Goal: Information Seeking & Learning: Learn about a topic

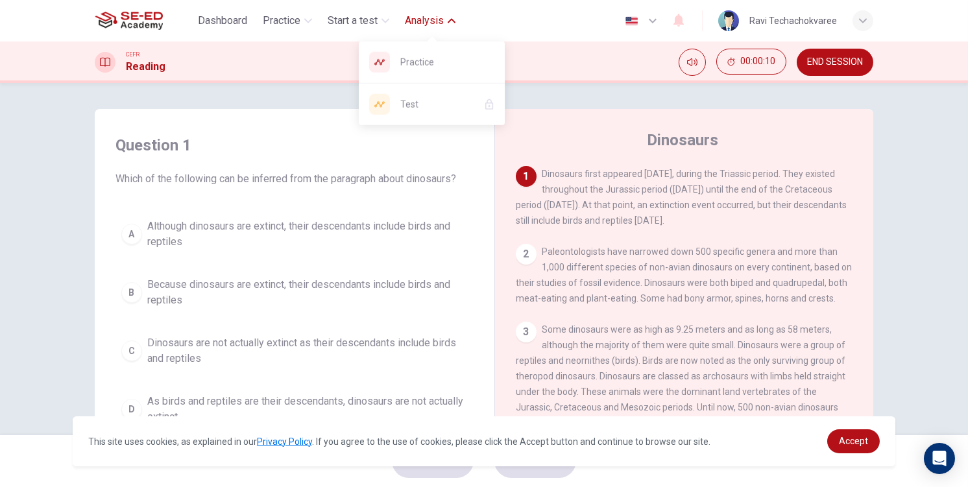
click at [422, 18] on span "Analysis" at bounding box center [424, 21] width 39 height 16
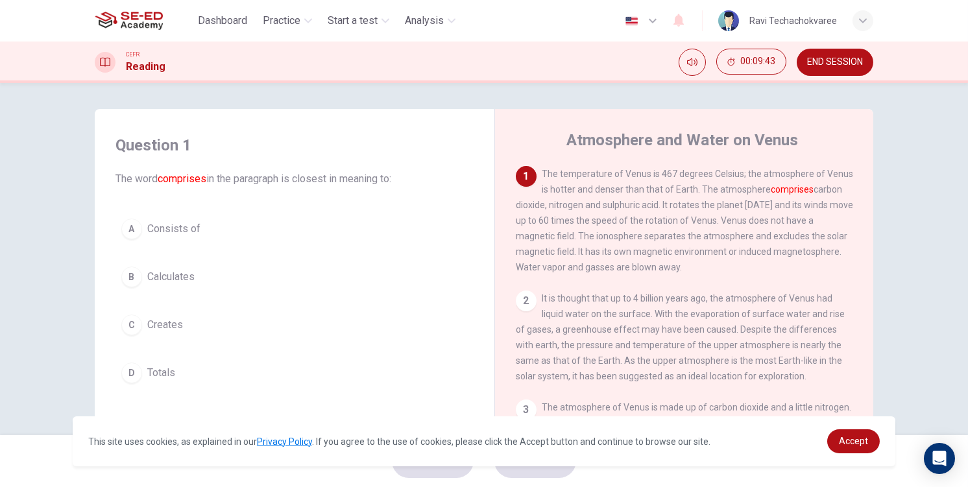
drag, startPoint x: 207, startPoint y: 180, endPoint x: 165, endPoint y: 180, distance: 41.5
click at [165, 180] on span "The word comprises in the paragraph is closest in meaning to:" at bounding box center [294, 179] width 358 height 16
drag, startPoint x: 162, startPoint y: 176, endPoint x: 237, endPoint y: 152, distance: 78.4
click at [208, 170] on div "Question 1 The word comprises in the paragraph is closest in meaning to:" at bounding box center [294, 161] width 358 height 52
click at [232, 231] on button "A Consists of" at bounding box center [294, 229] width 358 height 32
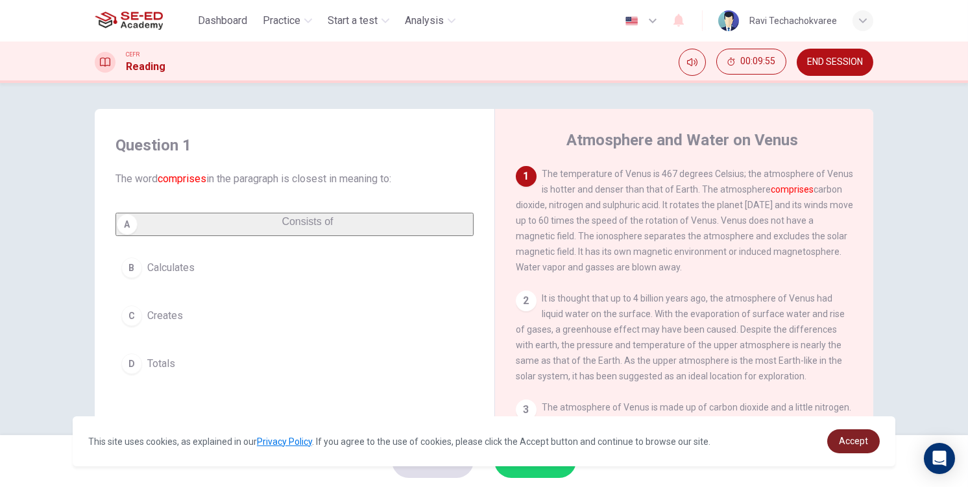
click at [837, 441] on link "Accept" at bounding box center [853, 441] width 53 height 24
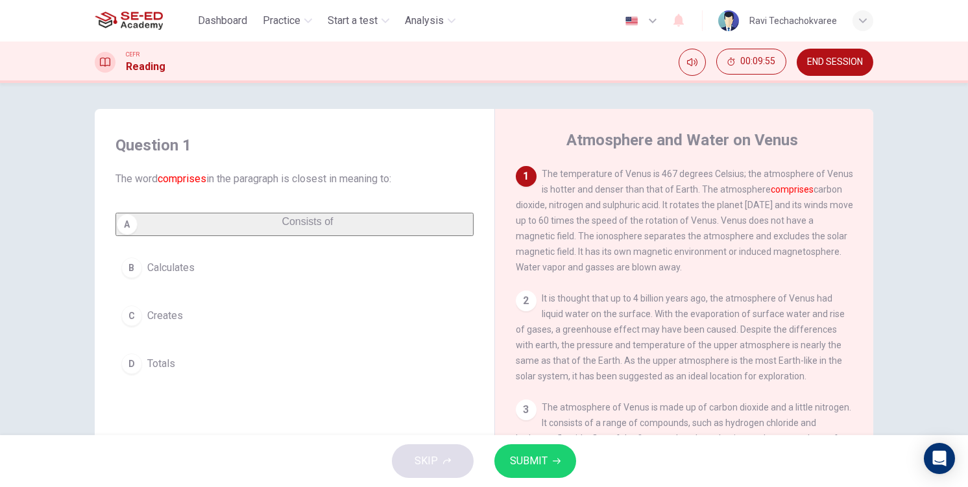
click at [551, 472] on button "SUBMIT" at bounding box center [535, 461] width 82 height 34
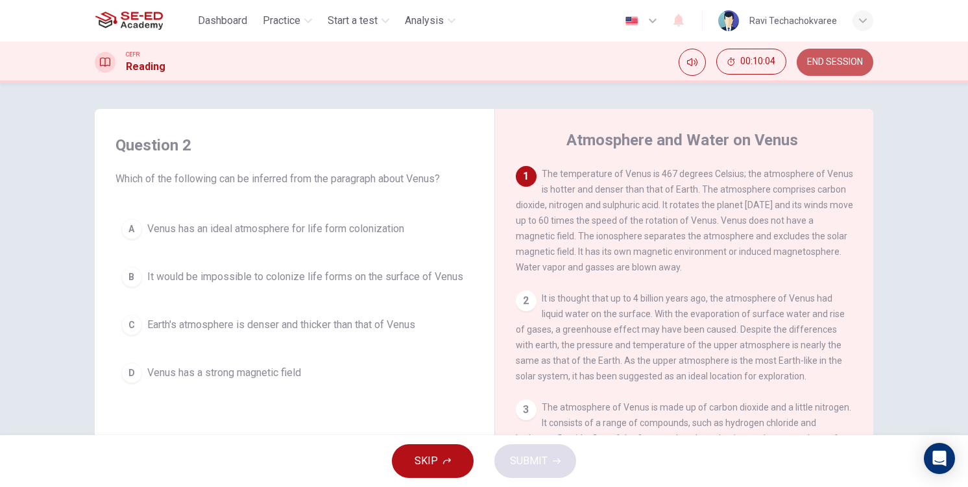
click at [839, 66] on span "END SESSION" at bounding box center [835, 62] width 56 height 10
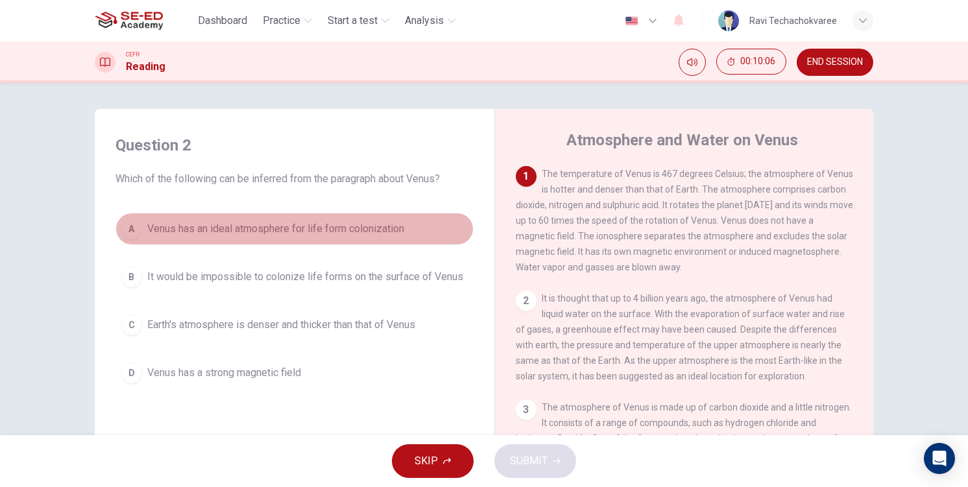
drag, startPoint x: 312, startPoint y: 226, endPoint x: 311, endPoint y: 243, distance: 16.9
click at [312, 226] on span "Venus has an ideal atmosphere for life form colonization" at bounding box center [275, 229] width 257 height 16
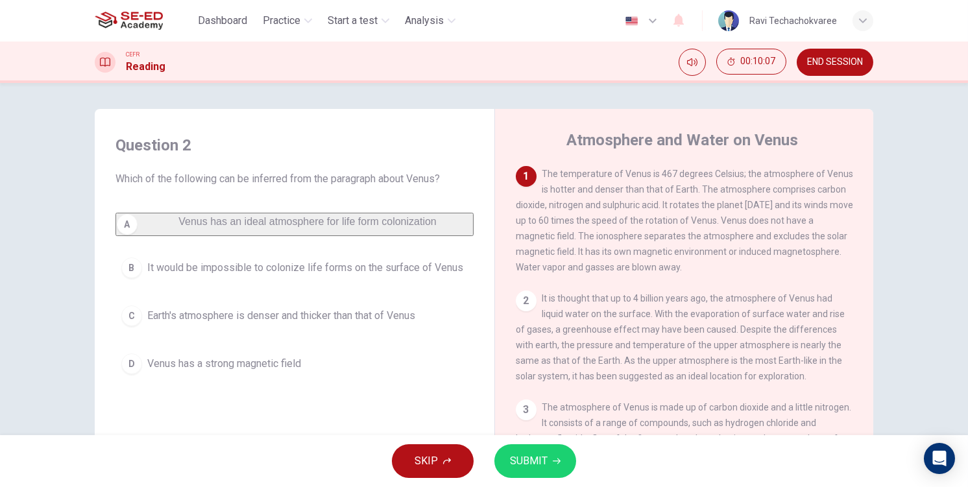
drag, startPoint x: 525, startPoint y: 440, endPoint x: 533, endPoint y: 445, distance: 8.5
click at [527, 442] on div "SKIP SUBMIT" at bounding box center [484, 461] width 968 height 52
click at [547, 454] on button "SUBMIT" at bounding box center [535, 461] width 82 height 34
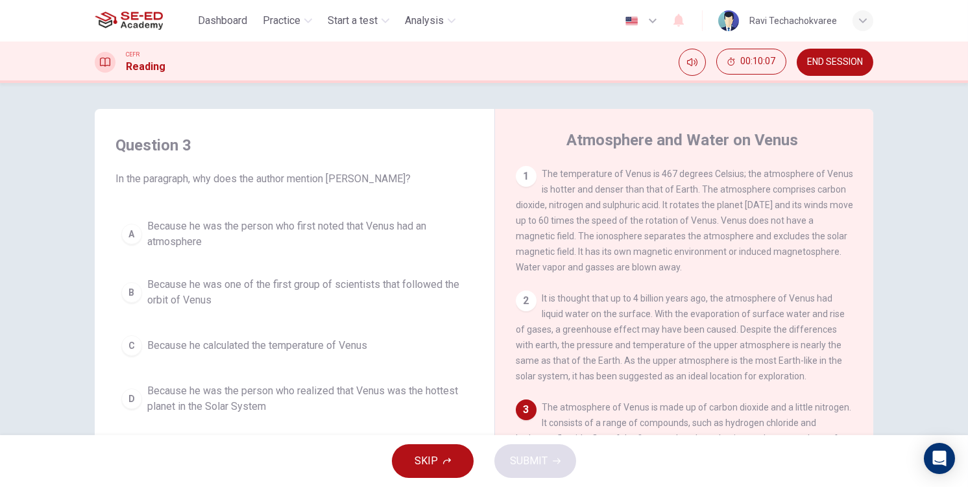
click at [330, 315] on div "A Because he was the person who first noted that Venus had an atmosphere B Beca…" at bounding box center [294, 317] width 358 height 208
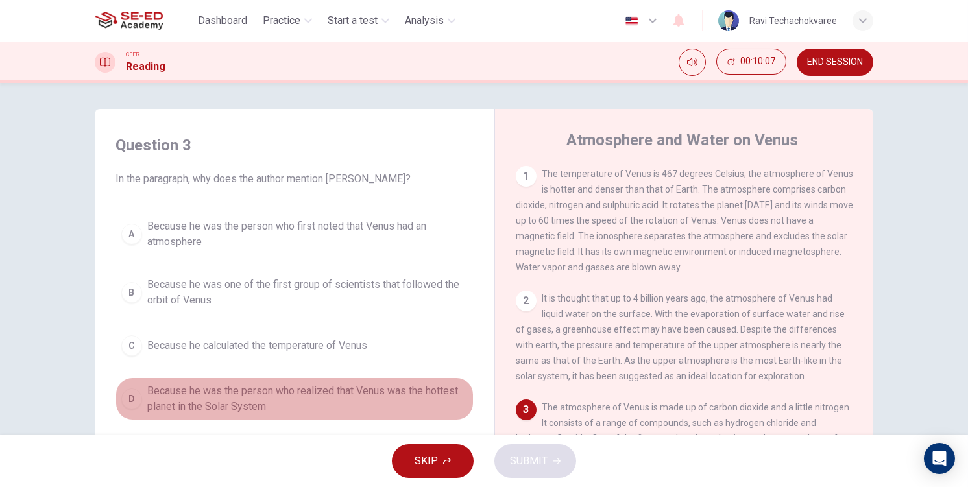
click at [369, 383] on span "Because he was the person who realized that Venus was the hottest planet in the…" at bounding box center [307, 398] width 320 height 31
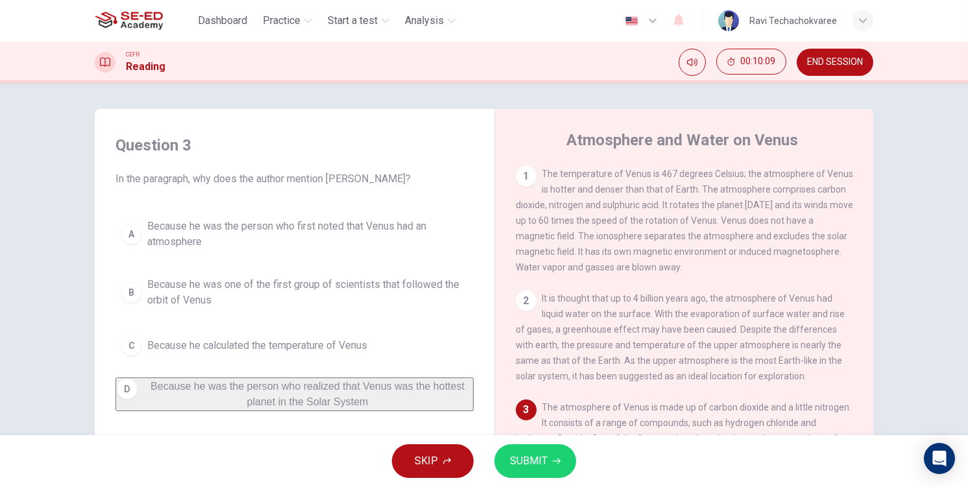
drag, startPoint x: 519, startPoint y: 458, endPoint x: 54, endPoint y: 349, distance: 477.7
click at [54, 350] on div "Dashboard Practice Start a test Analysis English en ​ Ravi Techachokvaree CEFR …" at bounding box center [484, 243] width 968 height 487
click at [544, 462] on span "SUBMIT" at bounding box center [529, 461] width 38 height 18
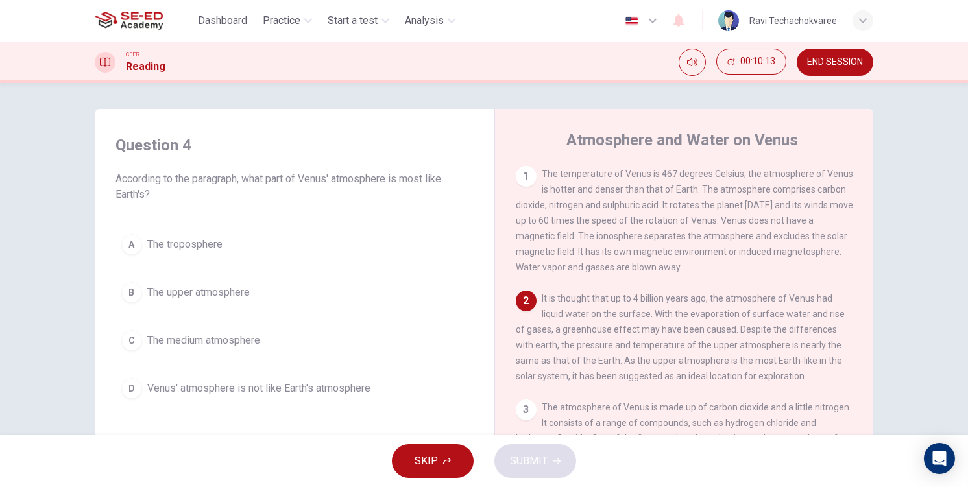
drag, startPoint x: 237, startPoint y: 260, endPoint x: 239, endPoint y: 298, distance: 38.3
click at [237, 261] on div "A The troposphere B The upper atmosphere C The medium atmosphere D Venus' atmos…" at bounding box center [294, 316] width 358 height 176
click at [239, 298] on span "The upper atmosphere" at bounding box center [198, 293] width 102 height 16
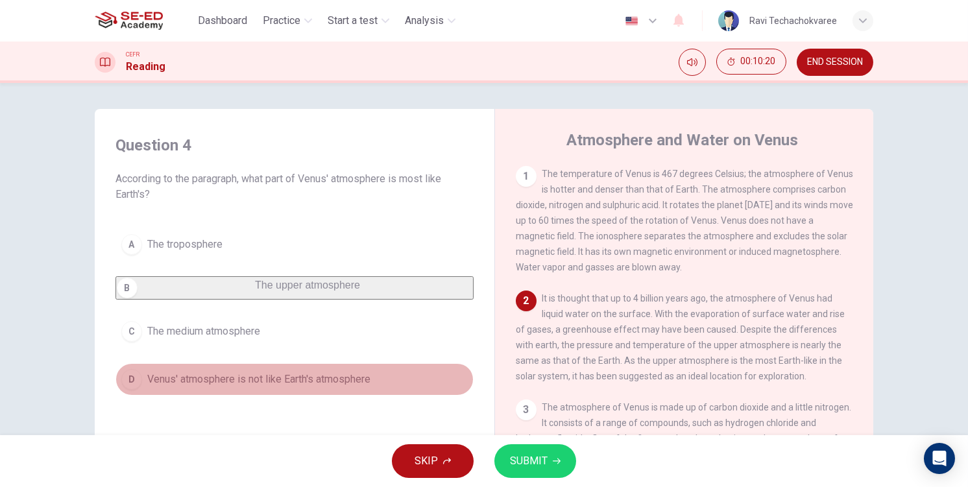
drag, startPoint x: 269, startPoint y: 395, endPoint x: 282, endPoint y: 394, distance: 13.0
click at [272, 394] on button "D Venus' atmosphere is not like Earth's atmosphere" at bounding box center [294, 379] width 358 height 32
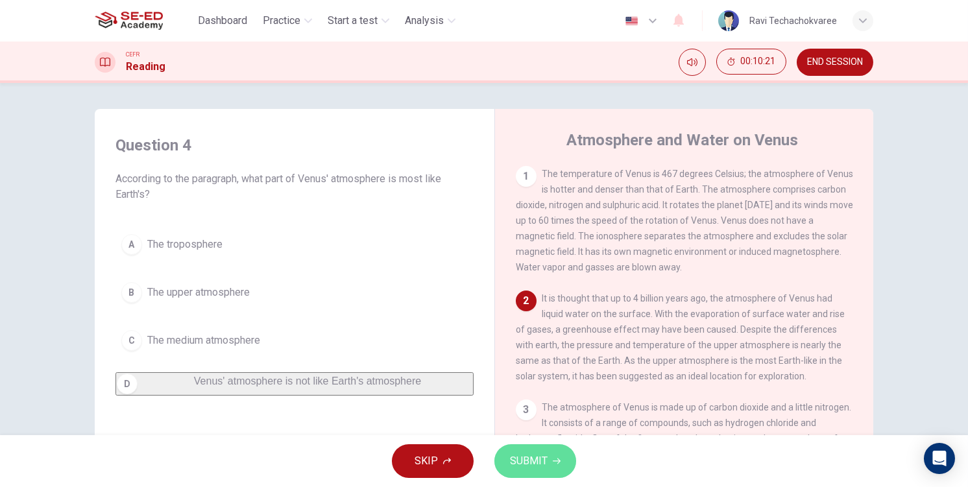
click at [544, 466] on span "SUBMIT" at bounding box center [529, 461] width 38 height 18
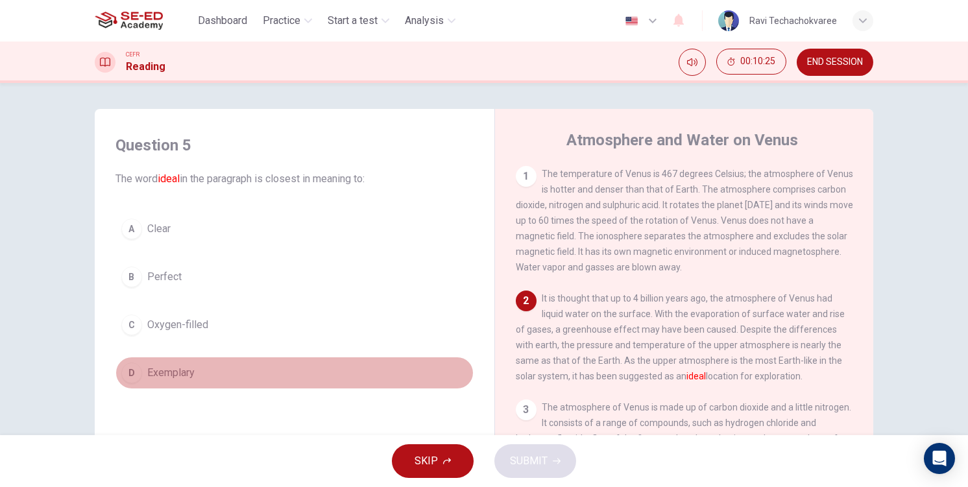
click at [249, 365] on button "D Exemplary" at bounding box center [294, 373] width 358 height 32
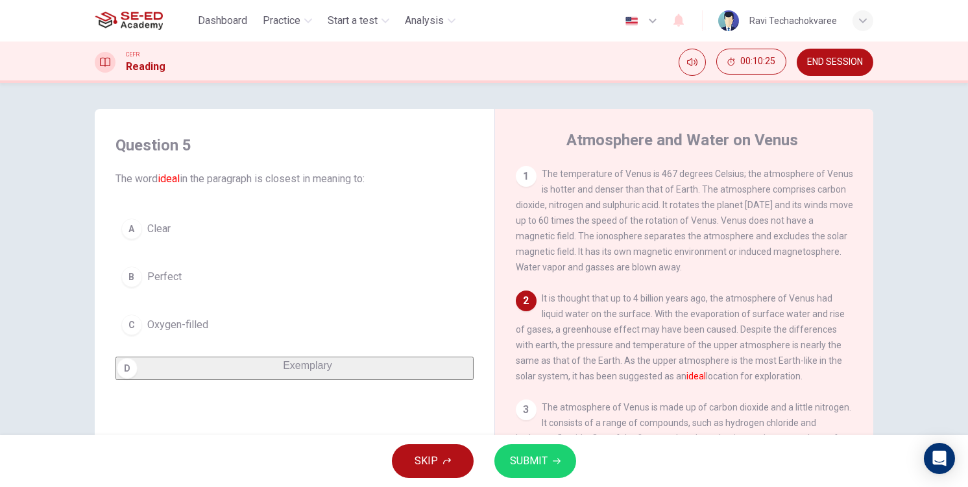
click at [589, 485] on div "SKIP SUBMIT" at bounding box center [484, 461] width 968 height 52
click at [562, 474] on button "SUBMIT" at bounding box center [535, 461] width 82 height 34
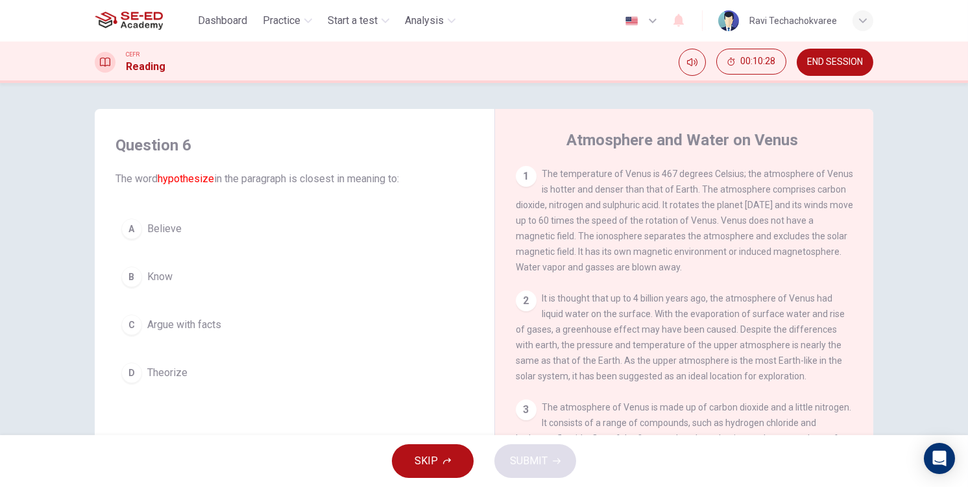
click at [214, 331] on span "Argue with facts" at bounding box center [184, 325] width 74 height 16
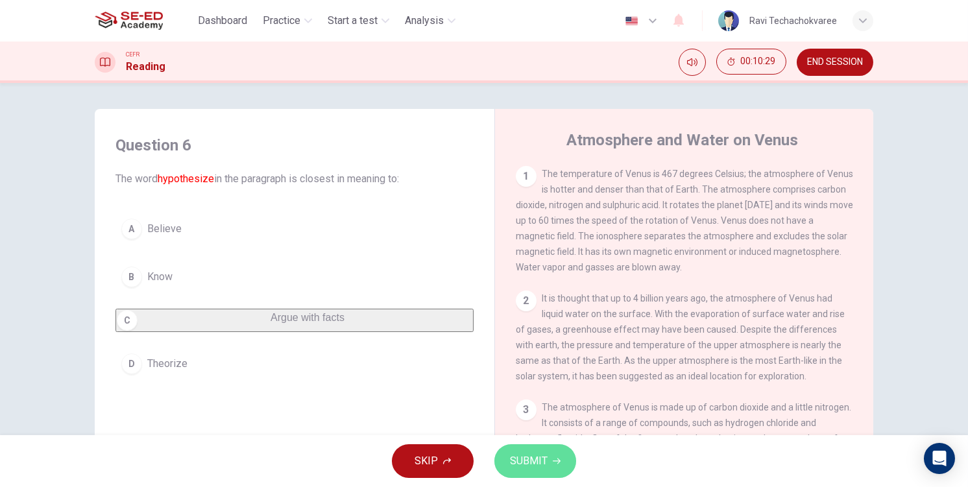
click at [555, 460] on icon "button" at bounding box center [557, 461] width 8 height 8
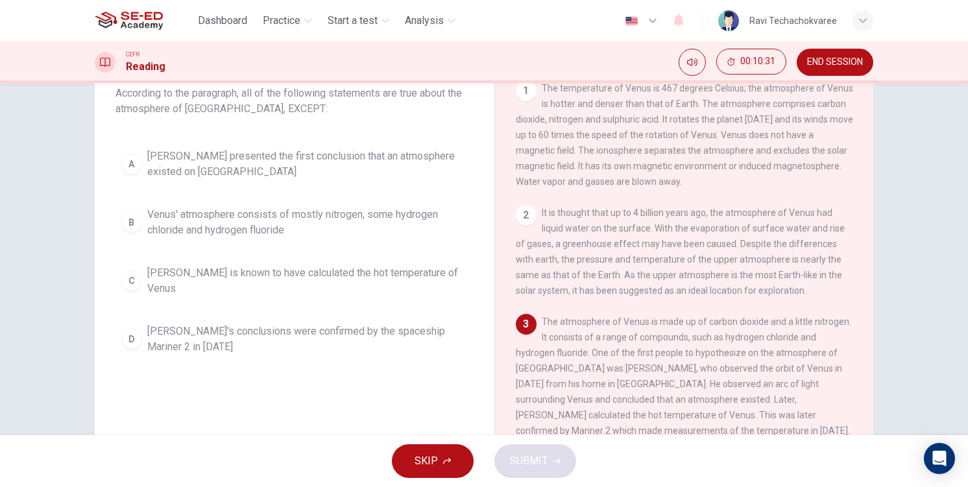
scroll to position [21, 0]
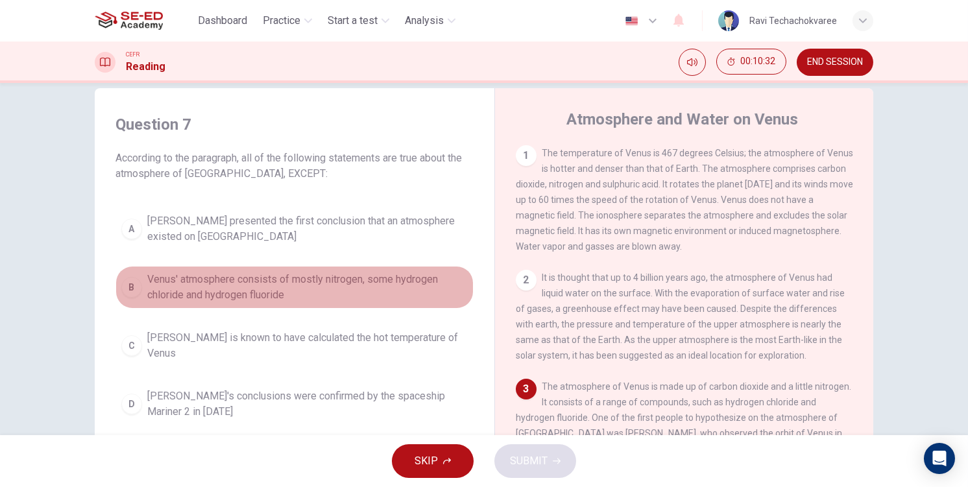
drag, startPoint x: 245, startPoint y: 300, endPoint x: 346, endPoint y: 337, distance: 107.3
click at [246, 300] on span "Venus' atmosphere consists of mostly nitrogen, some hydrogen chloride and hydro…" at bounding box center [307, 287] width 320 height 31
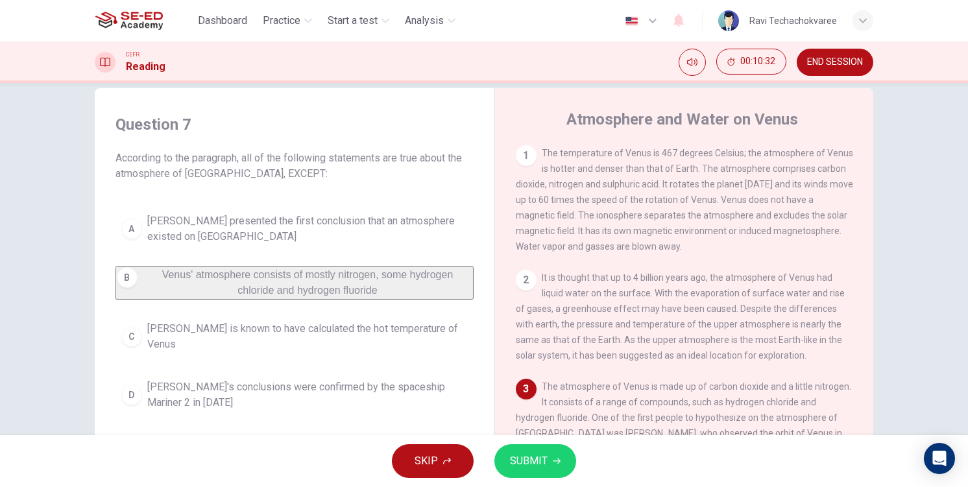
click at [566, 446] on button "SUBMIT" at bounding box center [535, 461] width 82 height 34
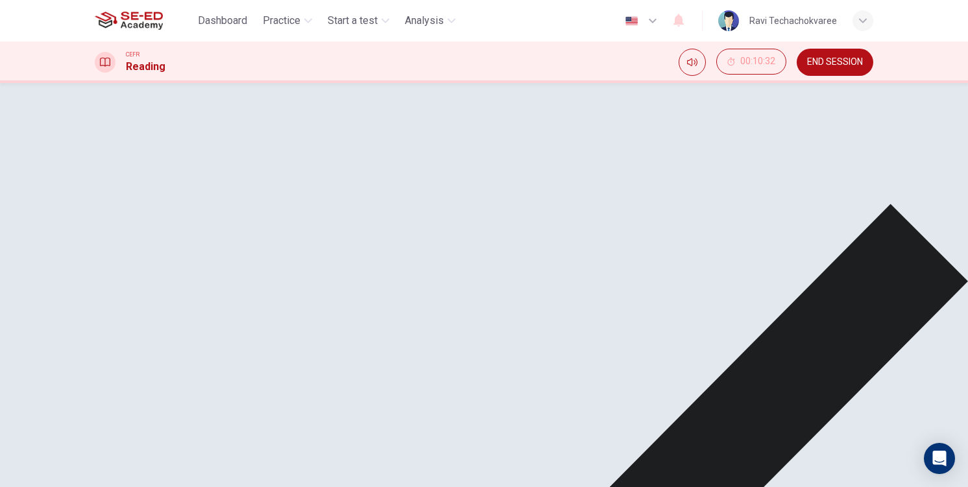
drag, startPoint x: 678, startPoint y: 471, endPoint x: 646, endPoint y: 451, distance: 38.2
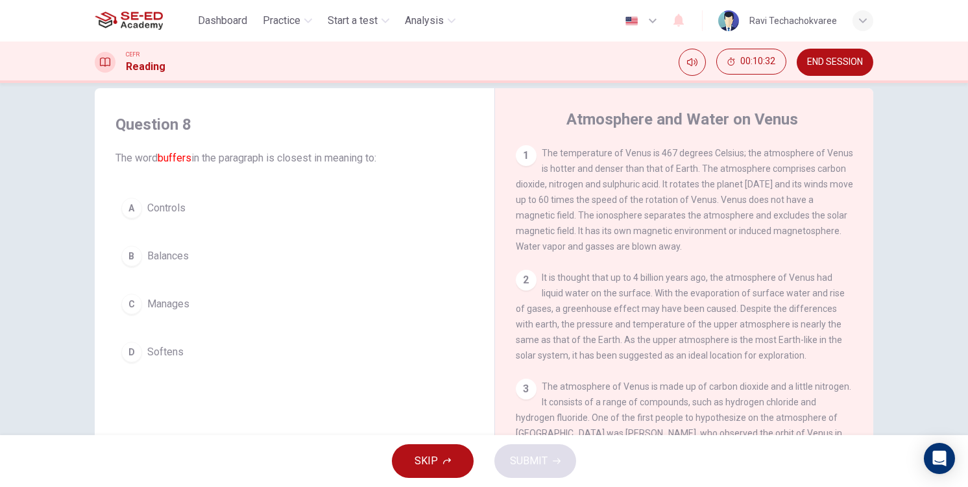
click at [263, 272] on div "A Controls B Balances C Manages D Softens" at bounding box center [294, 280] width 358 height 176
click at [200, 207] on button "A Controls" at bounding box center [294, 208] width 358 height 32
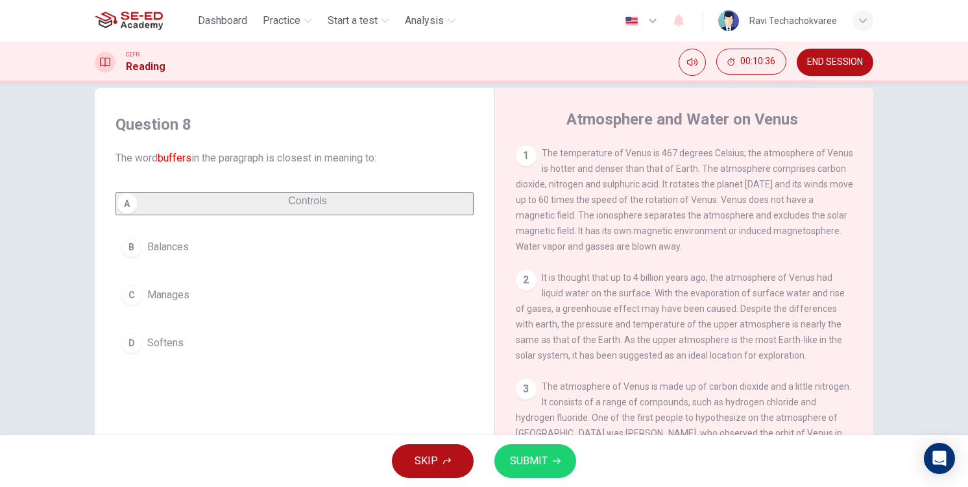
click at [558, 471] on button "SUBMIT" at bounding box center [535, 461] width 82 height 34
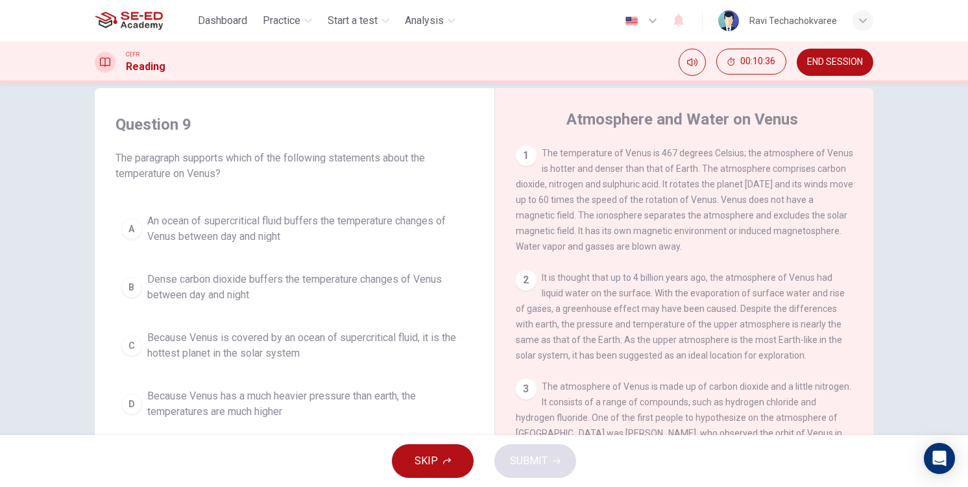
click at [210, 307] on div "A An ocean of supercritical fluid buffers the temperature changes of Venus betw…" at bounding box center [294, 317] width 358 height 218
click at [291, 289] on span "Dense carbon dioxide buffers the temperature changes of Venus between day and n…" at bounding box center [307, 287] width 320 height 31
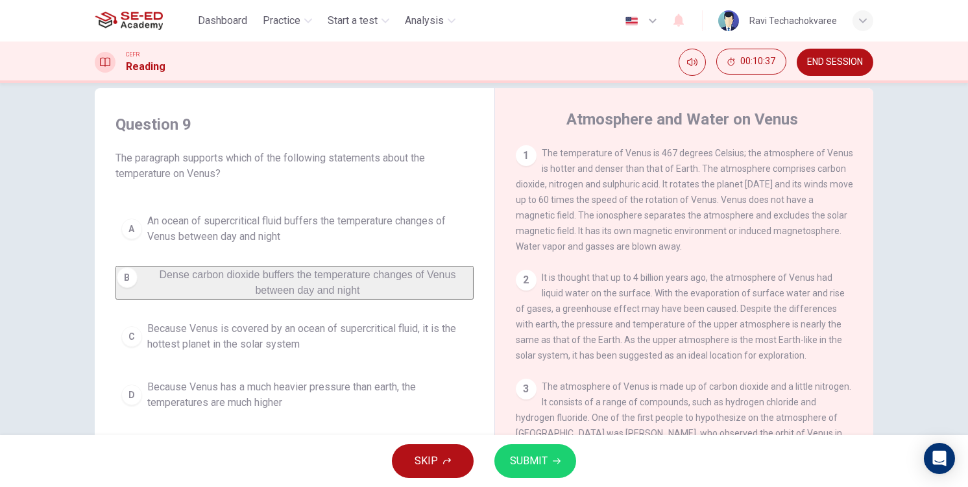
drag, startPoint x: 518, startPoint y: 438, endPoint x: 538, endPoint y: 459, distance: 29.4
click at [522, 443] on div "SKIP SUBMIT" at bounding box center [484, 461] width 968 height 52
click at [538, 459] on span "SUBMIT" at bounding box center [529, 461] width 38 height 18
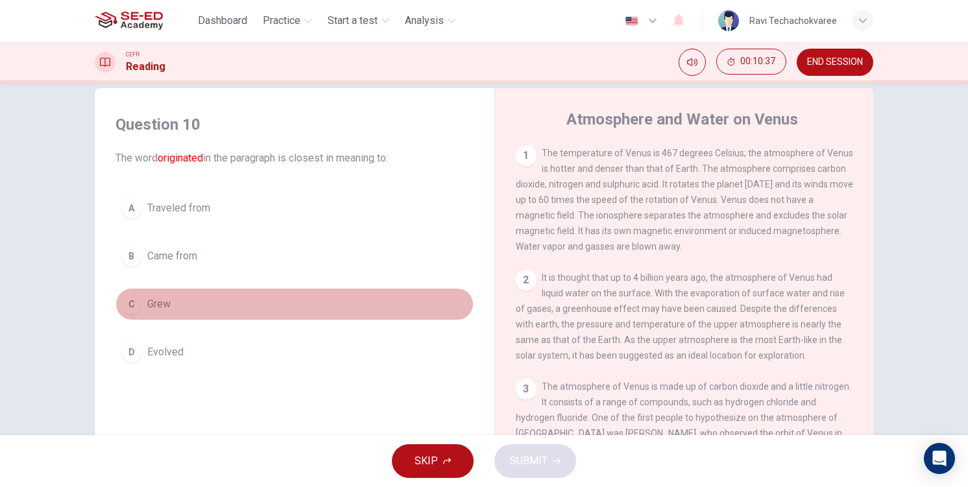
drag, startPoint x: 241, startPoint y: 312, endPoint x: 390, endPoint y: 370, distance: 160.6
click at [245, 314] on button "C Grew" at bounding box center [294, 304] width 358 height 32
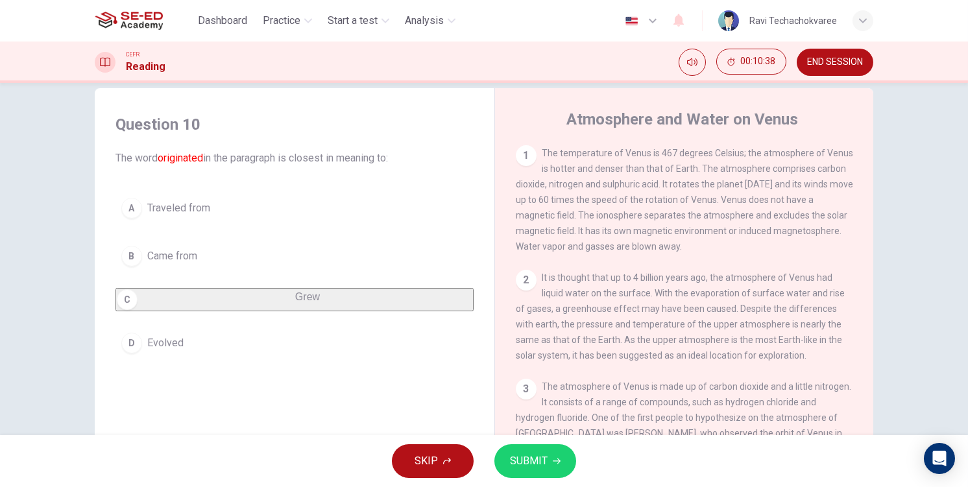
click at [571, 468] on button "SUBMIT" at bounding box center [535, 461] width 82 height 34
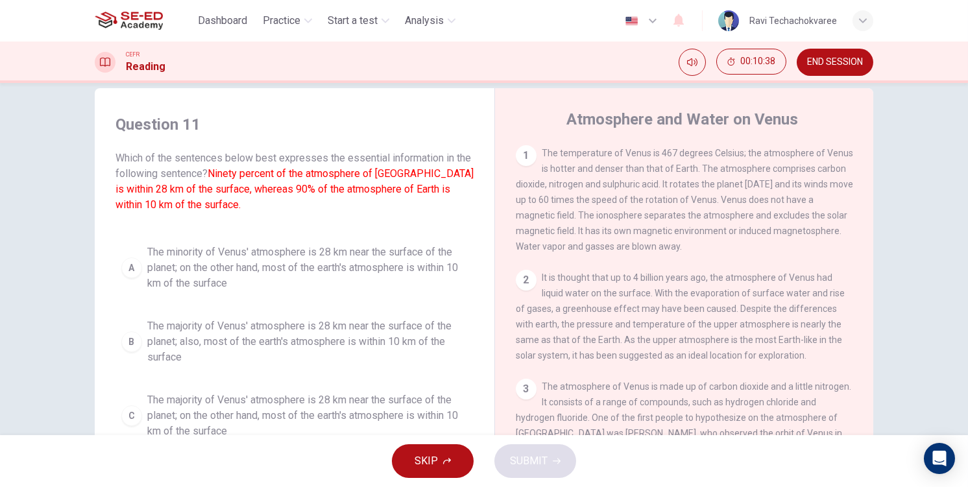
click at [126, 228] on div "Question 11 Which of the sentences below best expresses the essential informati…" at bounding box center [294, 316] width 379 height 431
click at [205, 280] on span "The minority of Venus' atmosphere is 28 km near the surface of the planet; on t…" at bounding box center [307, 268] width 320 height 47
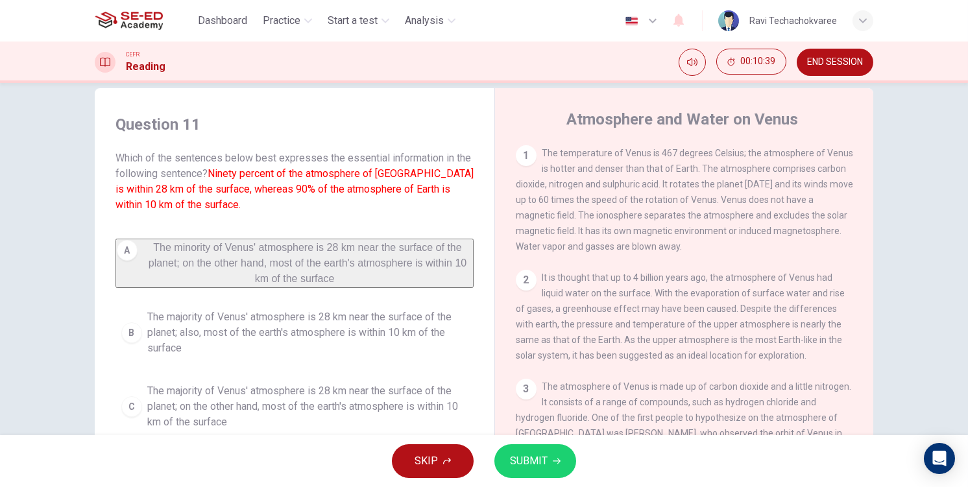
drag, startPoint x: 529, startPoint y: 444, endPoint x: 546, endPoint y: 455, distance: 20.5
click at [534, 448] on div "SKIP SUBMIT" at bounding box center [484, 461] width 968 height 52
click at [546, 455] on span "SUBMIT" at bounding box center [529, 461] width 38 height 18
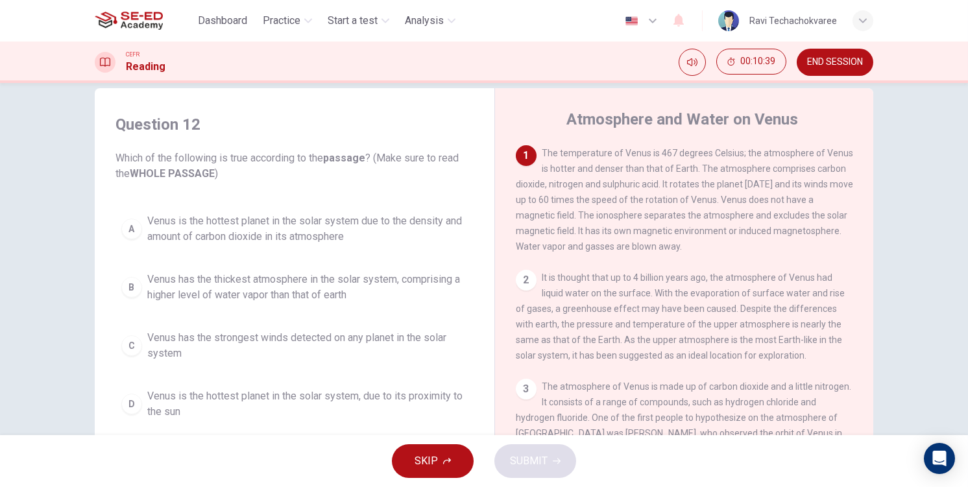
click at [327, 361] on button "C Venus has the strongest winds detected on any planet in the solar system" at bounding box center [294, 345] width 358 height 43
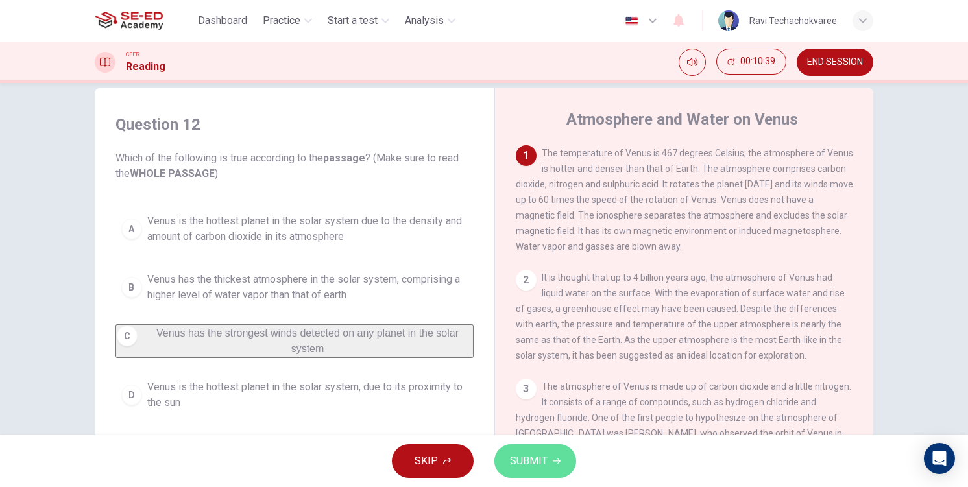
click at [530, 459] on span "SUBMIT" at bounding box center [529, 461] width 38 height 18
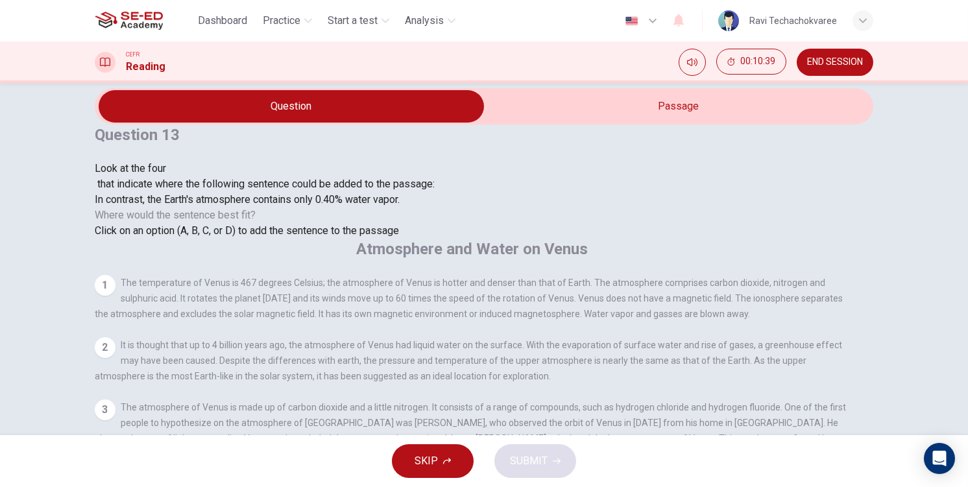
scroll to position [478, 0]
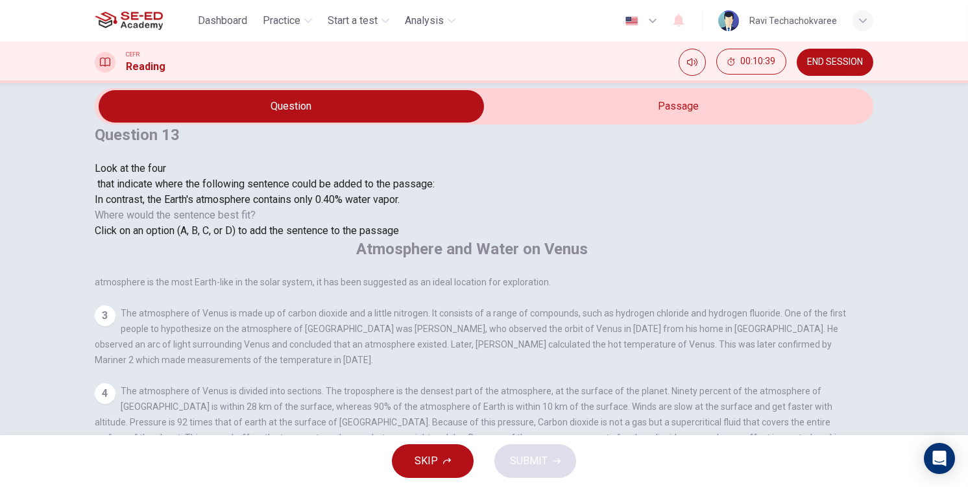
click at [309, 208] on div "In contrast, the Earth's atmosphere contains only 0.40% water vapor." at bounding box center [265, 200] width 340 height 16
click at [200, 176] on div at bounding box center [265, 176] width 340 height 0
click at [239, 479] on input at bounding box center [183, 485] width 112 height 12
click at [556, 450] on button "SUBMIT" at bounding box center [535, 461] width 82 height 34
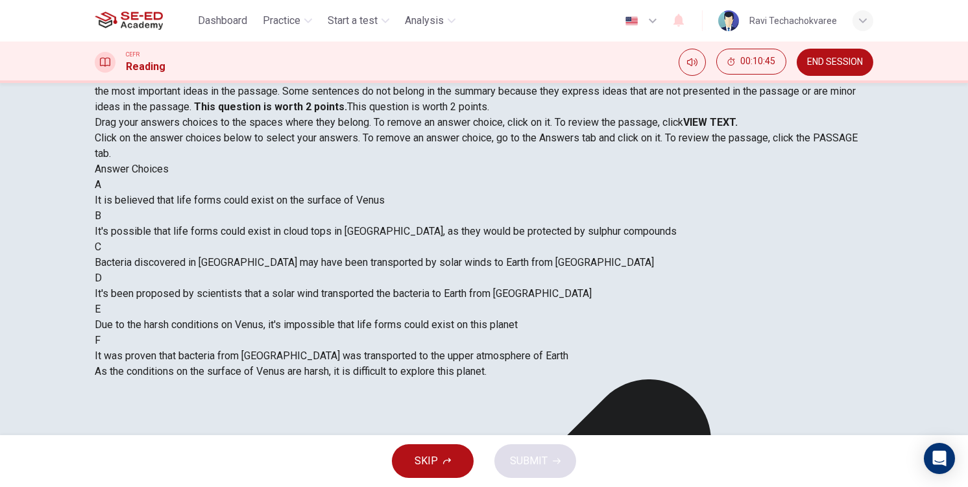
scroll to position [86, 0]
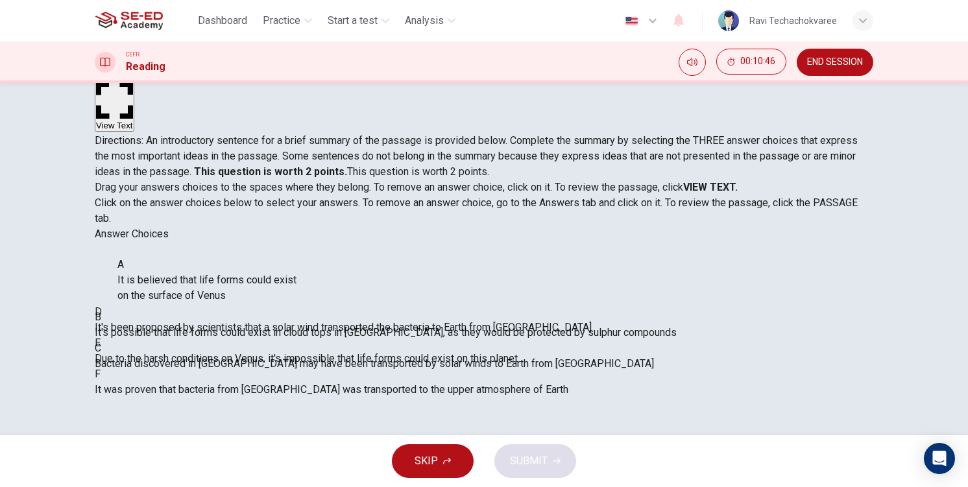
drag, startPoint x: 243, startPoint y: 354, endPoint x: 431, endPoint y: 344, distance: 189.0
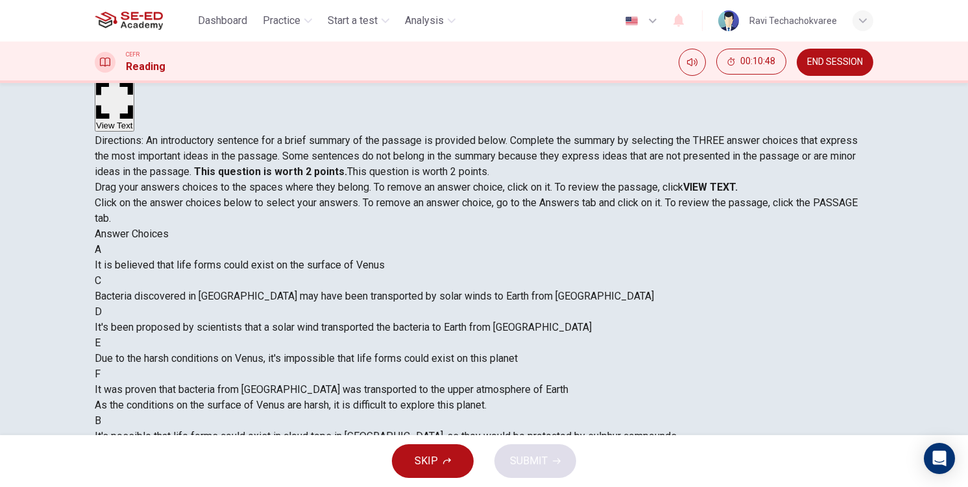
drag, startPoint x: 378, startPoint y: 368, endPoint x: 473, endPoint y: 359, distance: 95.8
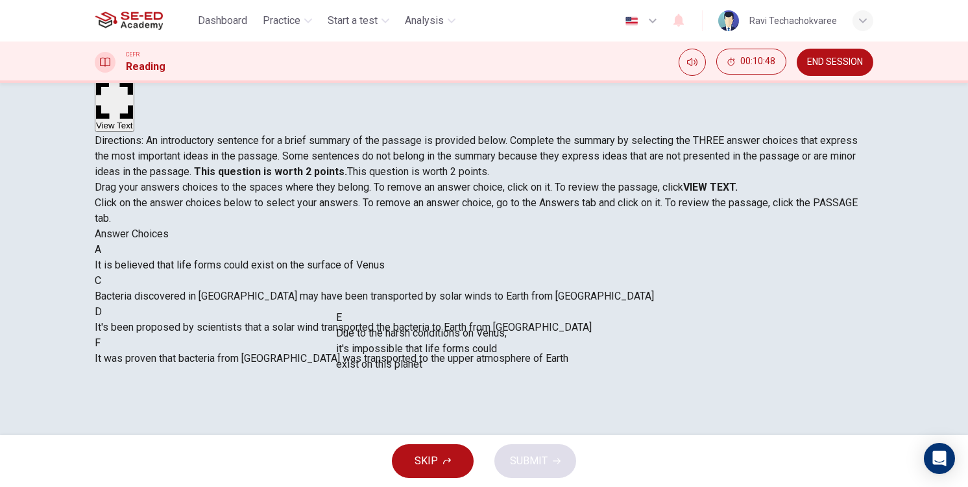
drag, startPoint x: 333, startPoint y: 374, endPoint x: 455, endPoint y: 396, distance: 123.8
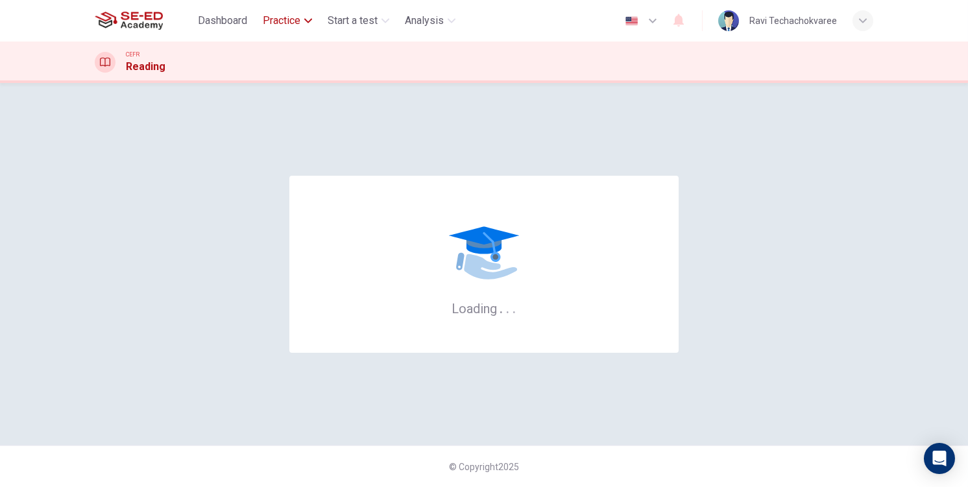
click at [284, 21] on span "Practice" at bounding box center [282, 21] width 38 height 16
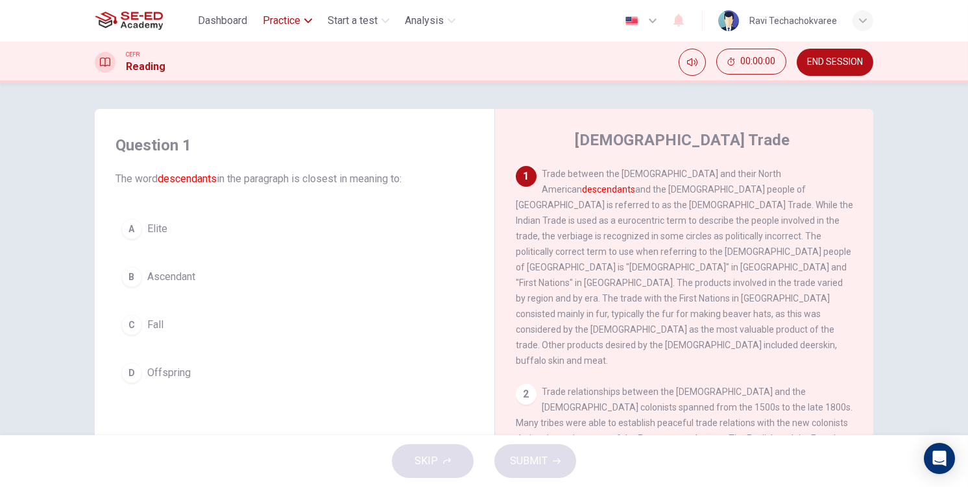
click at [284, 21] on span "Practice" at bounding box center [282, 21] width 38 height 16
click at [415, 150] on h4 "Question 1" at bounding box center [294, 145] width 358 height 21
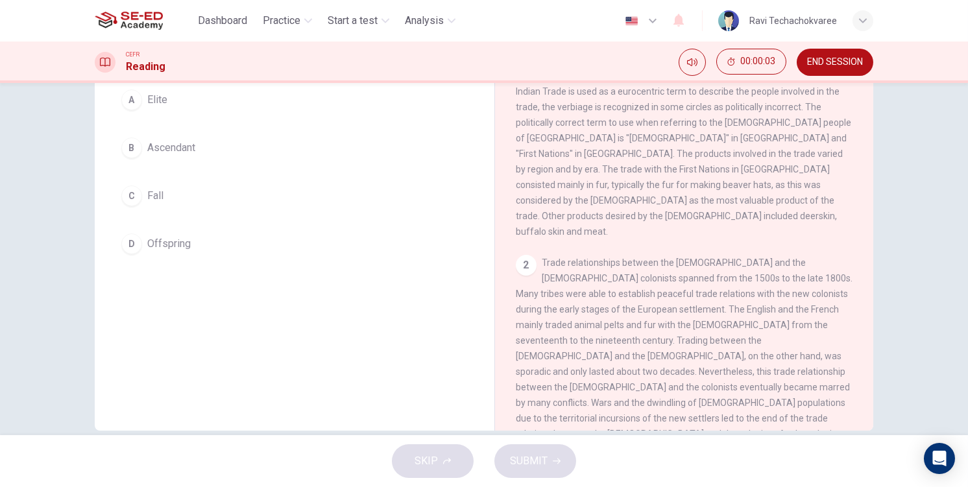
scroll to position [65, 0]
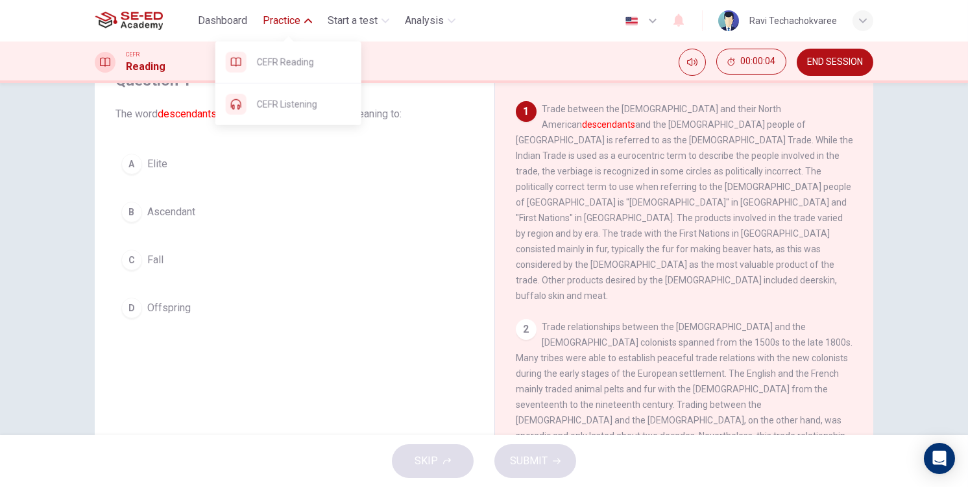
click at [273, 23] on span "Practice" at bounding box center [282, 21] width 38 height 16
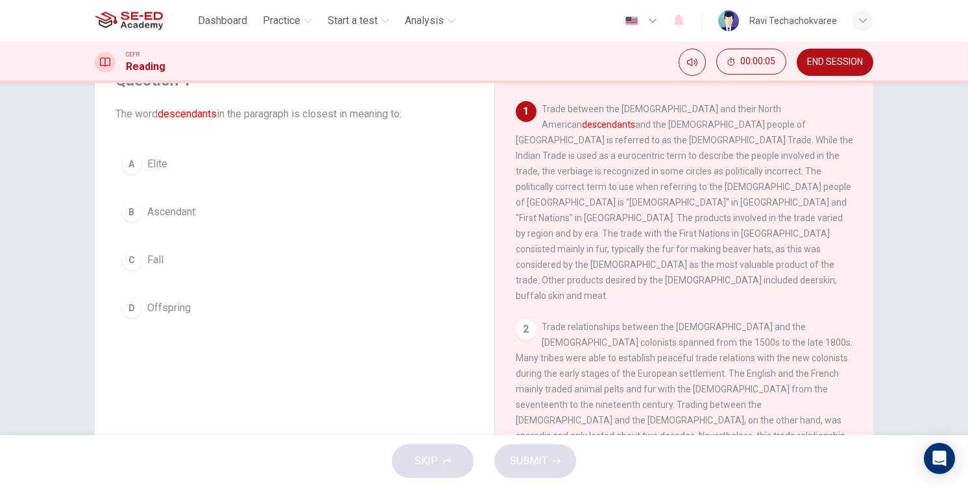
click at [280, 218] on button "B Ascendant" at bounding box center [294, 212] width 358 height 32
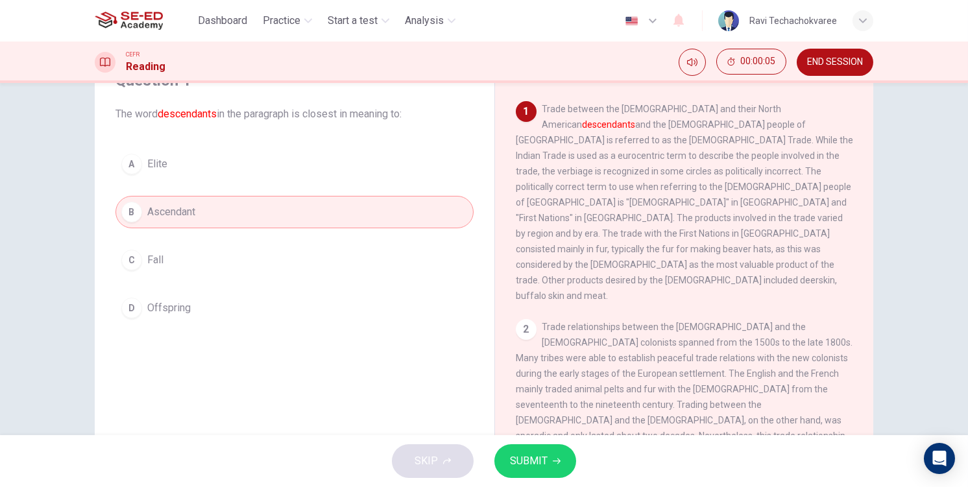
click at [536, 458] on span "SUBMIT" at bounding box center [529, 461] width 38 height 18
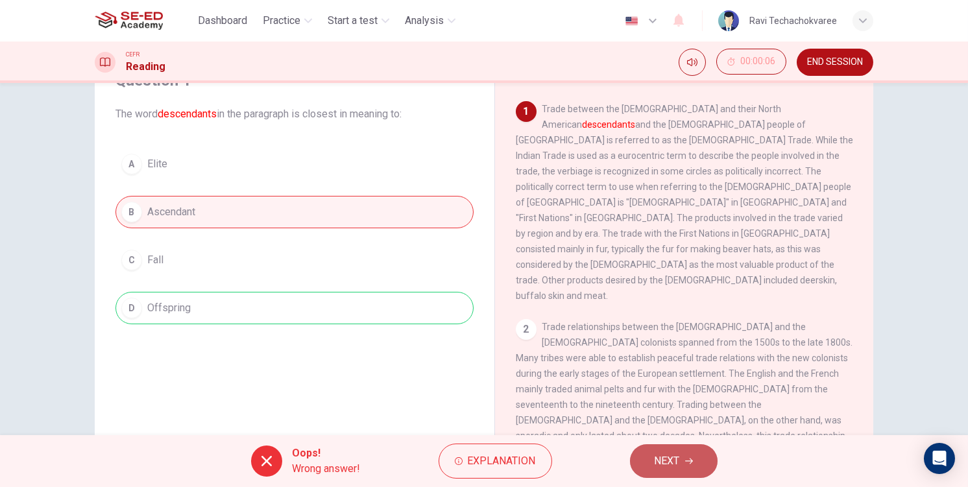
click at [662, 467] on span "NEXT" at bounding box center [666, 461] width 25 height 18
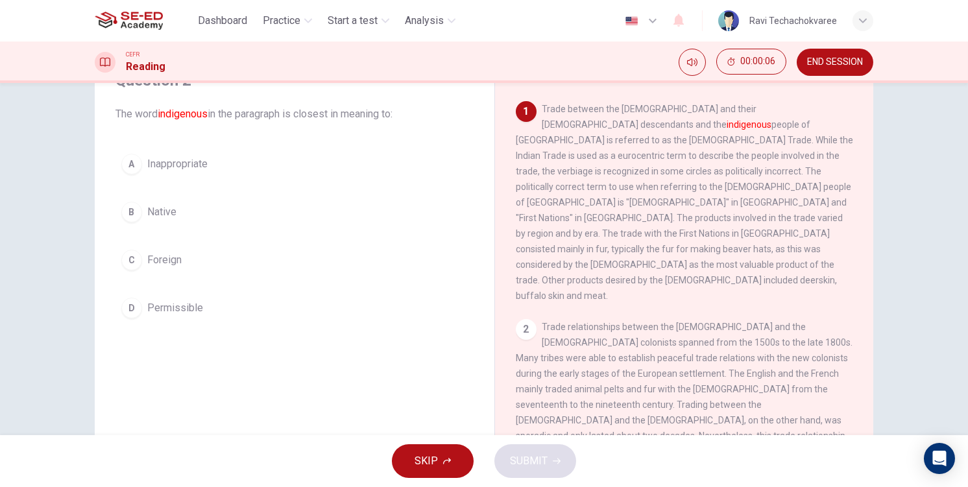
click at [232, 283] on div "A Inappropriate B Native C Foreign D Permissible" at bounding box center [294, 236] width 358 height 176
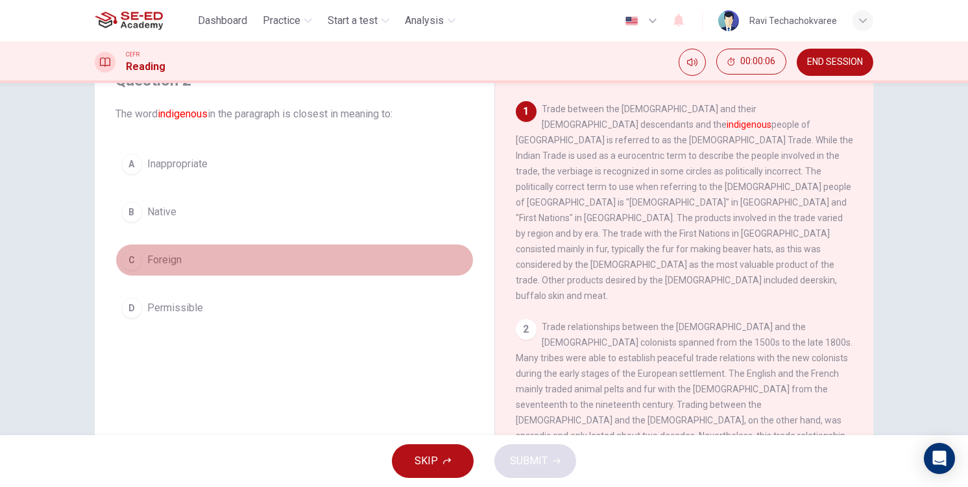
click at [252, 270] on button "C Foreign" at bounding box center [294, 260] width 358 height 32
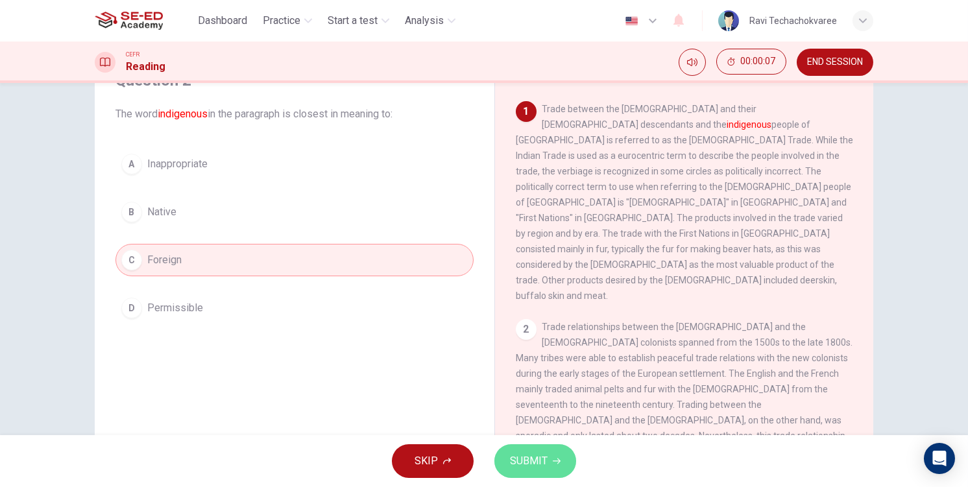
click at [553, 461] on icon "button" at bounding box center [557, 462] width 8 height 6
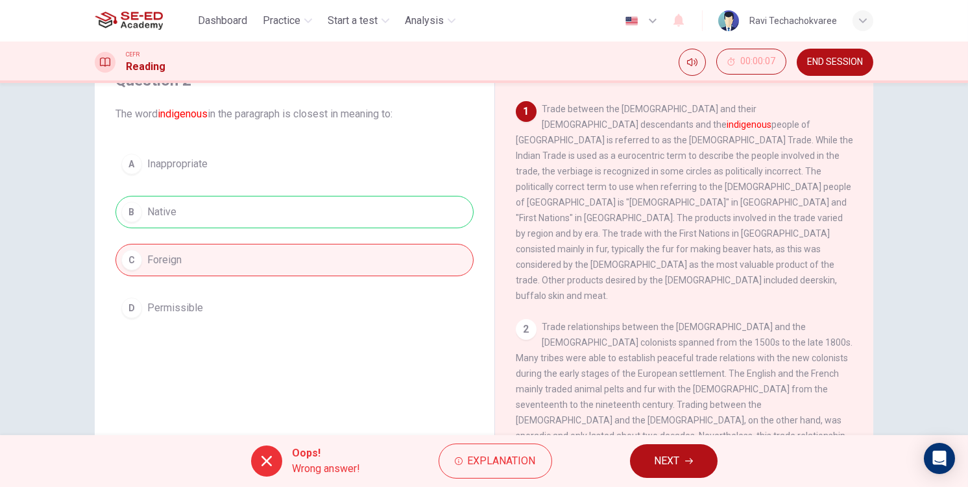
click at [663, 465] on span "NEXT" at bounding box center [666, 461] width 25 height 18
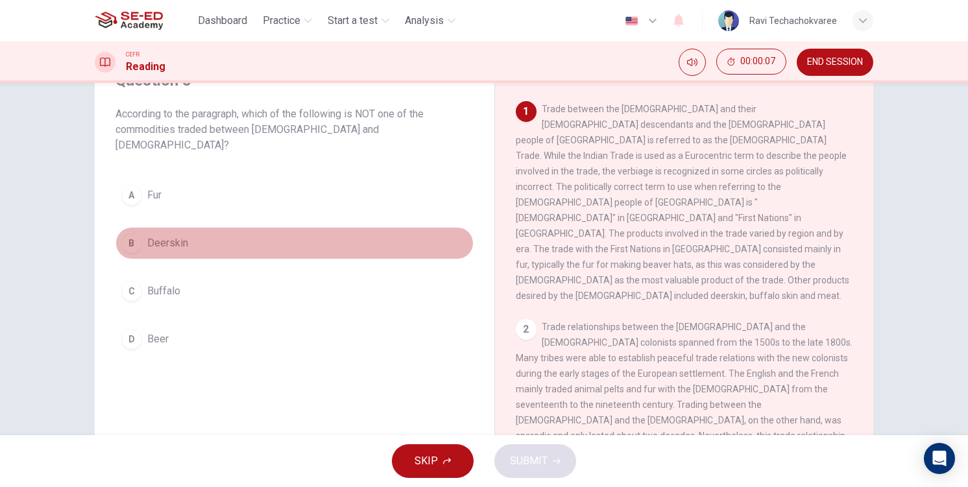
click at [232, 227] on button "B Deerskin" at bounding box center [294, 243] width 358 height 32
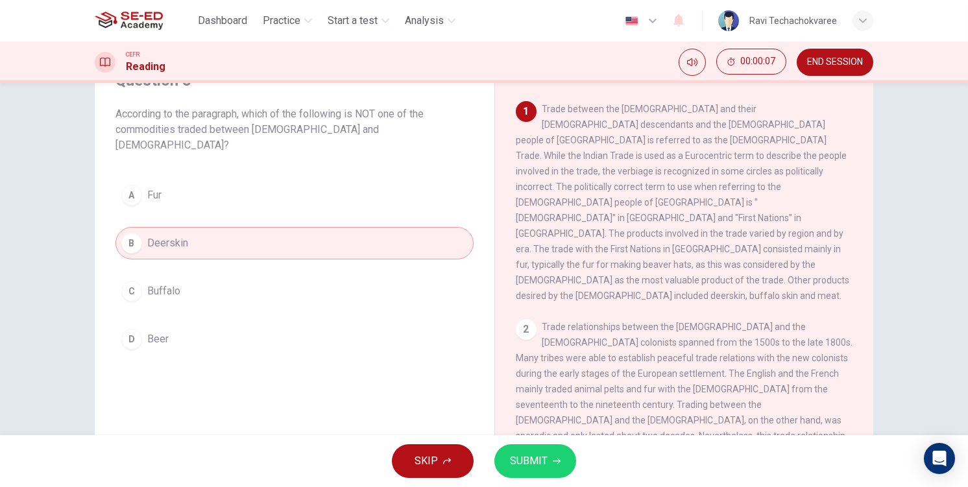
drag, startPoint x: 541, startPoint y: 437, endPoint x: 548, endPoint y: 457, distance: 21.3
click at [541, 441] on div "SKIP SUBMIT" at bounding box center [484, 461] width 968 height 52
click at [548, 457] on button "SUBMIT" at bounding box center [535, 461] width 82 height 34
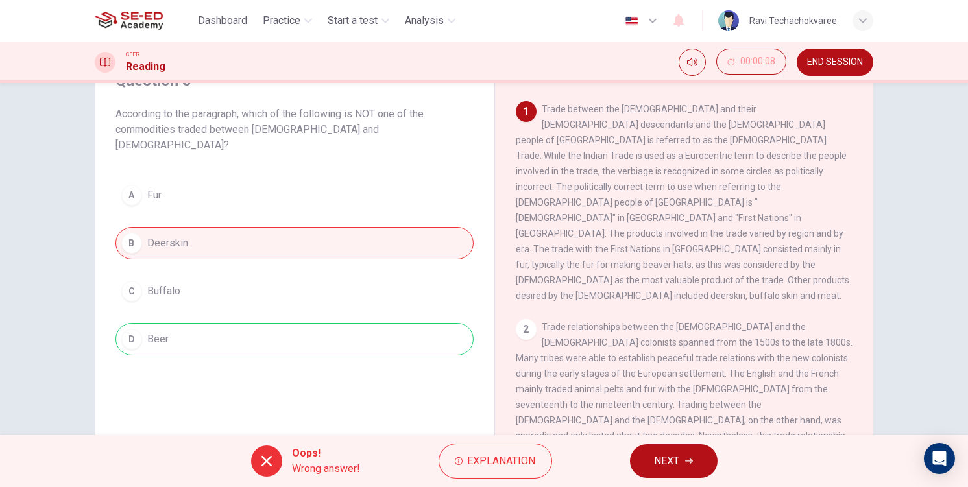
click at [673, 461] on span "NEXT" at bounding box center [666, 461] width 25 height 18
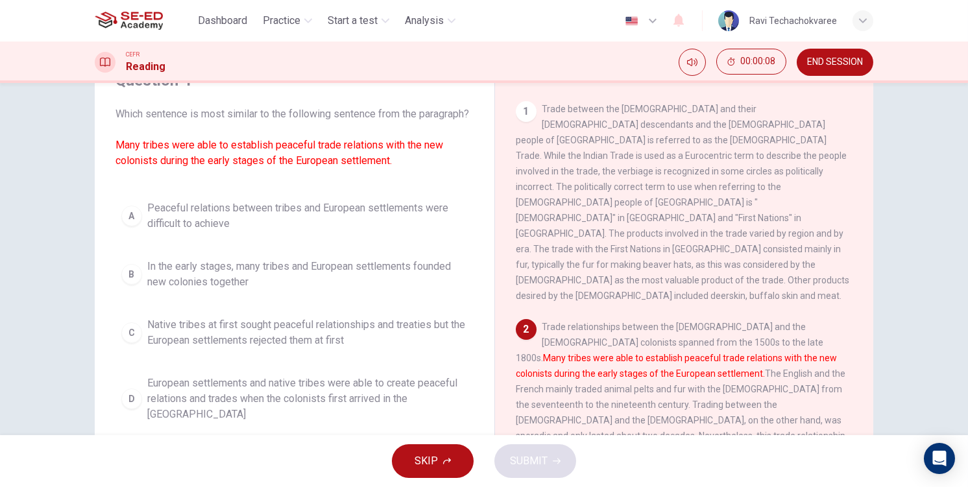
click at [348, 330] on button "C Native tribes at first sought peaceful relationships and treaties but the Eur…" at bounding box center [294, 332] width 358 height 43
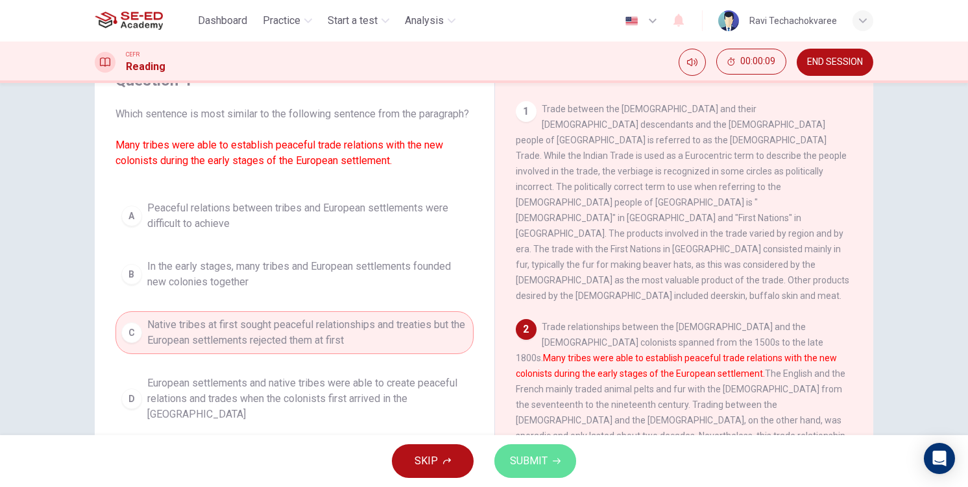
drag, startPoint x: 512, startPoint y: 446, endPoint x: 522, endPoint y: 452, distance: 11.2
click at [513, 447] on button "SUBMIT" at bounding box center [535, 461] width 82 height 34
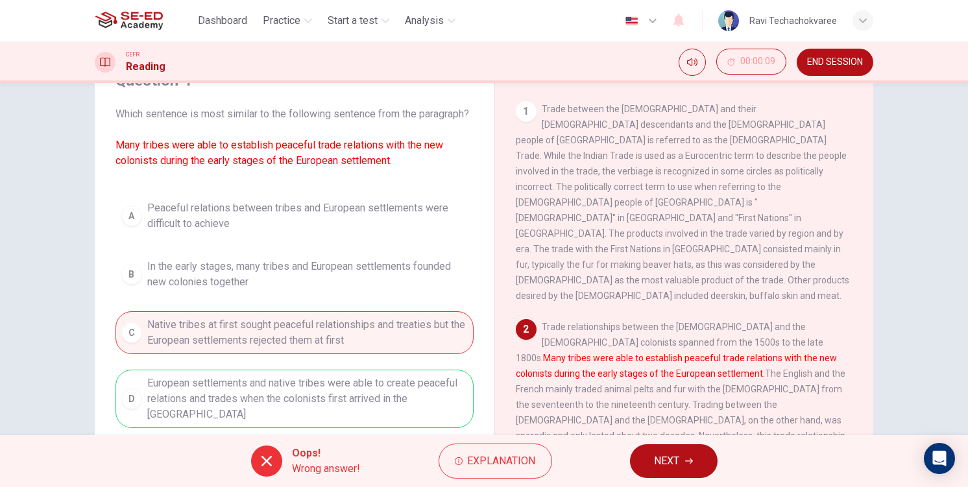
click at [649, 474] on button "NEXT" at bounding box center [674, 461] width 88 height 34
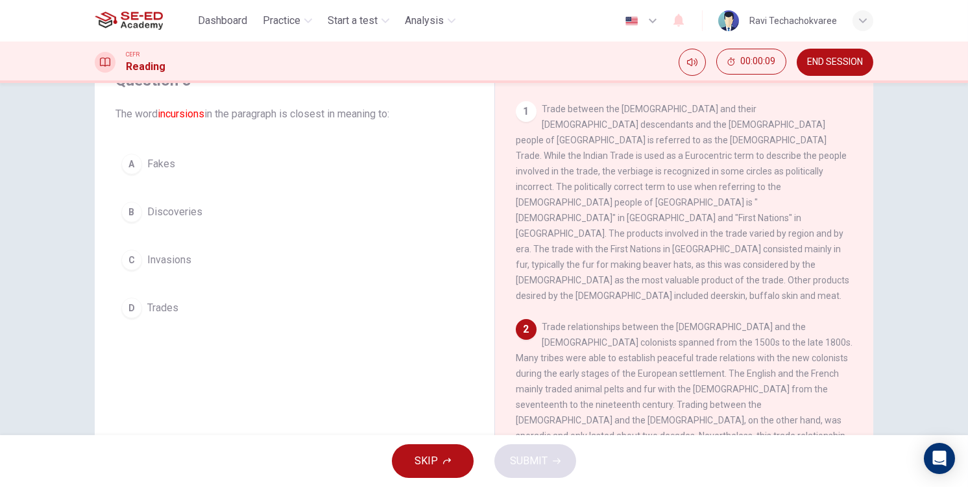
click at [287, 285] on div "A Fakes B Discoveries C Invasions D Trades" at bounding box center [294, 236] width 358 height 176
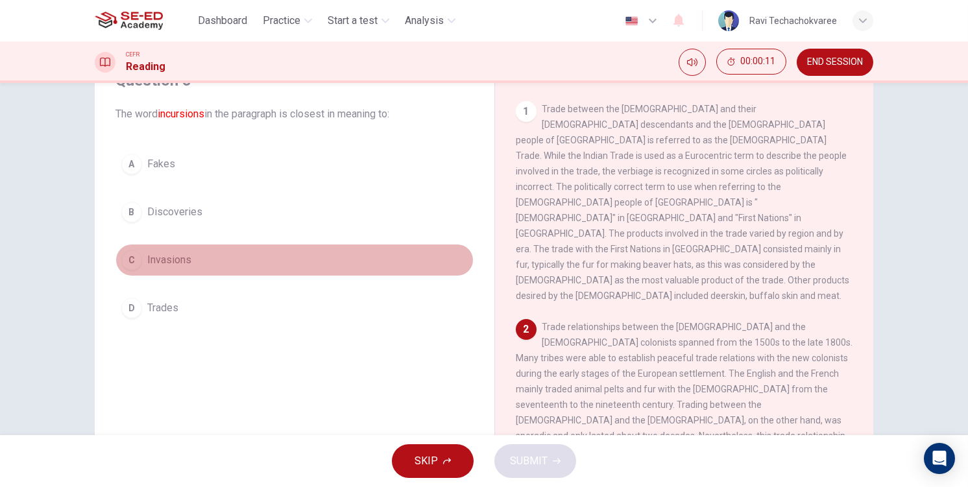
click at [230, 269] on button "C Invasions" at bounding box center [294, 260] width 358 height 32
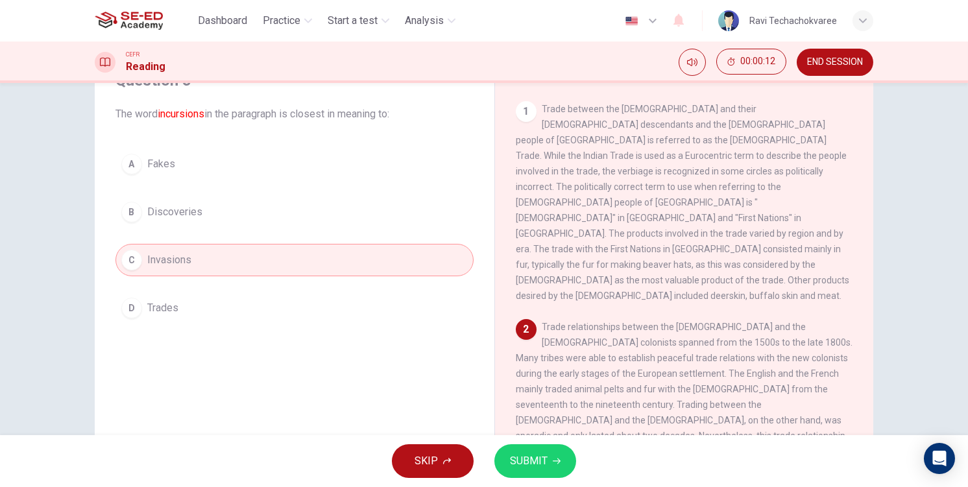
click at [518, 460] on span "SUBMIT" at bounding box center [529, 461] width 38 height 18
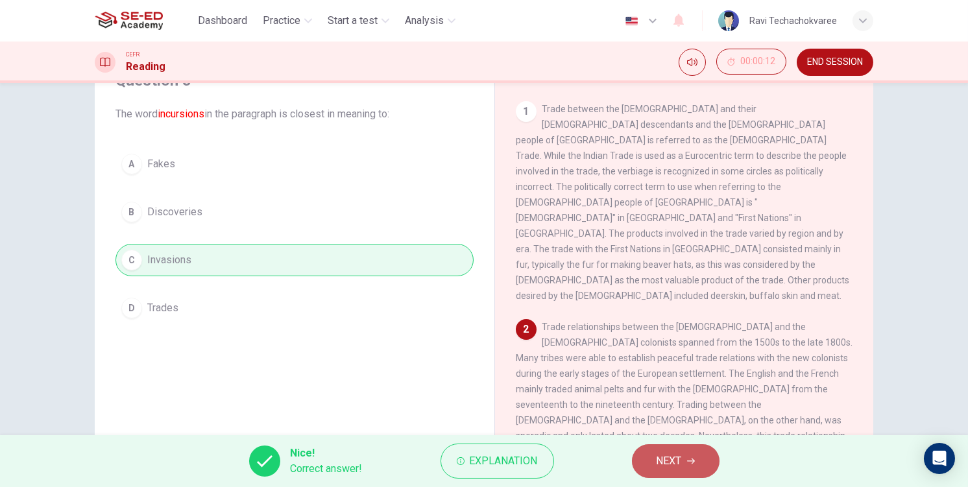
click at [677, 464] on span "NEXT" at bounding box center [668, 461] width 25 height 18
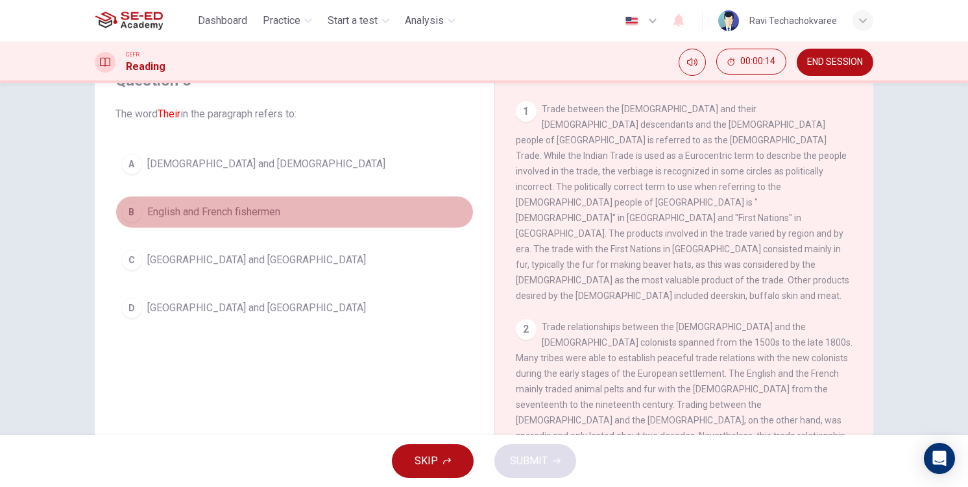
click at [235, 211] on span "English and French fishermen" at bounding box center [213, 212] width 133 height 16
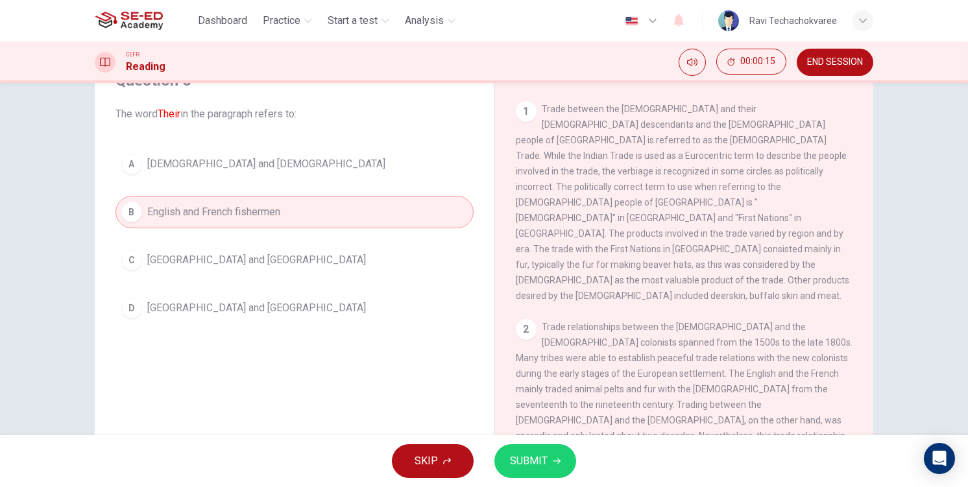
click at [548, 450] on button "SUBMIT" at bounding box center [535, 461] width 82 height 34
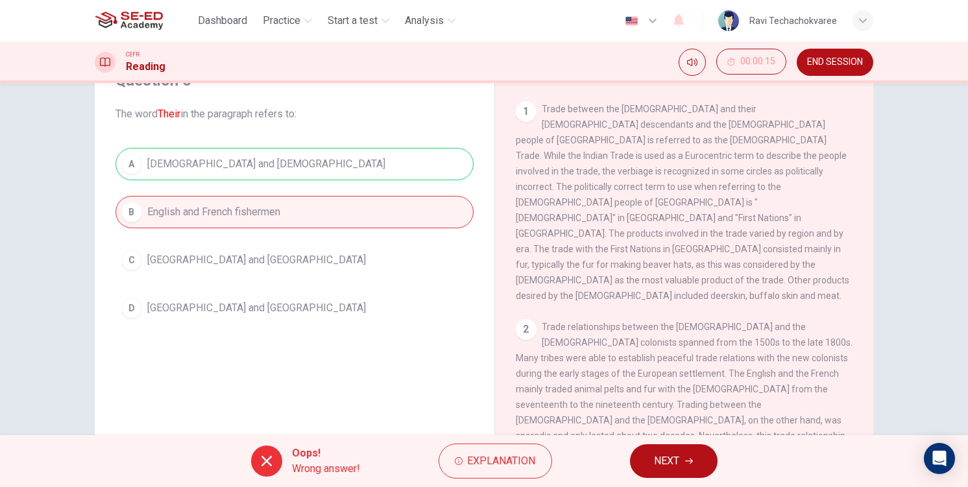
click at [665, 460] on span "NEXT" at bounding box center [666, 461] width 25 height 18
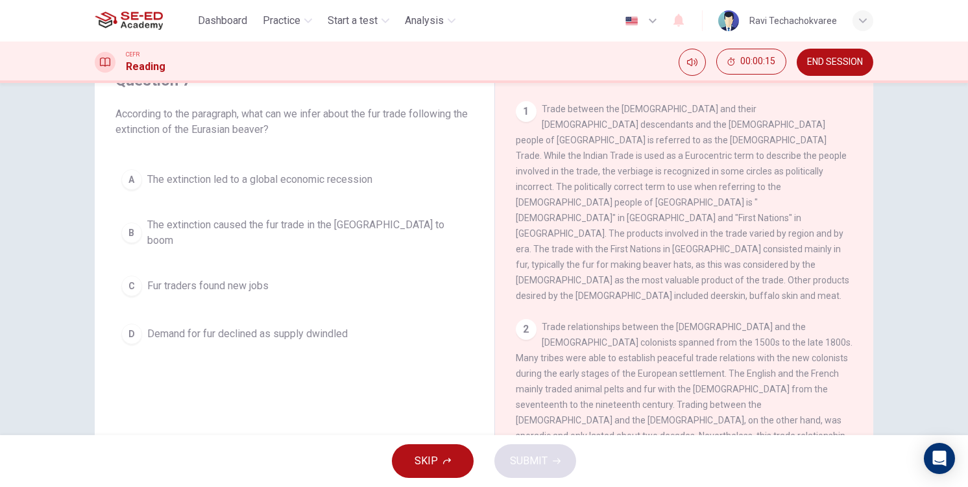
click at [223, 241] on button "B The extinction caused the fur trade in the New World to boom" at bounding box center [294, 232] width 358 height 43
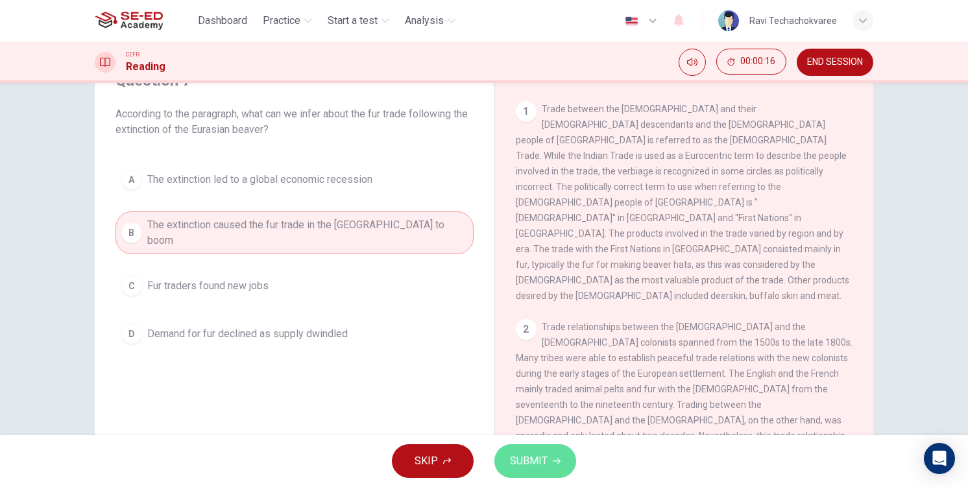
click at [521, 449] on button "SUBMIT" at bounding box center [535, 461] width 82 height 34
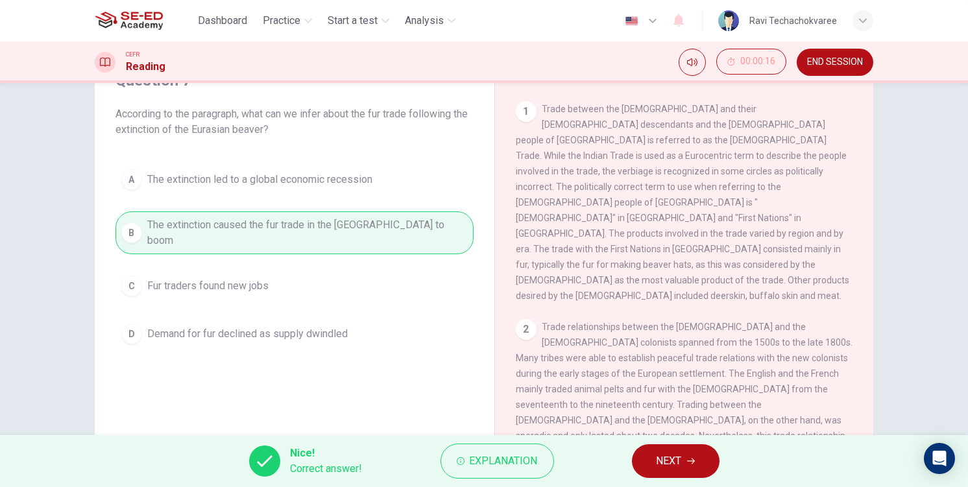
drag, startPoint x: 612, startPoint y: 464, endPoint x: 625, endPoint y: 464, distance: 13.0
click at [616, 464] on div "Nice! Correct answer! Explanation NEXT" at bounding box center [484, 461] width 968 height 52
click at [658, 462] on span "NEXT" at bounding box center [668, 461] width 25 height 18
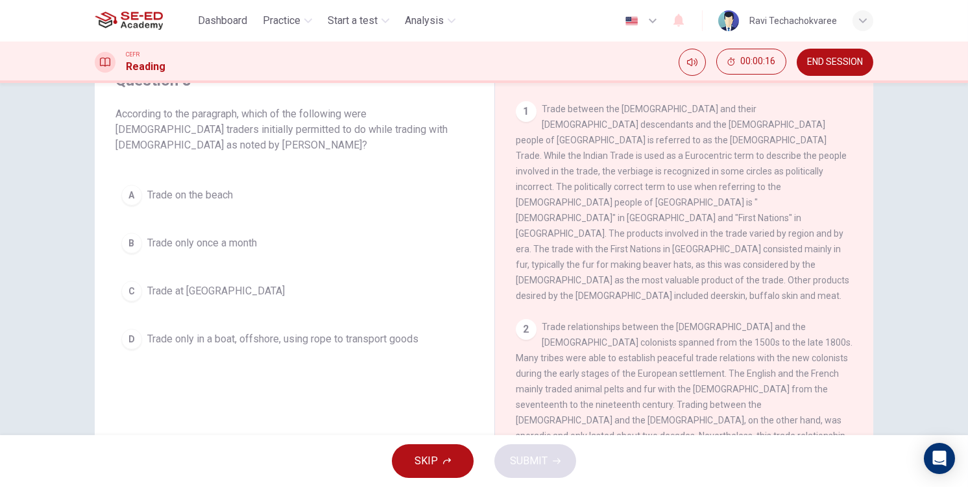
click at [236, 332] on span "Trade only in a boat, offshore, using rope to transport goods" at bounding box center [282, 339] width 271 height 16
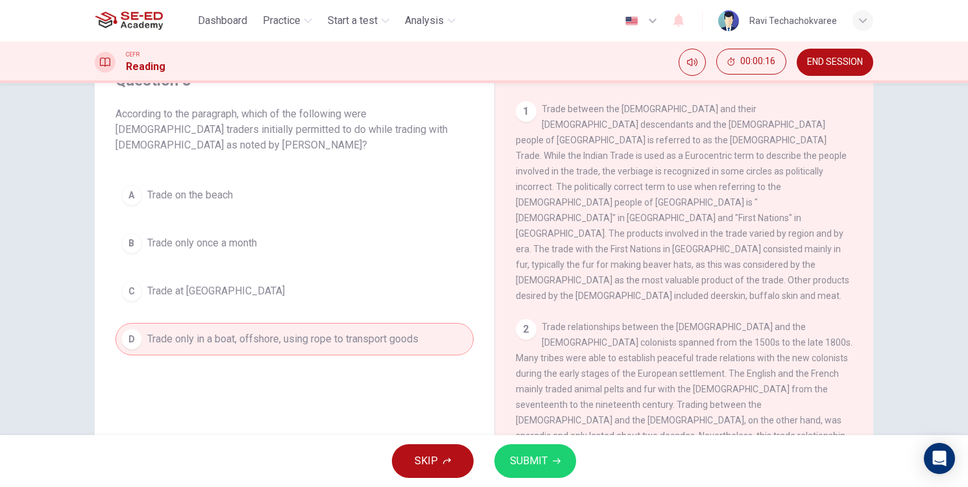
click at [219, 289] on span "Trade at neutral harbors" at bounding box center [216, 291] width 138 height 16
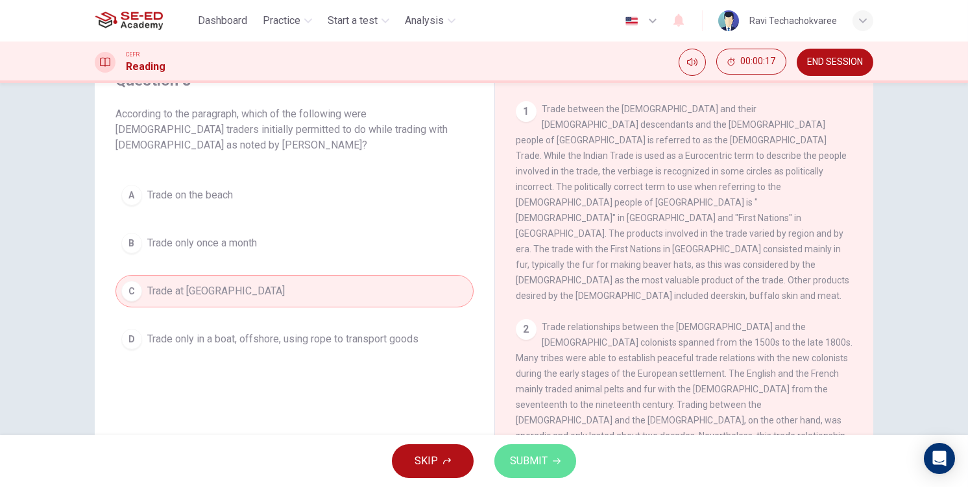
click at [527, 458] on span "SUBMIT" at bounding box center [529, 461] width 38 height 18
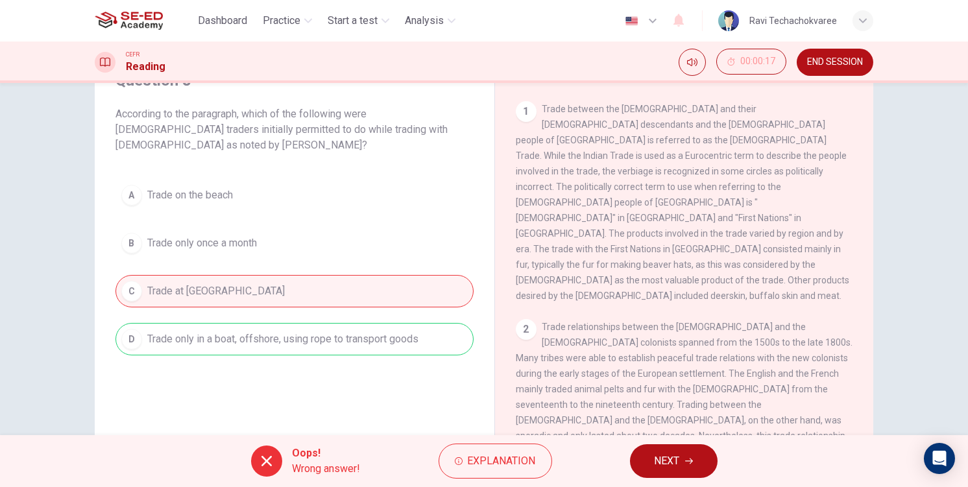
click at [666, 454] on span "NEXT" at bounding box center [666, 461] width 25 height 18
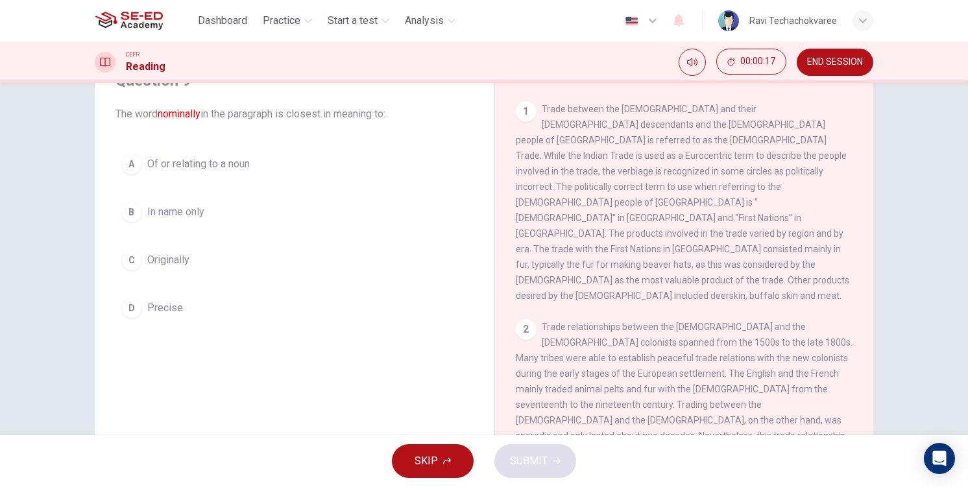
click at [252, 287] on div "A Of or relating to a noun B In name only C Originally D Precise" at bounding box center [294, 236] width 358 height 176
click at [252, 263] on button "C Originally" at bounding box center [294, 260] width 358 height 32
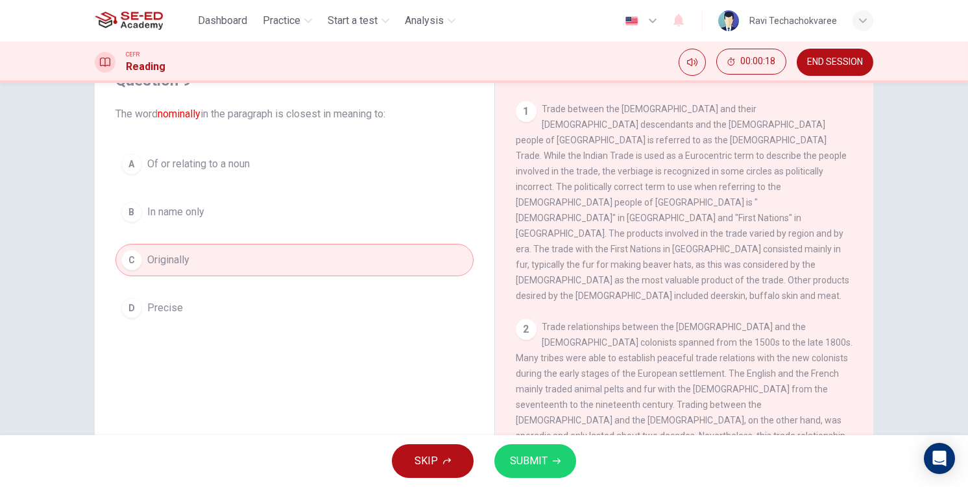
click at [242, 181] on div "A Of or relating to a noun B In name only C Originally D Precise" at bounding box center [294, 236] width 358 height 176
click at [520, 458] on span "SUBMIT" at bounding box center [529, 461] width 38 height 18
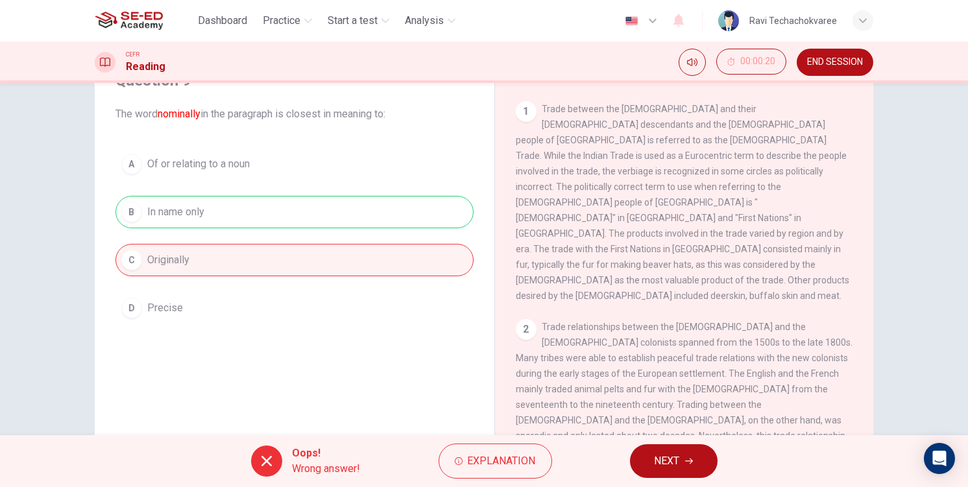
click at [677, 462] on span "NEXT" at bounding box center [666, 461] width 25 height 18
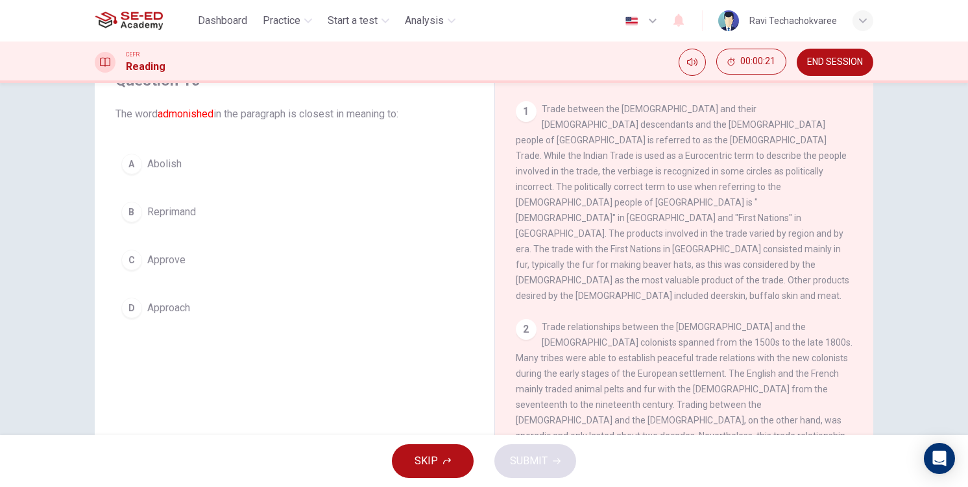
drag, startPoint x: 205, startPoint y: 215, endPoint x: 233, endPoint y: 245, distance: 40.4
click at [208, 216] on button "B Reprimand" at bounding box center [294, 212] width 358 height 32
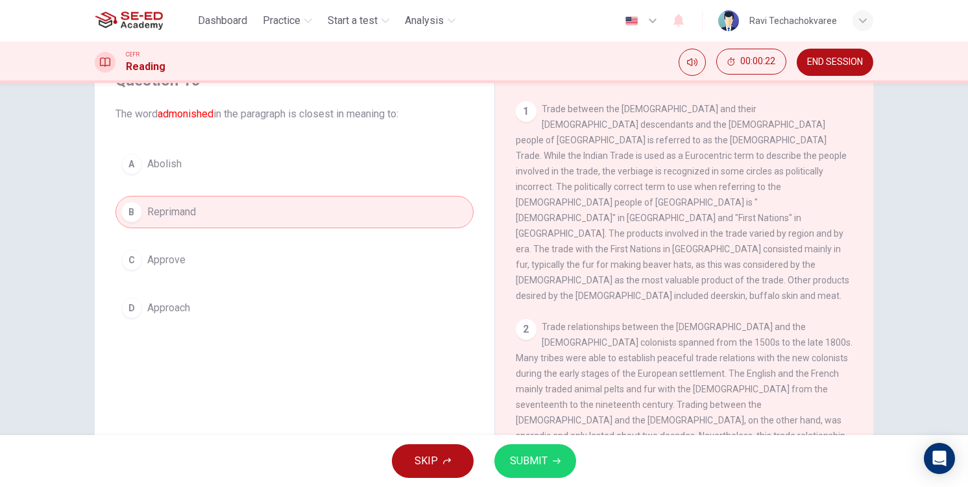
drag, startPoint x: 245, startPoint y: 252, endPoint x: 252, endPoint y: 268, distance: 17.4
click at [246, 253] on button "C Approve" at bounding box center [294, 260] width 358 height 32
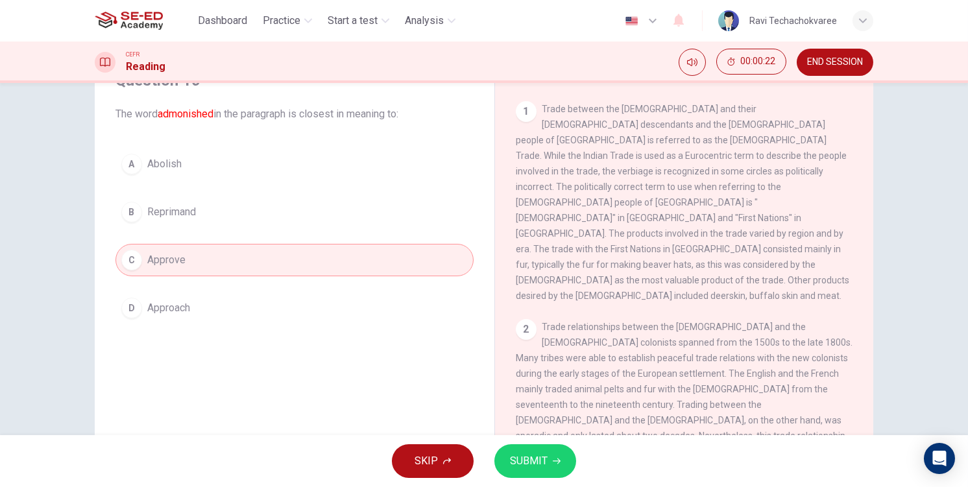
click at [258, 302] on button "D Approach" at bounding box center [294, 308] width 358 height 32
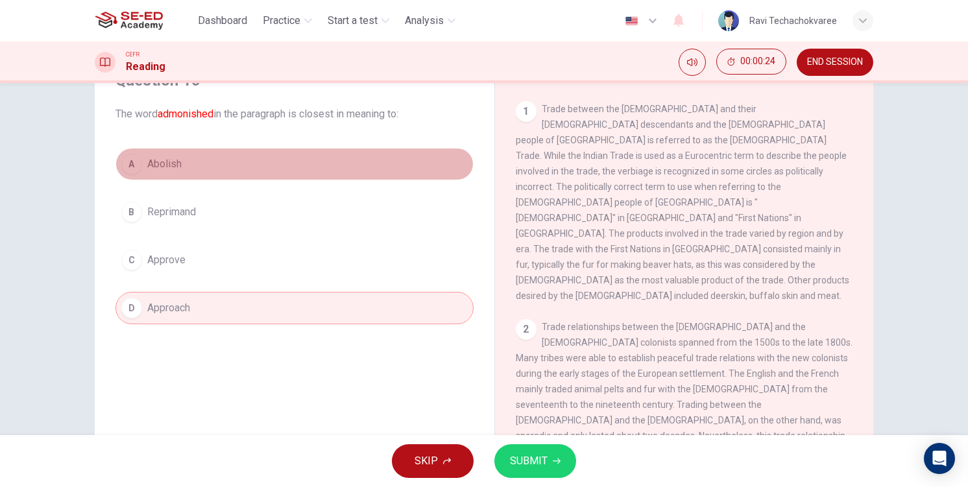
drag, startPoint x: 206, startPoint y: 167, endPoint x: 300, endPoint y: 240, distance: 118.8
click at [208, 169] on button "A Abolish" at bounding box center [294, 164] width 358 height 32
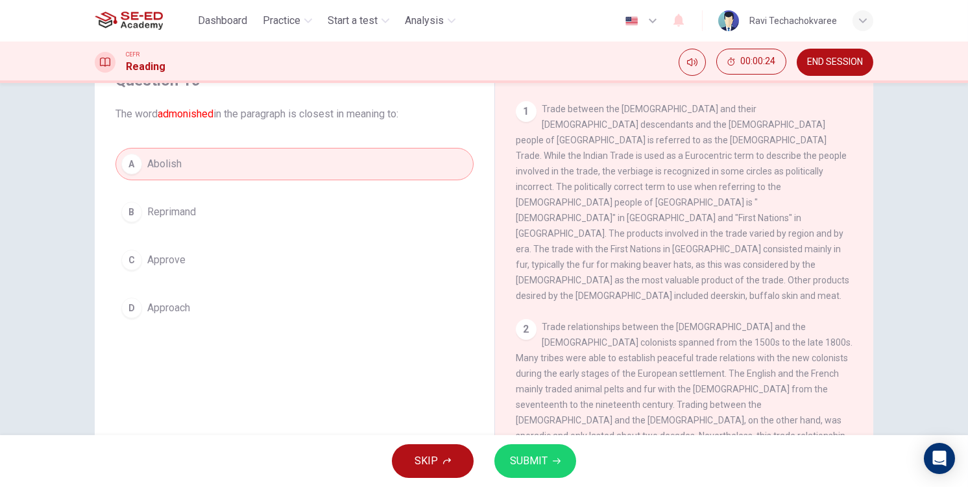
click at [216, 210] on button "B Reprimand" at bounding box center [294, 212] width 358 height 32
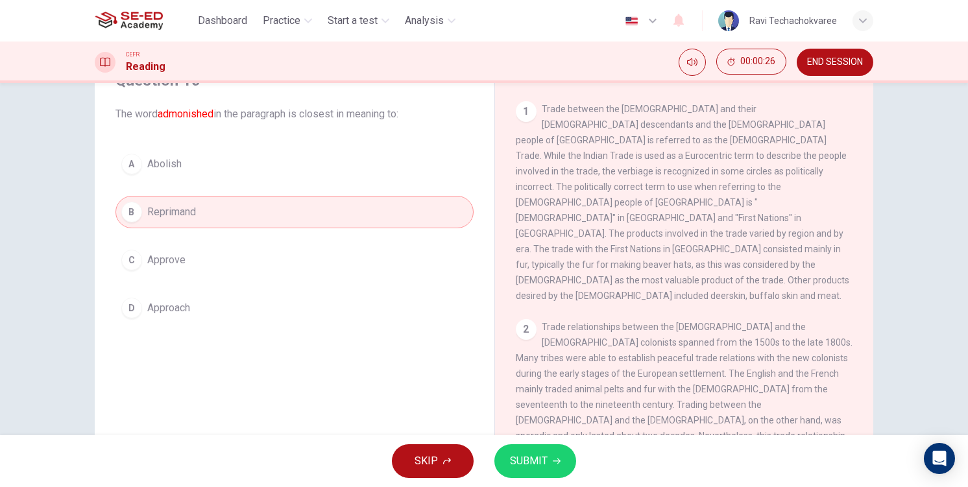
drag, startPoint x: 254, startPoint y: 253, endPoint x: 353, endPoint y: 320, distance: 119.1
click at [254, 254] on button "C Approve" at bounding box center [294, 260] width 358 height 32
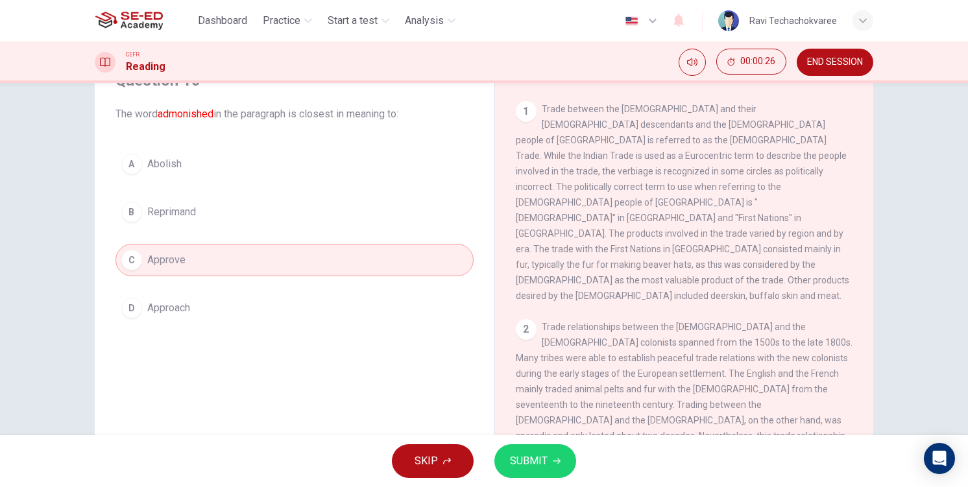
click at [518, 452] on span "SUBMIT" at bounding box center [529, 461] width 38 height 18
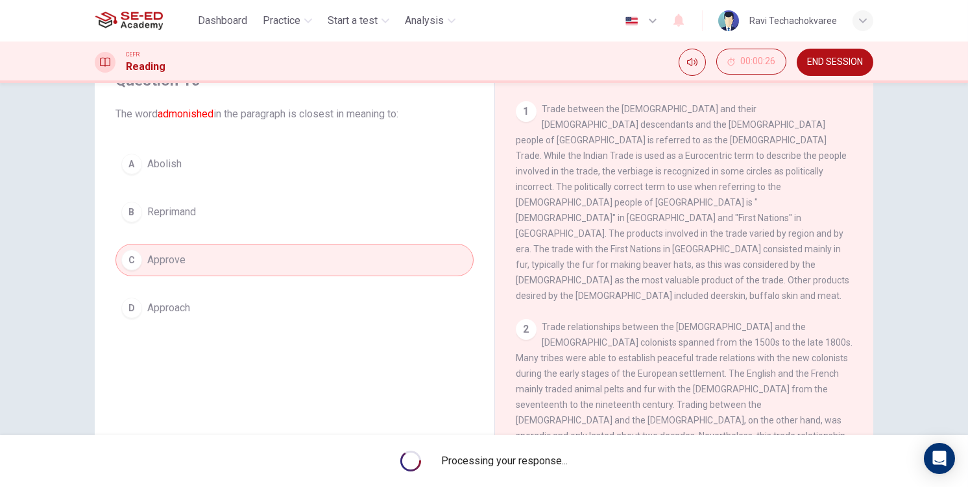
click at [686, 472] on div "Processing your response..." at bounding box center [484, 461] width 968 height 52
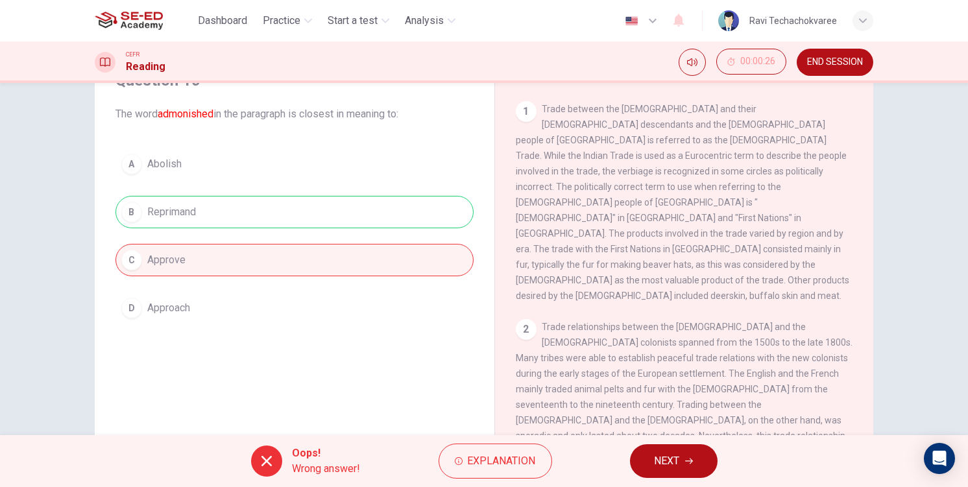
click at [699, 459] on button "NEXT" at bounding box center [674, 461] width 88 height 34
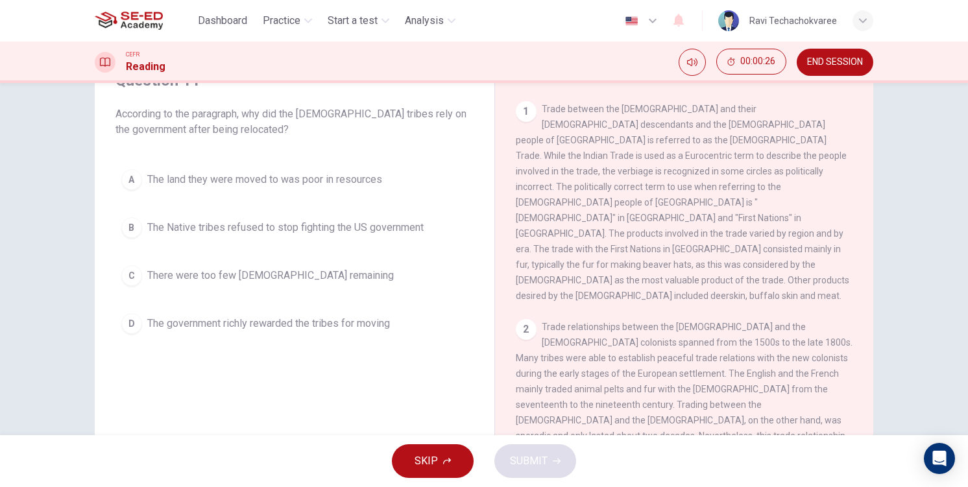
click at [258, 221] on span "The Native tribes refused to stop fighting the US government" at bounding box center [285, 228] width 276 height 16
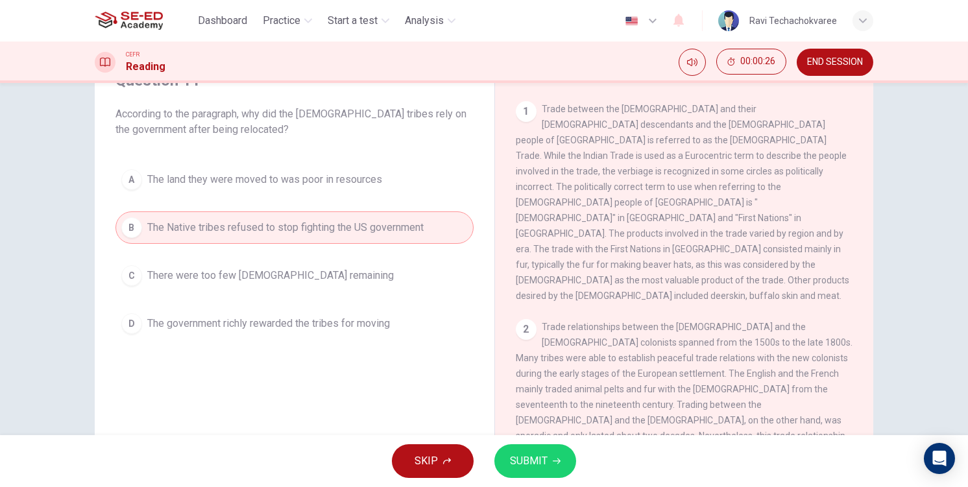
click at [512, 449] on button "SUBMIT" at bounding box center [535, 461] width 82 height 34
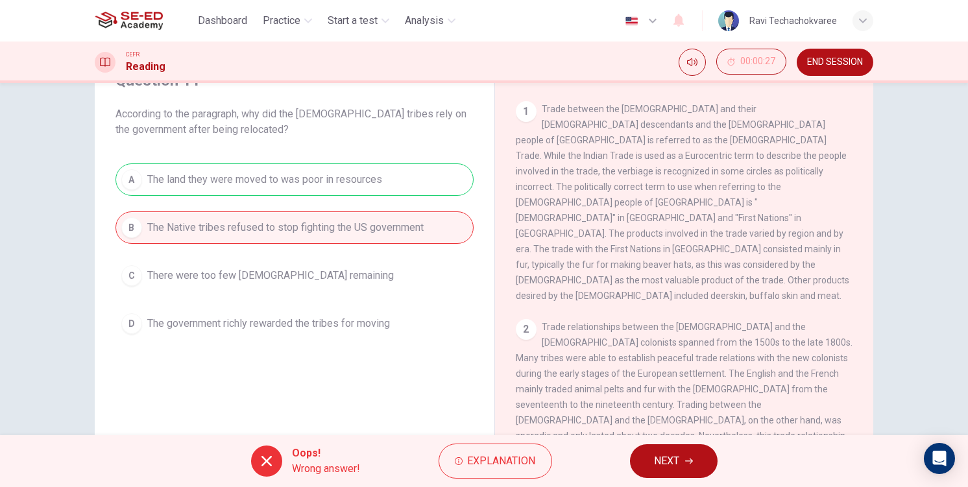
click at [632, 464] on button "NEXT" at bounding box center [674, 461] width 88 height 34
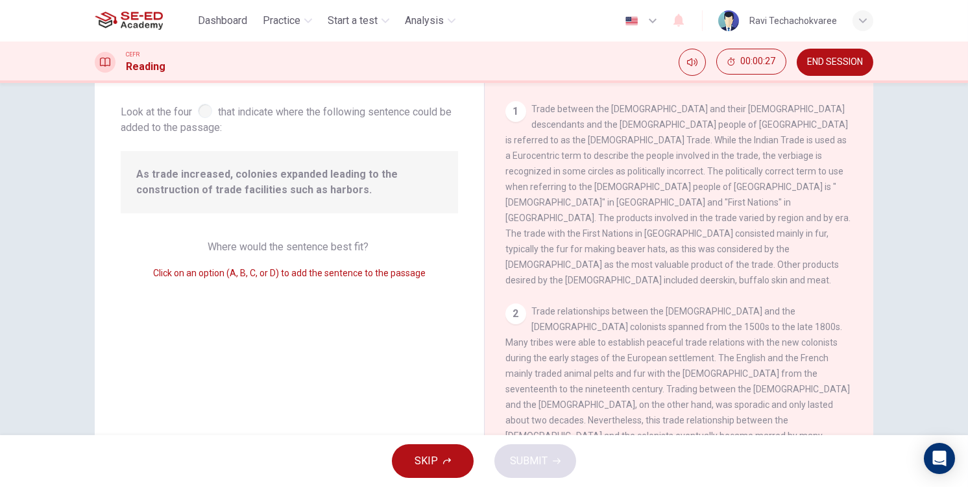
scroll to position [525, 0]
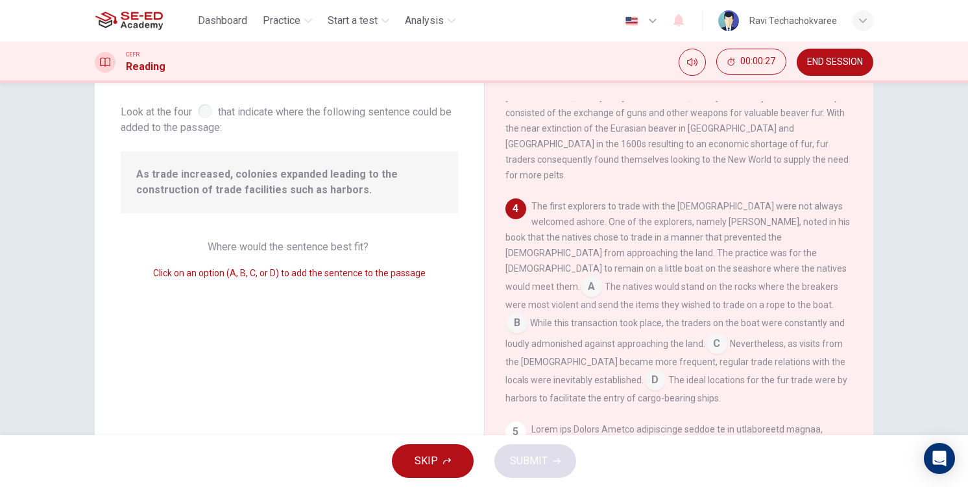
drag, startPoint x: 238, startPoint y: 261, endPoint x: 250, endPoint y: 269, distance: 14.6
click at [238, 261] on div "Where would the sentence best fit? Click on an option (A, B, C, or D) to add th…" at bounding box center [289, 260] width 337 height 42
drag, startPoint x: 529, startPoint y: 284, endPoint x: 555, endPoint y: 313, distance: 39.1
click at [706, 335] on input at bounding box center [716, 345] width 21 height 21
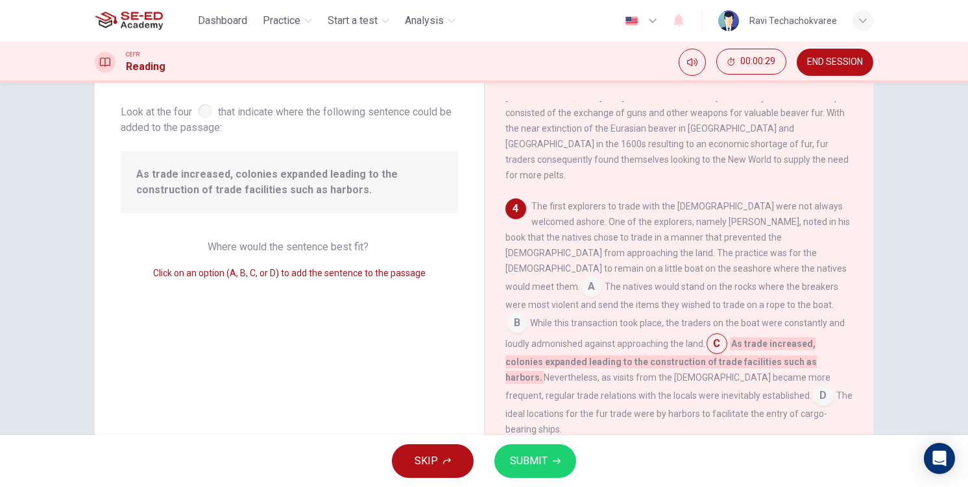
click at [527, 314] on input at bounding box center [517, 324] width 21 height 21
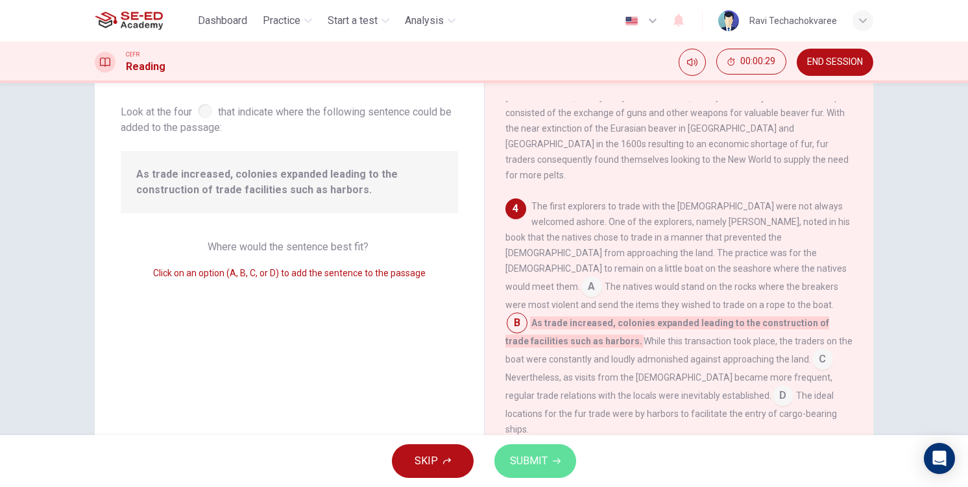
click at [550, 458] on button "SUBMIT" at bounding box center [535, 461] width 82 height 34
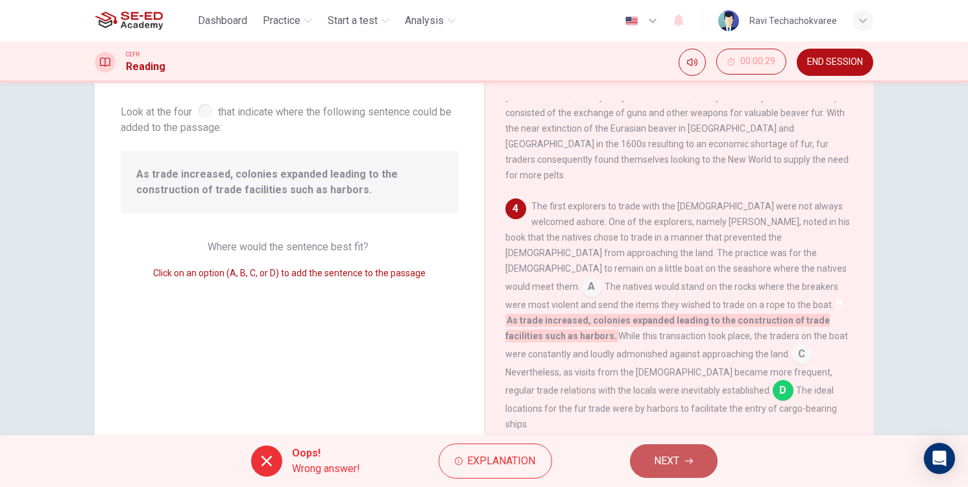
click at [651, 458] on button "NEXT" at bounding box center [674, 461] width 88 height 34
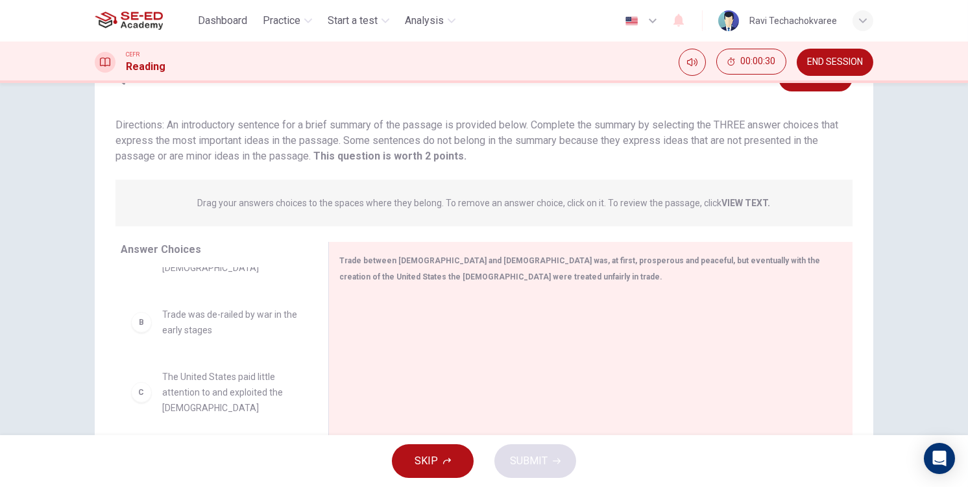
scroll to position [0, 0]
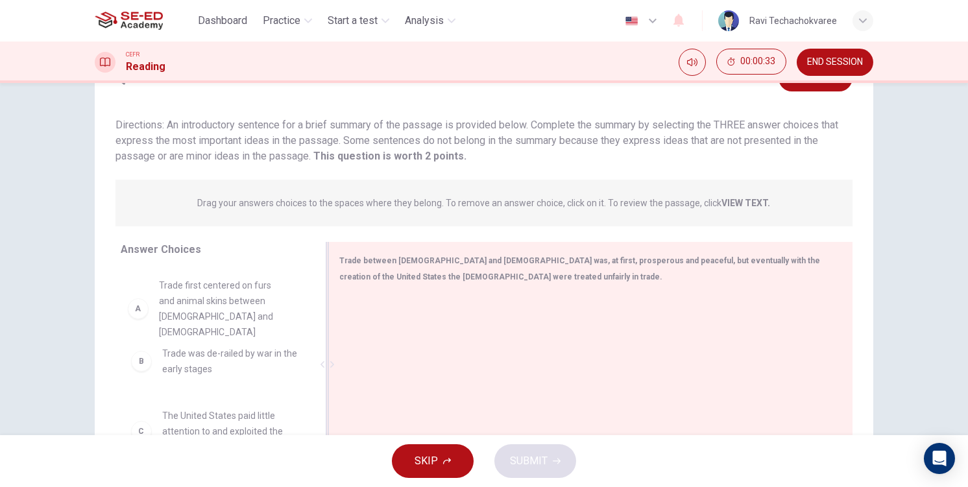
drag, startPoint x: 283, startPoint y: 296, endPoint x: 390, endPoint y: 327, distance: 111.3
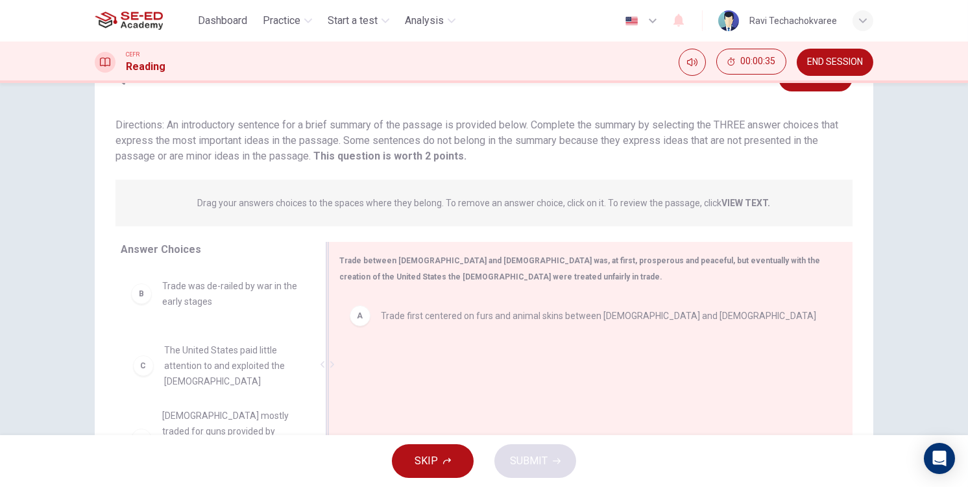
drag, startPoint x: 259, startPoint y: 370, endPoint x: 409, endPoint y: 381, distance: 149.6
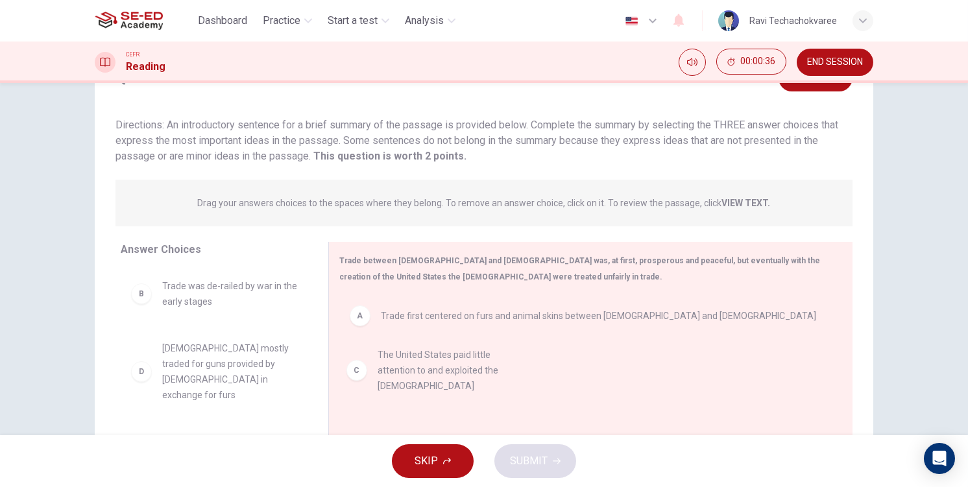
scroll to position [65, 0]
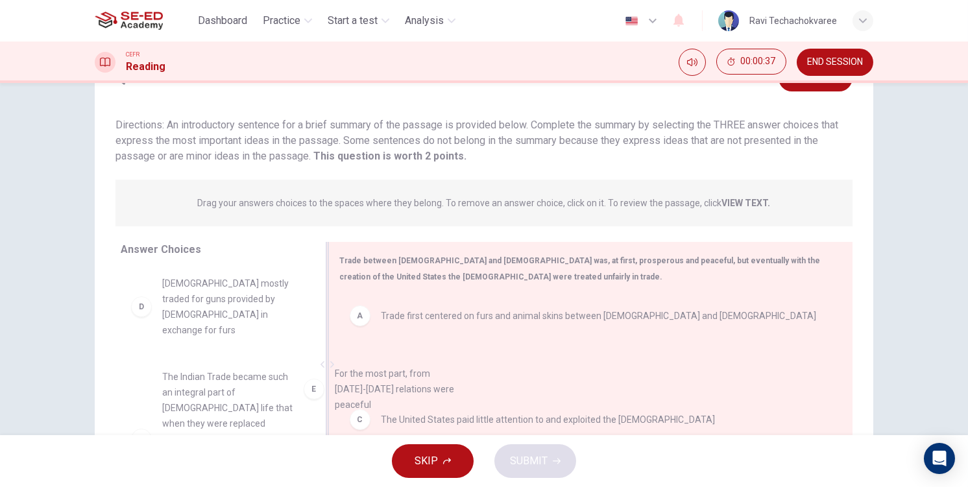
drag, startPoint x: 230, startPoint y: 382, endPoint x: 411, endPoint y: 396, distance: 181.5
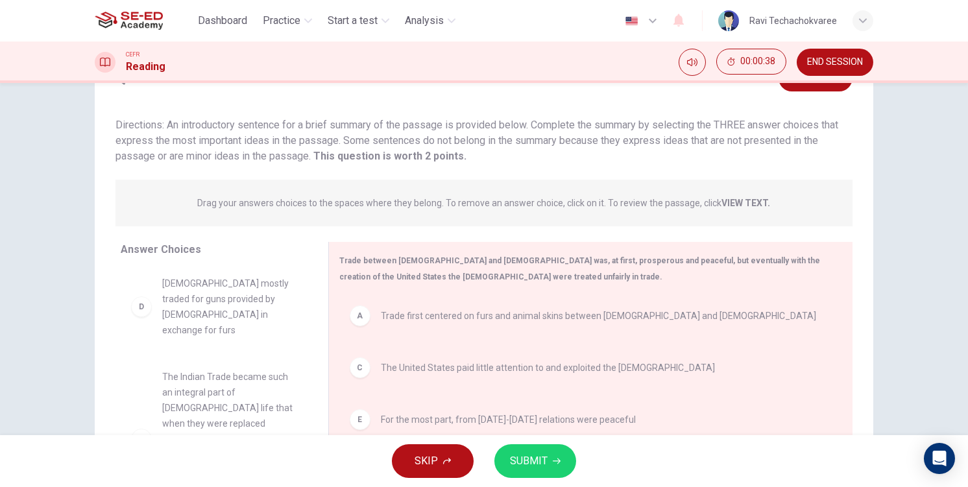
click at [564, 451] on button "SUBMIT" at bounding box center [535, 461] width 82 height 34
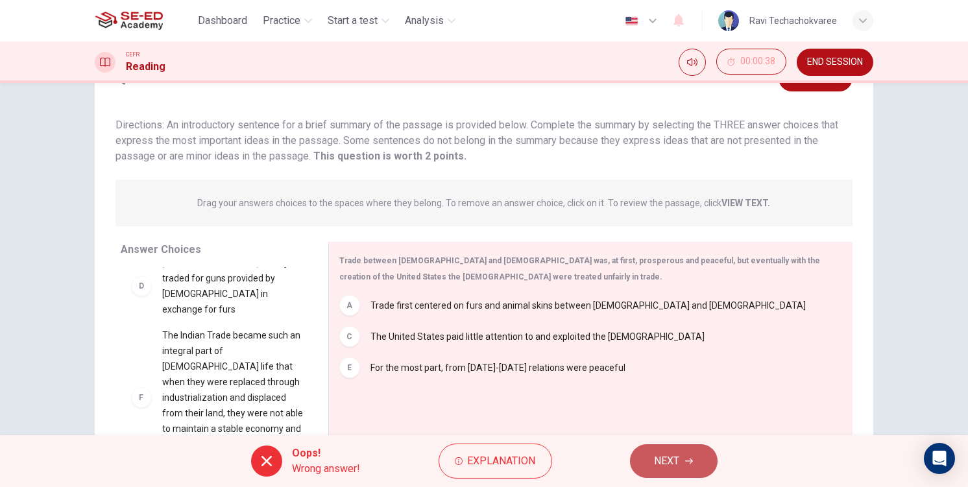
click at [702, 465] on button "NEXT" at bounding box center [674, 461] width 88 height 34
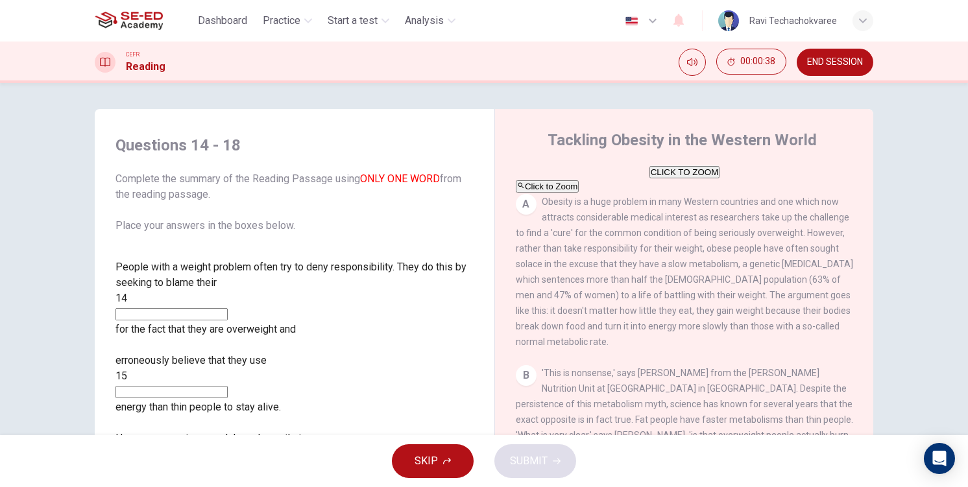
scroll to position [16, 0]
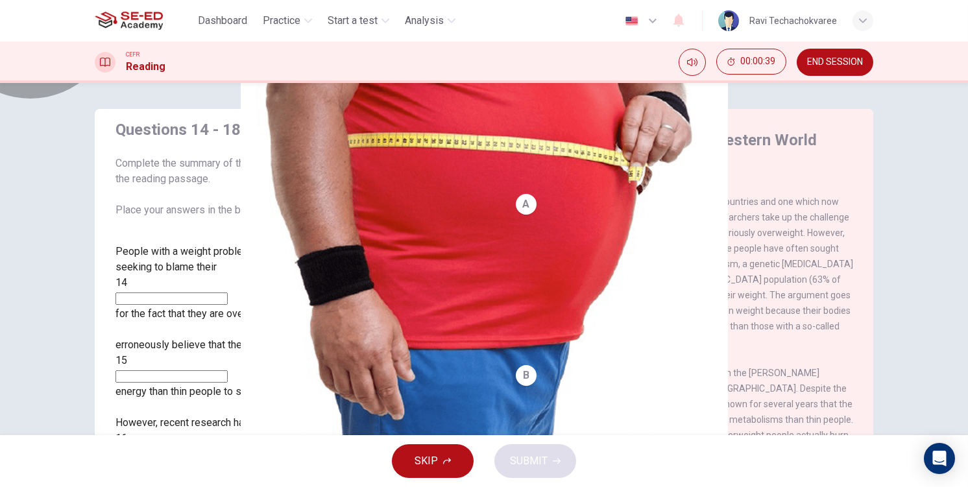
click at [579, 193] on button "Click to Zoom" at bounding box center [547, 186] width 63 height 12
click at [1, 486] on div at bounding box center [484, 487] width 968 height 0
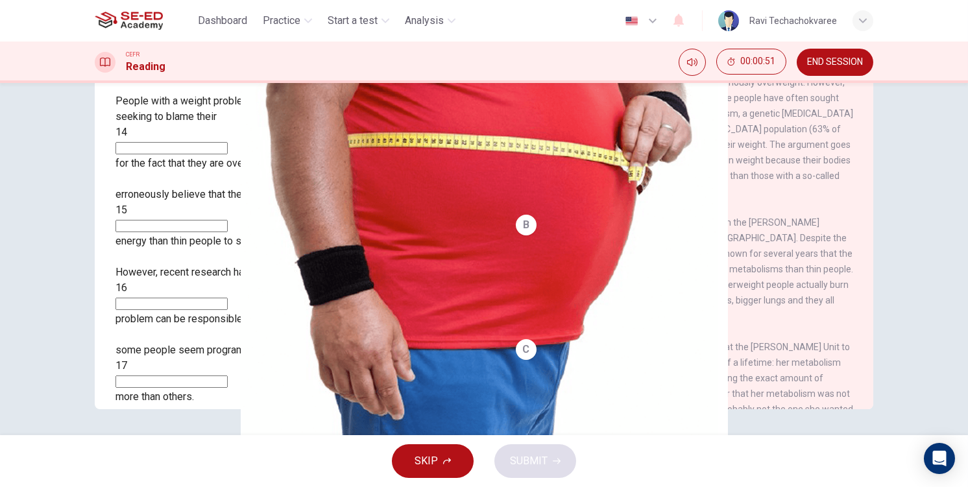
scroll to position [259, 0]
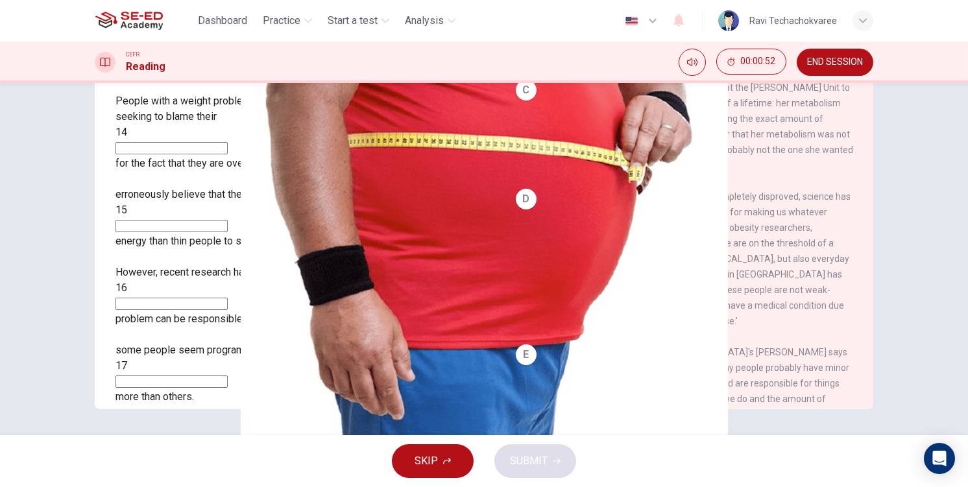
click at [523, 62] on span "'This is nonsense,' says Dr. Susan Jebb from the Dunn Nutrition Unit at Cambrid…" at bounding box center [684, 10] width 337 height 104
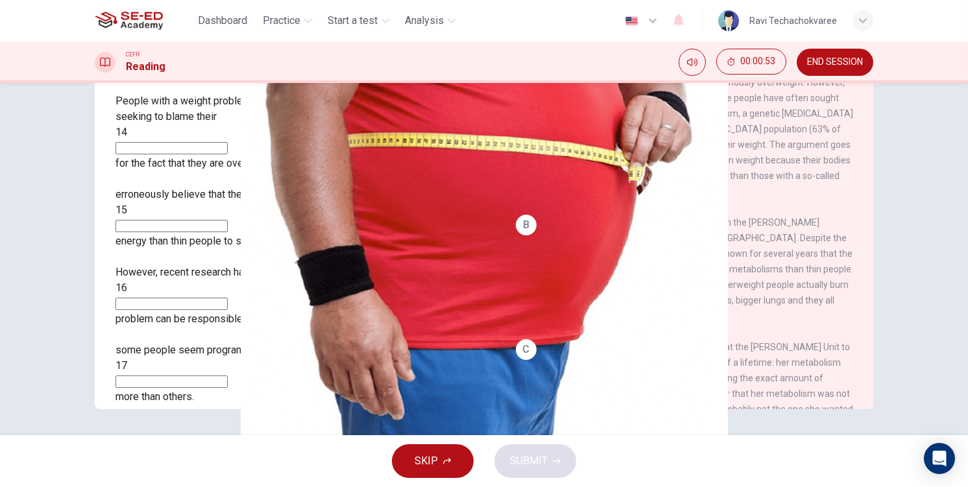
scroll to position [0, 0]
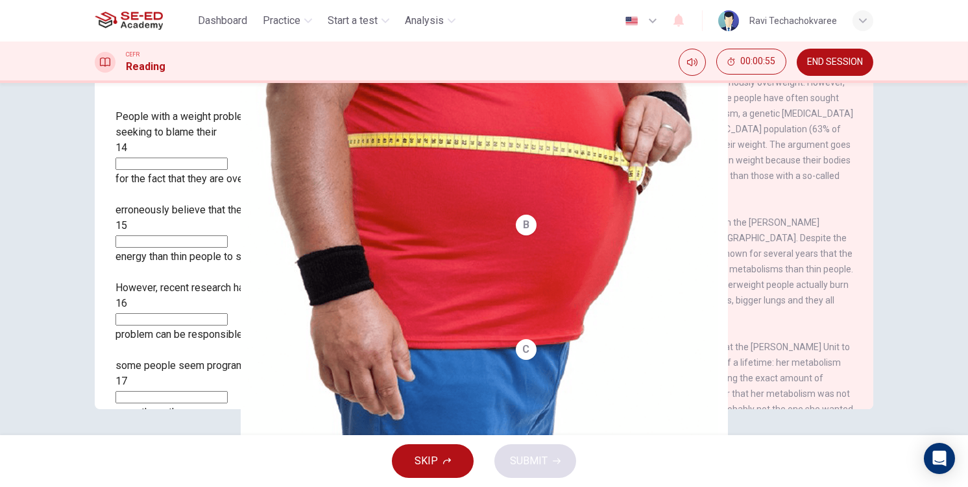
click at [228, 158] on input at bounding box center [171, 164] width 112 height 12
type input "a"
click at [228, 235] on input at bounding box center [171, 241] width 112 height 12
type input "b"
click at [219, 313] on input at bounding box center [171, 319] width 112 height 12
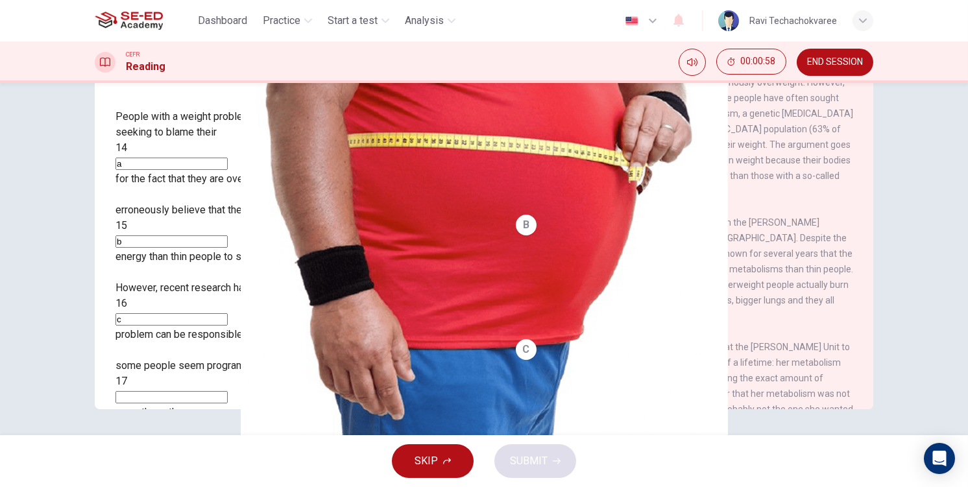
type input "c"
click at [228, 391] on input at bounding box center [171, 397] width 112 height 12
type input "d"
click at [254, 436] on div "The new research points to a shift from trying to change people's 18 to seeking…" at bounding box center [294, 467] width 358 height 62
click at [228, 469] on input "f" at bounding box center [171, 475] width 112 height 12
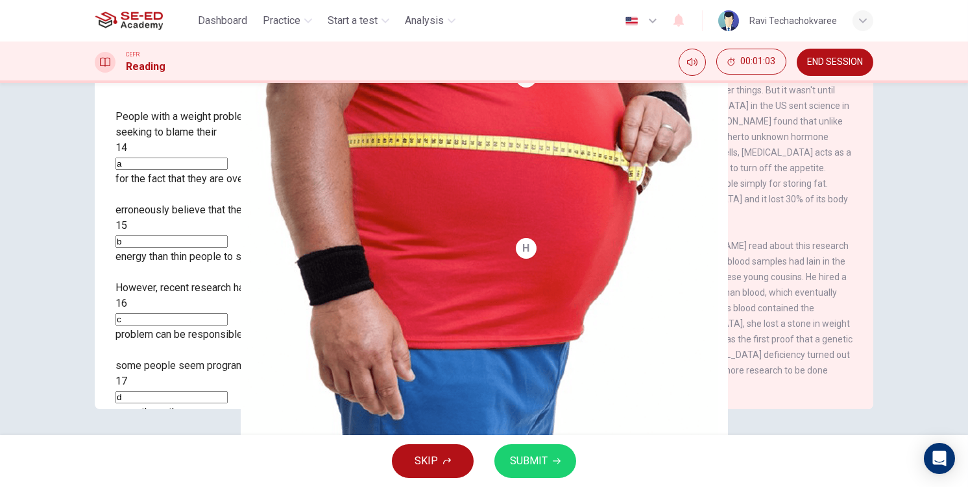
scroll to position [16, 0]
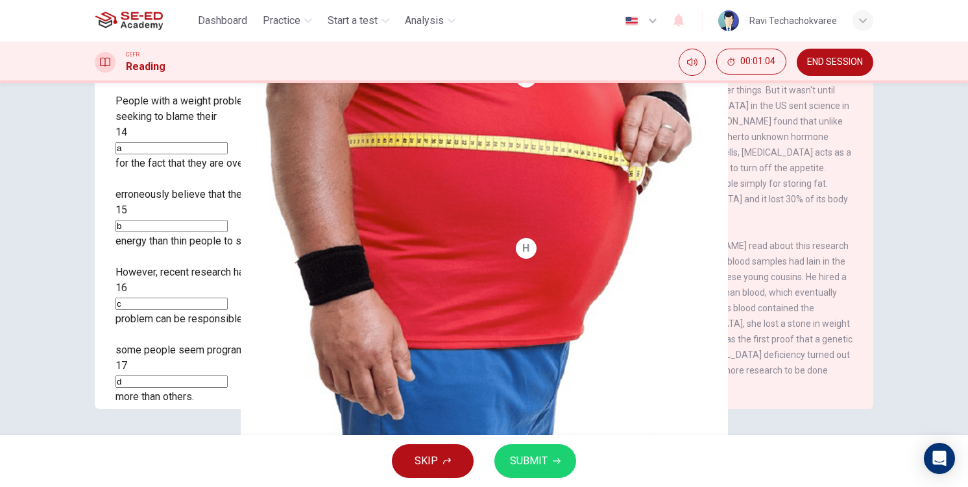
type input "f"
click at [520, 469] on span "SUBMIT" at bounding box center [529, 461] width 38 height 18
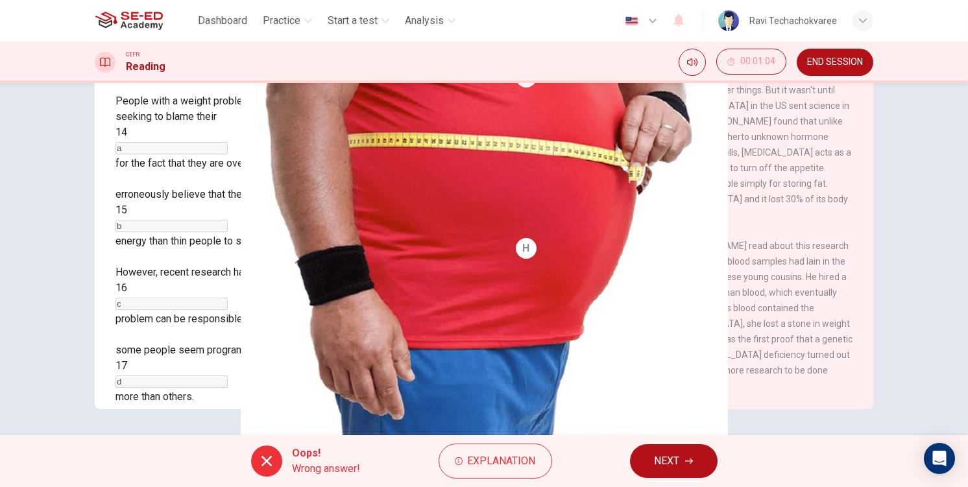
click at [670, 461] on span "NEXT" at bounding box center [666, 461] width 25 height 18
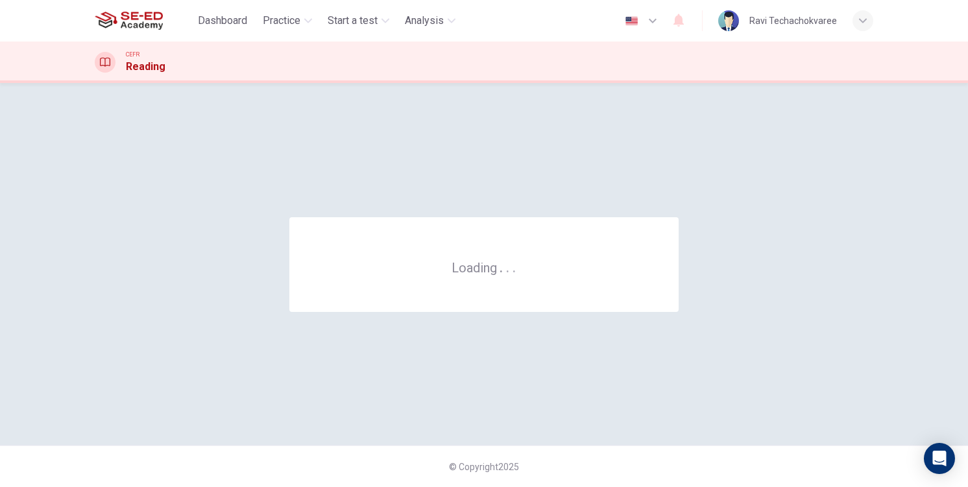
scroll to position [0, 0]
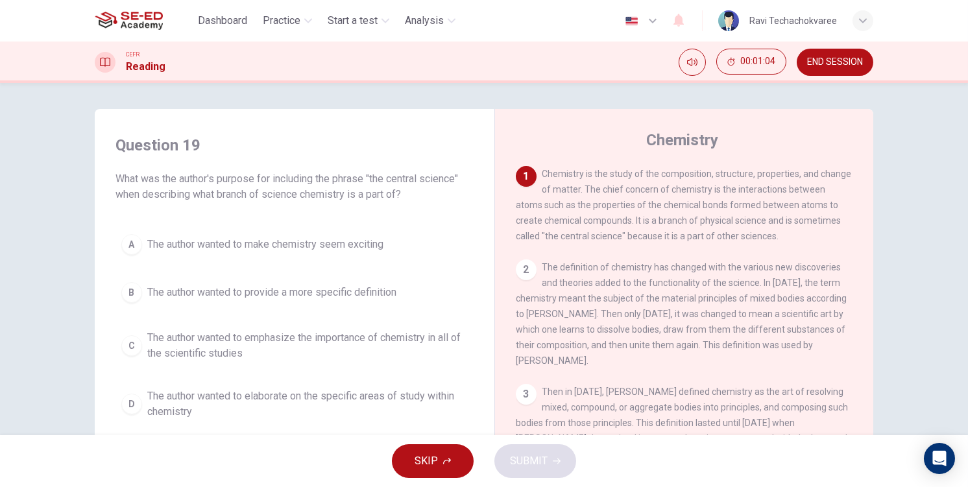
click at [307, 315] on div "A The author wanted to make chemistry seem exciting B The author wanted to prov…" at bounding box center [294, 326] width 358 height 197
drag, startPoint x: 377, startPoint y: 302, endPoint x: 417, endPoint y: 328, distance: 47.9
click at [377, 302] on button "B The author wanted to provide a more specific definition" at bounding box center [294, 292] width 358 height 32
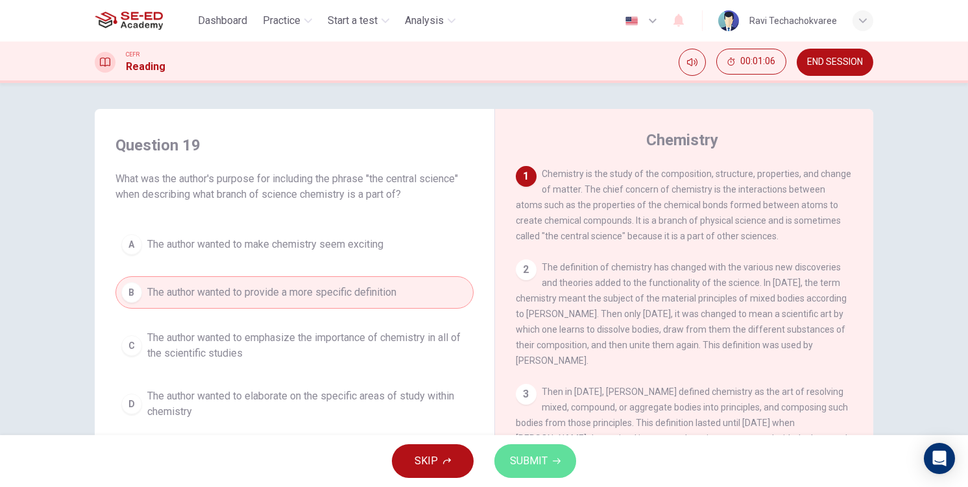
click at [553, 459] on icon "button" at bounding box center [557, 461] width 8 height 8
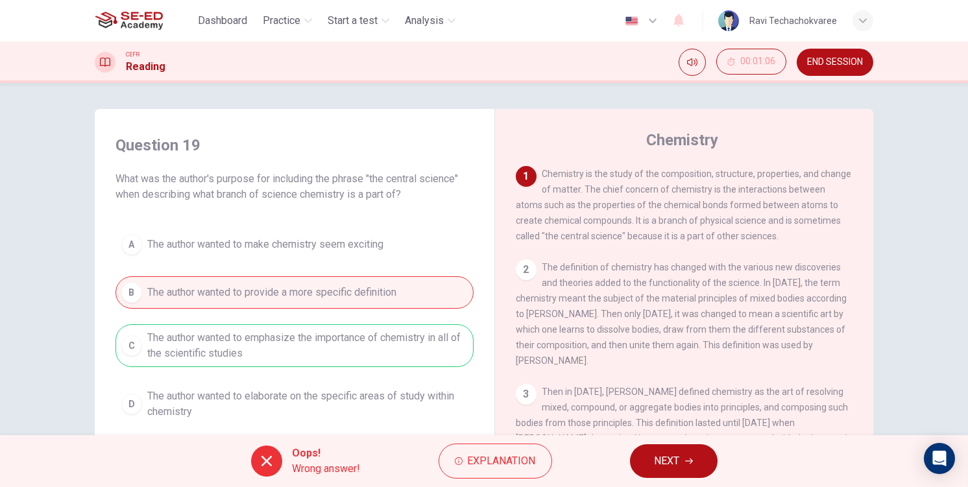
click at [686, 455] on button "NEXT" at bounding box center [674, 461] width 88 height 34
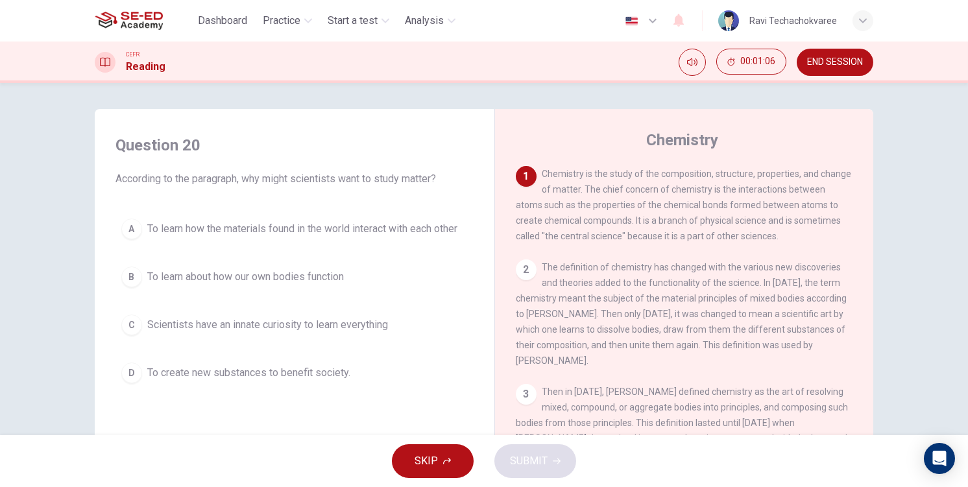
click at [299, 320] on span "Scientists have an innate curiosity to learn everything" at bounding box center [267, 325] width 241 height 16
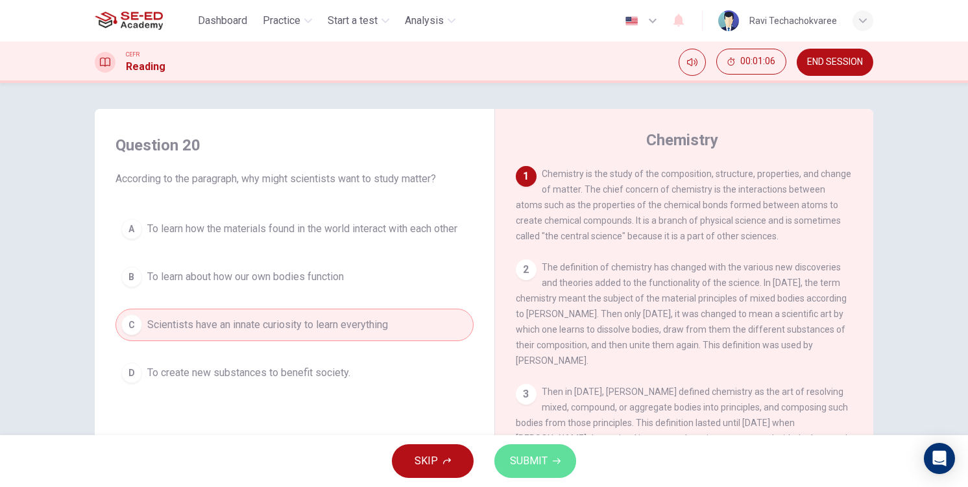
click at [537, 455] on span "SUBMIT" at bounding box center [529, 461] width 38 height 18
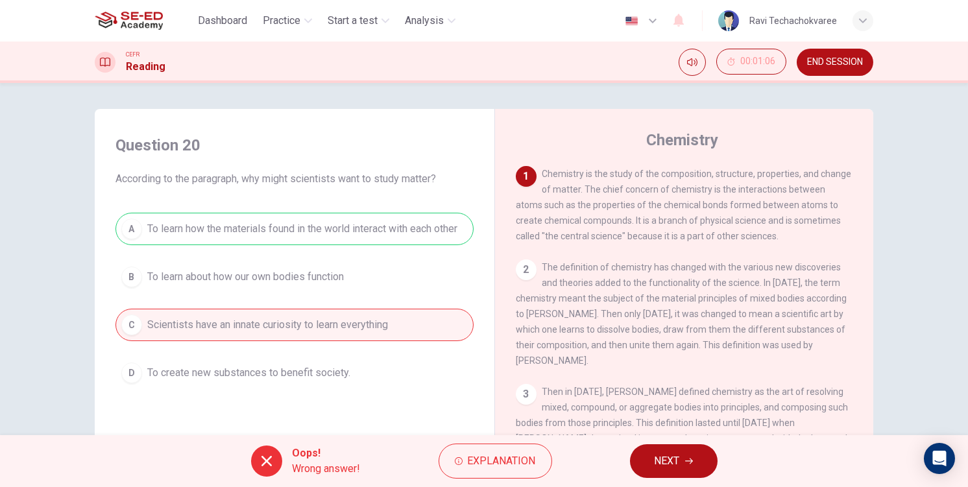
click at [659, 457] on span "NEXT" at bounding box center [666, 461] width 25 height 18
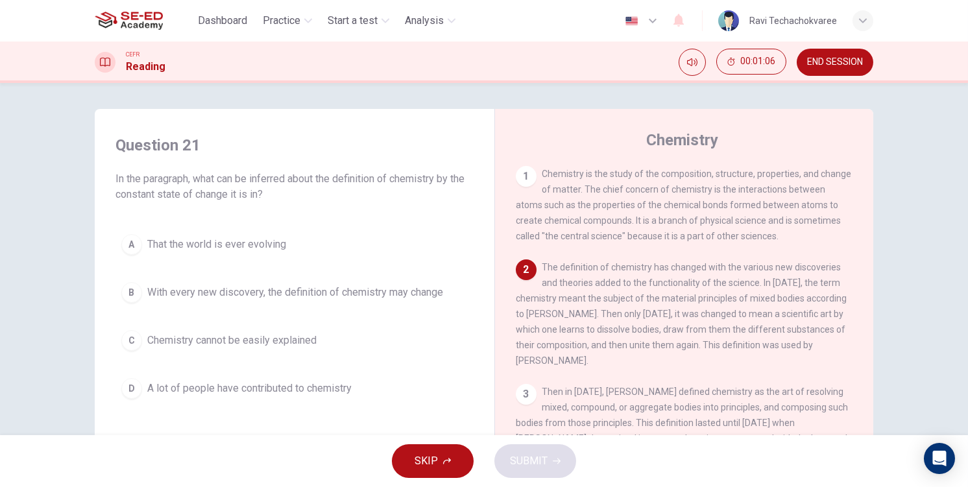
click at [240, 295] on span "With every new discovery, the definition of chemistry may change" at bounding box center [295, 293] width 296 height 16
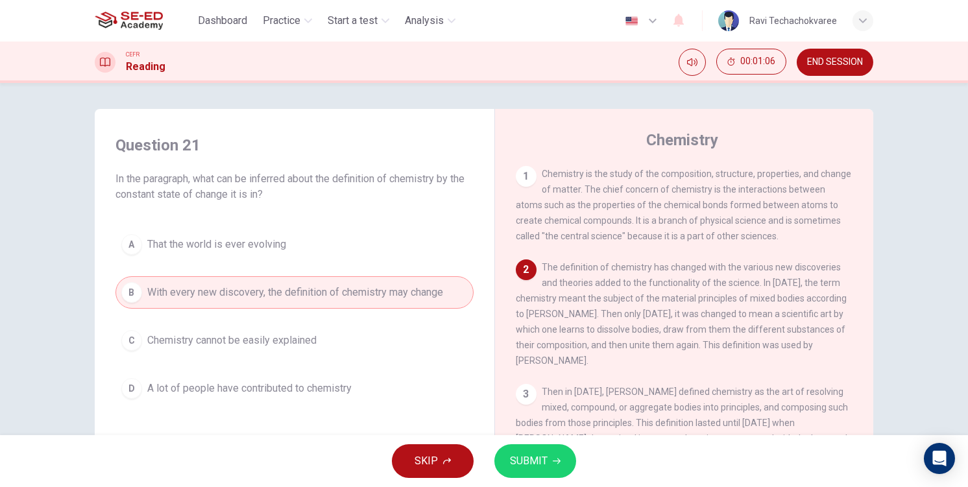
drag, startPoint x: 256, startPoint y: 338, endPoint x: 265, endPoint y: 344, distance: 11.2
click at [256, 339] on span "Chemistry cannot be easily explained" at bounding box center [231, 341] width 169 height 16
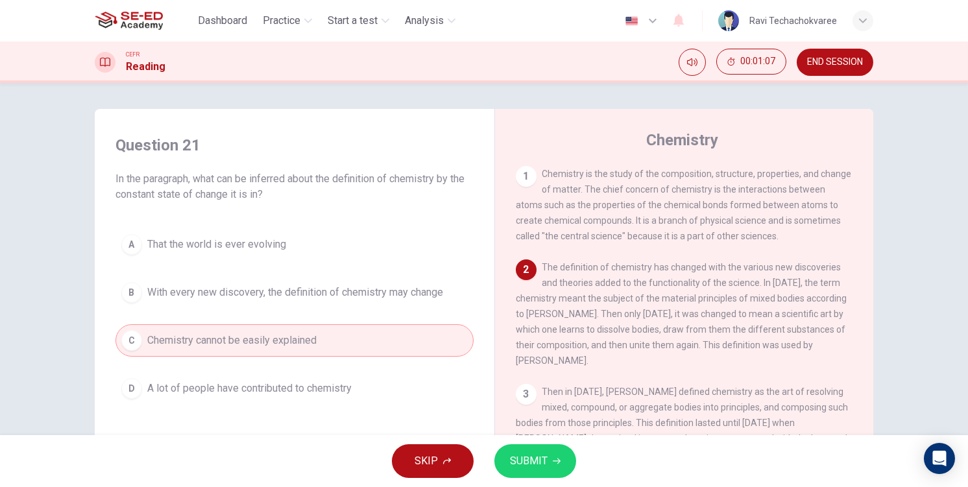
click at [527, 475] on button "SUBMIT" at bounding box center [535, 461] width 82 height 34
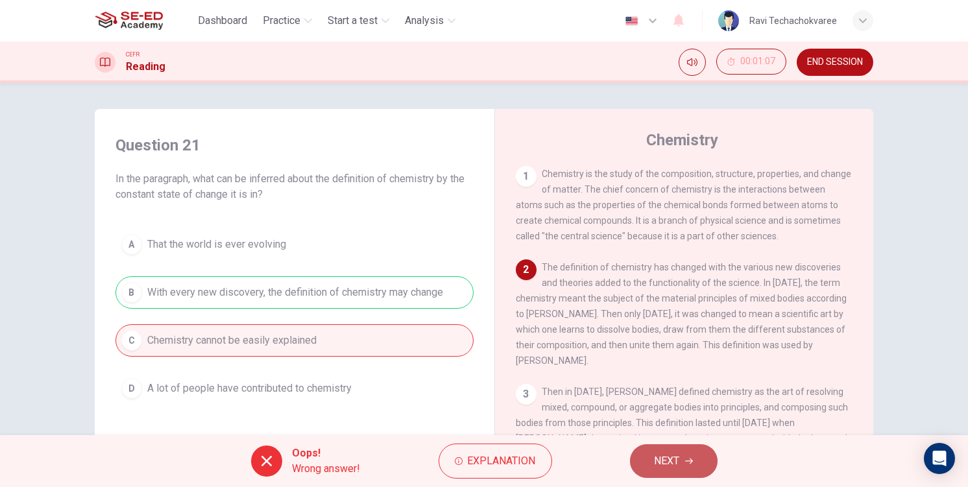
click at [714, 455] on button "NEXT" at bounding box center [674, 461] width 88 height 34
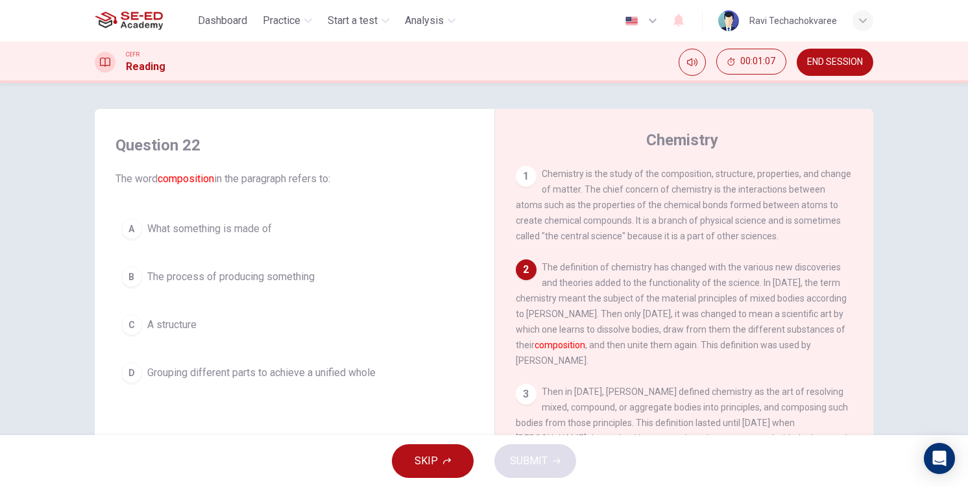
click at [304, 307] on div "A What something is made of B The process of producing something C A structure …" at bounding box center [294, 301] width 358 height 176
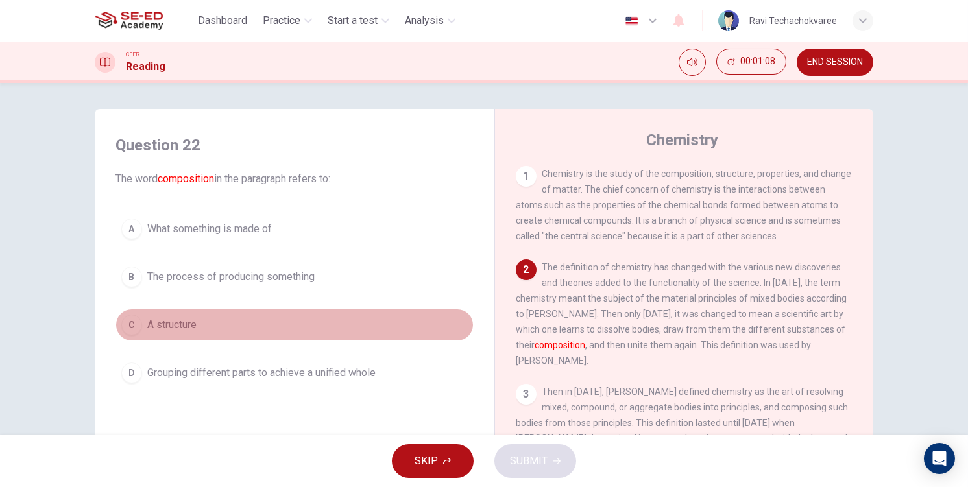
click at [362, 321] on button "C A structure" at bounding box center [294, 325] width 358 height 32
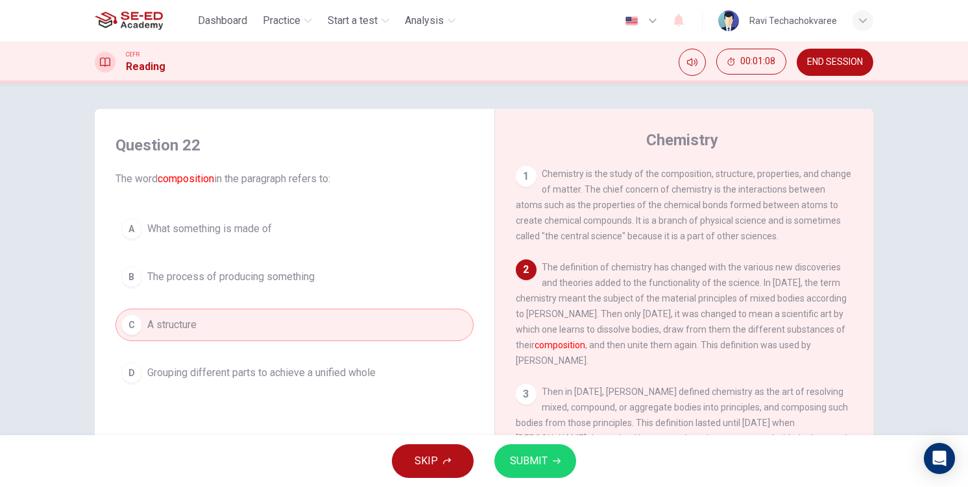
click at [510, 462] on span "SUBMIT" at bounding box center [529, 461] width 38 height 18
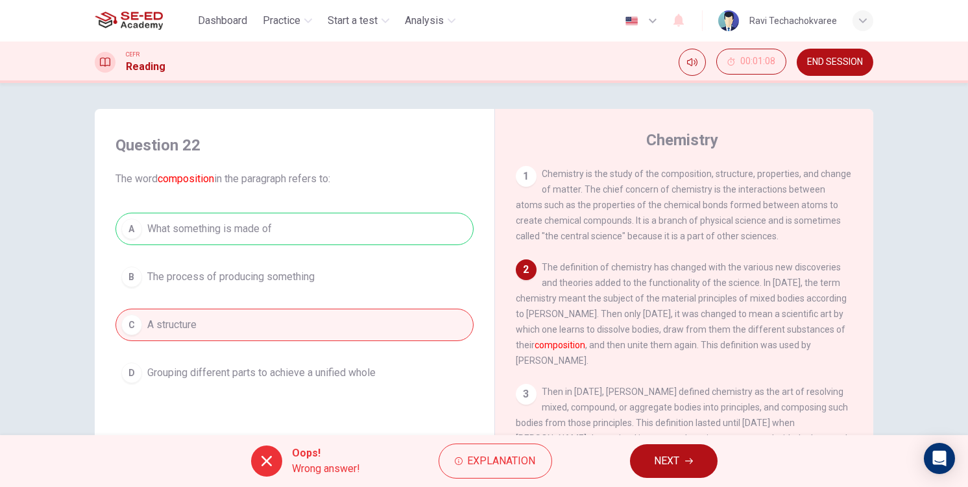
click at [701, 458] on button "NEXT" at bounding box center [674, 461] width 88 height 34
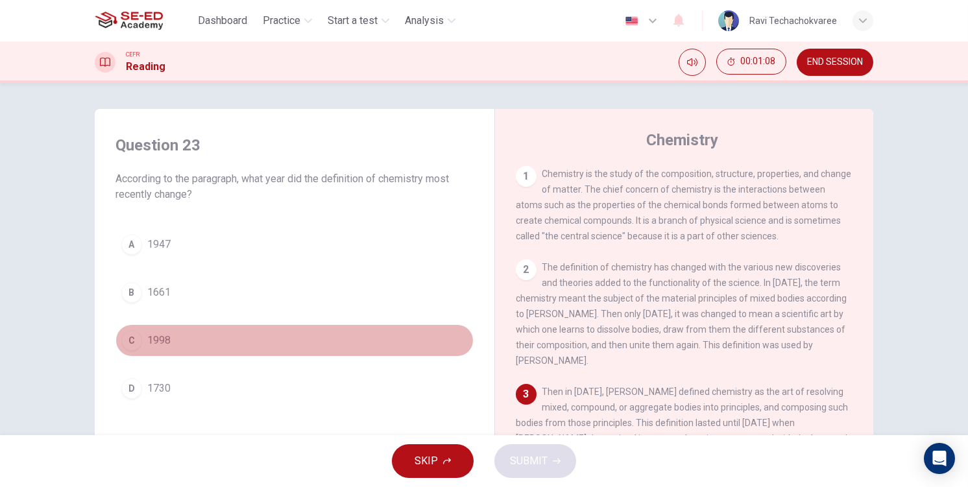
click at [257, 329] on button "C 1998" at bounding box center [294, 340] width 358 height 32
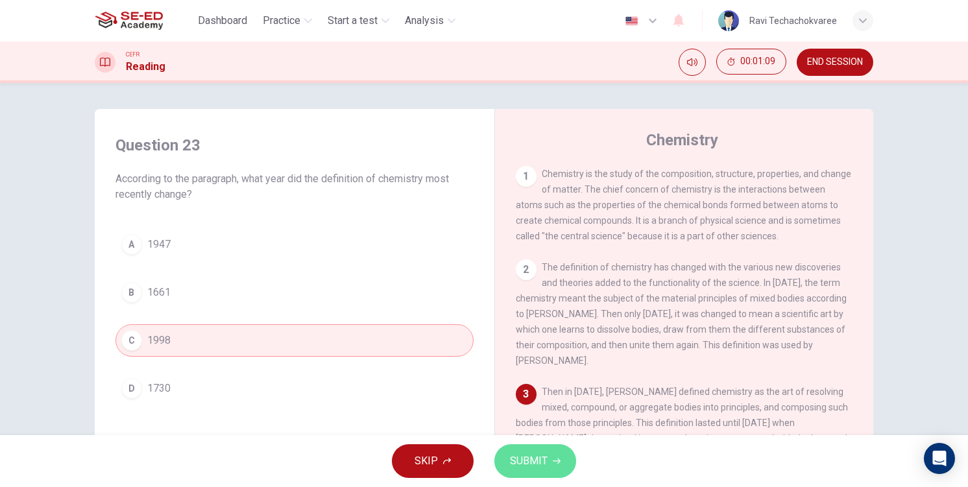
click at [542, 470] on button "SUBMIT" at bounding box center [535, 461] width 82 height 34
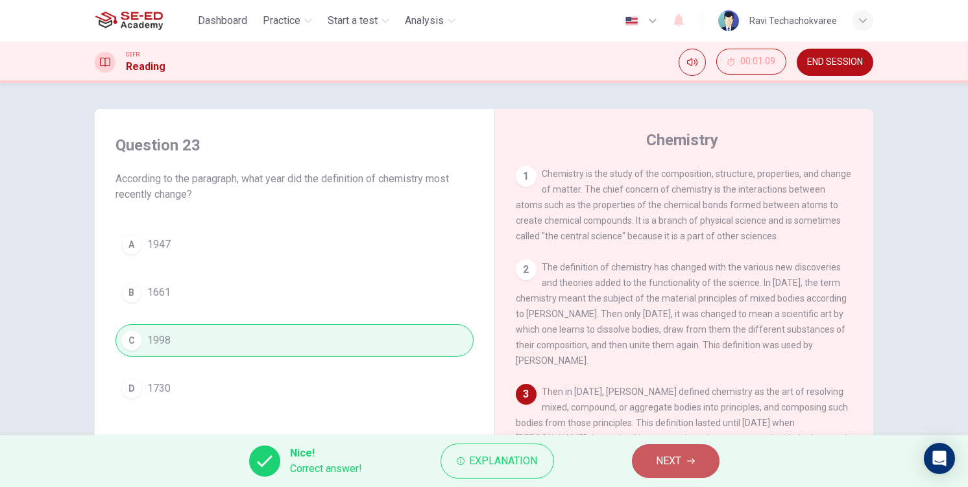
click at [680, 453] on span "NEXT" at bounding box center [668, 461] width 25 height 18
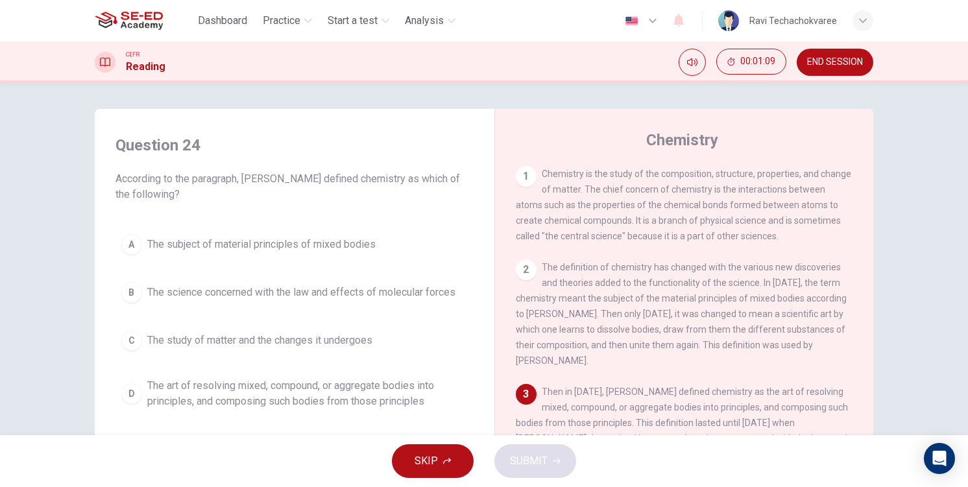
click at [230, 246] on span "The subject of material principles of mixed bodies" at bounding box center [261, 245] width 228 height 16
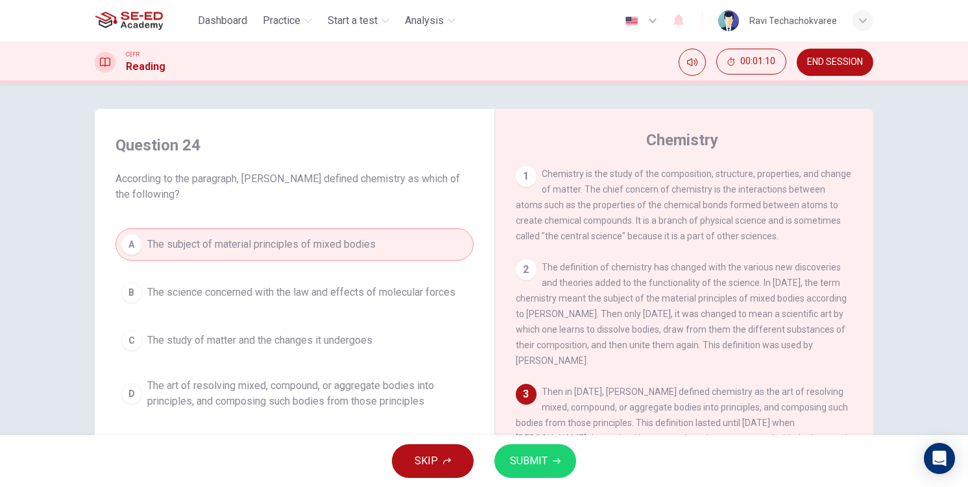
drag, startPoint x: 536, startPoint y: 442, endPoint x: 545, endPoint y: 449, distance: 11.5
click at [540, 445] on div "SKIP SUBMIT" at bounding box center [484, 461] width 968 height 52
click at [549, 453] on button "SUBMIT" at bounding box center [535, 461] width 82 height 34
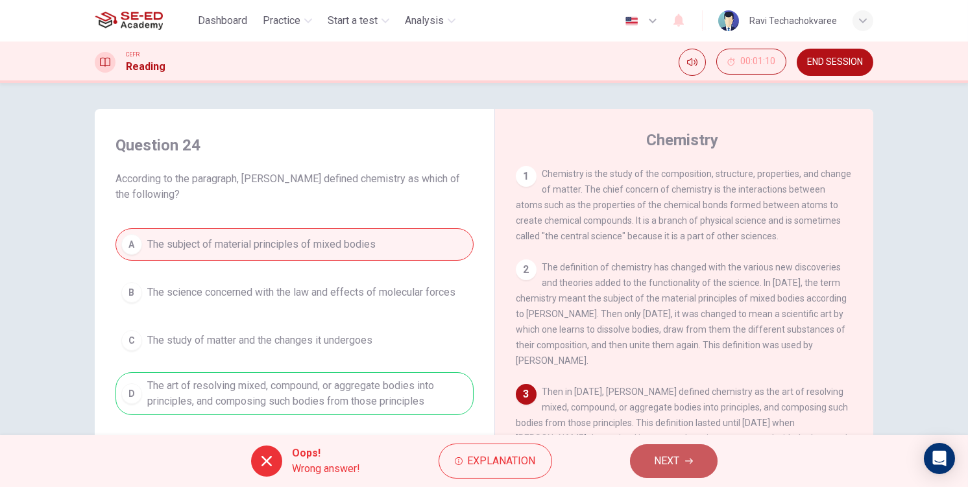
click at [665, 451] on button "NEXT" at bounding box center [674, 461] width 88 height 34
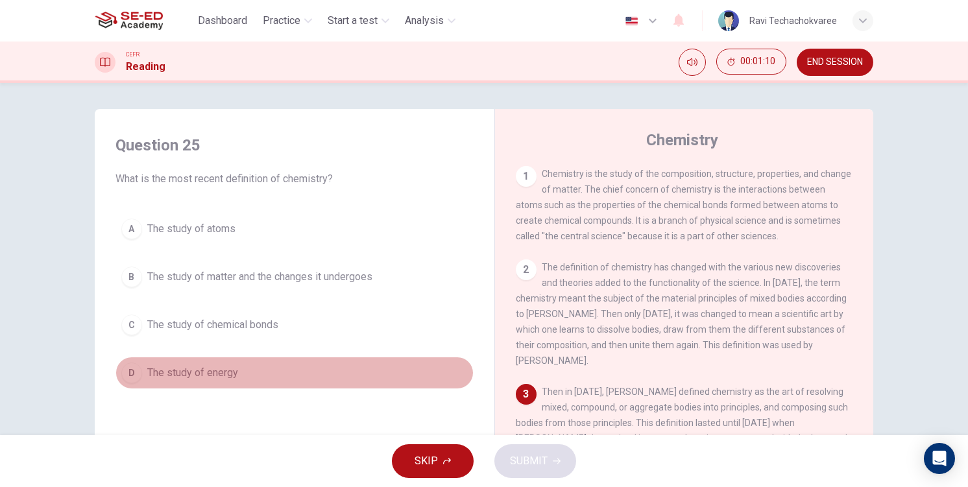
click at [312, 363] on button "D The study of energy" at bounding box center [294, 373] width 358 height 32
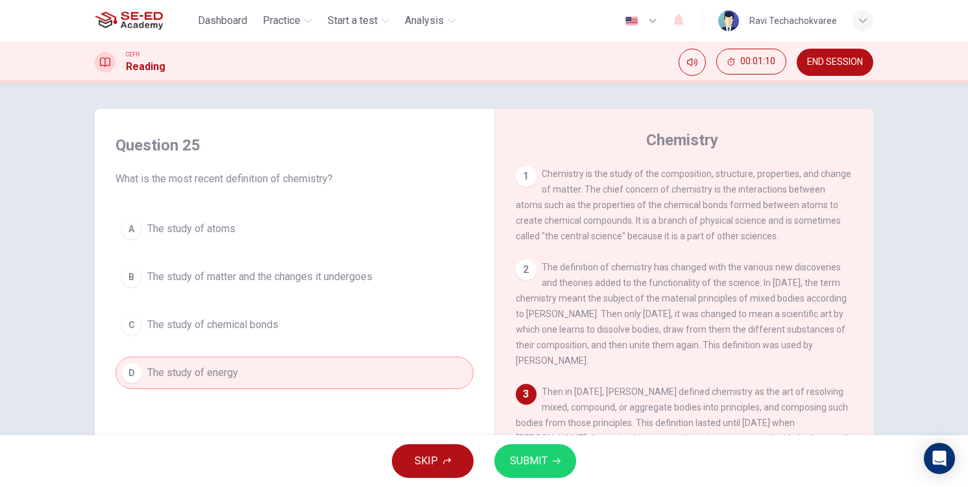
click at [543, 475] on button "SUBMIT" at bounding box center [535, 461] width 82 height 34
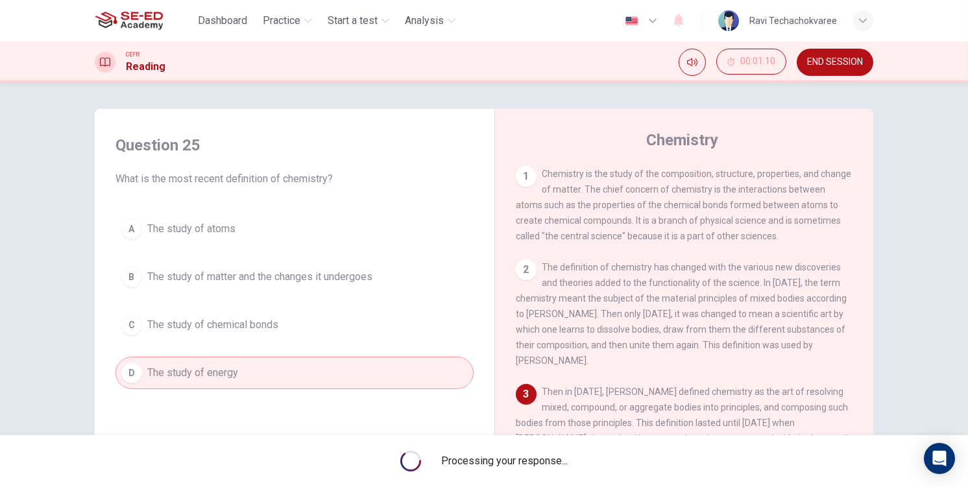
click at [536, 454] on span "Processing your response..." at bounding box center [505, 461] width 126 height 16
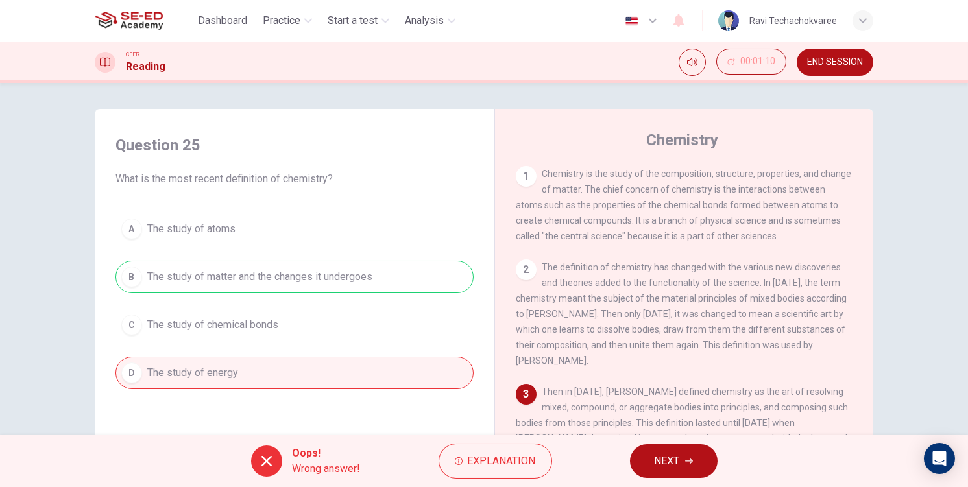
click at [675, 458] on span "NEXT" at bounding box center [666, 461] width 25 height 18
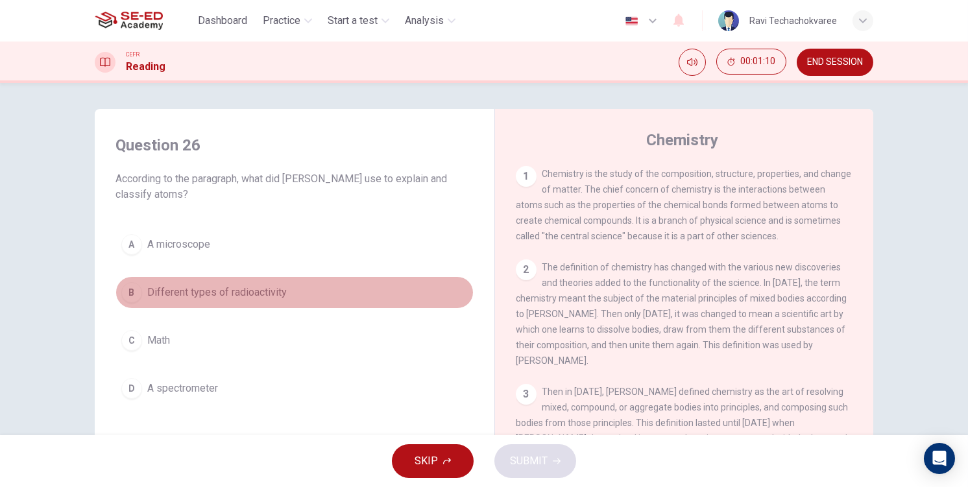
click at [259, 285] on span "Different types of radioactivity" at bounding box center [216, 293] width 139 height 16
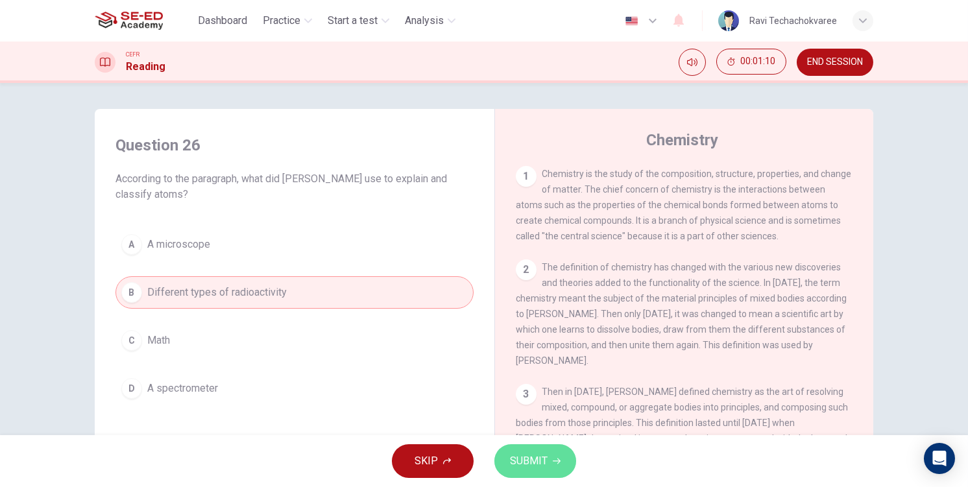
click at [507, 454] on button "SUBMIT" at bounding box center [535, 461] width 82 height 34
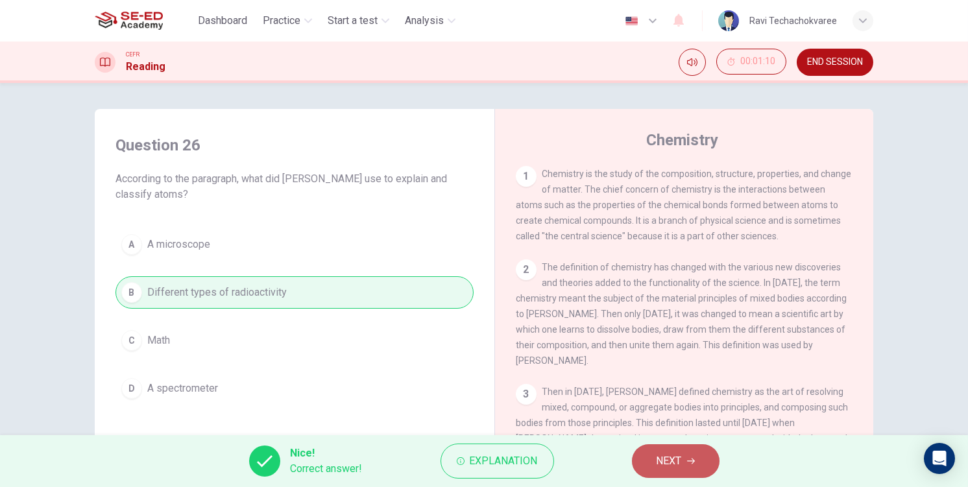
click at [647, 464] on button "NEXT" at bounding box center [676, 461] width 88 height 34
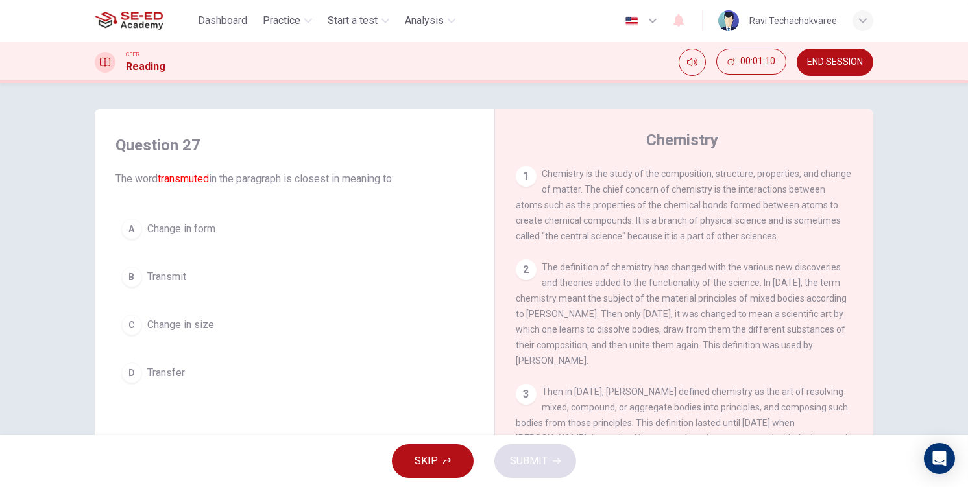
drag, startPoint x: 277, startPoint y: 326, endPoint x: 383, endPoint y: 388, distance: 122.9
click at [283, 329] on button "C Change in size" at bounding box center [294, 325] width 358 height 32
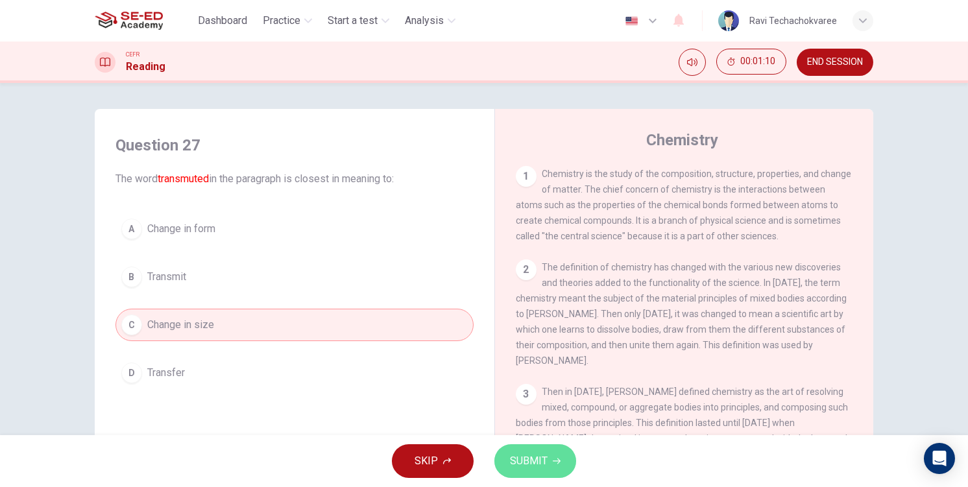
click at [498, 451] on button "SUBMIT" at bounding box center [535, 461] width 82 height 34
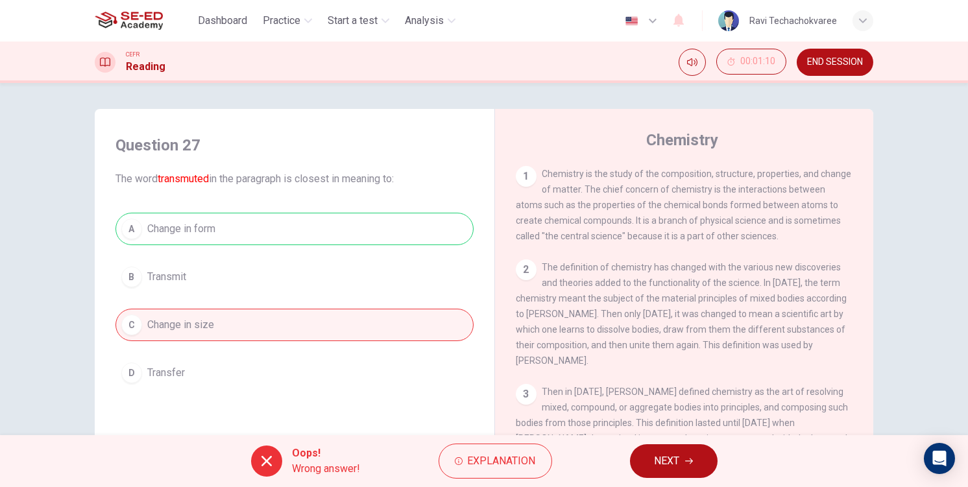
click at [703, 460] on button "NEXT" at bounding box center [674, 461] width 88 height 34
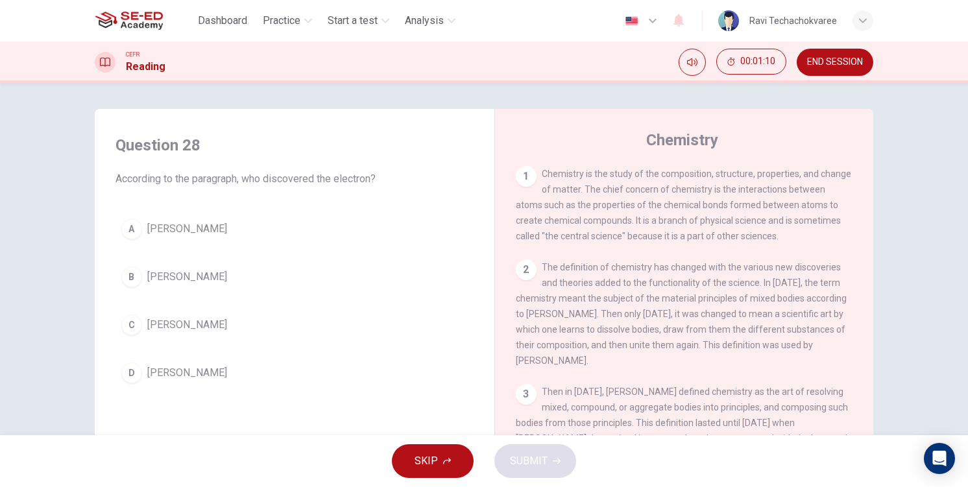
click at [289, 272] on button "B Linus Pauling" at bounding box center [294, 277] width 358 height 32
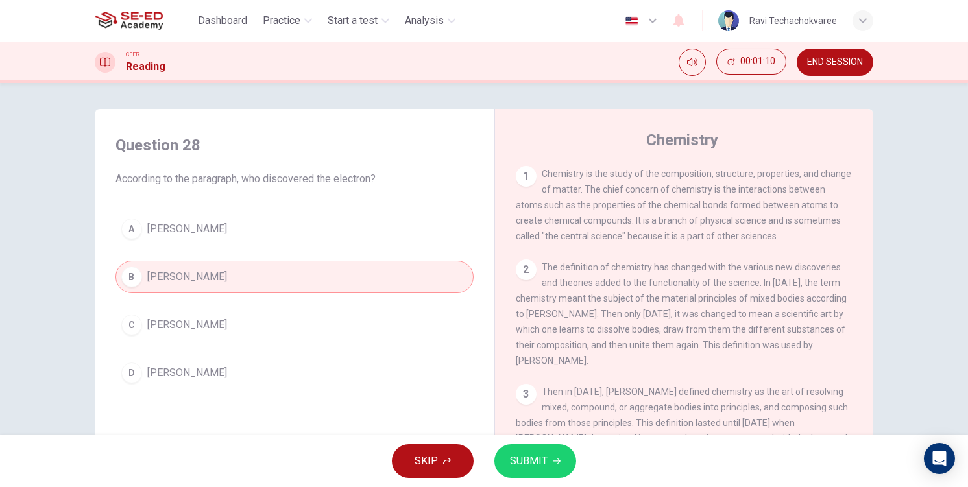
drag, startPoint x: 480, startPoint y: 429, endPoint x: 533, endPoint y: 449, distance: 56.3
click at [487, 433] on div "Question 28 According to the paragraph, who discovered the electron? A JJ Thoms…" at bounding box center [484, 334] width 778 height 451
click at [573, 459] on button "SUBMIT" at bounding box center [535, 461] width 82 height 34
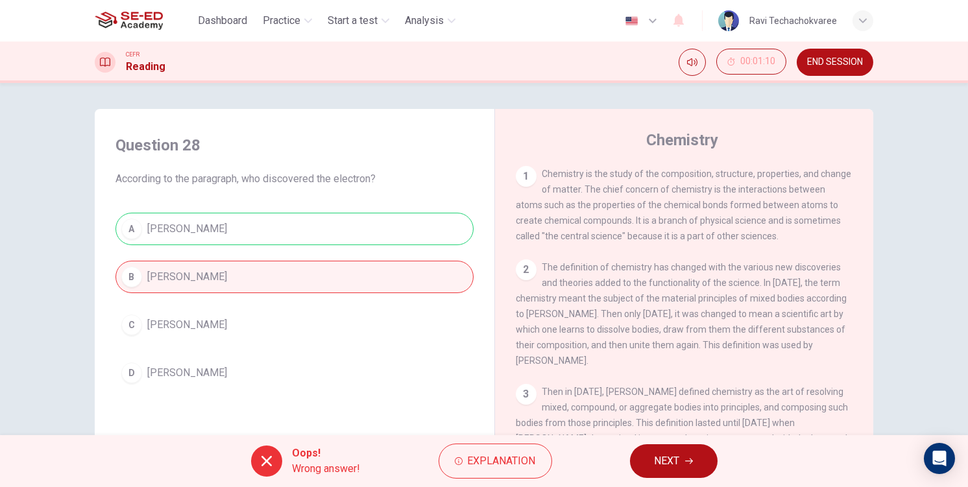
click at [684, 466] on button "NEXT" at bounding box center [674, 461] width 88 height 34
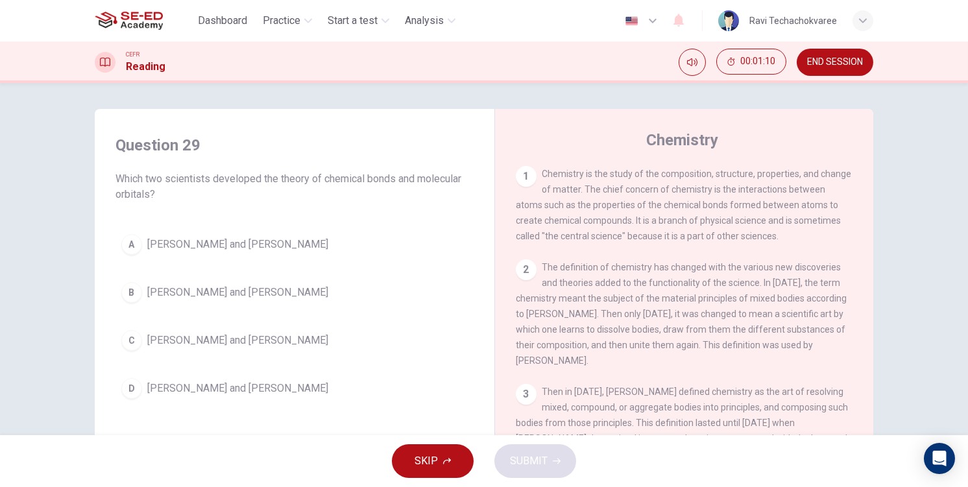
click at [226, 259] on button "A Linus Pauling and Gilbert Lewis" at bounding box center [294, 244] width 358 height 32
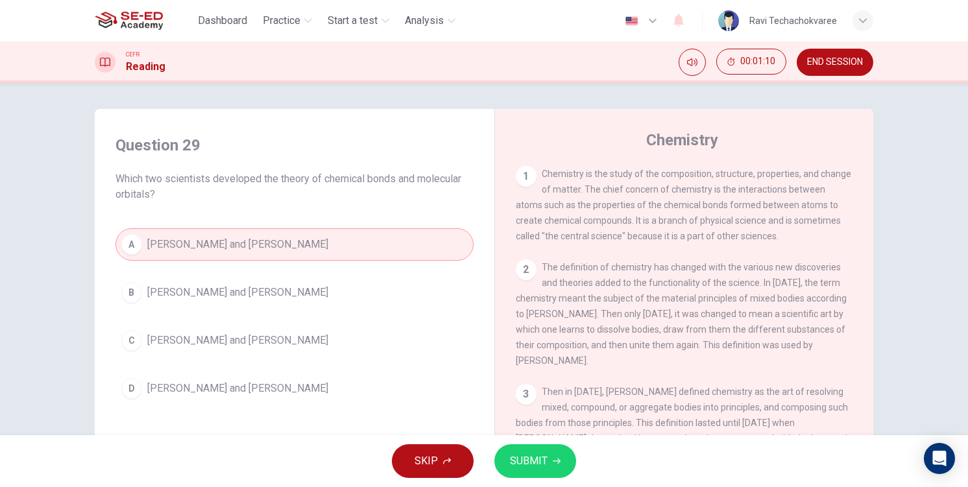
drag, startPoint x: 483, startPoint y: 443, endPoint x: 534, endPoint y: 460, distance: 53.9
click at [484, 444] on div "SKIP SUBMIT" at bounding box center [484, 461] width 968 height 52
click at [534, 460] on span "SUBMIT" at bounding box center [529, 461] width 38 height 18
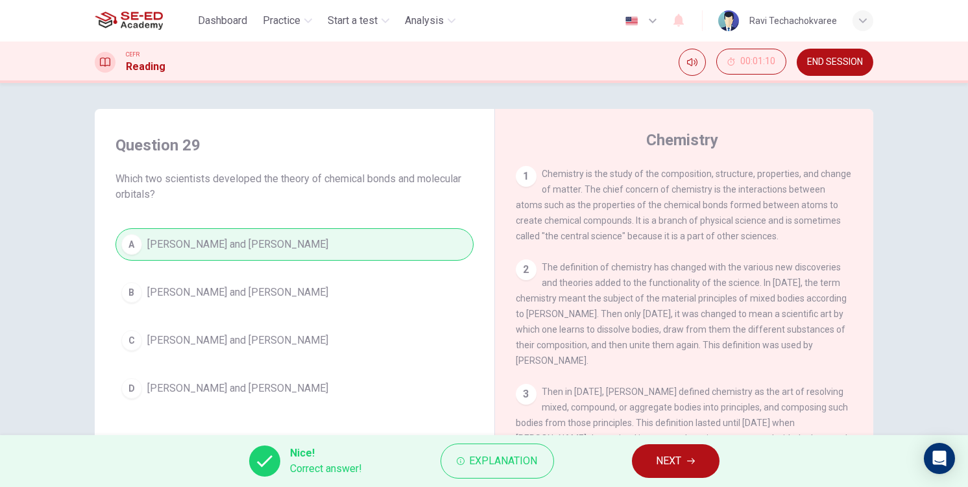
click at [702, 466] on button "NEXT" at bounding box center [676, 461] width 88 height 34
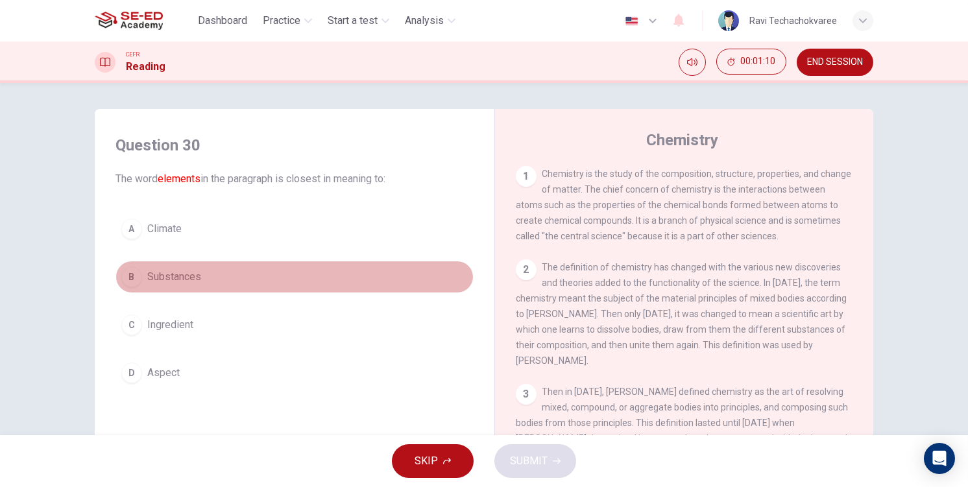
click at [228, 263] on button "B Substances" at bounding box center [294, 277] width 358 height 32
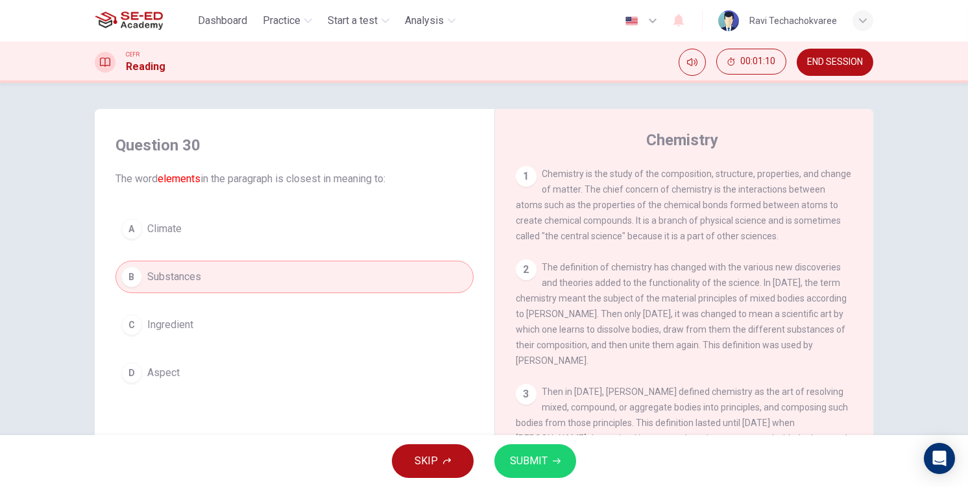
click at [520, 455] on span "SUBMIT" at bounding box center [529, 461] width 38 height 18
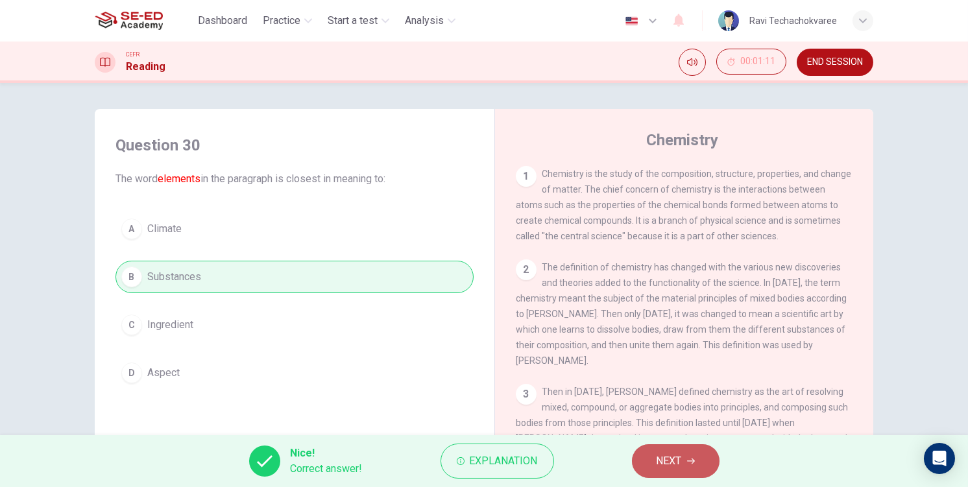
click at [669, 464] on span "NEXT" at bounding box center [668, 461] width 25 height 18
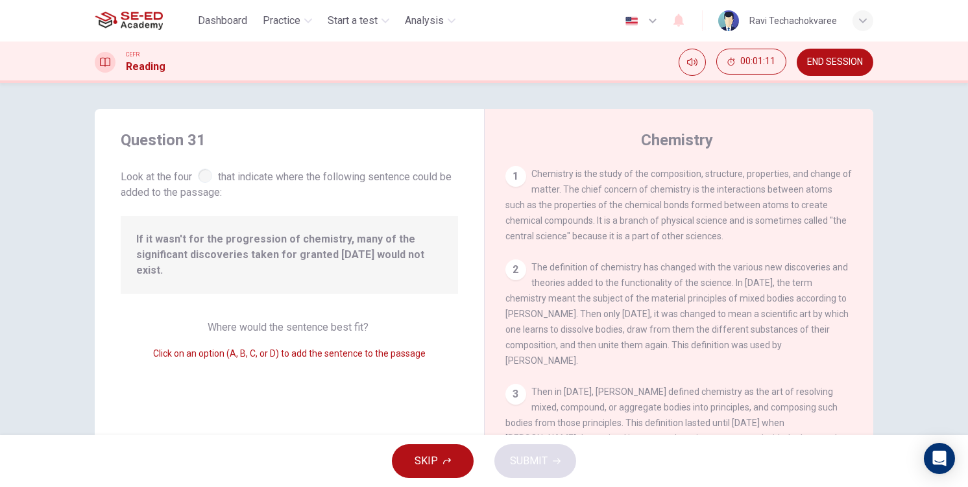
click at [270, 302] on div "Question 31 Look at the four that indicate where the following sentence could b…" at bounding box center [289, 334] width 389 height 451
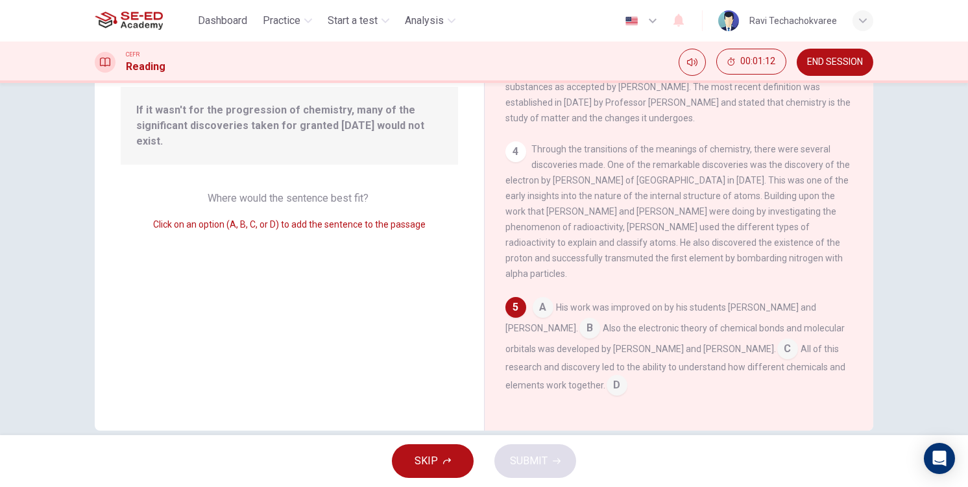
scroll to position [150, 0]
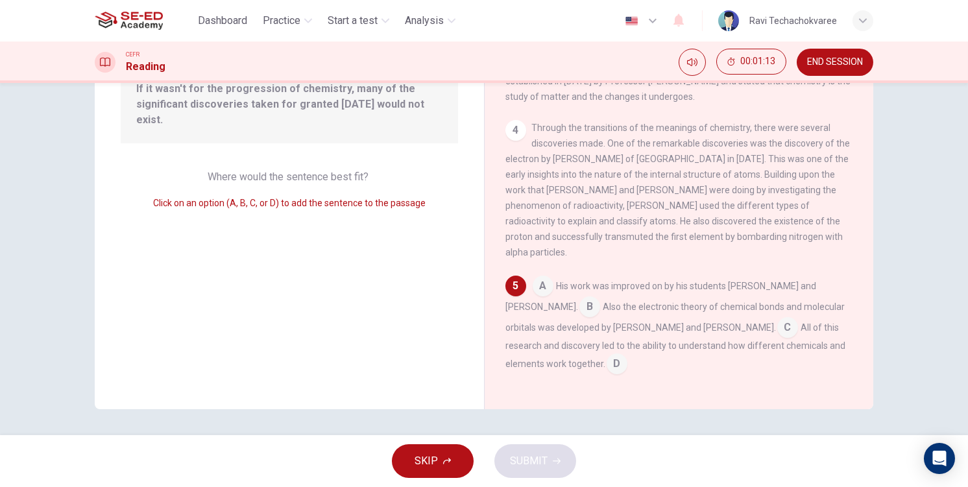
click at [536, 309] on span "His work was improved on by his students Niels Bohr and Henry Moseley." at bounding box center [660, 296] width 311 height 31
click at [579, 302] on input at bounding box center [589, 308] width 21 height 21
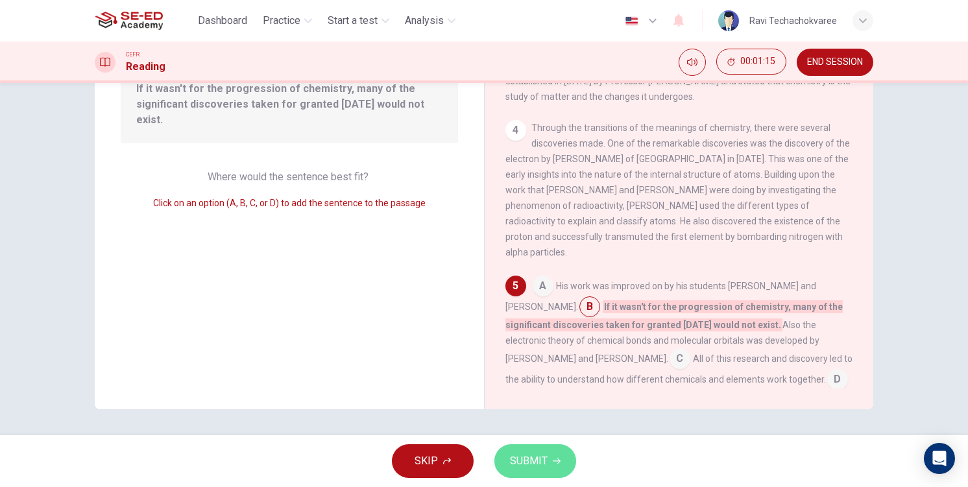
click at [558, 472] on button "SUBMIT" at bounding box center [535, 461] width 82 height 34
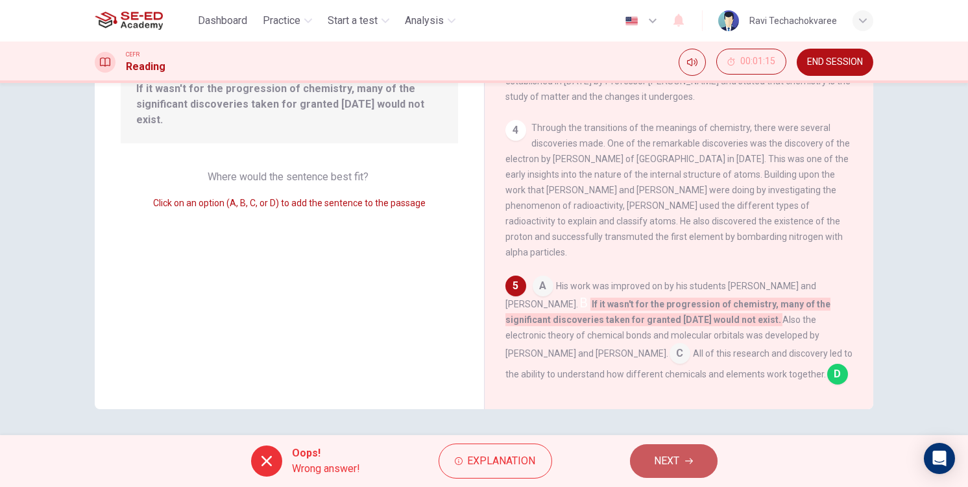
click at [678, 462] on span "NEXT" at bounding box center [666, 461] width 25 height 18
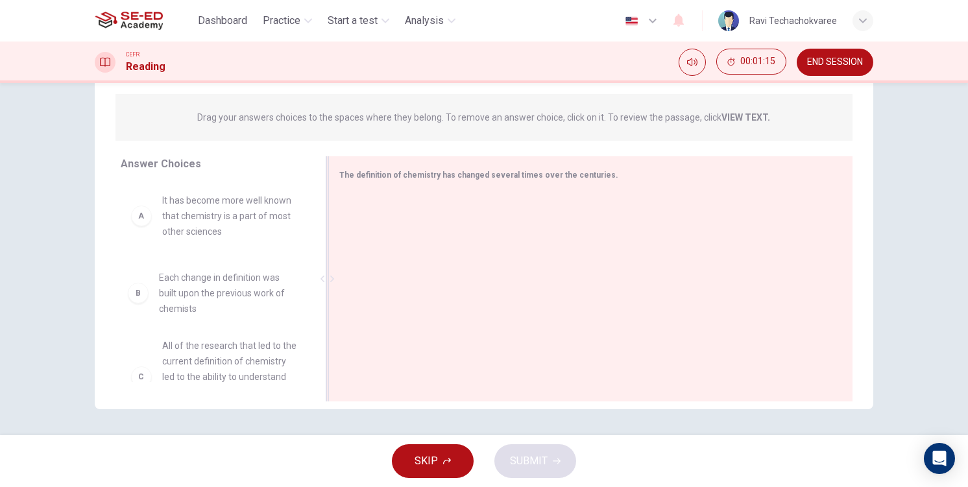
drag, startPoint x: 208, startPoint y: 286, endPoint x: 391, endPoint y: 284, distance: 182.9
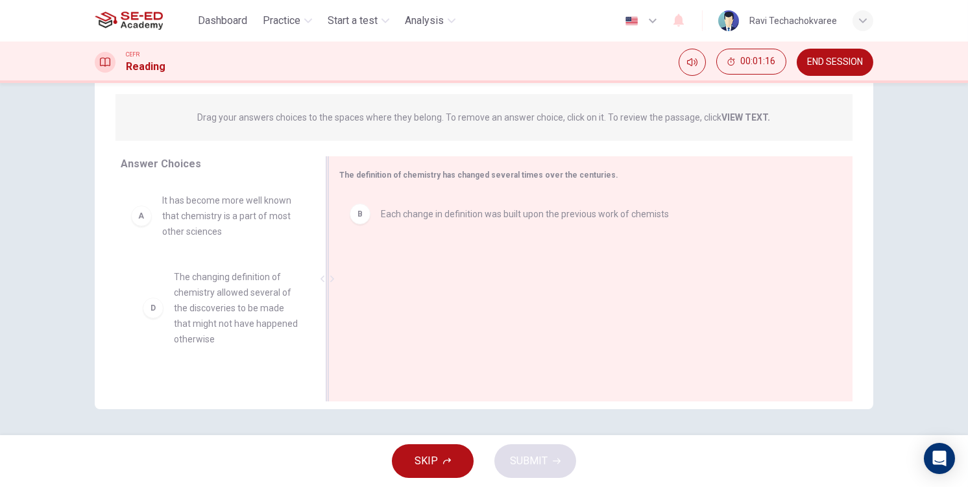
drag, startPoint x: 243, startPoint y: 311, endPoint x: 433, endPoint y: 316, distance: 189.5
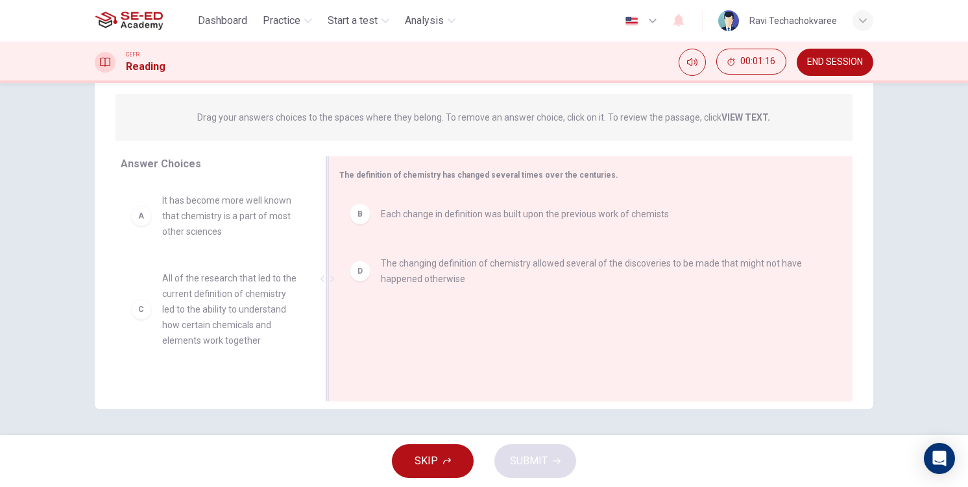
drag, startPoint x: 279, startPoint y: 222, endPoint x: 402, endPoint y: 267, distance: 131.1
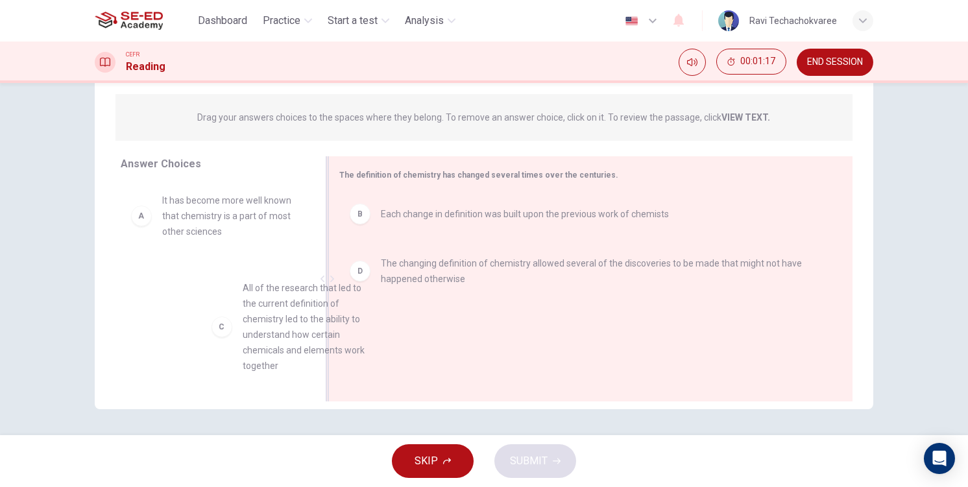
drag, startPoint x: 219, startPoint y: 324, endPoint x: 428, endPoint y: 360, distance: 211.9
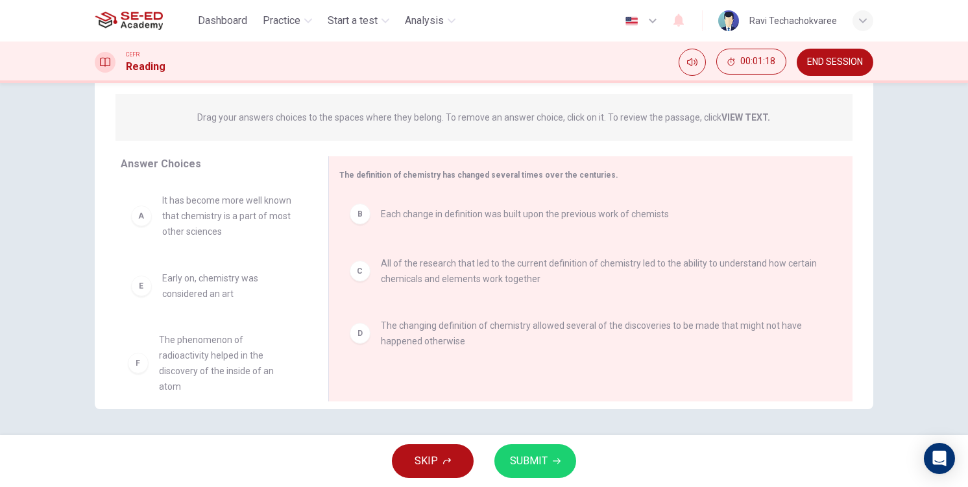
scroll to position [23, 0]
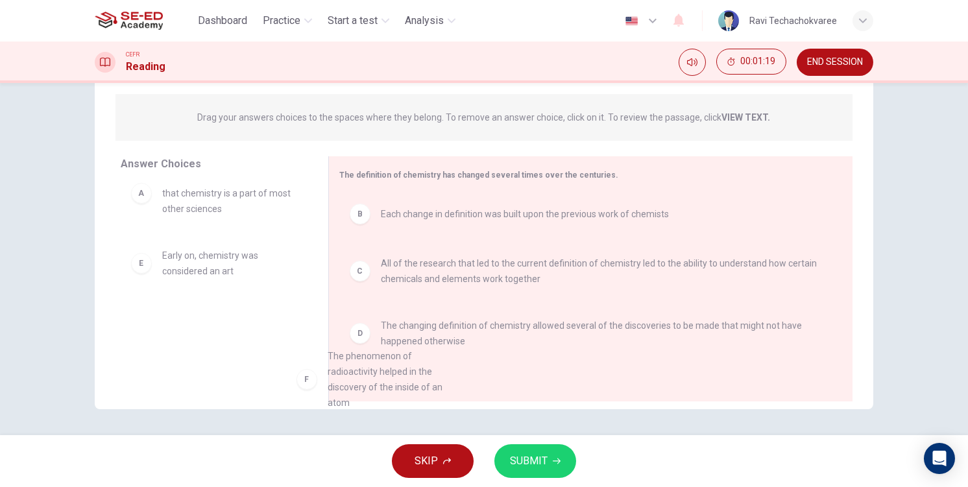
drag, startPoint x: 206, startPoint y: 328, endPoint x: 144, endPoint y: 304, distance: 66.5
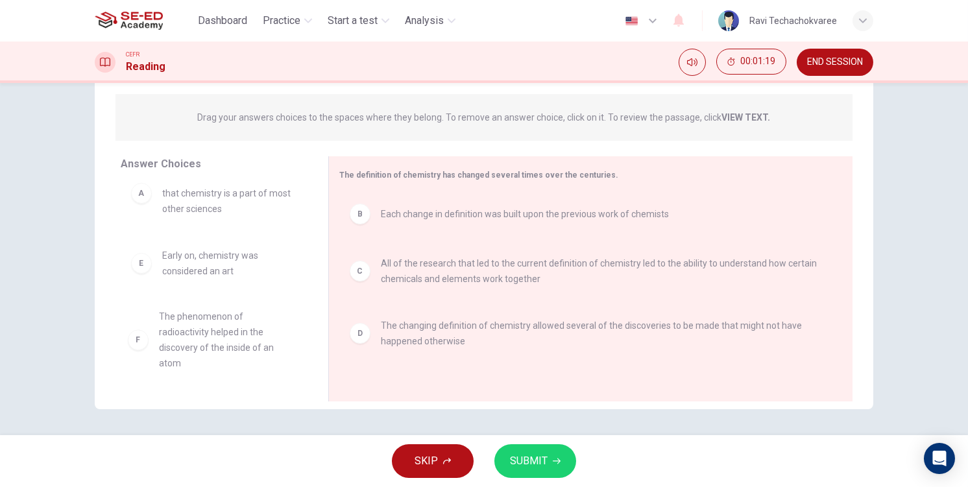
click at [548, 460] on button "SUBMIT" at bounding box center [535, 461] width 82 height 34
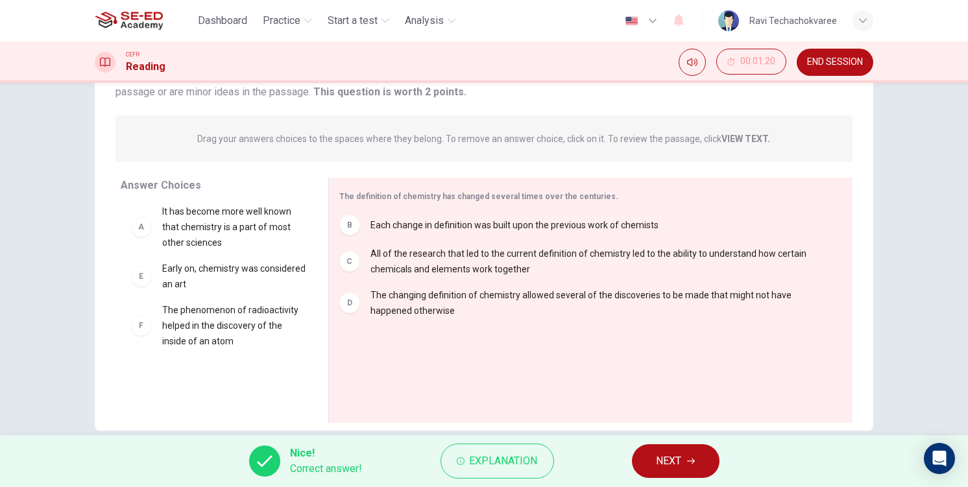
scroll to position [26, 0]
click at [672, 464] on span "NEXT" at bounding box center [668, 461] width 25 height 18
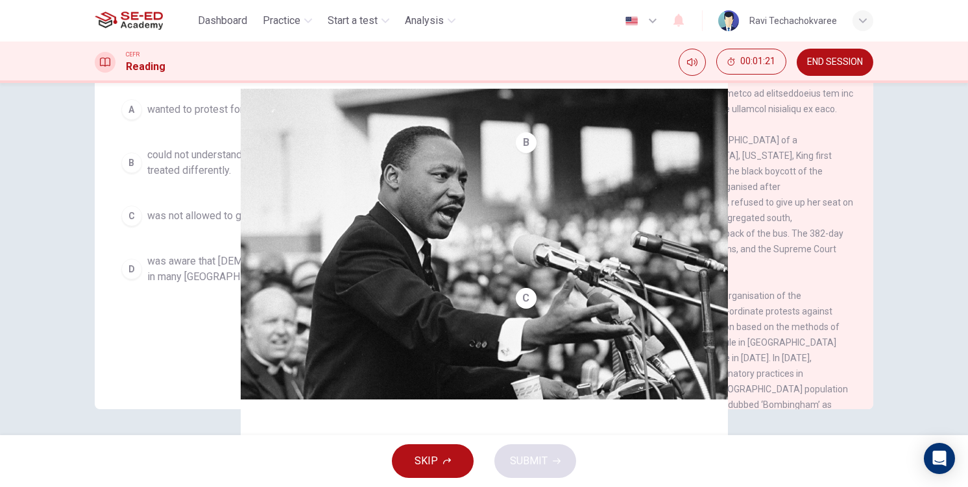
scroll to position [194, 0]
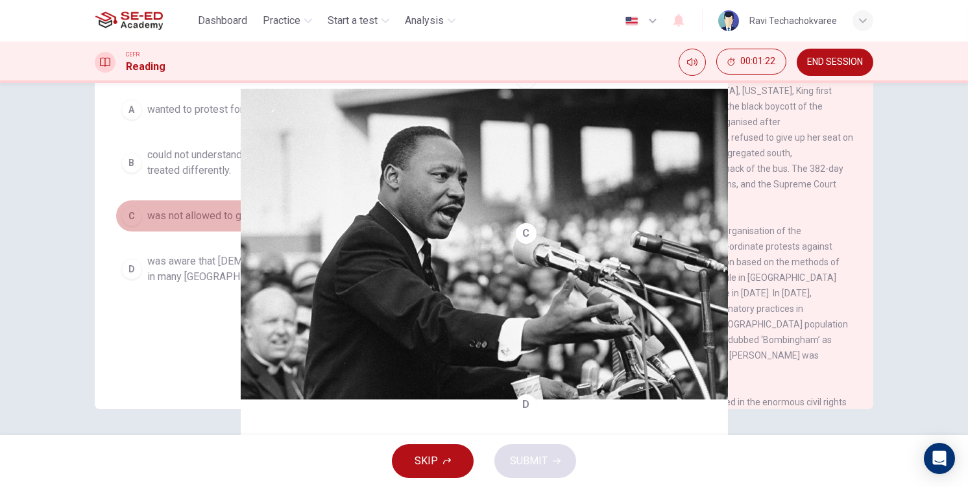
click at [214, 208] on span "was not allowed to go to the cinema or to restaurants." at bounding box center [268, 216] width 243 height 16
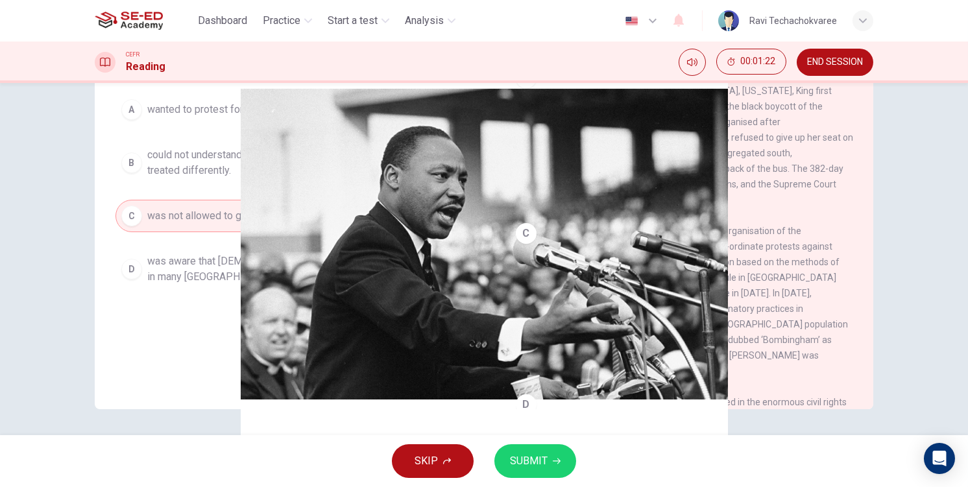
click at [516, 466] on span "SUBMIT" at bounding box center [529, 461] width 38 height 18
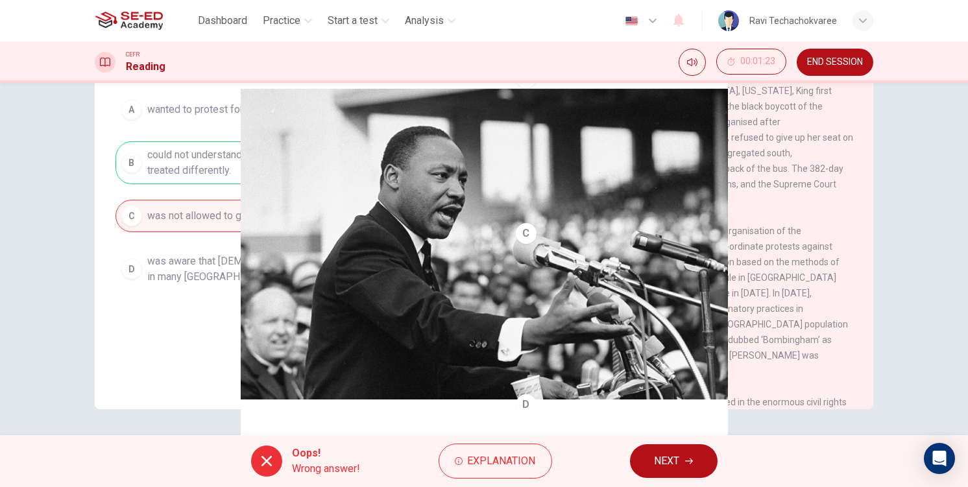
scroll to position [86, 0]
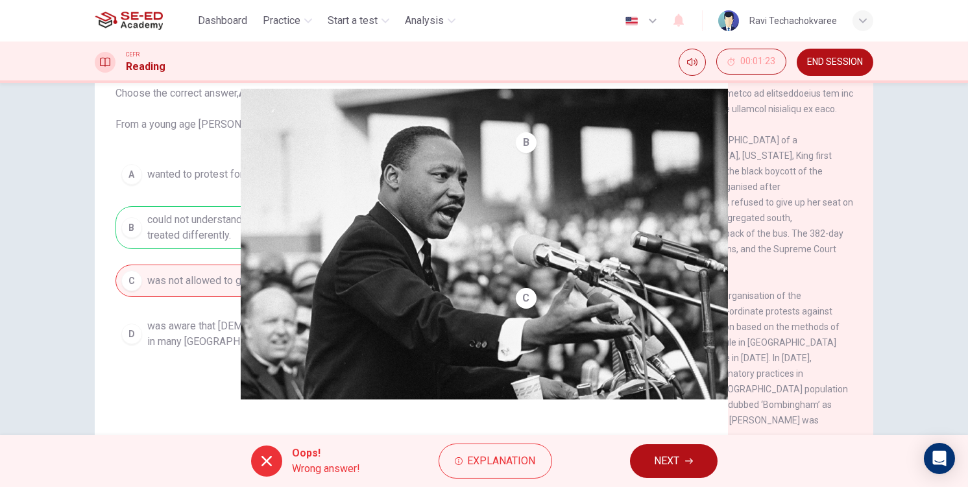
drag, startPoint x: 663, startPoint y: 468, endPoint x: 494, endPoint y: 352, distance: 204.7
click at [663, 467] on span "NEXT" at bounding box center [666, 461] width 25 height 18
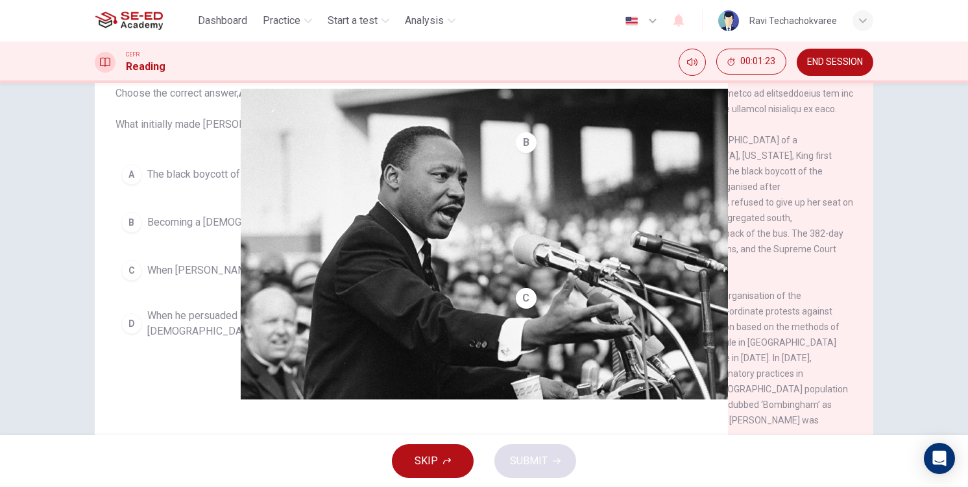
drag, startPoint x: 243, startPoint y: 242, endPoint x: 271, endPoint y: 248, distance: 28.6
click at [243, 241] on div "A The black boycott of the Montgomery bus system B Becoming a pastor at a Bapti…" at bounding box center [294, 251] width 358 height 187
click at [276, 221] on span "Becoming a pastor at a Baptist Church" at bounding box center [294, 223] width 294 height 16
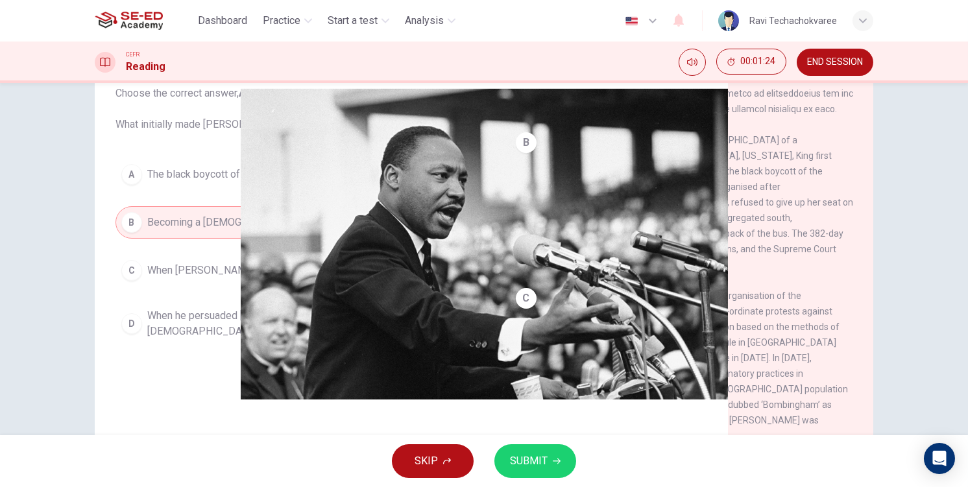
click at [538, 466] on span "SUBMIT" at bounding box center [529, 461] width 38 height 18
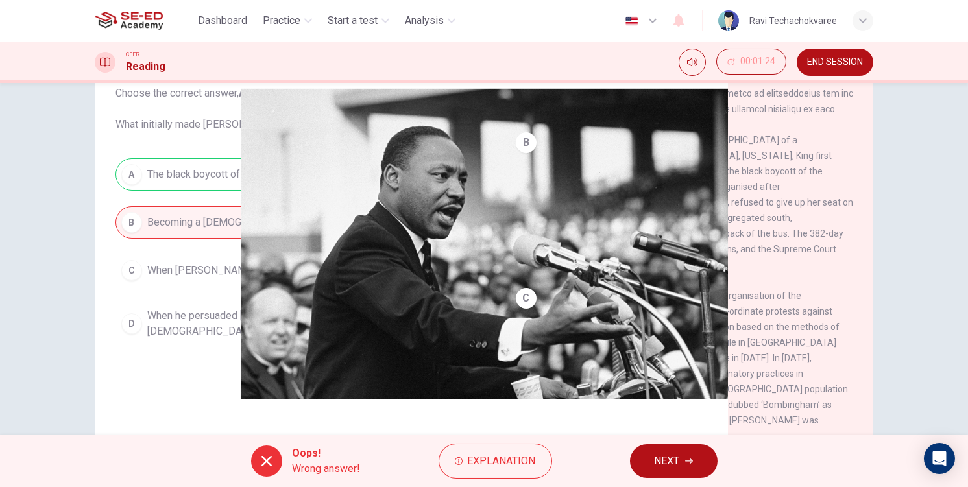
click at [656, 455] on span "NEXT" at bounding box center [666, 461] width 25 height 18
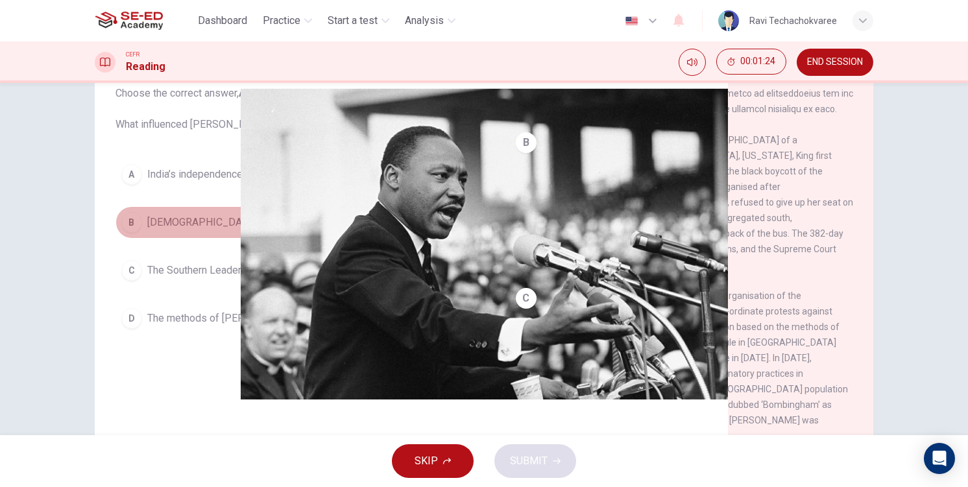
drag, startPoint x: 288, startPoint y: 228, endPoint x: 298, endPoint y: 254, distance: 27.7
click at [288, 228] on button "B Christianity" at bounding box center [294, 222] width 358 height 32
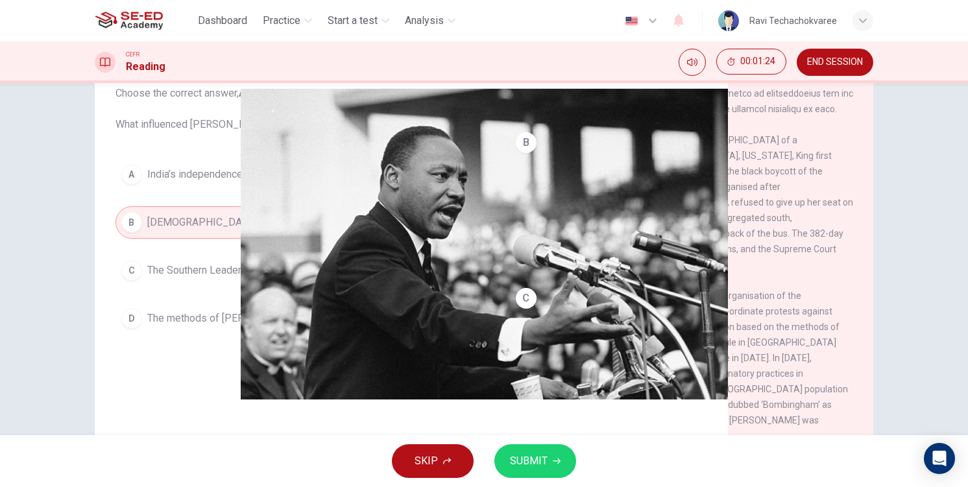
click at [546, 459] on span "SUBMIT" at bounding box center [529, 461] width 38 height 18
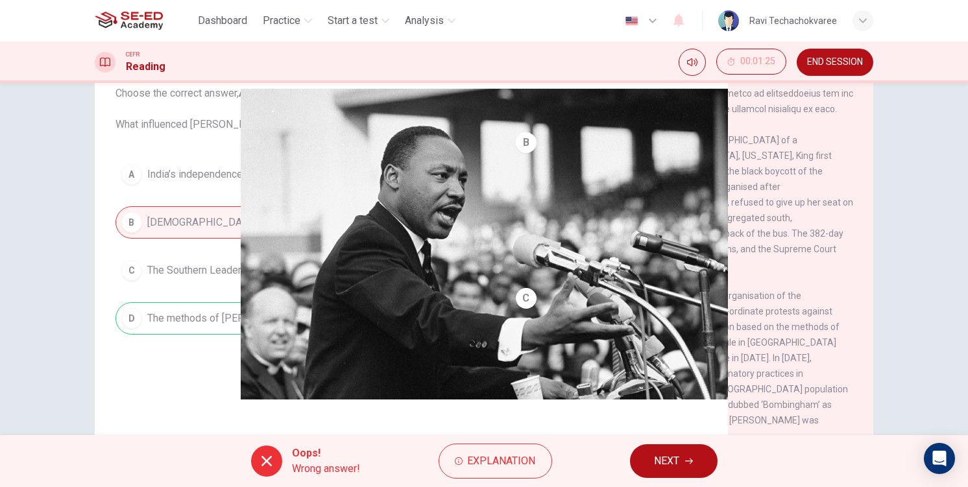
click at [646, 454] on button "NEXT" at bounding box center [674, 461] width 88 height 34
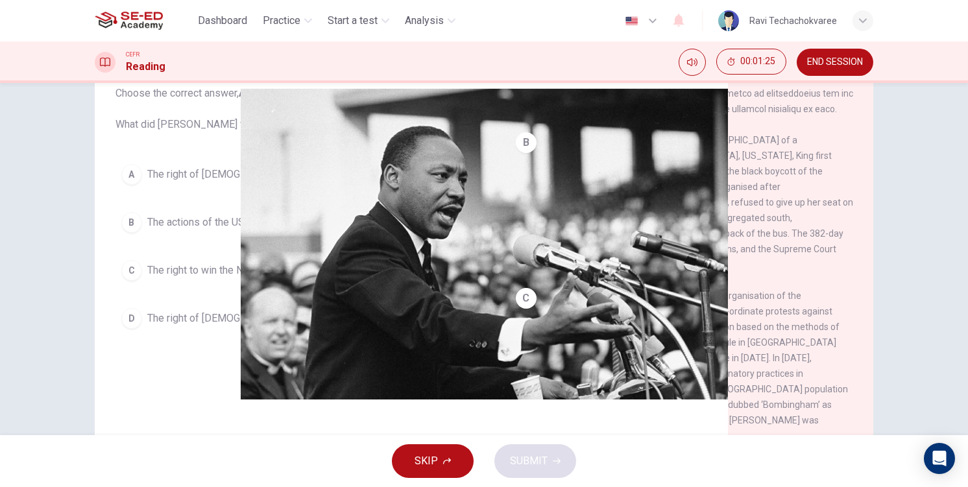
drag, startPoint x: 256, startPoint y: 280, endPoint x: 293, endPoint y: 303, distance: 44.3
click at [255, 280] on button "C The right to win the Nobel Peace Prize" at bounding box center [294, 270] width 358 height 32
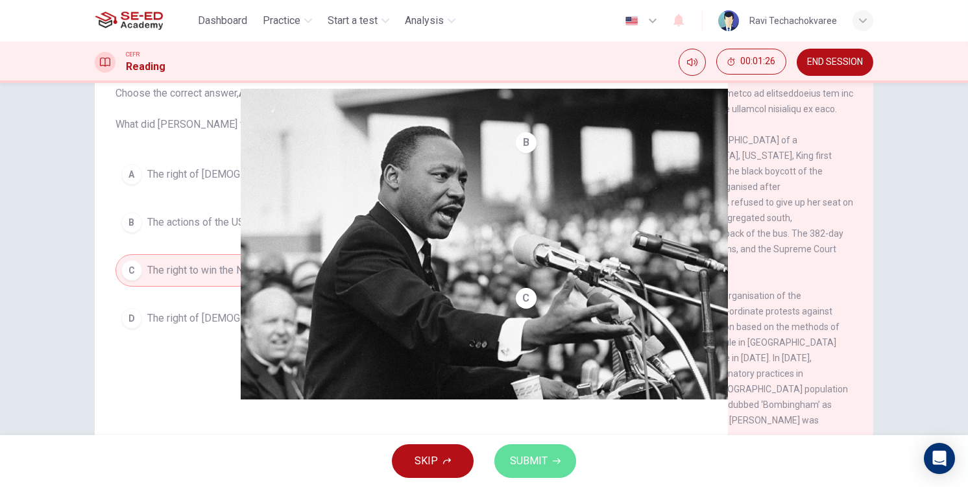
click at [541, 474] on button "SUBMIT" at bounding box center [535, 461] width 82 height 34
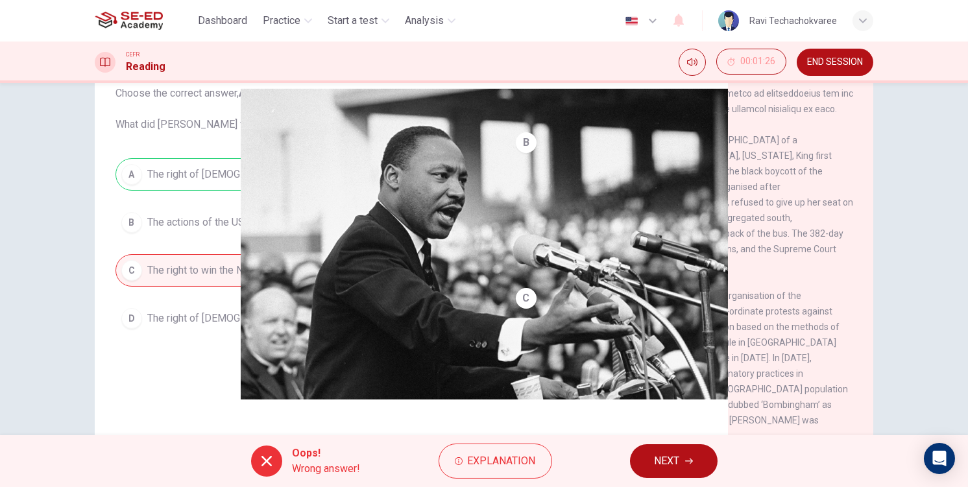
drag, startPoint x: 280, startPoint y: 239, endPoint x: 289, endPoint y: 245, distance: 10.5
click at [280, 237] on div "A The right of black people to vote B The actions of the US Congress C The righ…" at bounding box center [294, 246] width 358 height 176
click at [680, 464] on button "NEXT" at bounding box center [674, 461] width 88 height 34
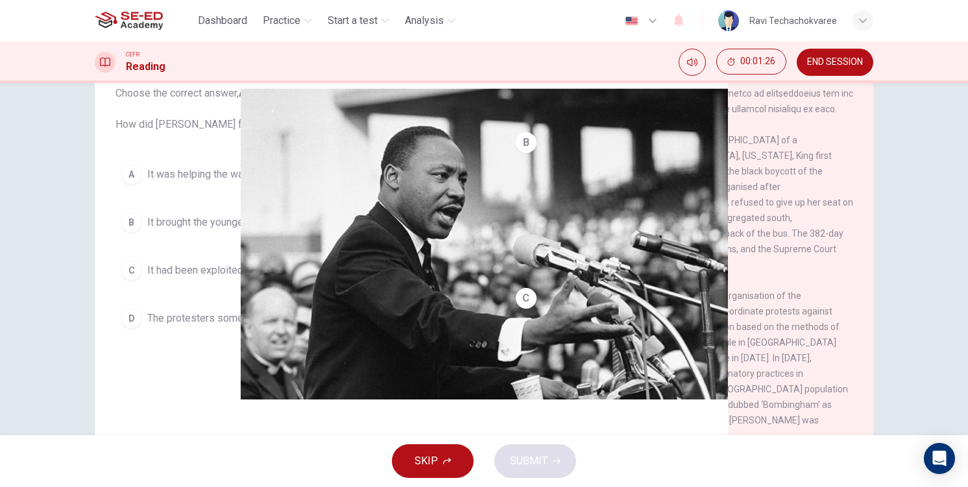
click at [333, 237] on button "B It brought the younger generation together" at bounding box center [294, 222] width 358 height 32
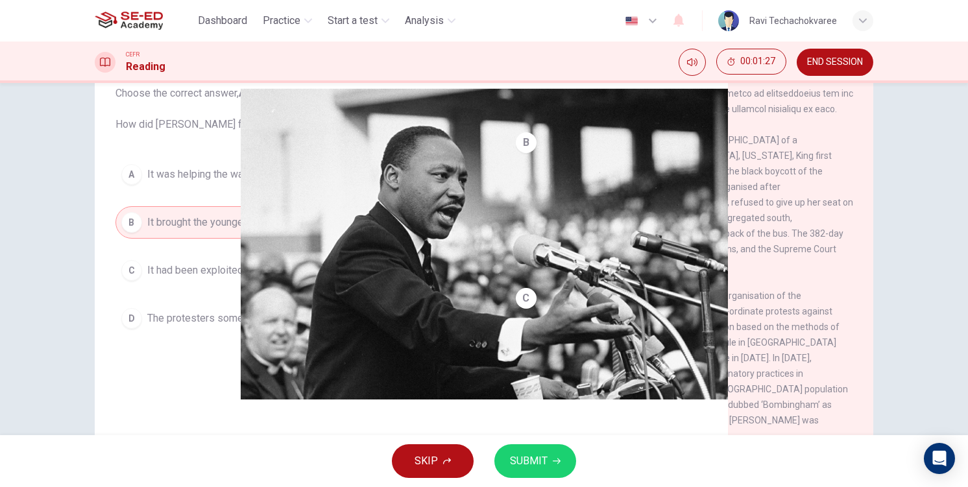
click at [534, 470] on span "SUBMIT" at bounding box center [529, 461] width 38 height 18
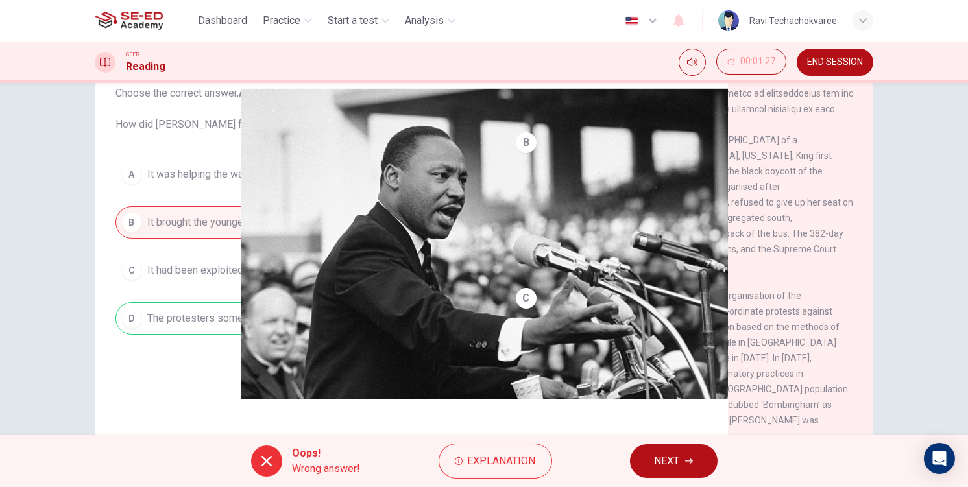
click at [656, 462] on span "NEXT" at bounding box center [666, 461] width 25 height 18
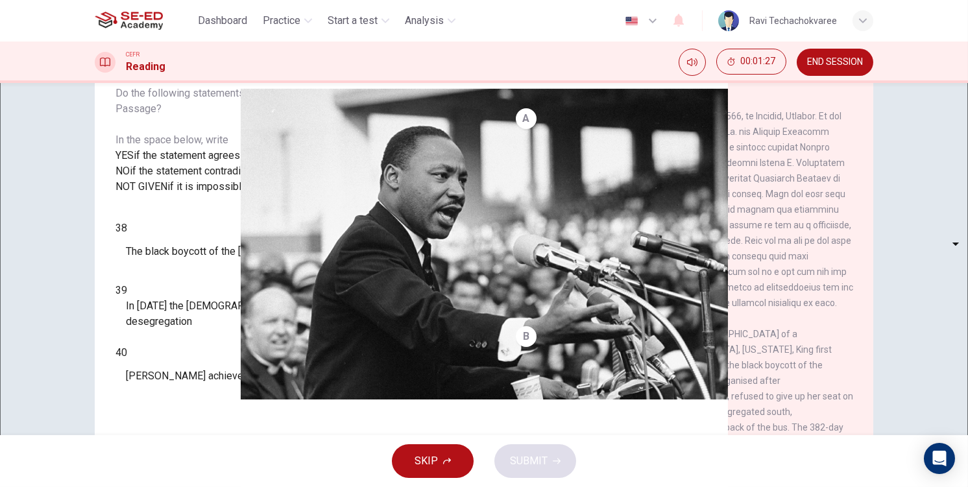
click at [309, 177] on span "if the statement contradicts the views of the writer" at bounding box center [245, 171] width 230 height 12
click at [186, 309] on body "This site uses cookies, as explained in our Privacy Policy . If you agree to th…" at bounding box center [484, 243] width 968 height 487
type input "NO"
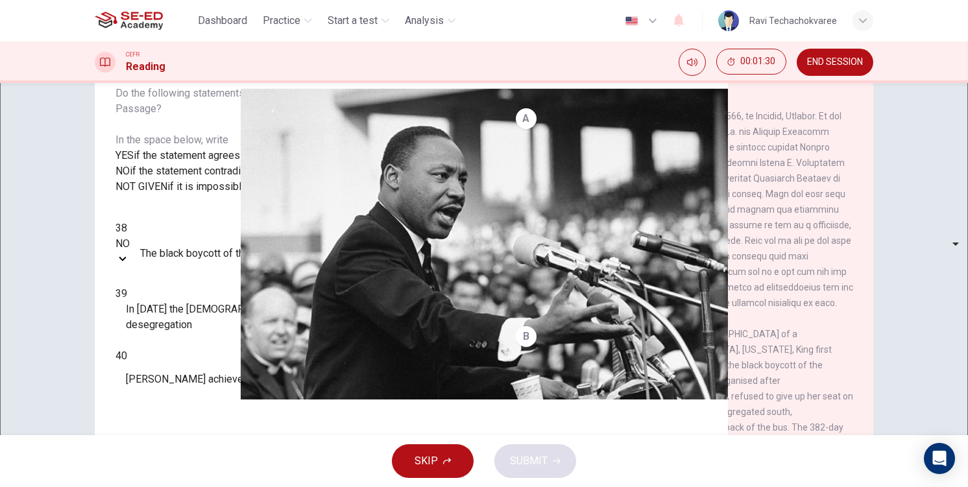
click at [180, 345] on body "This site uses cookies, as explained in our Privacy Policy . If you agree to th…" at bounding box center [484, 243] width 968 height 487
click at [177, 486] on li "YES" at bounding box center [484, 495] width 968 height 16
type input "YES"
click at [178, 384] on body "This site uses cookies, as explained in our Privacy Policy . If you agree to th…" at bounding box center [484, 243] width 968 height 487
click at [177, 486] on li "YES" at bounding box center [484, 495] width 968 height 16
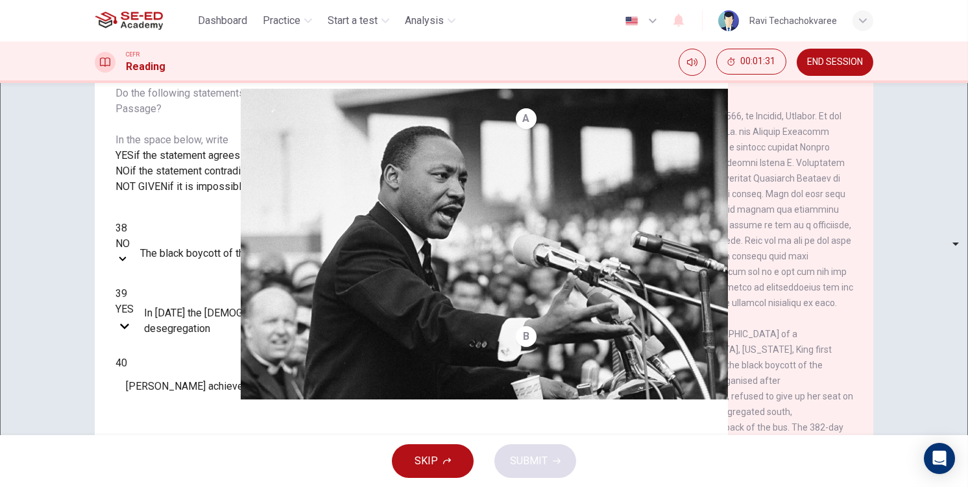
type input "YES"
click at [522, 460] on span "SUBMIT" at bounding box center [529, 461] width 38 height 18
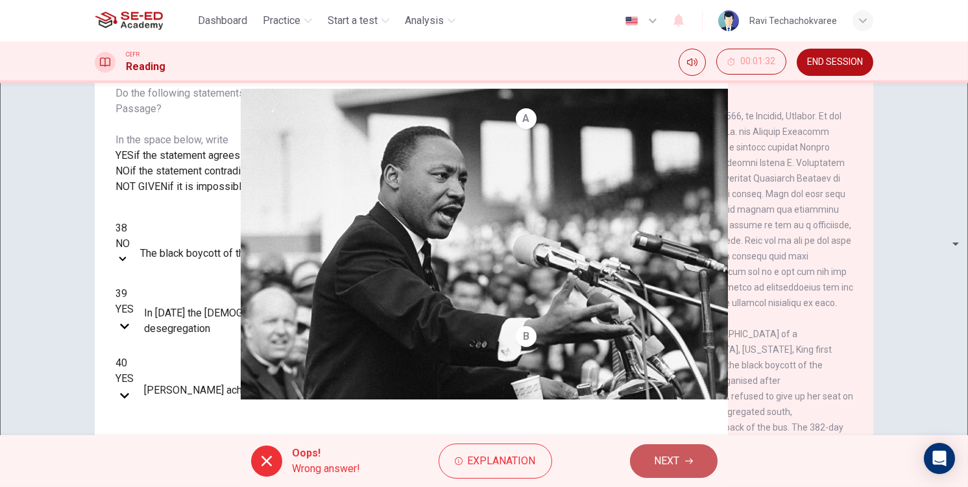
click at [678, 452] on span "NEXT" at bounding box center [666, 461] width 25 height 18
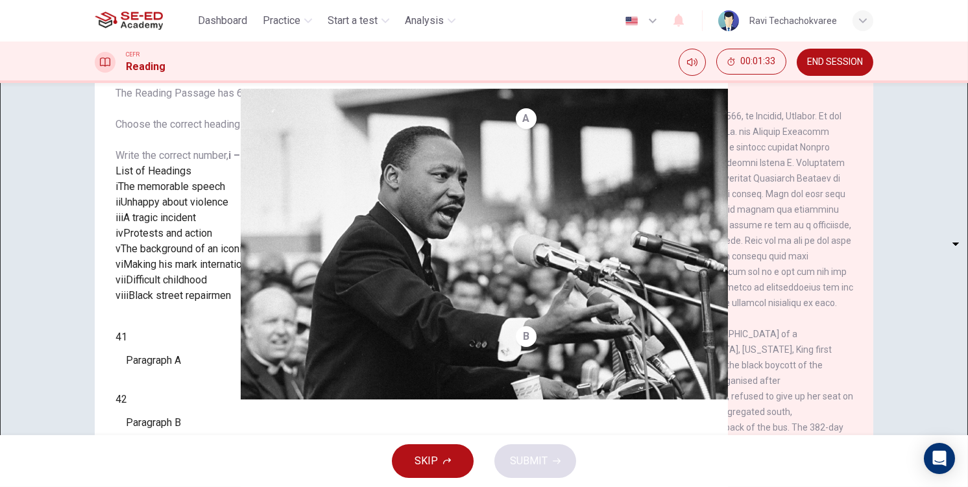
click at [228, 226] on div "iii A tragic incident" at bounding box center [294, 218] width 358 height 16
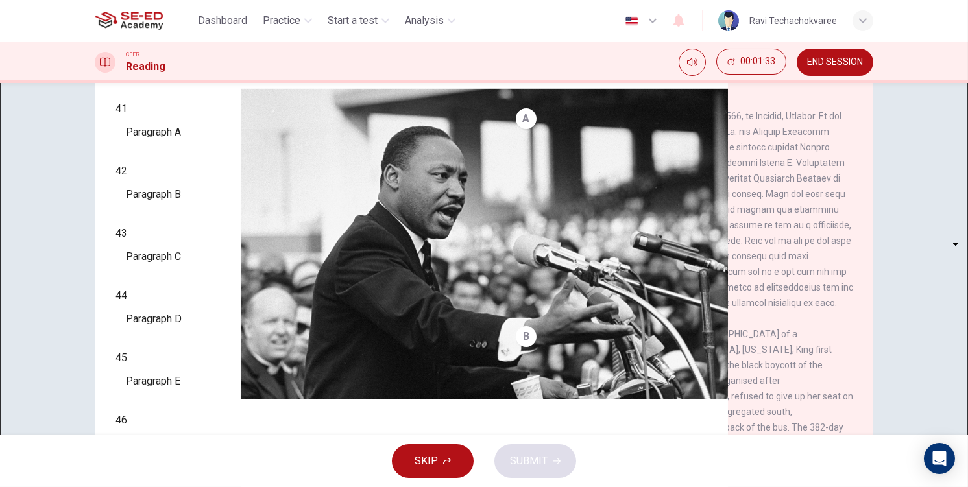
scroll to position [150, 0]
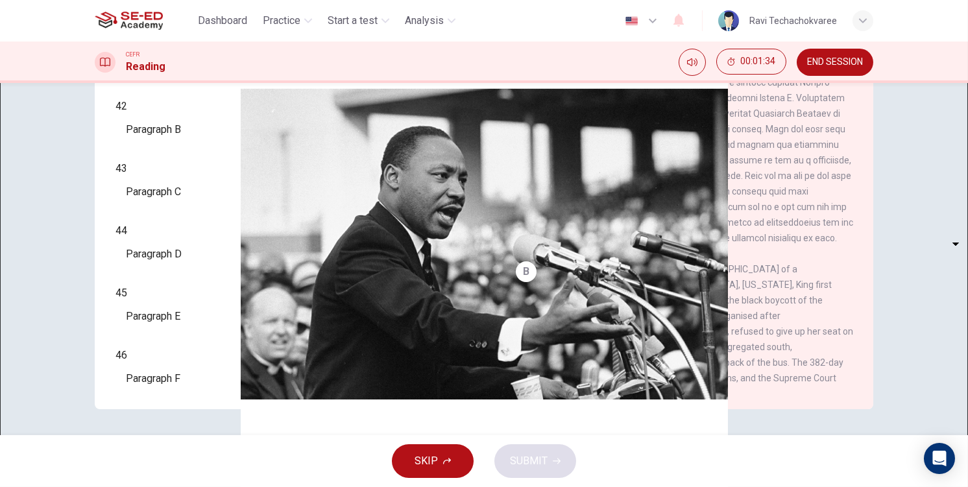
click at [169, 186] on body "This site uses cookies, as explained in our Privacy Policy . If you agree to th…" at bounding box center [484, 243] width 968 height 487
click at [167, 486] on li "i" at bounding box center [484, 495] width 968 height 16
type input "i"
click at [171, 238] on body "This site uses cookies, as explained in our Privacy Policy . If you agree to th…" at bounding box center [484, 243] width 968 height 487
click at [170, 486] on li "i" at bounding box center [484, 495] width 968 height 16
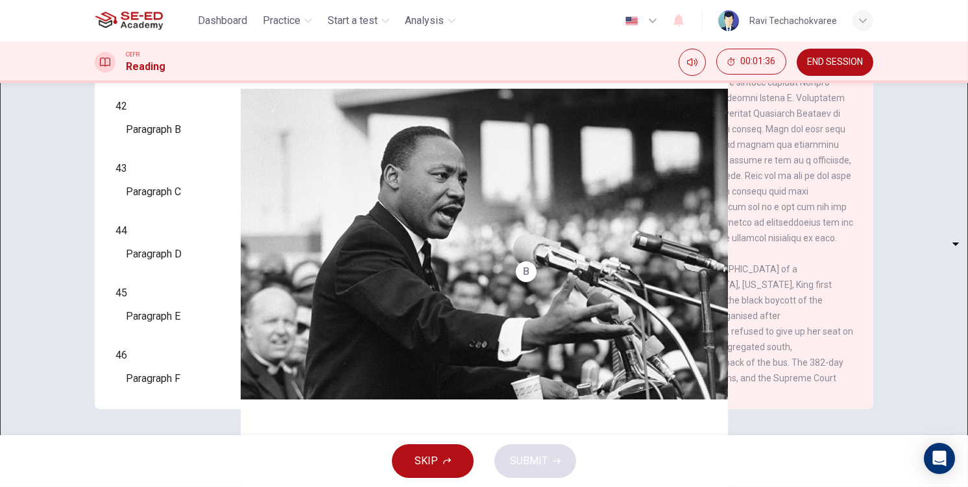
type input "i"
click at [173, 263] on body "This site uses cookies, as explained in our Privacy Policy . If you agree to th…" at bounding box center [484, 243] width 968 height 487
click at [176, 486] on li "i" at bounding box center [484, 495] width 968 height 16
type input "i"
click at [171, 306] on body "This site uses cookies, as explained in our Privacy Policy . If you agree to th…" at bounding box center [484, 243] width 968 height 487
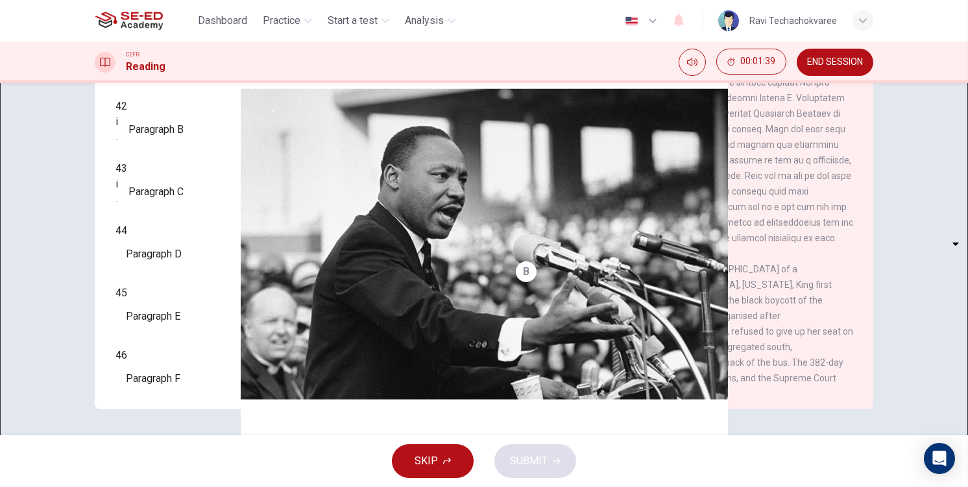
click at [172, 486] on li "i" at bounding box center [484, 495] width 968 height 16
type input "i"
click at [169, 338] on body "This site uses cookies, as explained in our Privacy Policy . If you agree to th…" at bounding box center [484, 243] width 968 height 487
click at [178, 486] on li "i" at bounding box center [484, 495] width 968 height 16
type input "i"
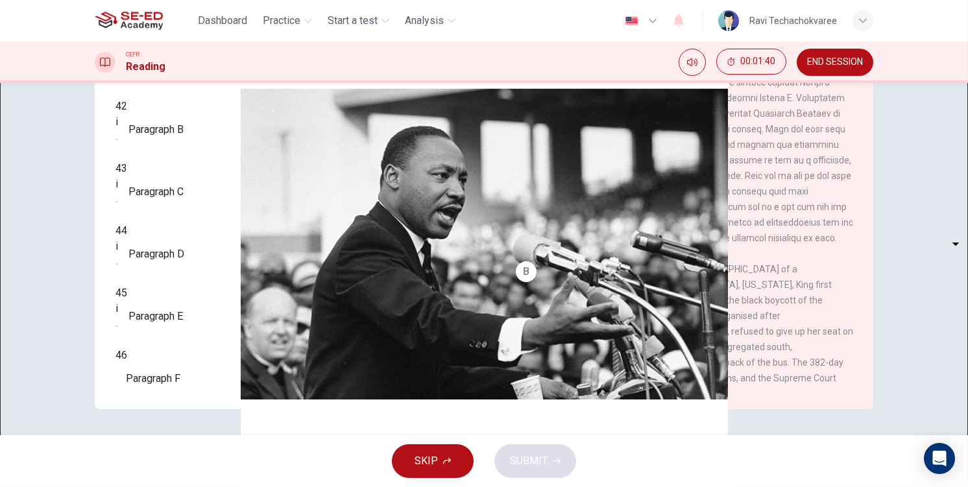
click at [175, 368] on body "This site uses cookies, as explained in our Privacy Policy . If you agree to th…" at bounding box center [484, 243] width 968 height 487
click at [181, 486] on li "i" at bounding box center [484, 495] width 968 height 16
type input "i"
click at [547, 448] on button "SUBMIT" at bounding box center [535, 461] width 82 height 34
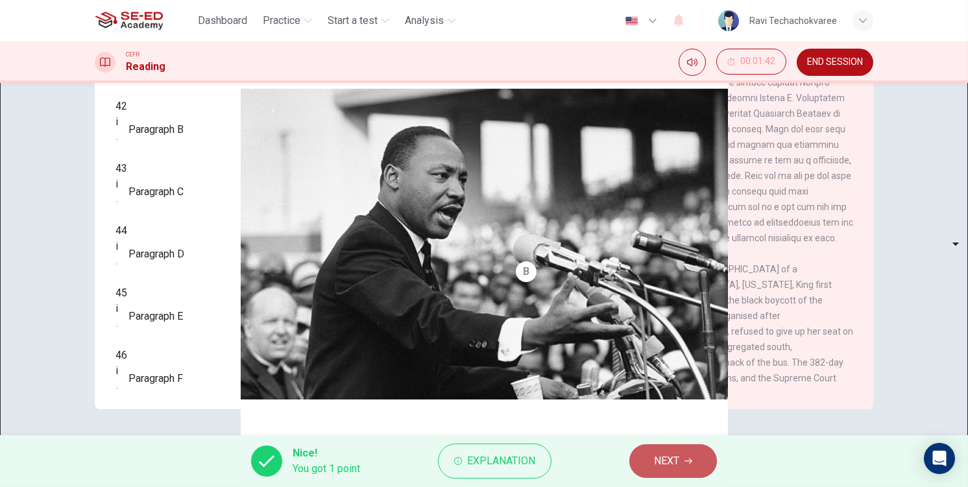
click at [682, 474] on button "NEXT" at bounding box center [673, 461] width 88 height 34
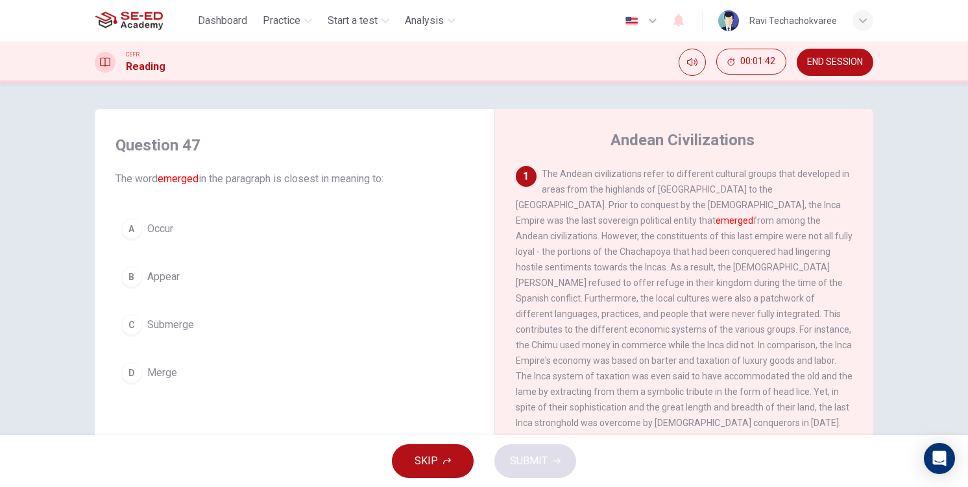
drag, startPoint x: 318, startPoint y: 235, endPoint x: 326, endPoint y: 245, distance: 13.0
click at [318, 235] on button "A Occur" at bounding box center [294, 229] width 358 height 32
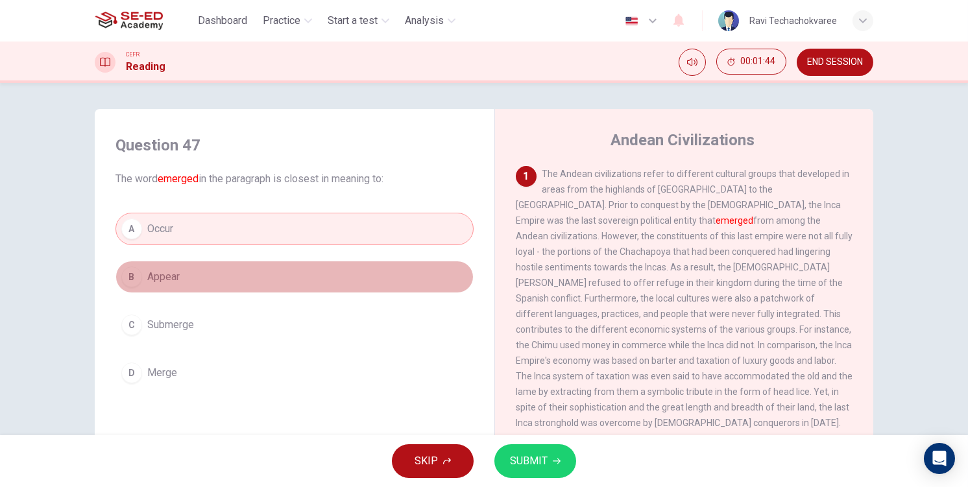
click at [248, 278] on button "B Appear" at bounding box center [294, 277] width 358 height 32
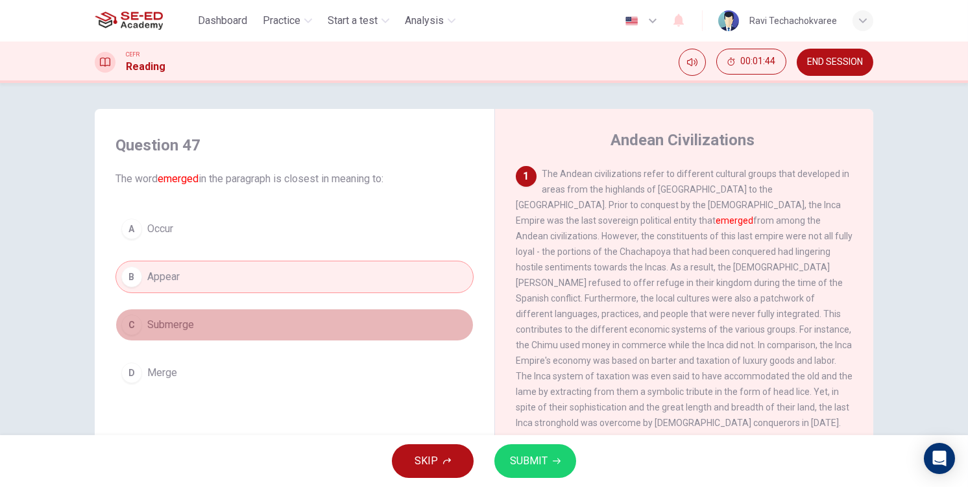
click at [256, 329] on button "C Submerge" at bounding box center [294, 325] width 358 height 32
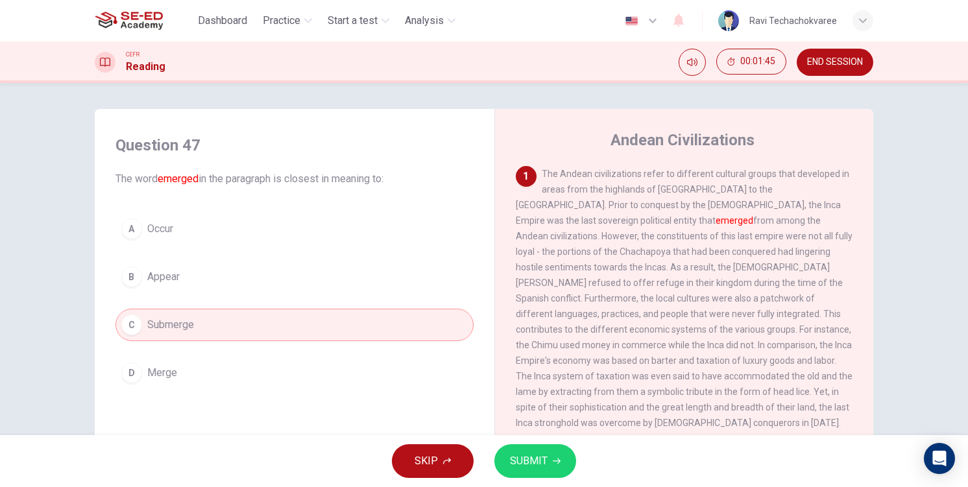
click at [524, 474] on button "SUBMIT" at bounding box center [535, 461] width 82 height 34
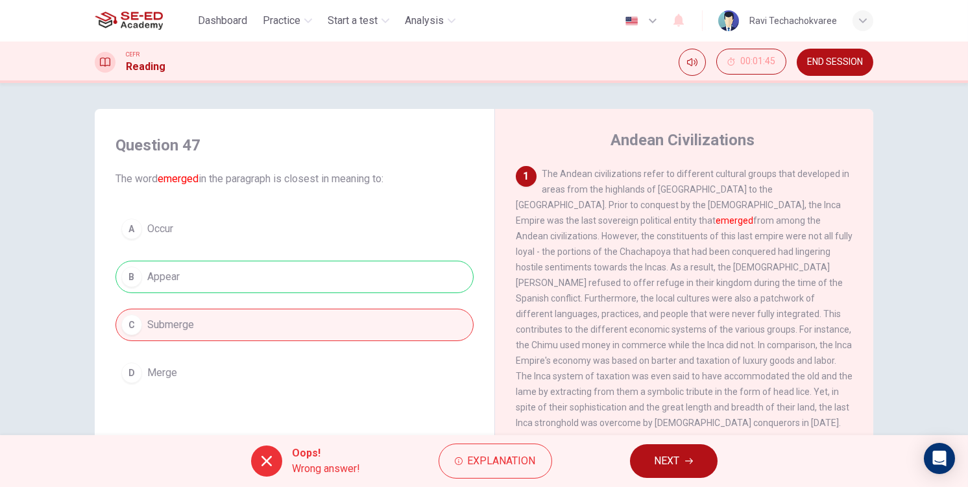
click at [693, 459] on button "NEXT" at bounding box center [674, 461] width 88 height 34
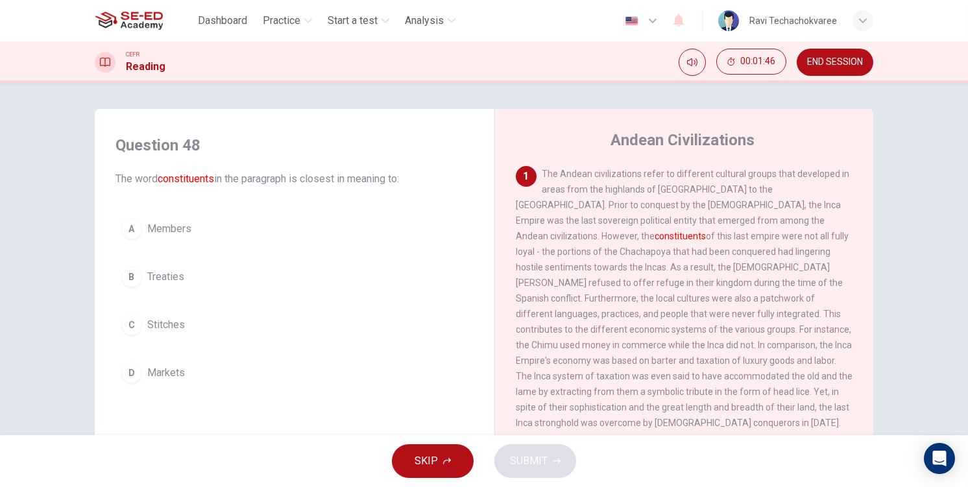
click at [224, 222] on button "A Members" at bounding box center [294, 229] width 358 height 32
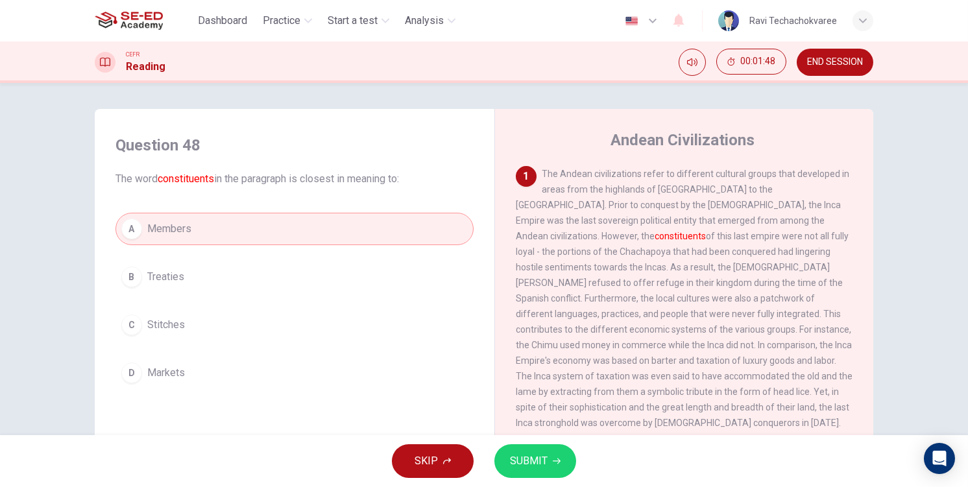
click at [525, 464] on span "SUBMIT" at bounding box center [529, 461] width 38 height 18
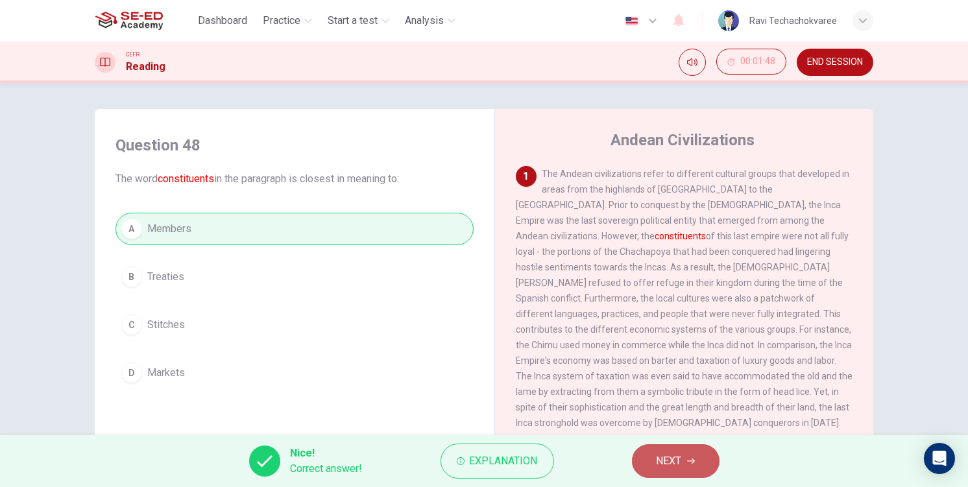
click at [692, 468] on button "NEXT" at bounding box center [676, 461] width 88 height 34
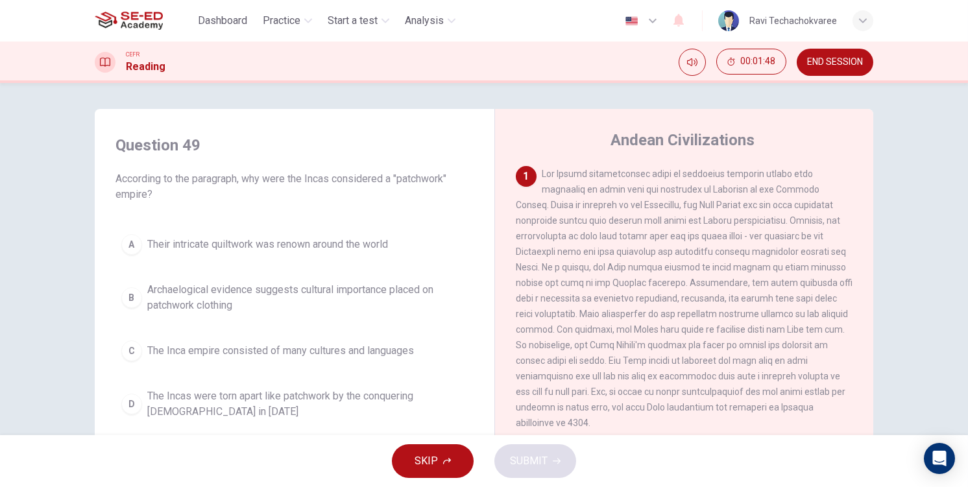
click at [259, 318] on button "B Archaelogical evidence suggests cultural importance placed on patchwork cloth…" at bounding box center [294, 297] width 358 height 43
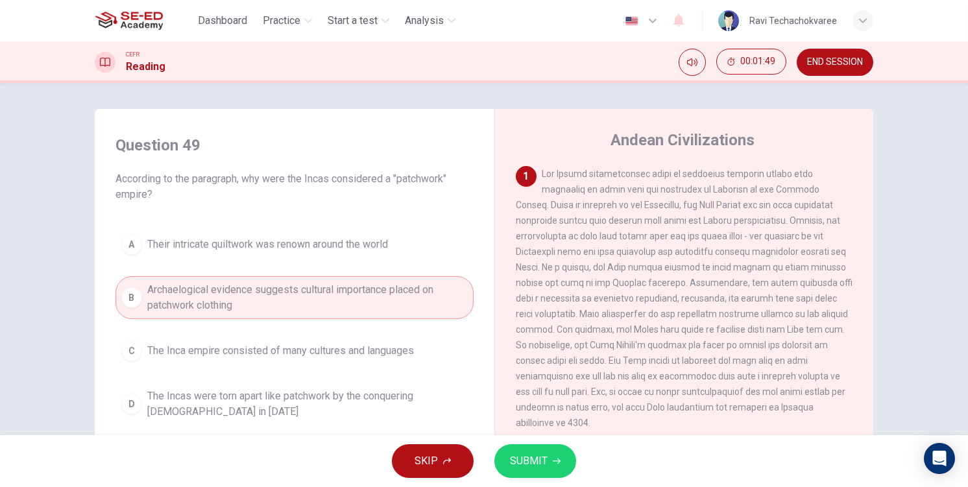
drag, startPoint x: 510, startPoint y: 447, endPoint x: 519, endPoint y: 451, distance: 10.2
click at [515, 449] on button "SUBMIT" at bounding box center [535, 461] width 82 height 34
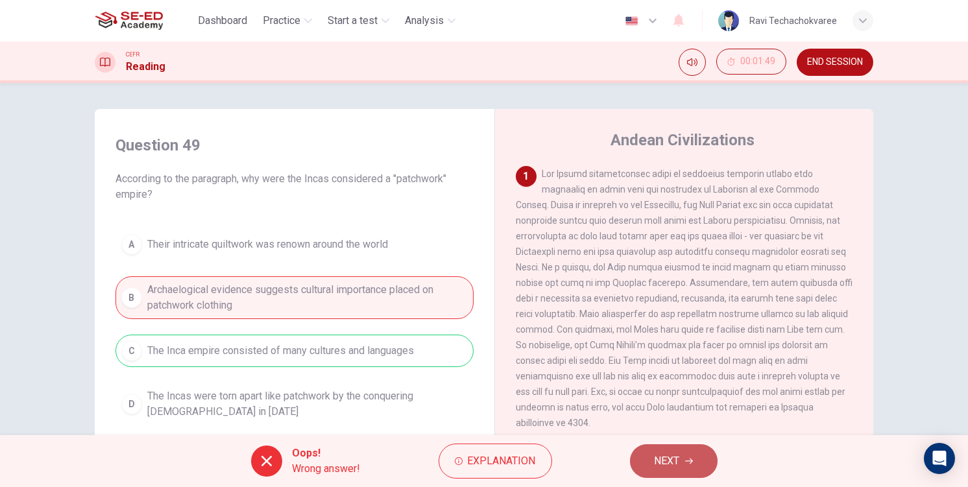
click at [715, 467] on button "NEXT" at bounding box center [674, 461] width 88 height 34
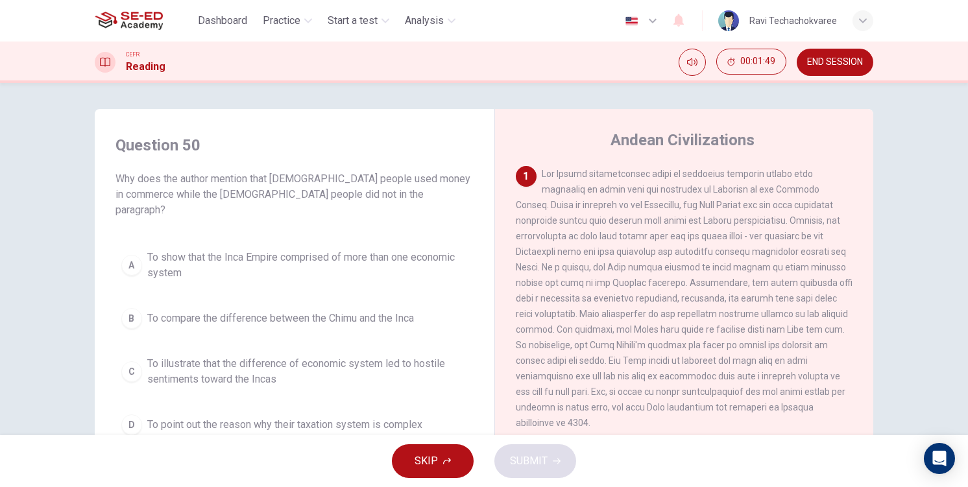
drag, startPoint x: 296, startPoint y: 332, endPoint x: 319, endPoint y: 344, distance: 26.1
click at [294, 331] on div "A To show that the Inca Empire comprised of more than one economic system B To …" at bounding box center [294, 342] width 358 height 197
drag, startPoint x: 505, startPoint y: 455, endPoint x: 519, endPoint y: 456, distance: 14.3
click at [506, 455] on div "SKIP SUBMIT" at bounding box center [484, 461] width 968 height 52
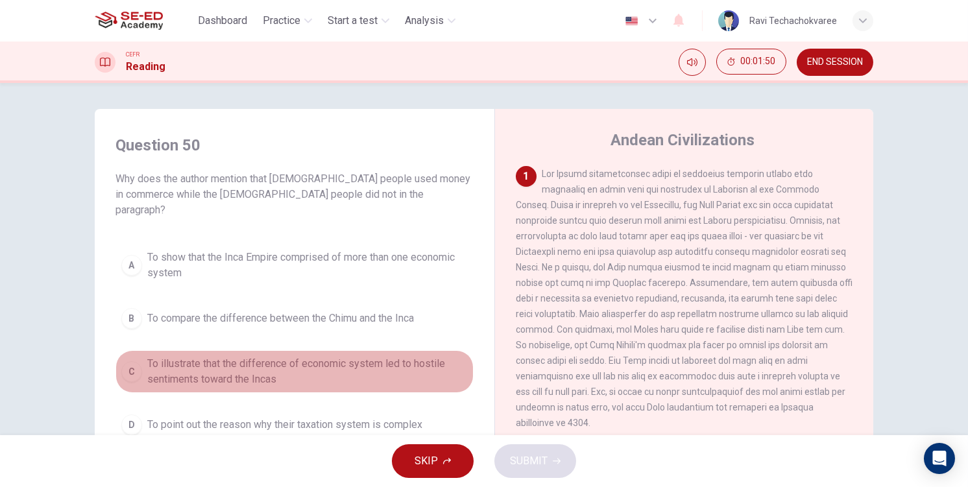
drag, startPoint x: 383, startPoint y: 352, endPoint x: 390, endPoint y: 357, distance: 8.3
click at [383, 356] on span "To illustrate that the difference of economic system led to hostile sentiments …" at bounding box center [307, 371] width 320 height 31
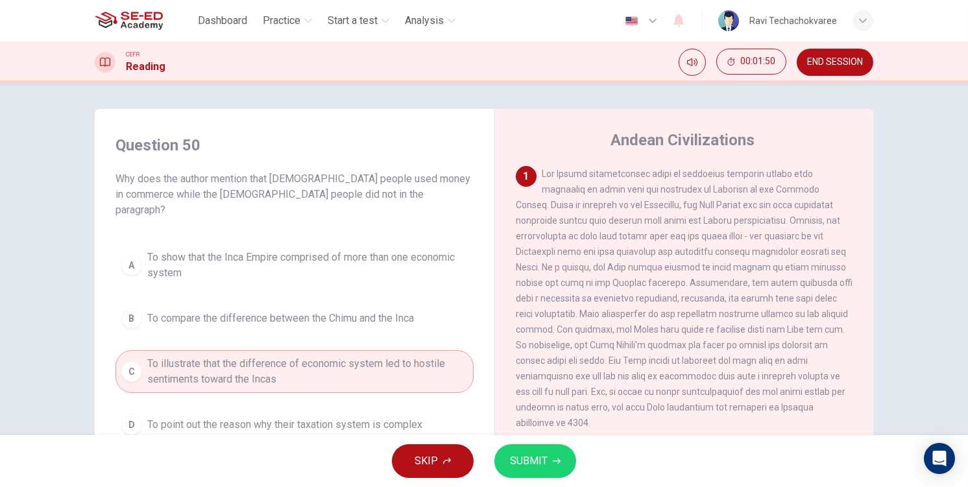
click at [519, 455] on span "SUBMIT" at bounding box center [529, 461] width 38 height 18
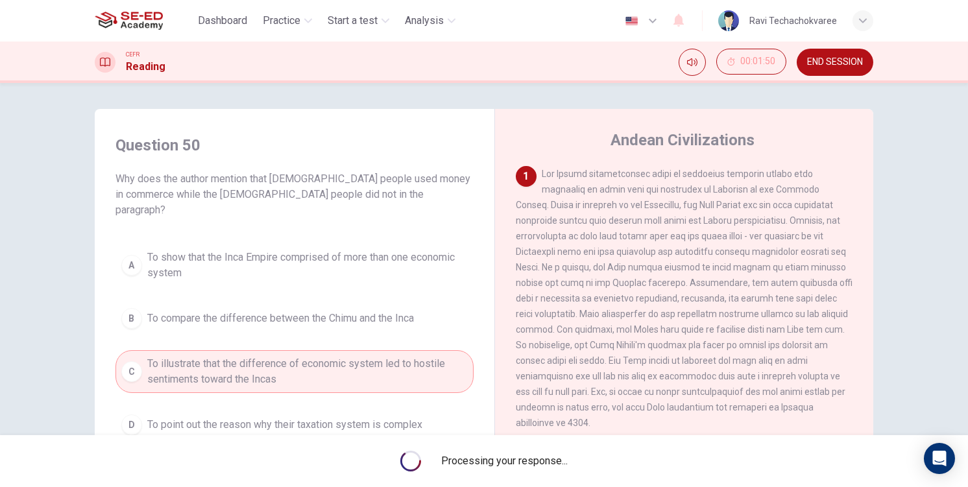
click at [636, 465] on div "Processing your response..." at bounding box center [484, 461] width 968 height 52
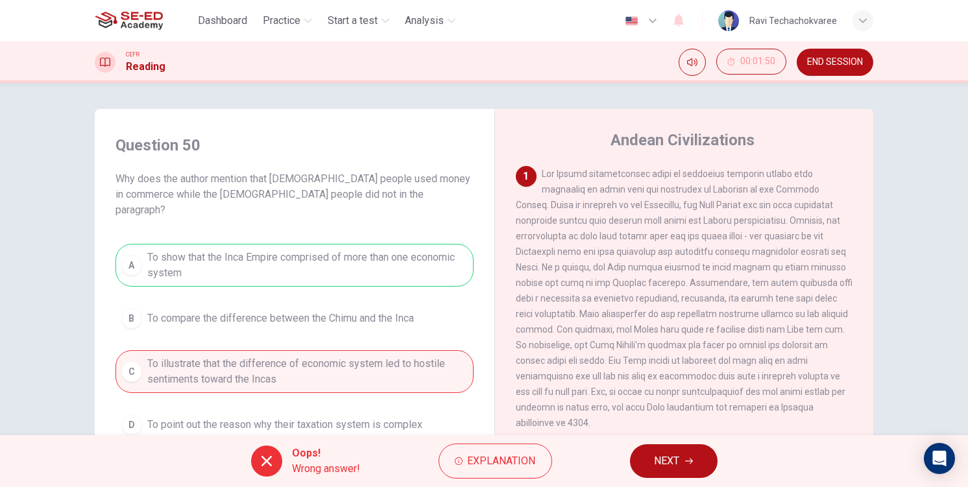
click at [669, 468] on span "NEXT" at bounding box center [666, 461] width 25 height 18
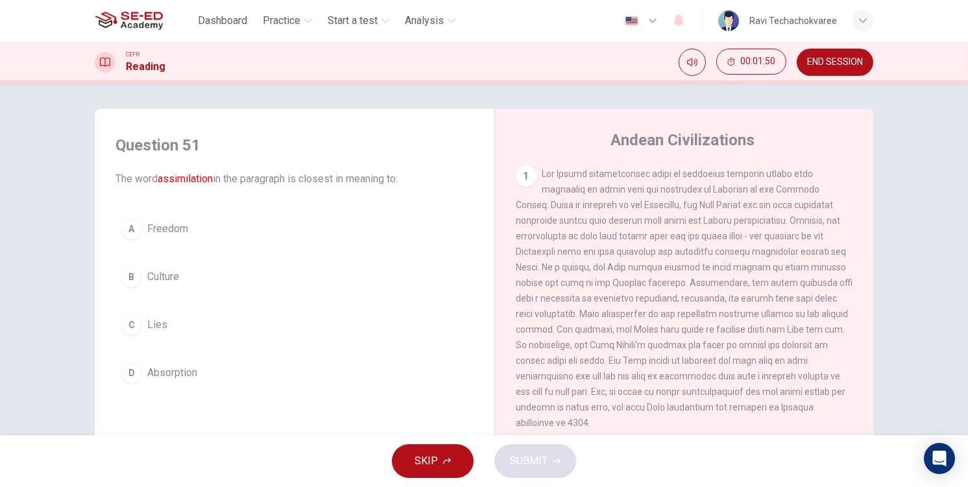
drag, startPoint x: 225, startPoint y: 259, endPoint x: 237, endPoint y: 266, distance: 13.7
click at [230, 261] on button "B Culture" at bounding box center [294, 277] width 358 height 32
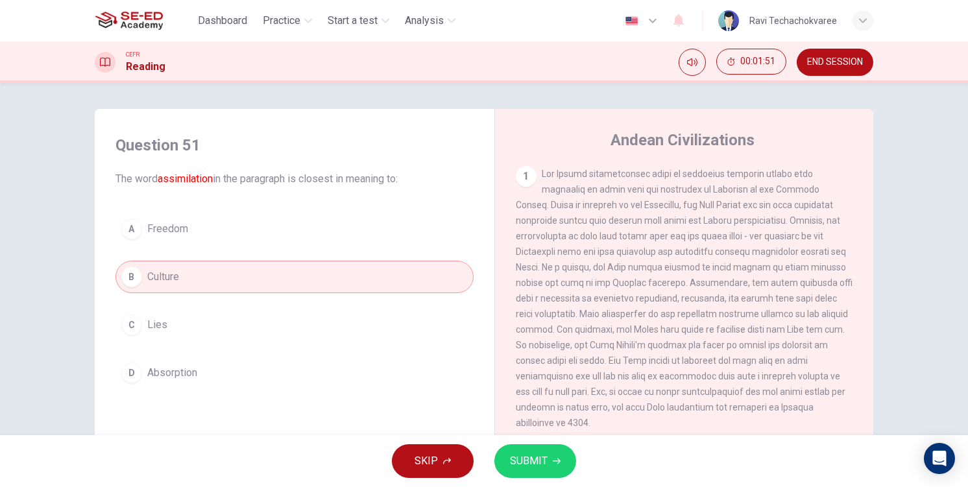
drag, startPoint x: 548, startPoint y: 456, endPoint x: 203, endPoint y: 336, distance: 365.3
click at [208, 347] on div "Dashboard Practice Start a test Analysis English en ​ Ravi Techachokvaree CEFR …" at bounding box center [484, 243] width 968 height 487
drag, startPoint x: 198, startPoint y: 372, endPoint x: 322, endPoint y: 411, distance: 129.7
click at [200, 372] on button "D Absorption" at bounding box center [294, 373] width 358 height 32
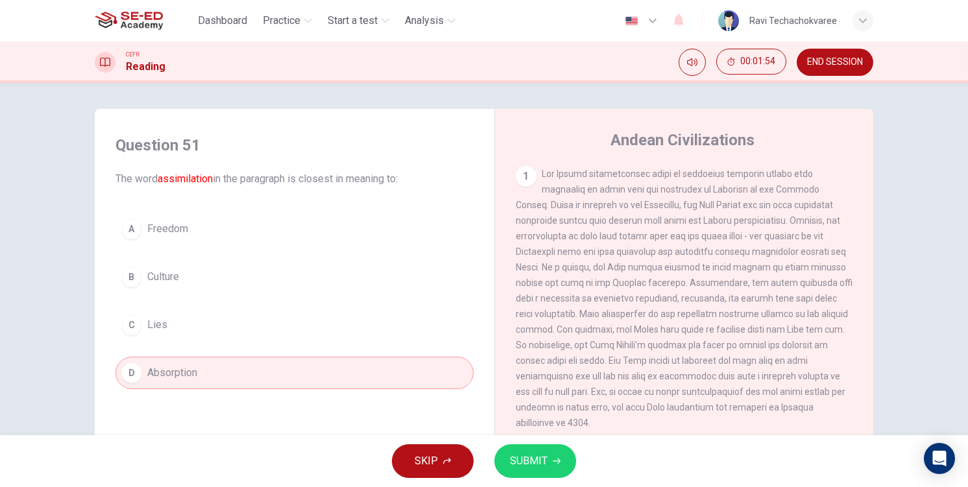
click at [187, 317] on button "C Lies" at bounding box center [294, 325] width 358 height 32
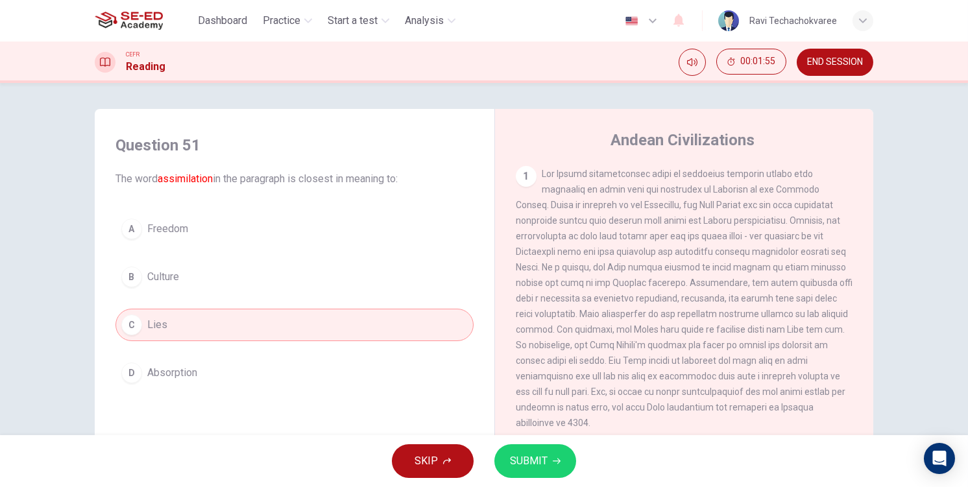
click at [225, 230] on button "A Freedom" at bounding box center [294, 229] width 358 height 32
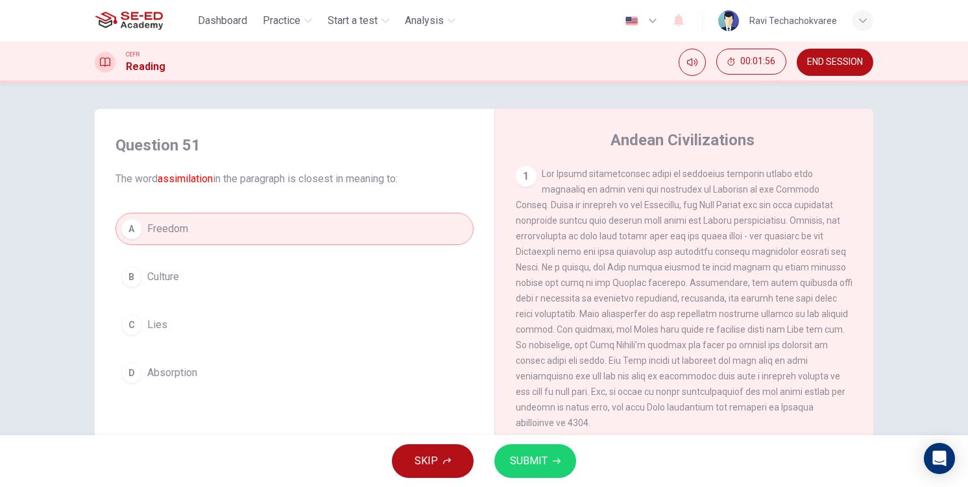
click at [509, 460] on button "SUBMIT" at bounding box center [535, 461] width 82 height 34
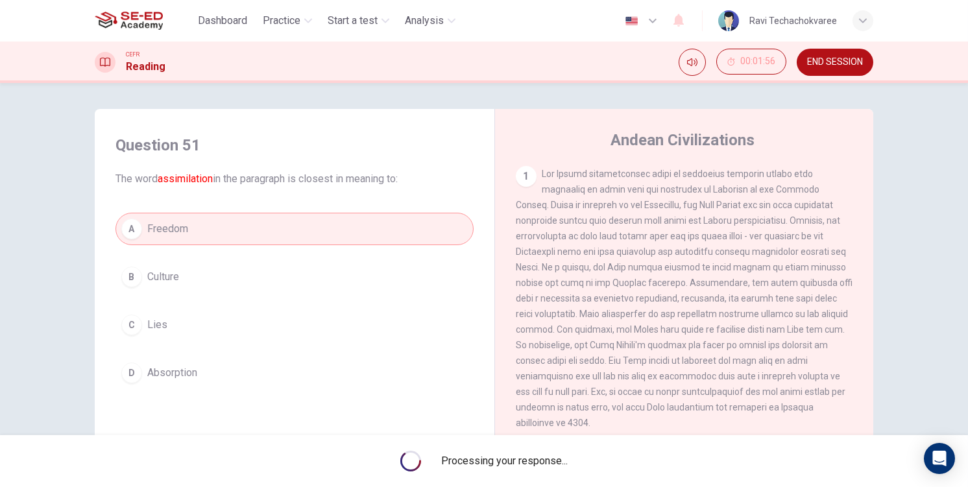
click at [663, 473] on div "Processing your response..." at bounding box center [484, 461] width 968 height 52
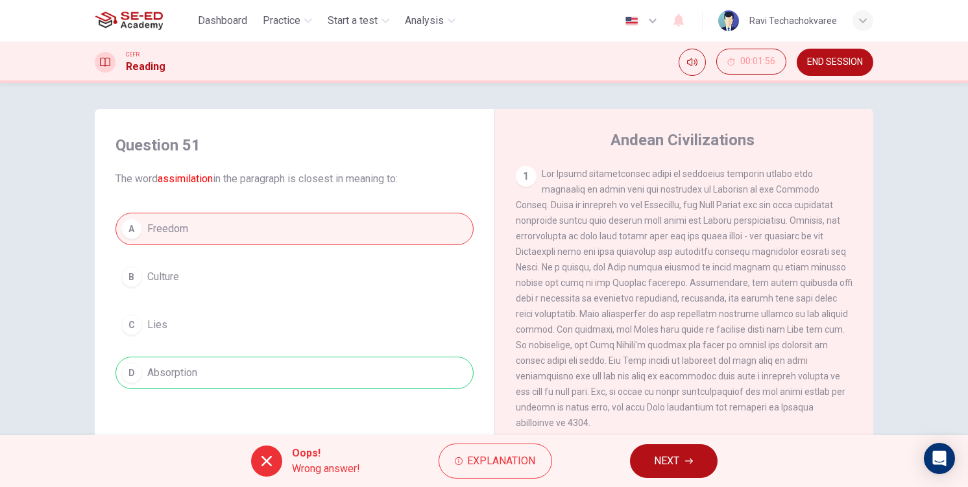
click at [697, 465] on button "NEXT" at bounding box center [674, 461] width 88 height 34
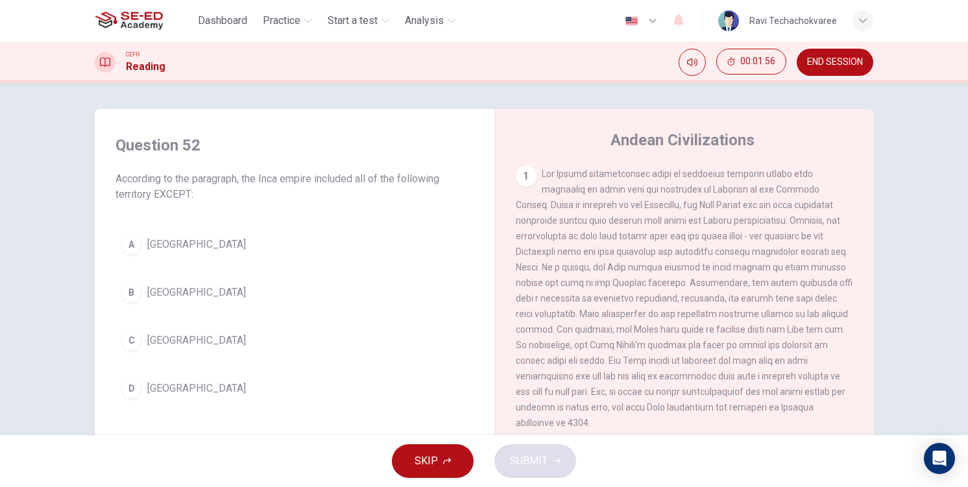
drag, startPoint x: 228, startPoint y: 318, endPoint x: 294, endPoint y: 356, distance: 77.0
click at [228, 317] on div "A Peru B Brazil C Colombia D Bolivia" at bounding box center [294, 316] width 358 height 176
drag, startPoint x: 205, startPoint y: 331, endPoint x: 213, endPoint y: 335, distance: 9.3
click at [205, 331] on button "C Colombia" at bounding box center [294, 340] width 358 height 32
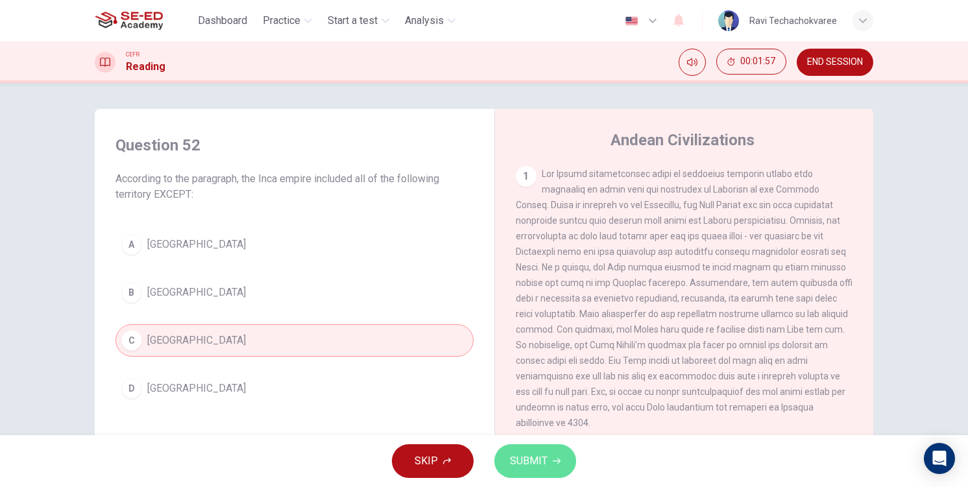
click at [523, 468] on span "SUBMIT" at bounding box center [529, 461] width 38 height 18
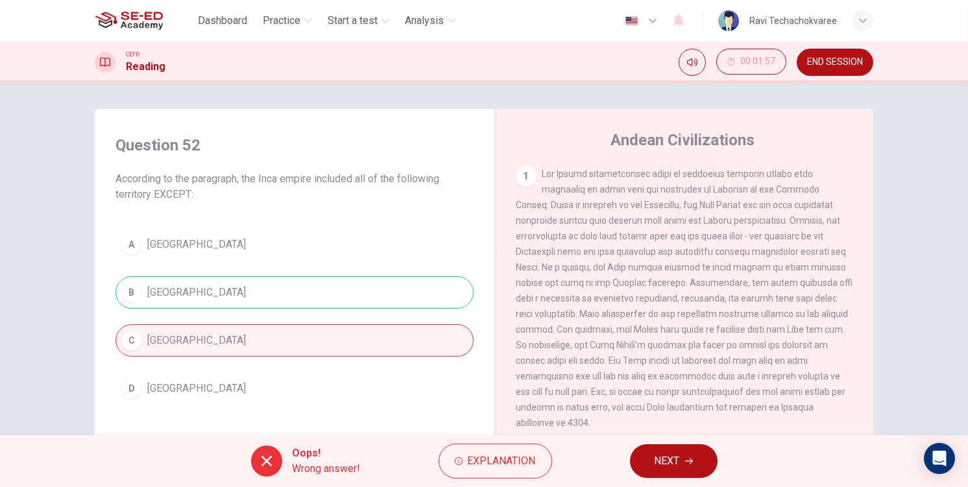
click at [667, 464] on span "NEXT" at bounding box center [666, 461] width 25 height 18
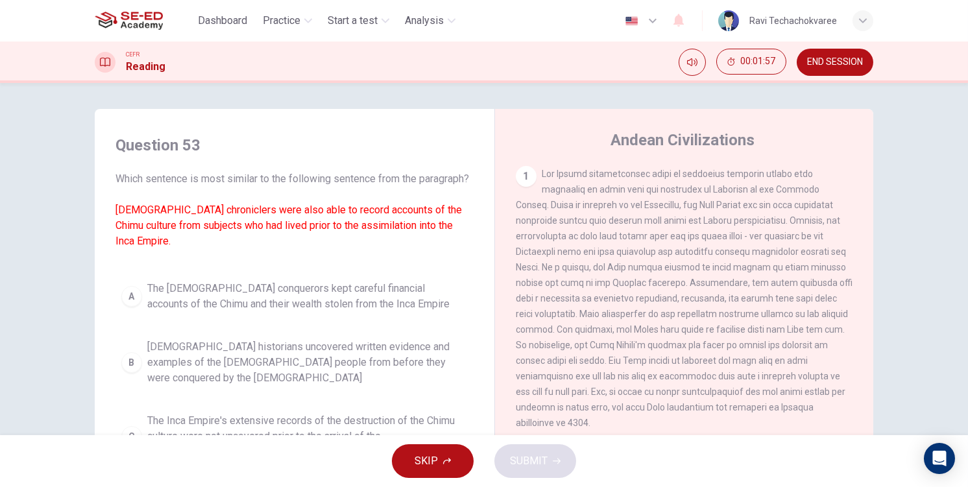
click at [351, 306] on span "The Spanish conquerors kept careful financial accounts of the Chimu and their w…" at bounding box center [307, 296] width 320 height 31
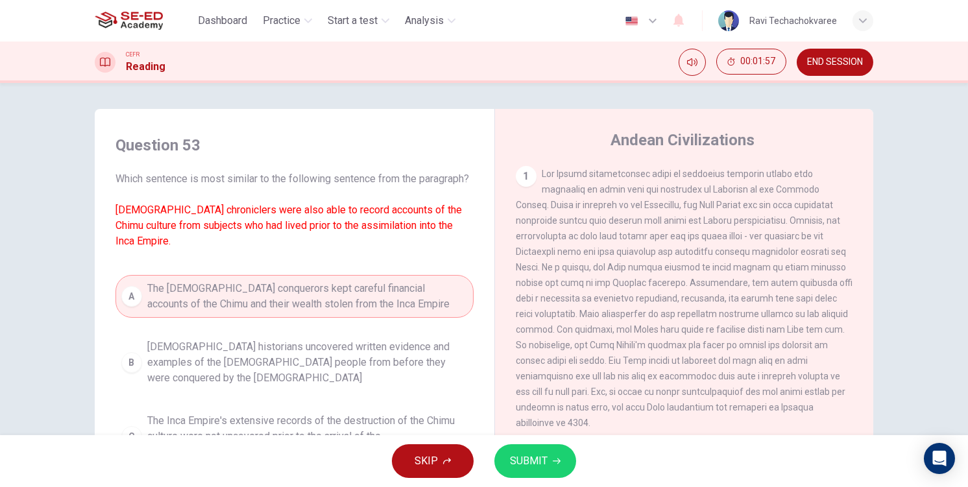
drag, startPoint x: 543, startPoint y: 415, endPoint x: 538, endPoint y: 448, distance: 32.7
click at [543, 417] on span at bounding box center [684, 298] width 337 height 259
click at [539, 449] on button "SUBMIT" at bounding box center [535, 461] width 82 height 34
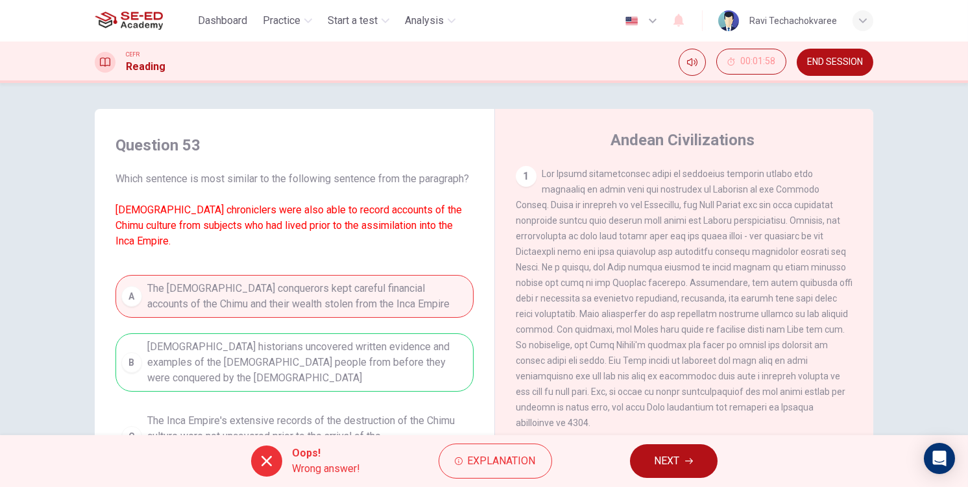
click at [684, 464] on button "NEXT" at bounding box center [674, 461] width 88 height 34
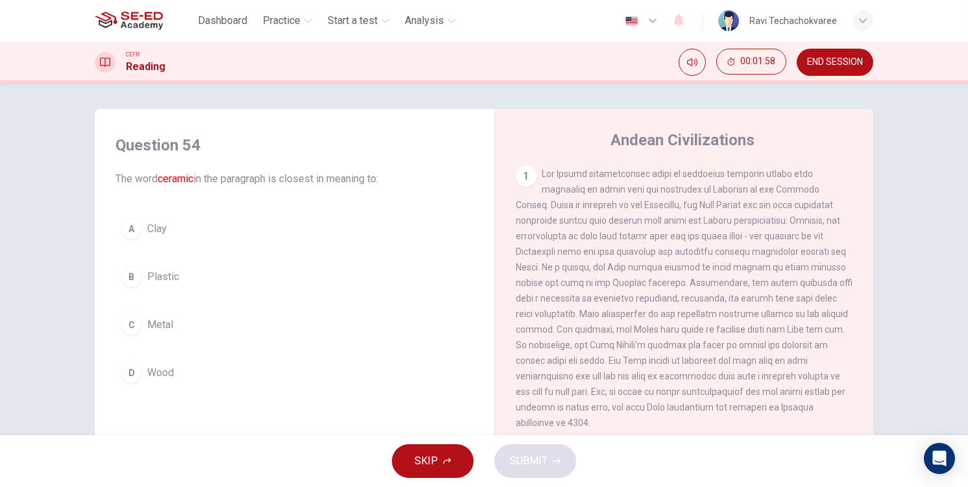
click at [232, 322] on button "C Metal" at bounding box center [294, 325] width 358 height 32
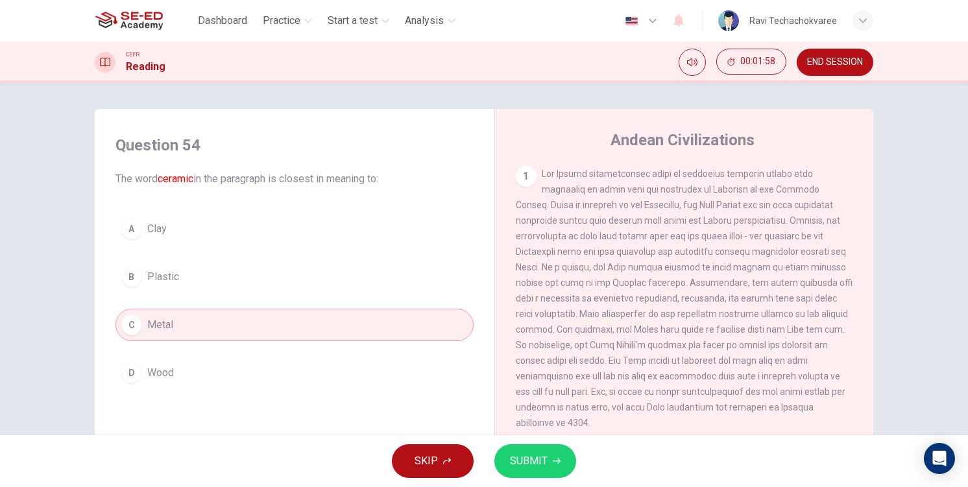
click at [534, 453] on span "SUBMIT" at bounding box center [529, 461] width 38 height 18
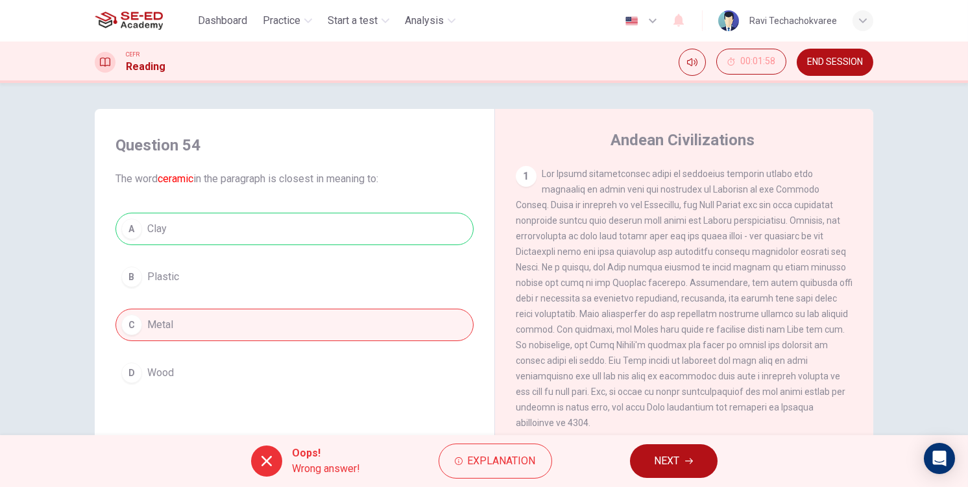
drag, startPoint x: 677, startPoint y: 466, endPoint x: 481, endPoint y: 368, distance: 219.0
click at [675, 464] on span "NEXT" at bounding box center [666, 461] width 25 height 18
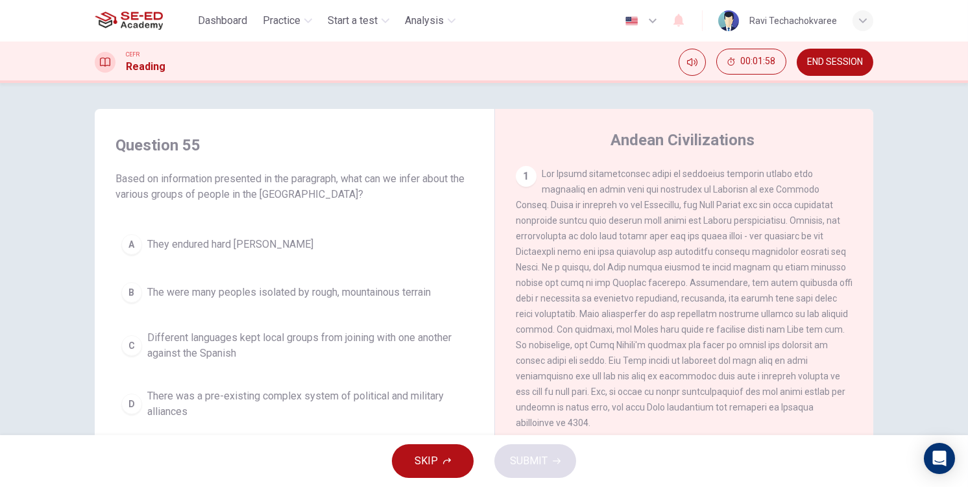
click at [276, 292] on span "The were many peoples isolated by rough, mountainous terrain" at bounding box center [288, 293] width 283 height 16
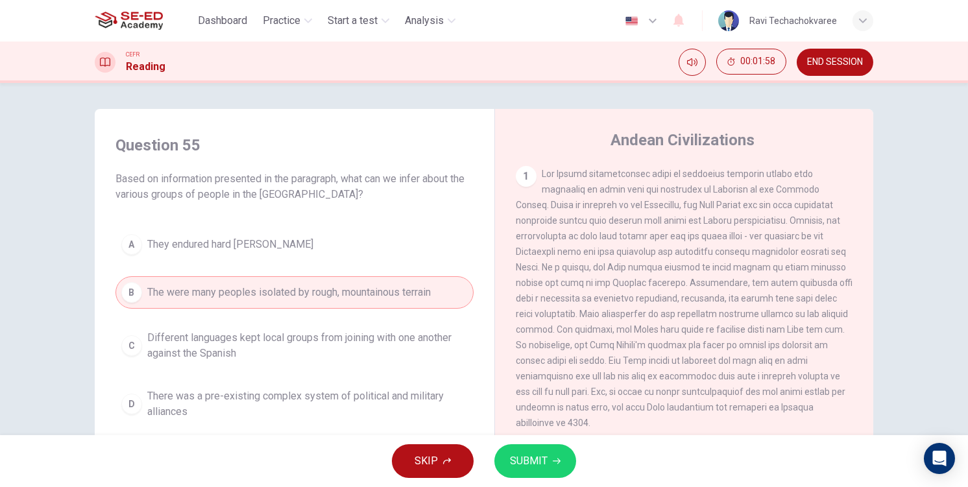
click at [532, 469] on span "SUBMIT" at bounding box center [529, 461] width 38 height 18
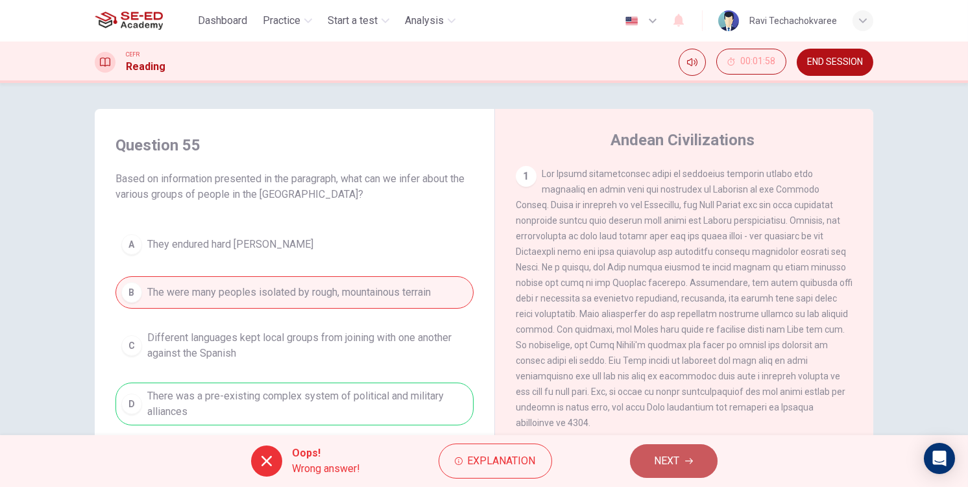
drag, startPoint x: 667, startPoint y: 455, endPoint x: 328, endPoint y: 318, distance: 365.0
click at [666, 455] on span "NEXT" at bounding box center [666, 461] width 25 height 18
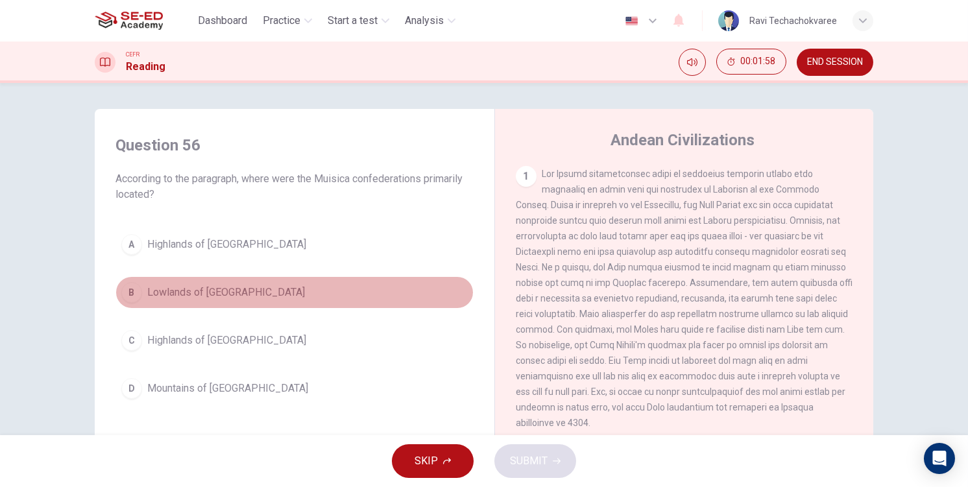
click at [245, 291] on span "Lowlands of Colombia" at bounding box center [226, 293] width 158 height 16
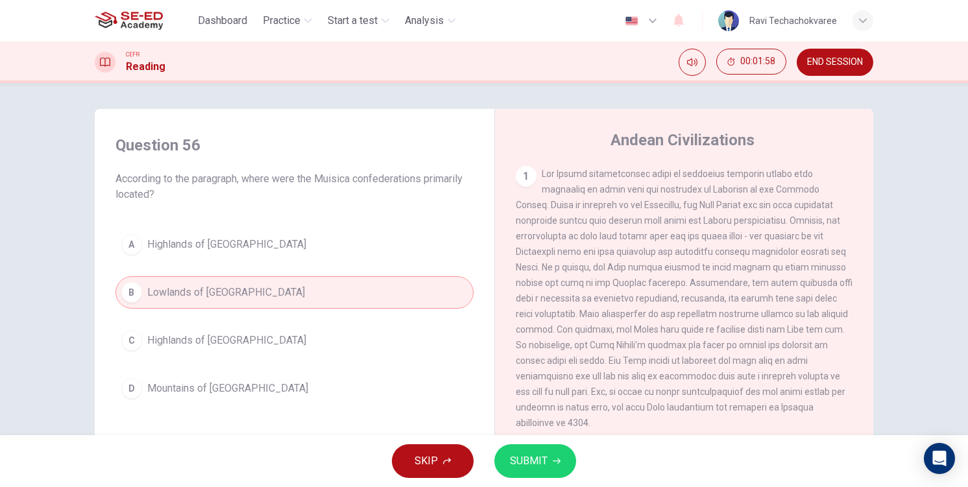
click at [527, 453] on span "SUBMIT" at bounding box center [529, 461] width 38 height 18
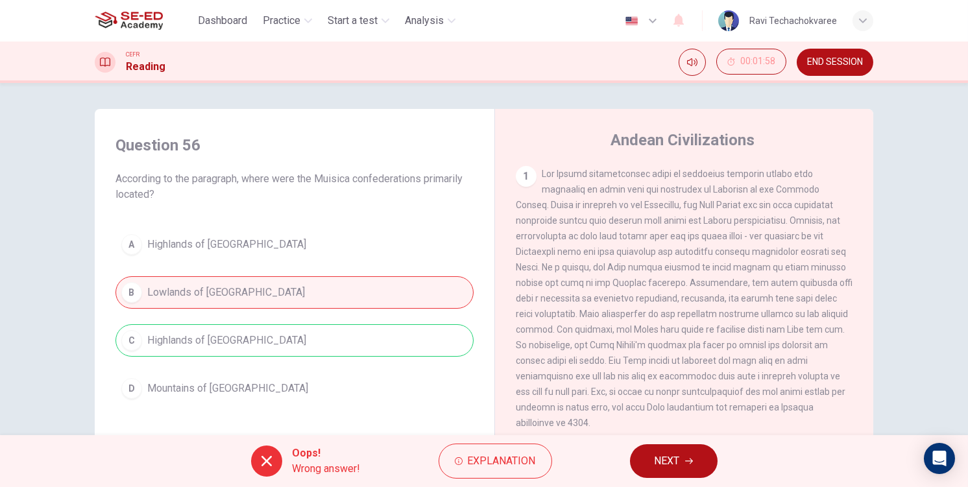
click at [685, 458] on icon "button" at bounding box center [689, 461] width 8 height 8
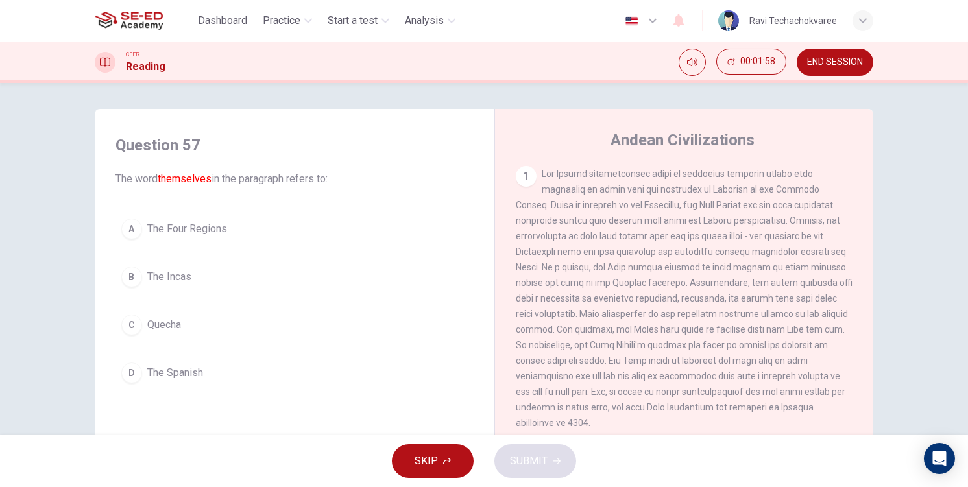
click at [320, 344] on div "A The Four Regions B The Incas C Quecha D The Spanish" at bounding box center [294, 301] width 358 height 176
click at [376, 342] on div "A The Four Regions B The Incas C Quecha D The Spanish" at bounding box center [294, 301] width 358 height 176
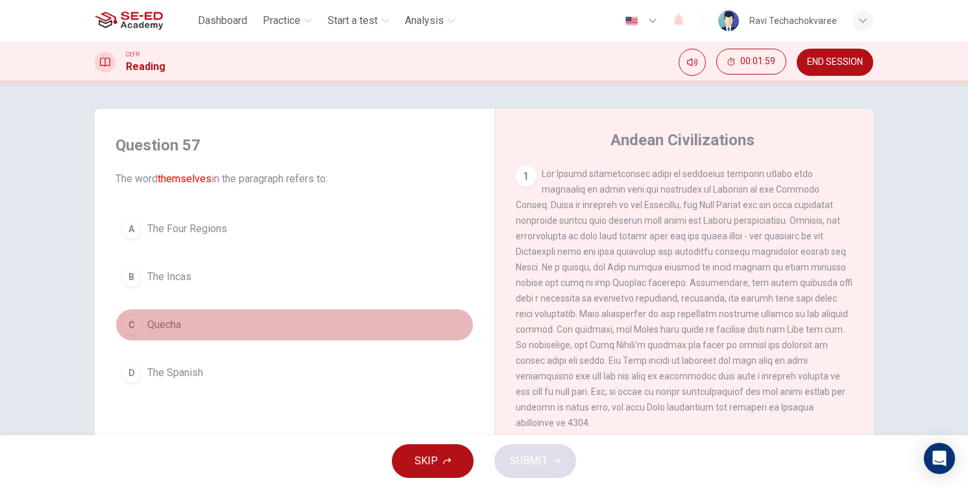
drag, startPoint x: 301, startPoint y: 318, endPoint x: 342, endPoint y: 358, distance: 57.8
click at [304, 320] on button "C Quecha" at bounding box center [294, 325] width 358 height 32
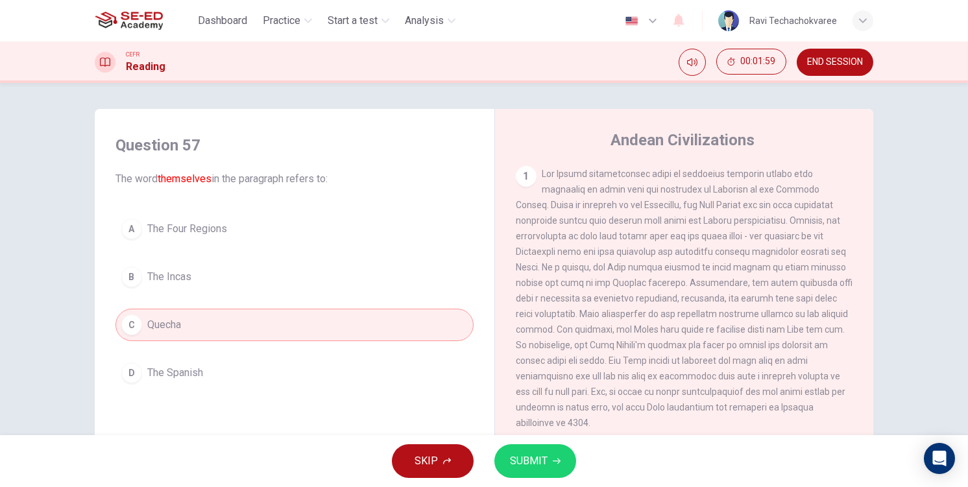
drag, startPoint x: 530, startPoint y: 434, endPoint x: 536, endPoint y: 442, distance: 10.1
click at [531, 435] on div "1 2 The Inca Empire was the largest empire in Pre-Columbian America. The Incas …" at bounding box center [693, 363] width 354 height 394
click at [548, 455] on button "SUBMIT" at bounding box center [535, 461] width 82 height 34
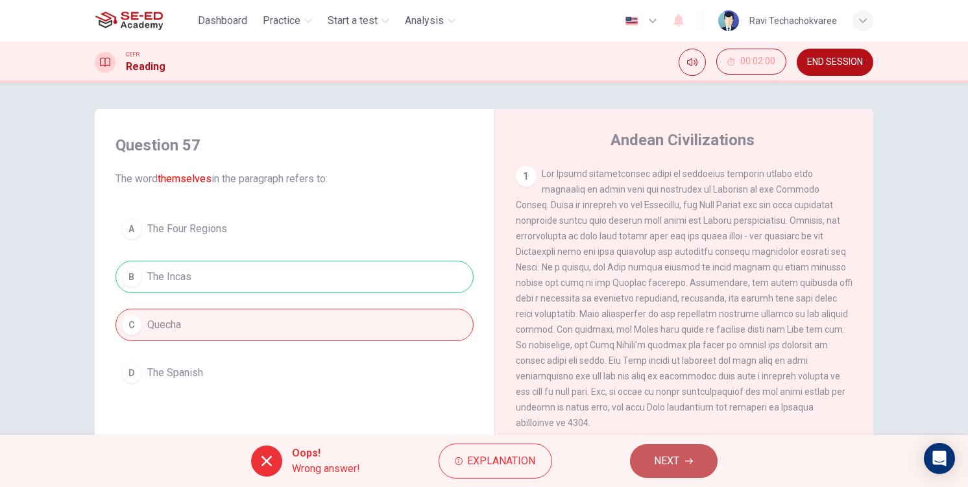
click at [680, 465] on span "NEXT" at bounding box center [666, 461] width 25 height 18
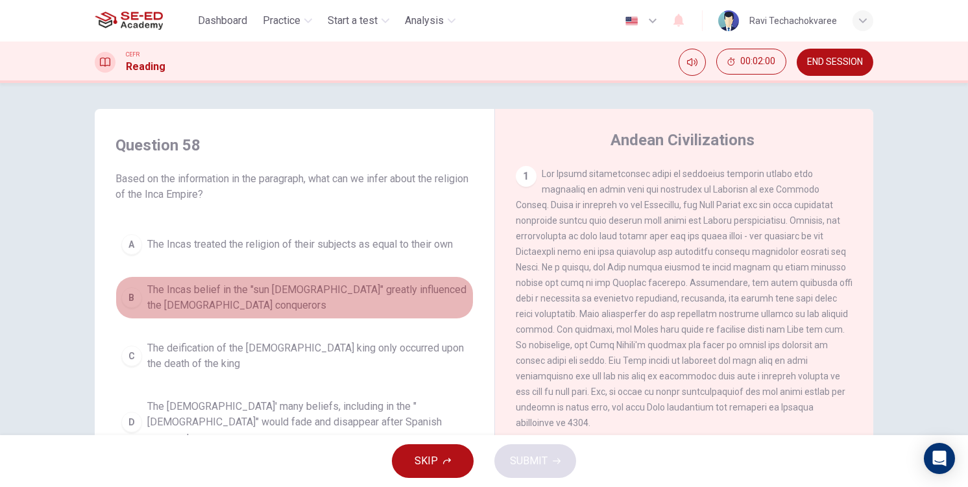
click at [311, 309] on span "The Incas belief in the "sun god" greatly influenced the Spanish conquerors" at bounding box center [307, 297] width 320 height 31
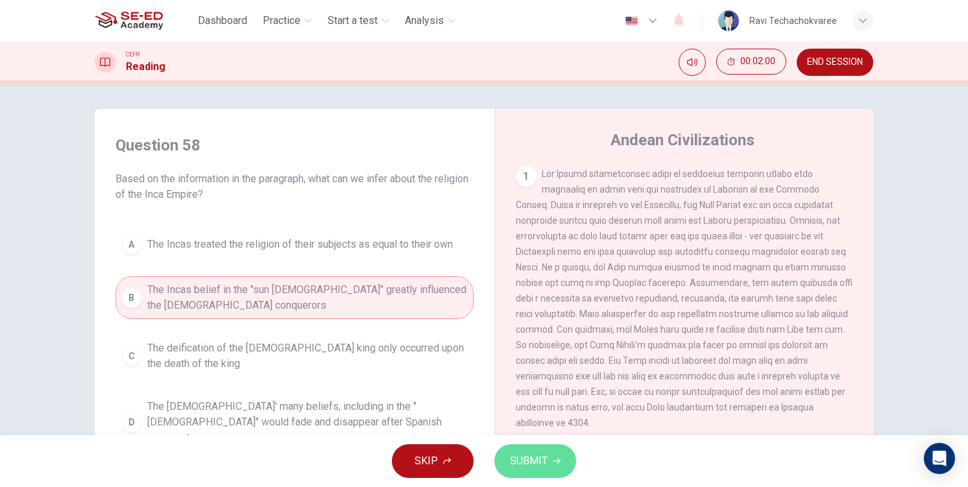
drag, startPoint x: 547, startPoint y: 446, endPoint x: 548, endPoint y: 453, distance: 6.5
click at [547, 450] on button "SUBMIT" at bounding box center [535, 461] width 82 height 34
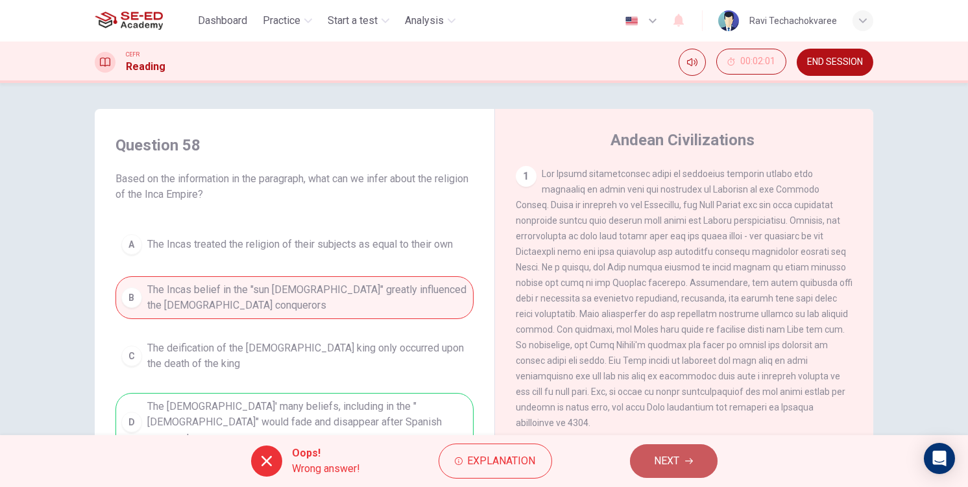
drag, startPoint x: 647, startPoint y: 444, endPoint x: 658, endPoint y: 459, distance: 18.6
click at [647, 446] on button "NEXT" at bounding box center [674, 461] width 88 height 34
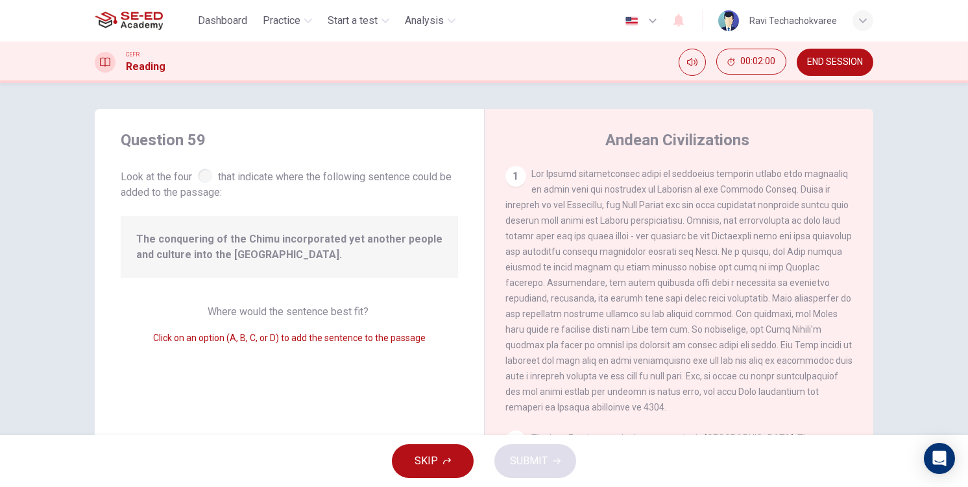
scroll to position [351, 0]
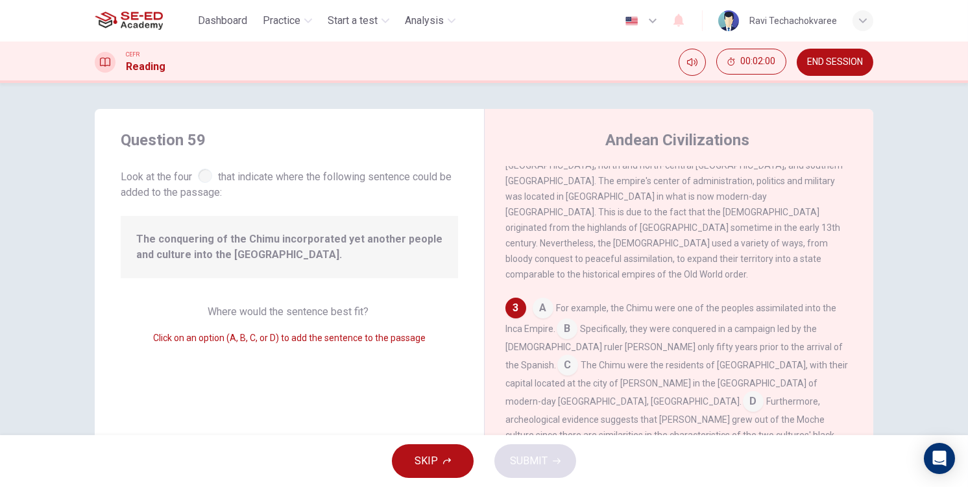
drag, startPoint x: 284, startPoint y: 312, endPoint x: 329, endPoint y: 336, distance: 50.8
click at [285, 313] on span "Where would the sentence best fit?" at bounding box center [289, 312] width 163 height 12
click at [538, 299] on input at bounding box center [543, 309] width 21 height 21
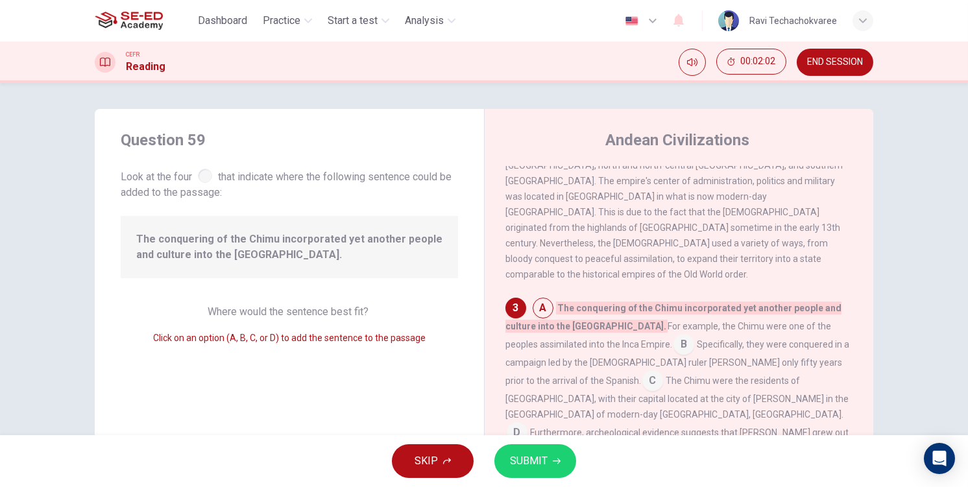
click at [556, 440] on div "SKIP SUBMIT" at bounding box center [484, 461] width 968 height 52
click at [556, 456] on button "SUBMIT" at bounding box center [535, 461] width 82 height 34
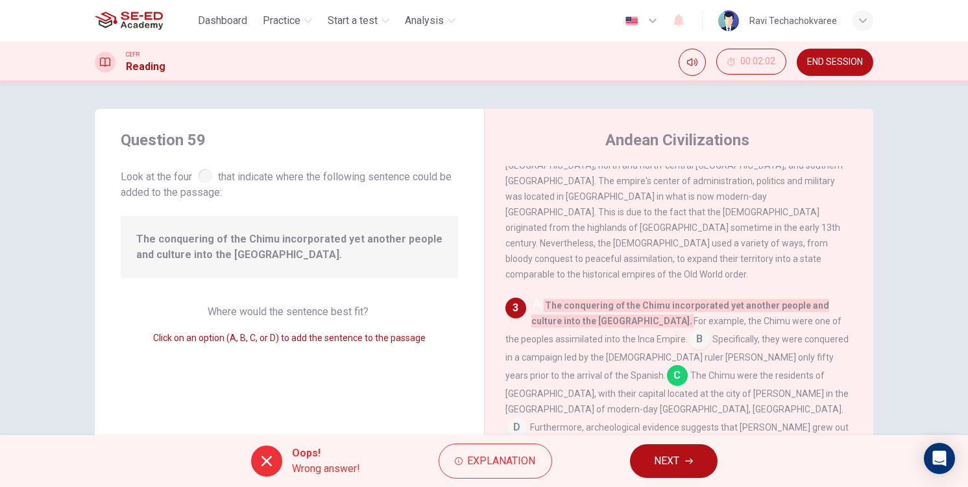
click at [690, 464] on icon "button" at bounding box center [689, 461] width 8 height 8
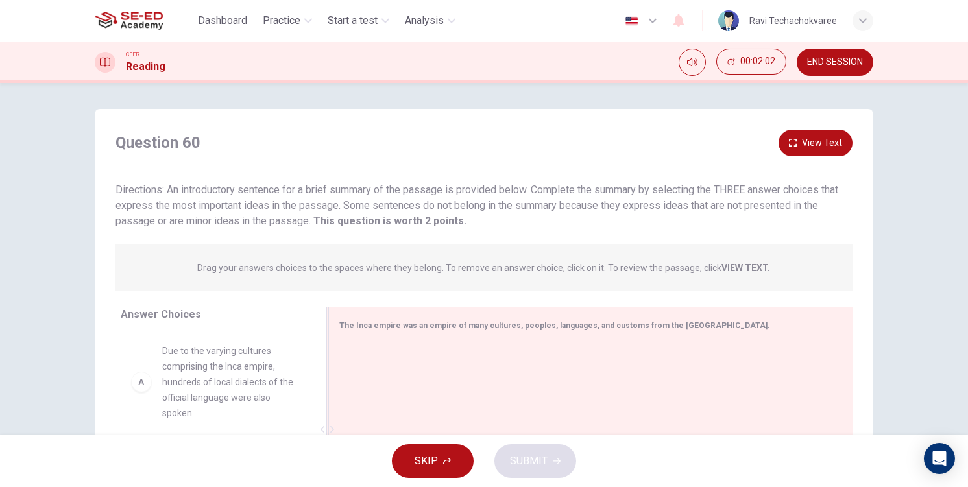
scroll to position [129, 0]
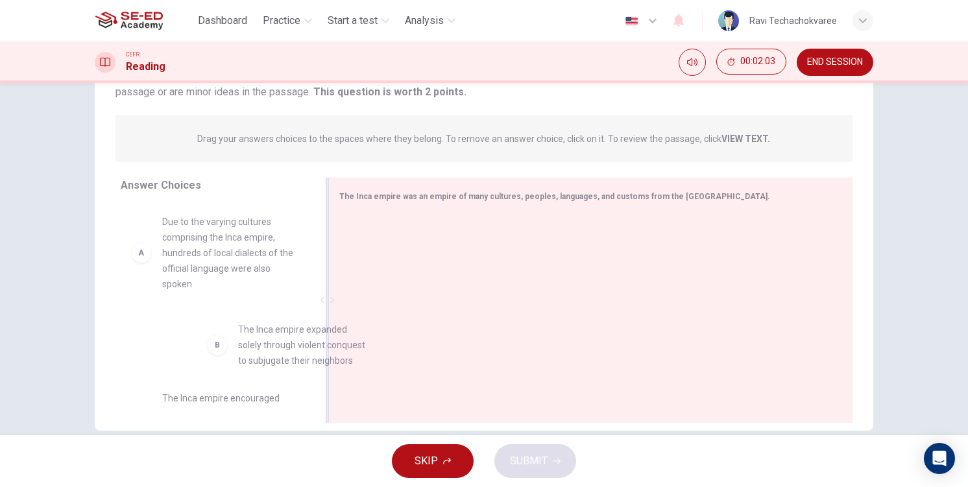
drag, startPoint x: 203, startPoint y: 320, endPoint x: 368, endPoint y: 320, distance: 164.8
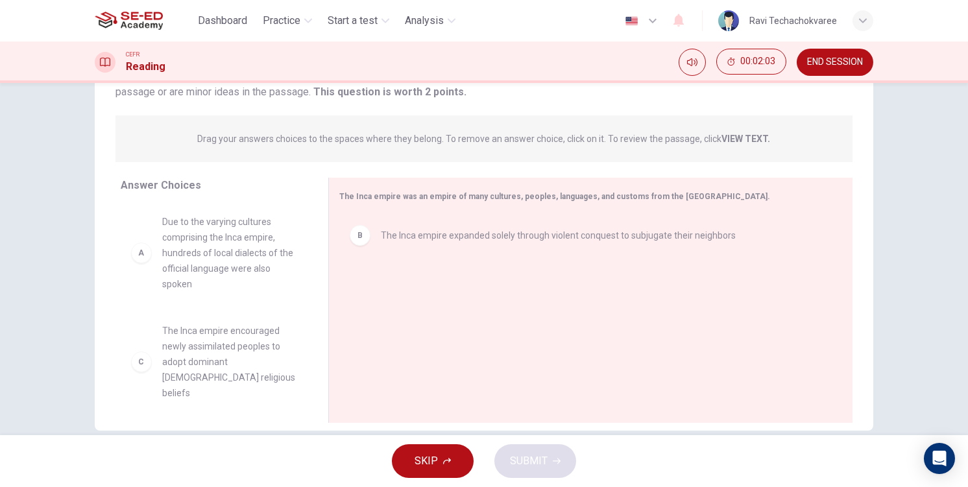
drag, startPoint x: 300, startPoint y: 367, endPoint x: 303, endPoint y: 379, distance: 12.7
click at [318, 370] on div "Answer Choices A Due to the varying cultures comprising the Inca empire, hundre…" at bounding box center [484, 304] width 778 height 252
drag, startPoint x: 303, startPoint y: 295, endPoint x: 399, endPoint y: 354, distance: 112.7
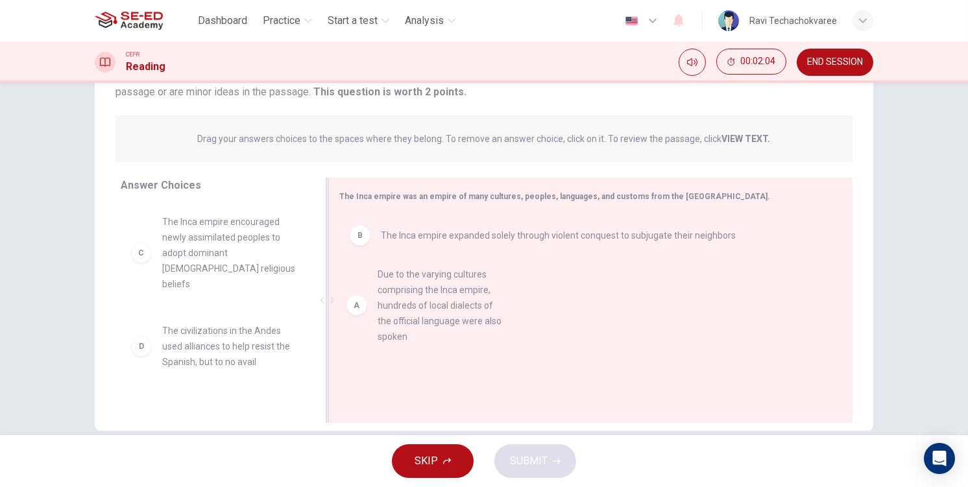
scroll to position [0, 0]
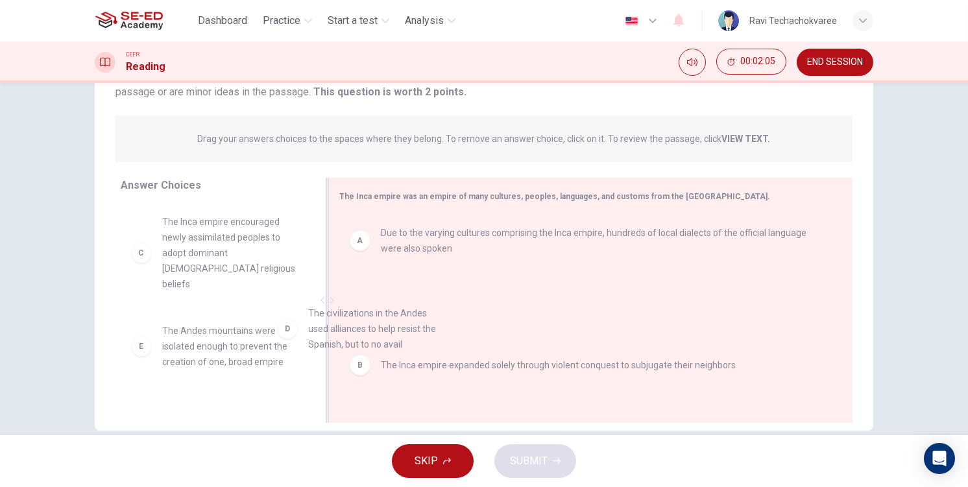
drag, startPoint x: 350, startPoint y: 360, endPoint x: 450, endPoint y: 389, distance: 103.4
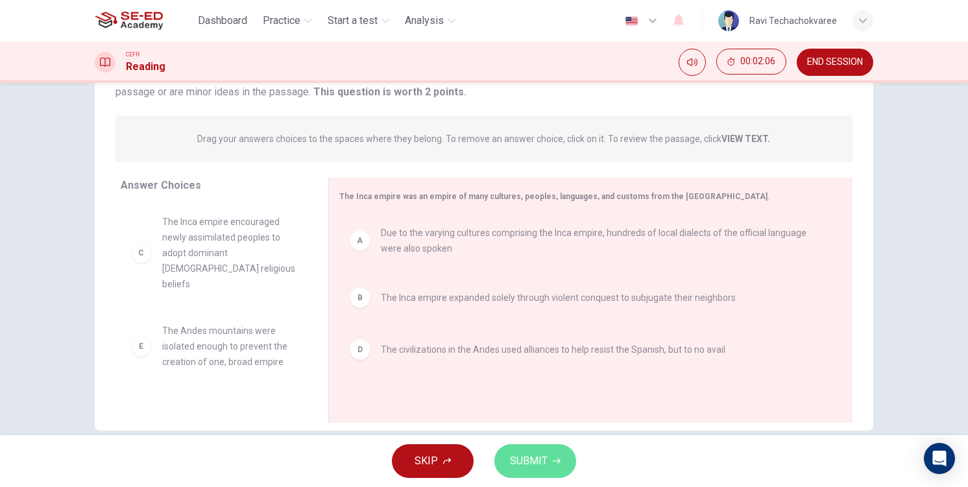
click at [532, 459] on span "SUBMIT" at bounding box center [529, 461] width 38 height 18
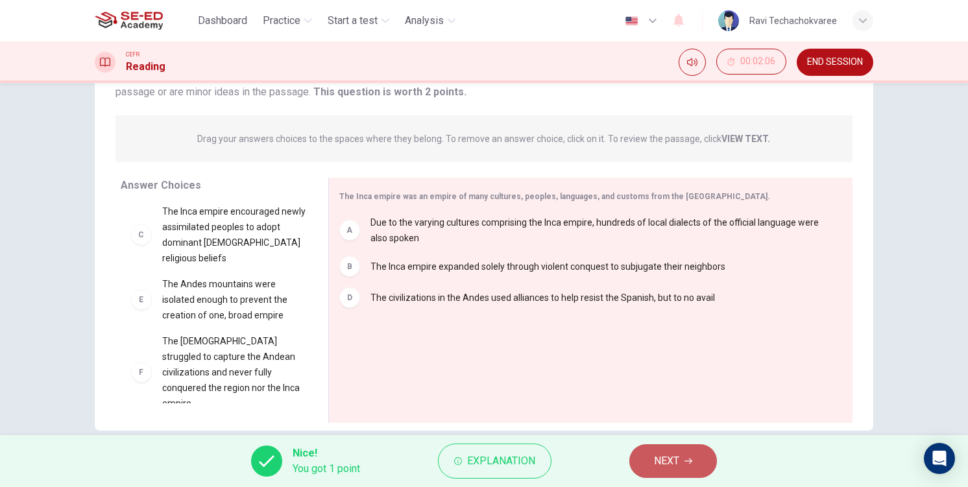
click at [686, 462] on icon "button" at bounding box center [688, 461] width 8 height 8
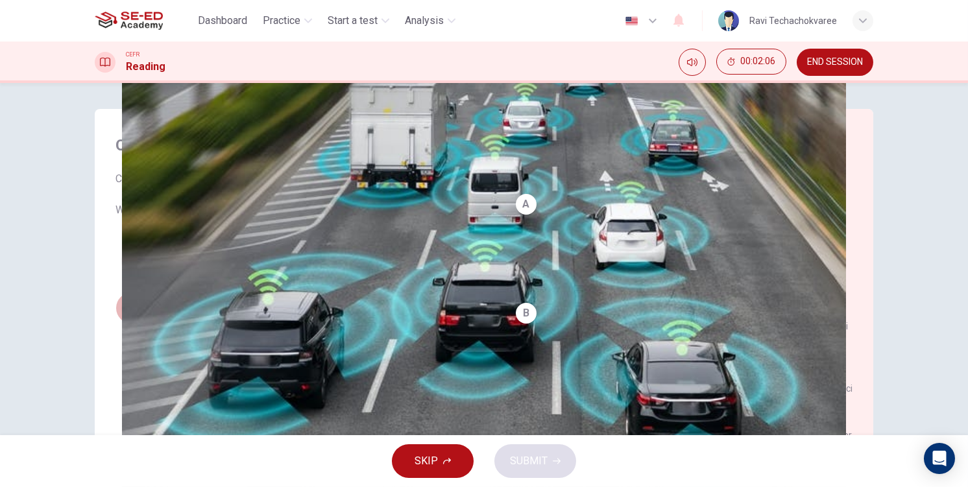
click at [329, 293] on button "B There is an obvious market for fully automated cars." at bounding box center [294, 308] width 358 height 32
click at [533, 457] on span "SUBMIT" at bounding box center [529, 461] width 38 height 18
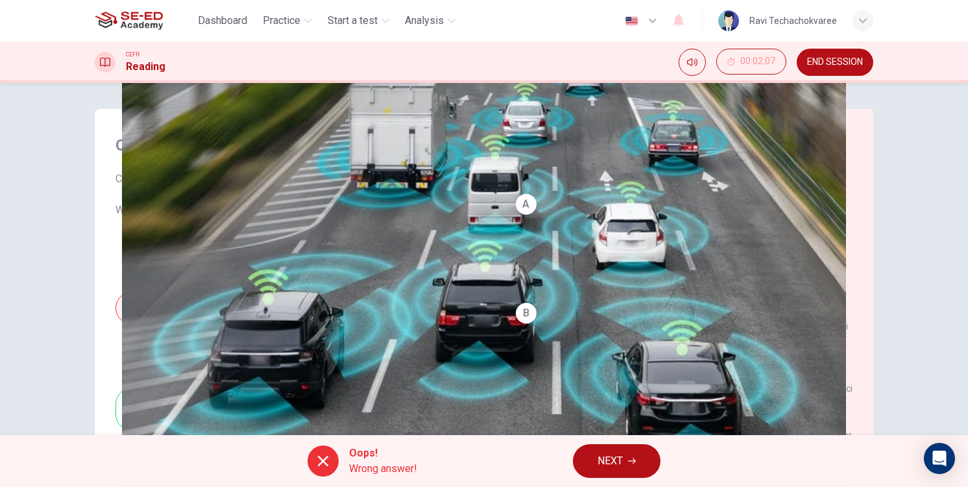
click at [644, 459] on button "NEXT" at bounding box center [617, 461] width 88 height 34
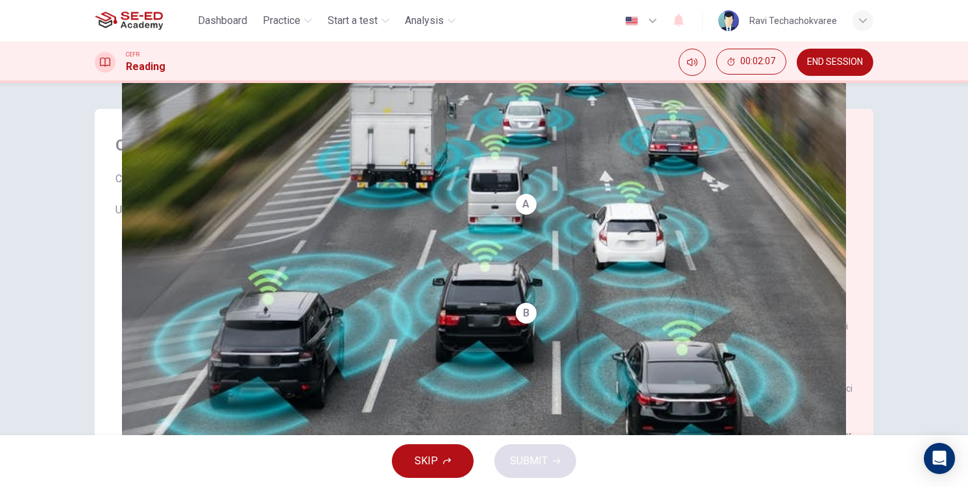
click at [341, 318] on button "B has been tried and tested." at bounding box center [294, 308] width 358 height 32
click at [529, 454] on span "SUBMIT" at bounding box center [529, 461] width 38 height 18
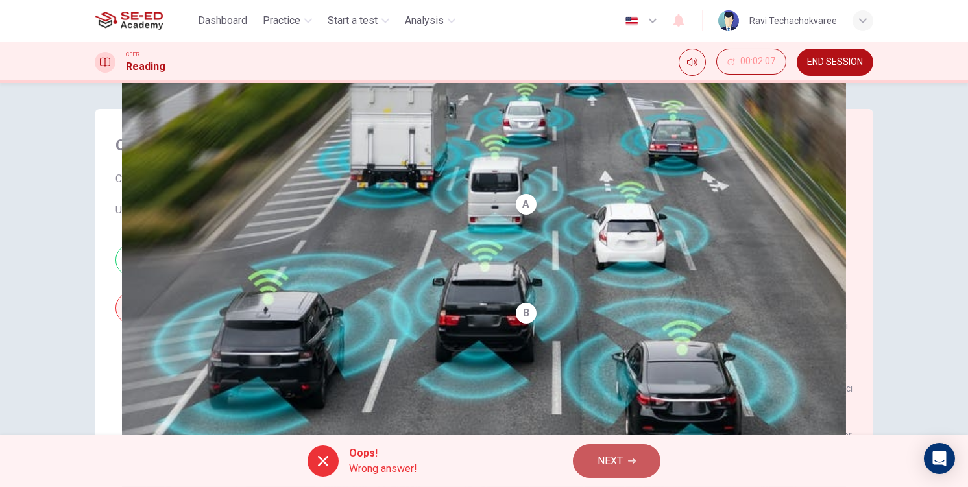
drag, startPoint x: 620, startPoint y: 462, endPoint x: 591, endPoint y: 446, distance: 33.7
click at [618, 460] on span "NEXT" at bounding box center [609, 461] width 25 height 18
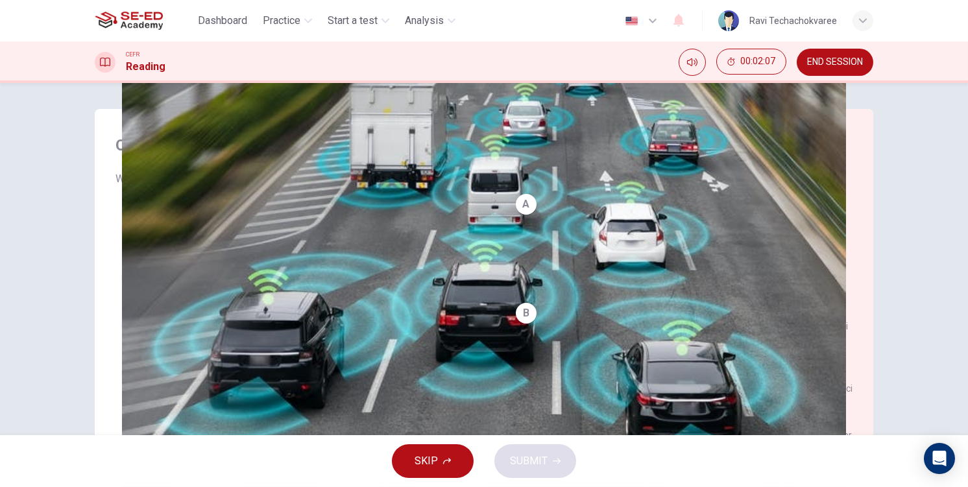
click at [302, 317] on span "They will reduce the cost of travelling." at bounding box center [233, 325] width 172 height 16
click at [510, 469] on span "SUBMIT" at bounding box center [529, 461] width 38 height 18
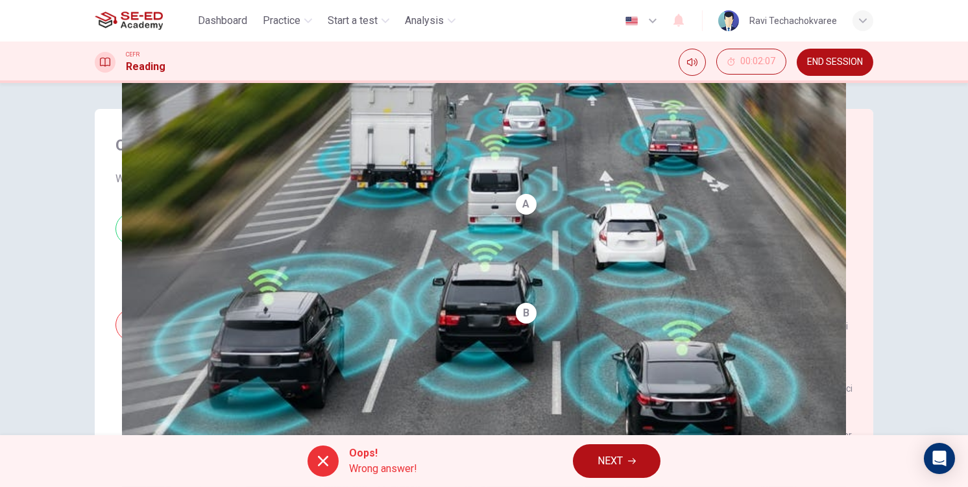
drag, startPoint x: 640, startPoint y: 461, endPoint x: 564, endPoint y: 426, distance: 83.3
click at [636, 459] on button "NEXT" at bounding box center [617, 461] width 88 height 34
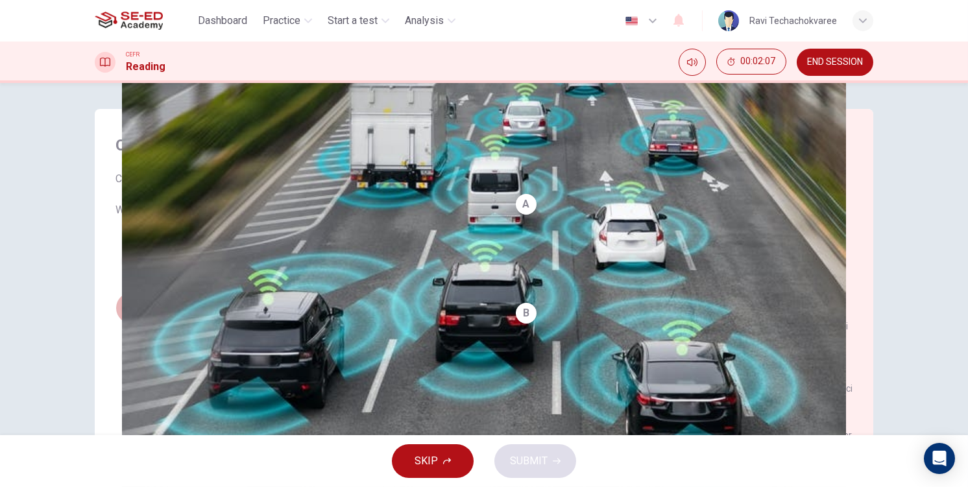
drag, startPoint x: 282, startPoint y: 306, endPoint x: 379, endPoint y: 367, distance: 115.2
click at [283, 306] on span "It currently doesn't favour fully automated cars." at bounding box center [252, 308] width 211 height 16
click at [553, 469] on button "SUBMIT" at bounding box center [535, 461] width 82 height 34
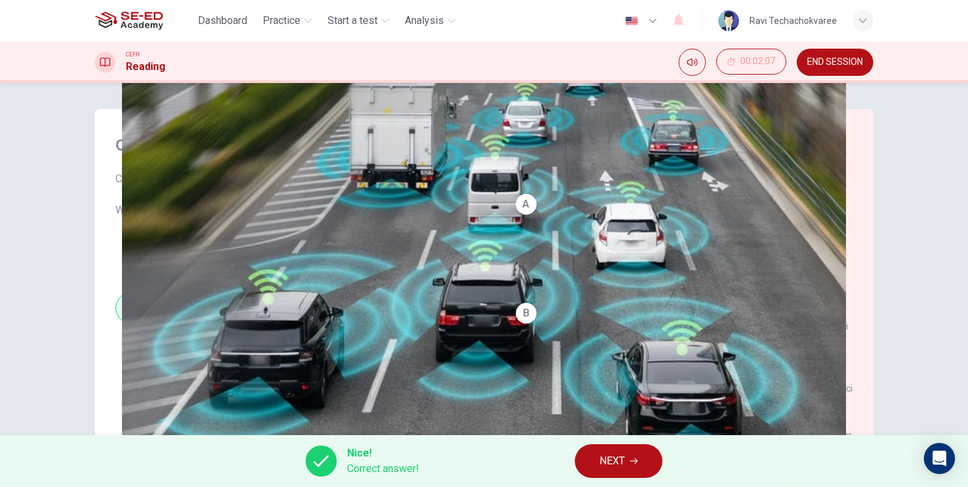
click at [618, 463] on span "NEXT" at bounding box center [611, 461] width 25 height 18
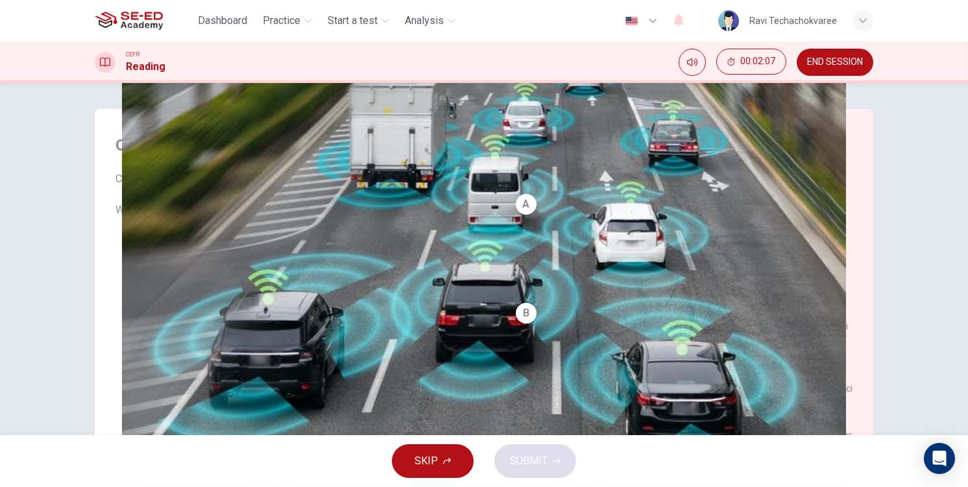
drag, startPoint x: 272, startPoint y: 292, endPoint x: 350, endPoint y: 350, distance: 96.9
click at [274, 294] on button "B Fully automated cars are too expensive to manufacture." at bounding box center [294, 308] width 358 height 32
click at [575, 469] on div "SKIP SUBMIT" at bounding box center [484, 461] width 968 height 52
click at [537, 453] on span "SUBMIT" at bounding box center [529, 461] width 38 height 18
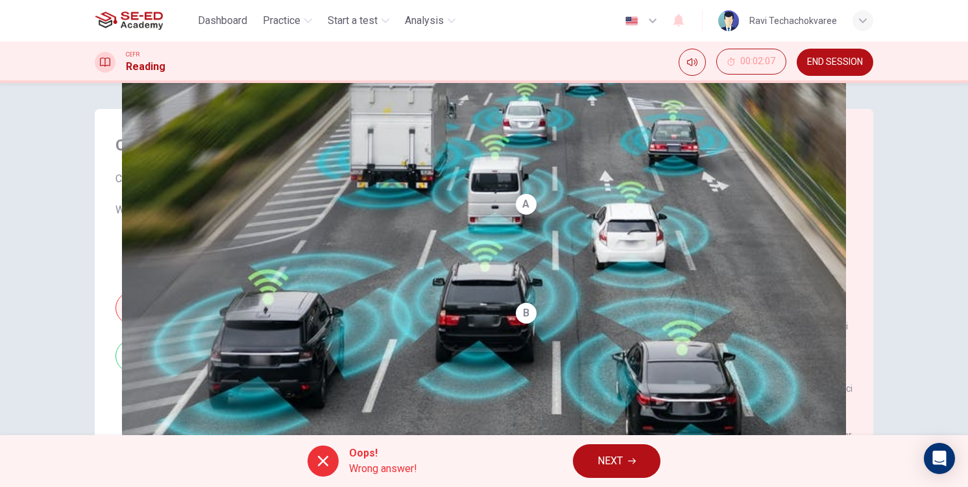
click at [654, 460] on button "NEXT" at bounding box center [617, 461] width 88 height 34
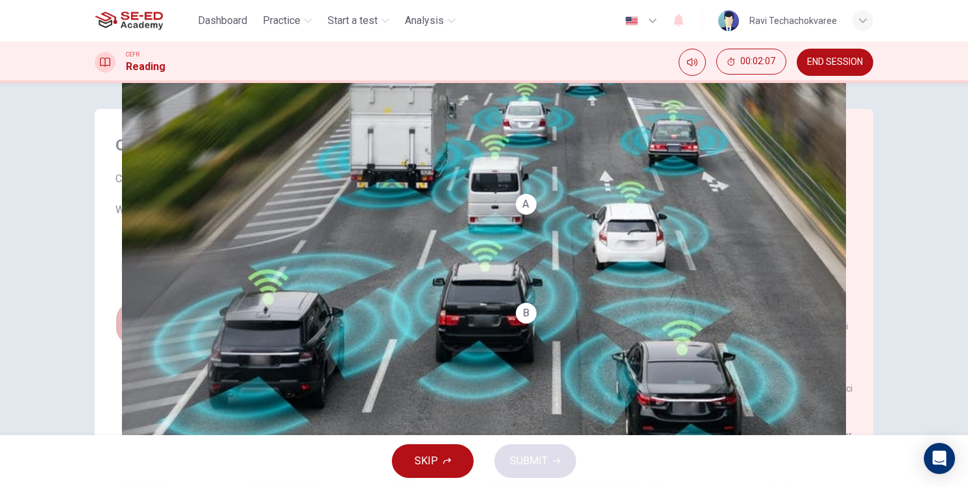
drag, startPoint x: 270, startPoint y: 310, endPoint x: 313, endPoint y: 340, distance: 51.7
click at [279, 317] on span "He reserves judgement as to whether fully automated cars will become a reality." at bounding box center [307, 323] width 320 height 31
click at [525, 459] on span "SUBMIT" at bounding box center [529, 461] width 38 height 18
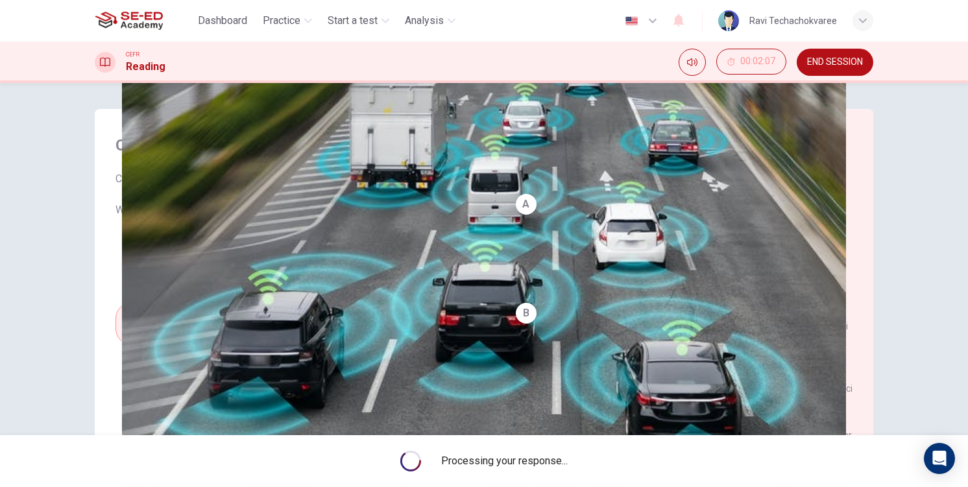
scroll to position [65, 0]
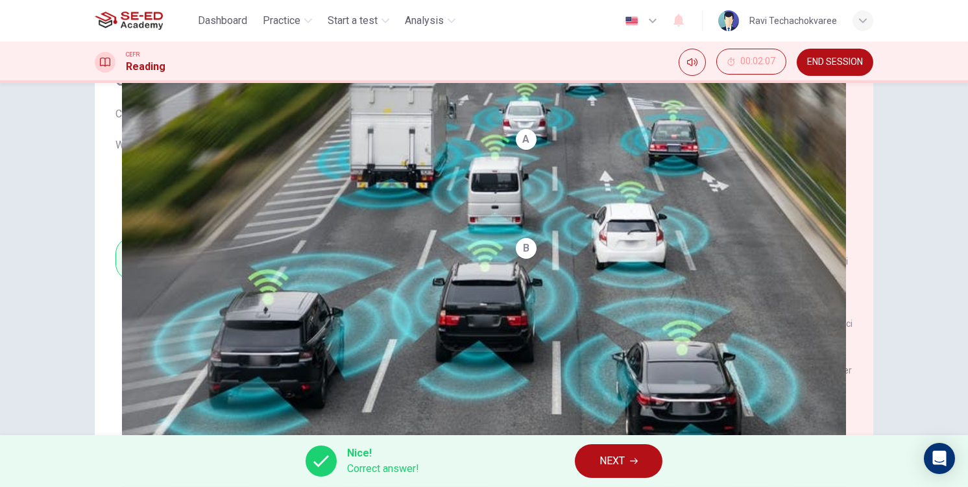
drag, startPoint x: 615, startPoint y: 442, endPoint x: 591, endPoint y: 435, distance: 25.0
click at [624, 457] on span "NEXT" at bounding box center [611, 461] width 25 height 18
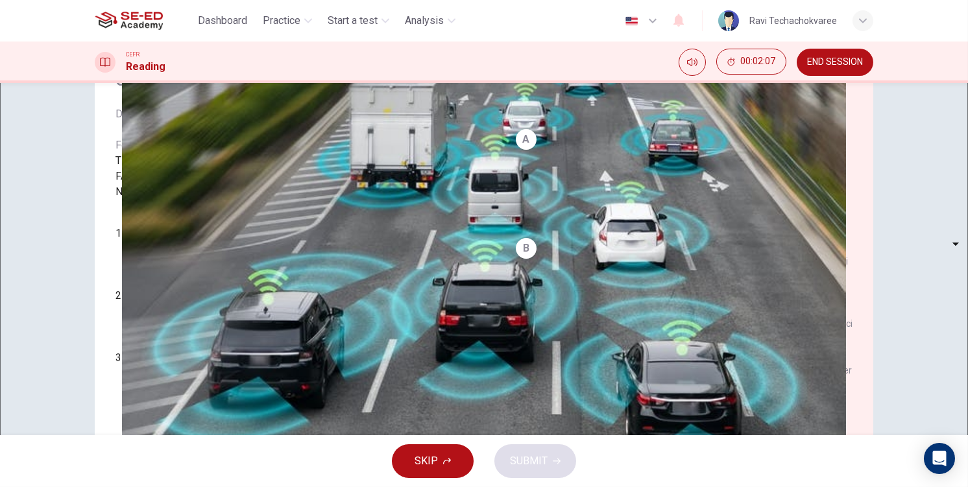
click at [307, 304] on div "Question 67 Do the following statements agree with the information given in the…" at bounding box center [294, 233] width 379 height 353
drag, startPoint x: 178, startPoint y: 307, endPoint x: 207, endPoint y: 329, distance: 36.6
click at [178, 309] on body "This site uses cookies, as explained in our Privacy Policy . If you agree to th…" at bounding box center [484, 243] width 968 height 487
type input "FALSE"
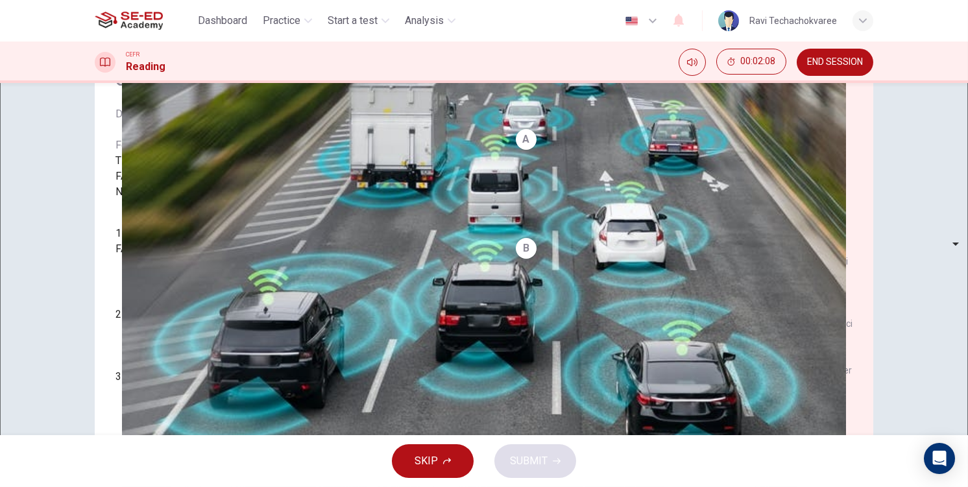
drag, startPoint x: 176, startPoint y: 349, endPoint x: 180, endPoint y: 363, distance: 14.2
click at [176, 352] on body "This site uses cookies, as explained in our Privacy Policy . If you agree to th…" at bounding box center [484, 243] width 968 height 487
type input "FALSE"
click at [181, 394] on body "This site uses cookies, as explained in our Privacy Policy . If you agree to th…" at bounding box center [484, 243] width 968 height 487
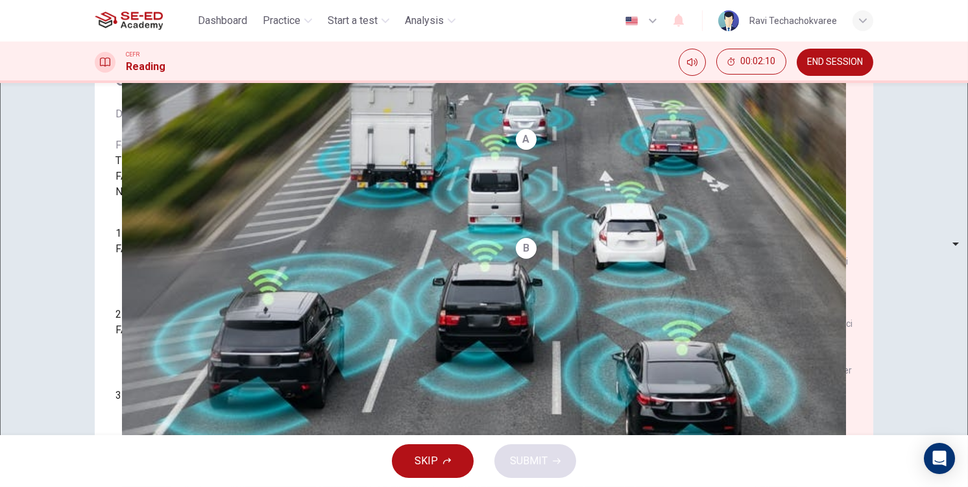
click at [178, 486] on li "TRUE" at bounding box center [484, 495] width 968 height 16
type input "TRUE"
click at [491, 450] on div "SKIP SUBMIT" at bounding box center [484, 461] width 968 height 52
click at [539, 464] on span "SUBMIT" at bounding box center [529, 461] width 38 height 18
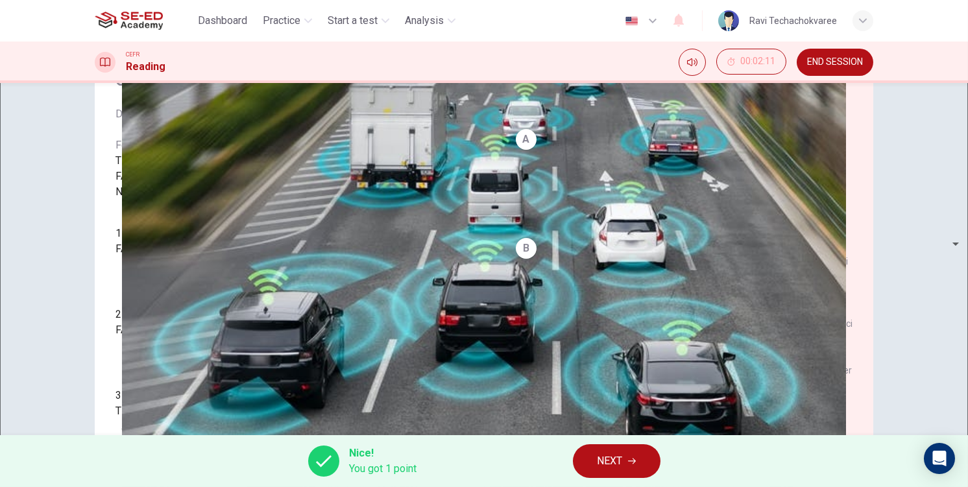
click at [658, 480] on div "Nice! You got 1 point NEXT" at bounding box center [484, 461] width 968 height 52
click at [625, 463] on button "NEXT" at bounding box center [617, 461] width 88 height 34
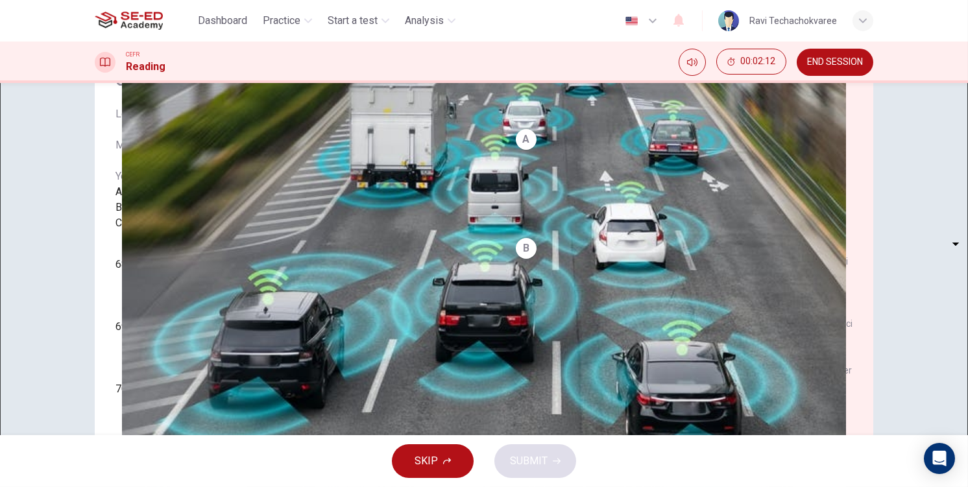
click at [203, 354] on body "This site uses cookies, as explained in our Privacy Policy . If you agree to th…" at bounding box center [484, 243] width 968 height 487
drag, startPoint x: 185, startPoint y: 371, endPoint x: 180, endPoint y: 388, distance: 17.5
click at [185, 486] on li "A" at bounding box center [484, 495] width 968 height 16
type input "A"
click at [178, 393] on body "This site uses cookies, as explained in our Privacy Policy . If you agree to th…" at bounding box center [484, 243] width 968 height 487
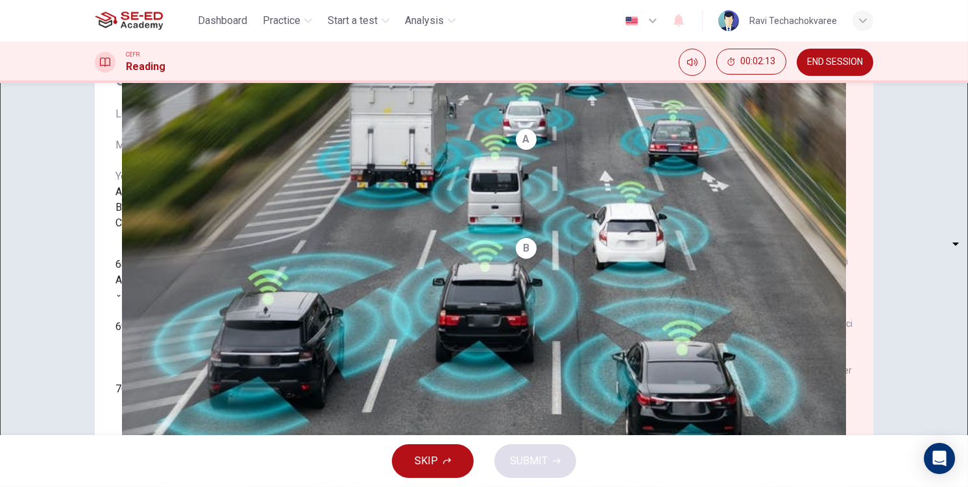
type input "B"
click at [182, 426] on body "This site uses cookies, as explained in our Privacy Policy . If you agree to th…" at bounding box center [484, 243] width 968 height 487
click at [179, 486] on li "A" at bounding box center [484, 495] width 968 height 16
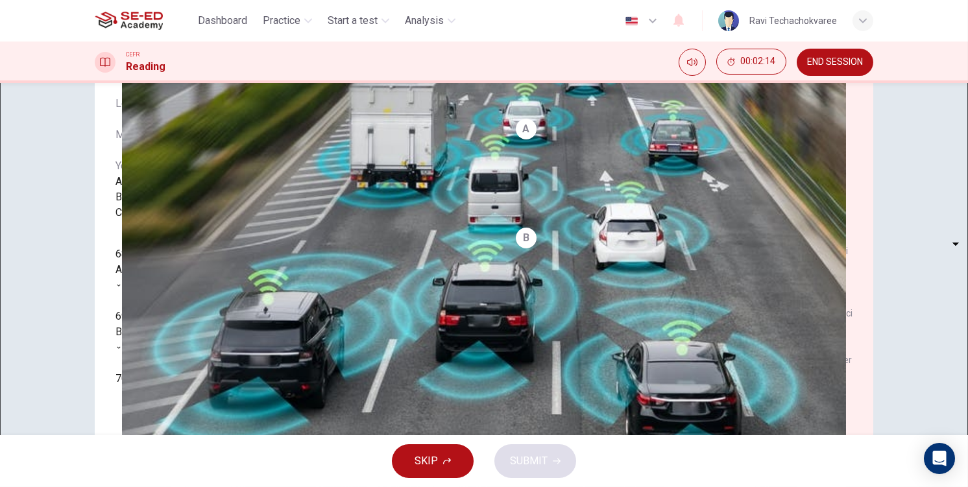
type input "A"
click at [553, 476] on div "SKIP SUBMIT" at bounding box center [484, 461] width 968 height 52
click at [184, 394] on body "This site uses cookies, as explained in our Privacy Policy . If you agree to th…" at bounding box center [484, 243] width 968 height 487
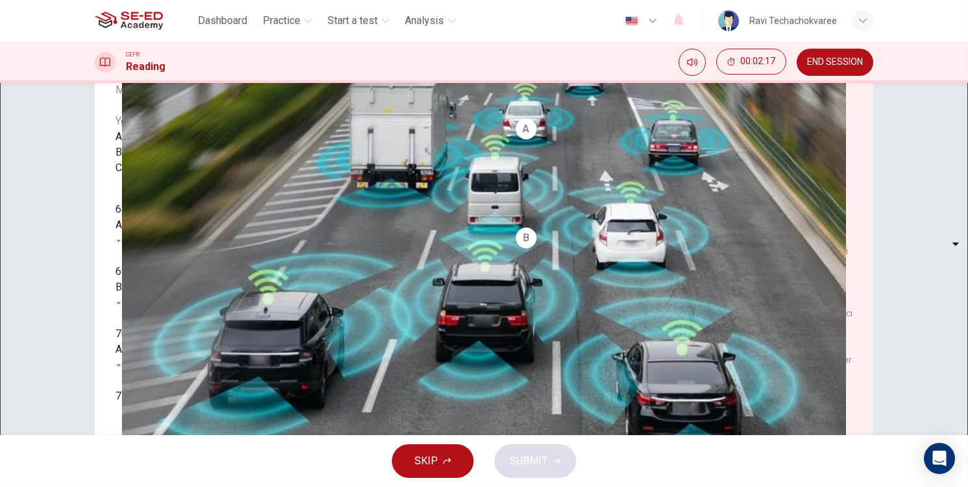
type input "B"
click at [191, 385] on body "This site uses cookies, as explained in our Privacy Policy . If you agree to th…" at bounding box center [484, 243] width 968 height 487
type input "C"
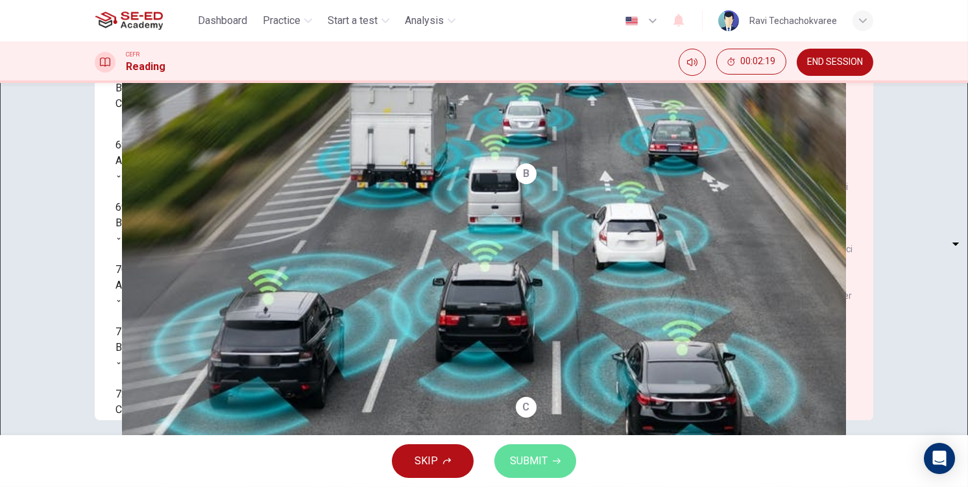
click at [548, 475] on button "SUBMIT" at bounding box center [535, 461] width 82 height 34
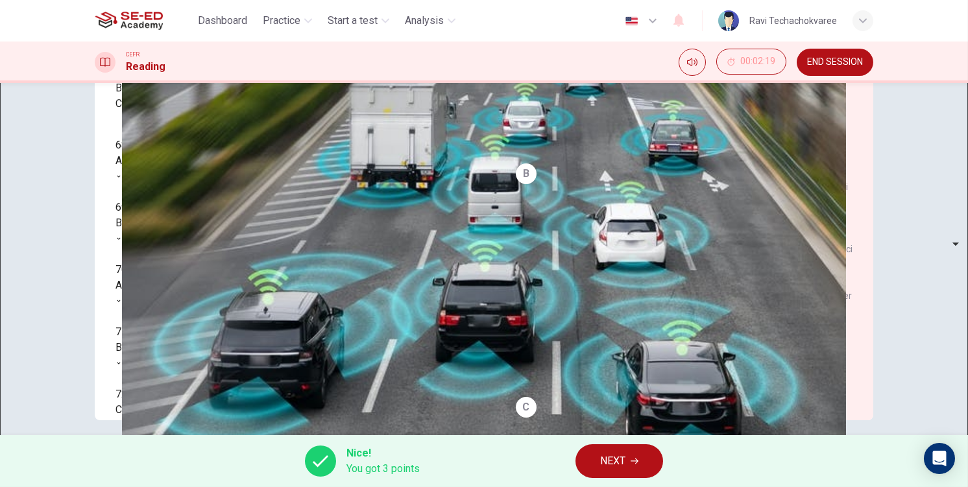
click at [672, 460] on div "Nice! You got 3 points NEXT" at bounding box center [484, 461] width 968 height 52
click at [643, 451] on button "NEXT" at bounding box center [619, 461] width 88 height 34
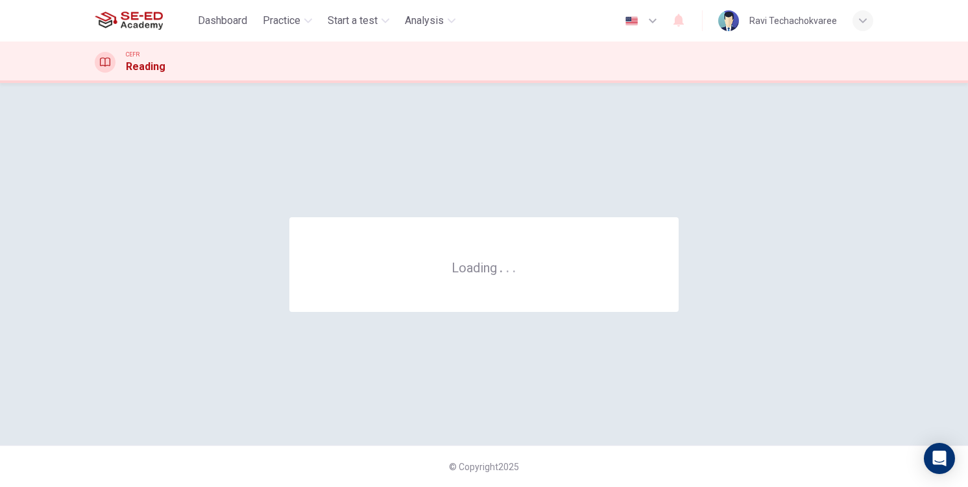
scroll to position [0, 0]
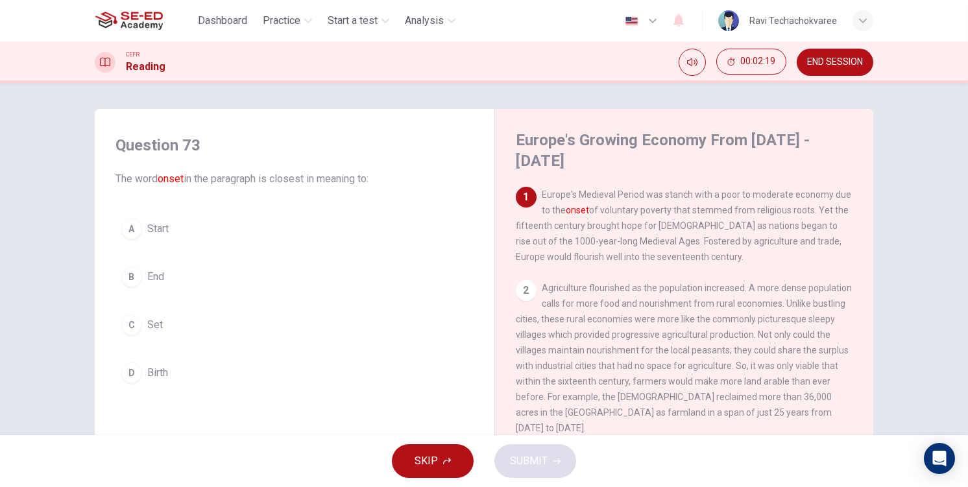
click at [338, 313] on button "C Set" at bounding box center [294, 325] width 358 height 32
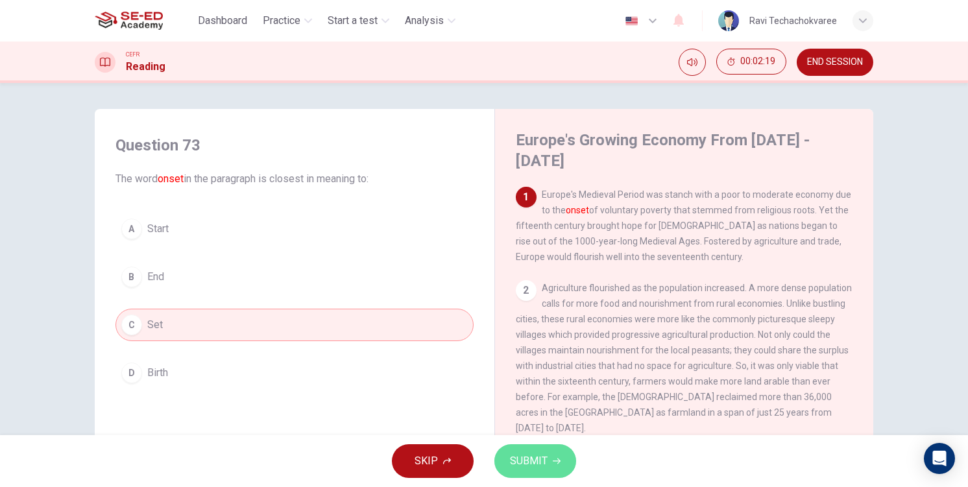
click at [518, 462] on span "SUBMIT" at bounding box center [529, 461] width 38 height 18
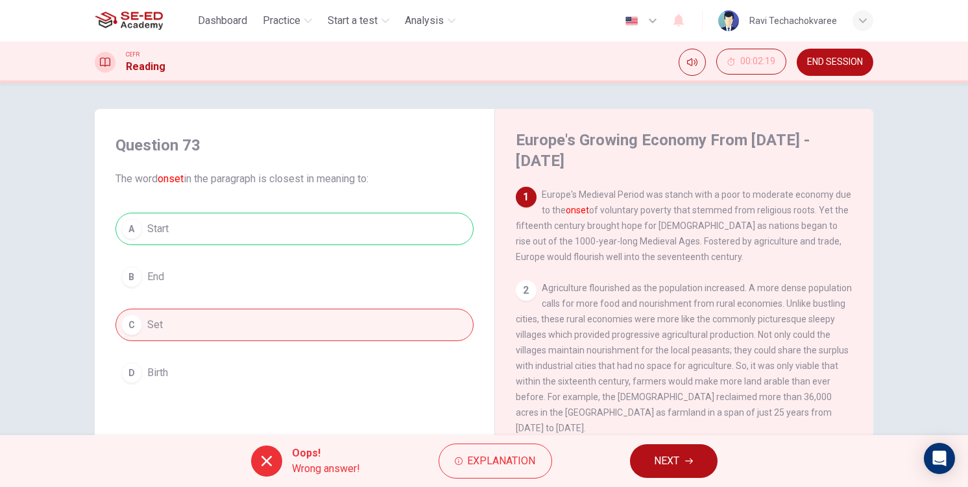
drag, startPoint x: 666, startPoint y: 462, endPoint x: 623, endPoint y: 442, distance: 46.4
click at [664, 461] on span "NEXT" at bounding box center [666, 461] width 25 height 18
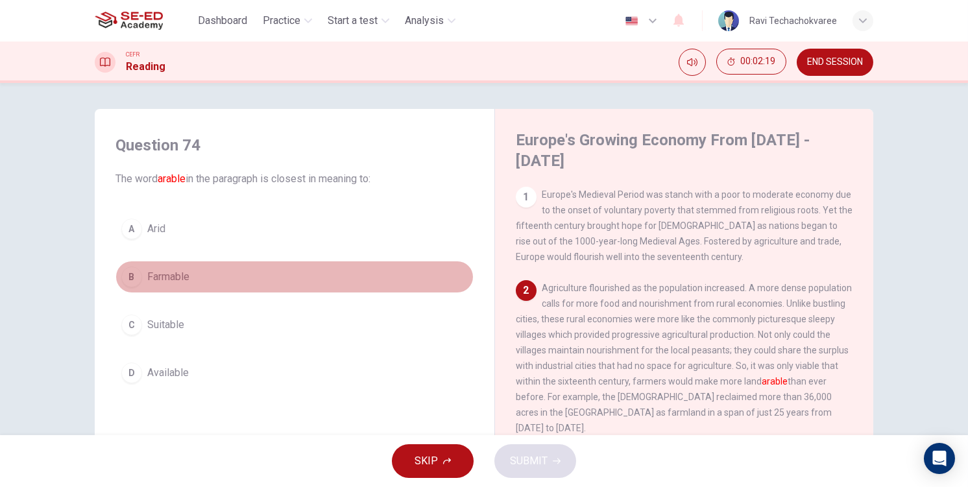
click at [194, 271] on button "B Farmable" at bounding box center [294, 277] width 358 height 32
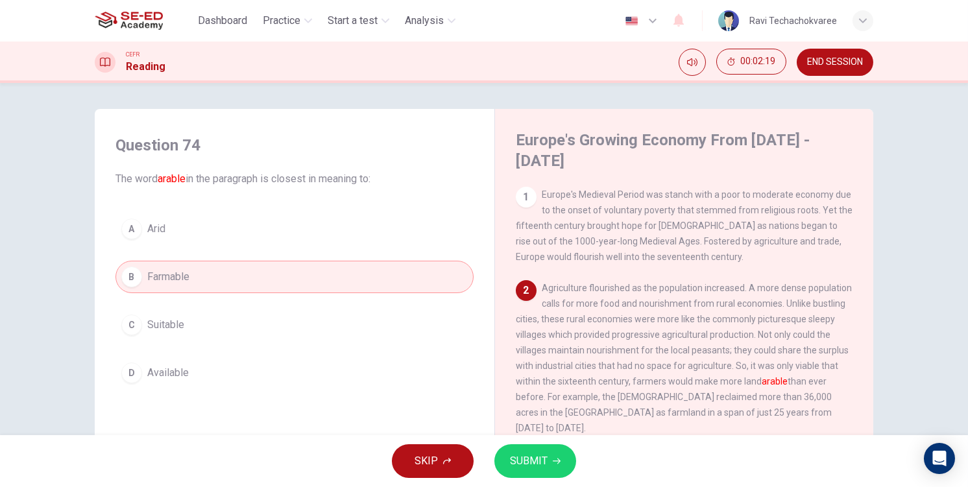
click at [474, 431] on div "Question 74 The word arable in the paragraph is closest in meaning to: A Arid B…" at bounding box center [294, 341] width 379 height 438
click at [543, 457] on span "SUBMIT" at bounding box center [529, 461] width 38 height 18
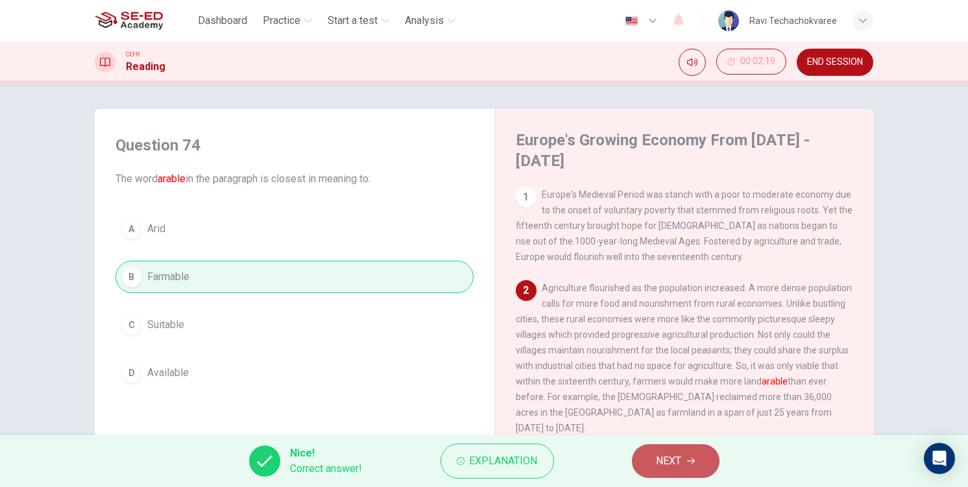
click at [678, 458] on span "NEXT" at bounding box center [668, 461] width 25 height 18
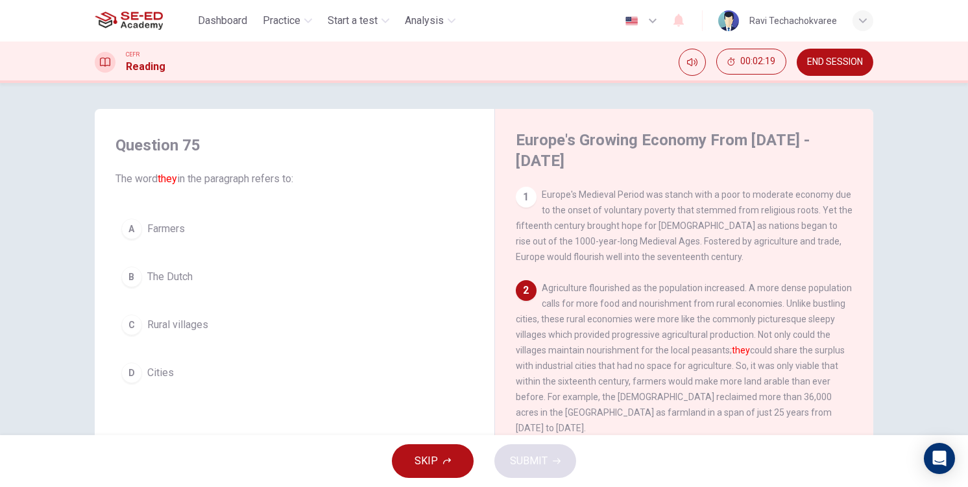
click at [261, 286] on button "B The Dutch" at bounding box center [294, 277] width 358 height 32
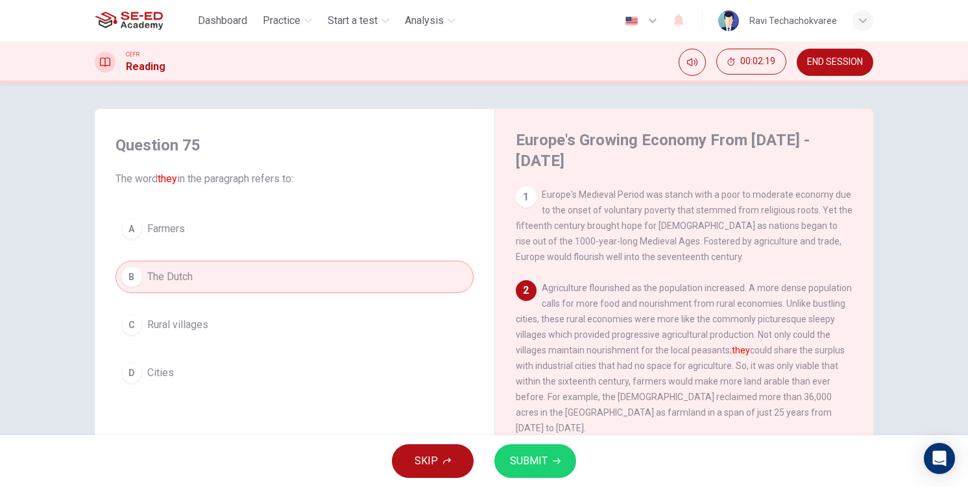
drag, startPoint x: 524, startPoint y: 424, endPoint x: 542, endPoint y: 446, distance: 28.6
click at [529, 451] on div "3" at bounding box center [526, 461] width 21 height 21
click at [544, 451] on button "SUBMIT" at bounding box center [535, 461] width 82 height 34
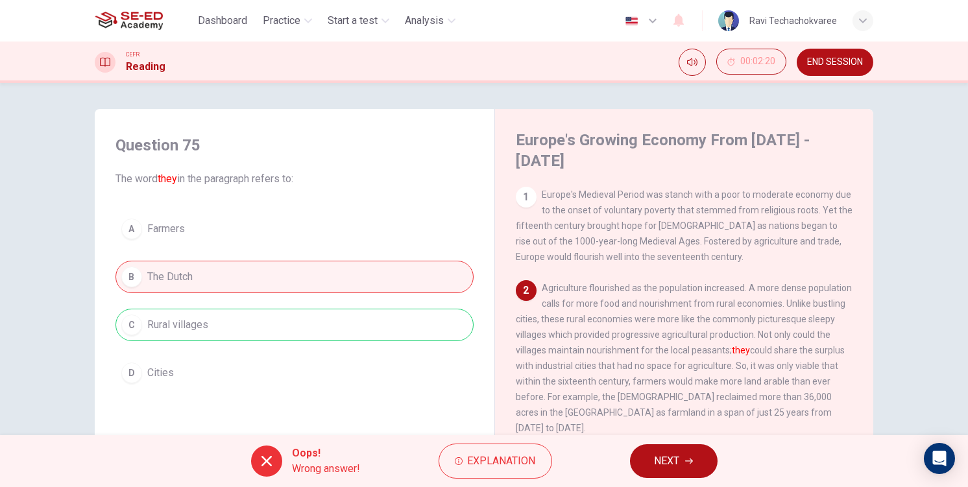
click at [675, 462] on span "NEXT" at bounding box center [666, 461] width 25 height 18
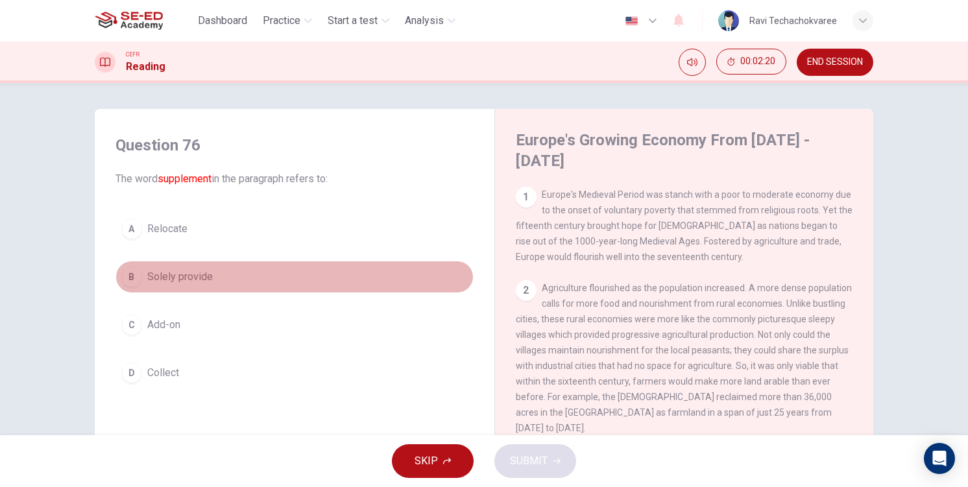
drag, startPoint x: 198, startPoint y: 289, endPoint x: 241, endPoint y: 326, distance: 57.0
click at [191, 295] on div "A Relocate B Solely provide C Add-on D Collect" at bounding box center [294, 301] width 358 height 176
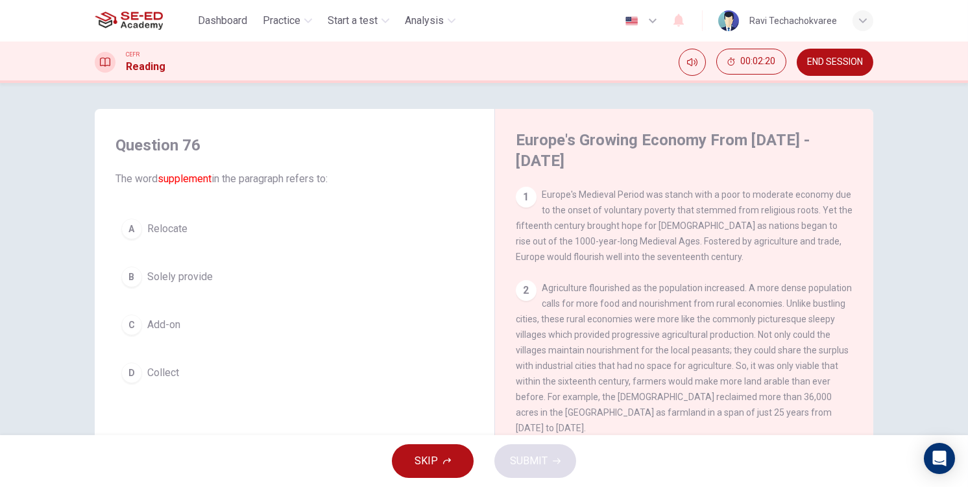
click at [531, 455] on div "SKIP SUBMIT" at bounding box center [484, 461] width 968 height 52
drag, startPoint x: 246, startPoint y: 294, endPoint x: 300, endPoint y: 331, distance: 65.3
click at [246, 295] on div "A Relocate B Solely provide C Add-on D Collect" at bounding box center [294, 301] width 358 height 176
drag, startPoint x: 246, startPoint y: 270, endPoint x: 303, endPoint y: 313, distance: 71.4
click at [248, 272] on button "B Solely provide" at bounding box center [294, 277] width 358 height 32
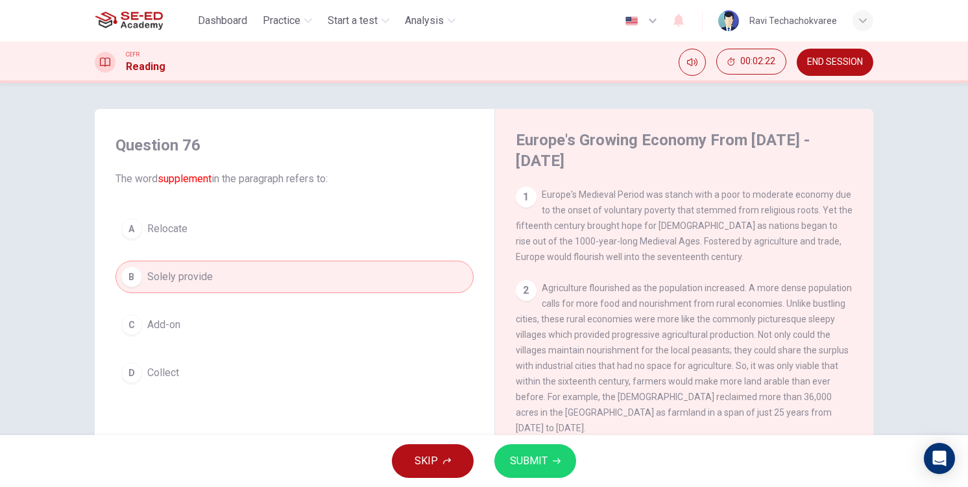
click at [559, 470] on button "SUBMIT" at bounding box center [535, 461] width 82 height 34
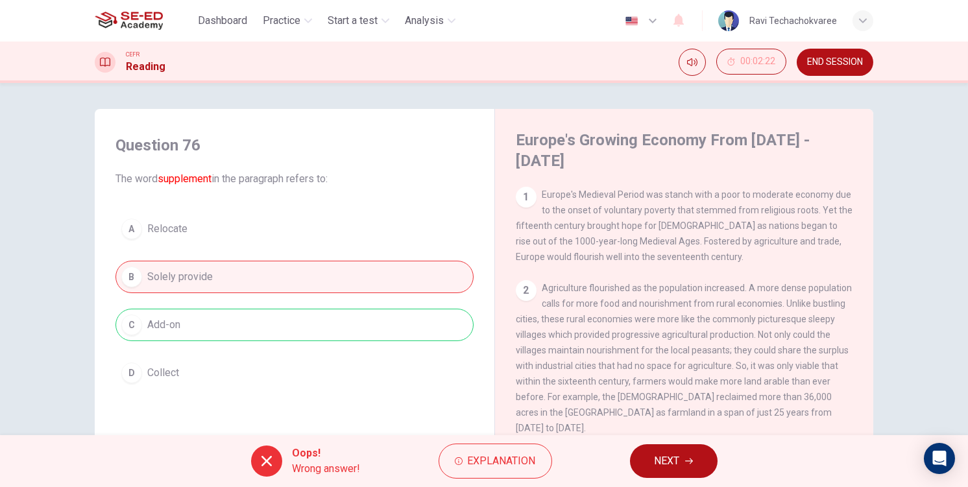
click at [684, 464] on button "NEXT" at bounding box center [674, 461] width 88 height 34
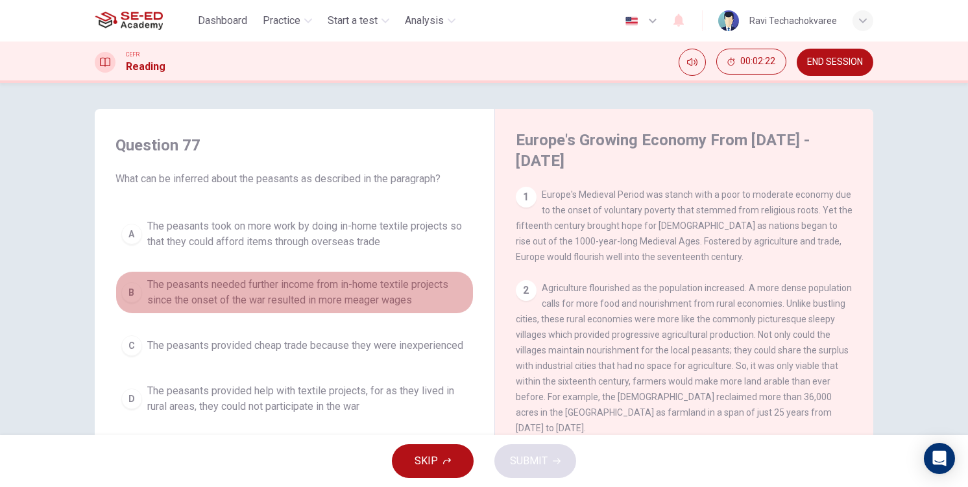
click at [311, 313] on button "B The peasants needed further income from in-home textile projects since the on…" at bounding box center [294, 292] width 358 height 43
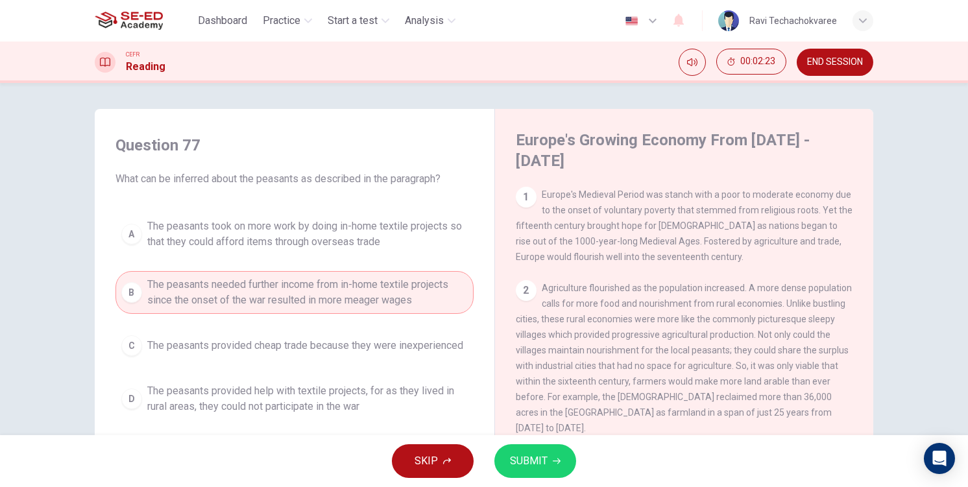
click at [529, 447] on button "SUBMIT" at bounding box center [535, 461] width 82 height 34
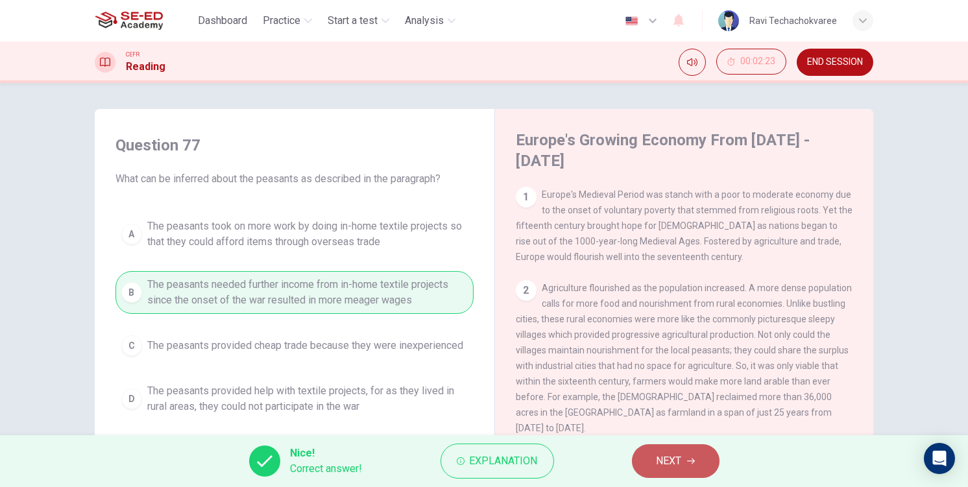
click at [653, 462] on button "NEXT" at bounding box center [676, 461] width 88 height 34
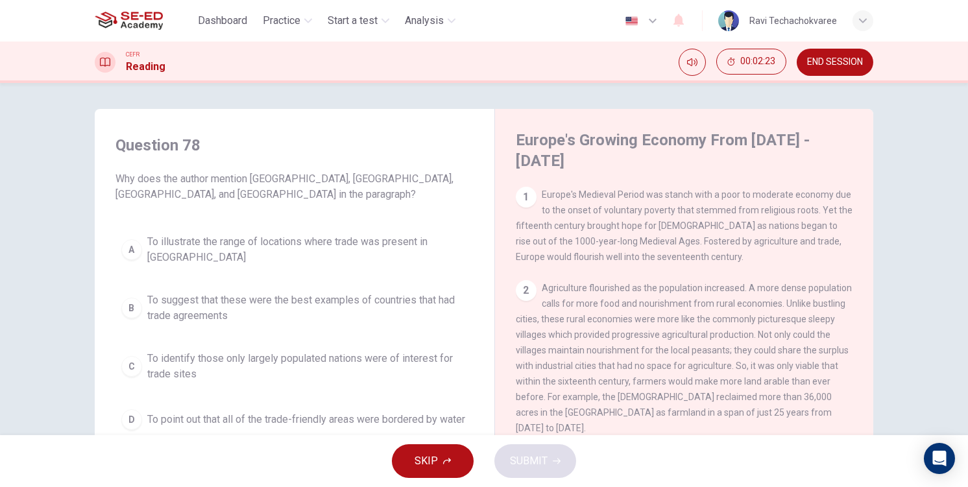
click at [366, 345] on button "C To identify those only largely populated nations were of interest for trade s…" at bounding box center [294, 366] width 358 height 43
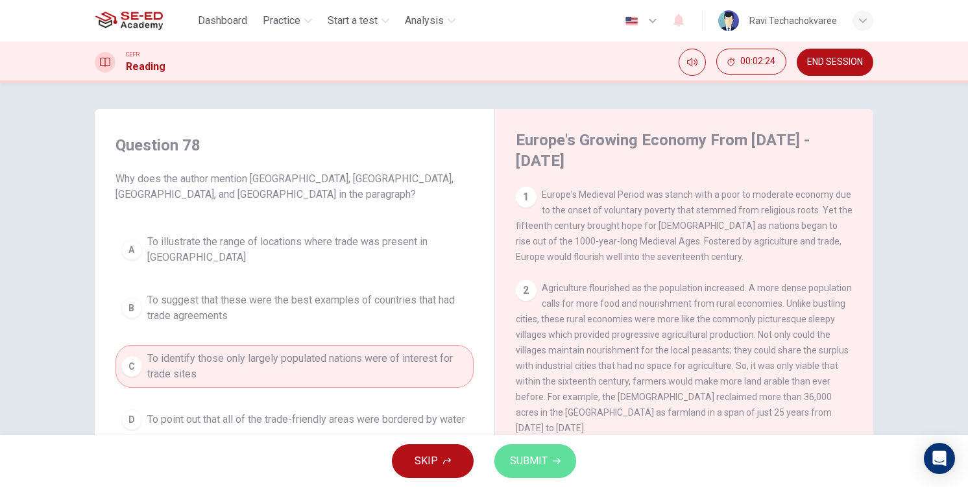
drag, startPoint x: 552, startPoint y: 475, endPoint x: 546, endPoint y: 469, distance: 8.7
click at [553, 474] on button "SUBMIT" at bounding box center [535, 461] width 82 height 34
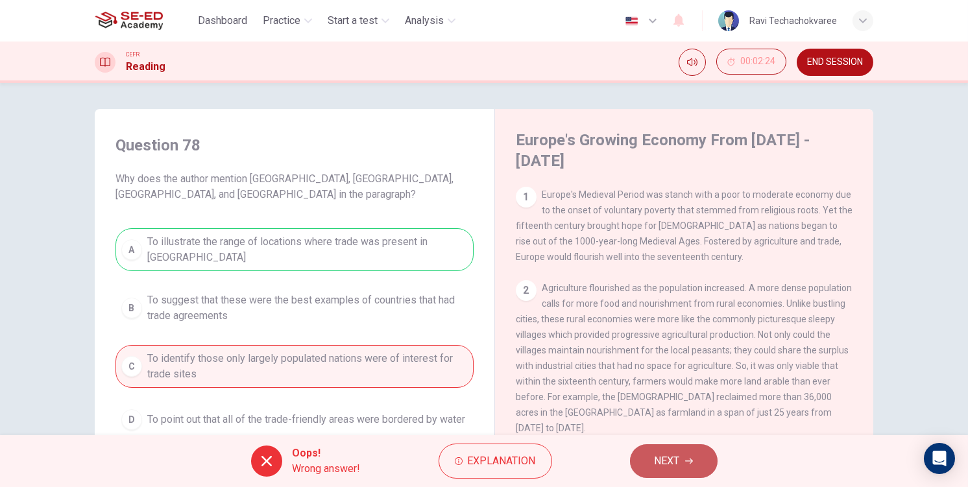
click at [666, 450] on button "NEXT" at bounding box center [674, 461] width 88 height 34
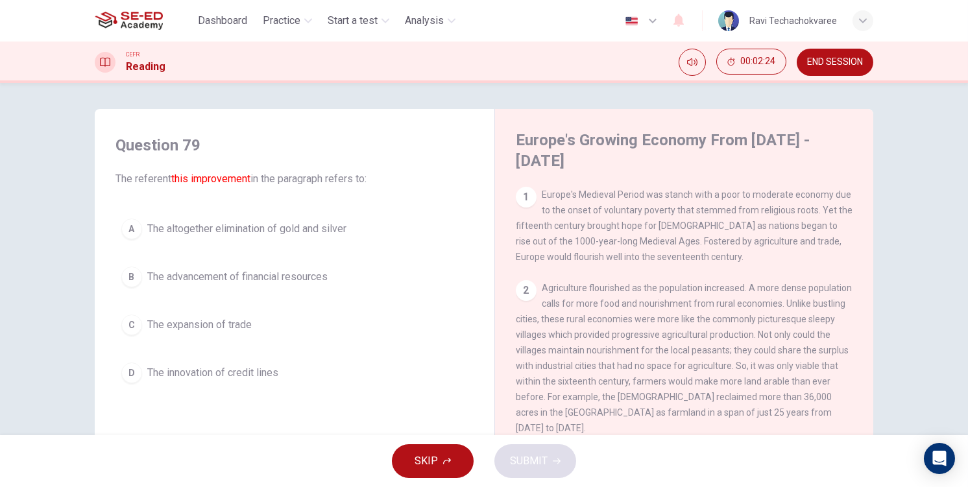
click at [219, 296] on div "A The altogether elimination of gold and silver B The advancement of financial …" at bounding box center [294, 301] width 358 height 176
drag, startPoint x: 291, startPoint y: 324, endPoint x: 309, endPoint y: 335, distance: 21.5
click at [295, 327] on button "C The expansion of trade" at bounding box center [294, 325] width 358 height 32
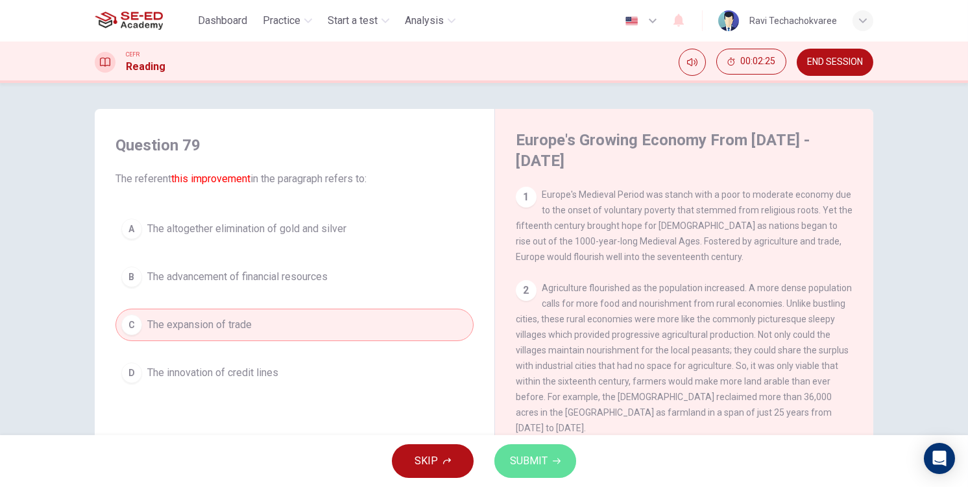
click at [514, 461] on span "SUBMIT" at bounding box center [529, 461] width 38 height 18
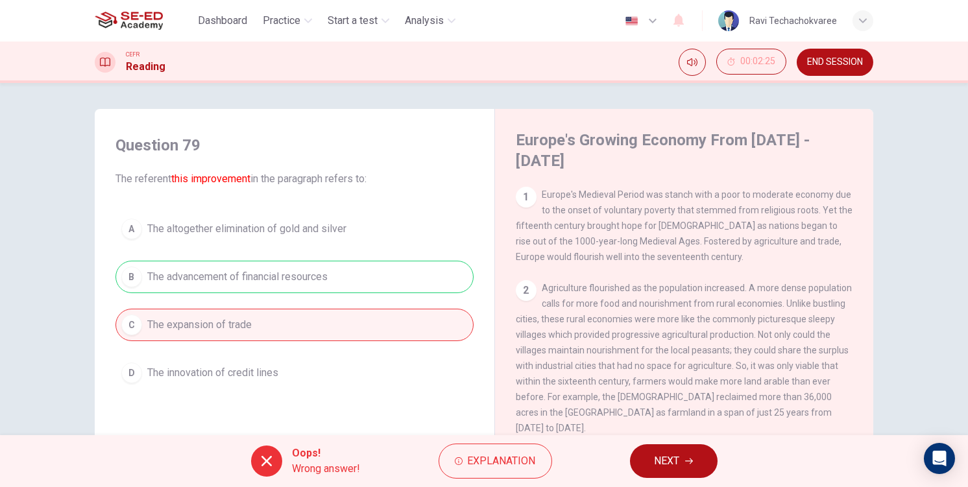
click at [688, 474] on button "NEXT" at bounding box center [674, 461] width 88 height 34
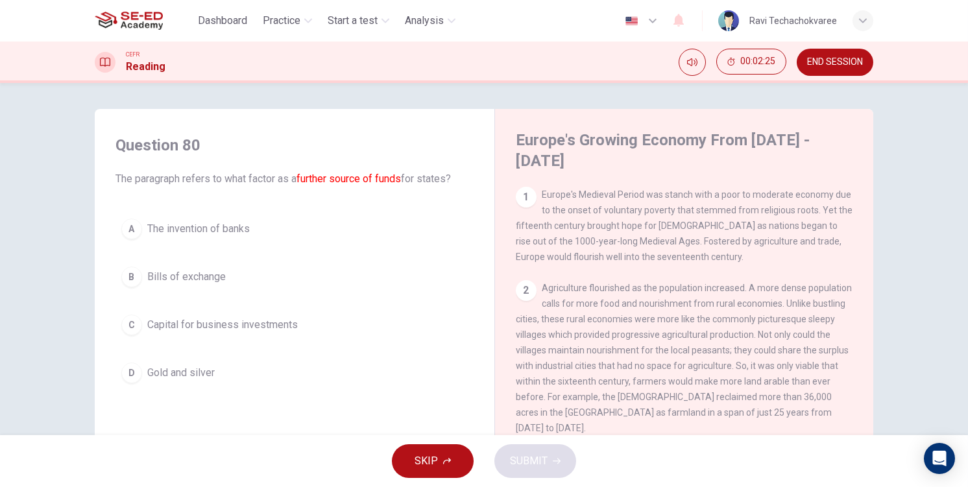
click at [272, 311] on button "C Capital for business investments" at bounding box center [294, 325] width 358 height 32
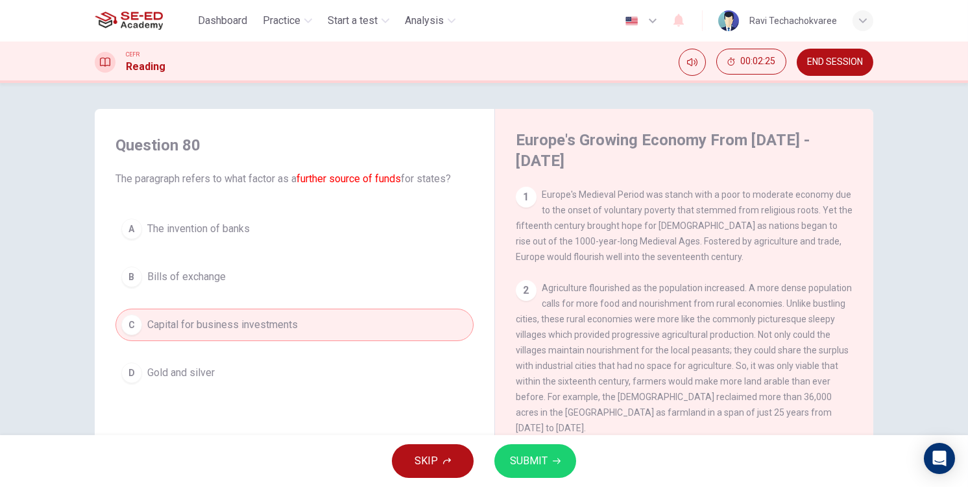
drag, startPoint x: 492, startPoint y: 431, endPoint x: 503, endPoint y: 451, distance: 23.5
click at [492, 431] on div "Question 80 The paragraph refers to what factor as a further source of funds fo…" at bounding box center [484, 334] width 778 height 451
click at [511, 459] on span "SUBMIT" at bounding box center [529, 461] width 38 height 18
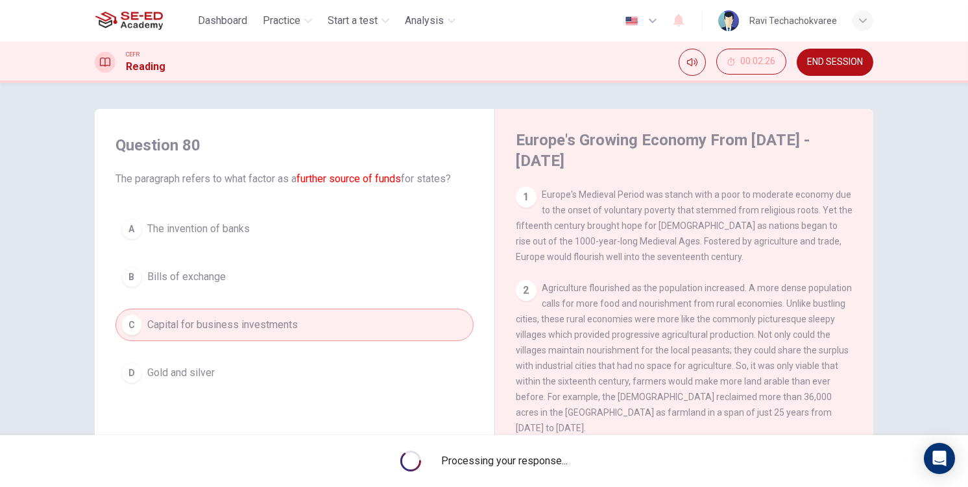
click at [627, 458] on div "Processing your response..." at bounding box center [484, 461] width 968 height 52
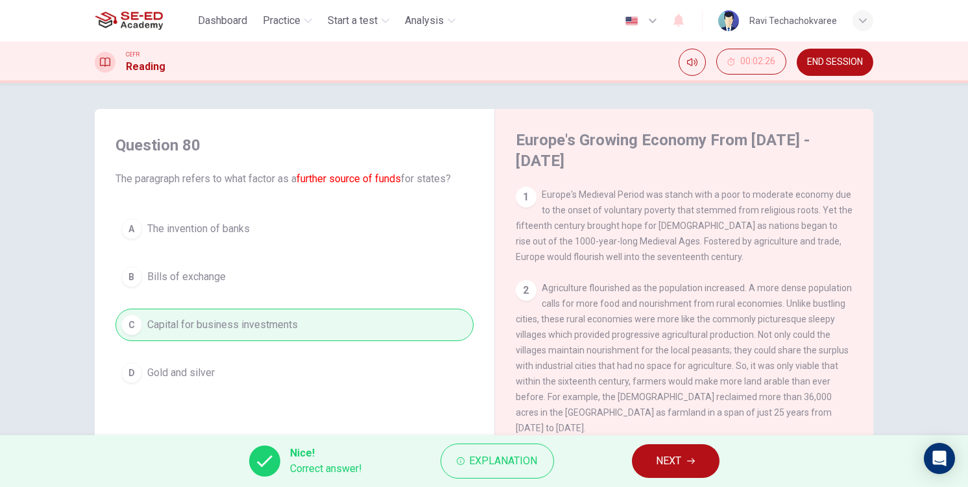
click at [678, 461] on span "NEXT" at bounding box center [668, 461] width 25 height 18
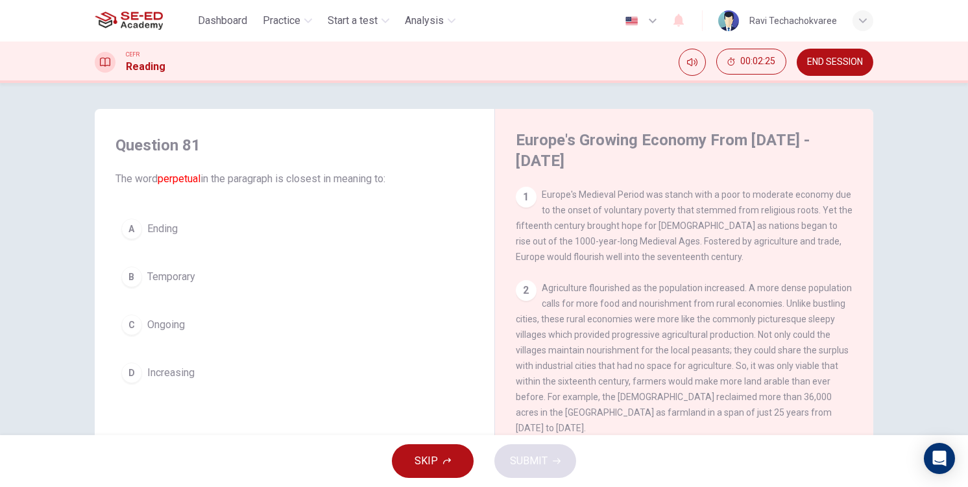
click at [286, 267] on button "B Temporary" at bounding box center [294, 277] width 358 height 32
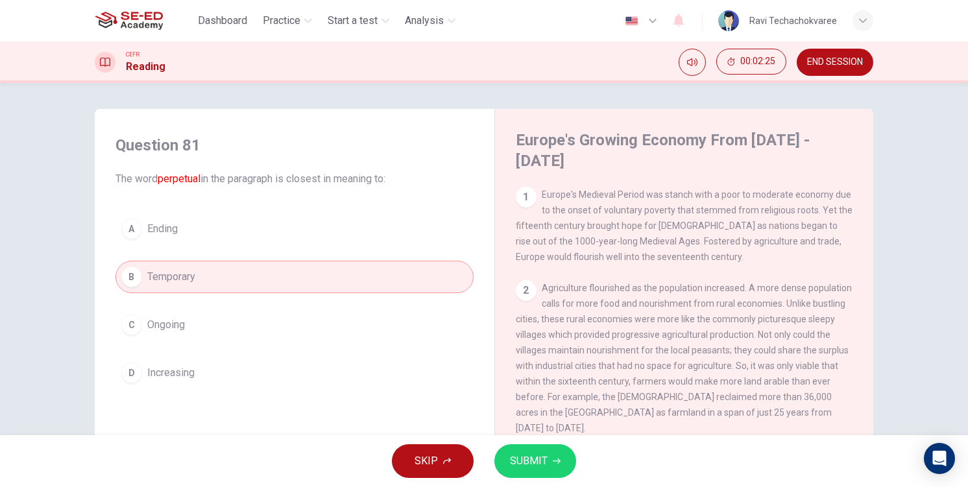
drag, startPoint x: 542, startPoint y: 442, endPoint x: 550, endPoint y: 462, distance: 21.6
click at [545, 448] on div "SKIP SUBMIT" at bounding box center [484, 461] width 968 height 52
click at [550, 462] on button "SUBMIT" at bounding box center [535, 461] width 82 height 34
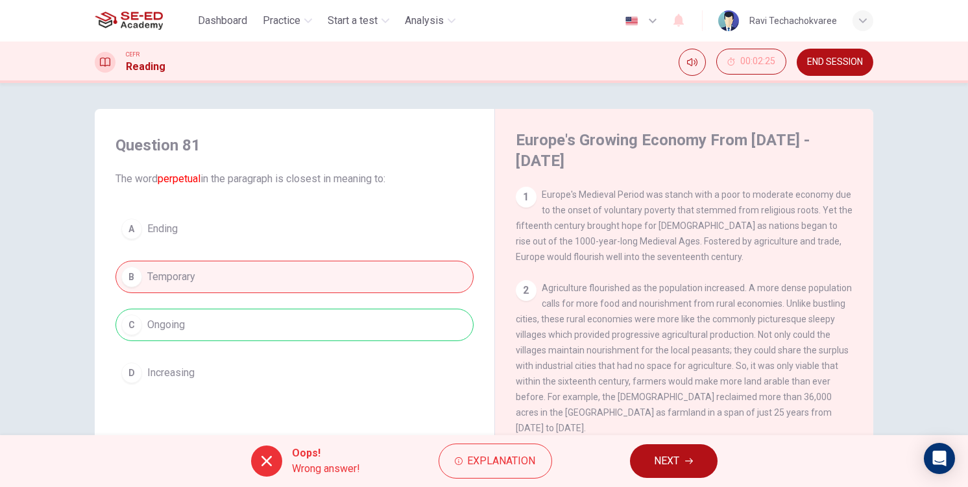
drag, startPoint x: 620, startPoint y: 442, endPoint x: 628, endPoint y: 445, distance: 8.4
click at [620, 442] on div "Oops! Wrong answer! Explanation NEXT" at bounding box center [484, 461] width 968 height 52
click at [671, 460] on span "NEXT" at bounding box center [666, 461] width 25 height 18
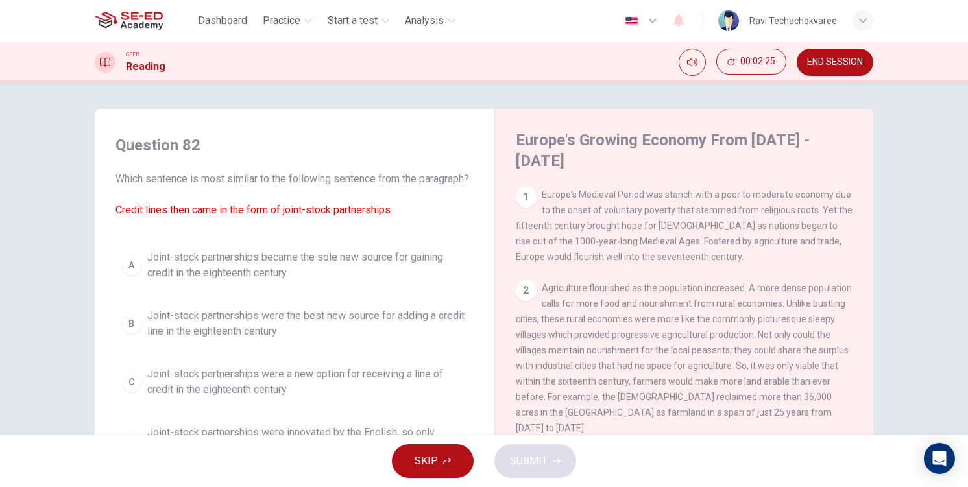
click at [284, 327] on span "Joint-stock partnerships were the best new source for adding a credit line in t…" at bounding box center [307, 323] width 320 height 31
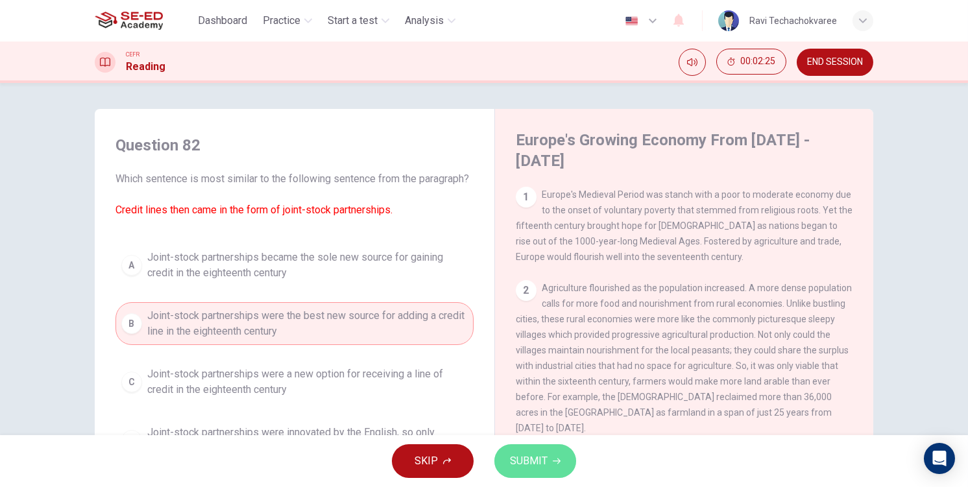
click at [530, 459] on span "SUBMIT" at bounding box center [529, 461] width 38 height 18
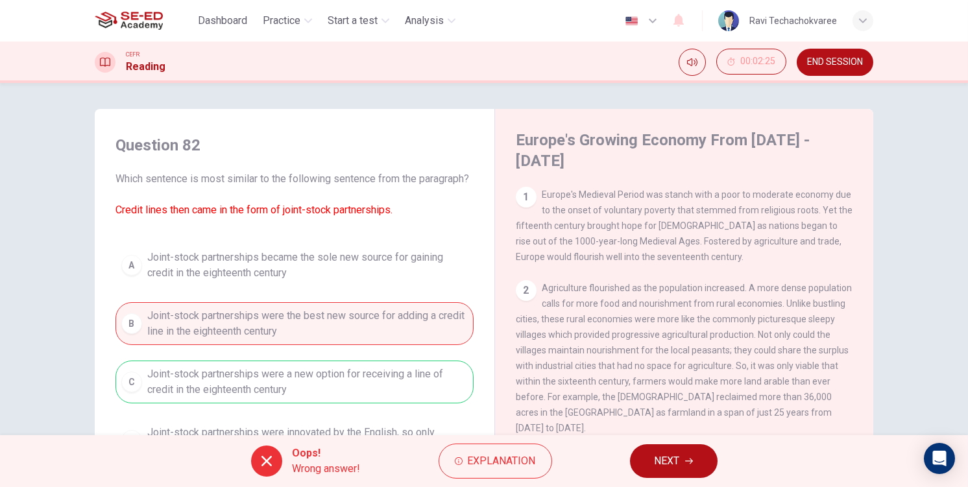
click at [631, 459] on button "NEXT" at bounding box center [674, 461] width 88 height 34
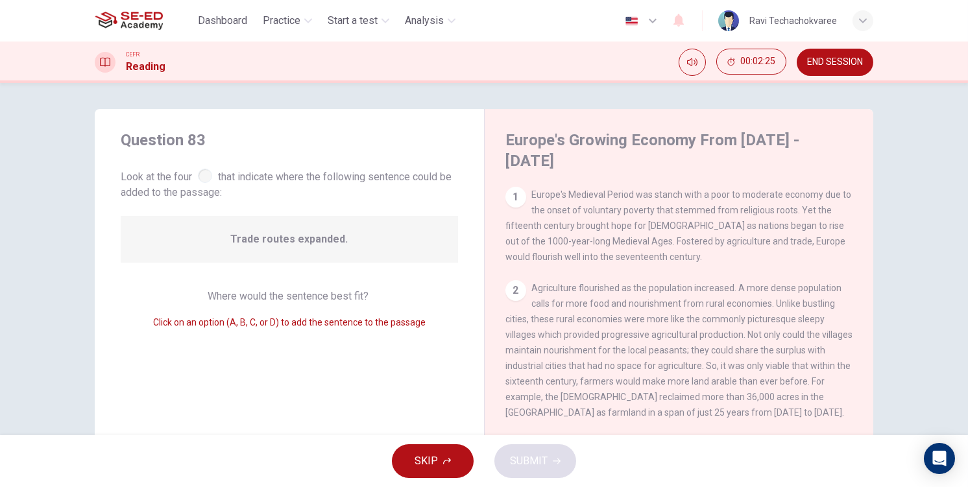
scroll to position [271, 0]
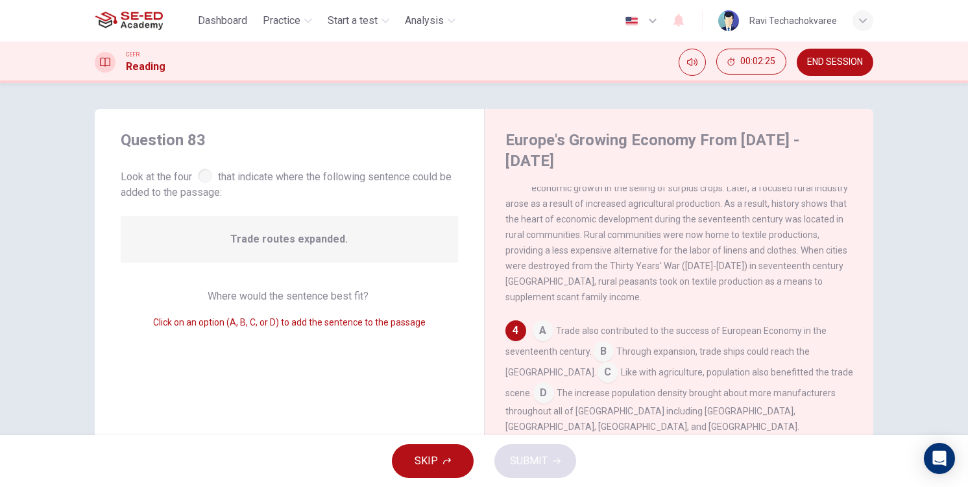
click at [324, 335] on div "Question 83 Look at the four that indicate where the following sentence could b…" at bounding box center [289, 345] width 389 height 472
click at [606, 351] on input at bounding box center [603, 352] width 21 height 21
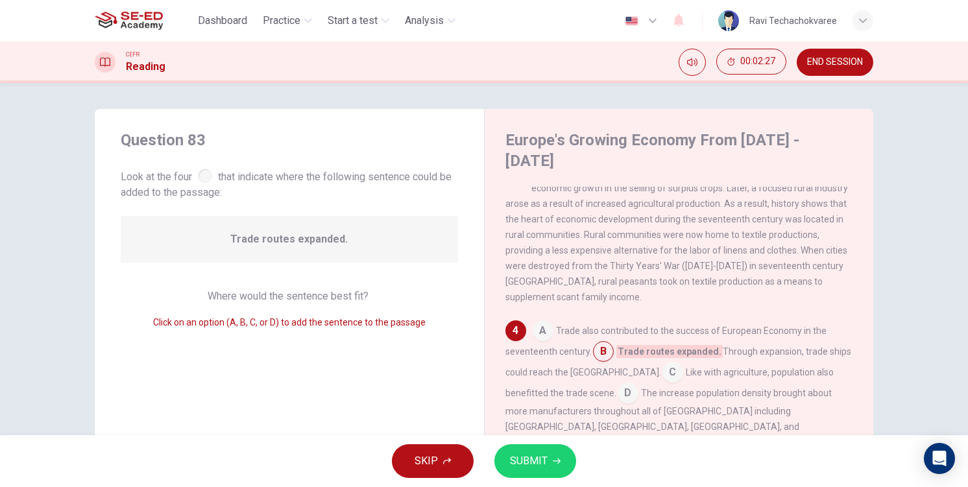
click at [551, 443] on div "SKIP SUBMIT" at bounding box center [484, 461] width 968 height 52
click at [552, 451] on button "SUBMIT" at bounding box center [535, 461] width 82 height 34
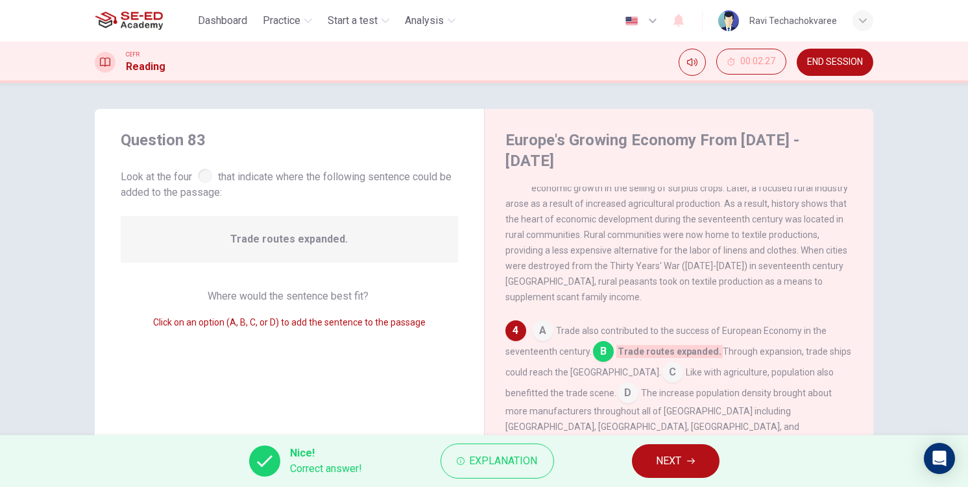
drag, startPoint x: 722, startPoint y: 472, endPoint x: 694, endPoint y: 464, distance: 29.0
click at [721, 472] on div "Nice! Correct answer! Explanation NEXT" at bounding box center [484, 461] width 968 height 52
click at [694, 464] on icon "button" at bounding box center [691, 461] width 8 height 8
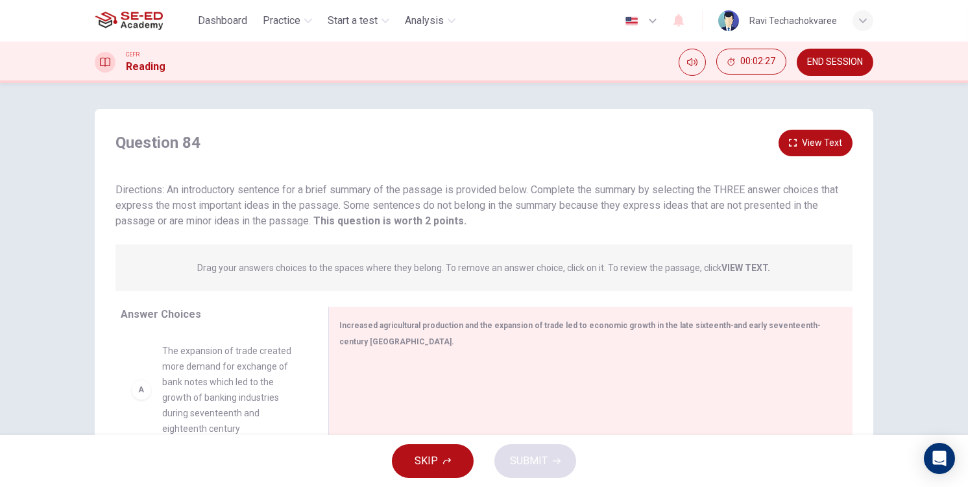
scroll to position [65, 0]
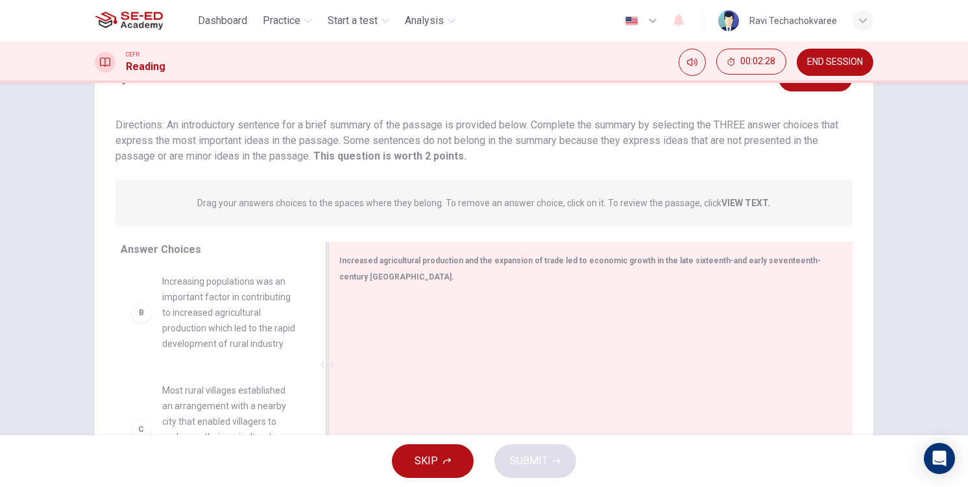
drag, startPoint x: 307, startPoint y: 339, endPoint x: 393, endPoint y: 356, distance: 87.9
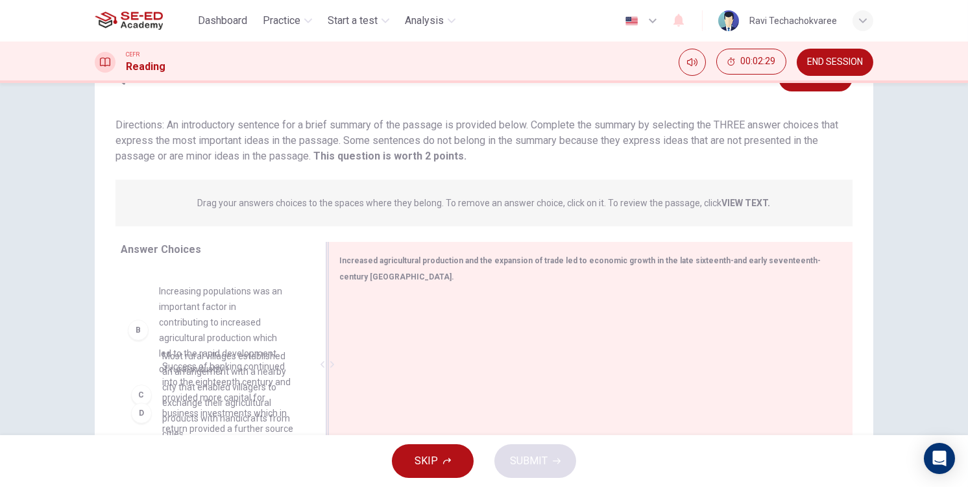
drag, startPoint x: 218, startPoint y: 391, endPoint x: 438, endPoint y: 403, distance: 220.2
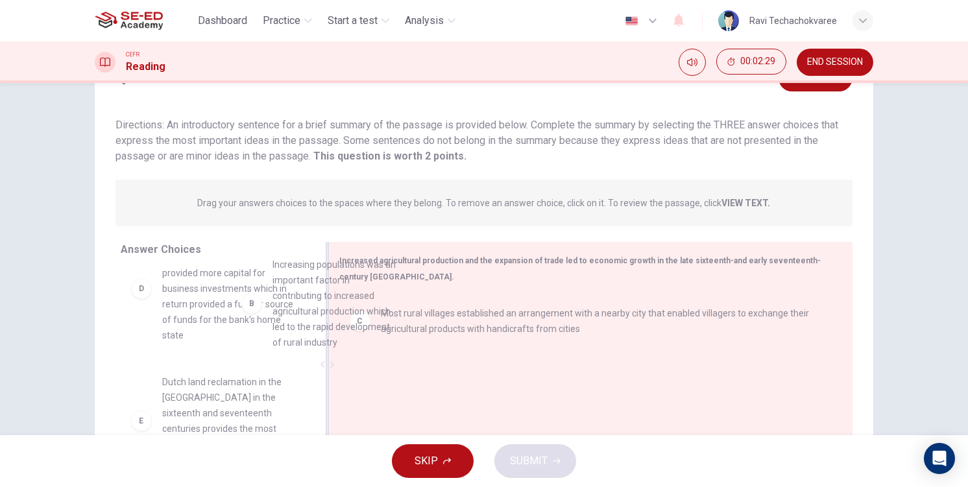
scroll to position [88, 0]
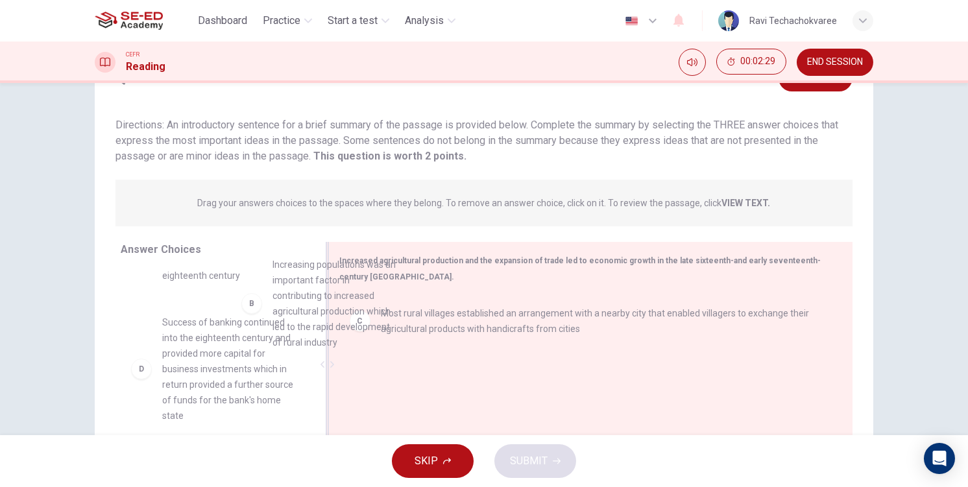
drag, startPoint x: 330, startPoint y: 342, endPoint x: 447, endPoint y: 408, distance: 134.2
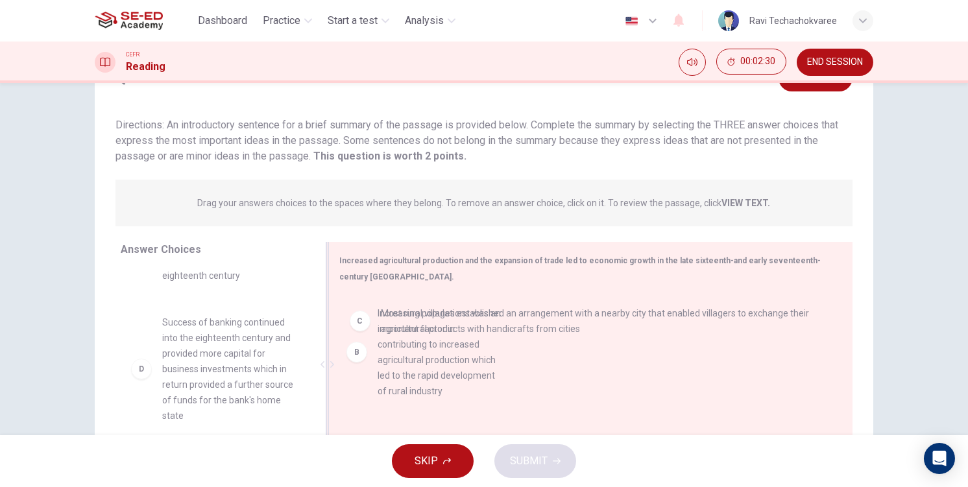
drag, startPoint x: 357, startPoint y: 399, endPoint x: 429, endPoint y: 416, distance: 74.7
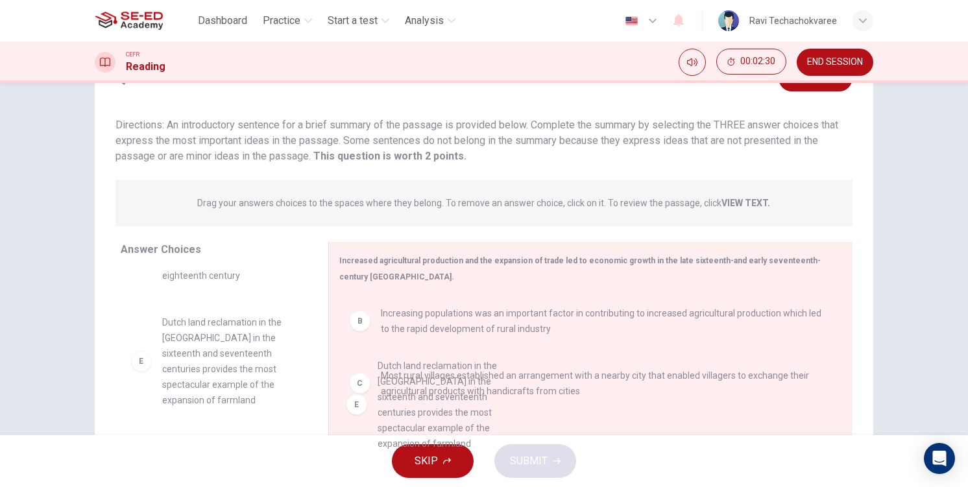
click at [572, 473] on div "SKIP SUBMIT" at bounding box center [484, 461] width 968 height 52
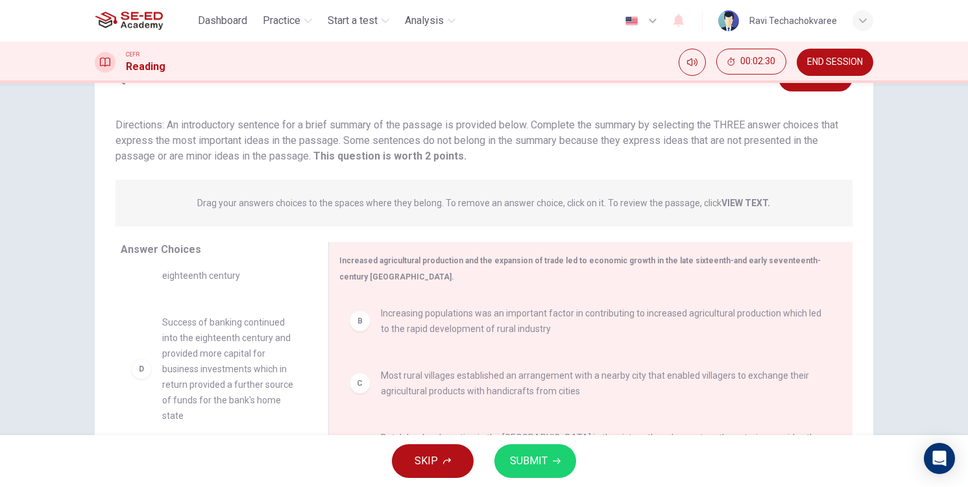
click at [555, 467] on button "SUBMIT" at bounding box center [535, 461] width 82 height 34
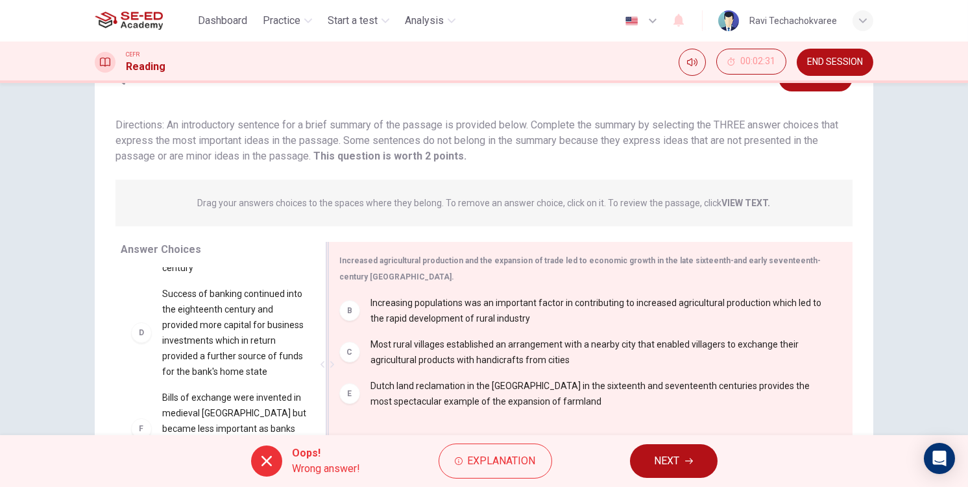
scroll to position [129, 0]
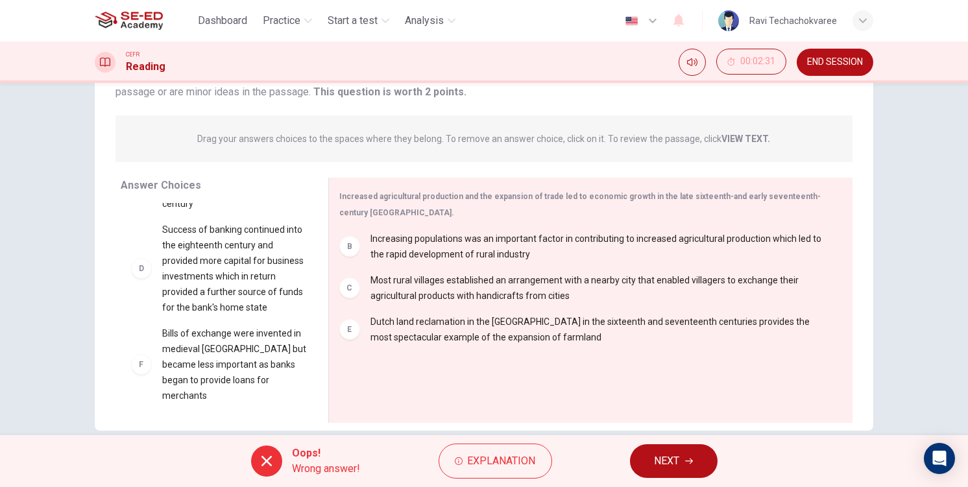
click at [669, 461] on span "NEXT" at bounding box center [666, 461] width 25 height 18
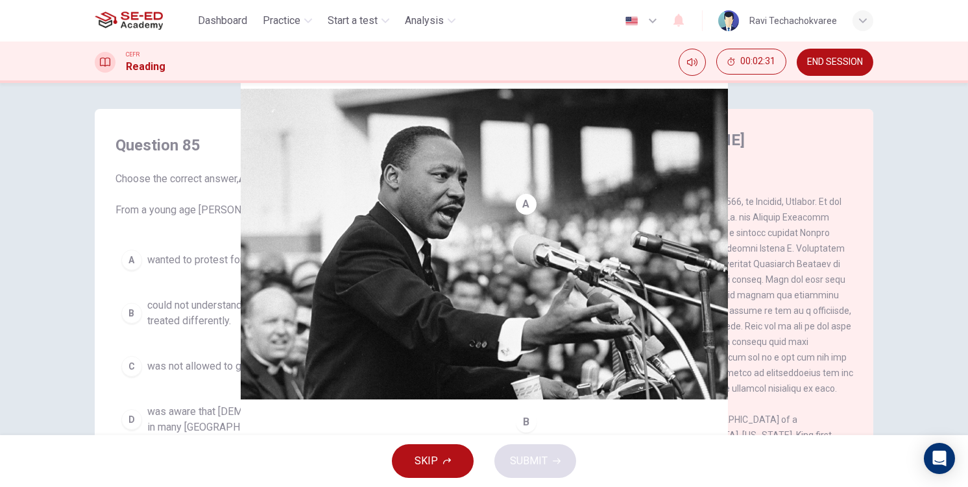
click at [298, 260] on span "wanted to protest for the rights of black people." at bounding box center [297, 260] width 301 height 16
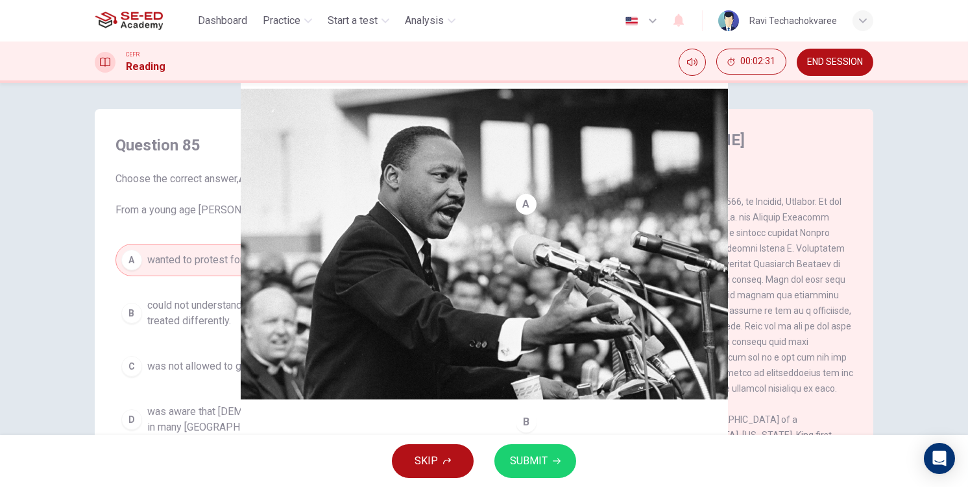
click at [534, 460] on span "SUBMIT" at bounding box center [529, 461] width 38 height 18
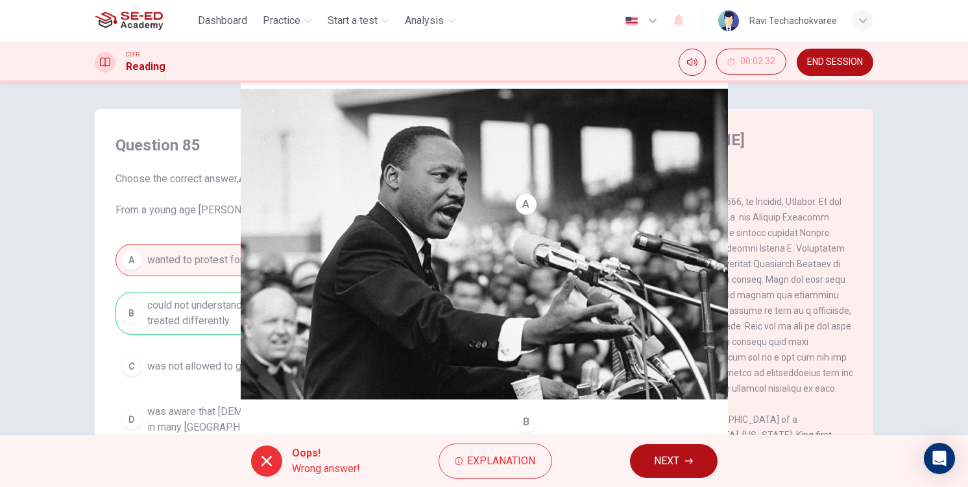
click at [691, 460] on icon "button" at bounding box center [689, 462] width 8 height 6
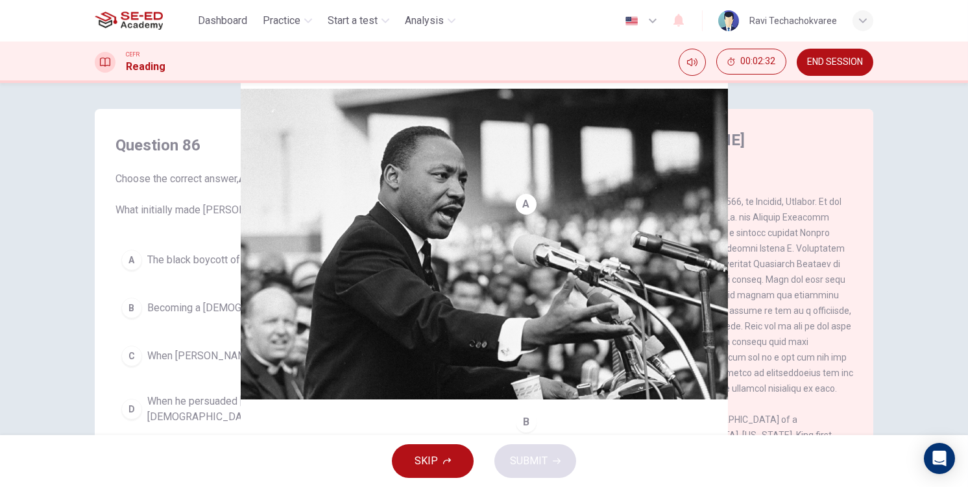
drag, startPoint x: 291, startPoint y: 300, endPoint x: 309, endPoint y: 308, distance: 20.0
click at [294, 301] on button "B Becoming a pastor at a Baptist Church" at bounding box center [294, 308] width 358 height 32
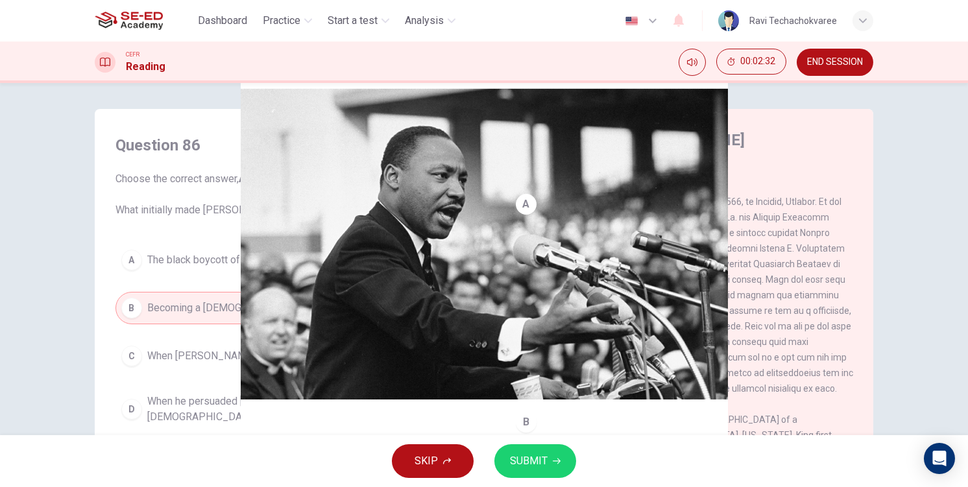
click at [547, 453] on button "SUBMIT" at bounding box center [535, 461] width 82 height 34
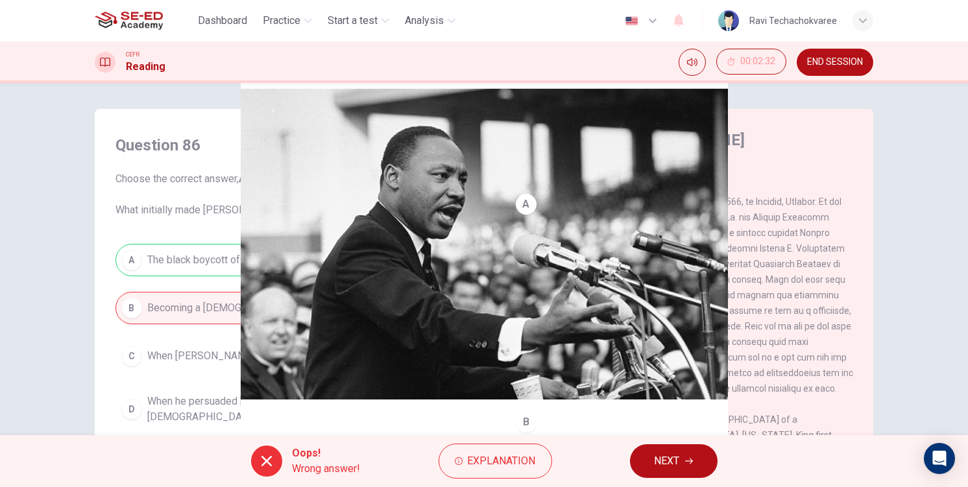
click at [681, 471] on button "NEXT" at bounding box center [674, 461] width 88 height 34
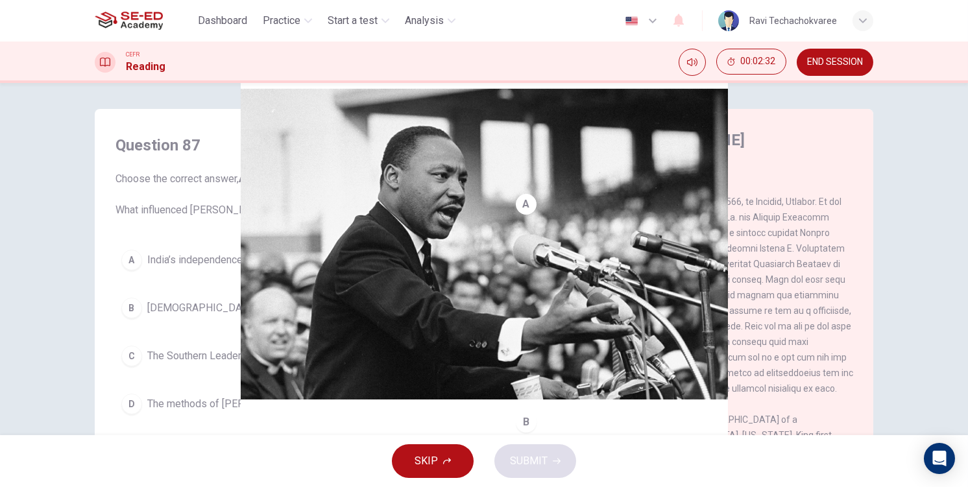
click at [403, 336] on div "A India’s independence in 1947 B Christianity C The Southern Leadership Christi…" at bounding box center [294, 332] width 358 height 176
drag, startPoint x: 352, startPoint y: 373, endPoint x: 442, endPoint y: 427, distance: 105.0
click at [354, 374] on div "A India’s independence in 1947 B Christianity C The Southern Leadership Christi…" at bounding box center [294, 332] width 358 height 176
click at [324, 359] on span "The Southern Leadership Christian Conference" at bounding box center [287, 356] width 280 height 16
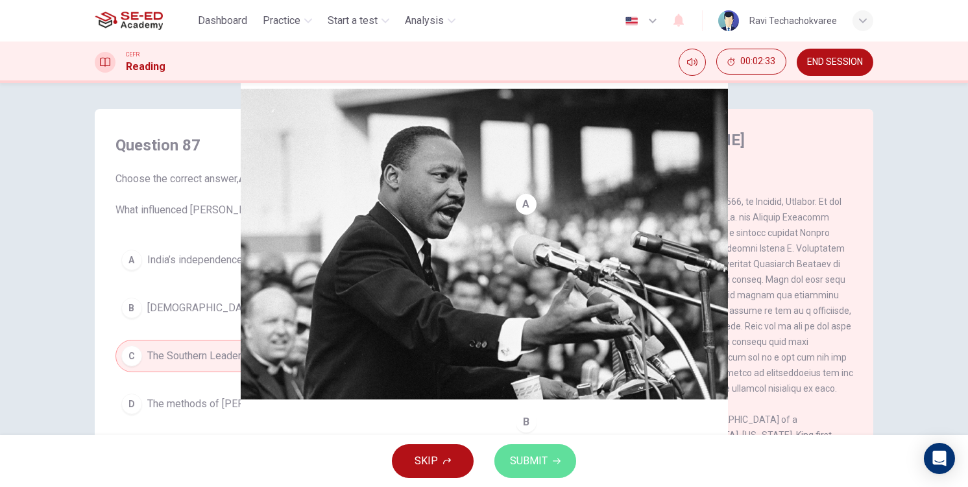
click at [531, 464] on span "SUBMIT" at bounding box center [529, 461] width 38 height 18
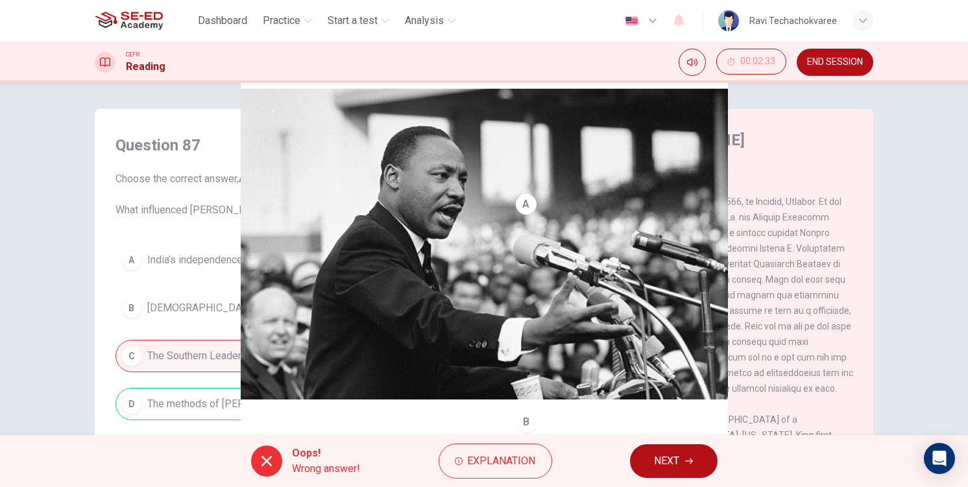
click at [645, 465] on button "NEXT" at bounding box center [674, 461] width 88 height 34
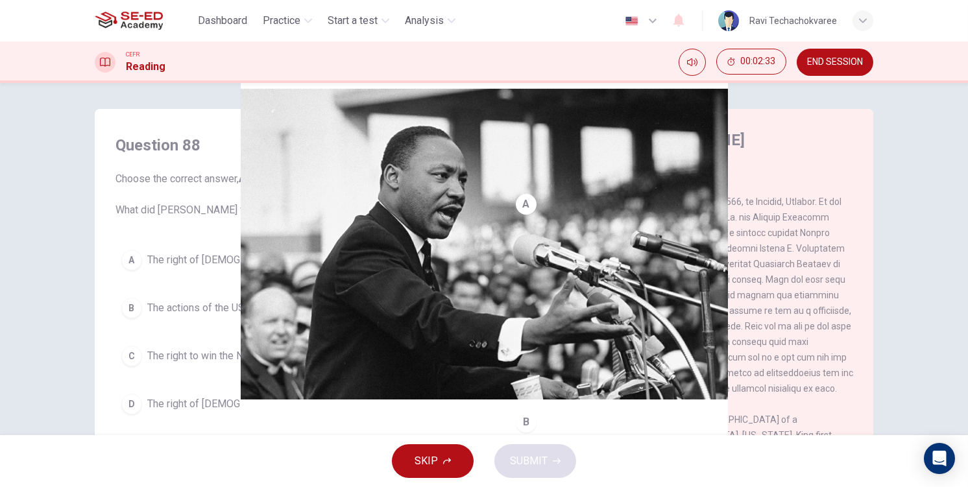
click at [343, 351] on button "C The right to win the Nobel Peace Prize" at bounding box center [294, 356] width 358 height 32
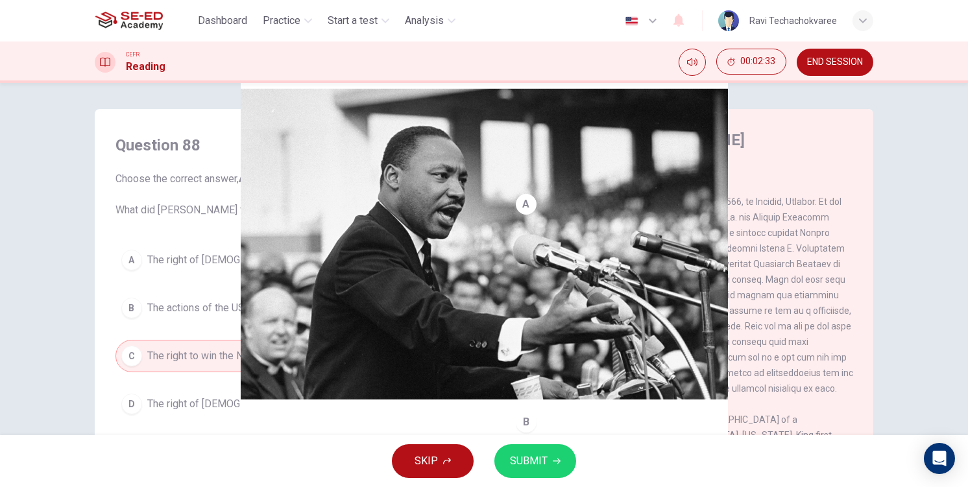
click at [504, 449] on button "SUBMIT" at bounding box center [535, 461] width 82 height 34
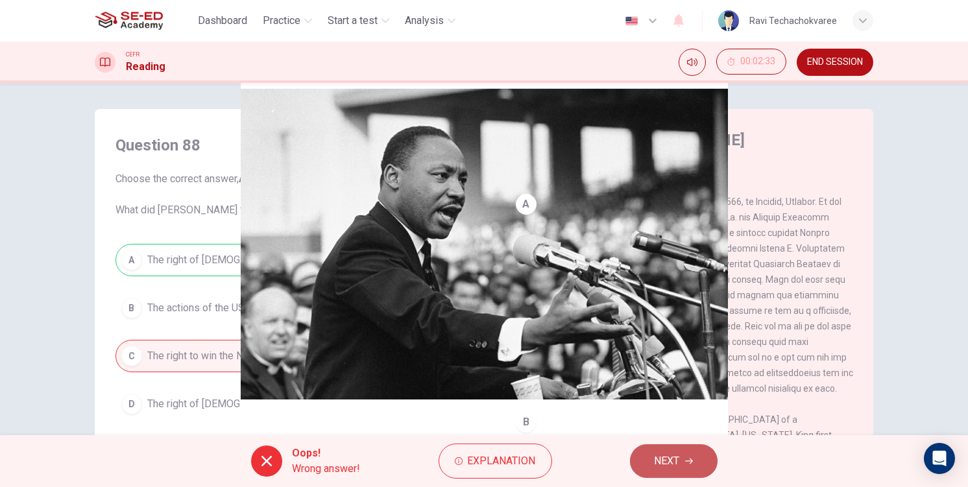
click at [637, 471] on button "NEXT" at bounding box center [674, 461] width 88 height 34
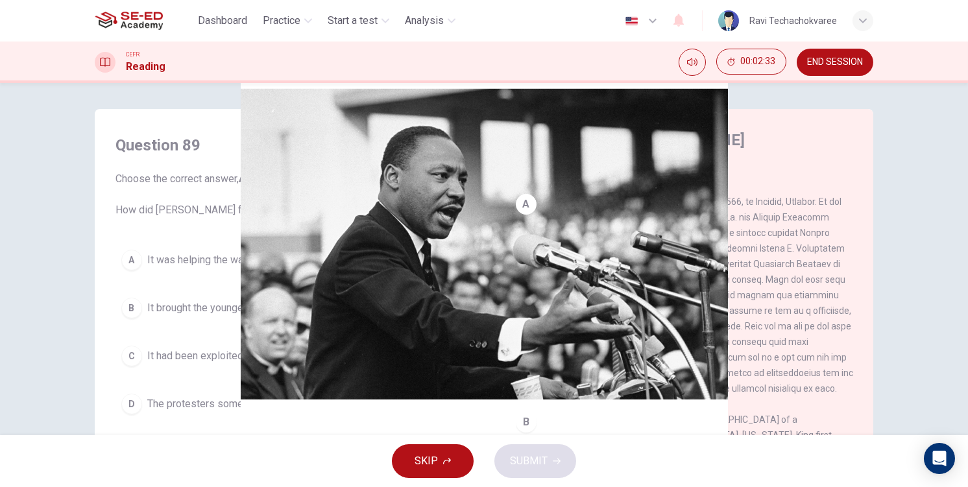
click at [169, 301] on button "B It brought the younger generation together" at bounding box center [294, 308] width 358 height 32
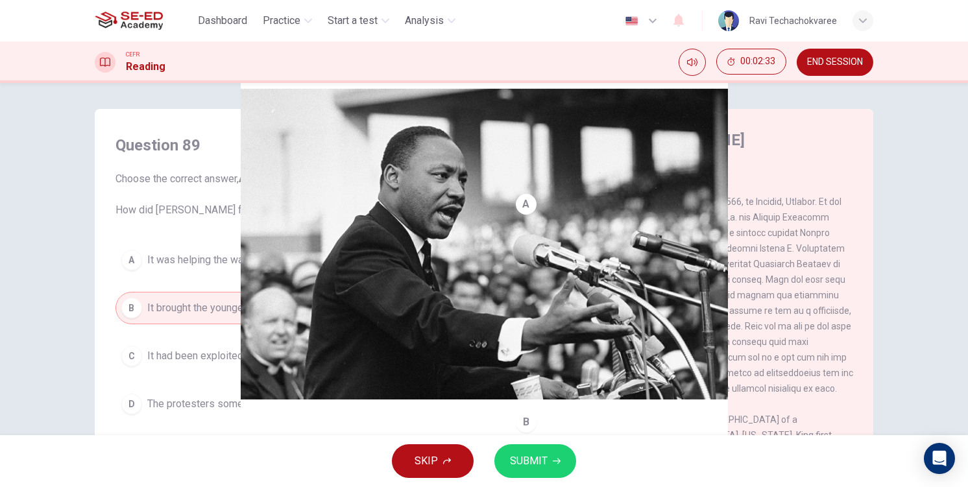
click at [542, 442] on div "SKIP SUBMIT" at bounding box center [484, 461] width 968 height 52
click at [542, 454] on span "SUBMIT" at bounding box center [529, 461] width 38 height 18
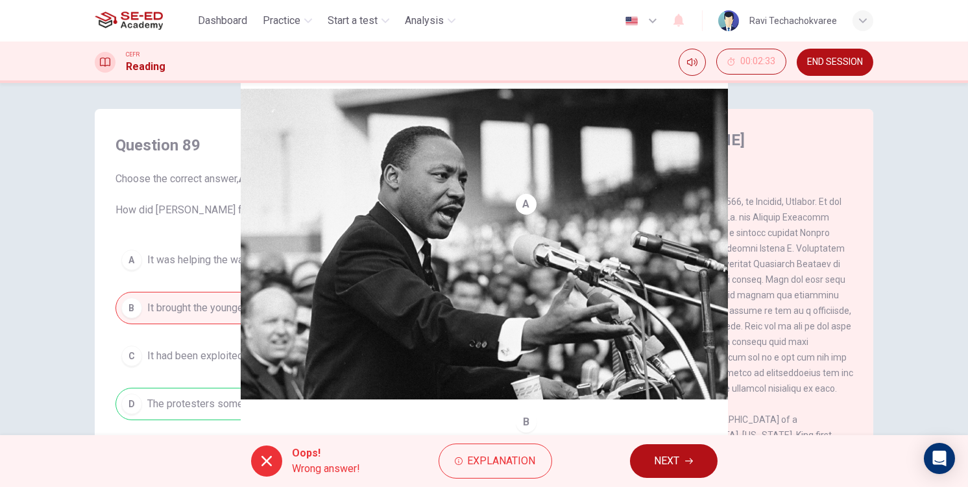
click at [686, 469] on button "NEXT" at bounding box center [674, 461] width 88 height 34
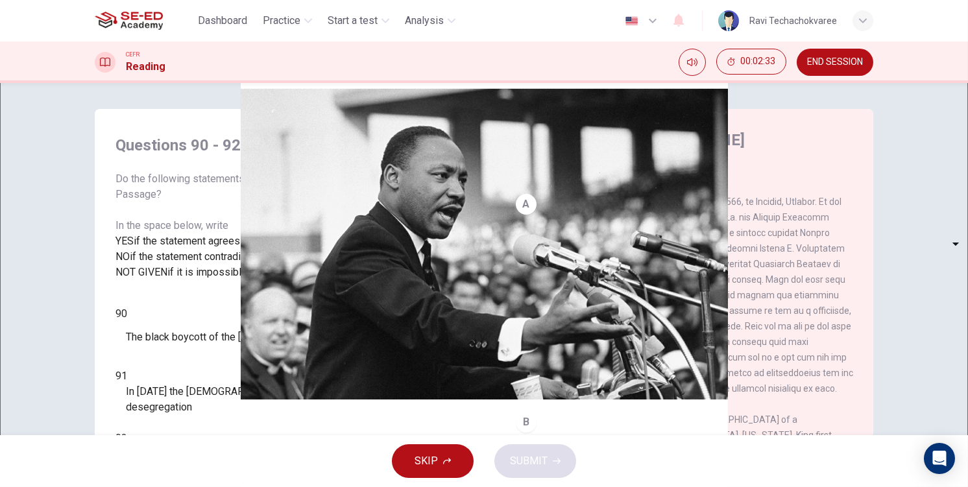
drag, startPoint x: 376, startPoint y: 381, endPoint x: 400, endPoint y: 400, distance: 30.0
click at [376, 381] on div "Questions 90 - 92 Do the following statements agree with the information given …" at bounding box center [294, 306] width 379 height 368
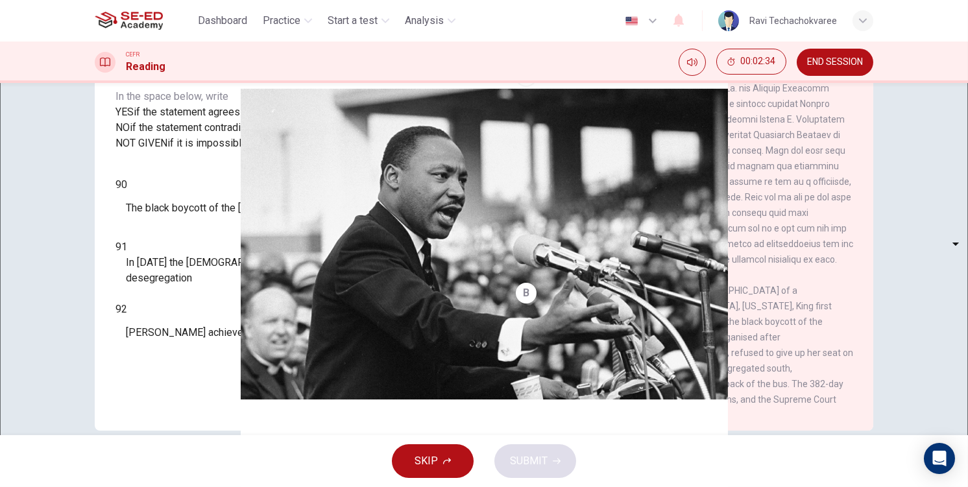
click at [186, 275] on body "This site uses cookies, as explained in our Privacy Policy . If you agree to th…" at bounding box center [484, 243] width 968 height 487
type input "NO"
click at [180, 301] on body "This site uses cookies, as explained in our Privacy Policy . If you agree to th…" at bounding box center [484, 243] width 968 height 487
click at [171, 486] on li "YES" at bounding box center [484, 495] width 968 height 16
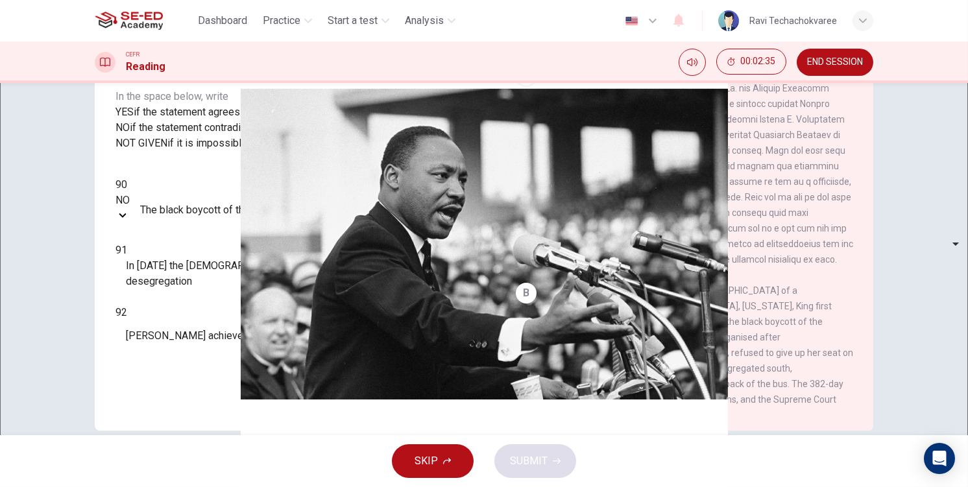
type input "YES"
click at [176, 342] on body "This site uses cookies, as explained in our Privacy Policy . If you agree to th…" at bounding box center [484, 243] width 968 height 487
type input "NO"
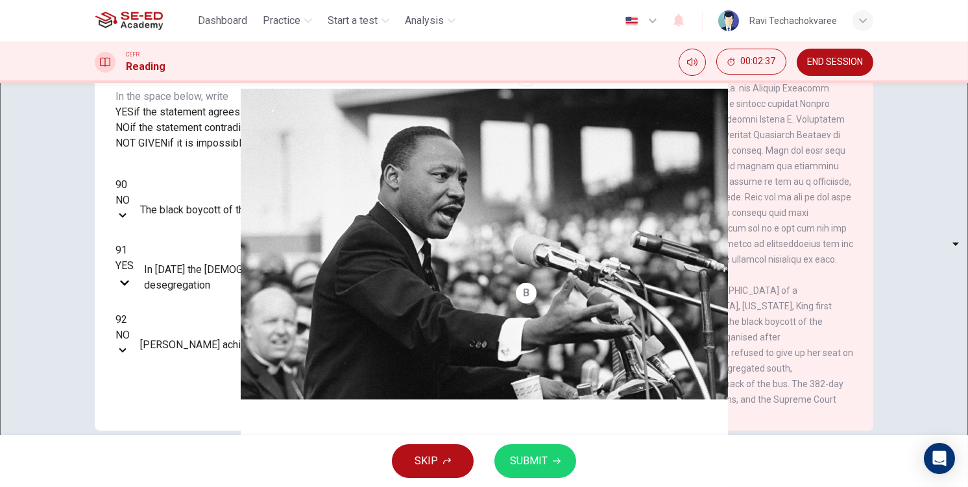
click at [576, 483] on div "SKIP SUBMIT" at bounding box center [484, 461] width 968 height 52
click at [524, 462] on span "SUBMIT" at bounding box center [529, 461] width 38 height 18
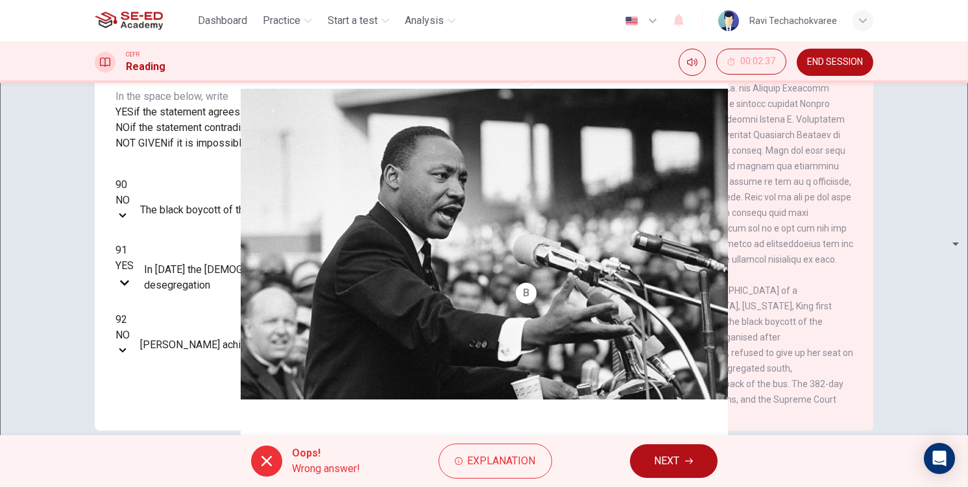
click at [721, 479] on div "Oops! Wrong answer! Explanation NEXT" at bounding box center [484, 461] width 968 height 52
click at [686, 464] on icon "button" at bounding box center [689, 461] width 8 height 8
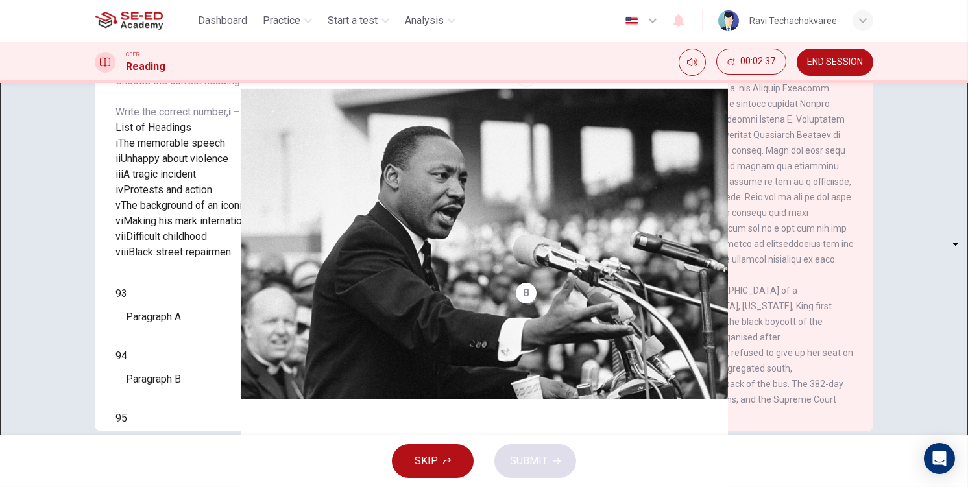
click at [202, 211] on span "The background of an iconic man" at bounding box center [195, 205] width 148 height 12
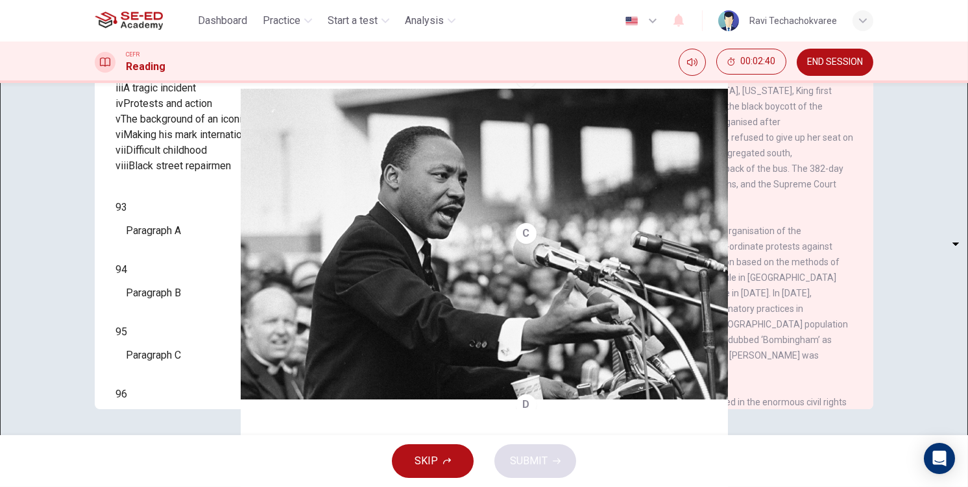
scroll to position [228, 0]
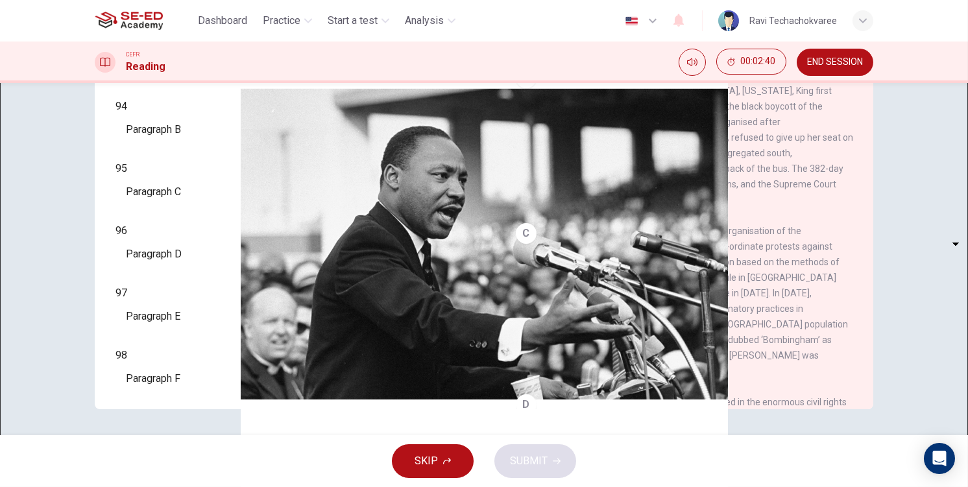
click at [157, 191] on body "This site uses cookies, as explained in our Privacy Policy . If you agree to th…" at bounding box center [484, 243] width 968 height 487
type input "iii"
click at [170, 230] on body "This site uses cookies, as explained in our Privacy Policy . If you agree to th…" at bounding box center [484, 243] width 968 height 487
drag, startPoint x: 167, startPoint y: 318, endPoint x: 167, endPoint y: 311, distance: 7.2
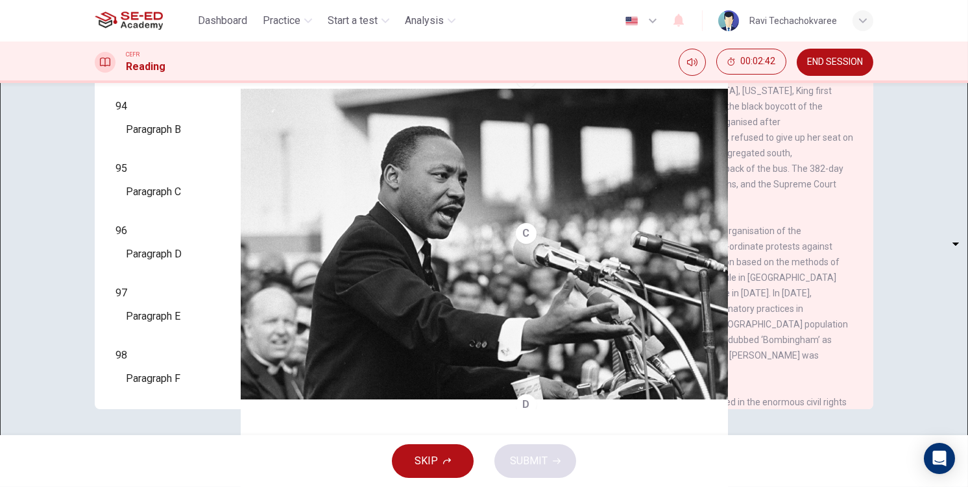
type input "iv"
click at [165, 270] on body "This site uses cookies, as explained in our Privacy Policy . If you agree to th…" at bounding box center [484, 243] width 968 height 487
type input "iii"
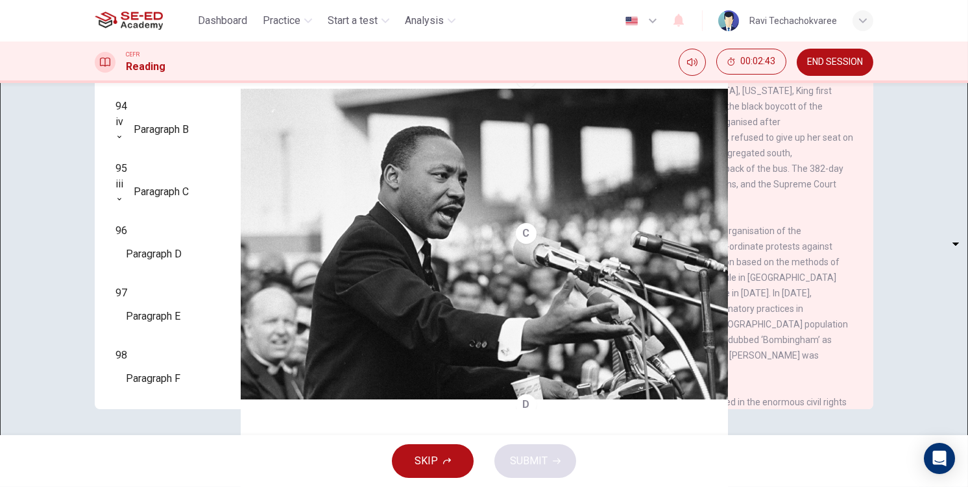
click at [162, 307] on body "This site uses cookies, as explained in our Privacy Policy . If you agree to th…" at bounding box center [484, 243] width 968 height 487
type input "iii"
click at [168, 337] on body "This site uses cookies, as explained in our Privacy Policy . If you agree to th…" at bounding box center [484, 243] width 968 height 487
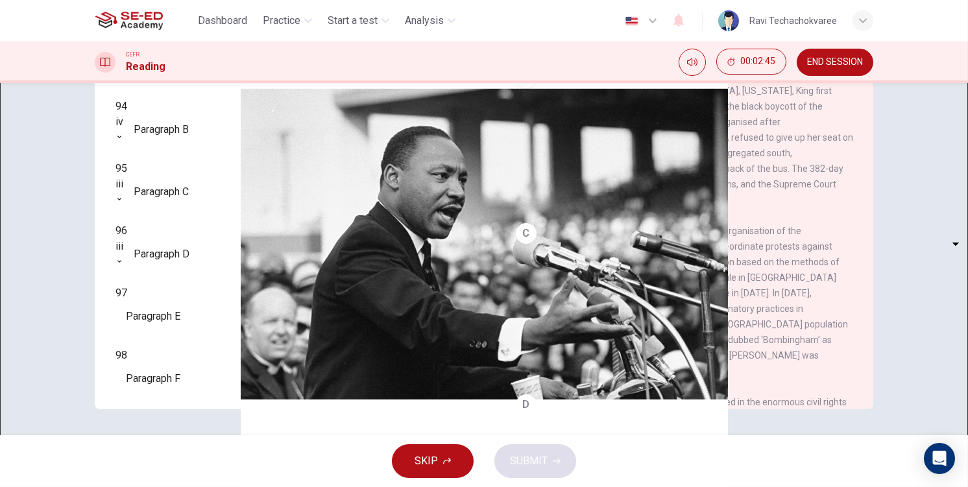
type input "vi"
click at [171, 367] on body "This site uses cookies, as explained in our Privacy Policy . If you agree to th…" at bounding box center [484, 243] width 968 height 487
type input "vi"
click at [534, 462] on span "SUBMIT" at bounding box center [529, 461] width 38 height 18
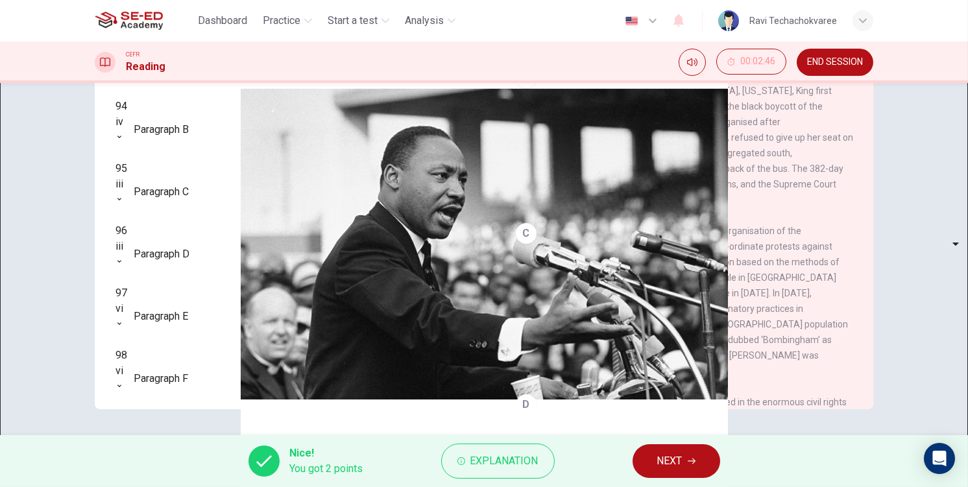
click at [695, 450] on button "NEXT" at bounding box center [676, 461] width 88 height 34
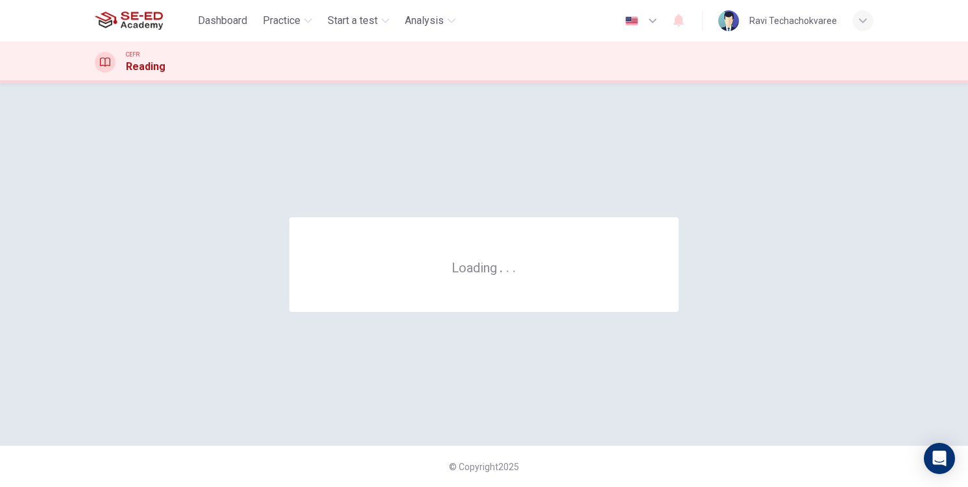
scroll to position [0, 0]
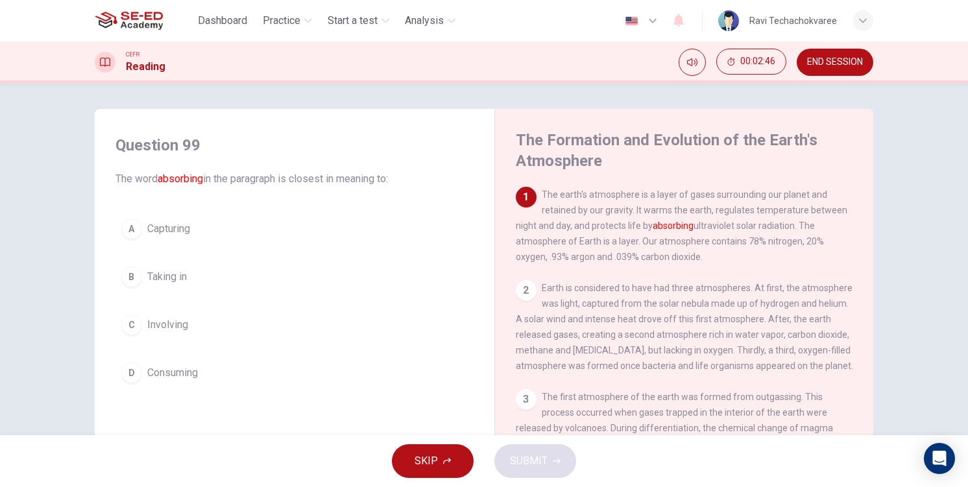
drag, startPoint x: 216, startPoint y: 295, endPoint x: 219, endPoint y: 302, distance: 7.0
click at [211, 294] on div "A Capturing B Taking in C Involving D Consuming" at bounding box center [294, 301] width 358 height 176
click at [229, 261] on button "B Taking in" at bounding box center [294, 277] width 358 height 32
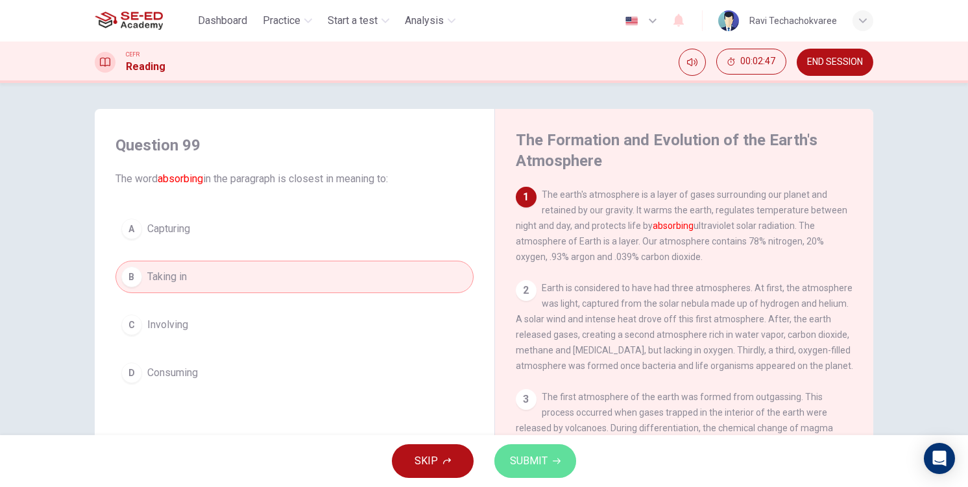
click at [525, 458] on span "SUBMIT" at bounding box center [529, 461] width 38 height 18
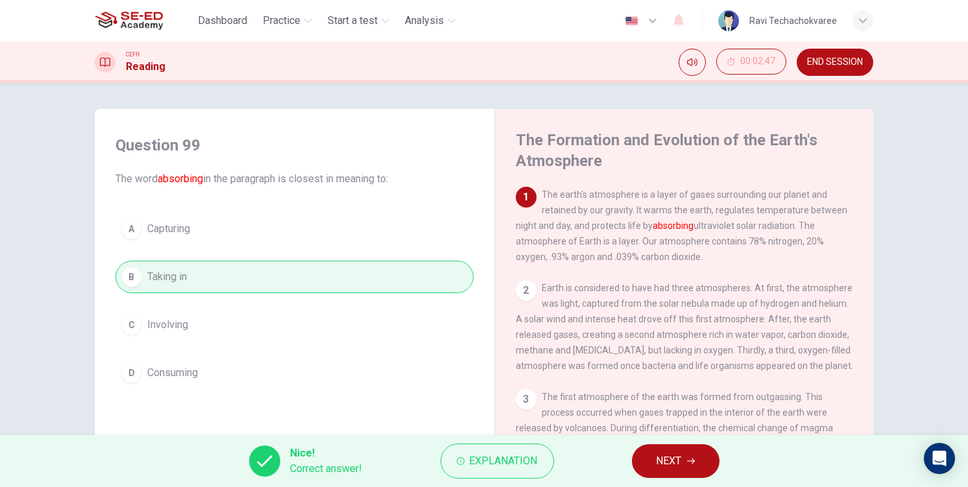
drag, startPoint x: 705, startPoint y: 481, endPoint x: 681, endPoint y: 466, distance: 28.3
click at [688, 473] on div "Nice! Correct answer! Explanation NEXT" at bounding box center [484, 461] width 968 height 52
click at [675, 460] on span "NEXT" at bounding box center [668, 461] width 25 height 18
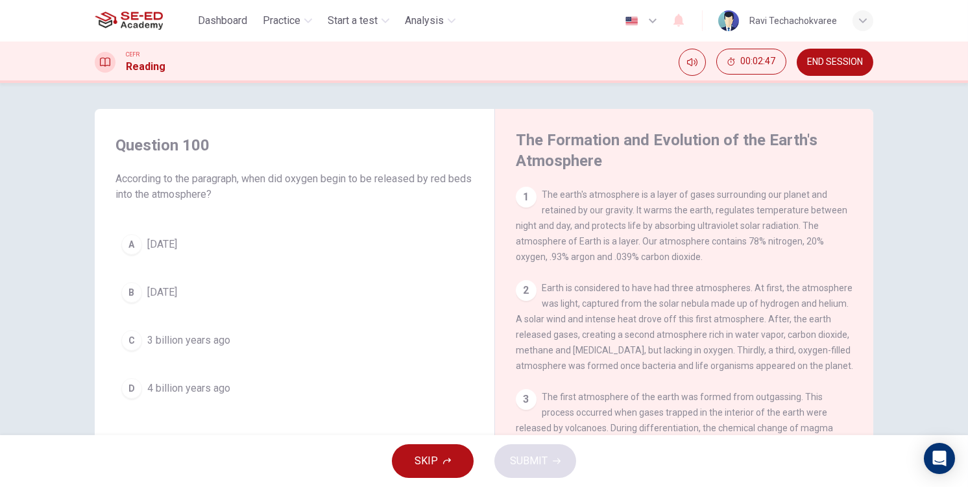
click at [296, 295] on button "B 2 billion years ago" at bounding box center [294, 292] width 358 height 32
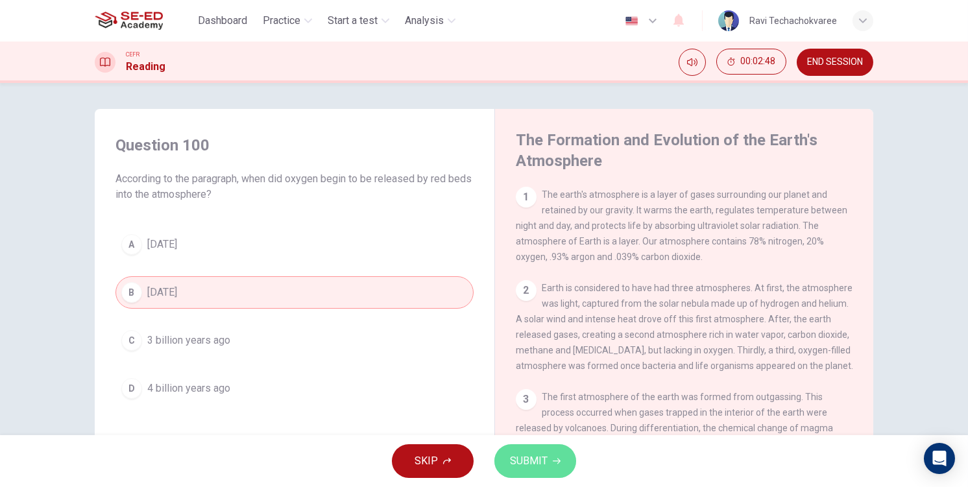
click at [514, 459] on span "SUBMIT" at bounding box center [529, 461] width 38 height 18
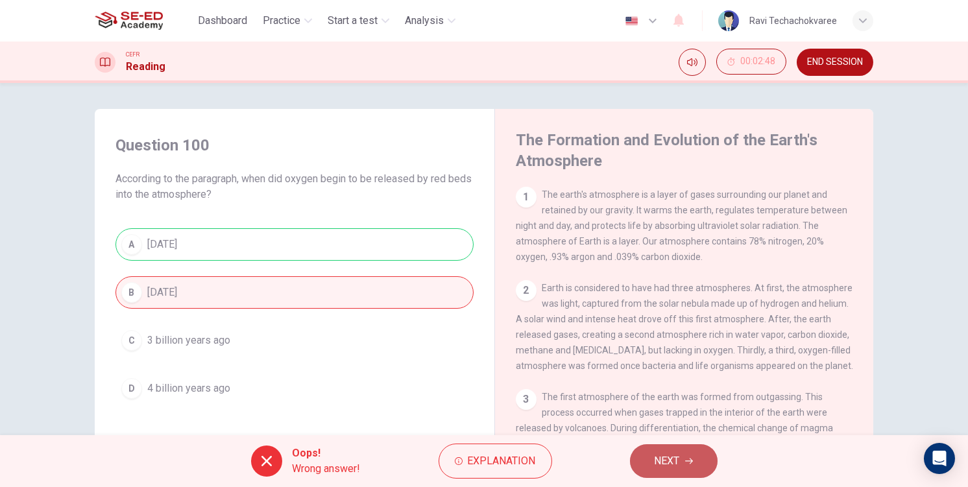
click at [656, 462] on span "NEXT" at bounding box center [666, 461] width 25 height 18
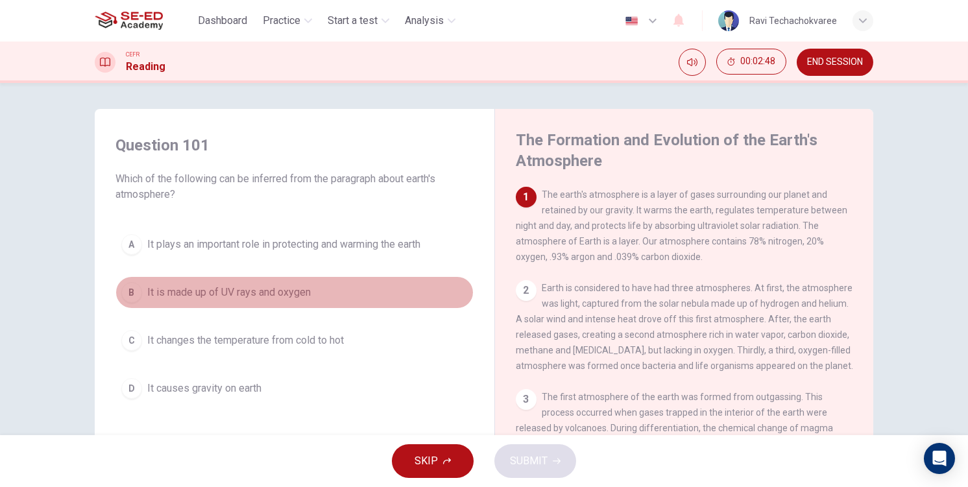
drag, startPoint x: 241, startPoint y: 294, endPoint x: 347, endPoint y: 372, distance: 131.7
click at [243, 294] on span "It is made up of UV rays and oxygen" at bounding box center [228, 293] width 163 height 16
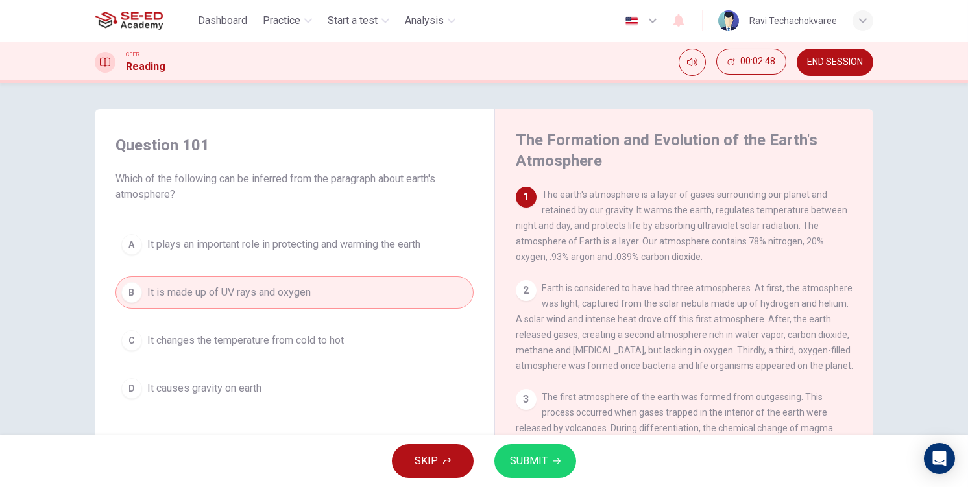
click at [507, 444] on div "SKIP SUBMIT" at bounding box center [484, 461] width 968 height 52
click at [527, 456] on span "SUBMIT" at bounding box center [529, 461] width 38 height 18
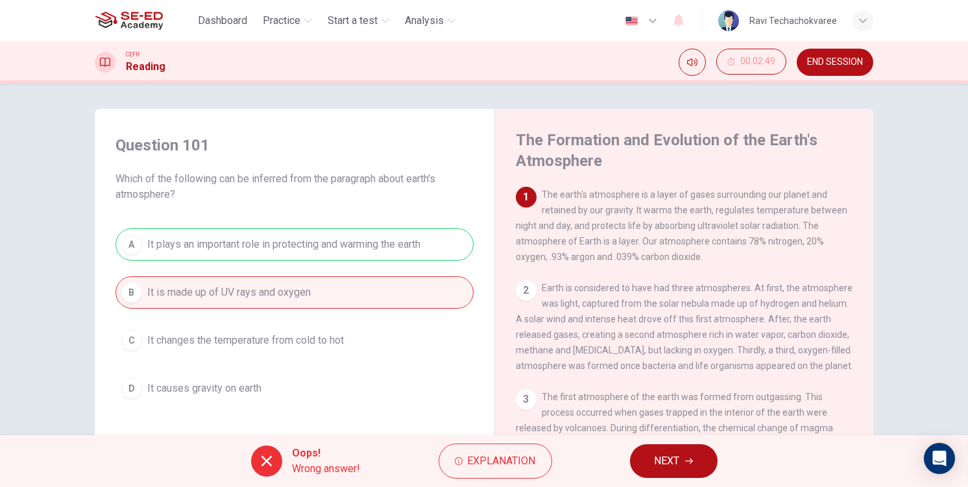
click at [671, 464] on span "NEXT" at bounding box center [666, 461] width 25 height 18
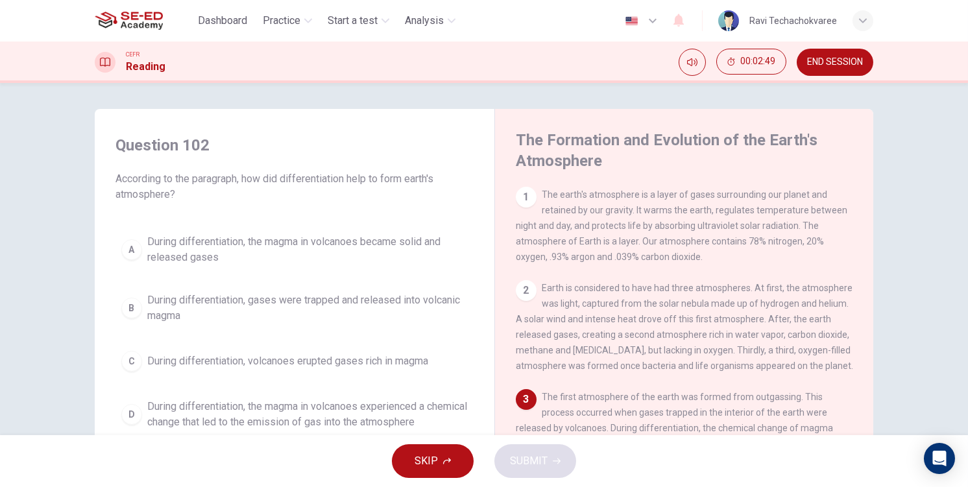
click at [293, 291] on button "B During differentiation, gases were trapped and released into volcanic magma" at bounding box center [294, 308] width 358 height 43
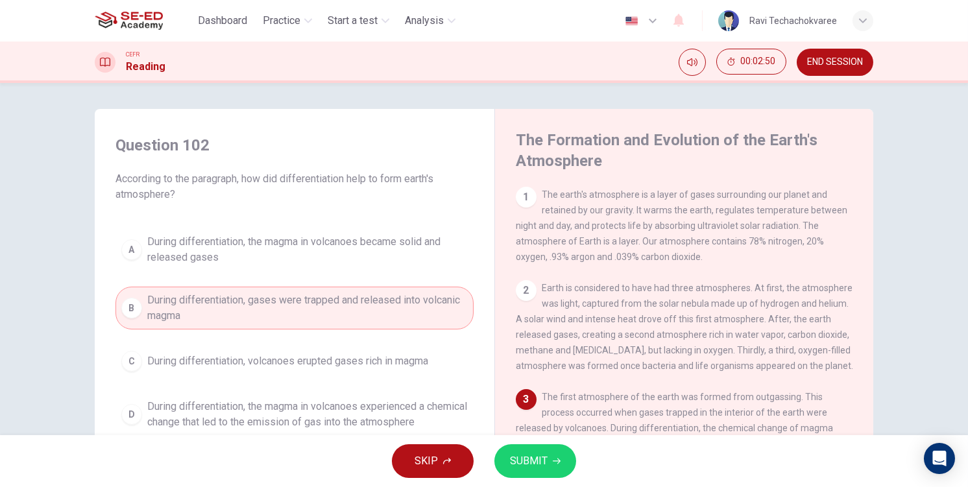
click at [534, 463] on span "SUBMIT" at bounding box center [529, 461] width 38 height 18
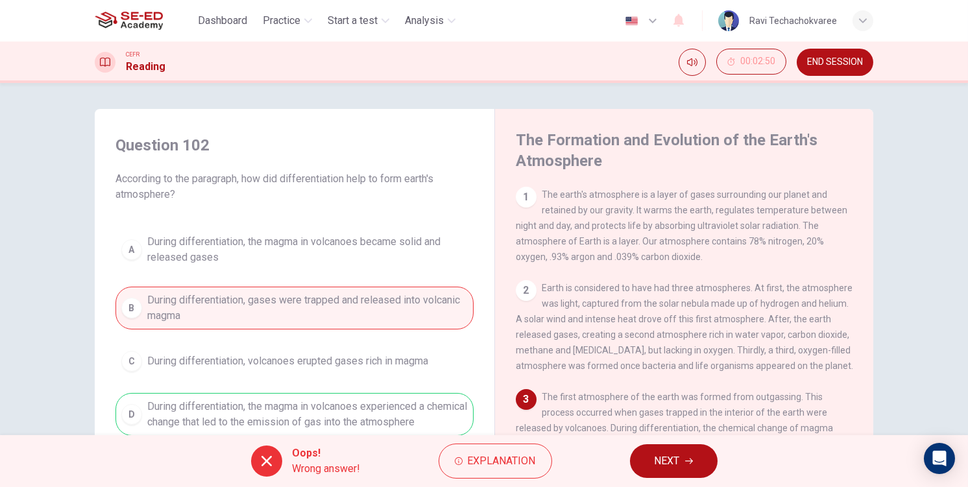
click at [675, 465] on span "NEXT" at bounding box center [666, 461] width 25 height 18
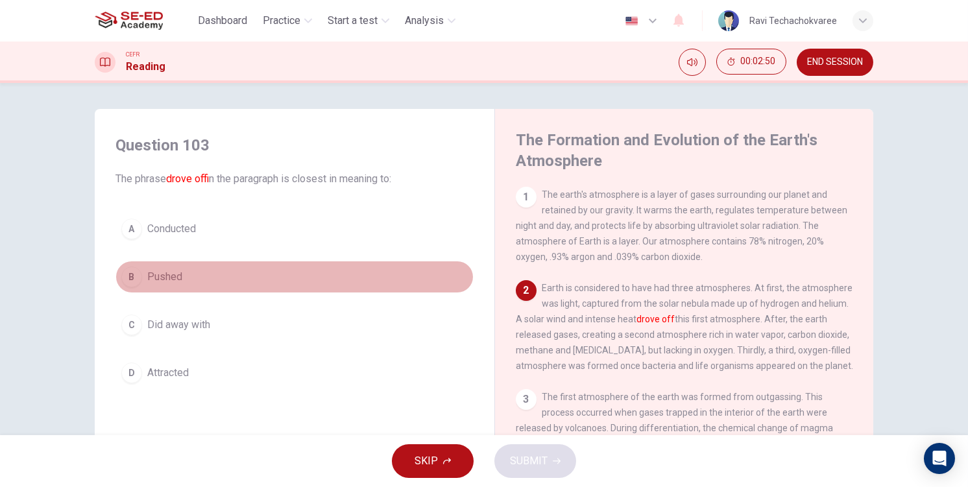
click at [276, 282] on button "B Pushed" at bounding box center [294, 277] width 358 height 32
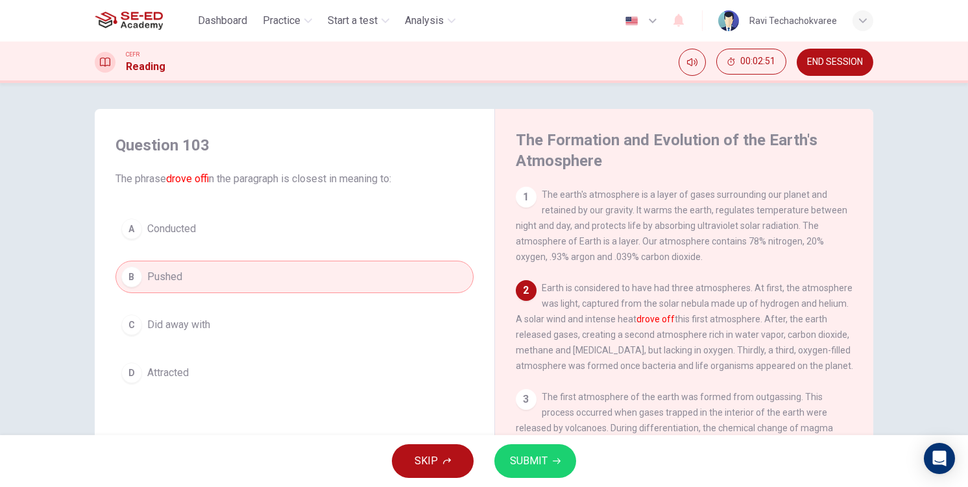
click at [501, 457] on button "SUBMIT" at bounding box center [535, 461] width 82 height 34
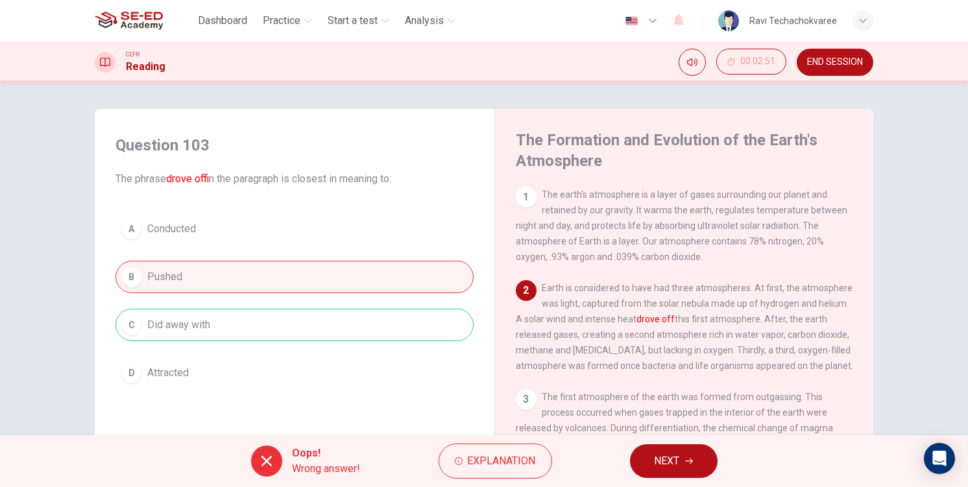
click at [663, 459] on span "NEXT" at bounding box center [666, 461] width 25 height 18
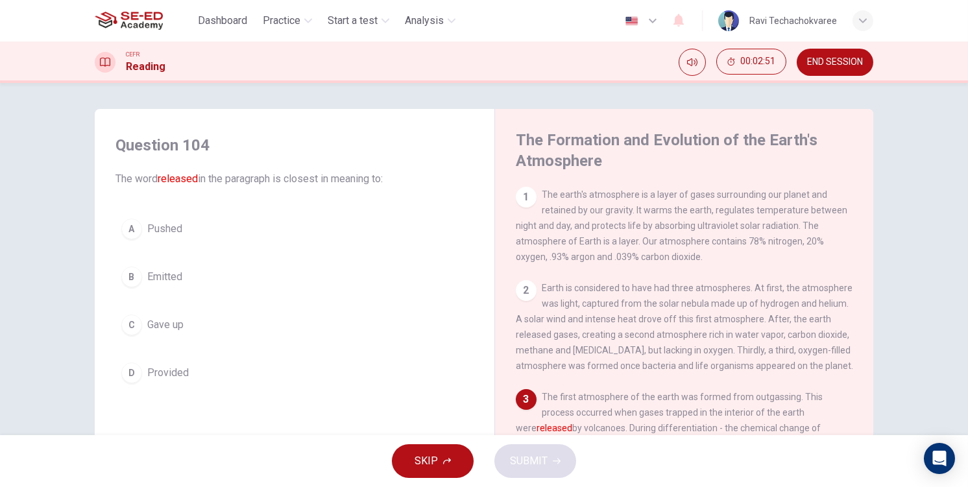
click at [304, 304] on div "A Pushed B Emitted C Gave up D Provided" at bounding box center [294, 301] width 358 height 176
drag, startPoint x: 336, startPoint y: 303, endPoint x: 365, endPoint y: 346, distance: 51.8
click at [337, 304] on div "A Pushed B Emitted C Gave up D Provided" at bounding box center [294, 301] width 358 height 176
drag, startPoint x: 284, startPoint y: 320, endPoint x: 350, endPoint y: 378, distance: 87.3
click at [284, 320] on button "C Gave up" at bounding box center [294, 325] width 358 height 32
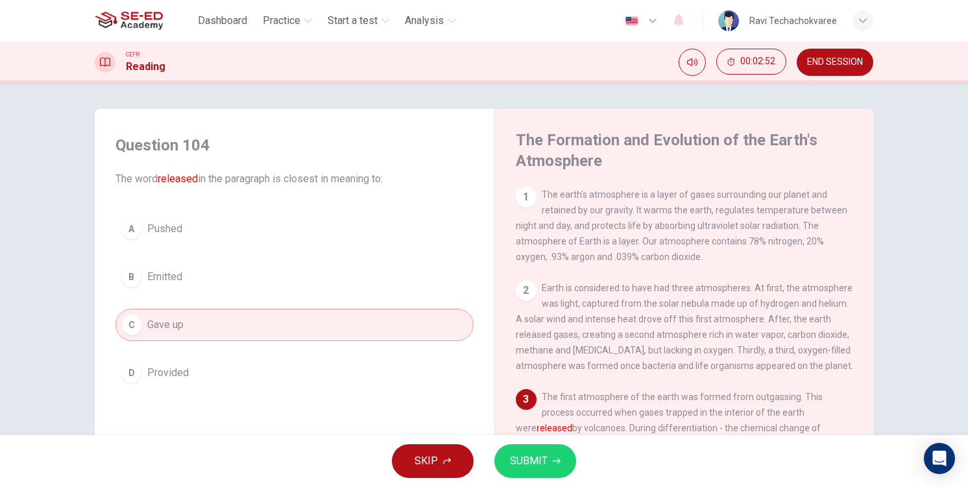
drag, startPoint x: 512, startPoint y: 472, endPoint x: 525, endPoint y: 470, distance: 13.1
click at [513, 472] on button "SUBMIT" at bounding box center [535, 461] width 82 height 34
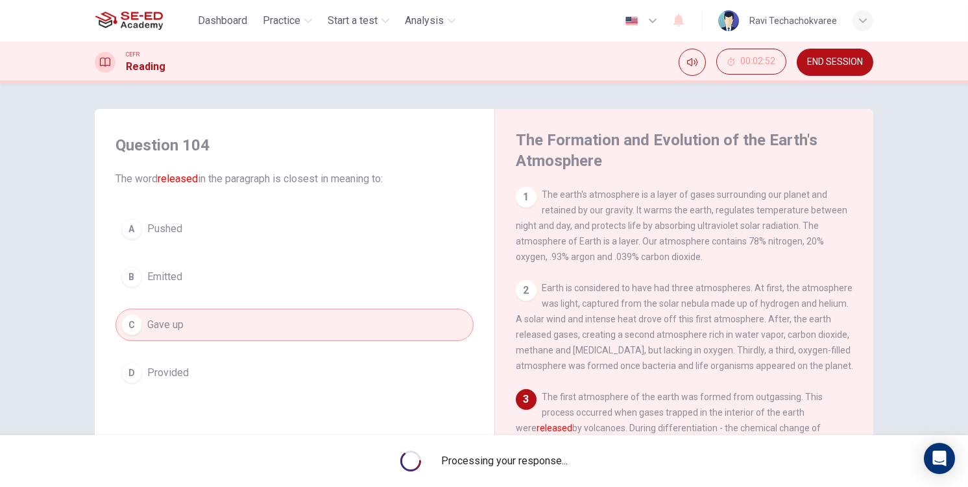
click at [528, 466] on span "Processing your response..." at bounding box center [505, 461] width 126 height 16
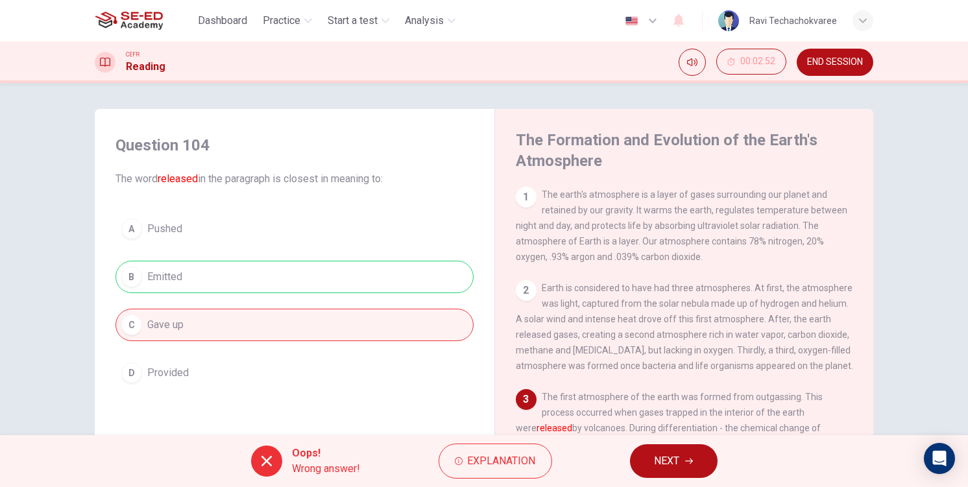
click at [653, 460] on button "NEXT" at bounding box center [674, 461] width 88 height 34
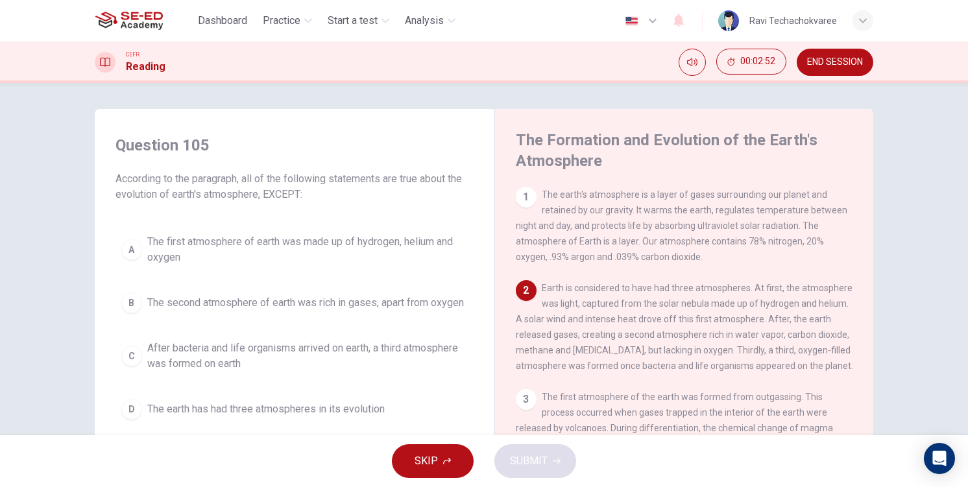
click at [217, 272] on div "A The first atmosphere of earth was made up of hydrogen, helium and oxygen B Th…" at bounding box center [294, 326] width 358 height 197
click at [255, 306] on span "The second atmosphere of earth was rich in gases, apart from oxygen" at bounding box center [305, 303] width 317 height 16
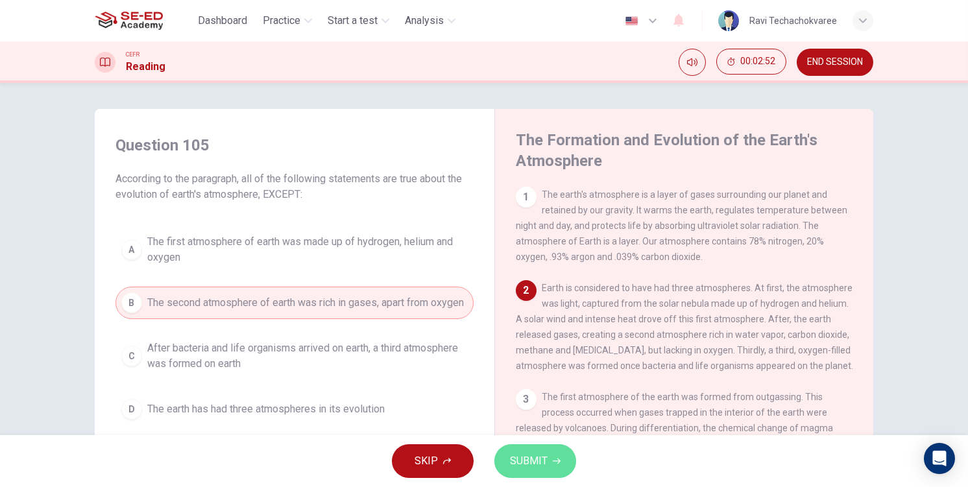
click at [523, 455] on span "SUBMIT" at bounding box center [529, 461] width 38 height 18
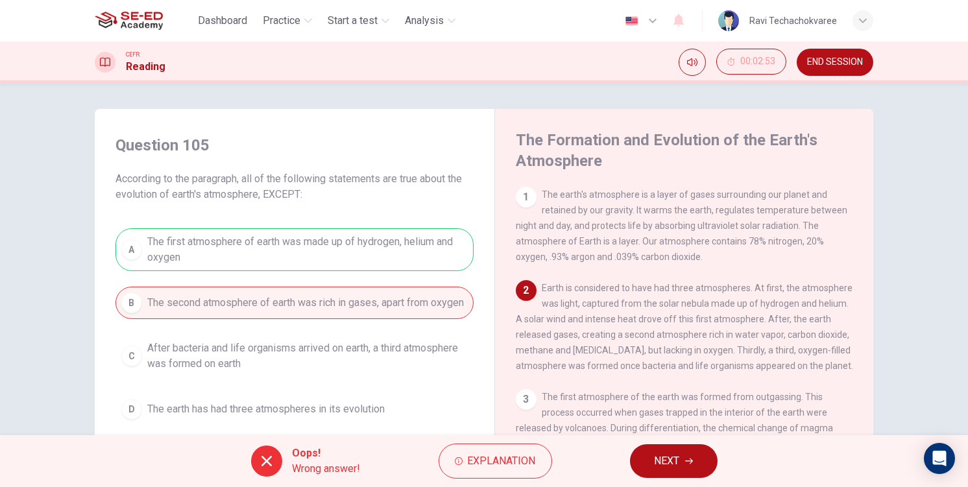
click at [658, 467] on span "NEXT" at bounding box center [666, 461] width 25 height 18
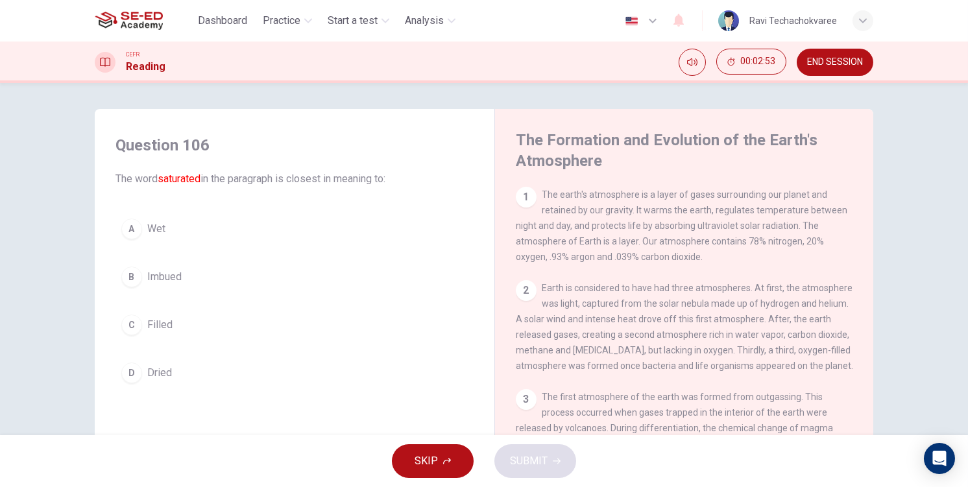
click at [312, 385] on button "D Dried" at bounding box center [294, 373] width 358 height 32
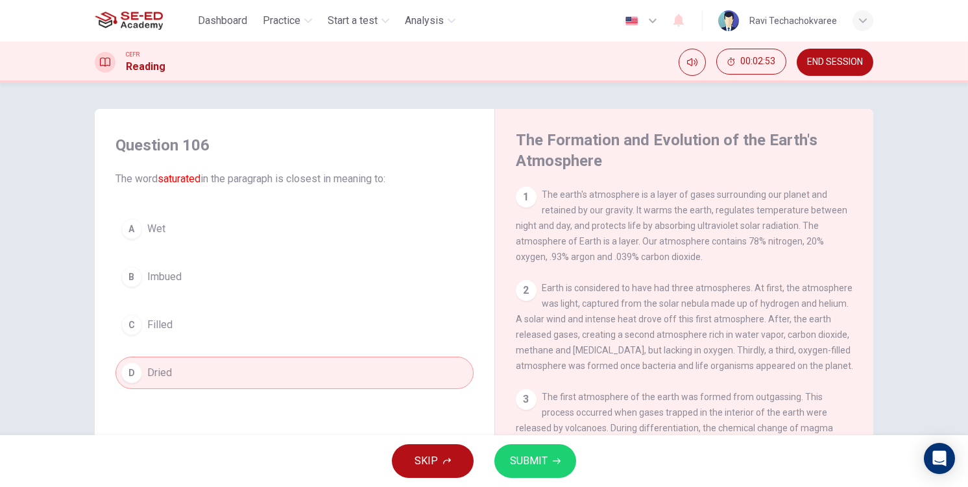
click at [564, 481] on div "SKIP SUBMIT" at bounding box center [484, 461] width 968 height 52
click at [538, 460] on span "SUBMIT" at bounding box center [529, 461] width 38 height 18
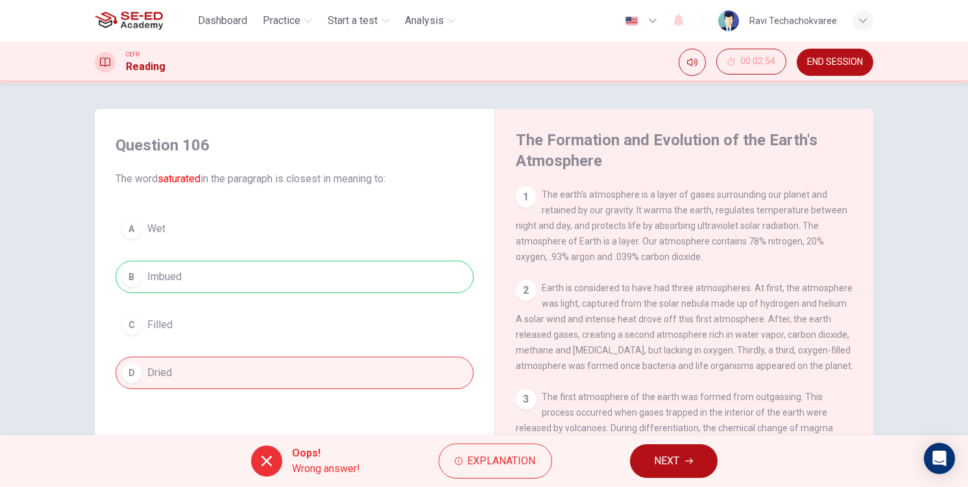
click at [635, 464] on button "NEXT" at bounding box center [674, 461] width 88 height 34
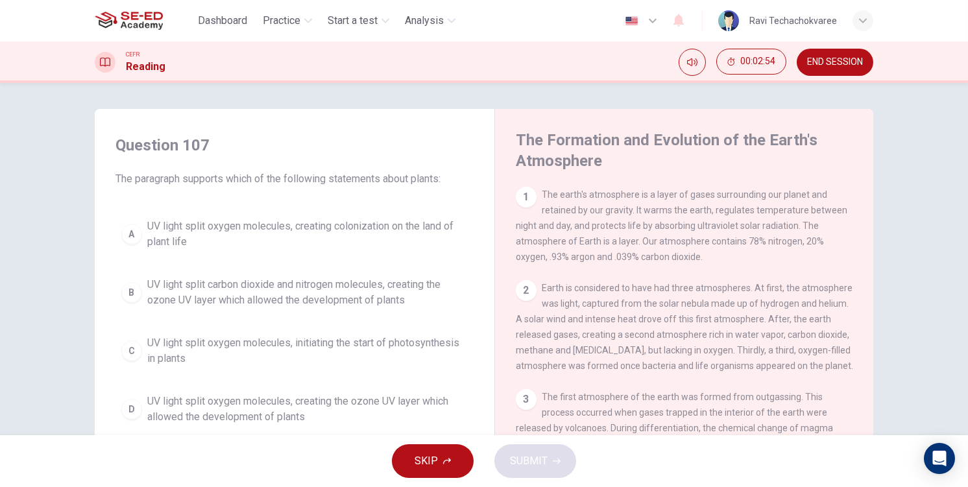
click at [213, 285] on span "UV light split carbon dioxide and nitrogen molecules, creating the ozone UV lay…" at bounding box center [307, 292] width 320 height 31
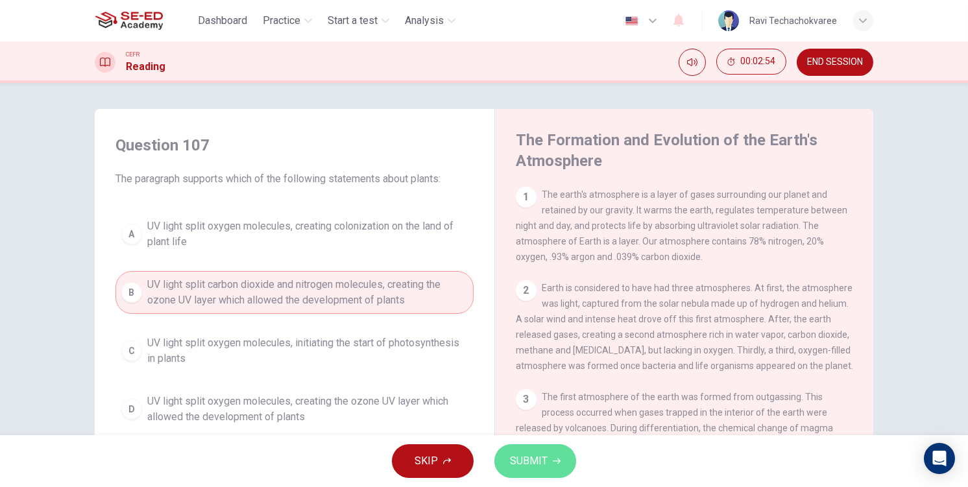
click at [540, 457] on span "SUBMIT" at bounding box center [529, 461] width 38 height 18
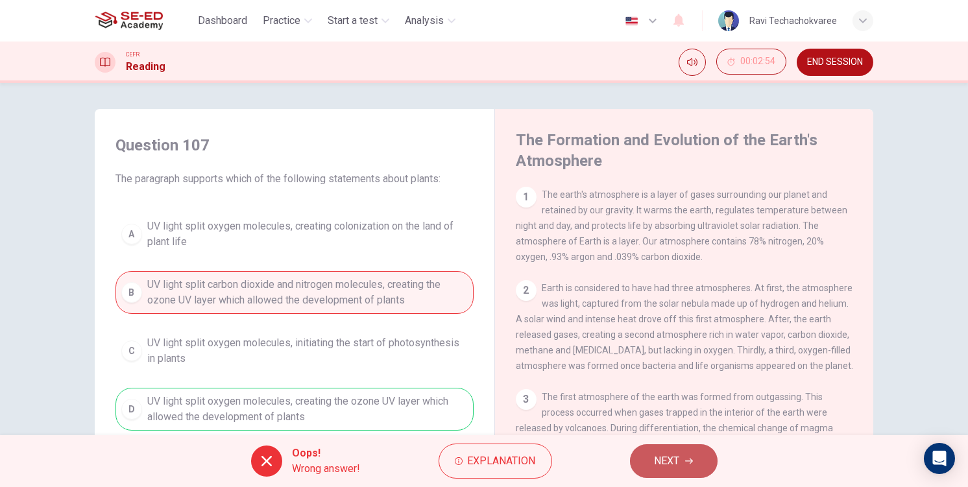
drag, startPoint x: 667, startPoint y: 469, endPoint x: 631, endPoint y: 455, distance: 39.0
click at [666, 468] on span "NEXT" at bounding box center [666, 461] width 25 height 18
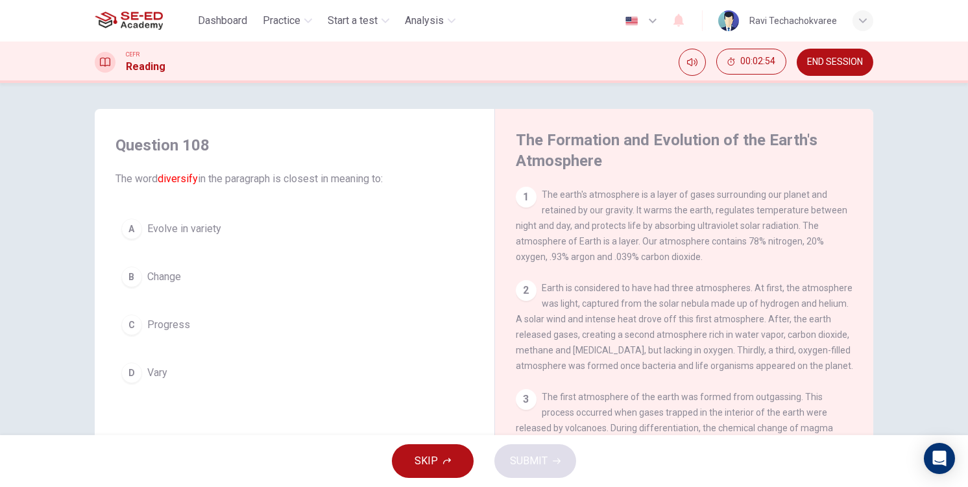
click at [218, 354] on div "A Evolve in variety B Change C Progress D Vary" at bounding box center [294, 301] width 358 height 176
click at [277, 390] on div "Question 108 The word diversify in the paragraph is closest in meaning to: A Ev…" at bounding box center [294, 262] width 379 height 280
click at [206, 344] on div "A Evolve in variety B Change C Progress D Vary" at bounding box center [294, 301] width 358 height 176
drag, startPoint x: 174, startPoint y: 328, endPoint x: 205, endPoint y: 341, distance: 33.7
click at [176, 328] on span "Progress" at bounding box center [168, 325] width 43 height 16
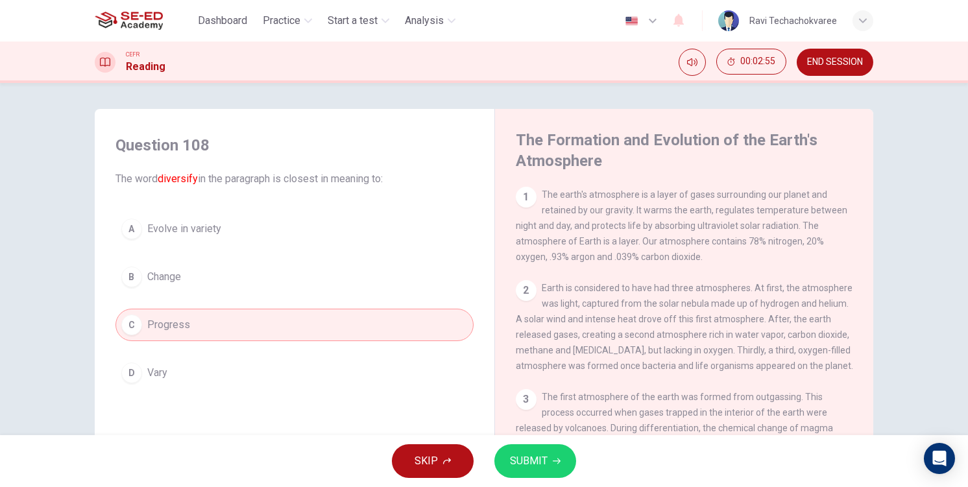
click at [526, 464] on span "SUBMIT" at bounding box center [529, 461] width 38 height 18
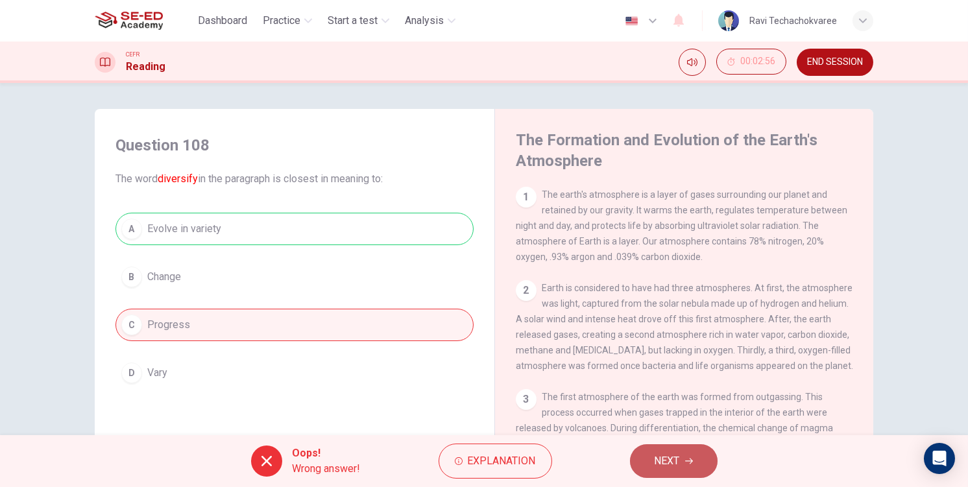
click at [670, 466] on span "NEXT" at bounding box center [666, 461] width 25 height 18
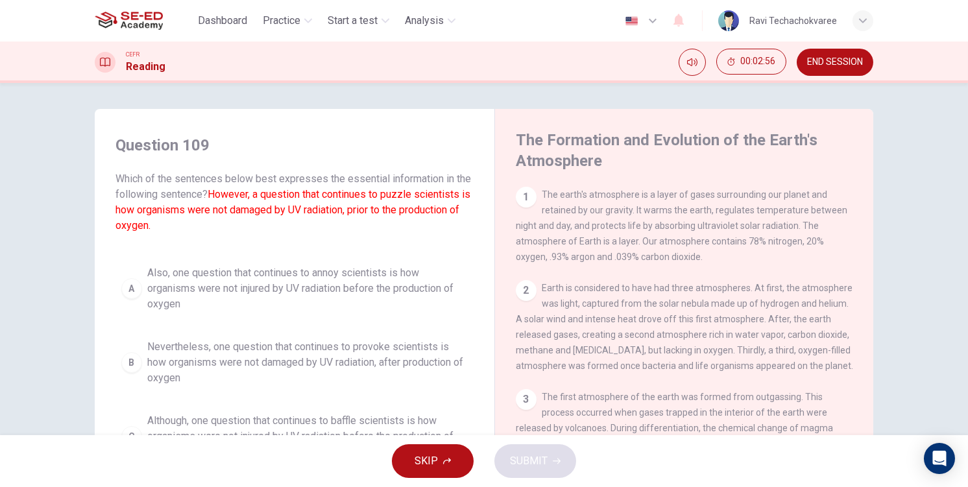
click at [269, 275] on span "Also, one question that continues to annoy scientists is how organisms were not…" at bounding box center [307, 288] width 320 height 47
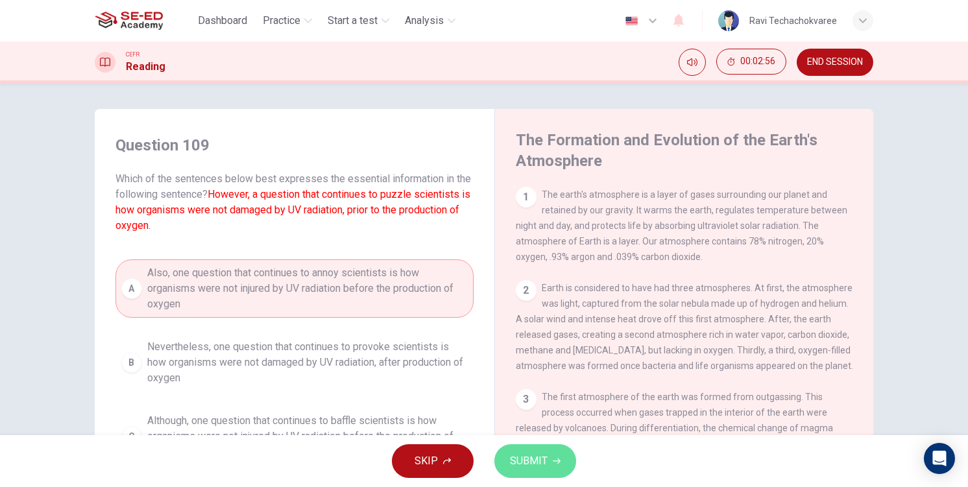
drag, startPoint x: 509, startPoint y: 449, endPoint x: 516, endPoint y: 454, distance: 8.8
click at [516, 454] on button "SUBMIT" at bounding box center [535, 461] width 82 height 34
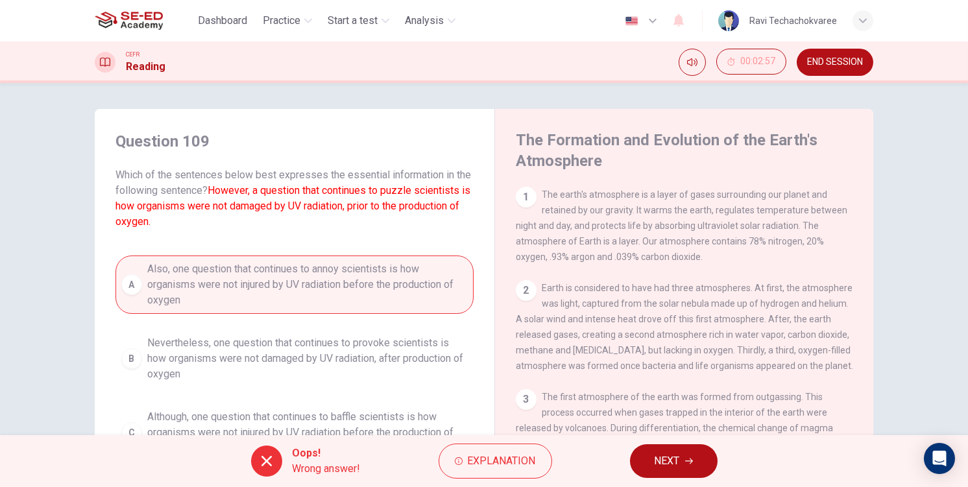
scroll to position [150, 0]
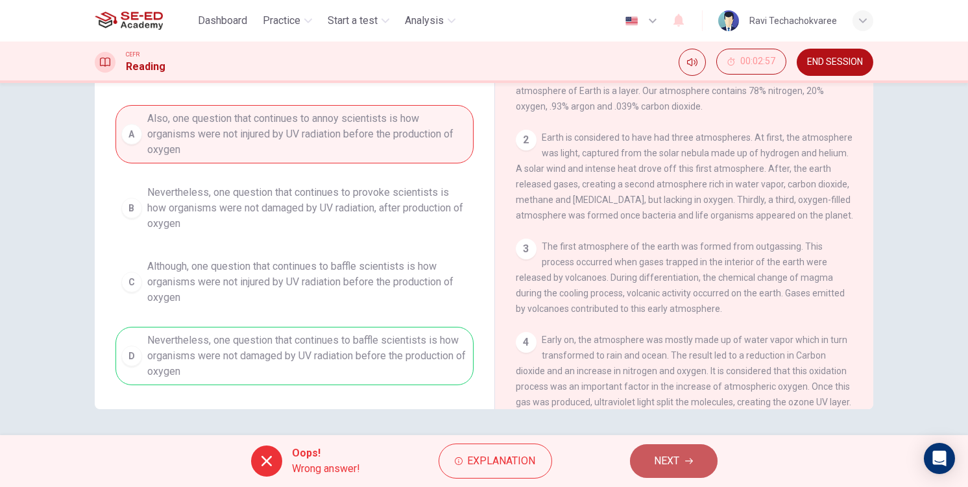
click at [662, 459] on span "NEXT" at bounding box center [666, 461] width 25 height 18
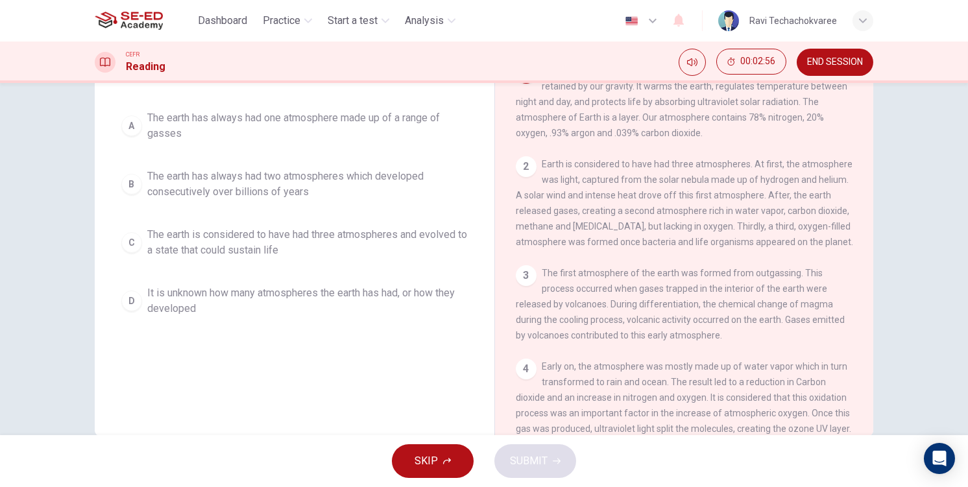
drag, startPoint x: 216, startPoint y: 324, endPoint x: 211, endPoint y: 300, distance: 24.4
click at [216, 322] on div "Question 110 Which of the following is true, according to the passage ? (Make s…" at bounding box center [294, 166] width 379 height 337
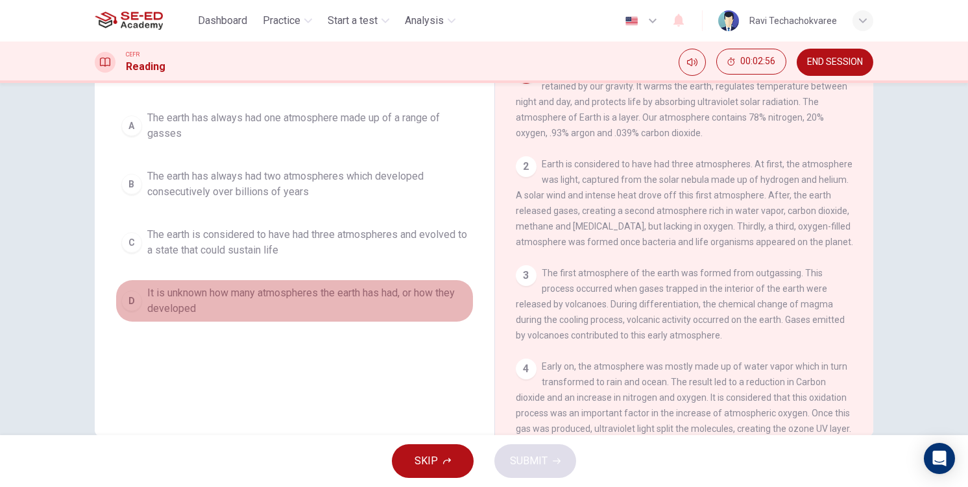
drag, startPoint x: 211, startPoint y: 300, endPoint x: 422, endPoint y: 396, distance: 231.4
click at [212, 300] on span "It is unknown how many atmospheres the earth has had, or how they developed" at bounding box center [307, 300] width 320 height 31
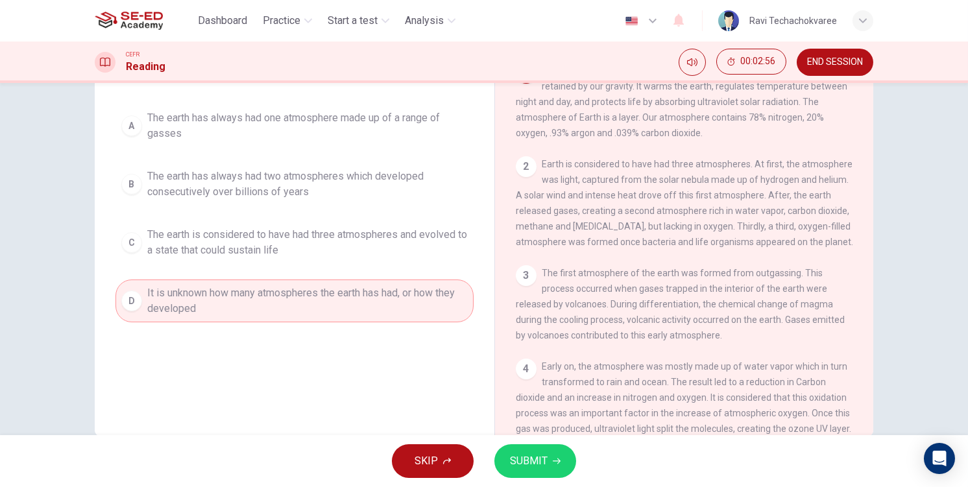
click at [553, 459] on icon "button" at bounding box center [557, 461] width 8 height 8
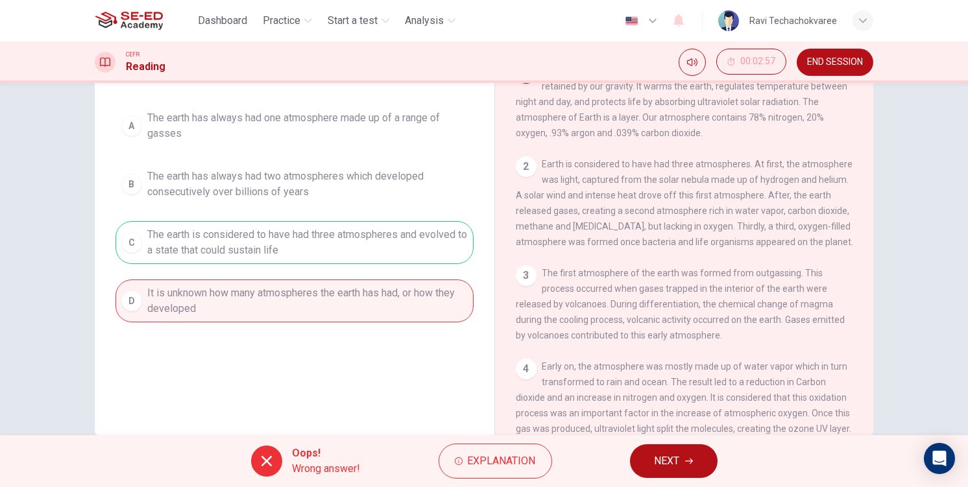
click at [656, 455] on button "NEXT" at bounding box center [674, 461] width 88 height 34
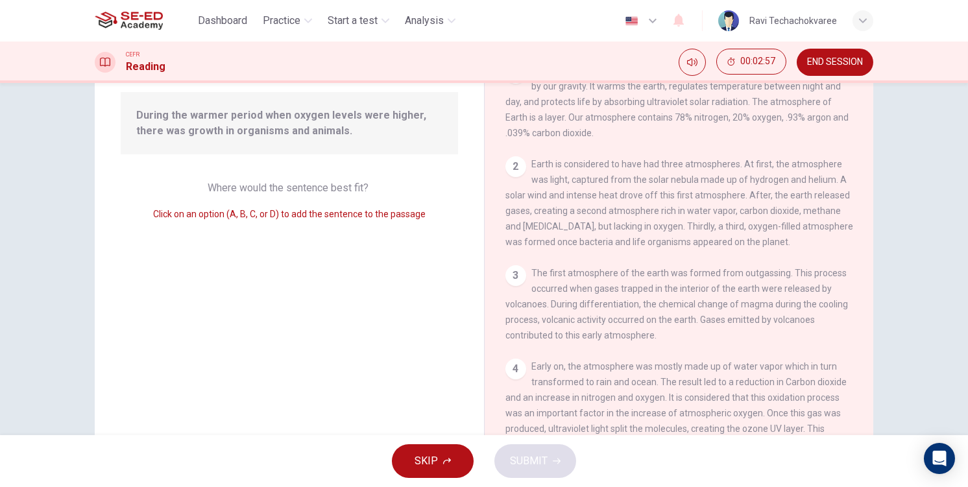
scroll to position [472, 0]
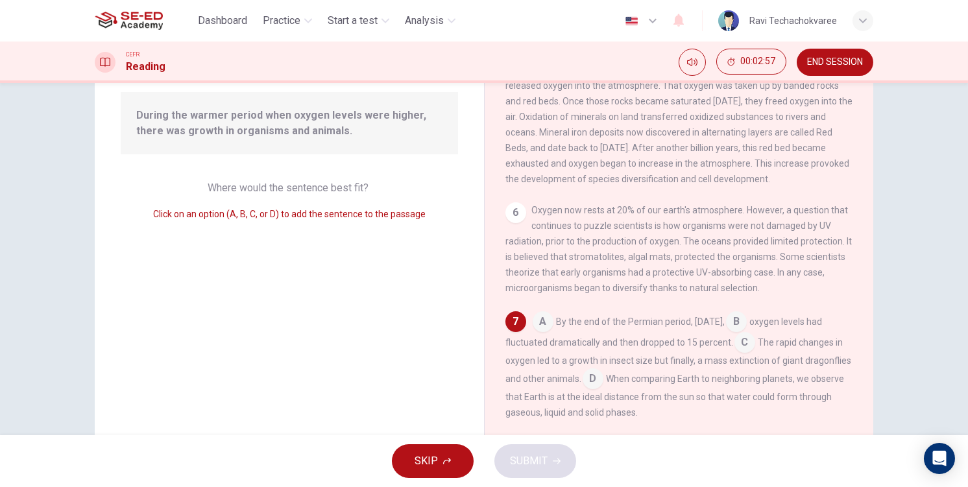
click at [304, 259] on div "Question 111 Look at the four that indicate where the following sentence could …" at bounding box center [289, 221] width 389 height 472
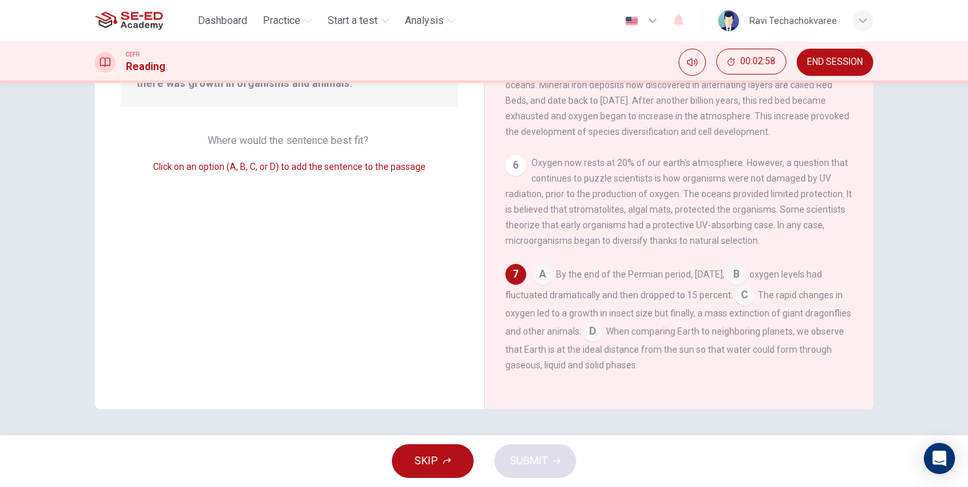
click at [540, 269] on input at bounding box center [543, 275] width 21 height 21
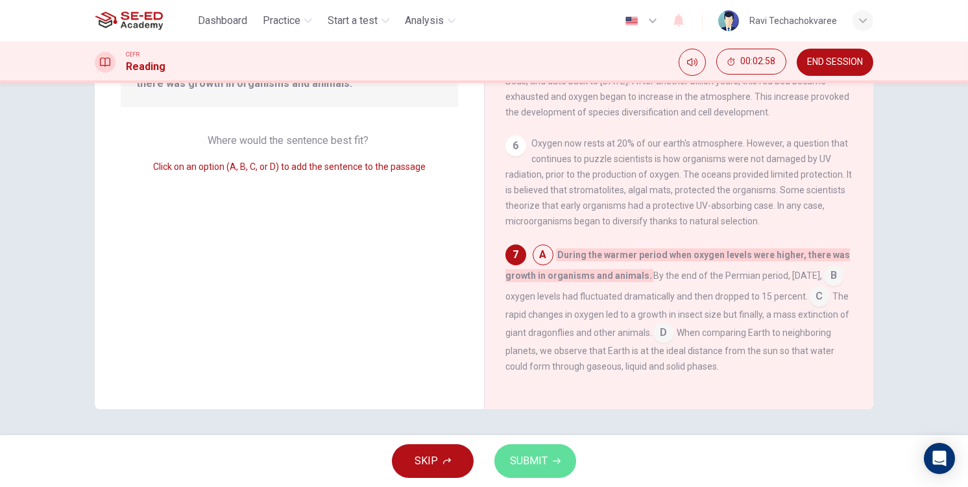
click at [542, 461] on span "SUBMIT" at bounding box center [529, 461] width 38 height 18
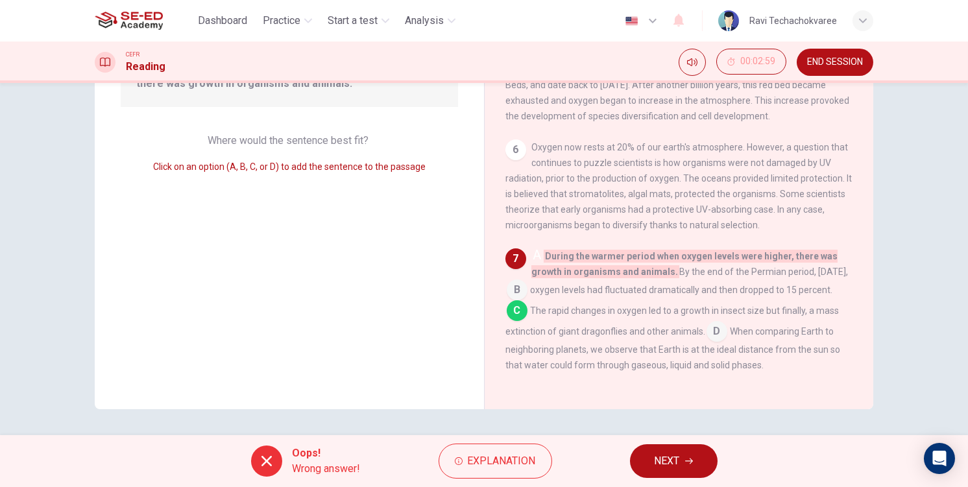
click at [668, 463] on span "NEXT" at bounding box center [666, 461] width 25 height 18
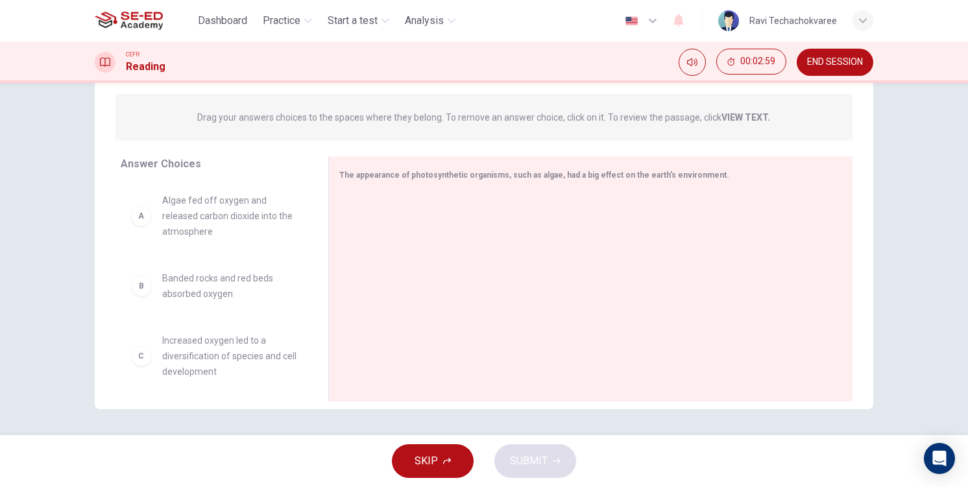
scroll to position [150, 0]
drag, startPoint x: 197, startPoint y: 233, endPoint x: 214, endPoint y: 259, distance: 30.9
click at [199, 237] on div "A Algae fed off oxygen and released carbon dioxide into the atmosphere B Banded…" at bounding box center [214, 282] width 187 height 200
drag, startPoint x: 271, startPoint y: 294, endPoint x: 397, endPoint y: 270, distance: 128.1
drag, startPoint x: 215, startPoint y: 286, endPoint x: 309, endPoint y: 298, distance: 94.2
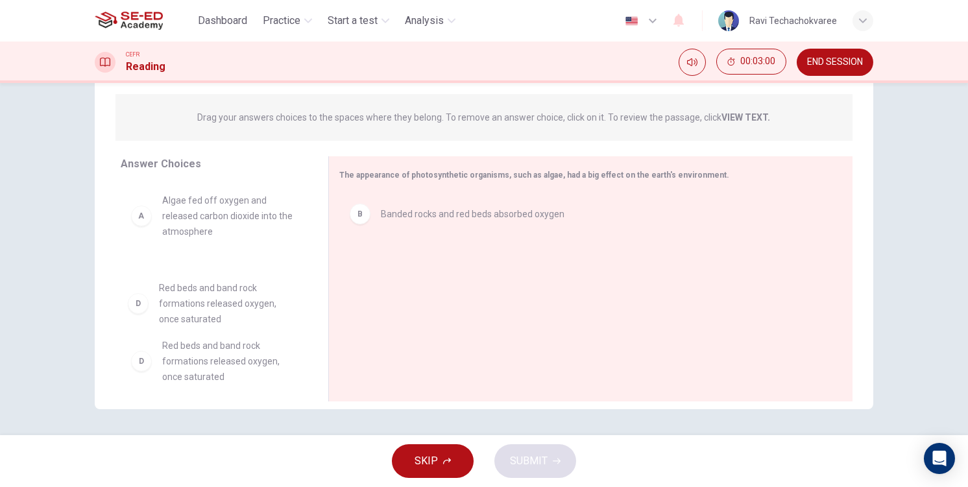
drag, startPoint x: 224, startPoint y: 306, endPoint x: 314, endPoint y: 327, distance: 91.9
click at [369, 322] on div "Answer Choices A Algae fed off oxygen and released carbon dioxide into the atmo…" at bounding box center [484, 282] width 778 height 252
drag, startPoint x: 344, startPoint y: 323, endPoint x: 335, endPoint y: 319, distance: 9.9
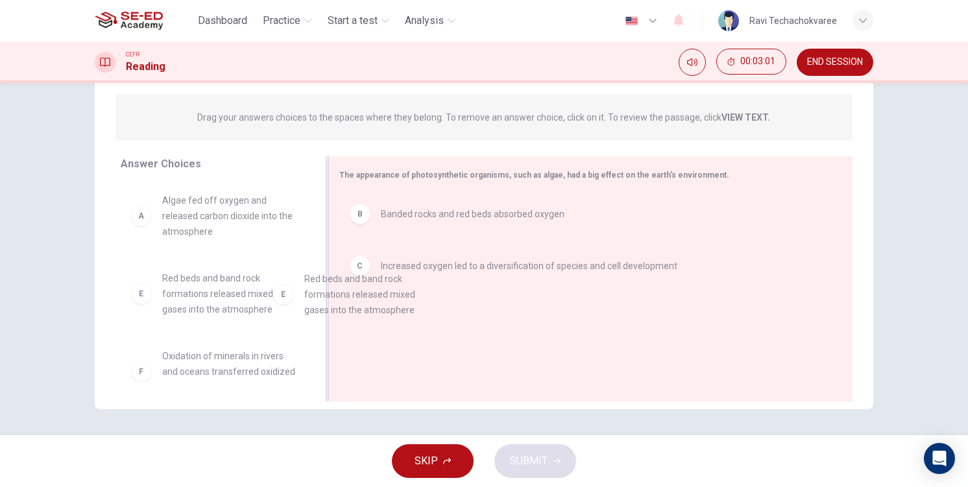
drag, startPoint x: 211, startPoint y: 307, endPoint x: 396, endPoint y: 322, distance: 184.9
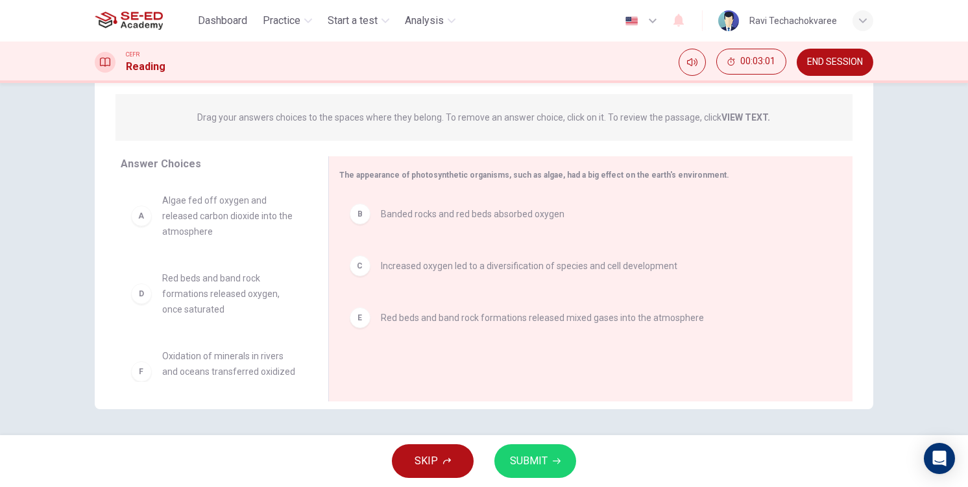
click at [547, 460] on button "SUBMIT" at bounding box center [535, 461] width 82 height 34
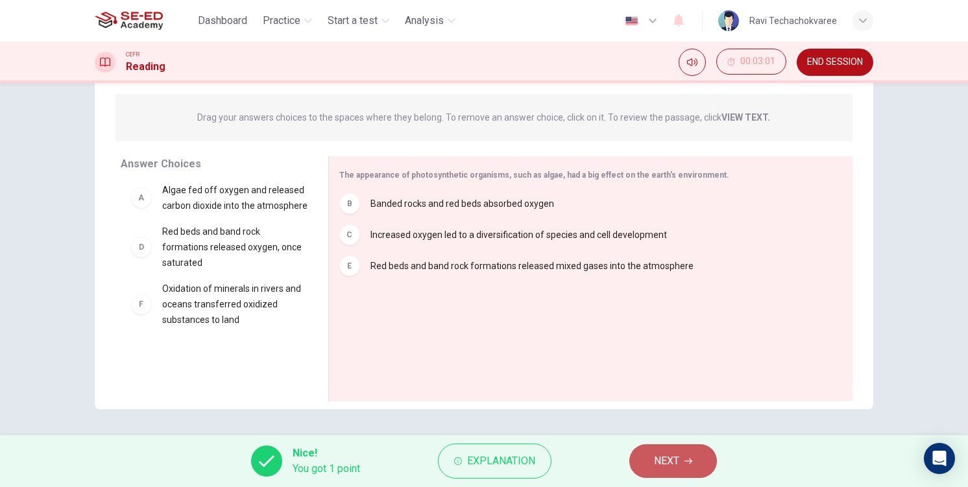
click at [632, 453] on button "NEXT" at bounding box center [673, 461] width 88 height 34
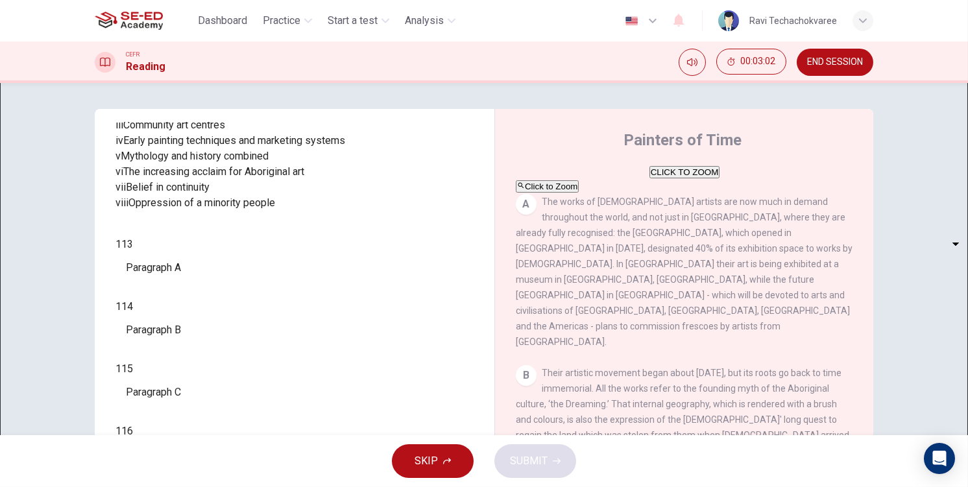
scroll to position [228, 0]
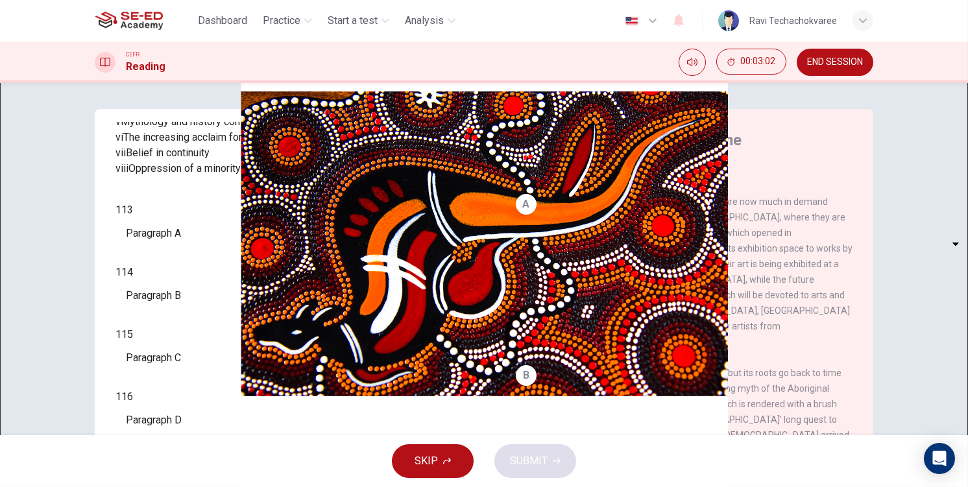
click at [193, 344] on body "This site uses cookies, as explained in our Privacy Policy . If you agree to th…" at bounding box center [484, 243] width 968 height 487
type input "iv"
click at [182, 383] on body "This site uses cookies, as explained in our Privacy Policy . If you agree to th…" at bounding box center [484, 243] width 968 height 487
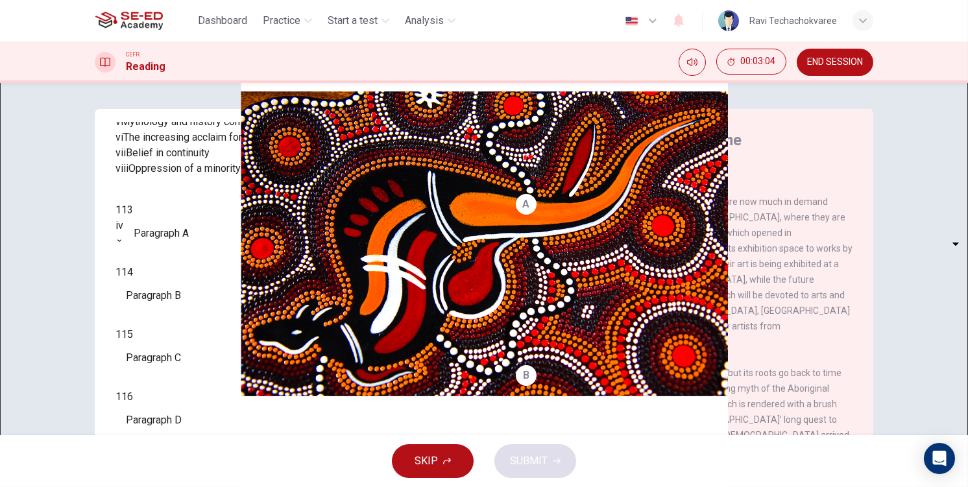
type input "vi"
click at [176, 409] on body "This site uses cookies, as explained in our Privacy Policy . If you agree to th…" at bounding box center [484, 243] width 968 height 487
type input "vi"
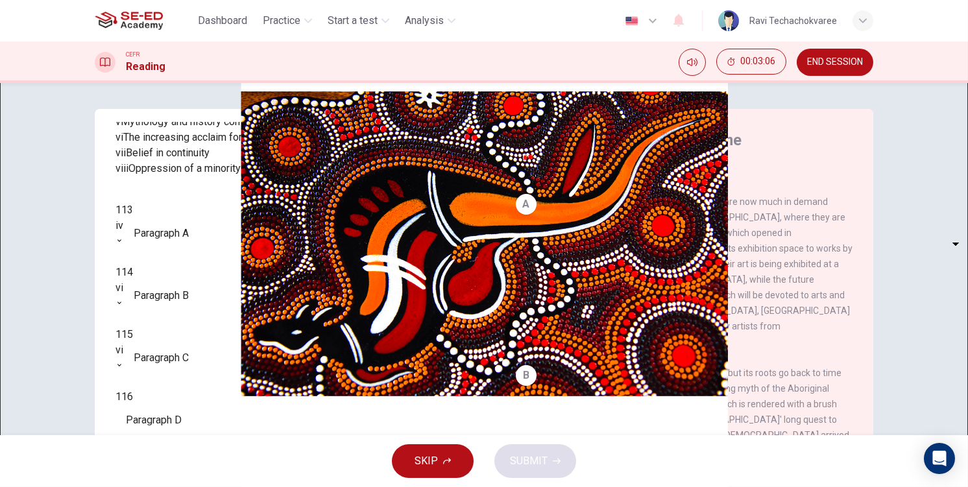
drag, startPoint x: 531, startPoint y: 460, endPoint x: 323, endPoint y: 417, distance: 211.9
click at [437, 445] on div "SKIP SUBMIT" at bounding box center [484, 461] width 968 height 52
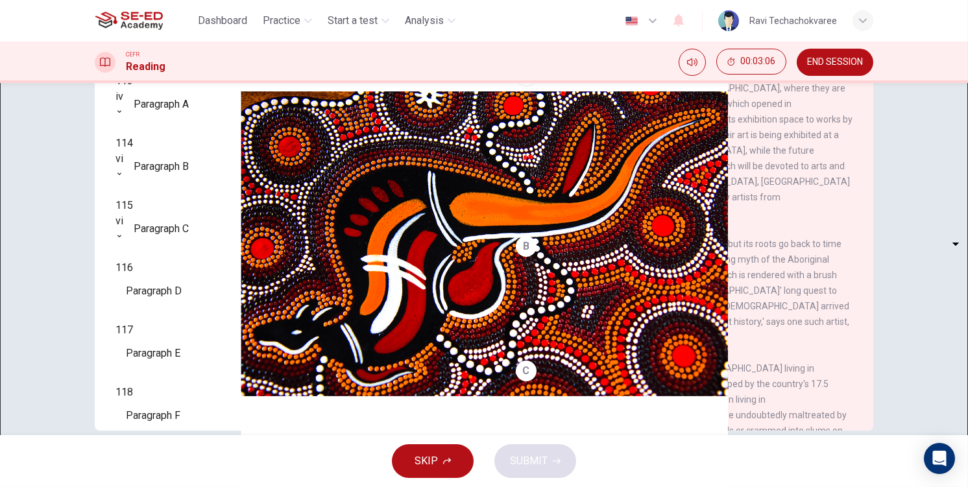
click at [184, 385] on body "This site uses cookies, as explained in our Privacy Policy . If you agree to th…" at bounding box center [484, 243] width 968 height 487
type input "v"
click at [175, 357] on body "This site uses cookies, as explained in our Privacy Policy . If you agree to th…" at bounding box center [484, 243] width 968 height 487
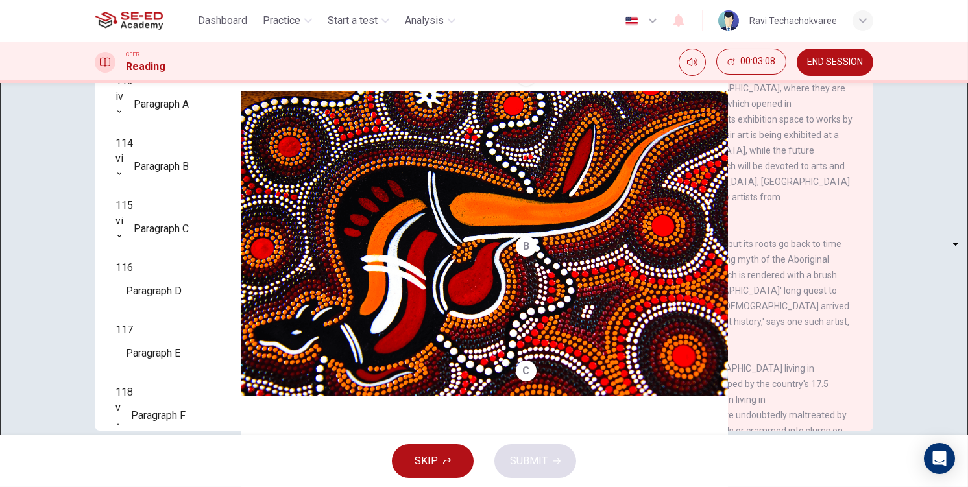
type input "v"
click at [173, 326] on body "This site uses cookies, as explained in our Privacy Policy . If you agree to th…" at bounding box center [484, 243] width 968 height 487
type input "iii"
click at [545, 462] on span "SUBMIT" at bounding box center [529, 461] width 38 height 18
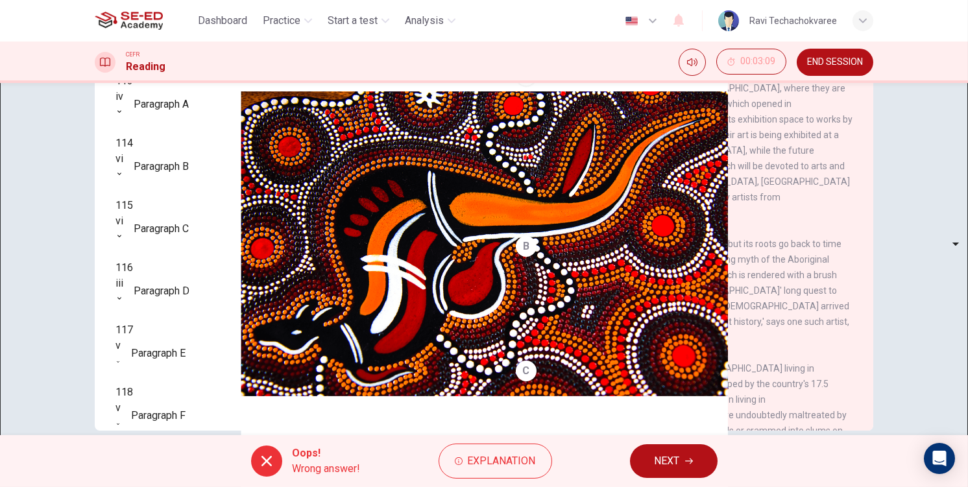
click at [678, 478] on div "Oops! Wrong answer! Explanation NEXT" at bounding box center [484, 461] width 968 height 52
click at [687, 475] on button "NEXT" at bounding box center [674, 461] width 88 height 34
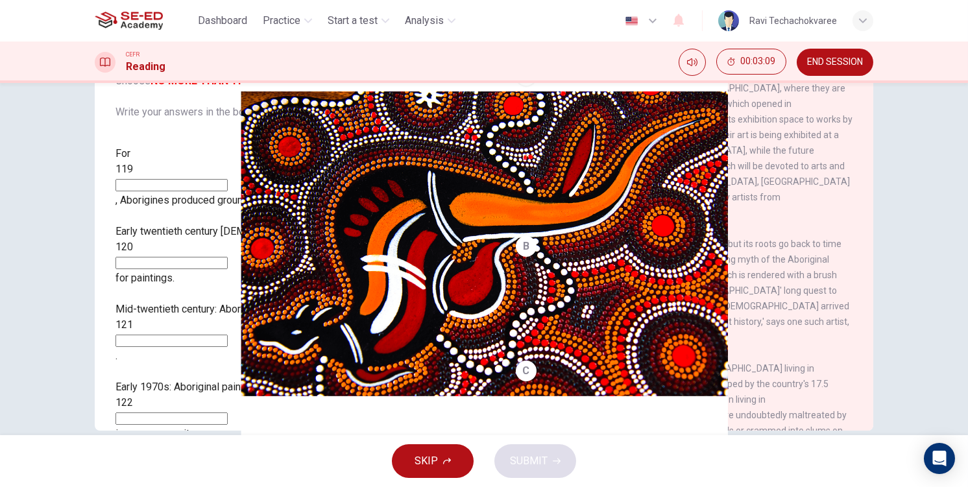
click at [185, 294] on div "For 119 , Aborigines produced ground and rock paintings. Early twentieth centur…" at bounding box center [294, 294] width 358 height 296
click at [195, 413] on input at bounding box center [171, 419] width 112 height 12
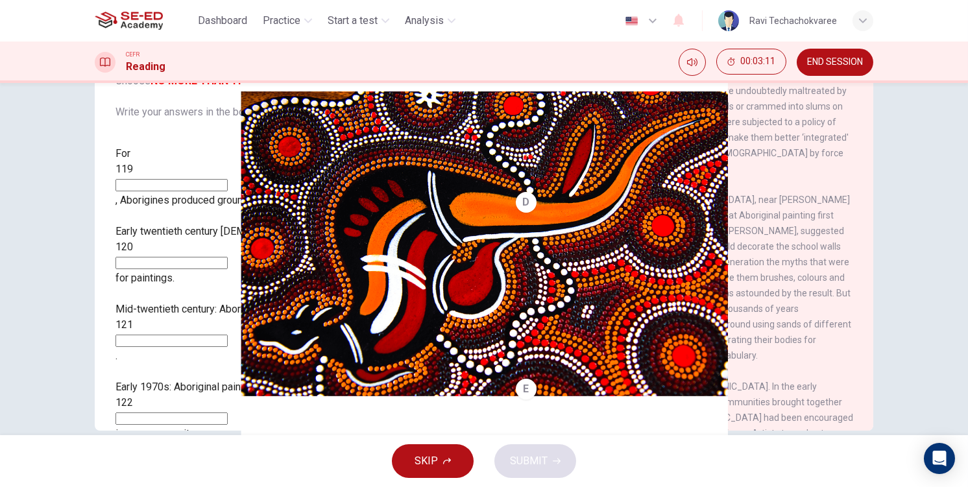
scroll to position [713, 0]
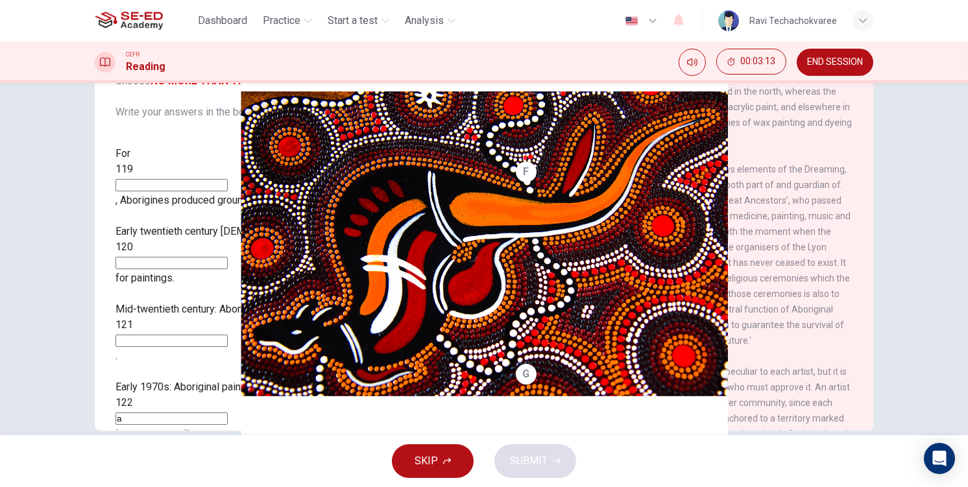
type input "a"
click at [191, 335] on input at bounding box center [171, 341] width 112 height 12
type input "s"
type input "b"
click at [212, 257] on input at bounding box center [171, 263] width 112 height 12
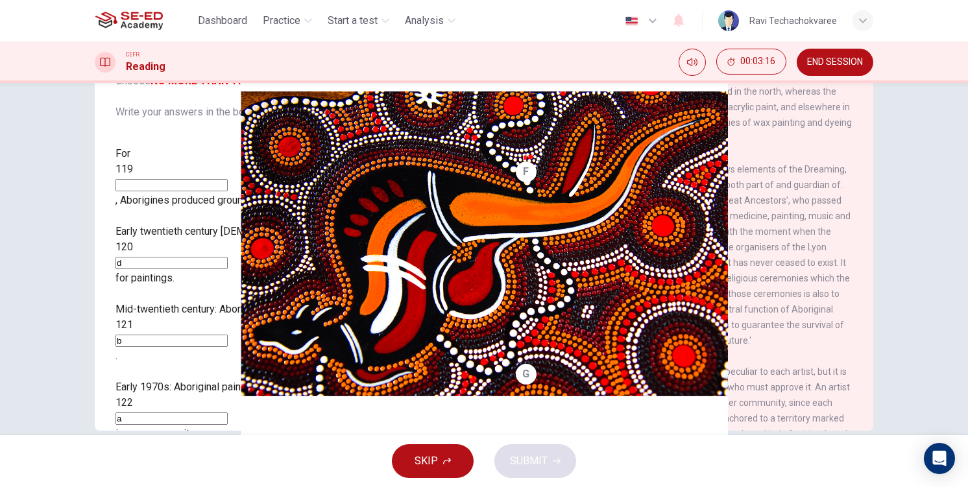
type input "d"
click at [212, 179] on input at bounding box center [171, 185] width 112 height 12
type input "e"
click at [537, 455] on span "SUBMIT" at bounding box center [529, 461] width 38 height 18
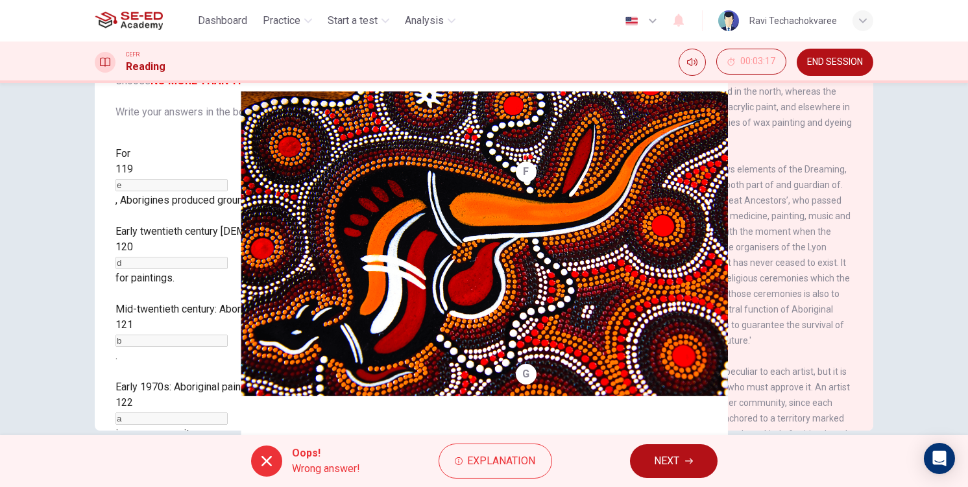
click at [683, 453] on button "NEXT" at bounding box center [674, 461] width 88 height 34
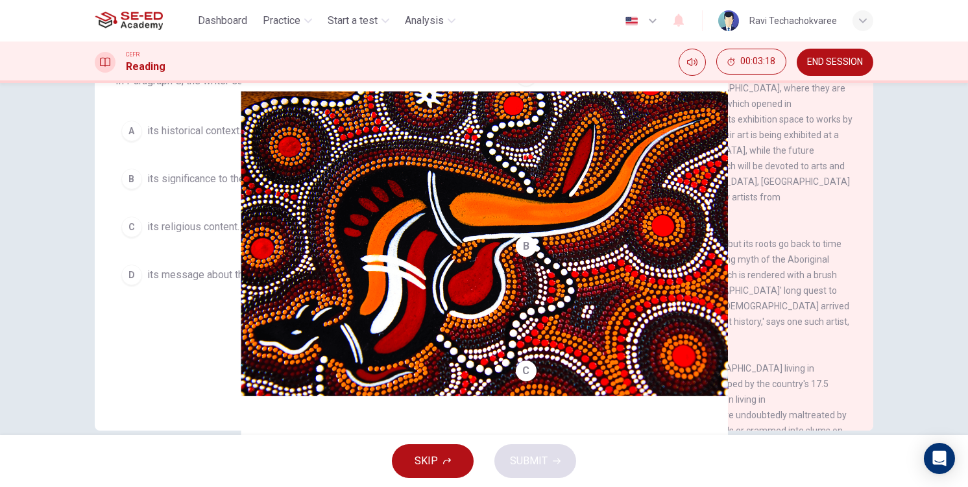
click at [276, 243] on button "C its religious content." at bounding box center [294, 227] width 358 height 32
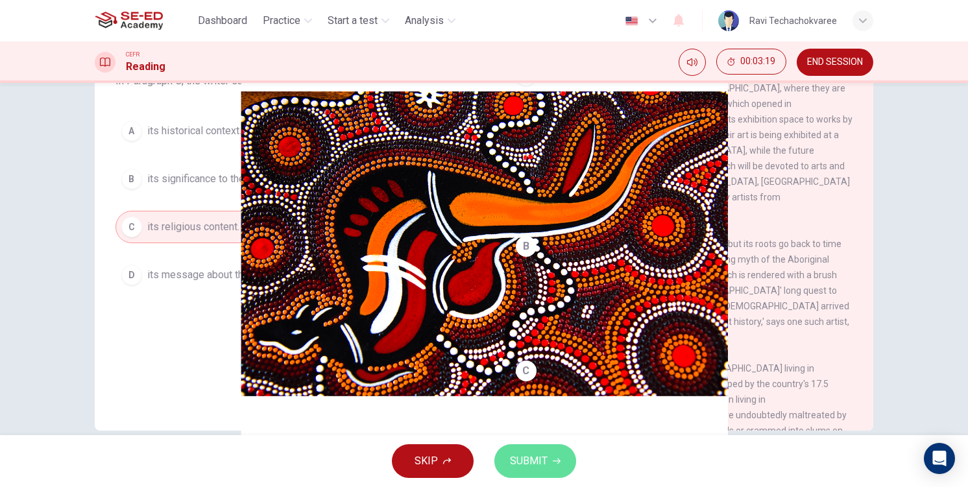
click at [568, 467] on button "SUBMIT" at bounding box center [535, 461] width 82 height 34
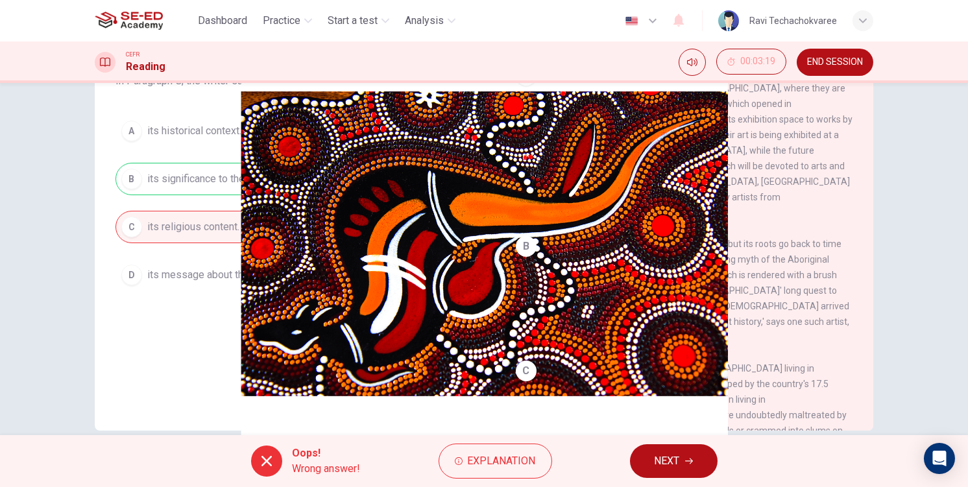
click at [656, 466] on span "NEXT" at bounding box center [666, 461] width 25 height 18
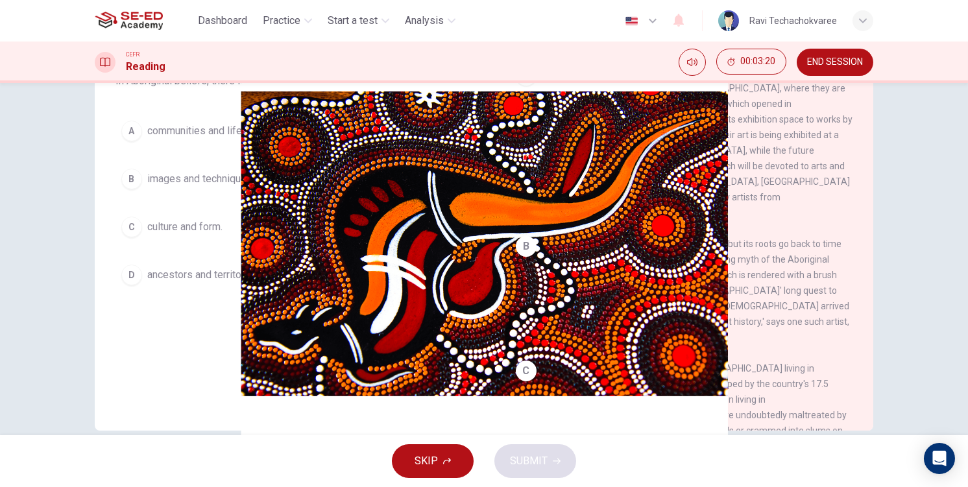
scroll to position [0, 0]
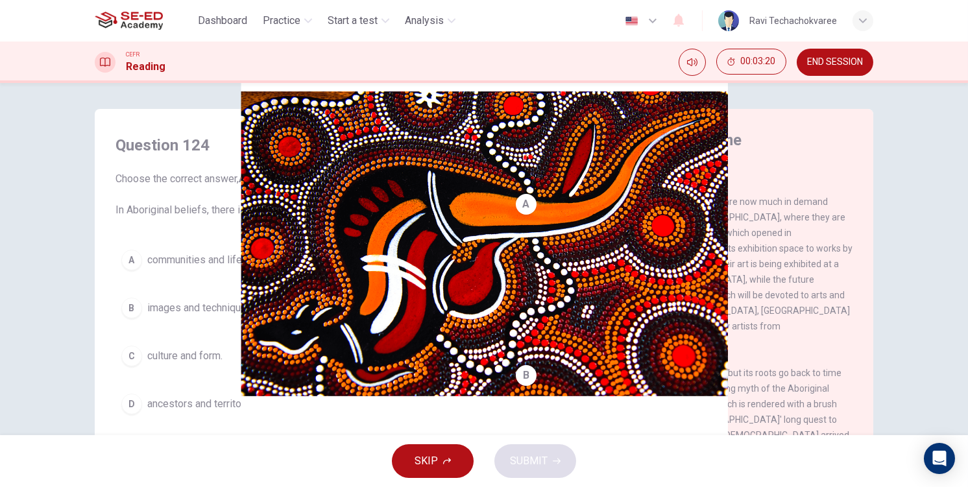
click at [199, 274] on button "A communities and lifestyles." at bounding box center [294, 260] width 358 height 32
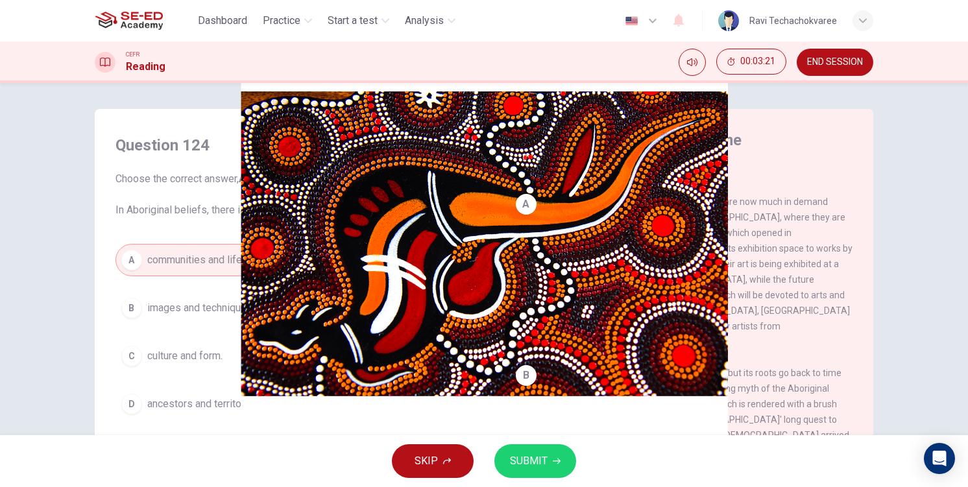
click at [530, 461] on span "SUBMIT" at bounding box center [529, 461] width 38 height 18
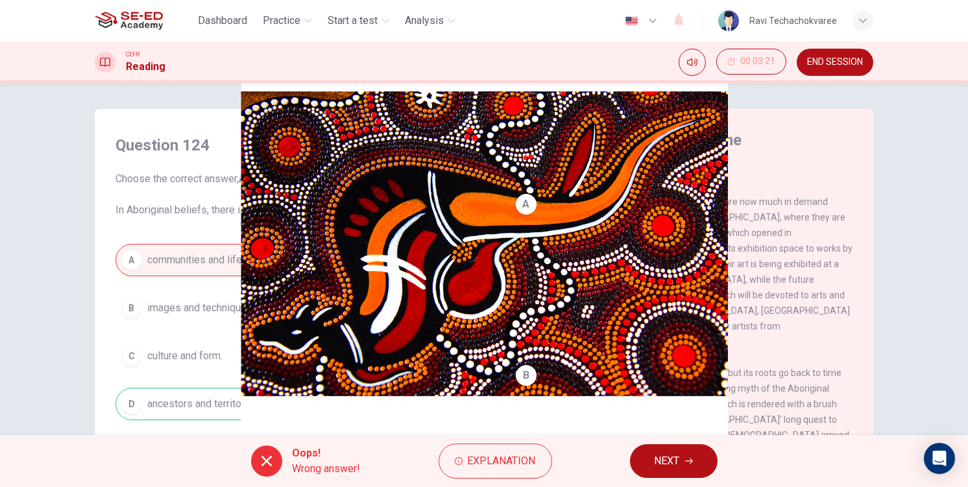
click at [245, 338] on div "A communities and lifestyles. B images and techniques. C culture and form. D an…" at bounding box center [294, 332] width 358 height 176
click at [681, 455] on button "NEXT" at bounding box center [674, 461] width 88 height 34
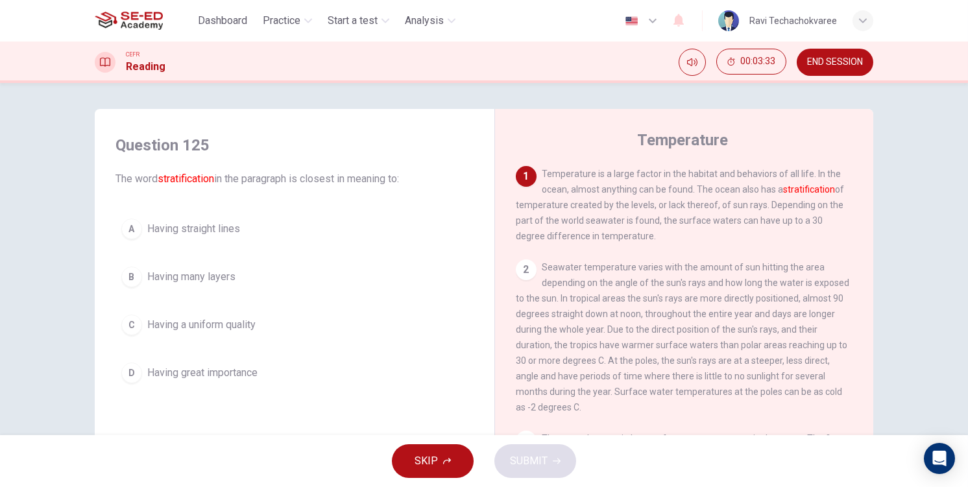
click at [422, 275] on button "B Having many layers" at bounding box center [294, 277] width 358 height 32
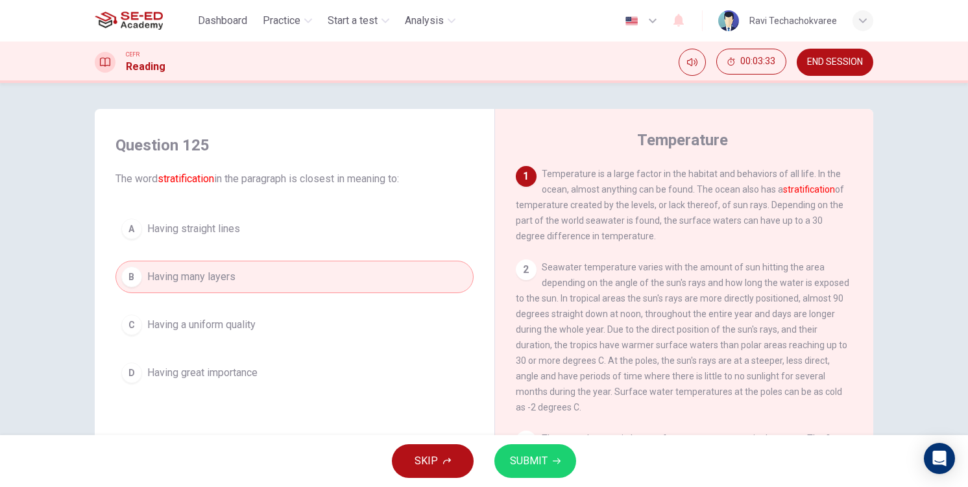
drag, startPoint x: 596, startPoint y: 476, endPoint x: 568, endPoint y: 468, distance: 29.1
click at [595, 474] on div "SKIP SUBMIT" at bounding box center [484, 461] width 968 height 52
click at [552, 466] on button "SUBMIT" at bounding box center [535, 461] width 82 height 34
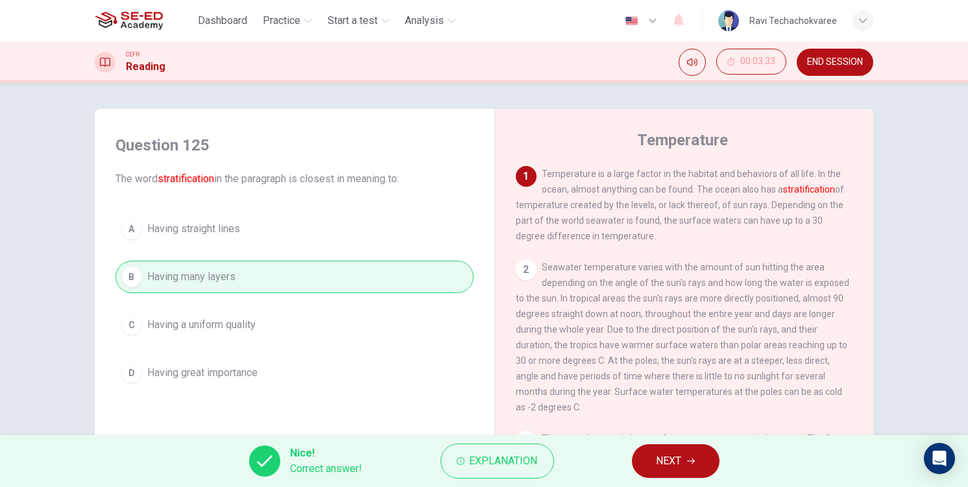
click at [243, 328] on div "A Having straight lines B Having many layers C Having a uniform quality D Havin…" at bounding box center [294, 301] width 358 height 176
click at [609, 438] on div "Dashboard Practice Start a test Analysis English en ​ Ravi Techachokvaree CEFR …" at bounding box center [484, 243] width 968 height 487
drag, startPoint x: 649, startPoint y: 455, endPoint x: 605, endPoint y: 446, distance: 44.4
click at [649, 456] on button "NEXT" at bounding box center [676, 461] width 88 height 34
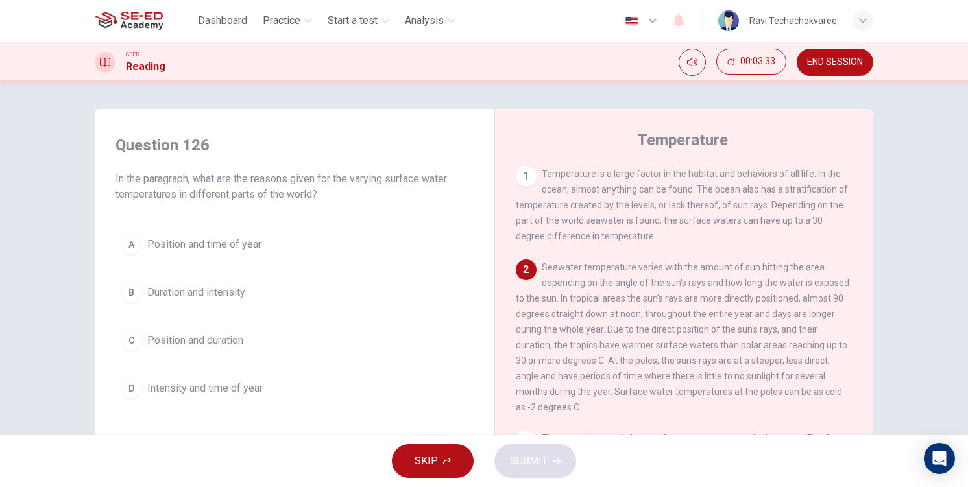
drag, startPoint x: 163, startPoint y: 303, endPoint x: 179, endPoint y: 313, distance: 18.9
click at [165, 304] on button "B Duration and intensity" at bounding box center [294, 292] width 358 height 32
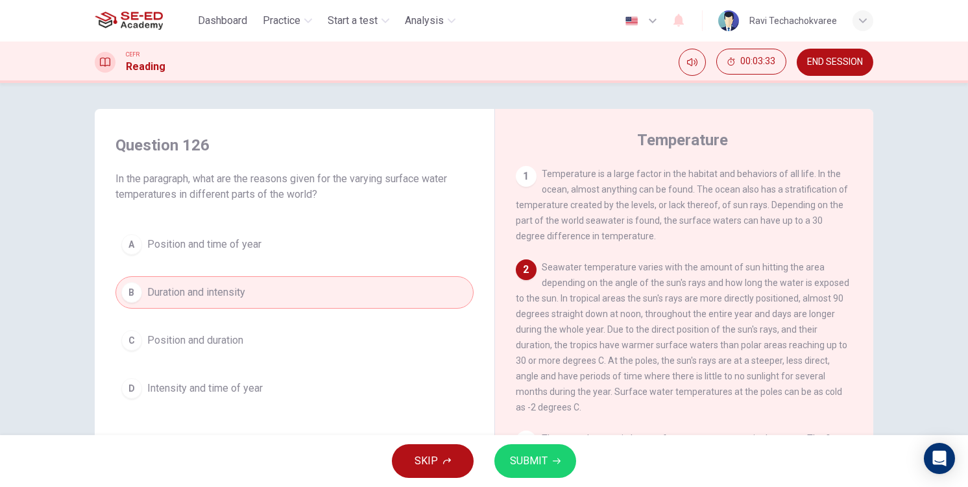
click at [474, 447] on div "SKIP SUBMIT" at bounding box center [484, 461] width 968 height 52
click at [585, 460] on div "SKIP SUBMIT" at bounding box center [484, 461] width 968 height 52
click at [542, 461] on span "SUBMIT" at bounding box center [529, 461] width 38 height 18
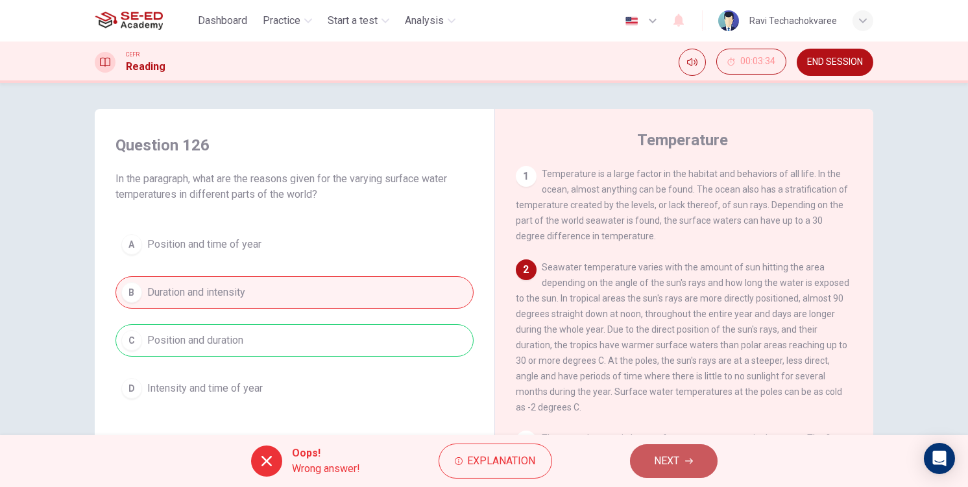
click at [677, 462] on span "NEXT" at bounding box center [666, 461] width 25 height 18
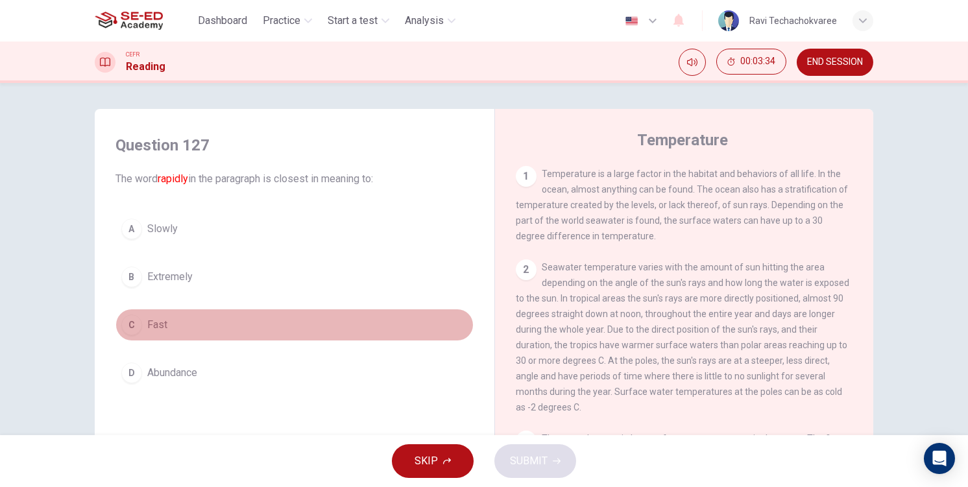
click at [333, 340] on button "C Fast" at bounding box center [294, 325] width 358 height 32
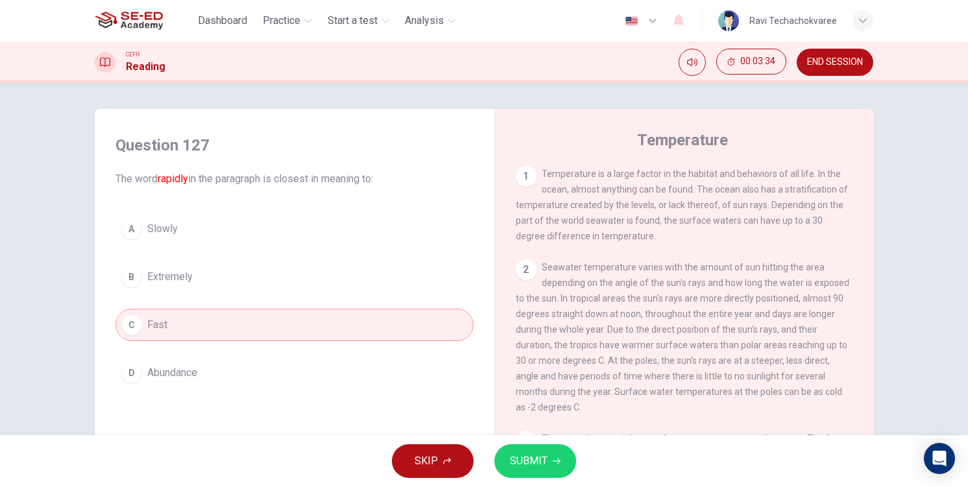
click at [534, 463] on span "SUBMIT" at bounding box center [529, 461] width 38 height 18
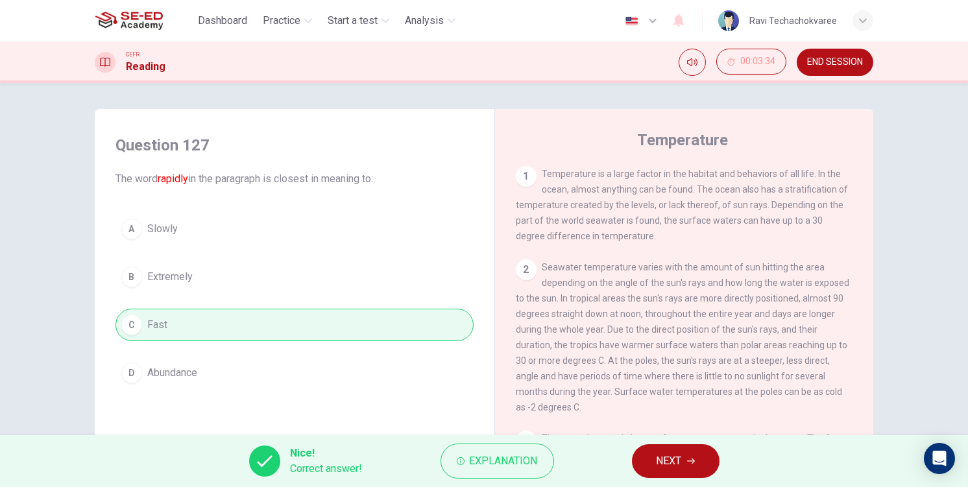
click at [658, 459] on span "NEXT" at bounding box center [668, 461] width 25 height 18
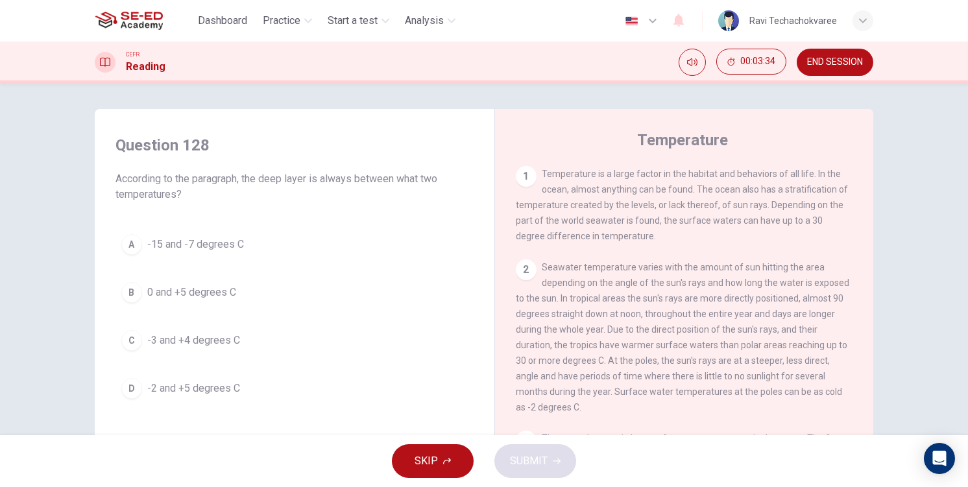
drag, startPoint x: 279, startPoint y: 309, endPoint x: 309, endPoint y: 321, distance: 32.9
click at [282, 310] on div "A -15 and -7 degrees C B 0 and +5 degrees C C -3 and +4 degrees C D -2 and +5 d…" at bounding box center [294, 316] width 358 height 176
drag, startPoint x: 341, startPoint y: 361, endPoint x: 350, endPoint y: 365, distance: 9.9
click at [342, 361] on div "A -15 and -7 degrees C B 0 and +5 degrees C C -3 and +4 degrees C D -2 and +5 d…" at bounding box center [294, 316] width 358 height 176
click at [285, 359] on div "A -15 and -7 degrees C B 0 and +5 degrees C C -3 and +4 degrees C D -2 and +5 d…" at bounding box center [294, 316] width 358 height 176
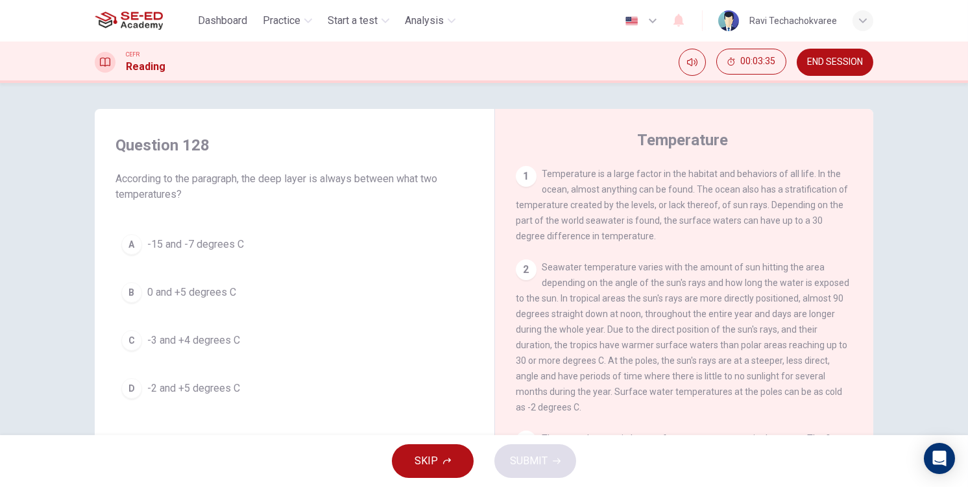
click at [216, 336] on span "-3 and +4 degrees C" at bounding box center [193, 341] width 93 height 16
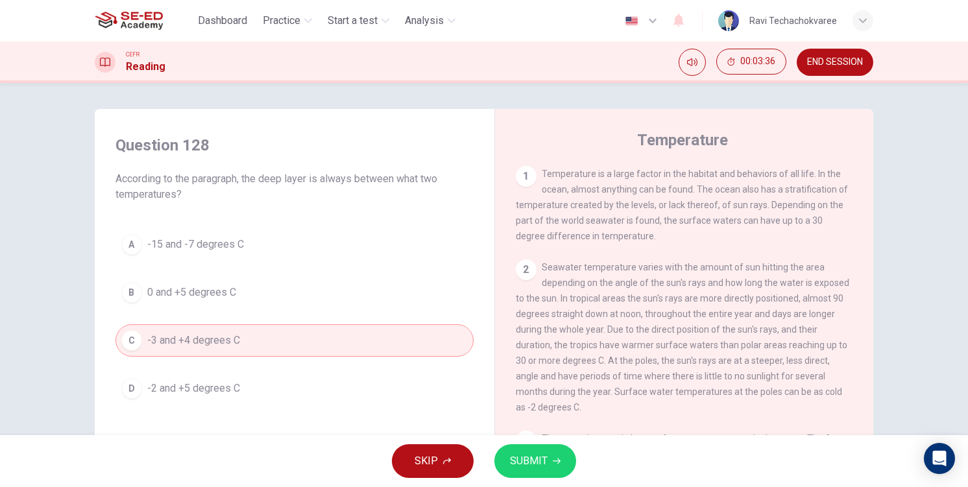
click at [532, 453] on span "SUBMIT" at bounding box center [529, 461] width 38 height 18
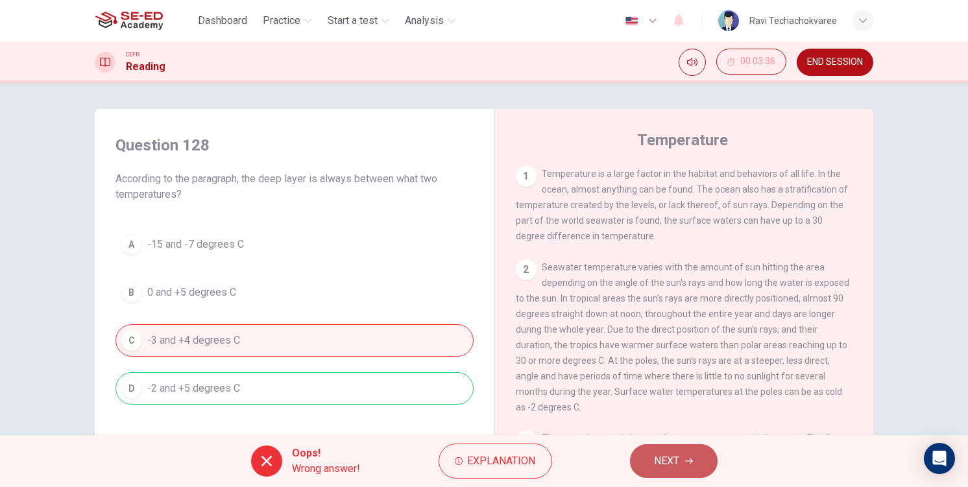
click at [653, 458] on button "NEXT" at bounding box center [674, 461] width 88 height 34
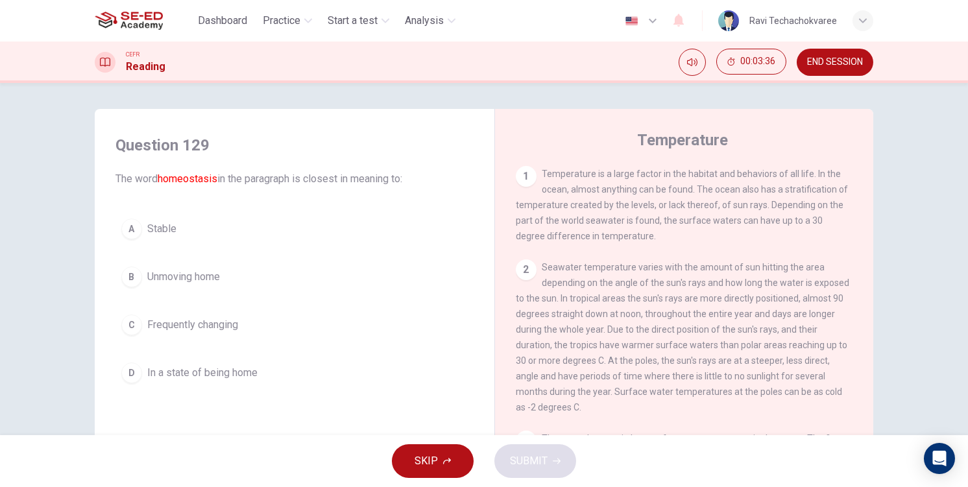
click at [210, 307] on div "A Stable B Unmoving home C Frequently changing D In a state of being home" at bounding box center [294, 301] width 358 height 176
click at [227, 337] on button "C Frequently changing" at bounding box center [294, 325] width 358 height 32
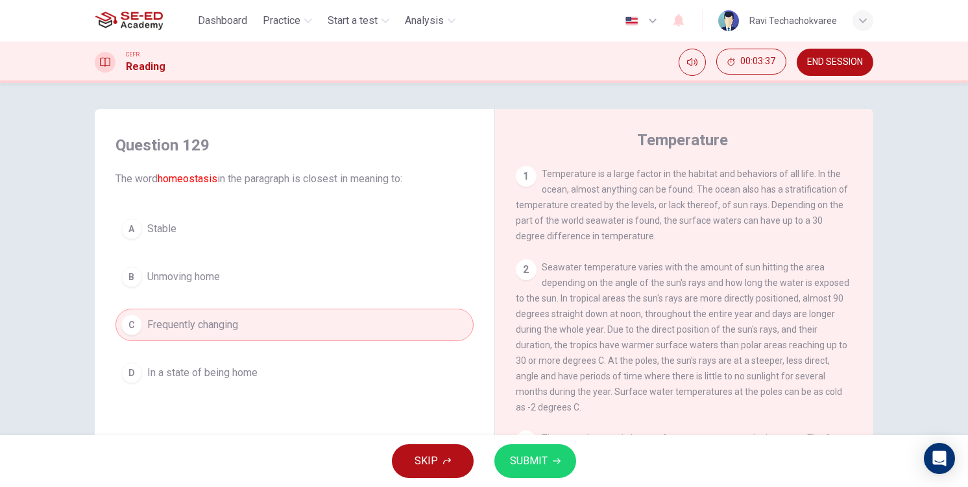
click at [541, 468] on span "SUBMIT" at bounding box center [529, 461] width 38 height 18
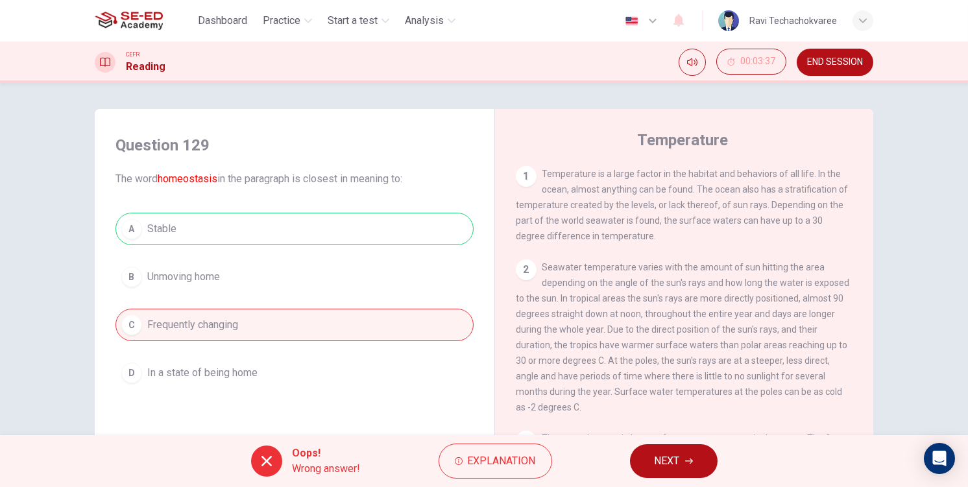
click at [652, 459] on button "NEXT" at bounding box center [674, 461] width 88 height 34
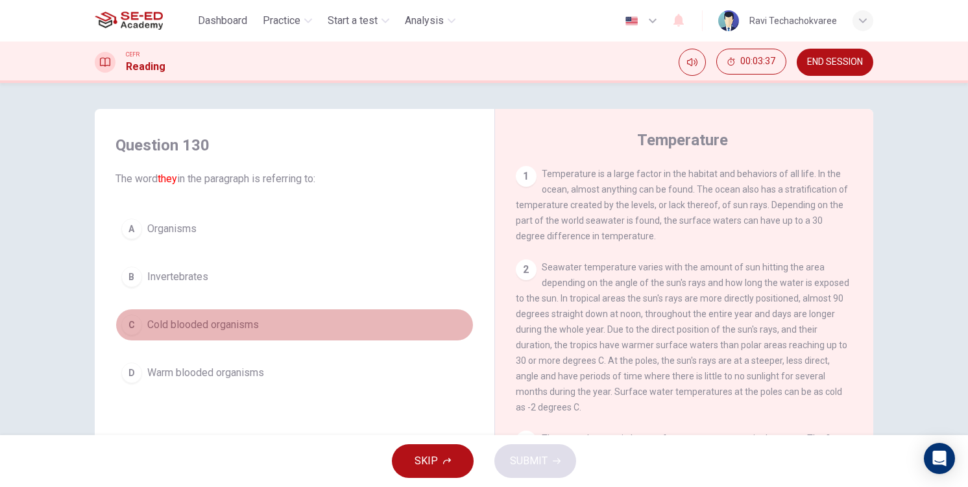
drag, startPoint x: 237, startPoint y: 317, endPoint x: 272, endPoint y: 341, distance: 43.0
click at [239, 320] on span "Cold blooded organisms" at bounding box center [203, 325] width 112 height 16
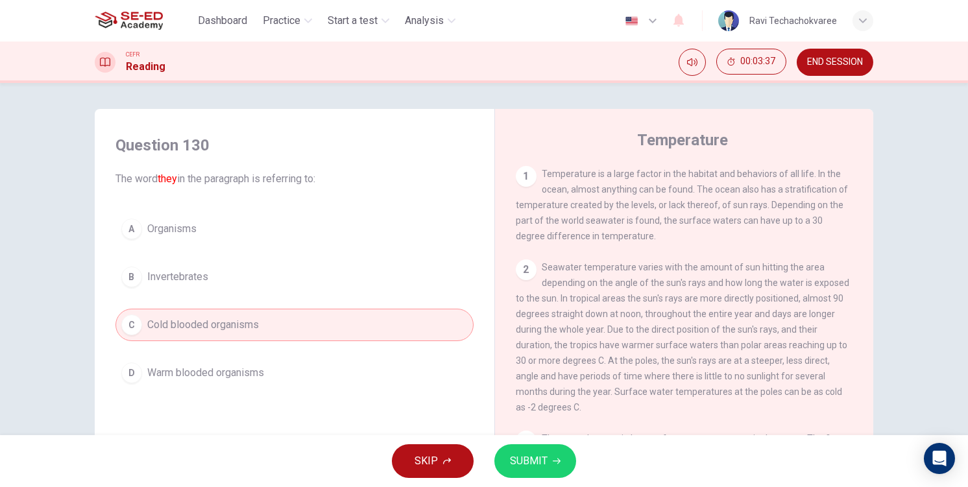
click at [520, 438] on div "SKIP SUBMIT" at bounding box center [484, 461] width 968 height 52
click at [532, 457] on span "SUBMIT" at bounding box center [529, 461] width 38 height 18
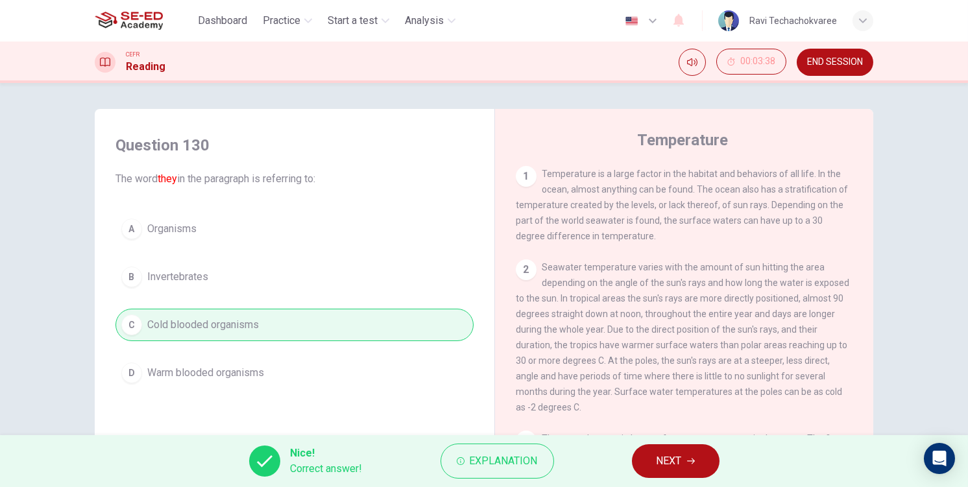
click at [673, 469] on span "NEXT" at bounding box center [668, 461] width 25 height 18
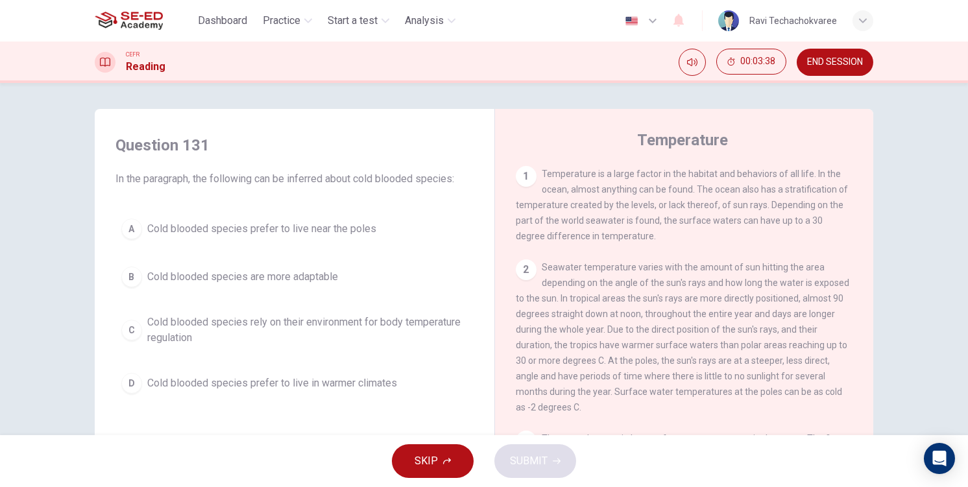
click at [360, 350] on button "C Cold blooded species rely on their environment for body temperature regulation" at bounding box center [294, 330] width 358 height 43
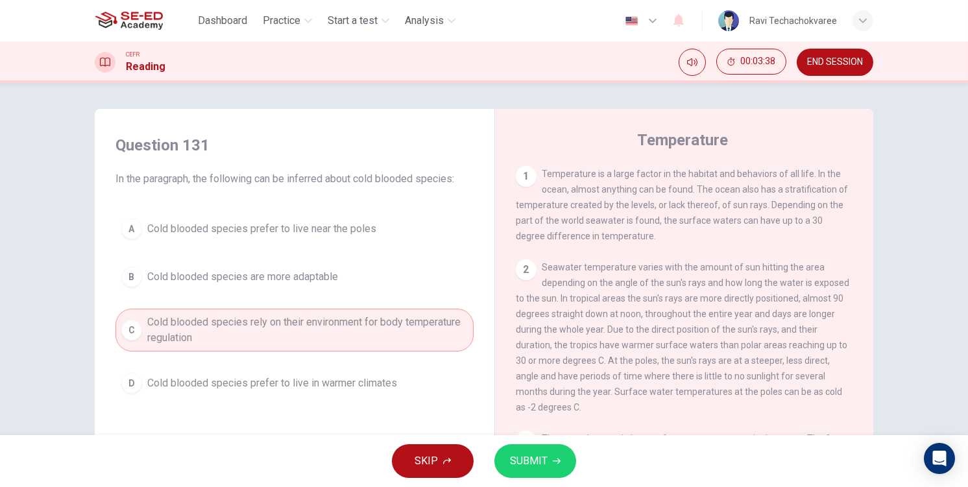
click at [523, 464] on span "SUBMIT" at bounding box center [529, 461] width 38 height 18
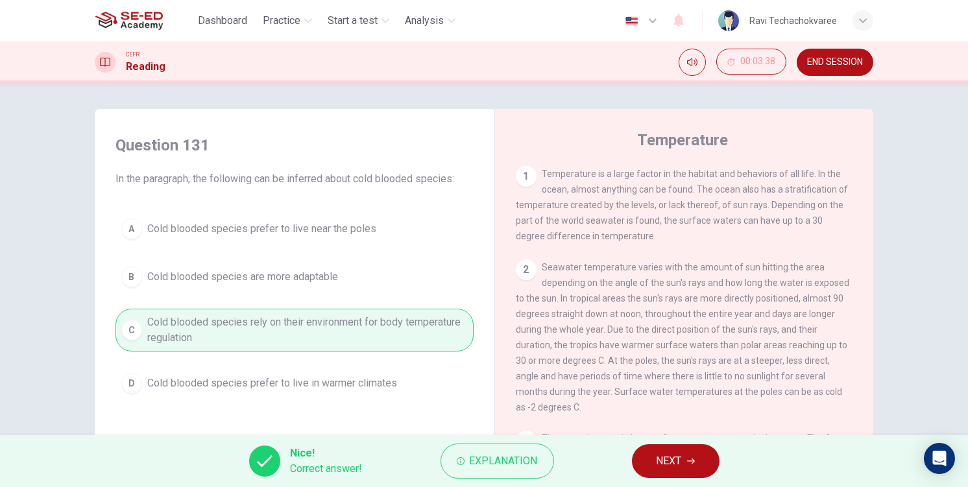
click at [678, 468] on span "NEXT" at bounding box center [668, 461] width 25 height 18
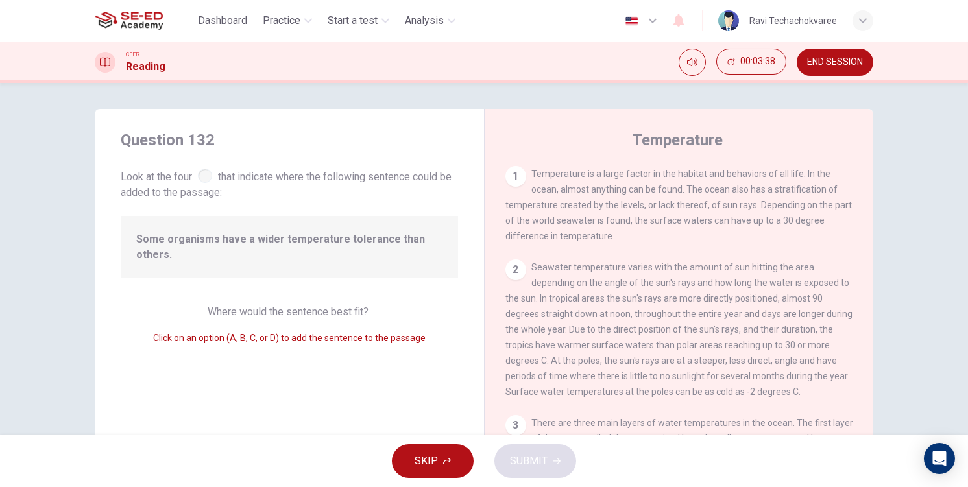
scroll to position [505, 0]
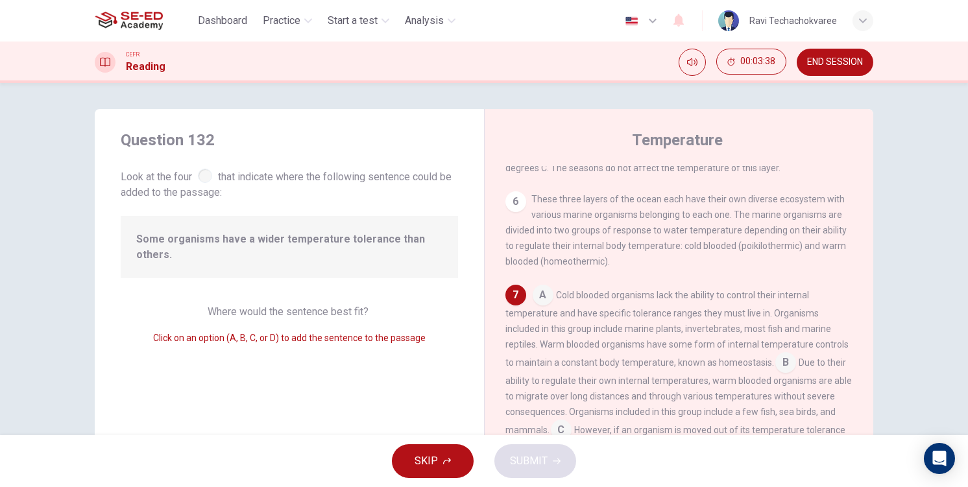
click at [265, 306] on div "Where would the sentence best fit? Click on an option (A, B, C, or D) to add th…" at bounding box center [289, 325] width 337 height 42
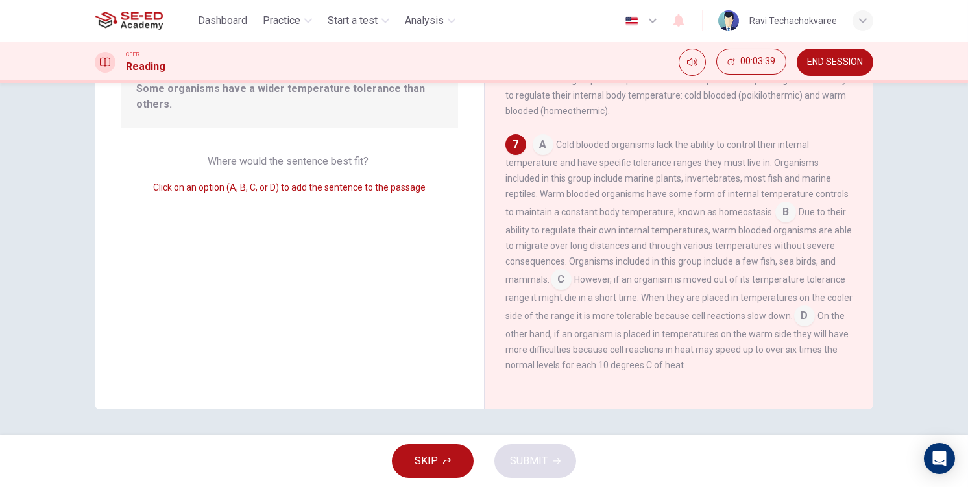
click at [559, 281] on input at bounding box center [561, 280] width 21 height 21
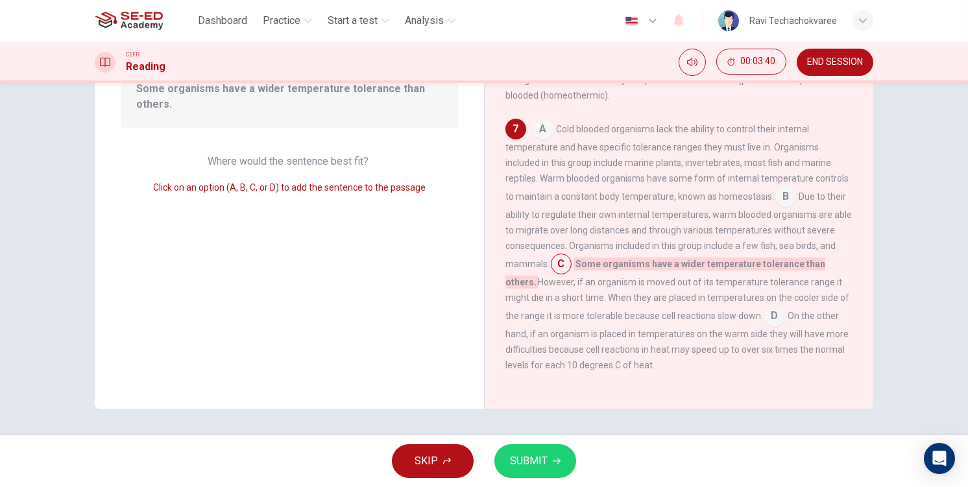
click at [544, 468] on button "SUBMIT" at bounding box center [535, 461] width 82 height 34
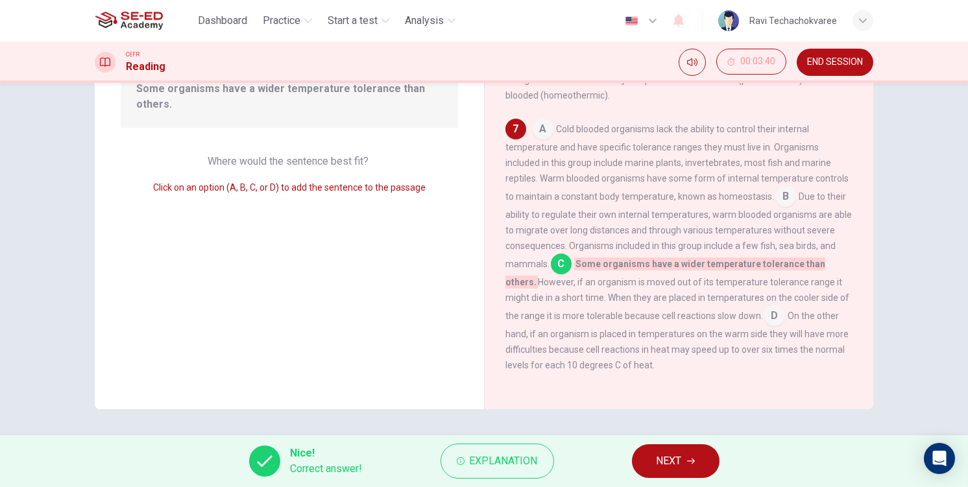
scroll to position [0, 0]
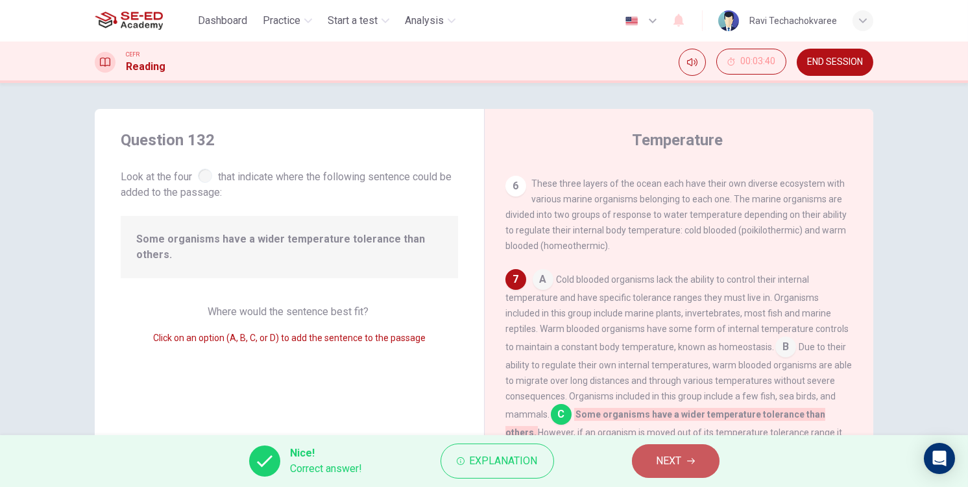
click at [643, 452] on button "NEXT" at bounding box center [676, 461] width 88 height 34
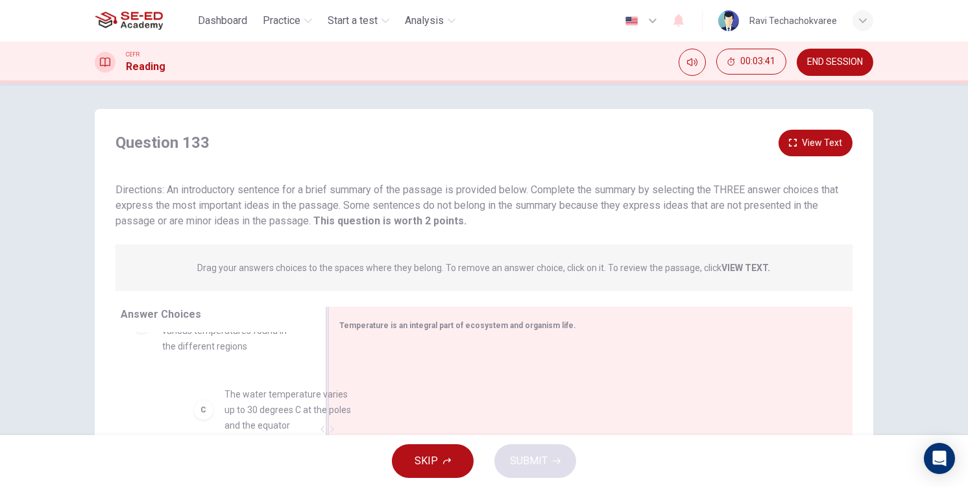
drag, startPoint x: 311, startPoint y: 383, endPoint x: 350, endPoint y: 399, distance: 42.5
drag, startPoint x: 241, startPoint y: 366, endPoint x: 355, endPoint y: 362, distance: 114.3
click at [355, 362] on div "Answer Choices A Through temperature, multiple ecosystems are created within th…" at bounding box center [484, 433] width 778 height 252
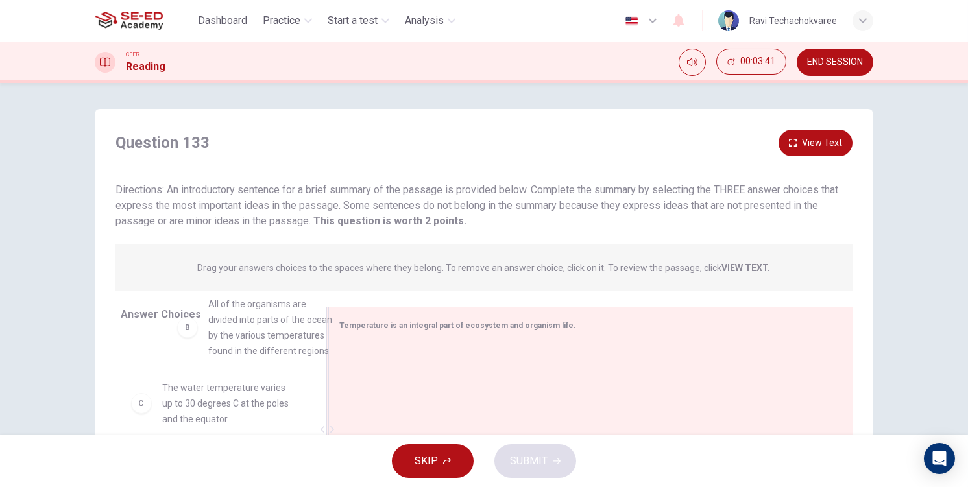
drag, startPoint x: 255, startPoint y: 346, endPoint x: 317, endPoint y: 379, distance: 69.6
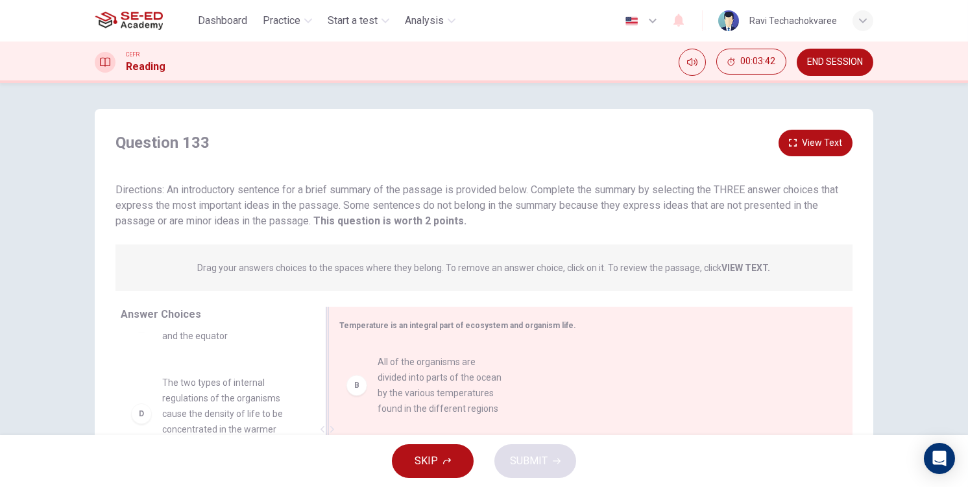
scroll to position [123, 0]
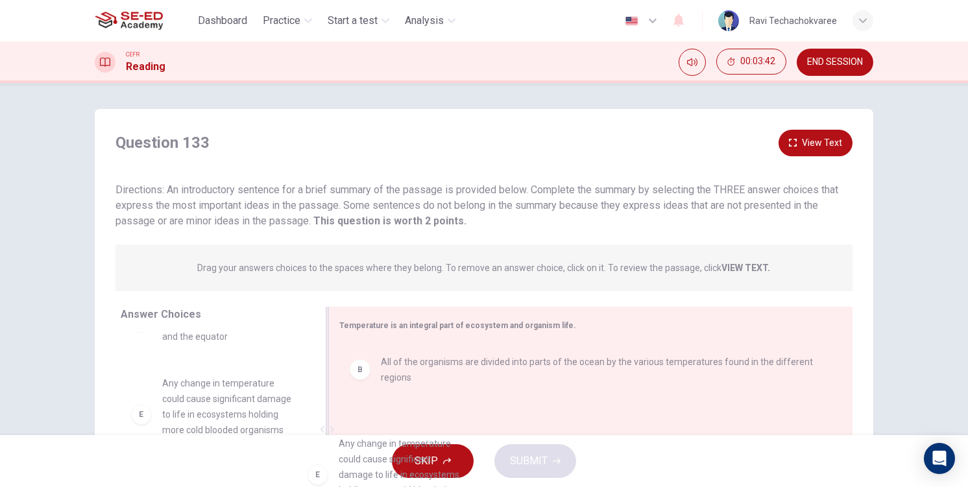
drag, startPoint x: 200, startPoint y: 372, endPoint x: 332, endPoint y: 435, distance: 146.5
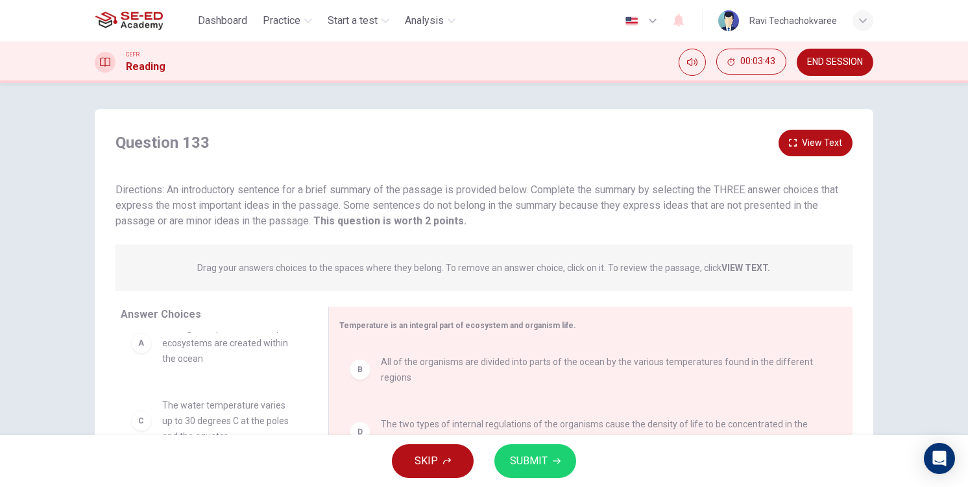
scroll to position [23, 0]
click at [544, 468] on span "SUBMIT" at bounding box center [529, 461] width 38 height 18
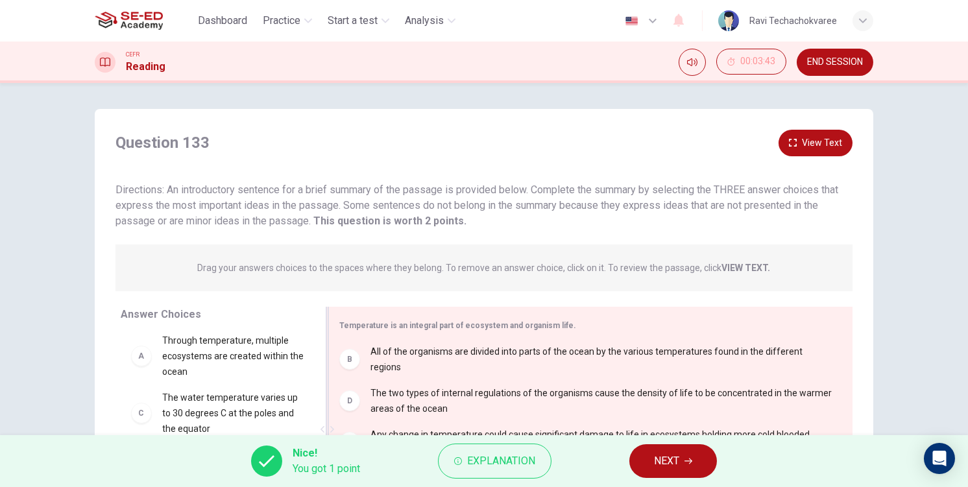
scroll to position [5, 0]
click at [662, 454] on span "NEXT" at bounding box center [666, 461] width 25 height 18
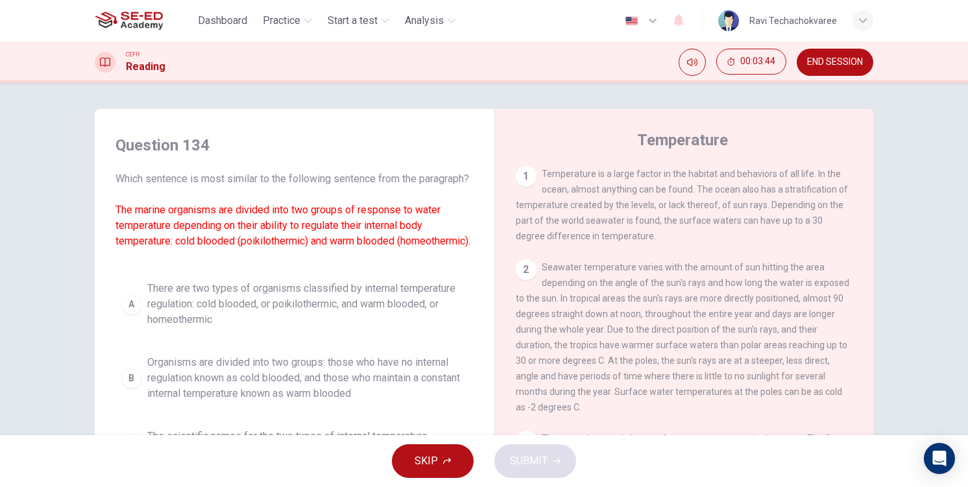
scroll to position [20, 0]
click at [180, 402] on span "Organisms are divided into two groups: those who have no internal regulation kn…" at bounding box center [307, 378] width 320 height 47
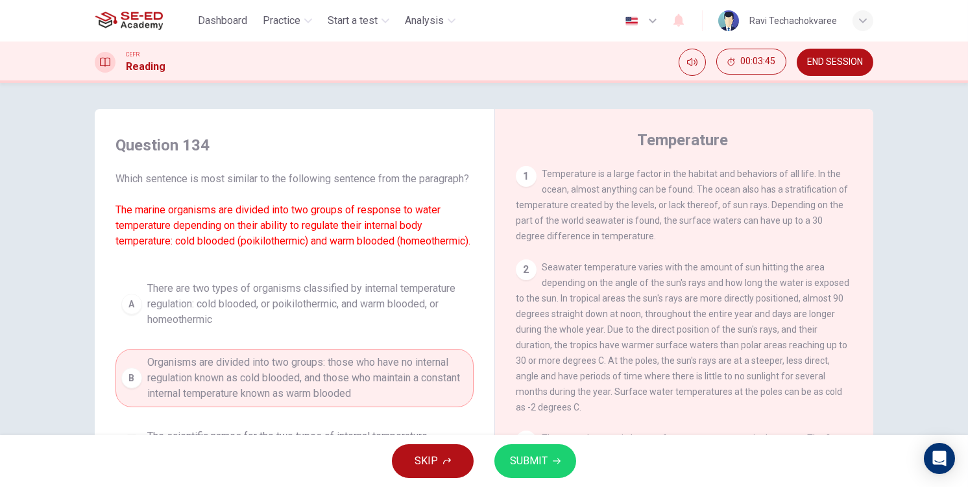
click at [510, 478] on div "SKIP SUBMIT" at bounding box center [484, 461] width 968 height 52
click at [525, 459] on span "SUBMIT" at bounding box center [529, 461] width 38 height 18
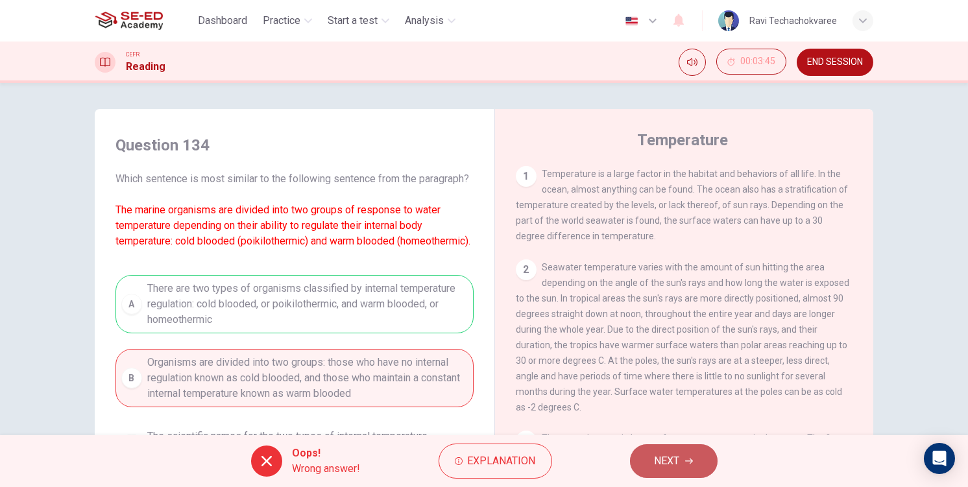
click at [654, 456] on span "NEXT" at bounding box center [666, 461] width 25 height 18
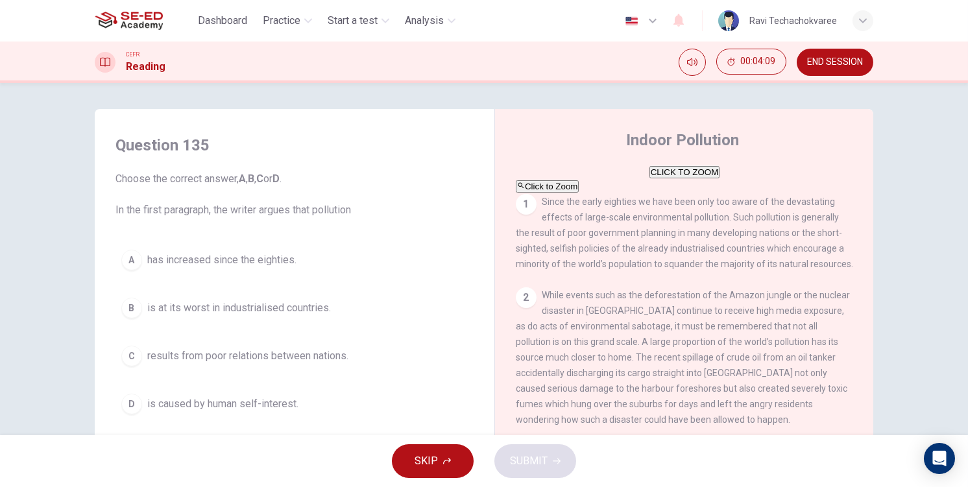
click at [431, 486] on div "SKIP SUBMIT" at bounding box center [484, 461] width 968 height 52
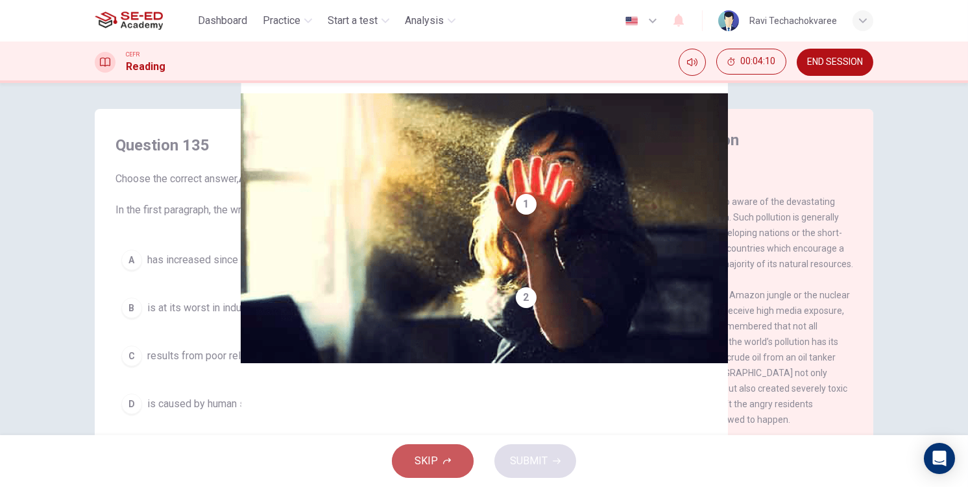
click at [435, 469] on span "SKIP" at bounding box center [425, 461] width 23 height 18
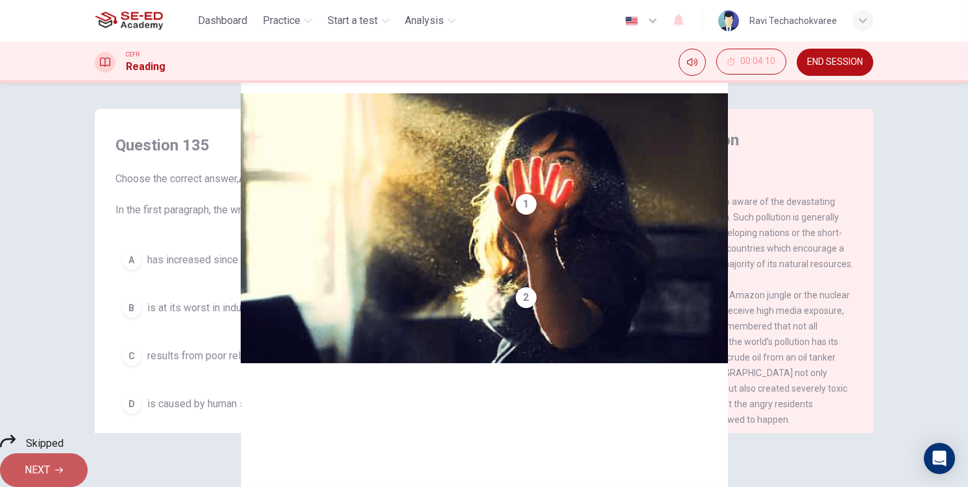
click at [88, 469] on button "NEXT" at bounding box center [44, 470] width 88 height 34
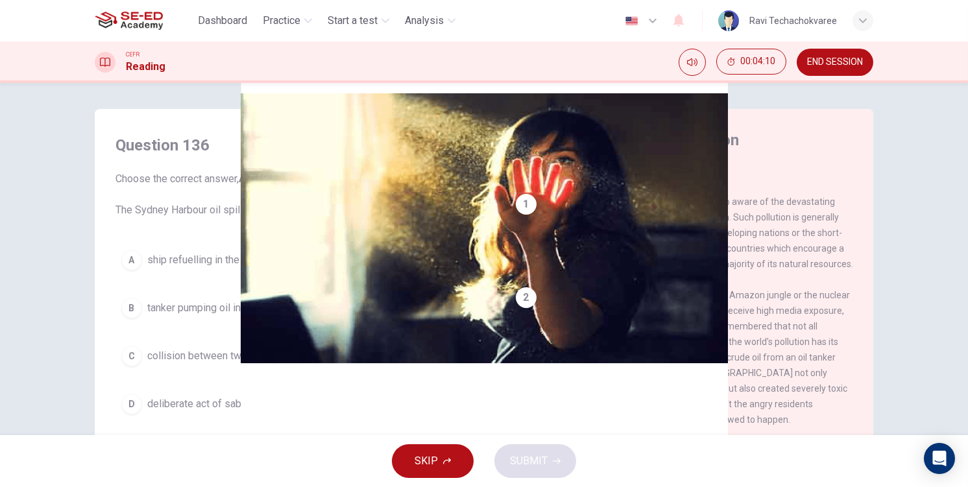
click at [445, 462] on icon "button" at bounding box center [447, 461] width 8 height 8
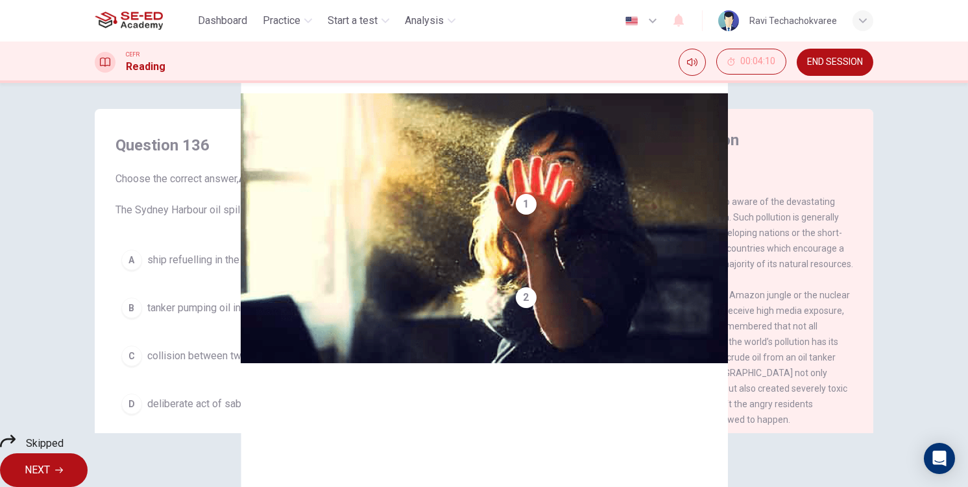
click at [50, 462] on span "NEXT" at bounding box center [37, 470] width 25 height 18
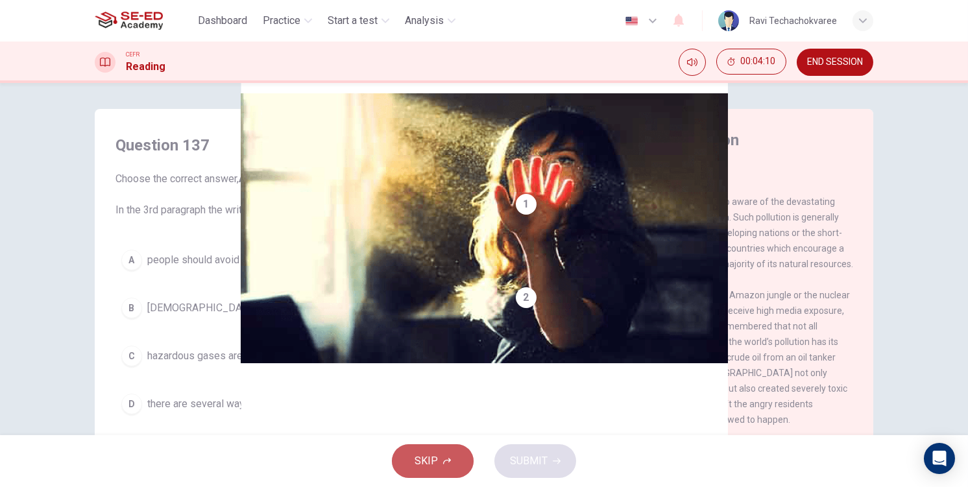
click at [417, 462] on span "SKIP" at bounding box center [425, 461] width 23 height 18
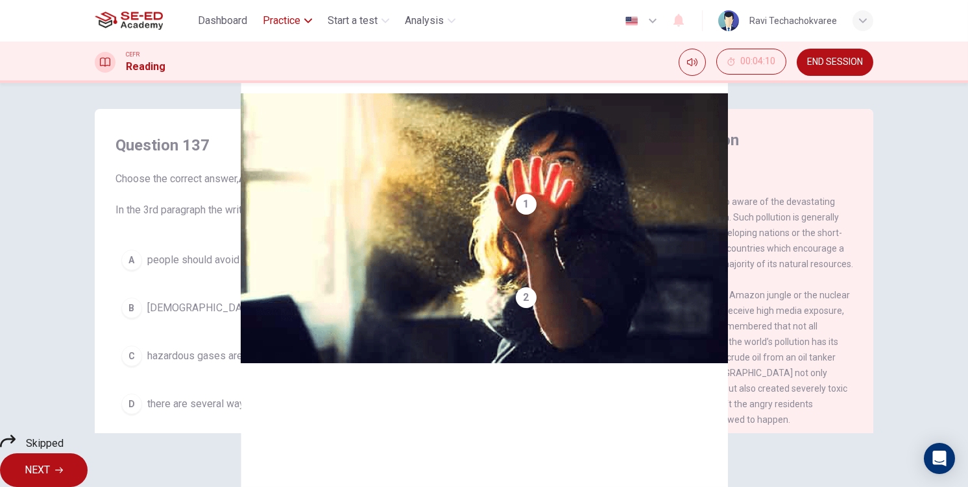
click at [265, 30] on button "Practice" at bounding box center [288, 20] width 60 height 23
click at [284, 58] on span "CEFR Reading" at bounding box center [304, 62] width 94 height 16
click at [825, 64] on span "END SESSION" at bounding box center [835, 62] width 56 height 10
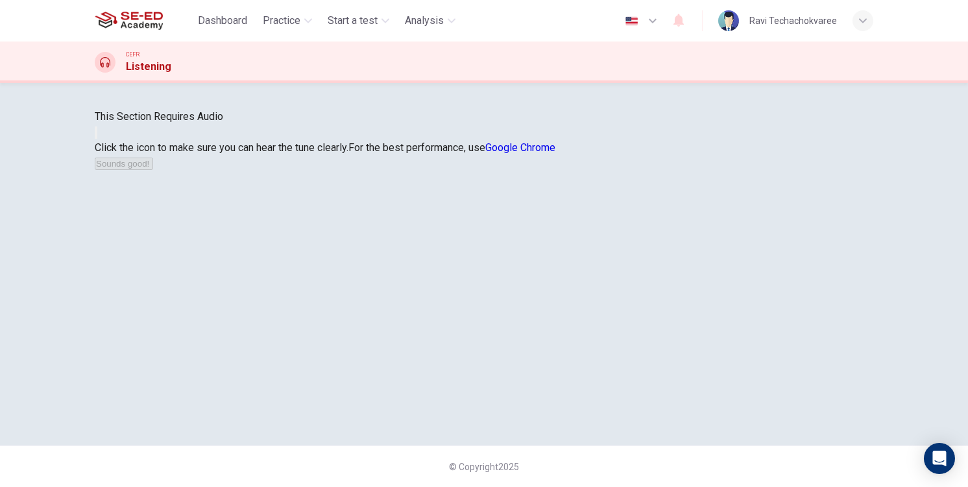
click at [97, 139] on button "button" at bounding box center [96, 132] width 3 height 12
click at [153, 170] on button "Sounds good!" at bounding box center [124, 164] width 58 height 12
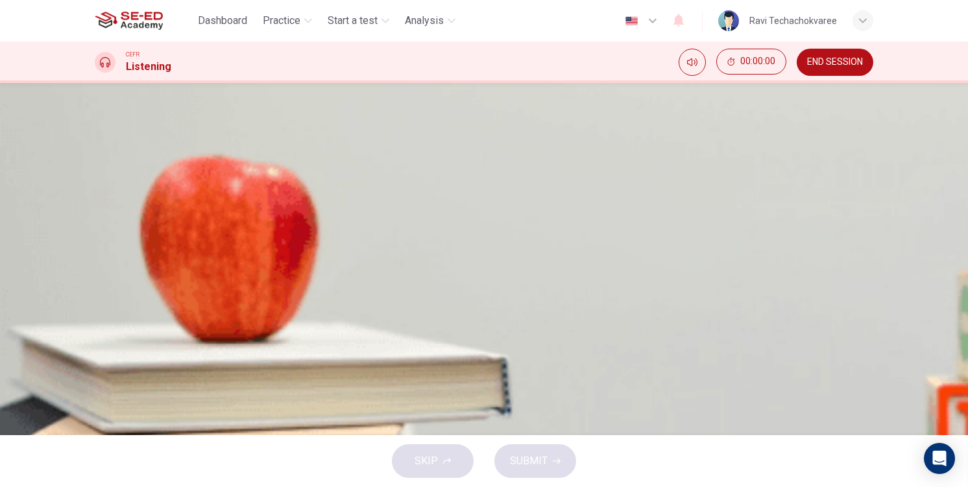
scroll to position [0, 0]
click at [823, 59] on span "END SESSION" at bounding box center [835, 62] width 56 height 10
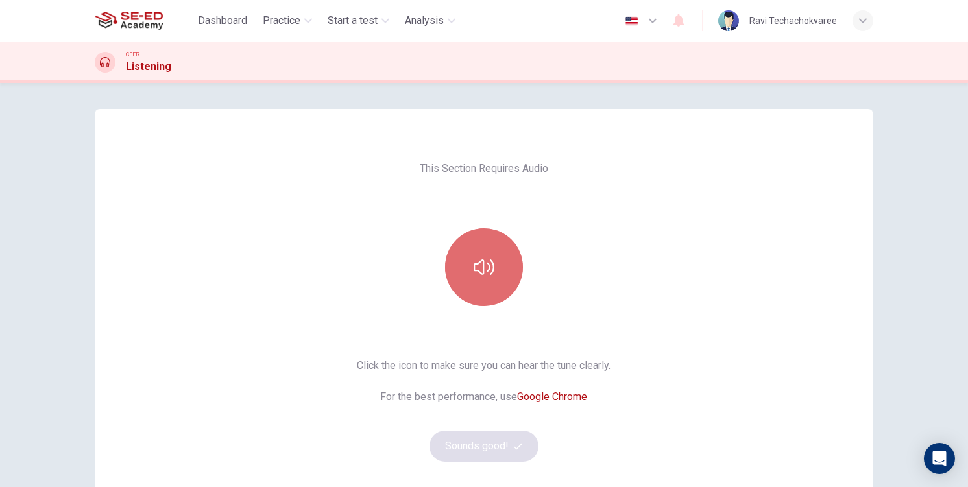
click at [483, 247] on button "button" at bounding box center [484, 267] width 78 height 78
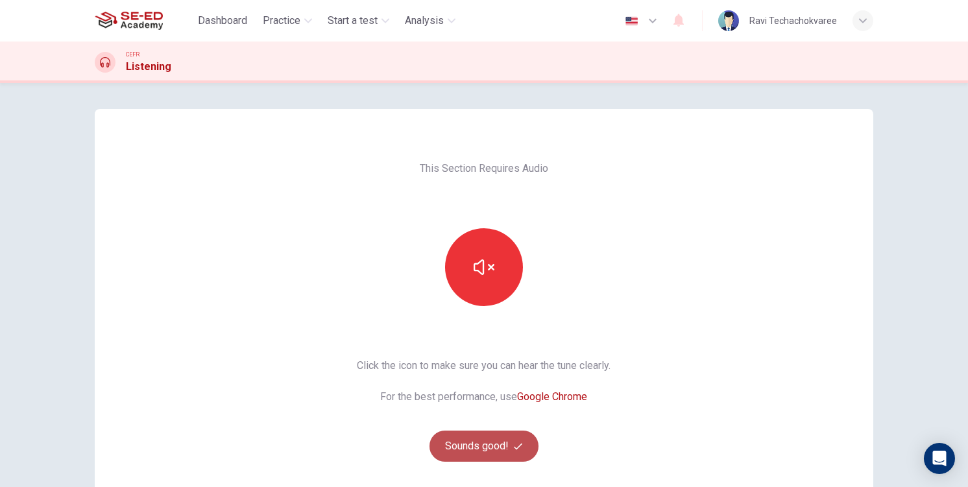
click at [487, 451] on button "Sounds good!" at bounding box center [483, 446] width 109 height 31
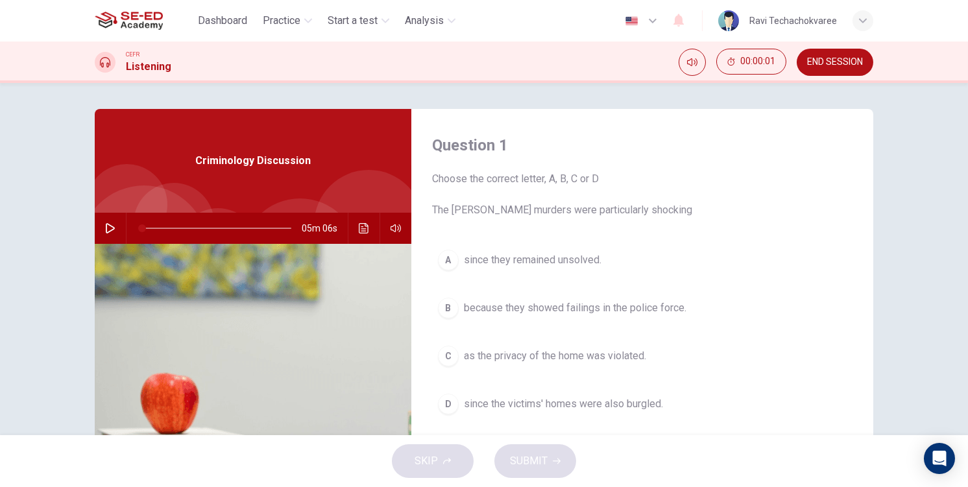
click at [106, 224] on icon "button" at bounding box center [110, 228] width 9 height 10
drag, startPoint x: 150, startPoint y: 228, endPoint x: 228, endPoint y: 240, distance: 78.2
click at [182, 232] on span at bounding box center [178, 228] width 8 height 8
type input "100"
drag, startPoint x: 246, startPoint y: 234, endPoint x: 300, endPoint y: 234, distance: 53.2
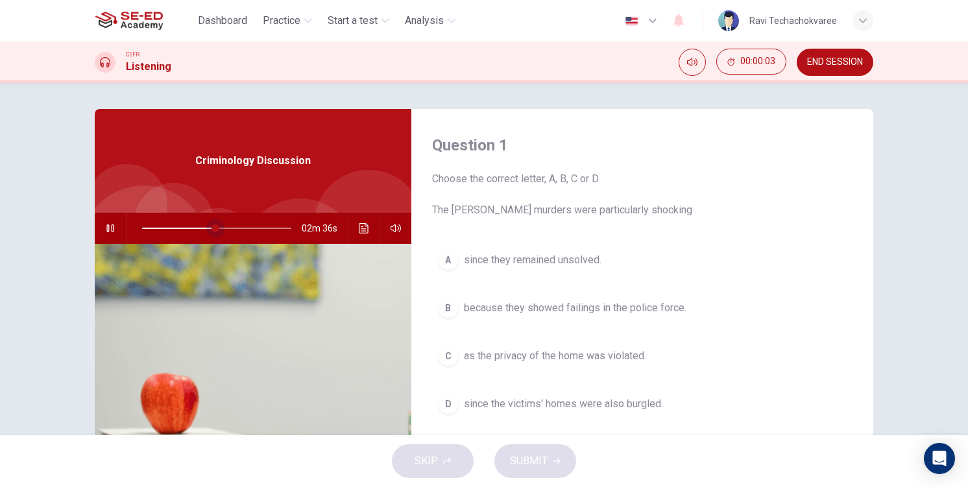
click at [291, 234] on span at bounding box center [216, 228] width 149 height 18
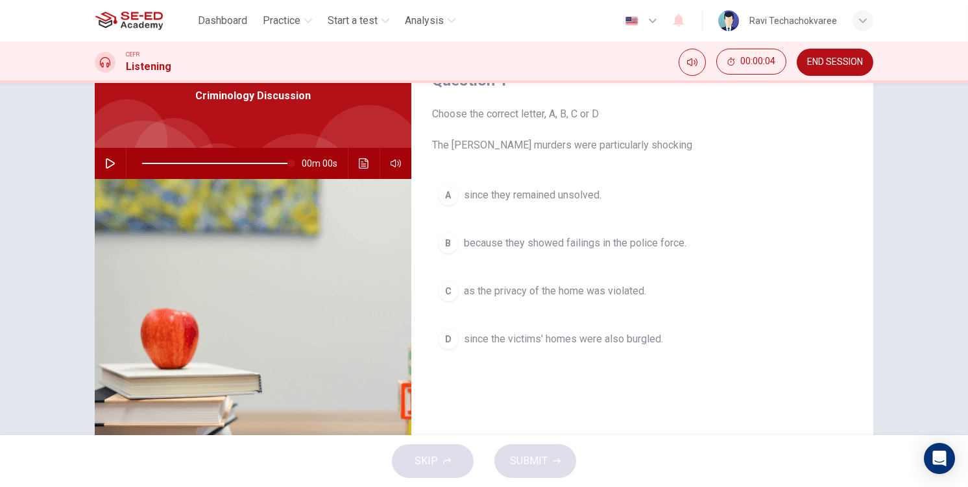
click at [519, 280] on button "C as the privacy of the home was violated." at bounding box center [642, 291] width 420 height 32
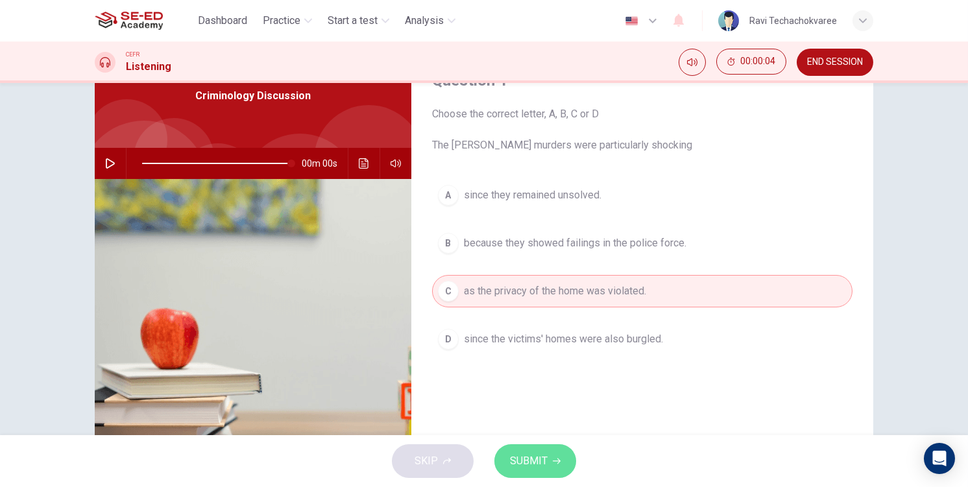
click at [527, 457] on span "SUBMIT" at bounding box center [529, 461] width 38 height 18
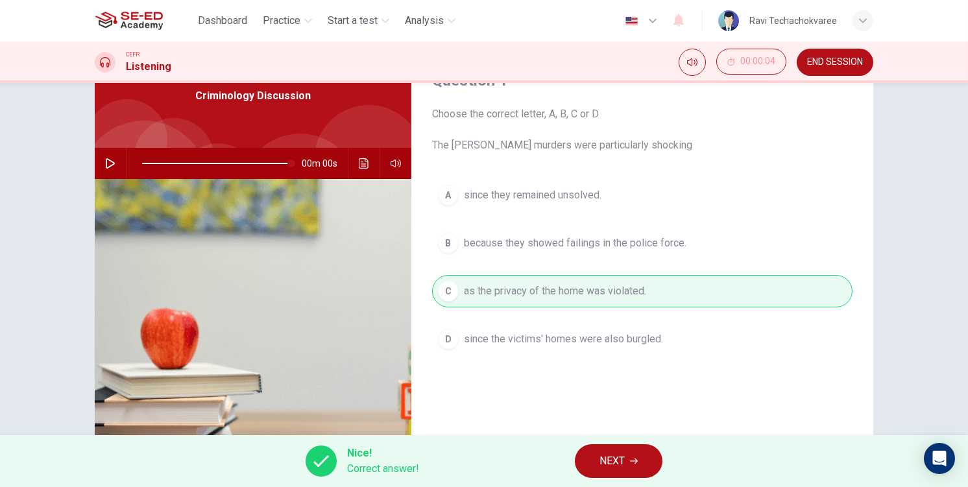
scroll to position [0, 0]
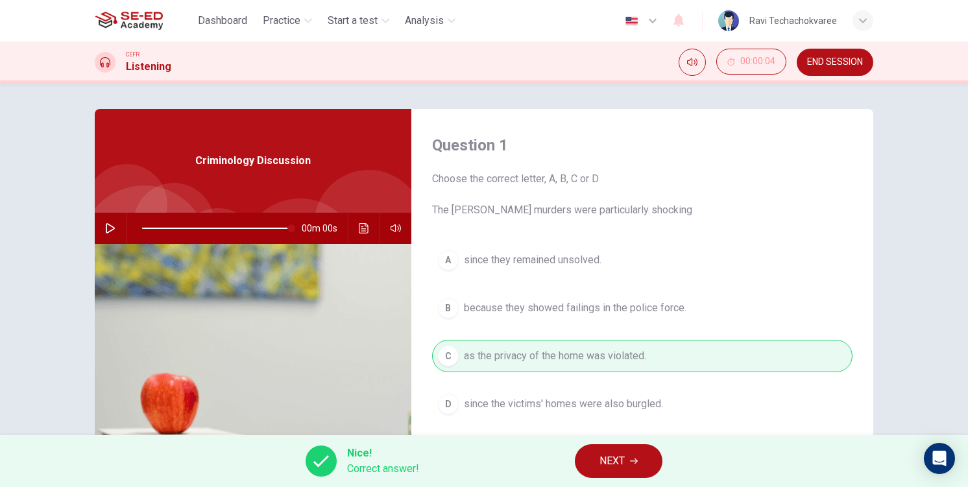
click at [612, 453] on span "NEXT" at bounding box center [611, 461] width 25 height 18
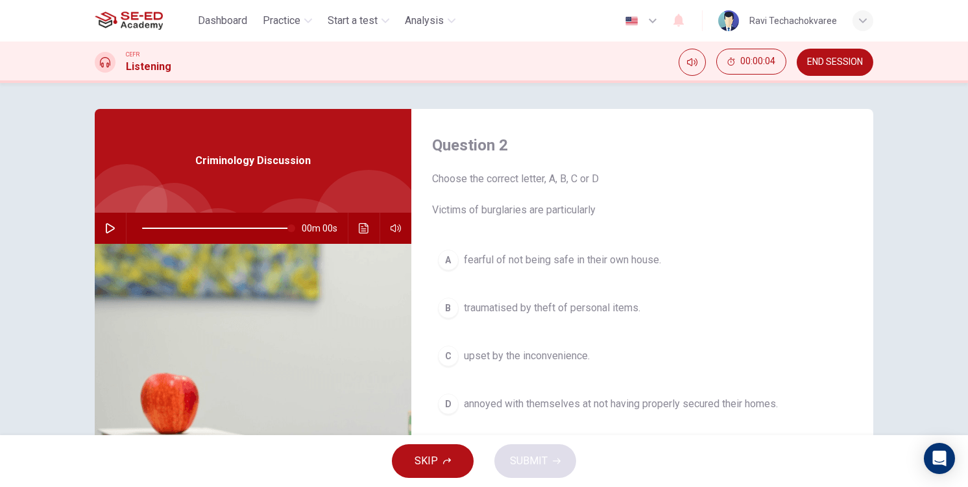
click at [558, 309] on span "traumatised by theft of personal items." at bounding box center [552, 308] width 176 height 16
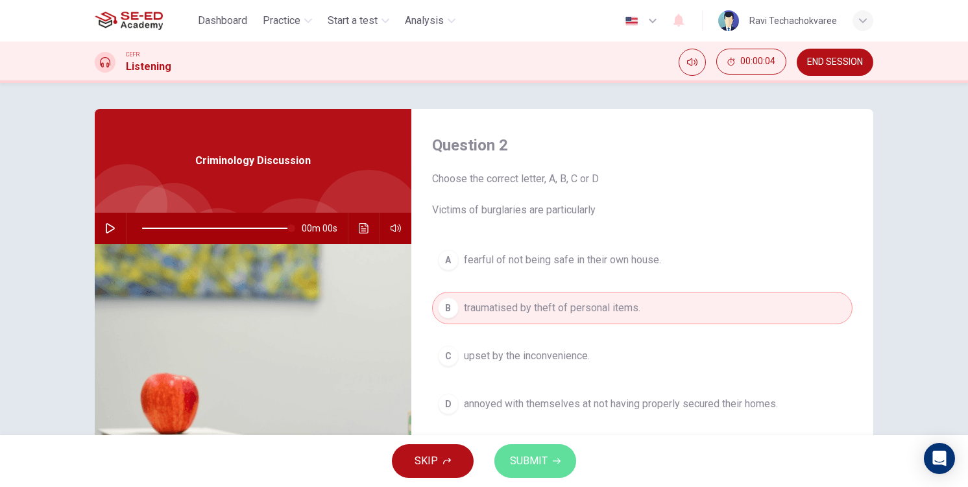
click at [553, 452] on button "SUBMIT" at bounding box center [535, 461] width 82 height 34
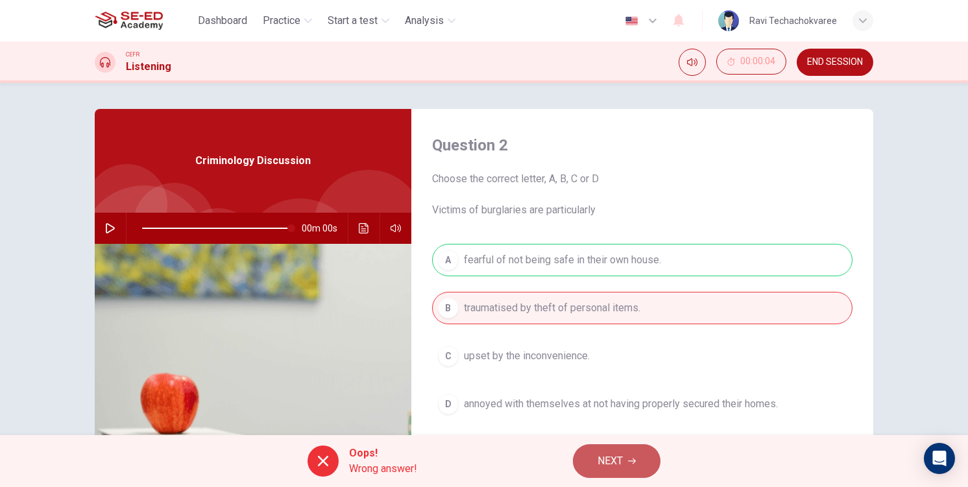
click at [609, 462] on span "NEXT" at bounding box center [609, 461] width 25 height 18
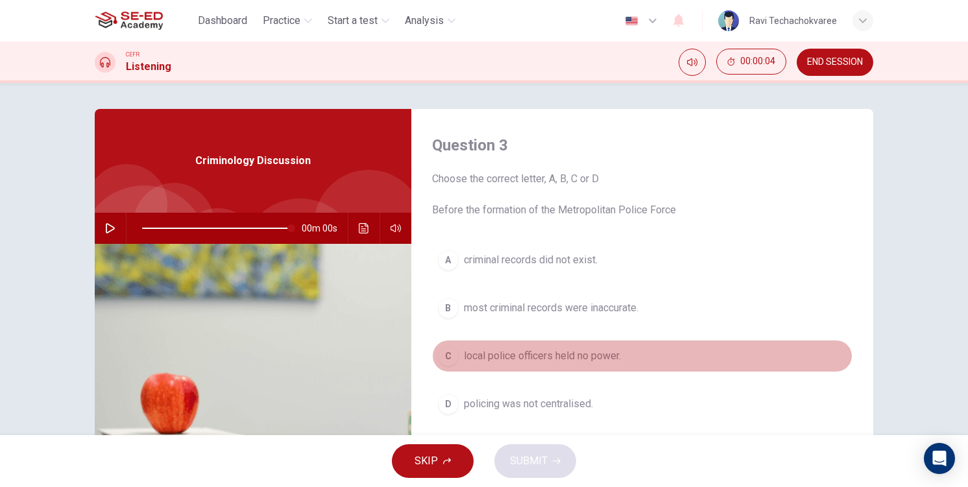
click at [547, 361] on span "local police officers held no power." at bounding box center [542, 356] width 157 height 16
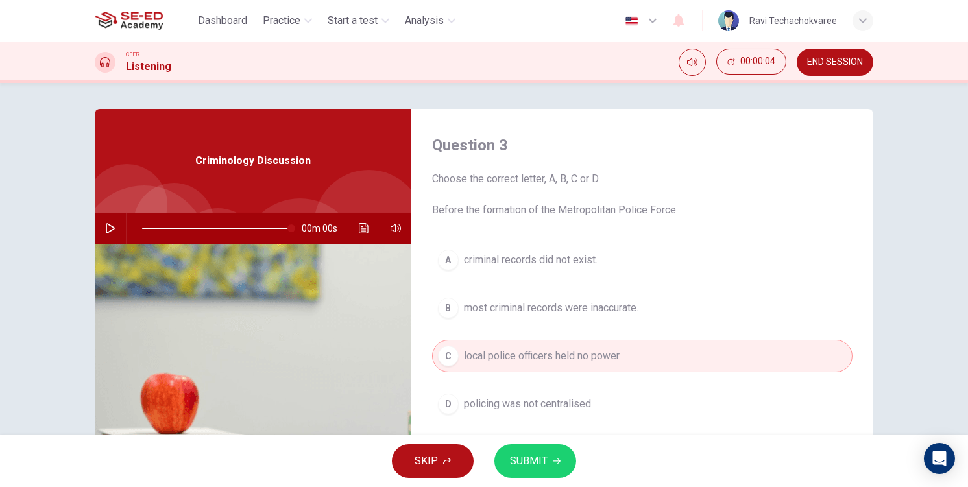
click at [546, 475] on button "SUBMIT" at bounding box center [535, 461] width 82 height 34
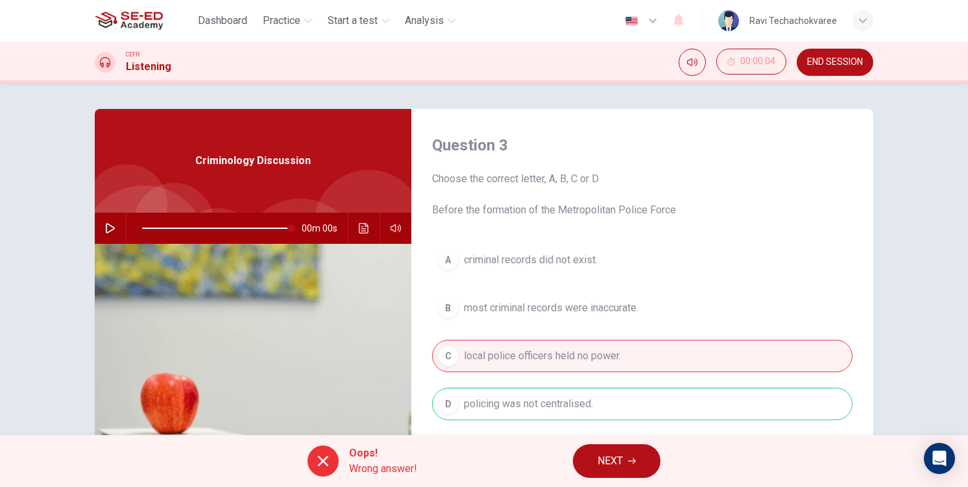
drag, startPoint x: 614, startPoint y: 466, endPoint x: 564, endPoint y: 376, distance: 102.5
click at [614, 464] on span "NEXT" at bounding box center [609, 461] width 25 height 18
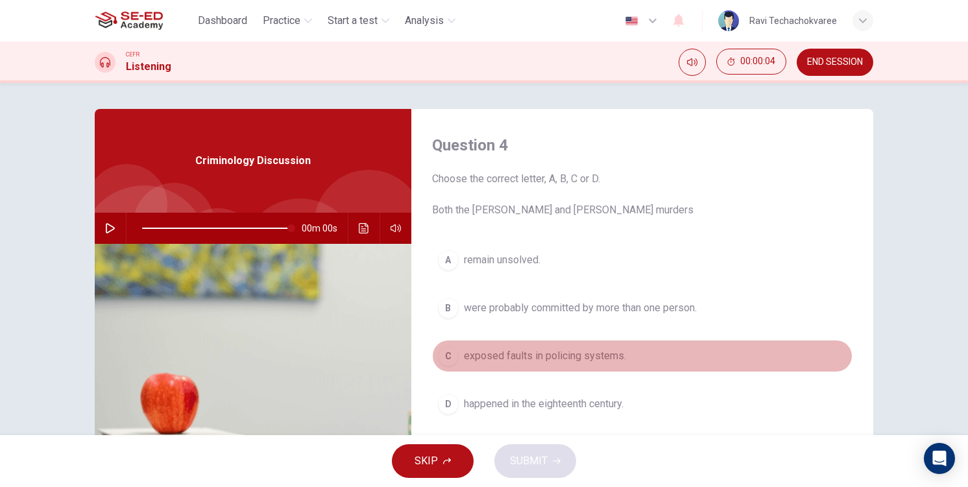
click at [543, 361] on span "exposed faults in policing systems." at bounding box center [545, 356] width 162 height 16
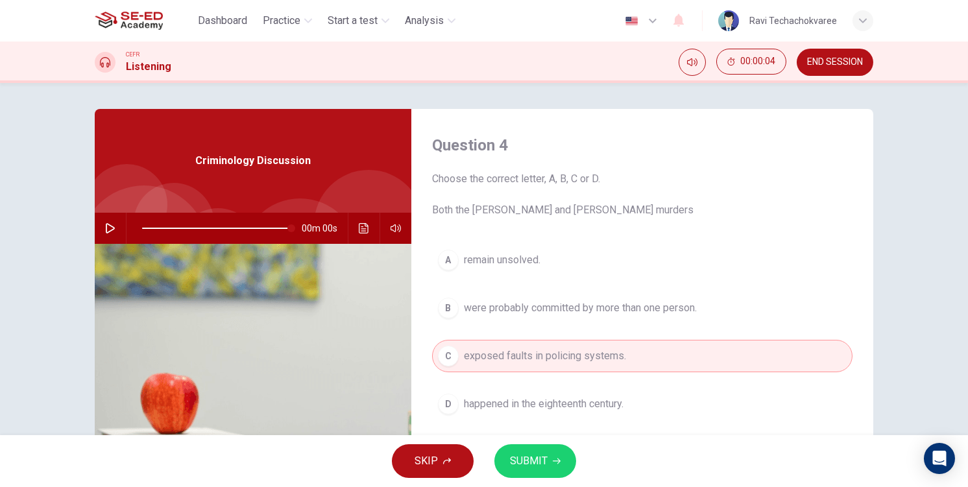
drag, startPoint x: 539, startPoint y: 441, endPoint x: 536, endPoint y: 453, distance: 12.6
click at [538, 442] on div "SKIP SUBMIT" at bounding box center [484, 461] width 968 height 52
click at [534, 460] on span "SUBMIT" at bounding box center [529, 461] width 38 height 18
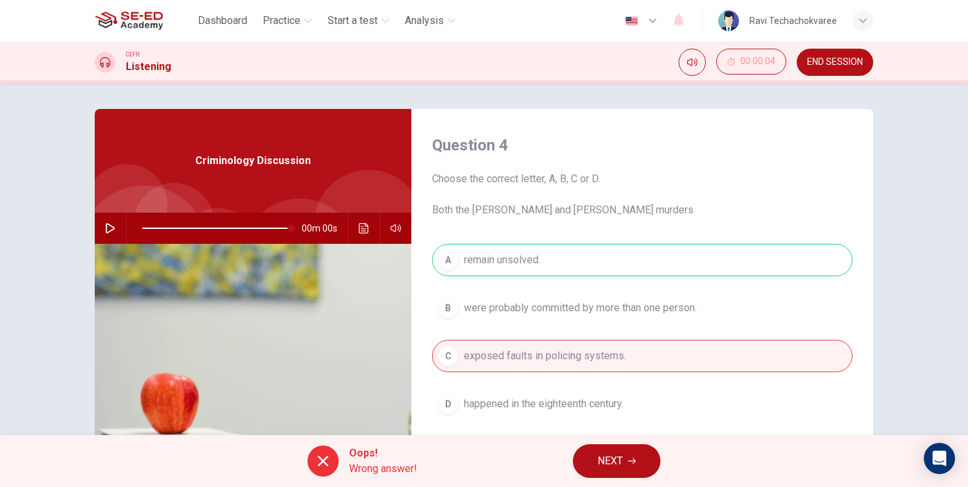
drag, startPoint x: 514, startPoint y: 326, endPoint x: 525, endPoint y: 315, distance: 15.6
click at [514, 326] on div "A remain unsolved. B were probably committed by more than one person. C exposed…" at bounding box center [642, 345] width 420 height 202
drag, startPoint x: 528, startPoint y: 313, endPoint x: 557, endPoint y: 352, distance: 48.6
click at [530, 313] on div "A remain unsolved. B were probably committed by more than one person. C exposed…" at bounding box center [642, 345] width 420 height 202
click at [601, 474] on button "NEXT" at bounding box center [617, 461] width 88 height 34
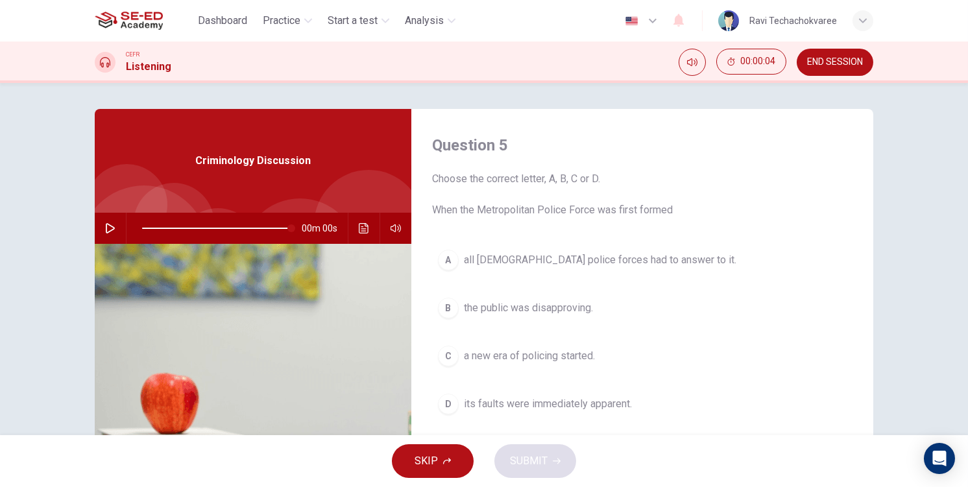
click at [538, 327] on div "A all UK police forces had to answer to it. B the public was disapproving. C a …" at bounding box center [642, 345] width 420 height 202
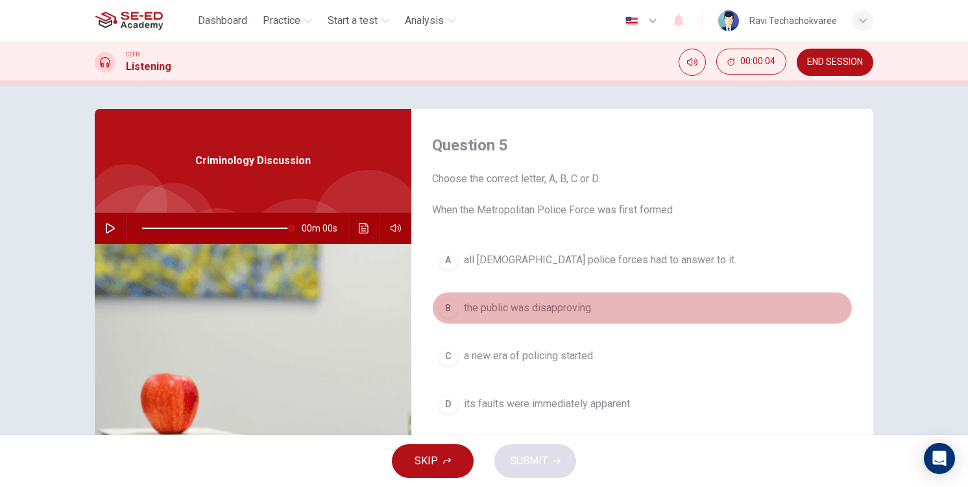
drag, startPoint x: 489, startPoint y: 300, endPoint x: 490, endPoint y: 309, distance: 9.2
click at [488, 303] on span "the public was disapproving." at bounding box center [528, 308] width 129 height 16
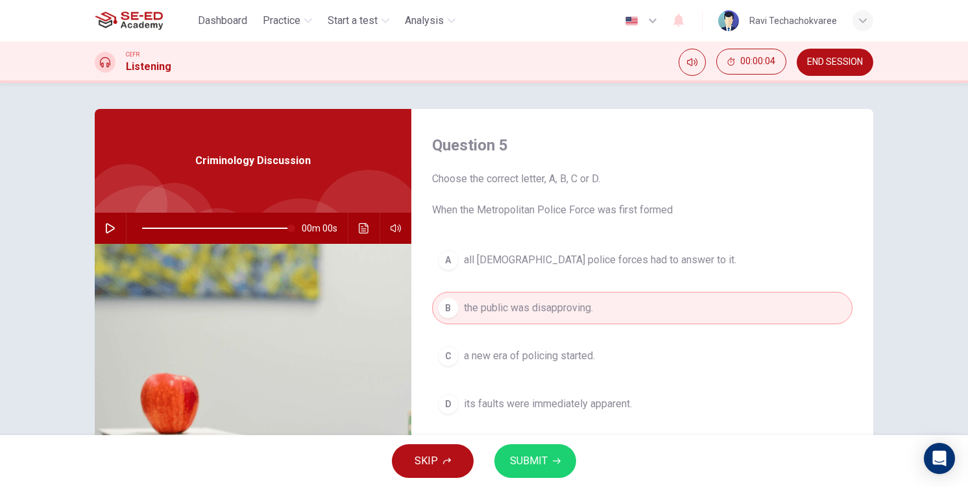
click at [553, 466] on button "SUBMIT" at bounding box center [535, 461] width 82 height 34
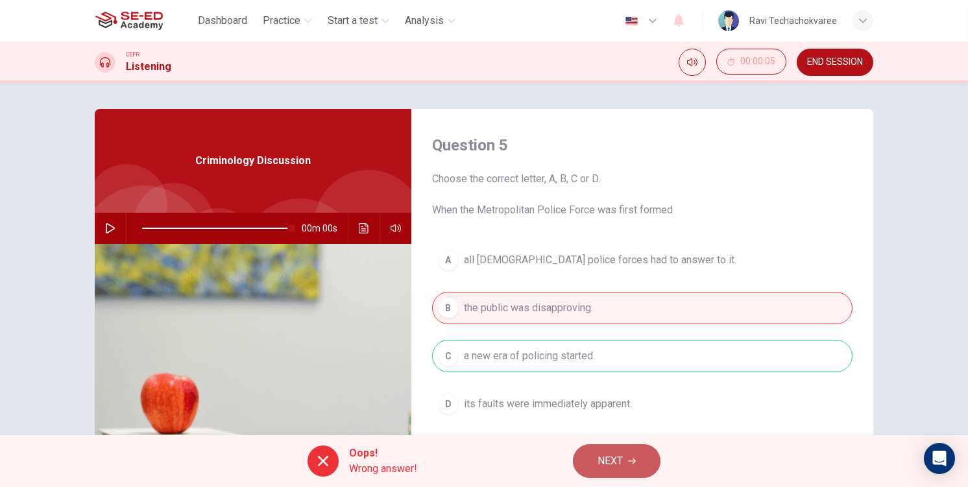
click at [612, 468] on span "NEXT" at bounding box center [609, 461] width 25 height 18
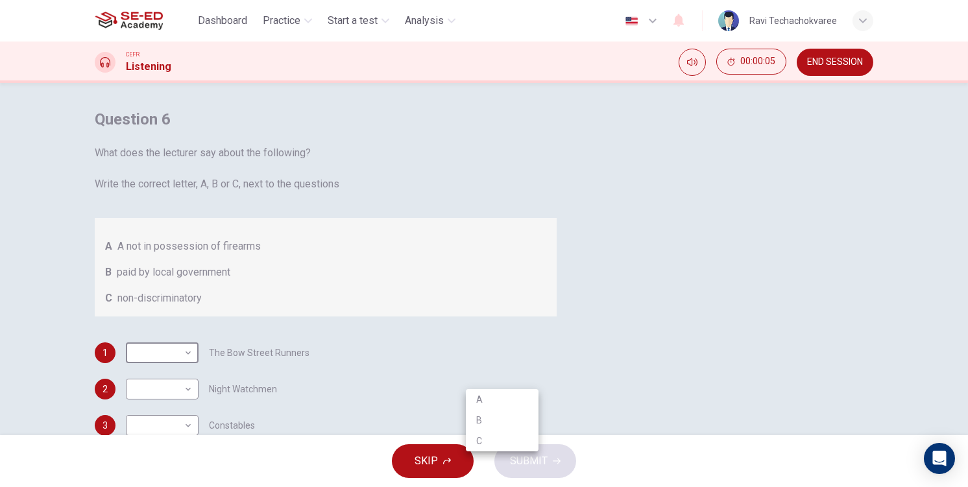
drag, startPoint x: 512, startPoint y: 374, endPoint x: 526, endPoint y: 404, distance: 33.1
click at [514, 381] on body "This site uses cookies, as explained in our Privacy Policy . If you agree to th…" at bounding box center [484, 243] width 968 height 487
click at [498, 403] on li "A" at bounding box center [502, 399] width 73 height 21
type input "A"
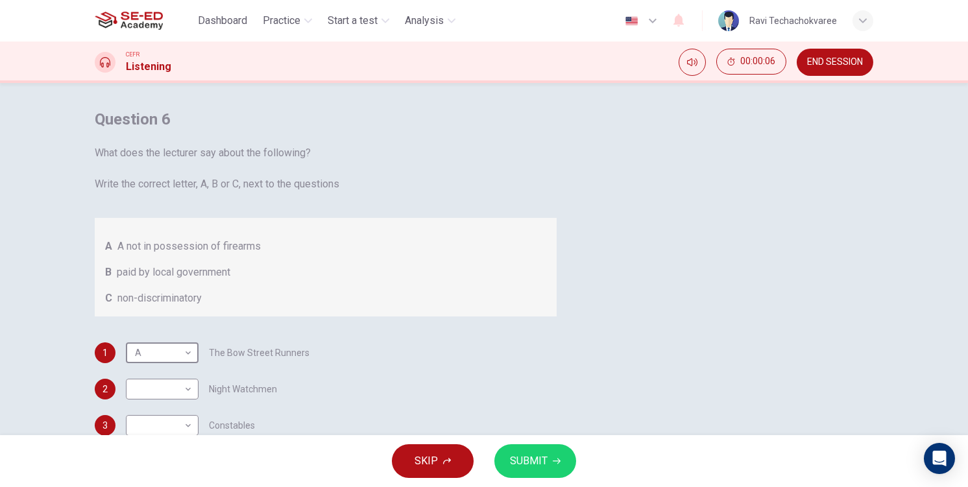
click at [509, 426] on body "This site uses cookies, as explained in our Privacy Policy . If you agree to th…" at bounding box center [484, 243] width 968 height 487
click at [496, 425] on li "A" at bounding box center [502, 424] width 73 height 21
type input "A"
click at [529, 452] on button "SUBMIT" at bounding box center [535, 461] width 82 height 34
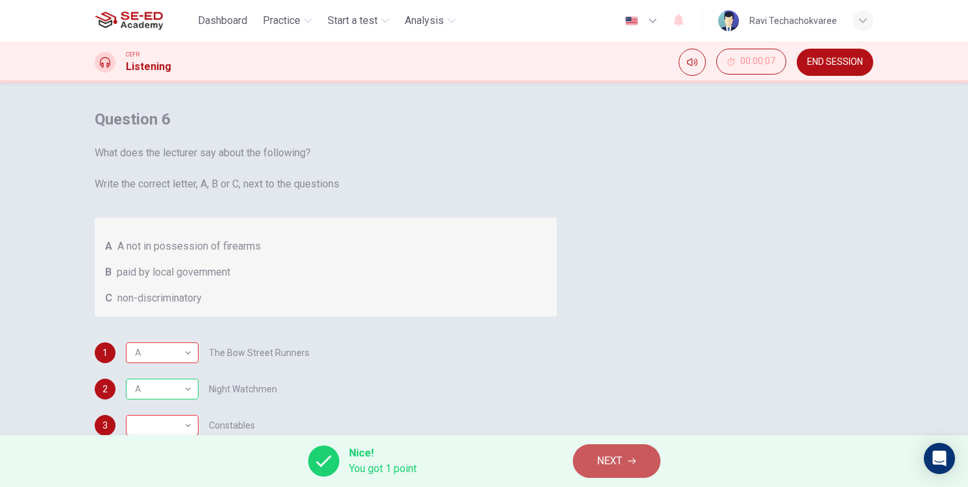
click at [604, 468] on span "NEXT" at bounding box center [609, 461] width 25 height 18
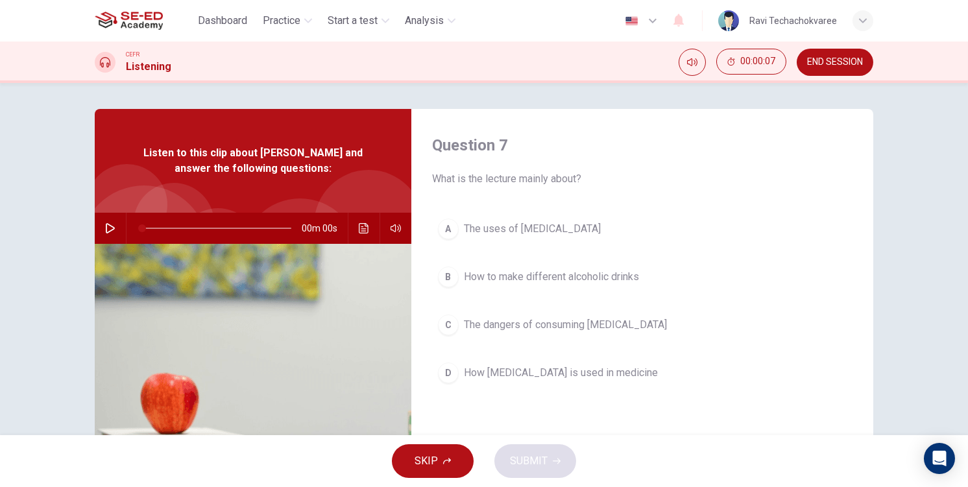
click at [512, 353] on div "A The uses of ethanol B How to make different alcoholic drinks C The dangers of…" at bounding box center [642, 314] width 420 height 202
drag, startPoint x: 536, startPoint y: 392, endPoint x: 546, endPoint y: 448, distance: 56.0
click at [536, 394] on div "A The uses of ethanol B How to make different alcoholic drinks C The dangers of…" at bounding box center [642, 314] width 420 height 202
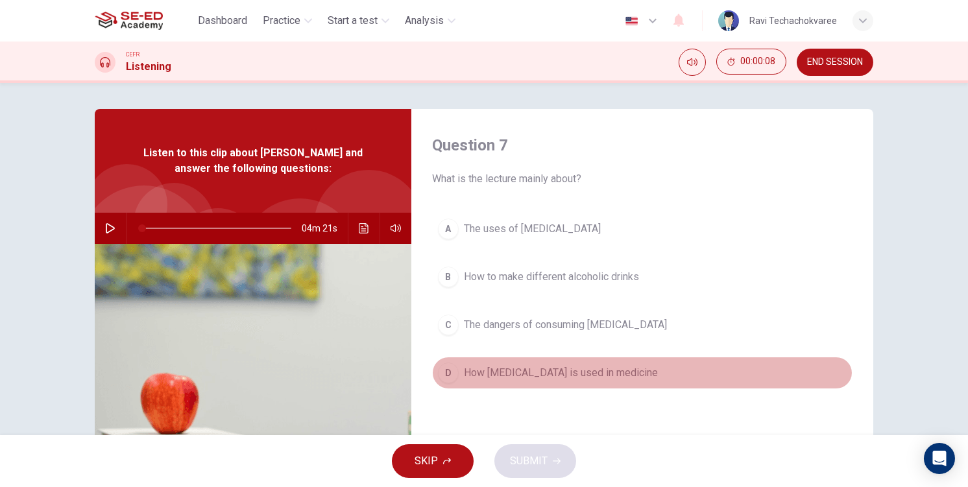
drag, startPoint x: 529, startPoint y: 381, endPoint x: 538, endPoint y: 419, distance: 39.3
click at [529, 383] on button "D How ethanol is used in medicine" at bounding box center [642, 373] width 420 height 32
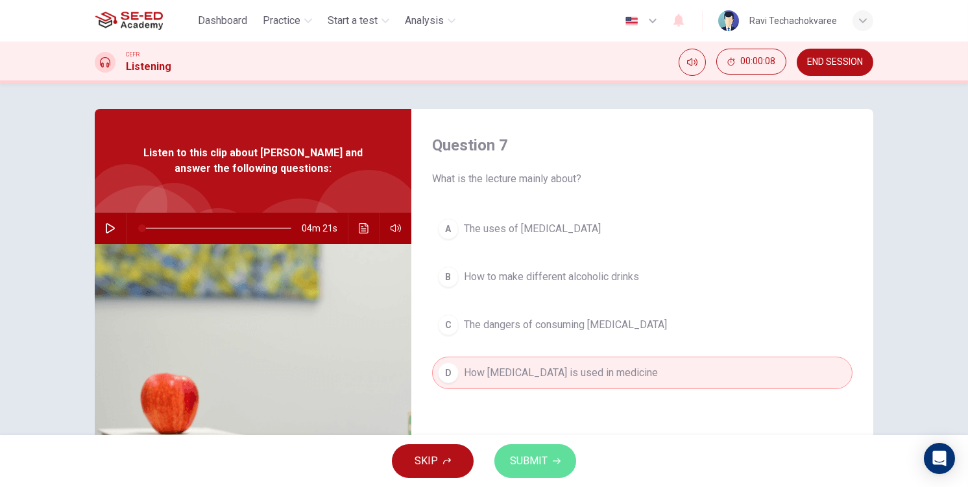
click at [544, 458] on span "SUBMIT" at bounding box center [529, 461] width 38 height 18
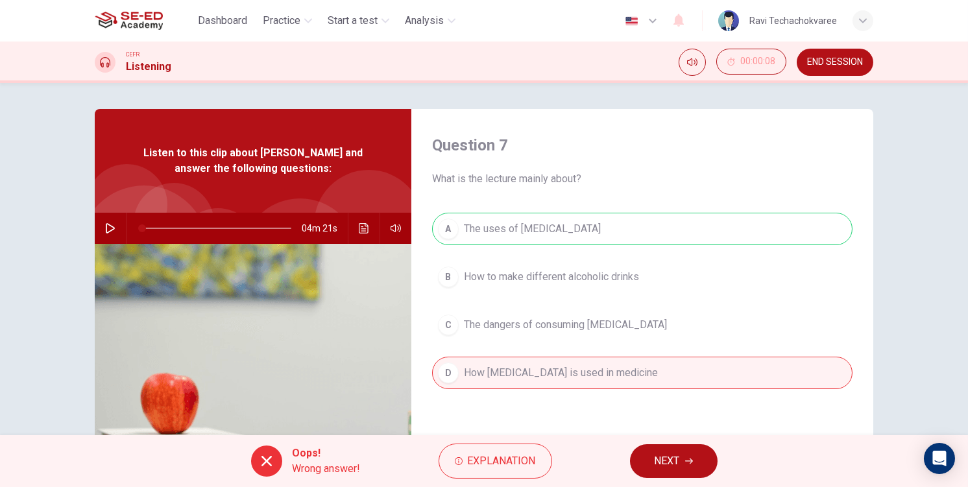
click at [643, 463] on button "NEXT" at bounding box center [674, 461] width 88 height 34
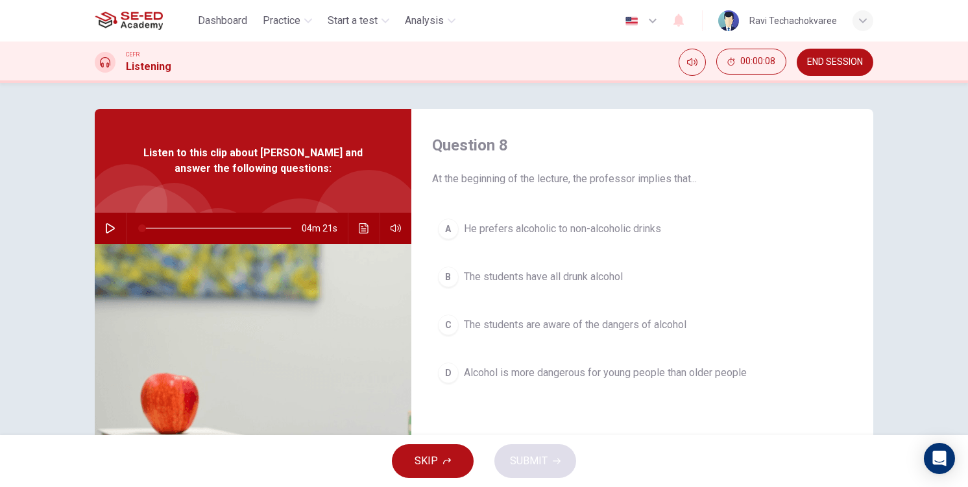
click at [507, 296] on div "A He prefers alcoholic to non-alcoholic drinks B The students have all drunk al…" at bounding box center [642, 314] width 420 height 202
click at [522, 354] on div "A He prefers alcoholic to non-alcoholic drinks B The students have all drunk al…" at bounding box center [642, 314] width 420 height 202
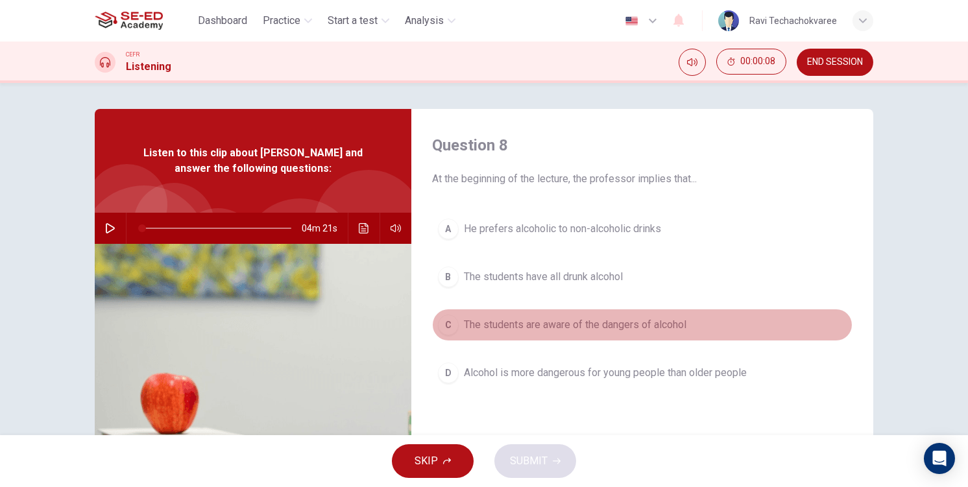
drag, startPoint x: 507, startPoint y: 317, endPoint x: 521, endPoint y: 354, distance: 40.0
click at [507, 324] on button "C The students are aware of the dangers of alcohol" at bounding box center [642, 325] width 420 height 32
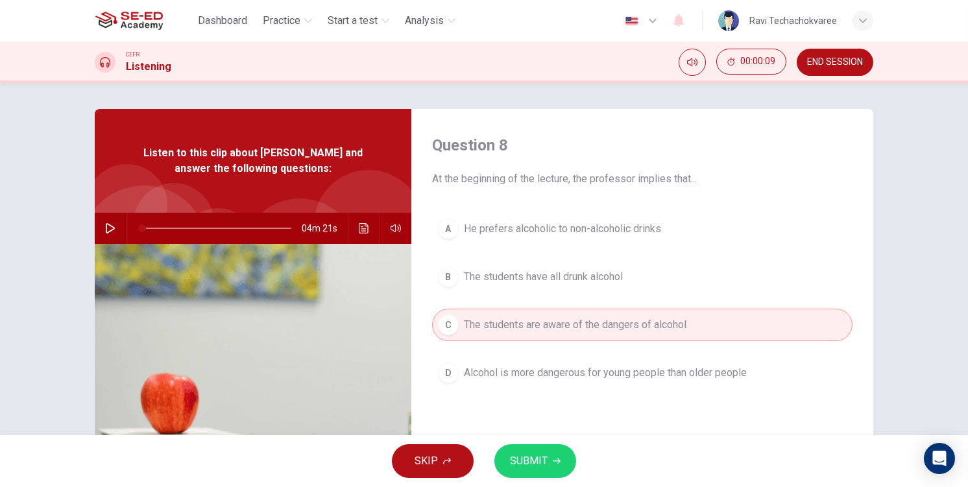
click at [553, 461] on icon "button" at bounding box center [557, 462] width 8 height 6
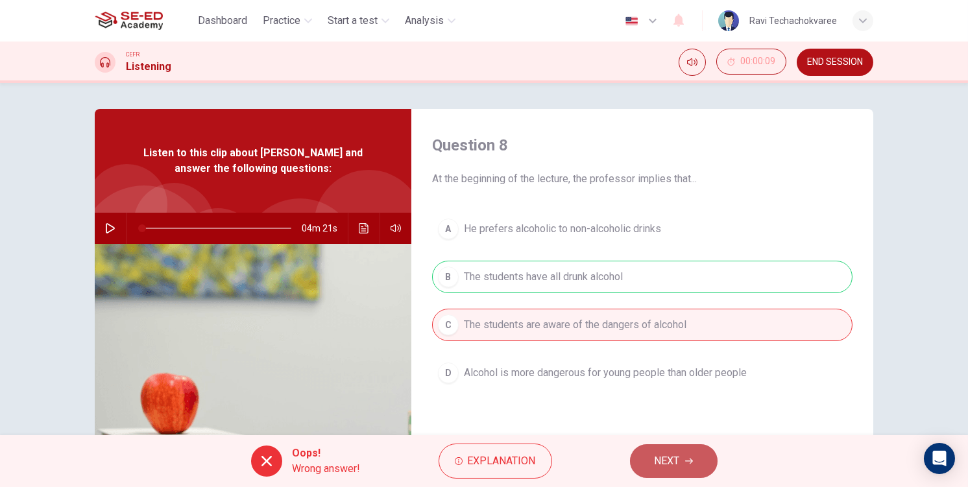
click at [678, 464] on span "NEXT" at bounding box center [666, 461] width 25 height 18
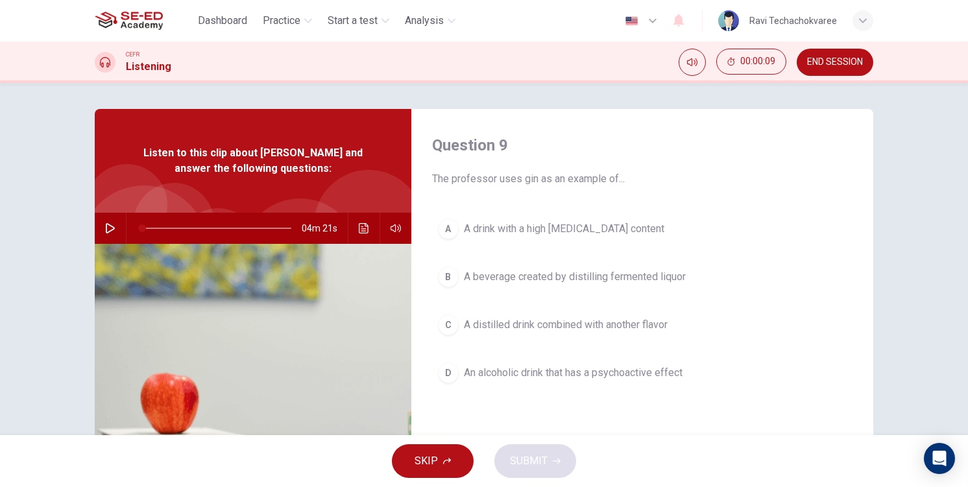
click at [523, 322] on span "A distilled drink combined with another flavor" at bounding box center [566, 325] width 204 height 16
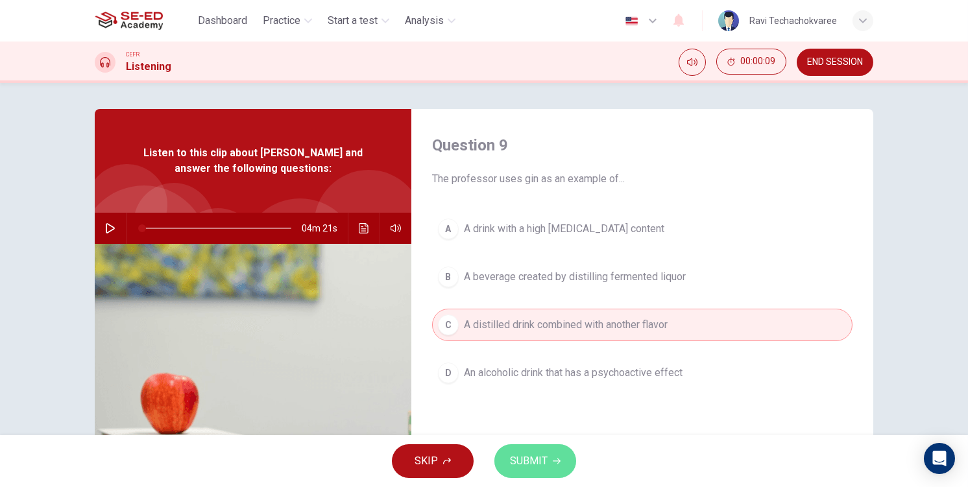
click at [536, 448] on button "SUBMIT" at bounding box center [535, 461] width 82 height 34
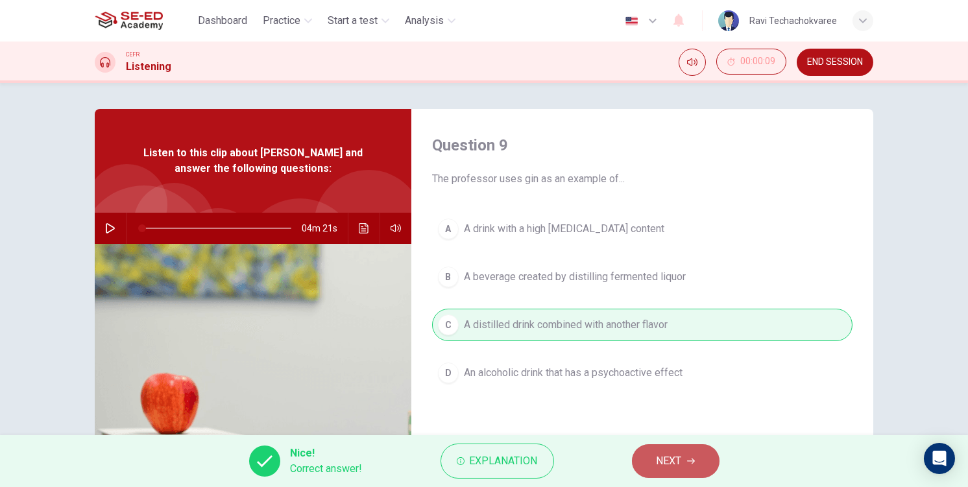
click at [666, 457] on span "NEXT" at bounding box center [668, 461] width 25 height 18
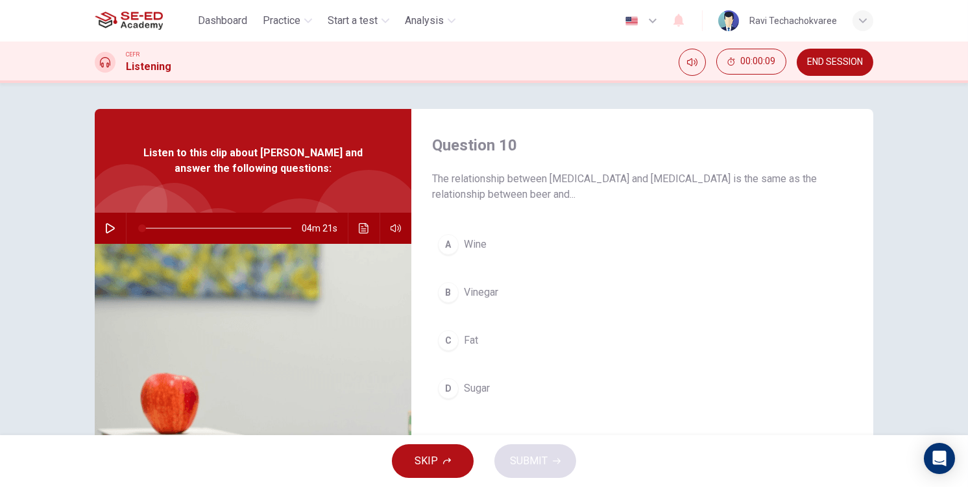
drag, startPoint x: 529, startPoint y: 320, endPoint x: 536, endPoint y: 375, distance: 55.0
click at [529, 322] on div "A Wine B Vinegar C Fat D Sugar" at bounding box center [642, 329] width 420 height 202
drag, startPoint x: 493, startPoint y: 337, endPoint x: 502, endPoint y: 422, distance: 85.5
click at [493, 341] on button "C Fat" at bounding box center [642, 340] width 420 height 32
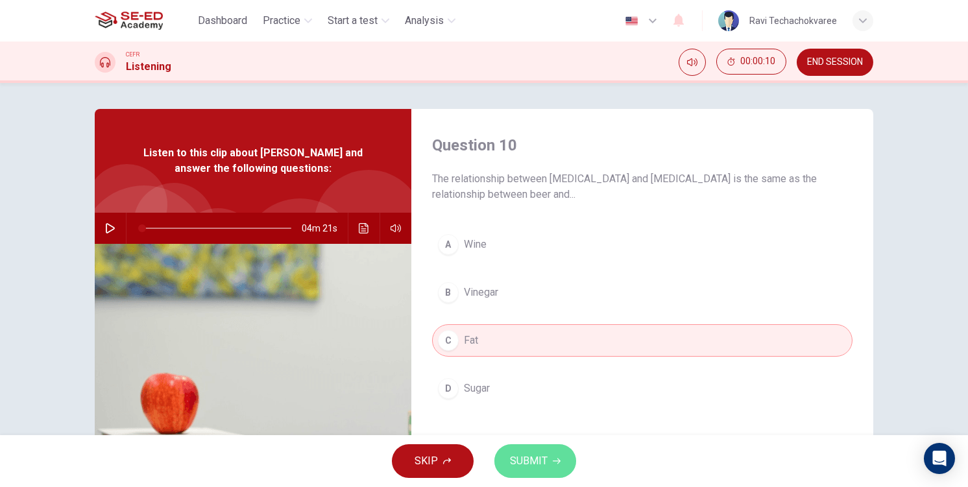
drag, startPoint x: 535, startPoint y: 457, endPoint x: 588, endPoint y: 456, distance: 52.5
click at [536, 457] on span "SUBMIT" at bounding box center [529, 461] width 38 height 18
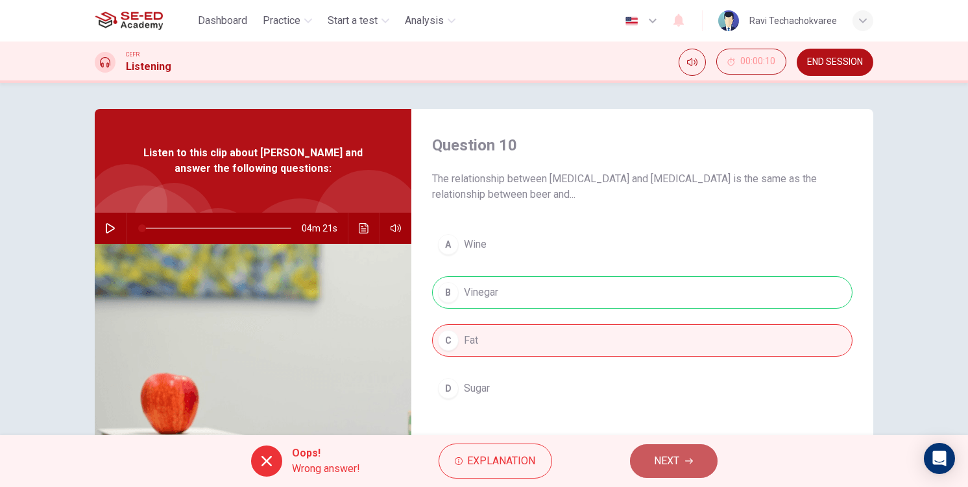
click at [697, 464] on button "NEXT" at bounding box center [674, 461] width 88 height 34
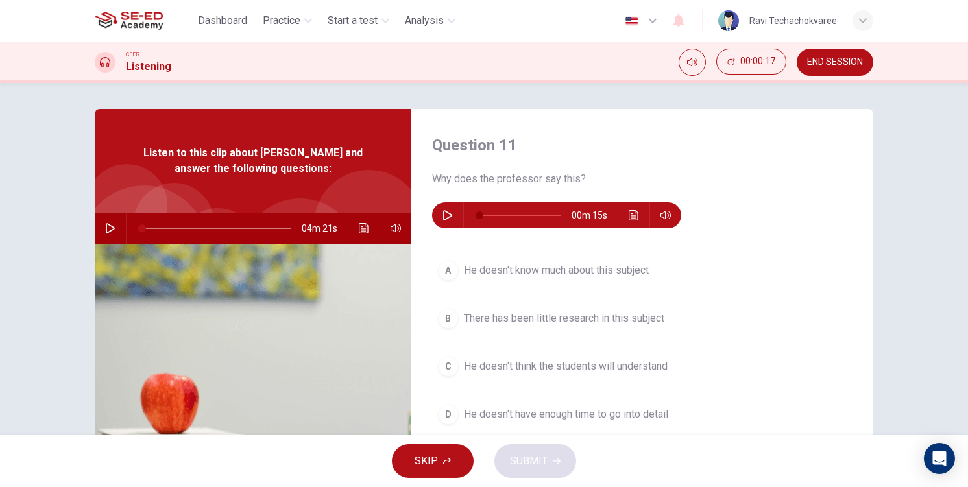
click at [615, 340] on div "A He doesn't know much about this subject B There has been little research in t…" at bounding box center [642, 355] width 420 height 202
click at [536, 452] on div "SKIP SUBMIT" at bounding box center [484, 461] width 968 height 52
click at [541, 370] on span "He doesn't think the students will understand" at bounding box center [566, 367] width 204 height 16
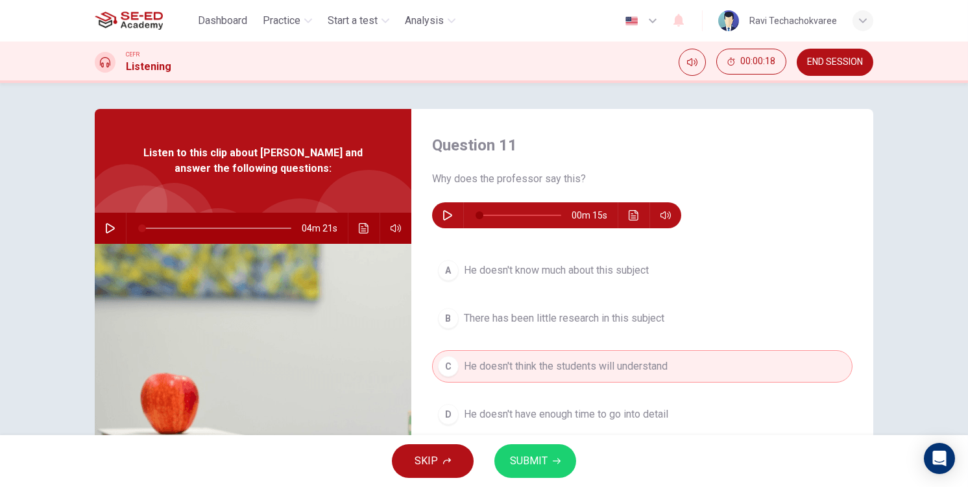
click at [551, 466] on button "SUBMIT" at bounding box center [535, 461] width 82 height 34
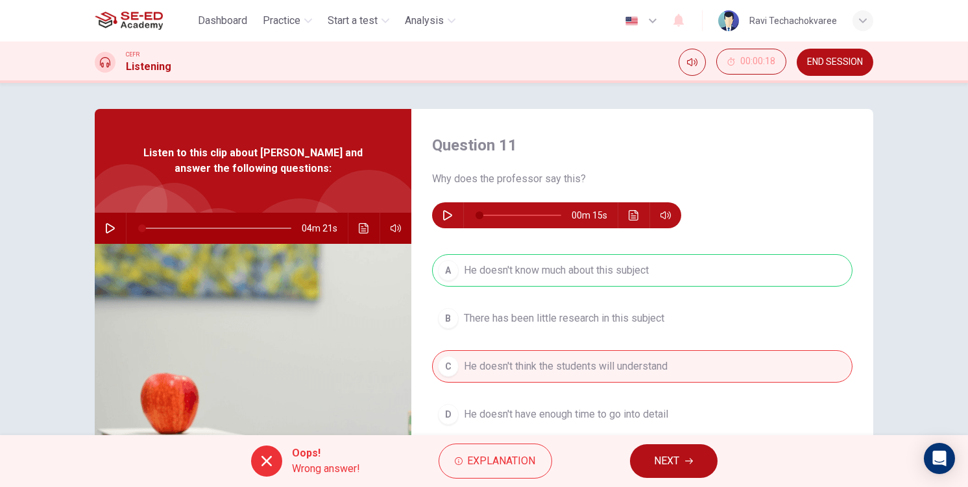
click at [531, 344] on div "A He doesn't know much about this subject B There has been little research in t…" at bounding box center [642, 355] width 420 height 202
drag, startPoint x: 658, startPoint y: 437, endPoint x: 662, endPoint y: 444, distance: 8.1
click at [662, 442] on div "Oops! Wrong answer! Explanation NEXT" at bounding box center [484, 461] width 968 height 52
click at [679, 462] on span "NEXT" at bounding box center [666, 461] width 25 height 18
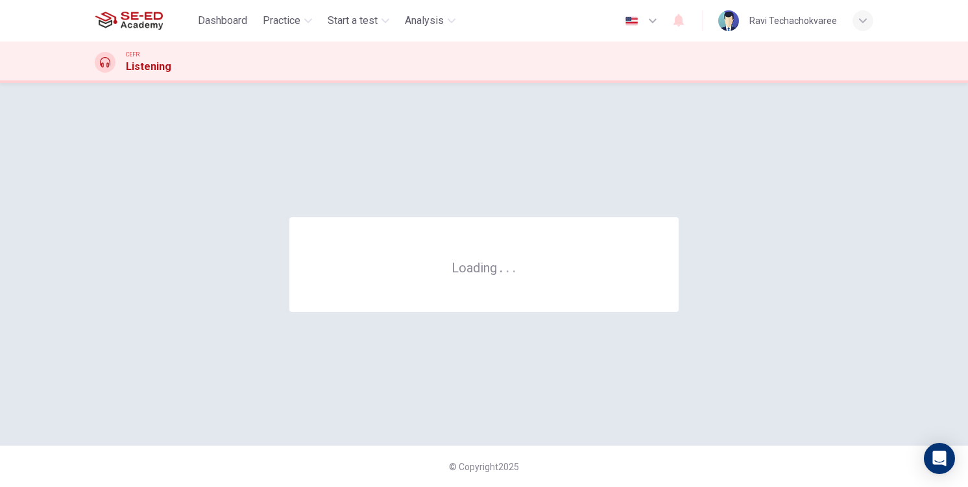
click at [514, 346] on div "Loading . . ." at bounding box center [484, 264] width 778 height 311
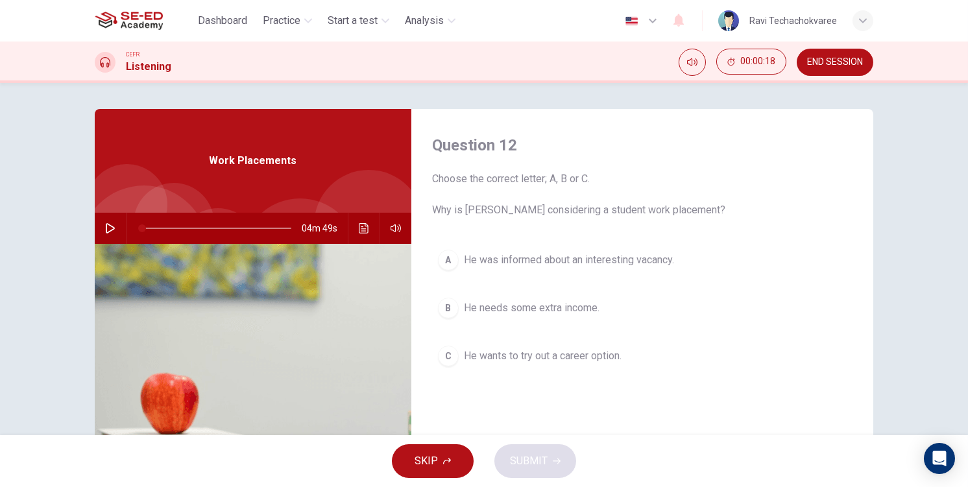
drag, startPoint x: 527, startPoint y: 315, endPoint x: 546, endPoint y: 381, distance: 68.0
click at [527, 316] on button "B He needs some extra income." at bounding box center [642, 308] width 420 height 32
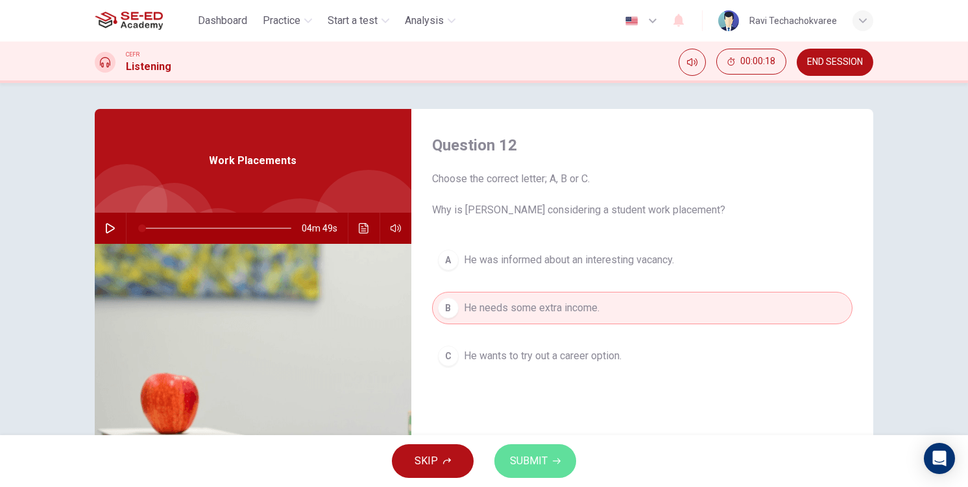
click at [558, 457] on icon "button" at bounding box center [557, 461] width 8 height 8
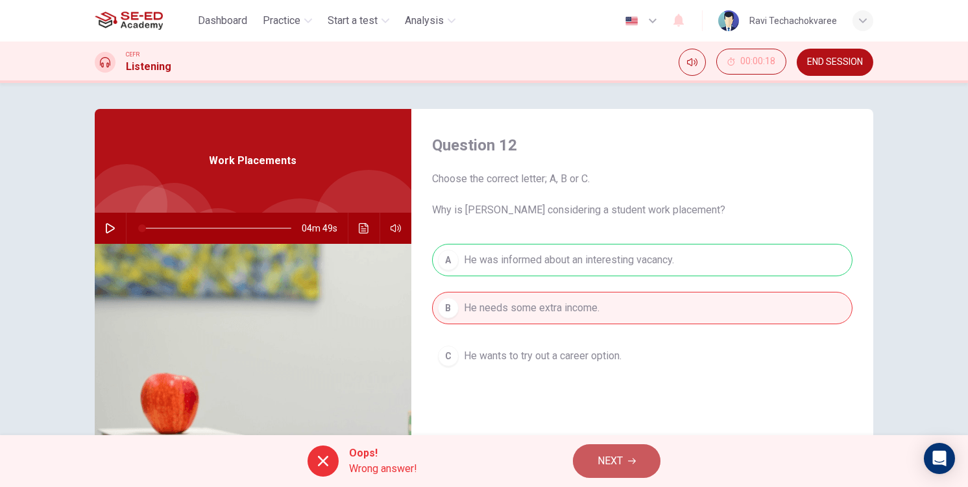
click at [638, 460] on button "NEXT" at bounding box center [617, 461] width 88 height 34
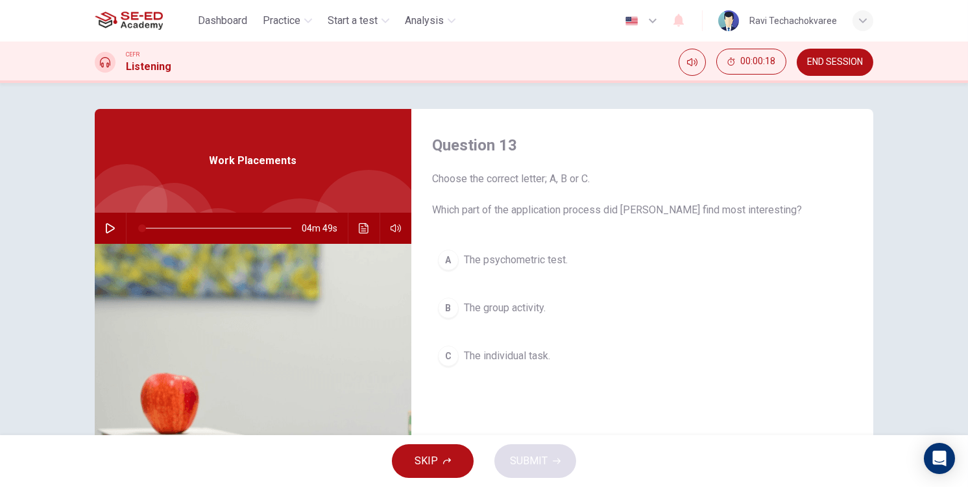
drag, startPoint x: 492, startPoint y: 342, endPoint x: 521, endPoint y: 416, distance: 79.9
click at [492, 342] on button "C The individual task." at bounding box center [642, 356] width 420 height 32
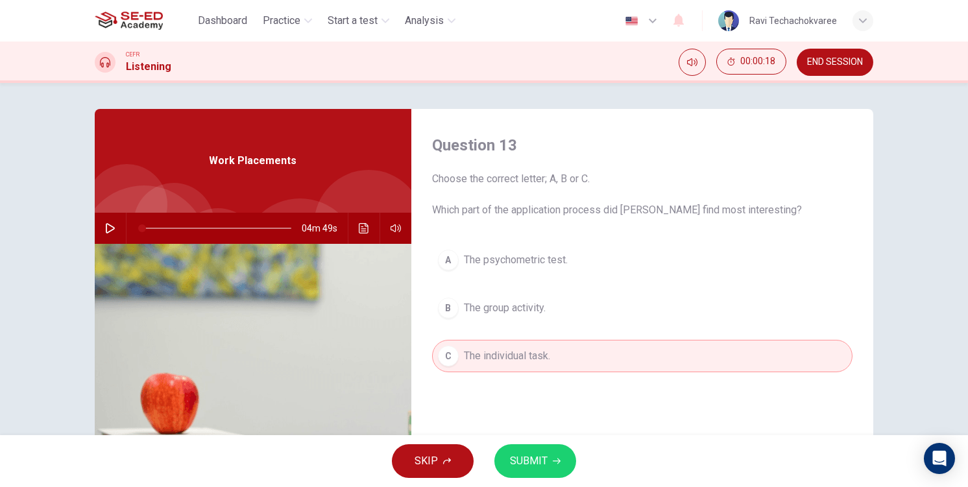
drag, startPoint x: 525, startPoint y: 453, endPoint x: 529, endPoint y: 461, distance: 8.1
click at [529, 461] on button "SUBMIT" at bounding box center [535, 461] width 82 height 34
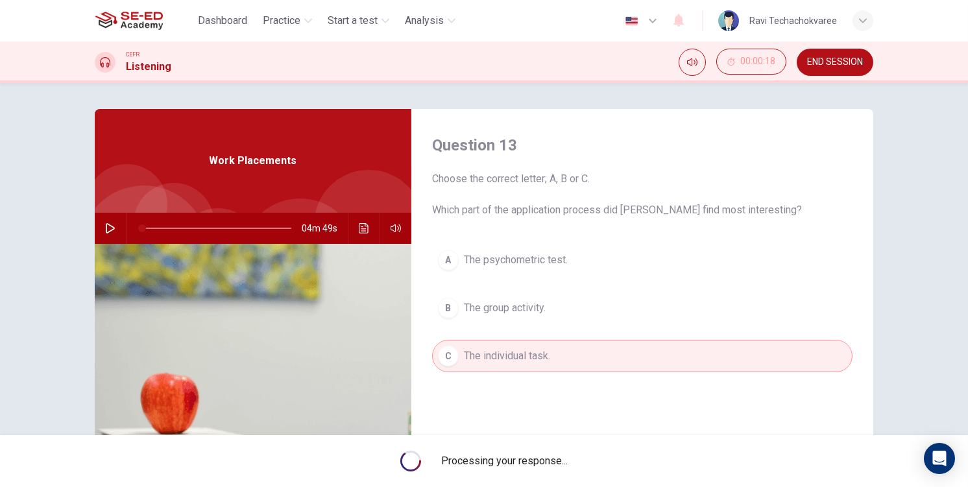
click at [538, 468] on span "Processing your response..." at bounding box center [505, 461] width 126 height 16
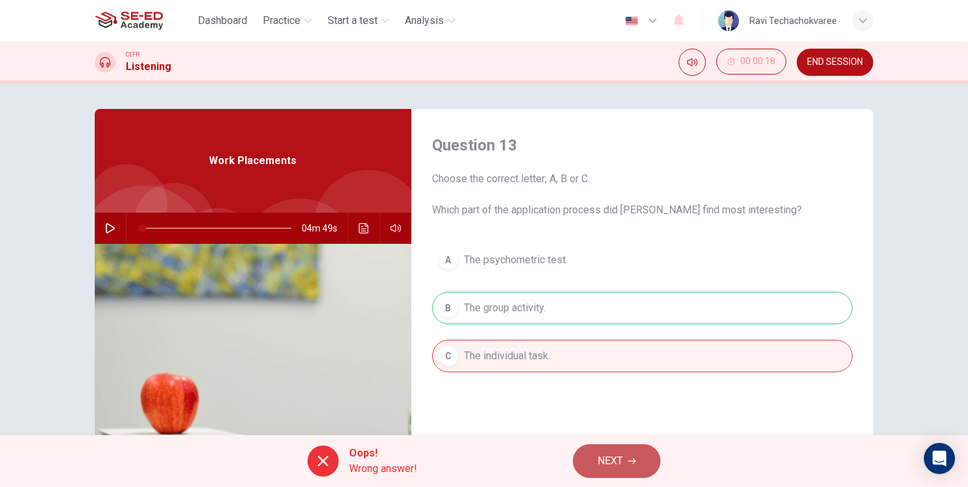
click at [634, 460] on icon "button" at bounding box center [632, 462] width 8 height 6
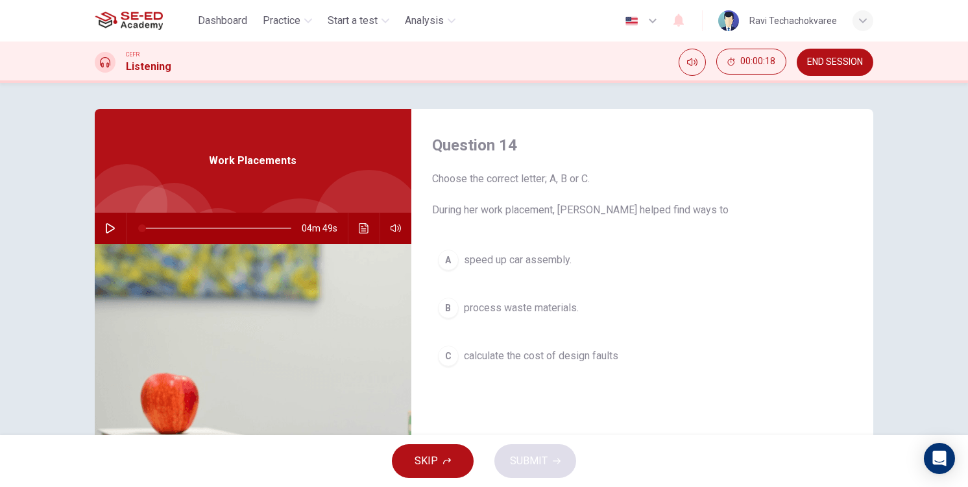
click at [492, 327] on div "A speed up car assembly. B process waste materials. C calculate the cost of des…" at bounding box center [642, 321] width 420 height 154
click at [518, 354] on span "calculate the cost of design faults" at bounding box center [541, 356] width 154 height 16
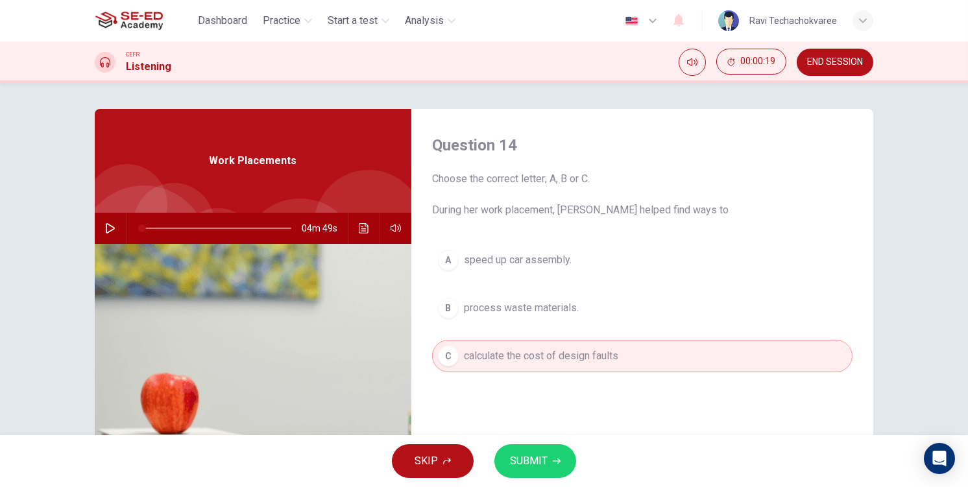
click at [553, 478] on div "SKIP SUBMIT" at bounding box center [484, 461] width 968 height 52
click at [549, 454] on button "SUBMIT" at bounding box center [535, 461] width 82 height 34
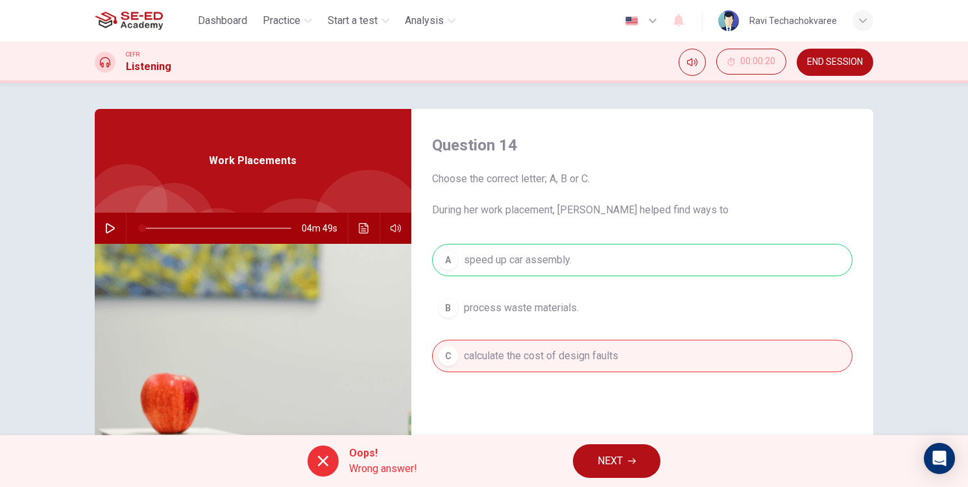
click at [582, 453] on button "NEXT" at bounding box center [617, 461] width 88 height 34
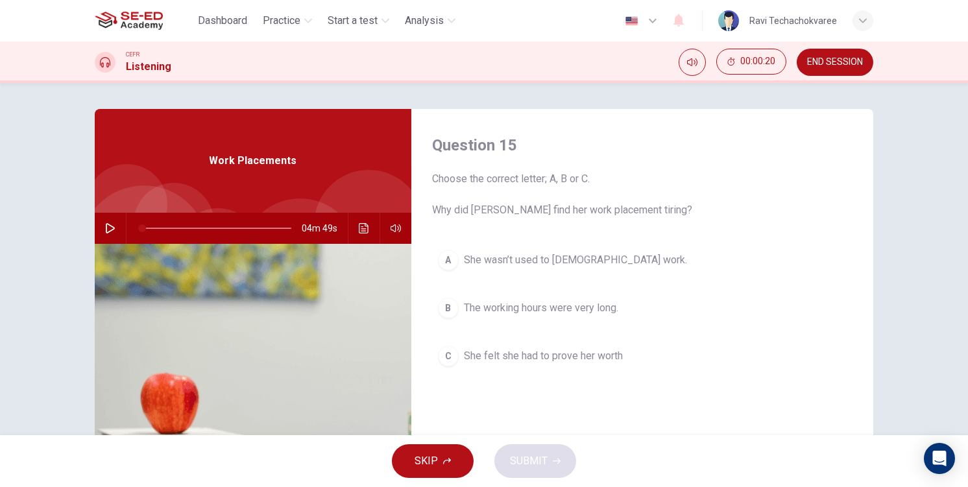
click at [560, 282] on div "A She wasn’t used to full-time work. B The working hours were very long. C She …" at bounding box center [642, 321] width 420 height 154
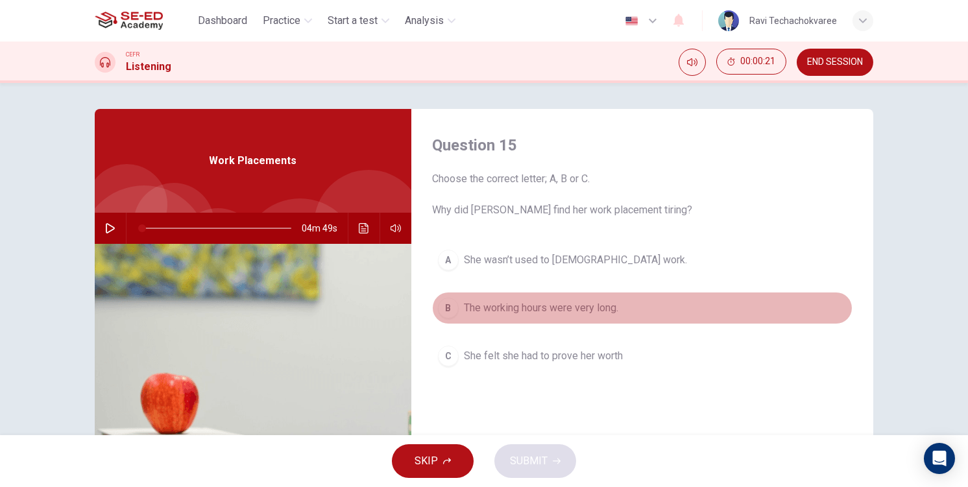
drag, startPoint x: 531, startPoint y: 309, endPoint x: 548, endPoint y: 400, distance: 92.4
click at [531, 311] on span "The working hours were very long." at bounding box center [541, 308] width 154 height 16
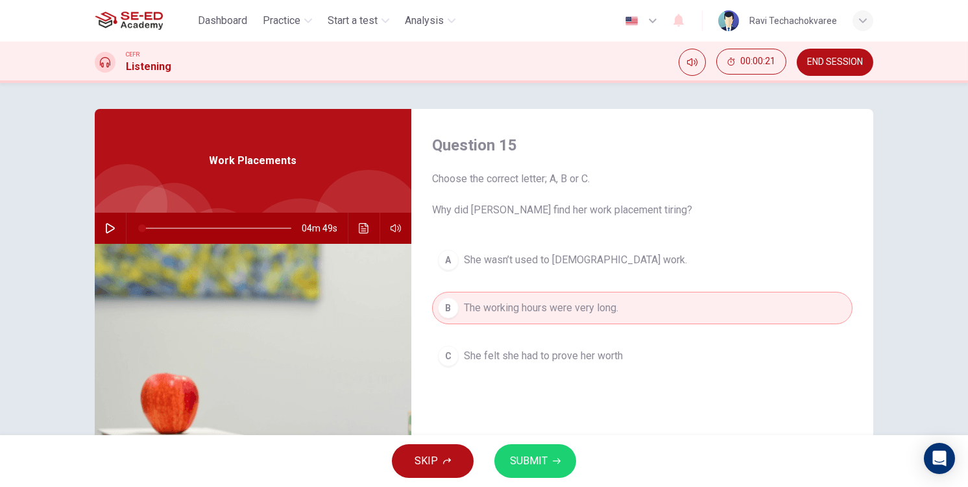
click at [549, 479] on div "SKIP SUBMIT" at bounding box center [484, 461] width 968 height 52
click at [548, 468] on button "SUBMIT" at bounding box center [535, 461] width 82 height 34
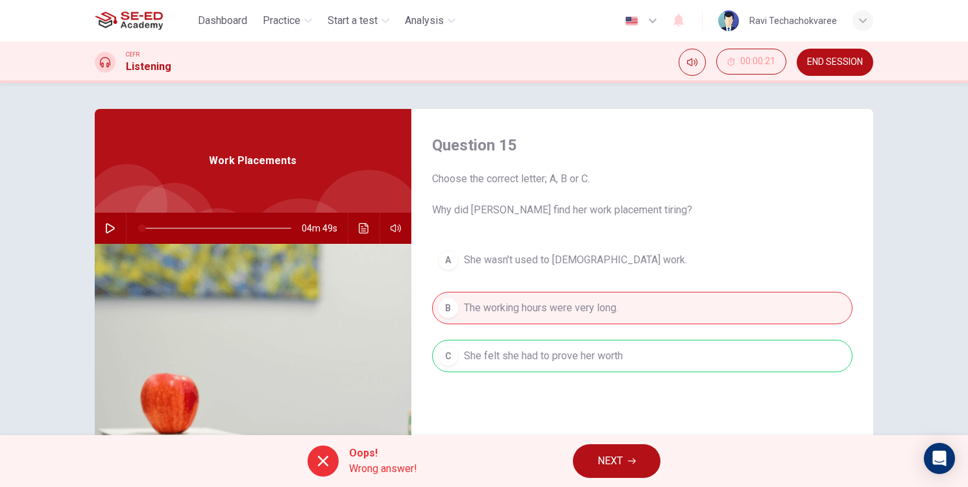
click at [634, 460] on icon "button" at bounding box center [632, 462] width 8 height 6
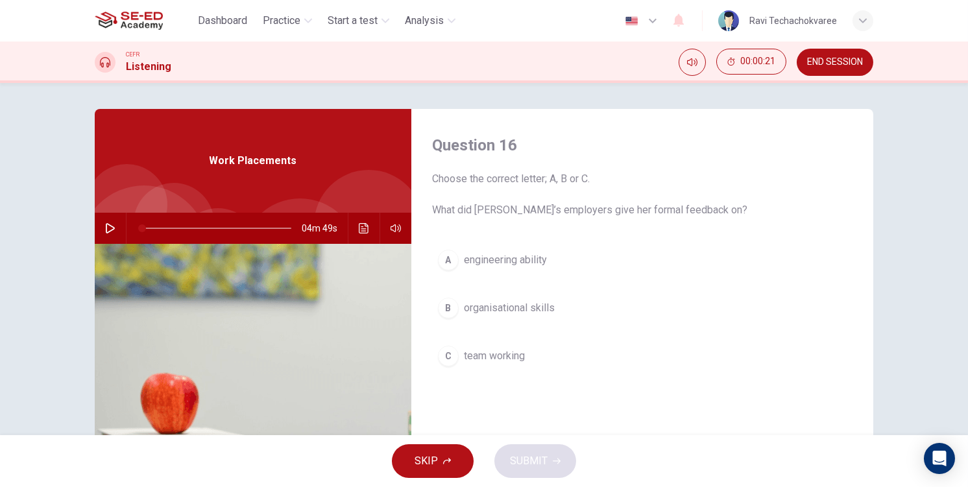
click at [523, 314] on span "organisational skills" at bounding box center [509, 308] width 91 height 16
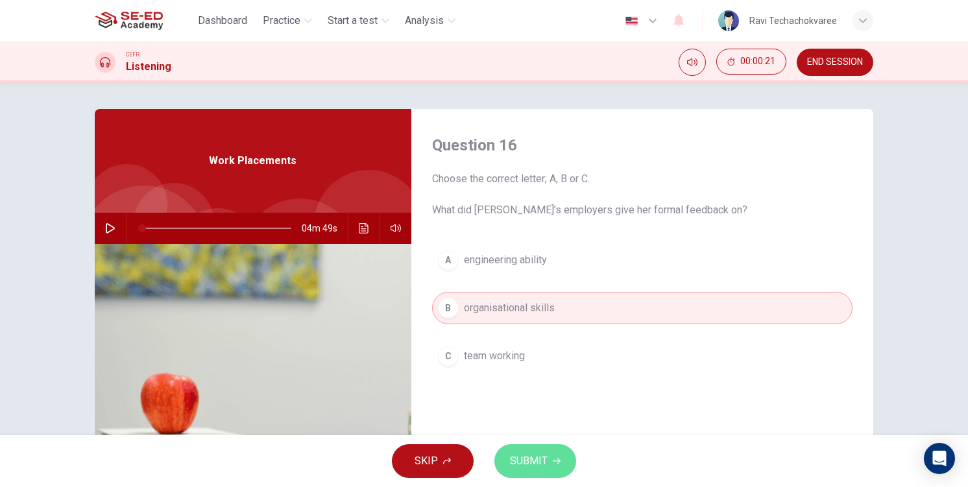
click at [539, 451] on button "SUBMIT" at bounding box center [535, 461] width 82 height 34
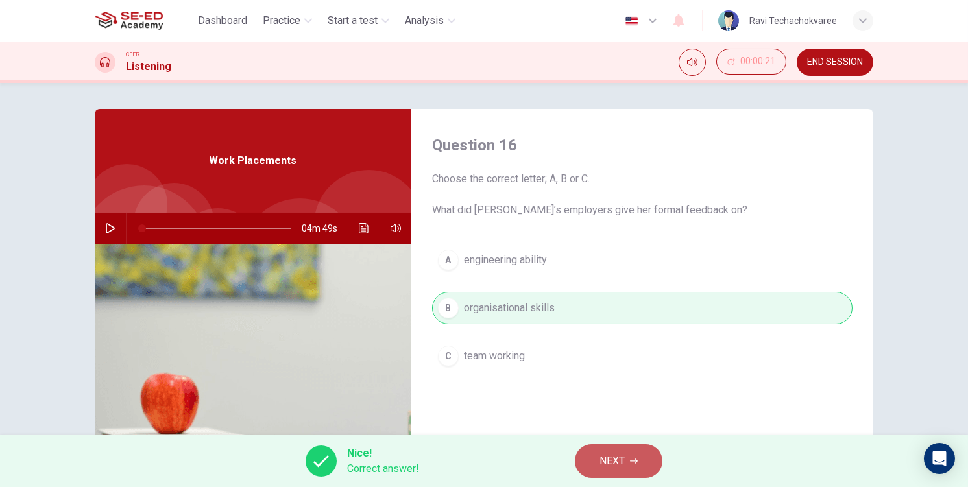
drag, startPoint x: 615, startPoint y: 453, endPoint x: 538, endPoint y: 331, distance: 143.8
click at [616, 448] on button "NEXT" at bounding box center [619, 461] width 88 height 34
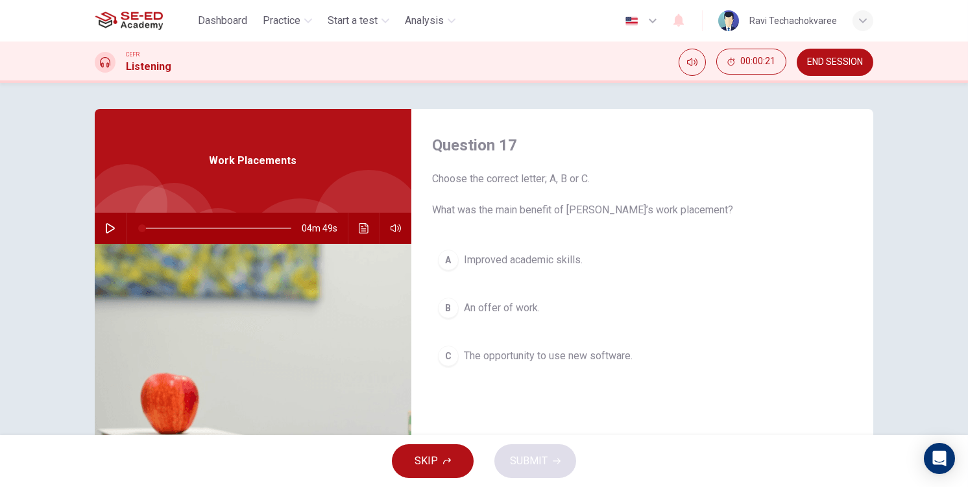
drag, startPoint x: 530, startPoint y: 327, endPoint x: 530, endPoint y: 337, distance: 9.7
click at [530, 328] on div "A Improved academic skills. B An offer of work. C The opportunity to use new so…" at bounding box center [642, 321] width 420 height 154
drag, startPoint x: 523, startPoint y: 350, endPoint x: 538, endPoint y: 385, distance: 38.9
click at [525, 355] on button "C The opportunity to use new software." at bounding box center [642, 356] width 420 height 32
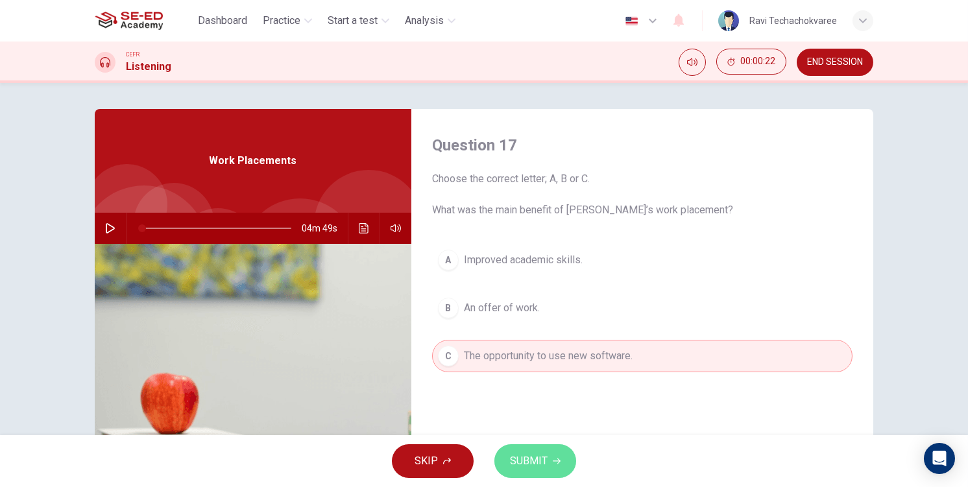
click at [539, 464] on span "SUBMIT" at bounding box center [529, 461] width 38 height 18
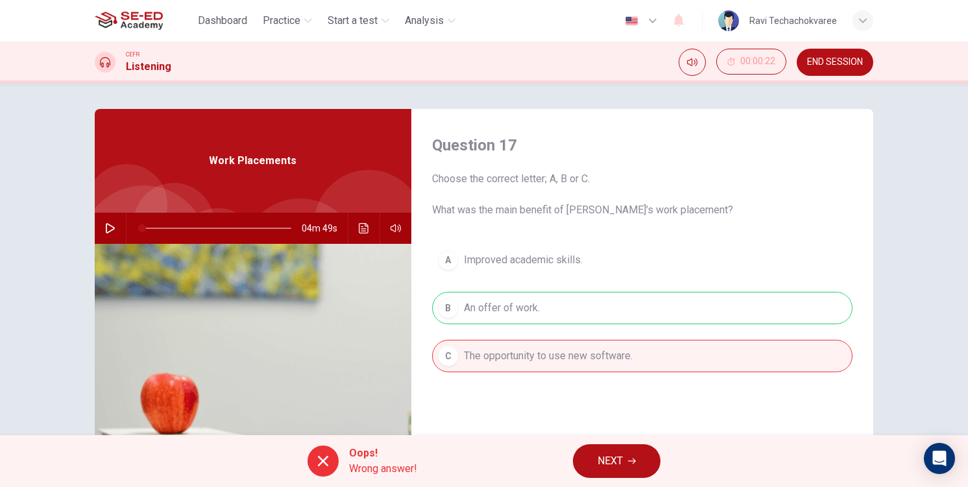
drag, startPoint x: 623, startPoint y: 455, endPoint x: 619, endPoint y: 442, distance: 14.2
click at [623, 454] on span "NEXT" at bounding box center [609, 461] width 25 height 18
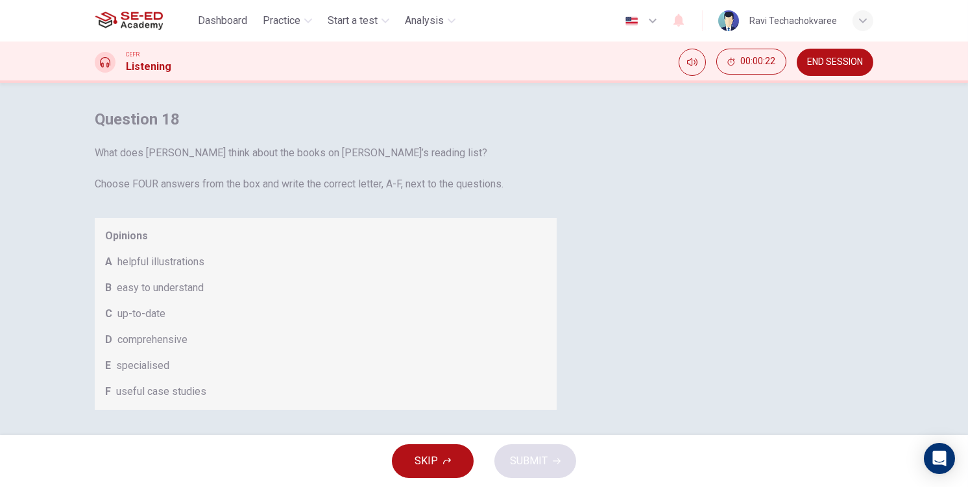
click at [204, 296] on span "easy to understand" at bounding box center [160, 288] width 87 height 16
click at [510, 414] on body "This site uses cookies, as explained in our Privacy Policy . If you agree to th…" at bounding box center [484, 243] width 968 height 487
click at [501, 440] on li "E" at bounding box center [502, 445] width 73 height 21
type input "E"
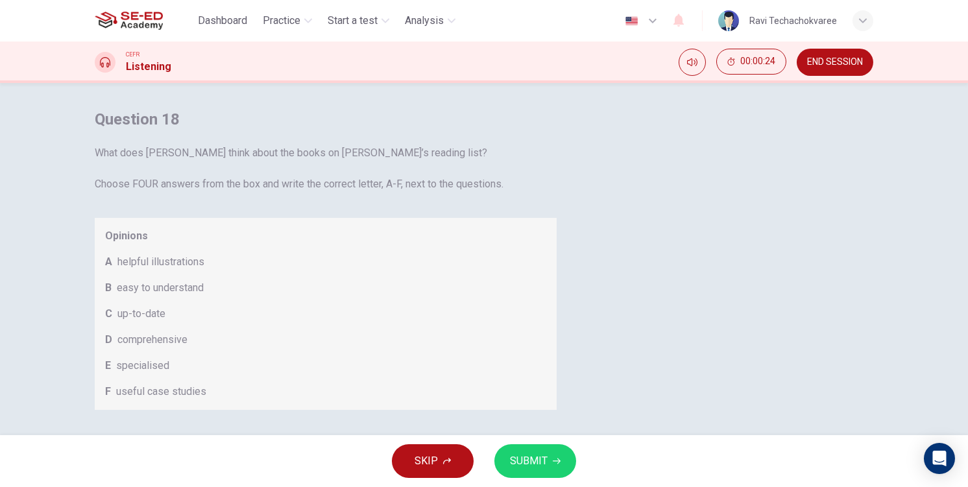
click at [527, 469] on div "A B C D E F" at bounding box center [484, 243] width 968 height 487
click at [527, 466] on span "SUBMIT" at bounding box center [529, 461] width 38 height 18
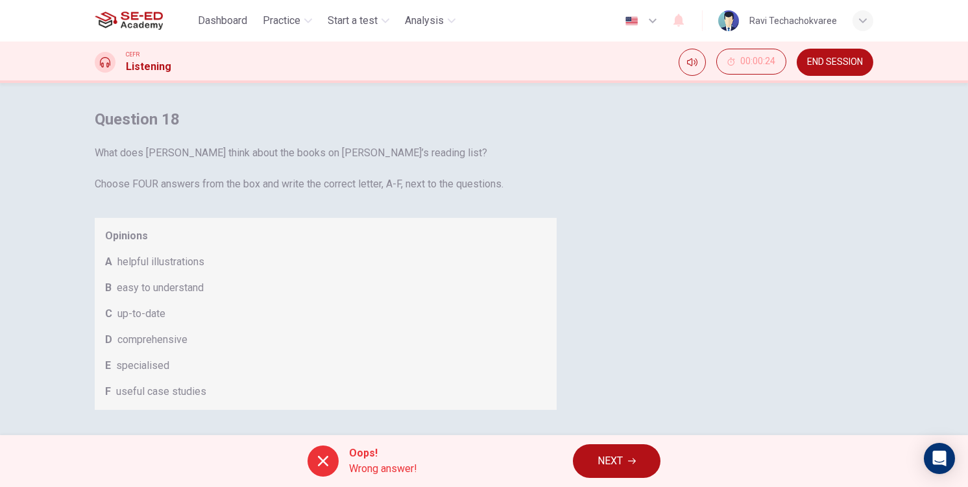
click at [602, 462] on span "NEXT" at bounding box center [609, 461] width 25 height 18
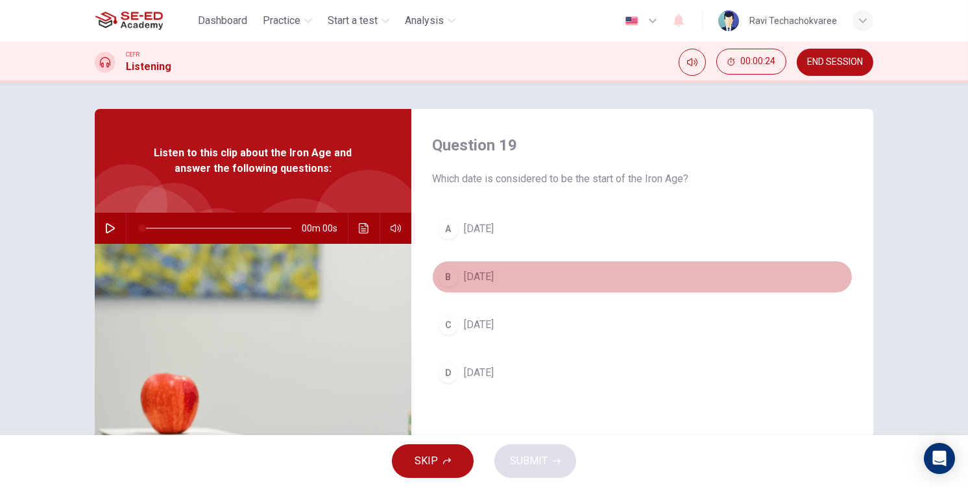
click at [488, 285] on button "B 1800 BC" at bounding box center [642, 277] width 420 height 32
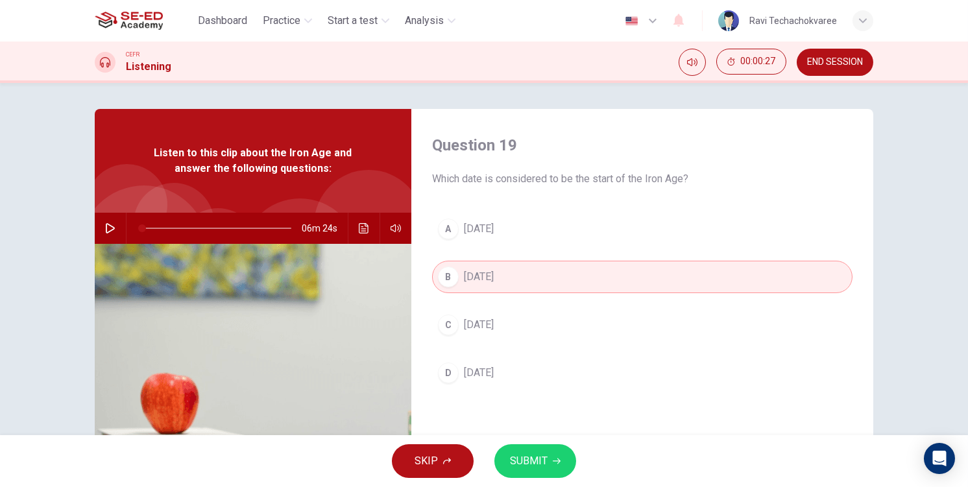
drag, startPoint x: 478, startPoint y: 365, endPoint x: 524, endPoint y: 439, distance: 87.1
click at [479, 373] on span "1200 BC" at bounding box center [479, 373] width 30 height 16
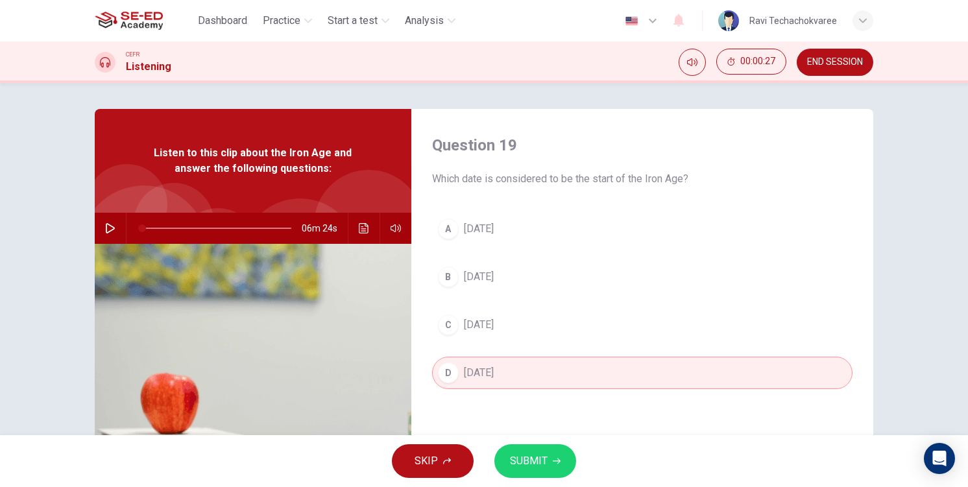
click at [547, 463] on button "SUBMIT" at bounding box center [535, 461] width 82 height 34
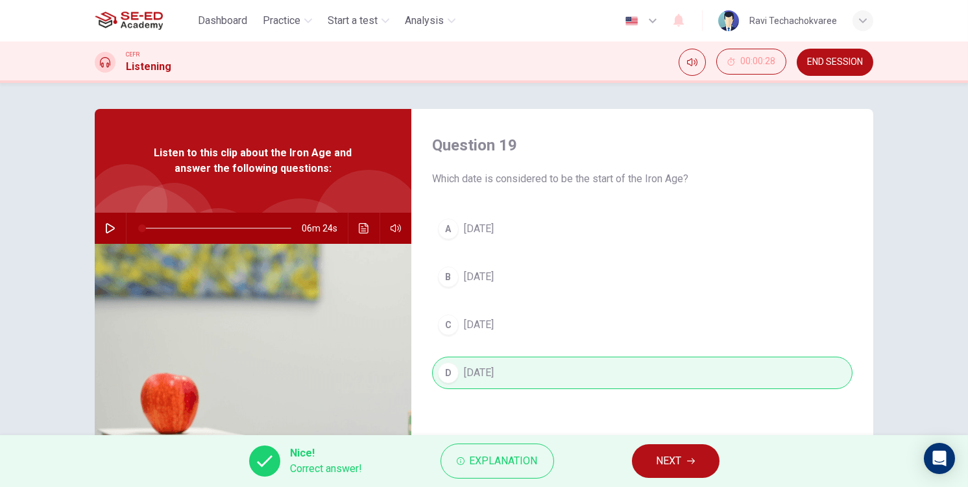
click at [620, 458] on div "Nice! Correct answer! Explanation NEXT" at bounding box center [484, 461] width 968 height 52
click at [670, 464] on span "NEXT" at bounding box center [668, 461] width 25 height 18
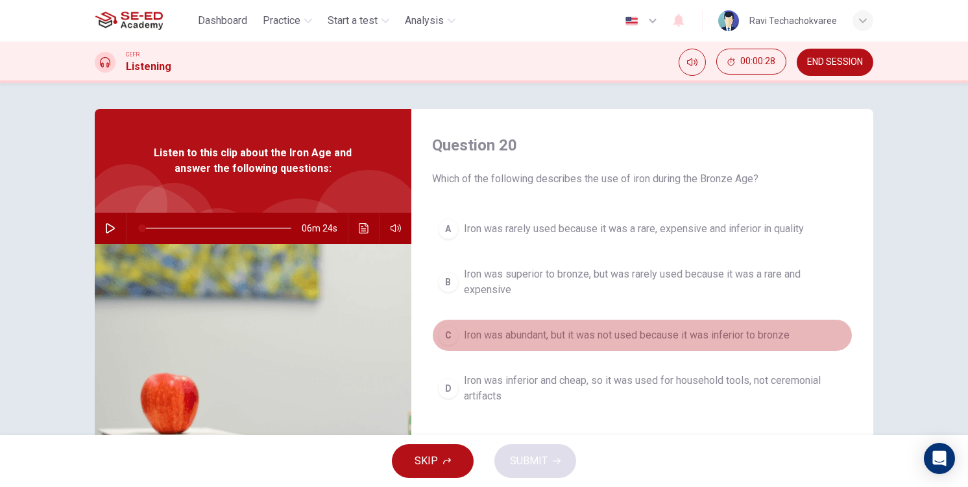
click at [551, 333] on span "Iron was abundant, but it was not used because it was inferior to bronze" at bounding box center [627, 336] width 326 height 16
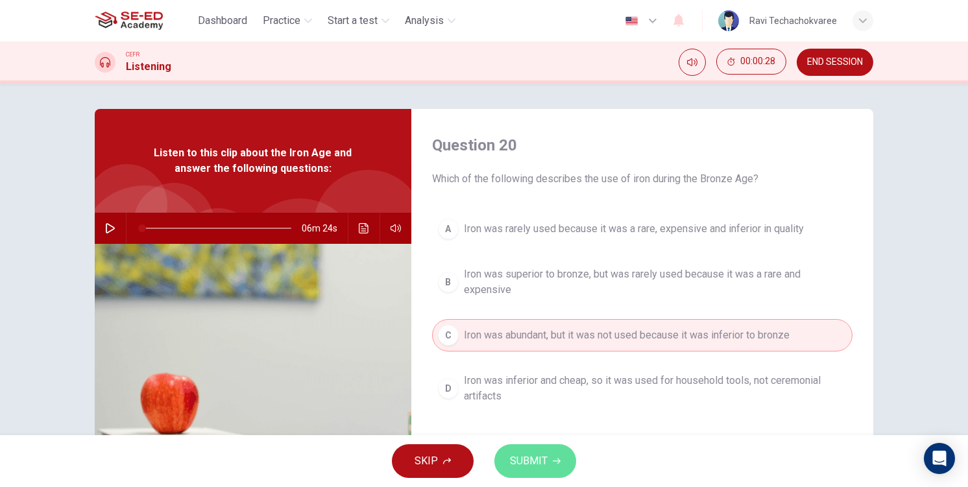
click at [560, 477] on button "SUBMIT" at bounding box center [535, 461] width 82 height 34
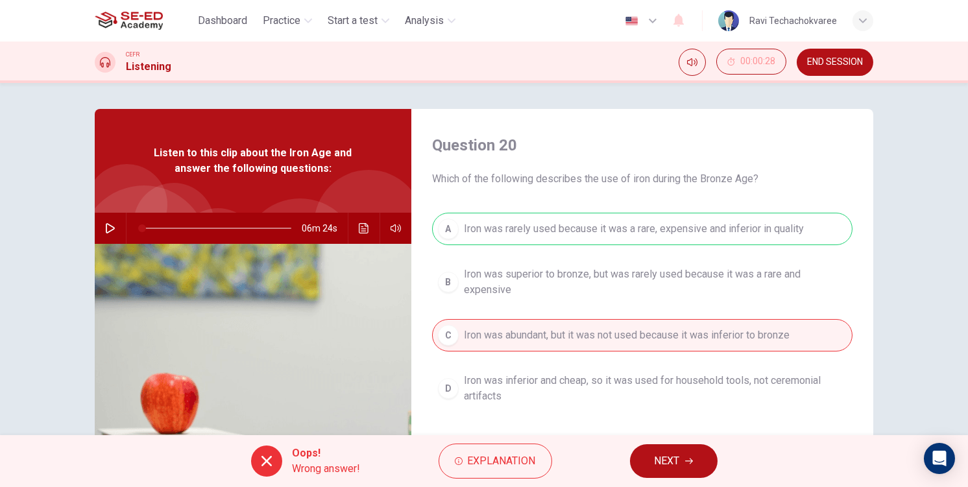
click at [641, 460] on button "NEXT" at bounding box center [674, 461] width 88 height 34
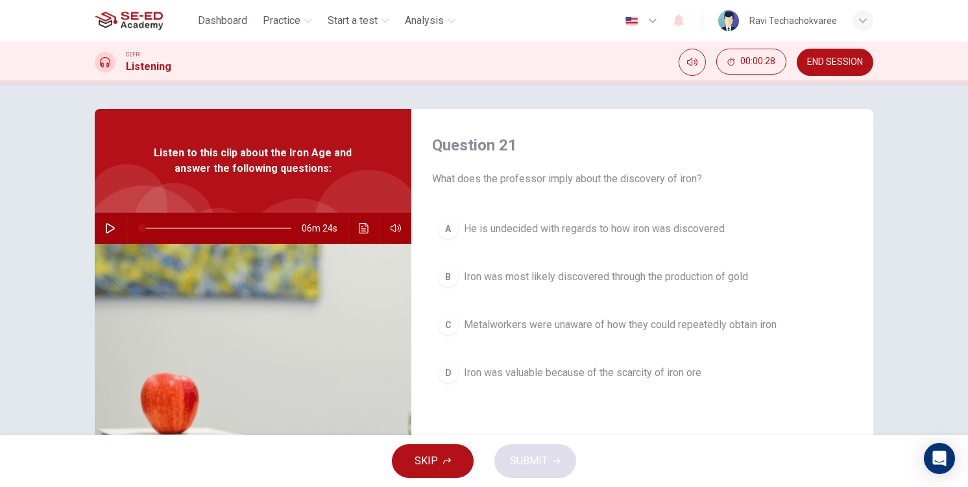
click at [816, 69] on button "END SESSION" at bounding box center [835, 62] width 77 height 27
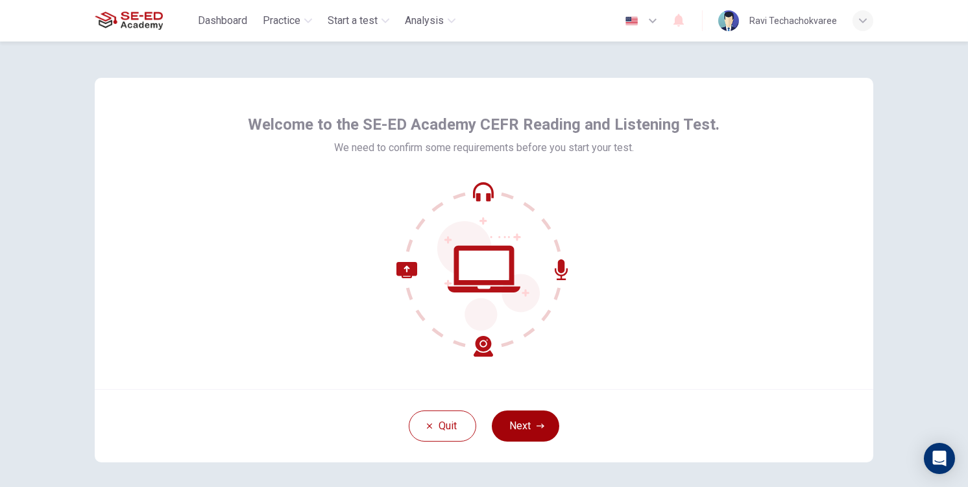
click at [521, 425] on button "Next" at bounding box center [525, 426] width 67 height 31
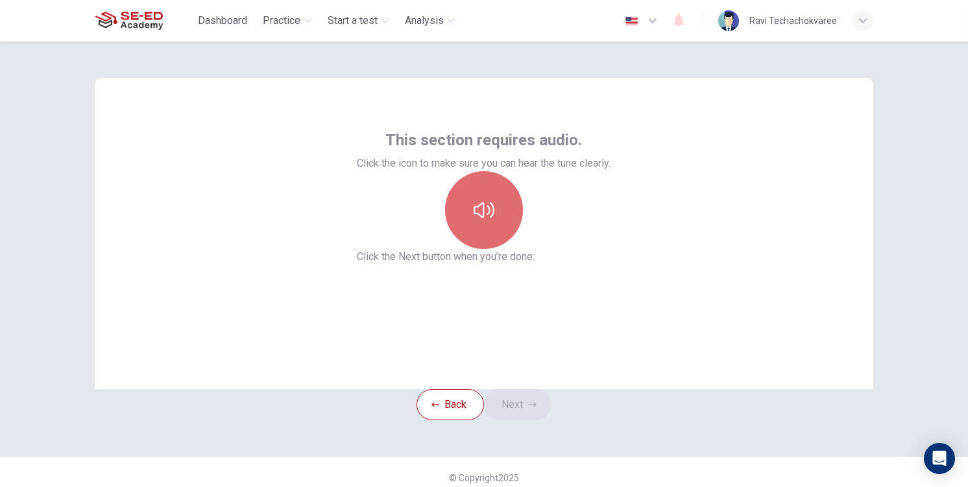
click at [470, 249] on button "button" at bounding box center [484, 210] width 78 height 78
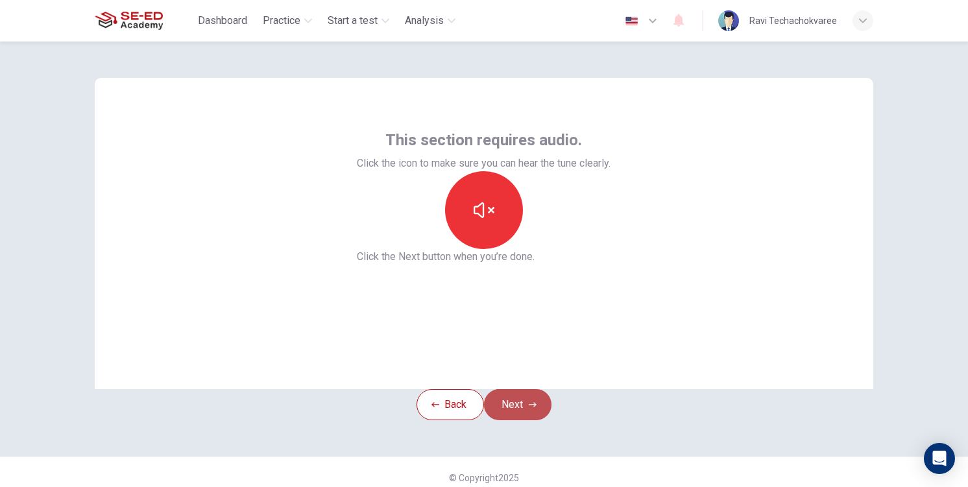
click at [523, 420] on button "Next" at bounding box center [517, 404] width 67 height 31
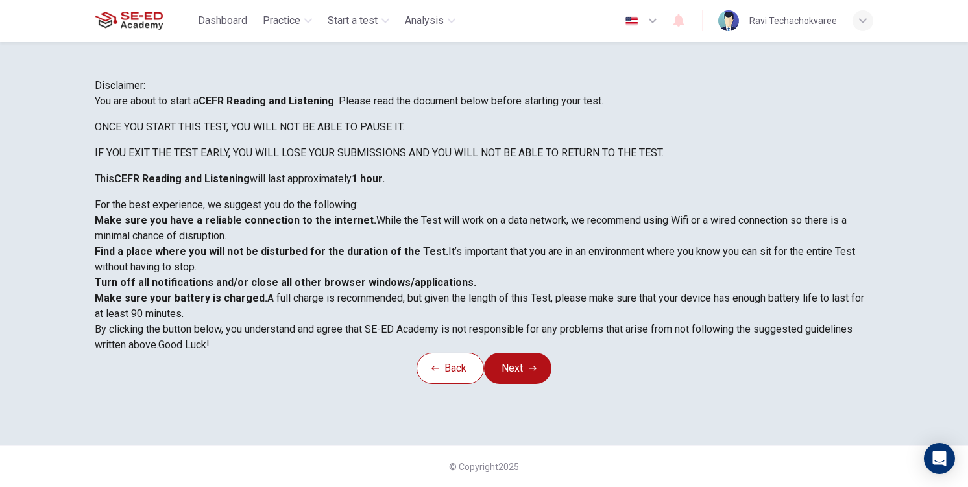
click at [412, 154] on div "Disclaimer: You are about to start a CEFR Reading and Listening . Please read t…" at bounding box center [484, 215] width 778 height 275
click at [522, 384] on button "Next" at bounding box center [517, 368] width 67 height 31
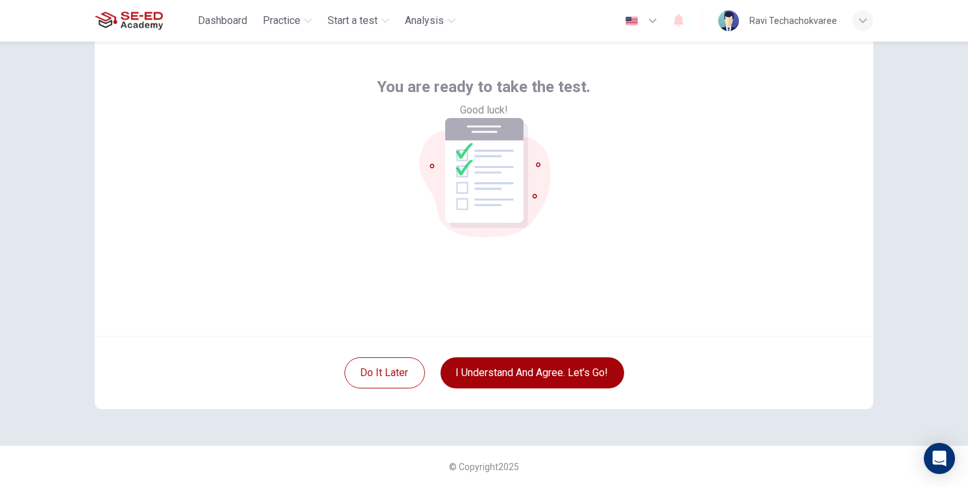
scroll to position [53, 0]
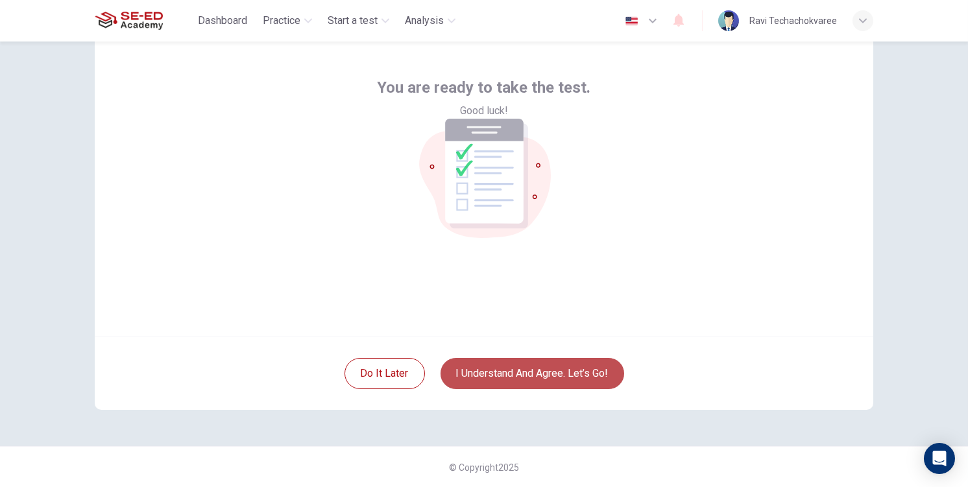
click at [495, 376] on button "I understand and agree. Let’s go!" at bounding box center [532, 373] width 184 height 31
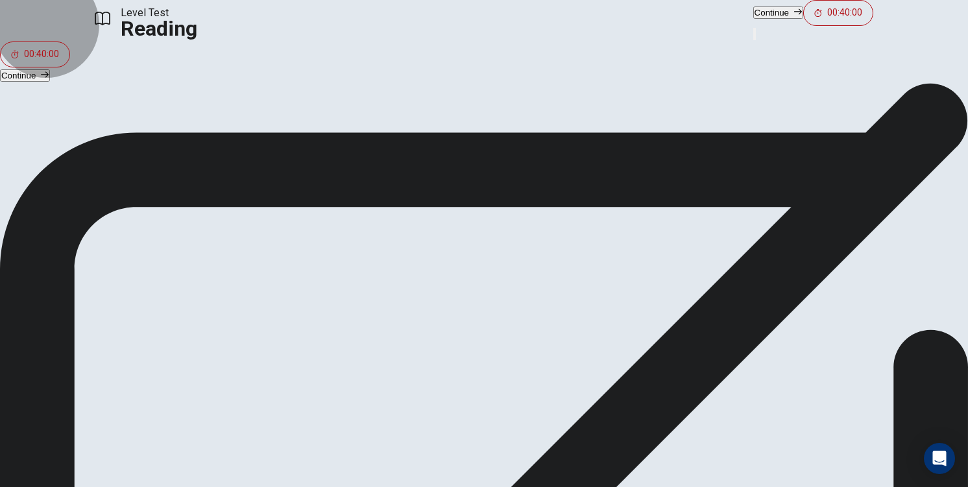
click at [753, 19] on button "Continue" at bounding box center [778, 12] width 50 height 12
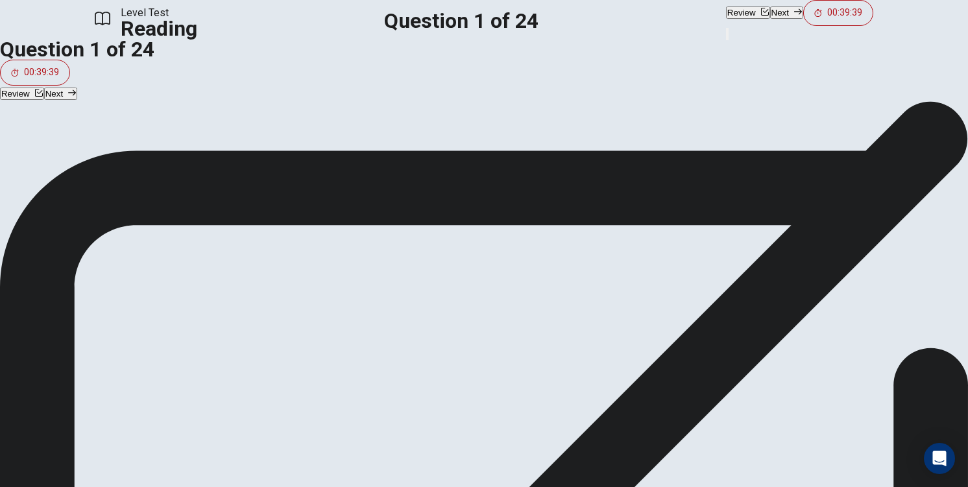
click at [276, 207] on button "B Wing" at bounding box center [484, 202] width 968 height 32
click at [770, 19] on button "Next" at bounding box center [786, 12] width 33 height 12
click at [191, 218] on button "B The harness" at bounding box center [484, 202] width 968 height 32
click at [770, 18] on button "Next" at bounding box center [786, 12] width 33 height 12
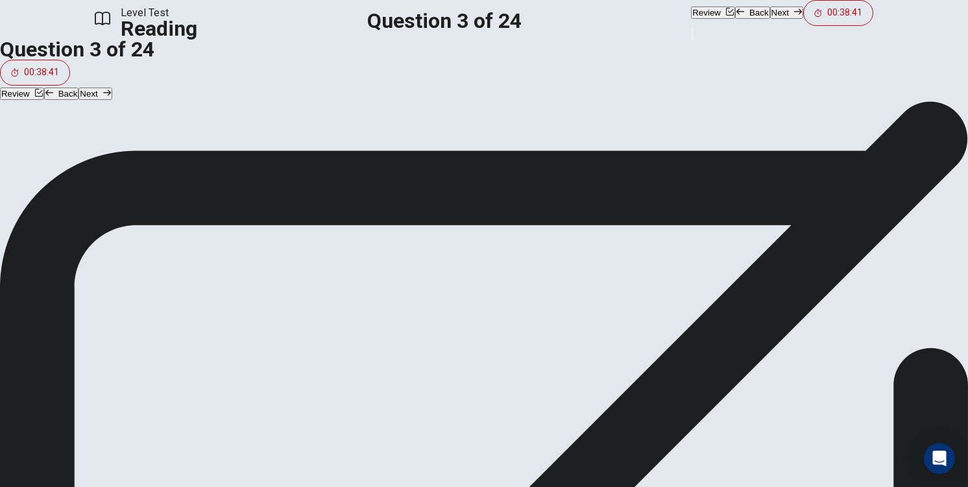
click at [145, 210] on span "The speed of paragliding" at bounding box center [89, 202] width 114 height 16
click at [770, 19] on button "Next" at bounding box center [786, 12] width 33 height 12
click at [228, 283] on button "D Driving" at bounding box center [484, 266] width 968 height 32
click at [770, 18] on button "Next" at bounding box center [786, 12] width 33 height 12
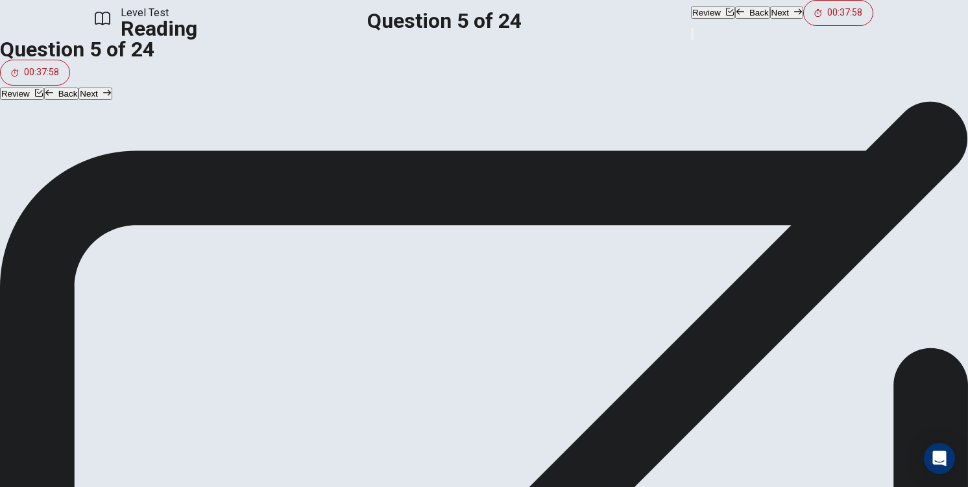
click at [211, 218] on button "B Explode" at bounding box center [484, 202] width 968 height 32
click at [234, 250] on button "C Pump up" at bounding box center [484, 234] width 968 height 32
click at [770, 16] on button "Next" at bounding box center [786, 12] width 33 height 12
click at [282, 218] on button "B In the [PERSON_NAME] by the ocean" at bounding box center [484, 202] width 968 height 32
click at [770, 19] on button "Next" at bounding box center [786, 12] width 33 height 12
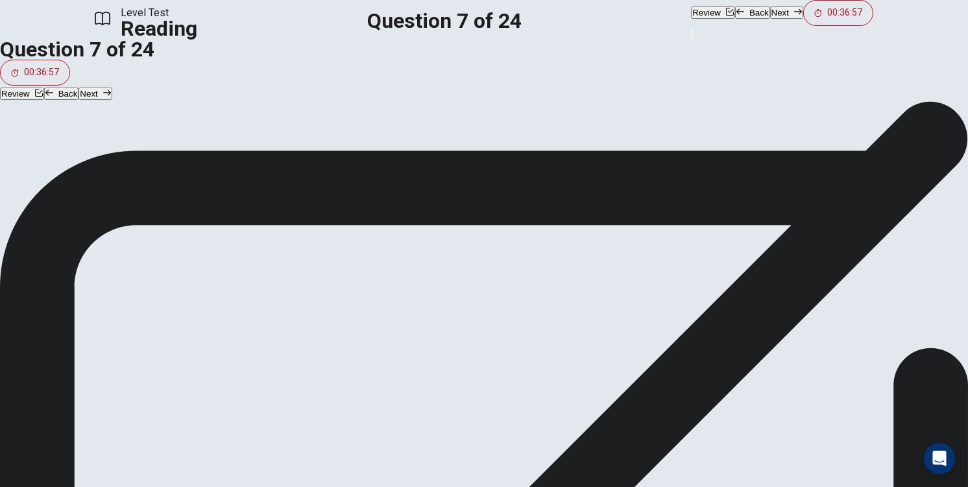
click at [189, 218] on button "B Places" at bounding box center [484, 202] width 968 height 32
click at [770, 19] on button "Next" at bounding box center [786, 12] width 33 height 12
click at [295, 177] on button "A To recommend wearing a hat" at bounding box center [484, 169] width 968 height 32
click at [298, 207] on button "B To detail out types of gear that people use" at bounding box center [484, 202] width 968 height 32
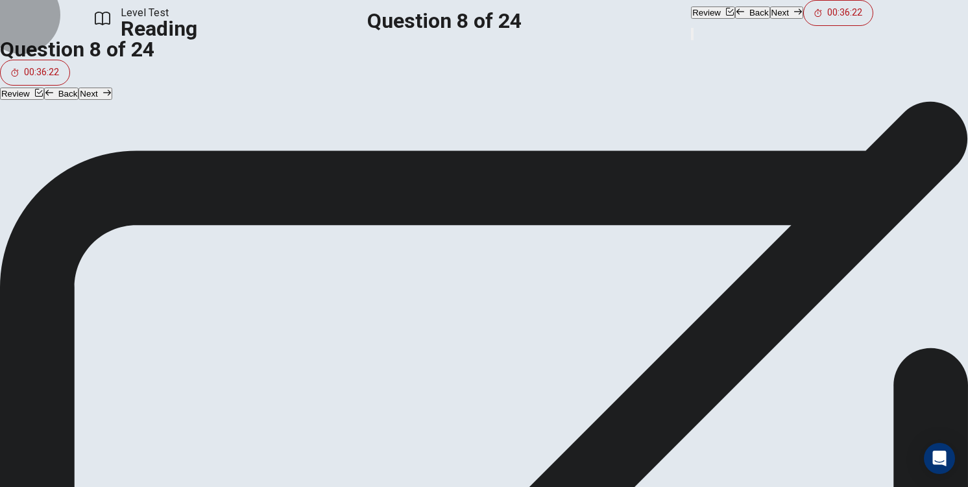
click at [770, 19] on button "Next" at bounding box center [786, 12] width 33 height 12
click at [214, 218] on button "B Tumble" at bounding box center [484, 202] width 968 height 32
click at [770, 19] on button "Next" at bounding box center [786, 12] width 33 height 12
drag, startPoint x: 394, startPoint y: 130, endPoint x: 378, endPoint y: 130, distance: 15.6
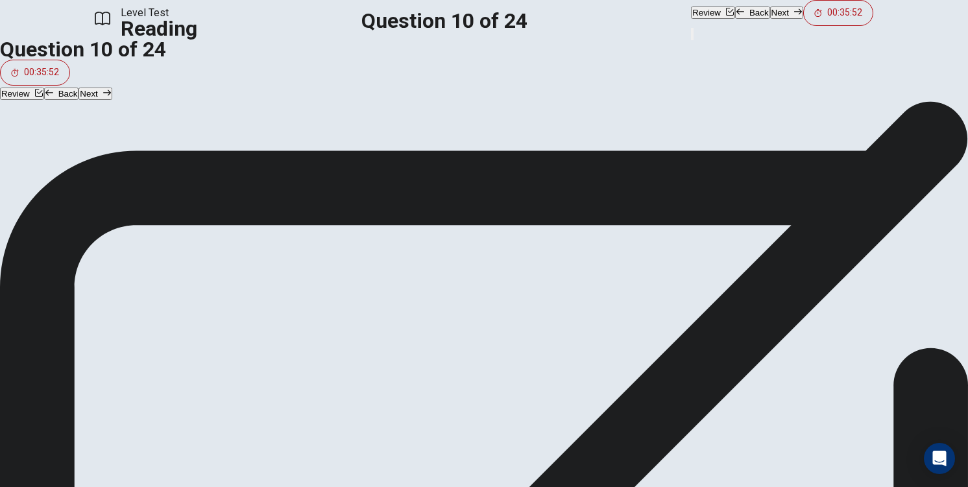
click at [378, 138] on span "According to the passage, who would qualify to be a potential paraglider pilot?" at bounding box center [484, 146] width 968 height 16
click at [99, 274] on span "Certified pilots" at bounding box center [65, 267] width 67 height 16
click at [770, 18] on button "Next" at bounding box center [786, 12] width 33 height 12
click at [588, 374] on input at bounding box center [578, 384] width 21 height 21
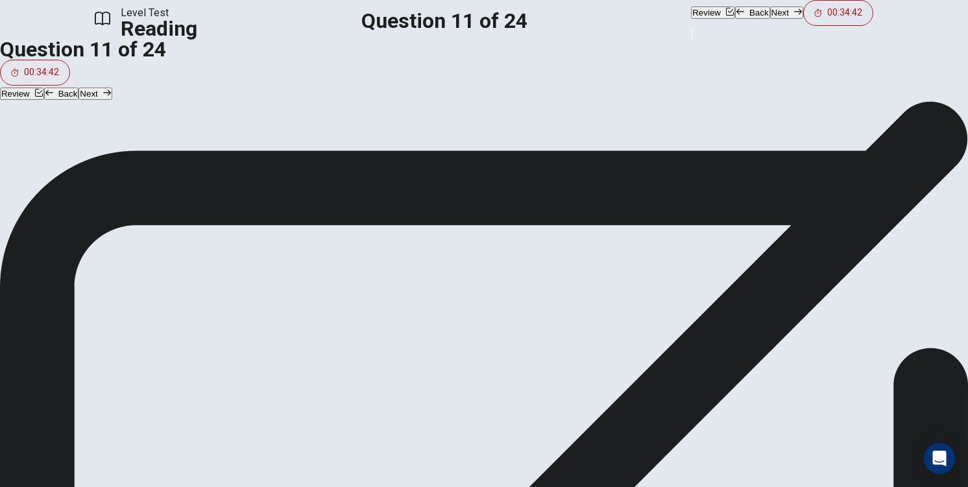
click at [740, 378] on span "Anybody with good eyesight and good balance is a potential paraglider pilot. It…" at bounding box center [719, 393] width 429 height 31
click at [898, 395] on input at bounding box center [908, 405] width 21 height 21
click at [516, 354] on input at bounding box center [517, 364] width 21 height 21
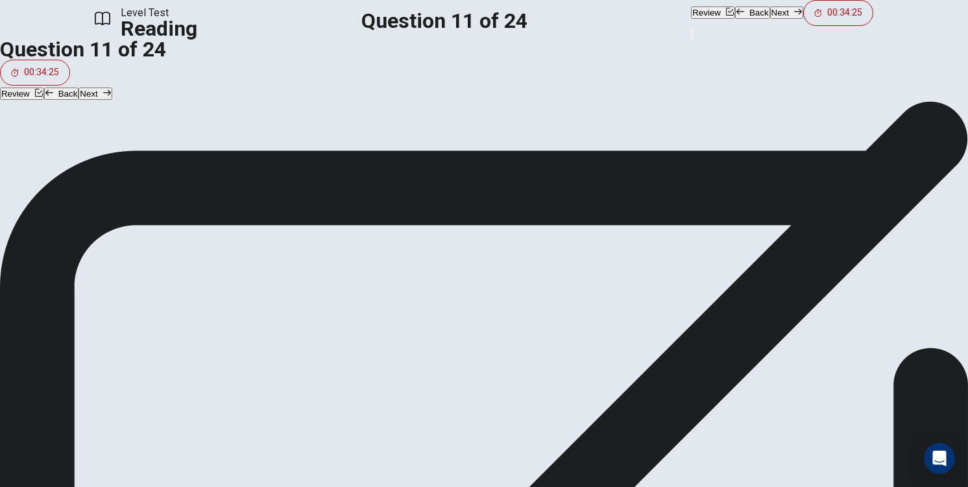
click at [776, 374] on input at bounding box center [786, 384] width 21 height 21
click at [797, 431] on input at bounding box center [807, 441] width 21 height 21
click at [691, 35] on div "Review Back Next 00:34:16" at bounding box center [782, 21] width 182 height 42
click at [770, 19] on button "Next" at bounding box center [786, 12] width 33 height 12
drag, startPoint x: 219, startPoint y: 232, endPoint x: 443, endPoint y: 248, distance: 225.0
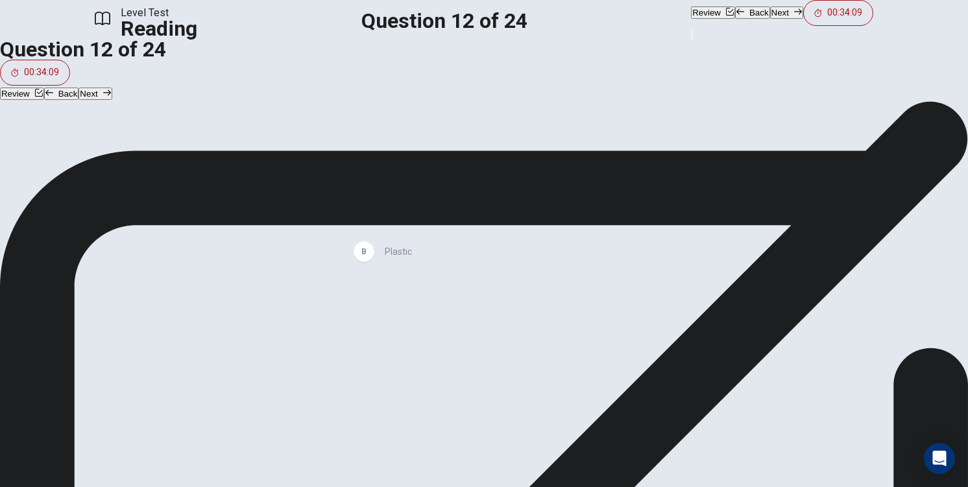
drag, startPoint x: 314, startPoint y: 232, endPoint x: 474, endPoint y: 256, distance: 161.5
drag, startPoint x: 592, startPoint y: 289, endPoint x: 714, endPoint y: 257, distance: 125.4
drag, startPoint x: 252, startPoint y: 255, endPoint x: 448, endPoint y: 307, distance: 202.8
drag, startPoint x: 281, startPoint y: 241, endPoint x: 698, endPoint y: 291, distance: 420.0
drag, startPoint x: 341, startPoint y: 244, endPoint x: 724, endPoint y: 315, distance: 389.3
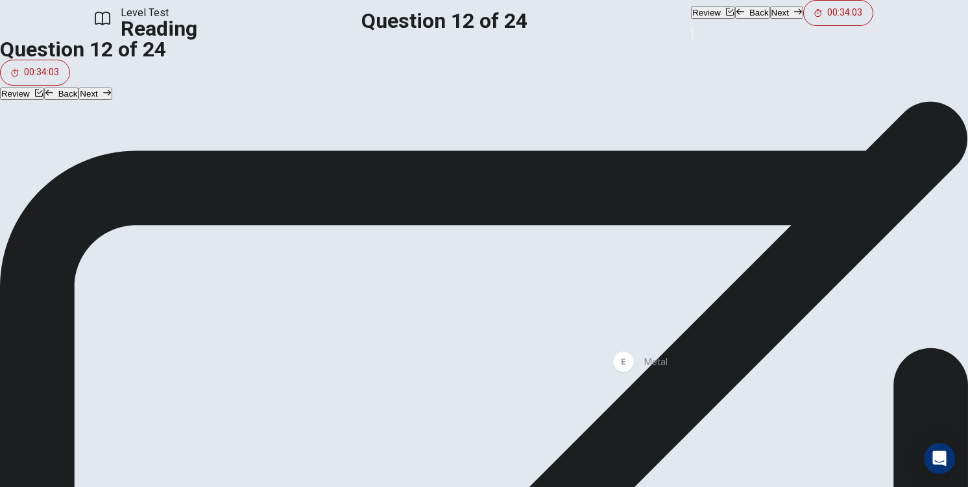
drag, startPoint x: 364, startPoint y: 269, endPoint x: 597, endPoint y: 309, distance: 236.8
drag, startPoint x: 409, startPoint y: 298, endPoint x: 202, endPoint y: 264, distance: 209.1
drag, startPoint x: 636, startPoint y: 324, endPoint x: 512, endPoint y: 315, distance: 124.2
click at [324, 322] on div "Answer Choices C Wood E Metal F Parachute G Polyester Materials that cannot be …" at bounding box center [484, 317] width 968 height 249
drag, startPoint x: 680, startPoint y: 302, endPoint x: 202, endPoint y: 289, distance: 478.2
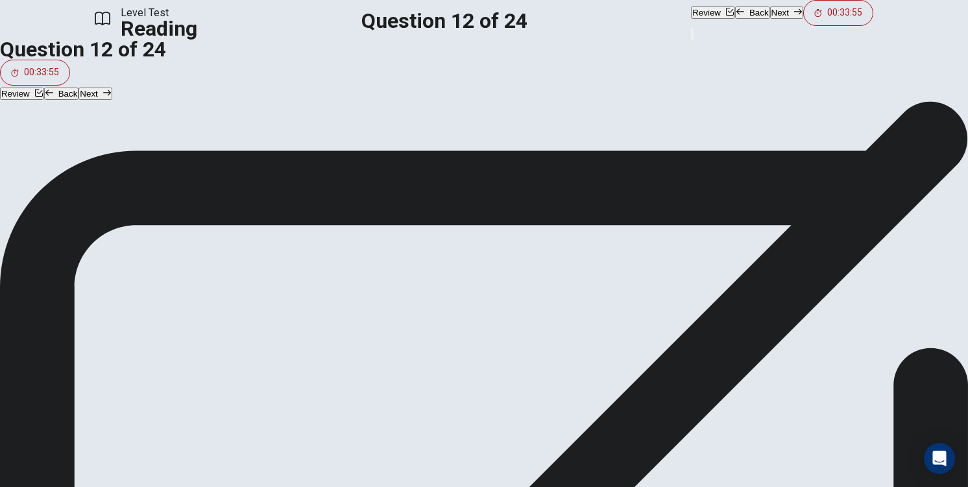
drag, startPoint x: 690, startPoint y: 245, endPoint x: 184, endPoint y: 260, distance: 506.8
drag, startPoint x: 211, startPoint y: 235, endPoint x: 778, endPoint y: 263, distance: 567.6
drag, startPoint x: 210, startPoint y: 235, endPoint x: 732, endPoint y: 314, distance: 527.5
drag, startPoint x: 219, startPoint y: 234, endPoint x: 444, endPoint y: 309, distance: 237.7
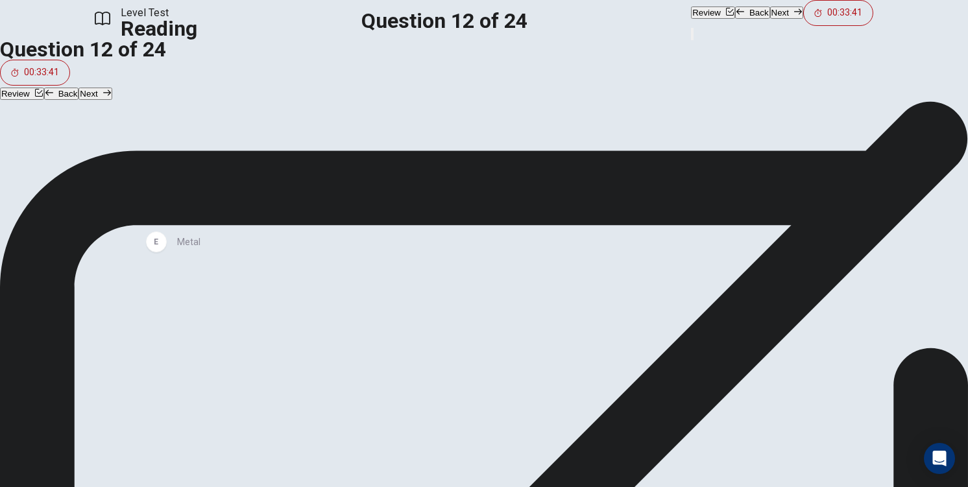
drag, startPoint x: 224, startPoint y: 221, endPoint x: 237, endPoint y: 230, distance: 16.2
click at [219, 282] on div "F Parachute" at bounding box center [370, 292] width 669 height 21
drag, startPoint x: 219, startPoint y: 248, endPoint x: 402, endPoint y: 343, distance: 206.3
click at [770, 14] on button "Next" at bounding box center [786, 12] width 33 height 12
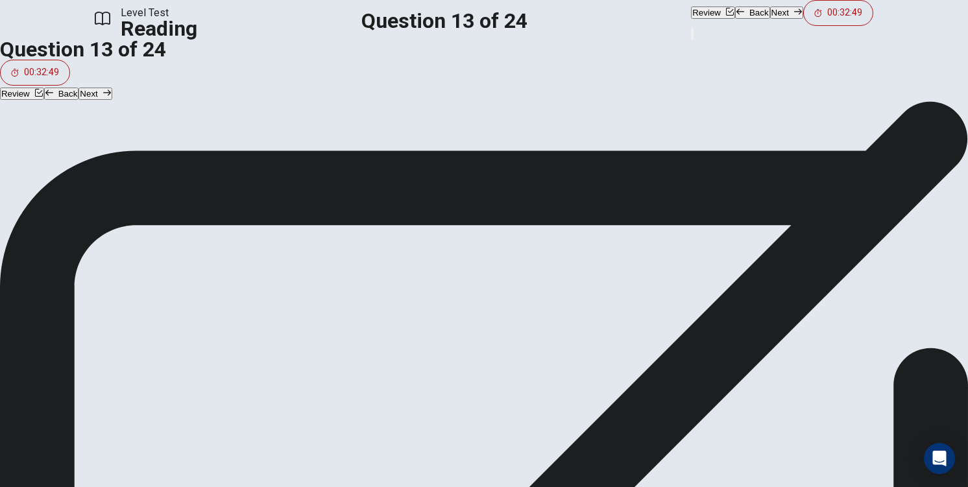
click at [259, 218] on button "B Introductory Computer Skills" at bounding box center [484, 202] width 968 height 32
click at [770, 18] on button "Next" at bounding box center [786, 12] width 33 height 12
drag, startPoint x: 287, startPoint y: 323, endPoint x: 295, endPoint y: 318, distance: 9.4
click at [191, 274] on span "Lack of certain information or skills" at bounding box center [112, 267] width 160 height 16
click at [770, 16] on button "Next" at bounding box center [786, 12] width 33 height 12
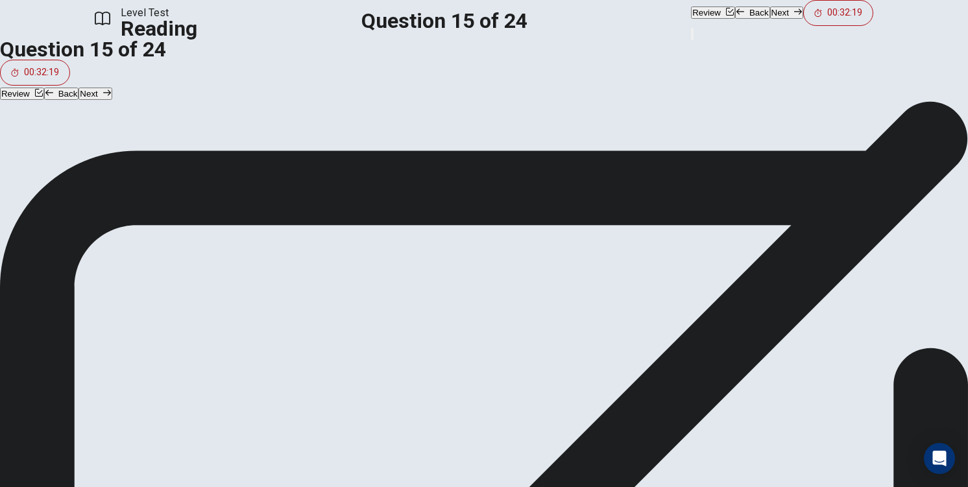
click at [327, 218] on button "B Practicing directly on computers" at bounding box center [484, 202] width 968 height 32
click at [770, 19] on button "Next" at bounding box center [786, 12] width 33 height 12
drag, startPoint x: 280, startPoint y: 317, endPoint x: 320, endPoint y: 263, distance: 67.7
click at [212, 274] on span "You will focus on how to use computers" at bounding box center [122, 267] width 180 height 16
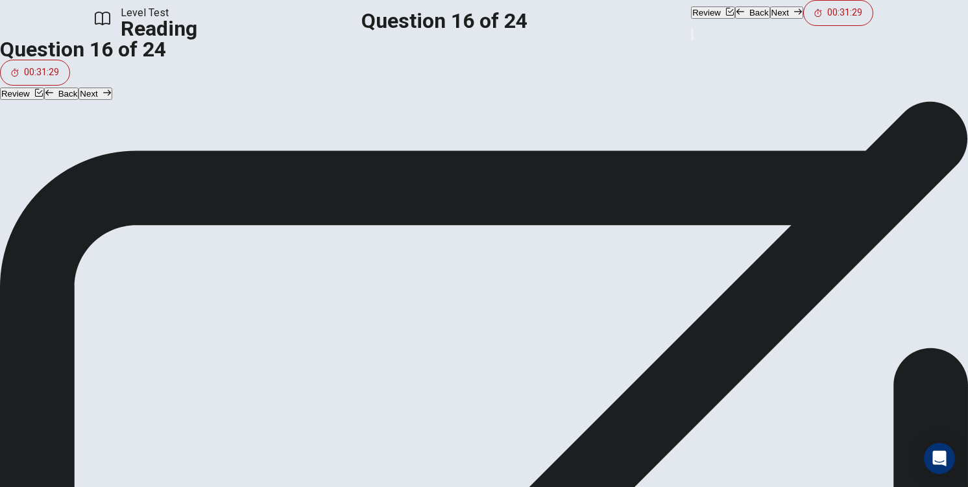
click at [770, 19] on button "Next" at bounding box center [786, 12] width 33 height 12
click at [219, 250] on button "C [MEDICAL_DATA]" at bounding box center [484, 234] width 968 height 32
click at [770, 19] on button "Next" at bounding box center [786, 12] width 33 height 12
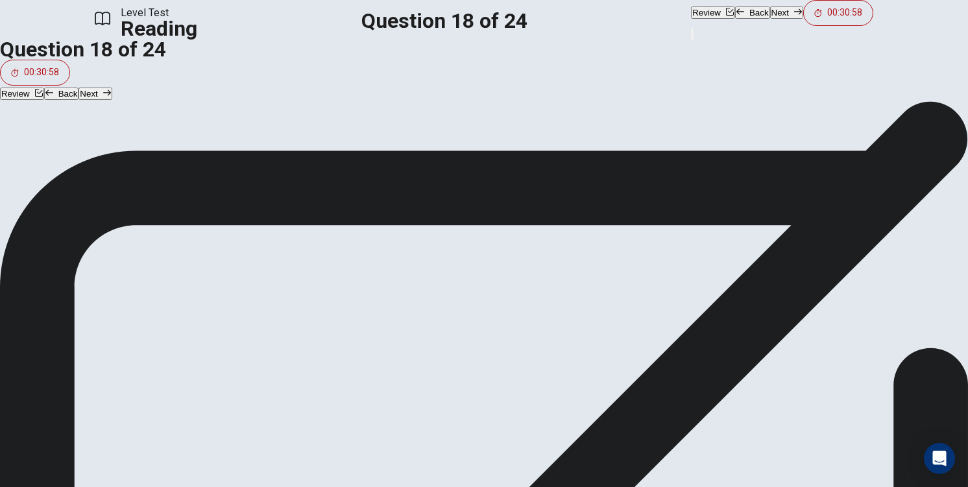
click at [733, 309] on div "COURSE 2 When dealing with your customers you are in a position of great import…" at bounding box center [726, 267] width 442 height 130
click at [678, 313] on input at bounding box center [667, 302] width 21 height 21
click at [770, 19] on button "Next" at bounding box center [786, 12] width 33 height 12
click at [195, 242] on span "Computer skills are paramount to your success in this course" at bounding box center [170, 234] width 277 height 16
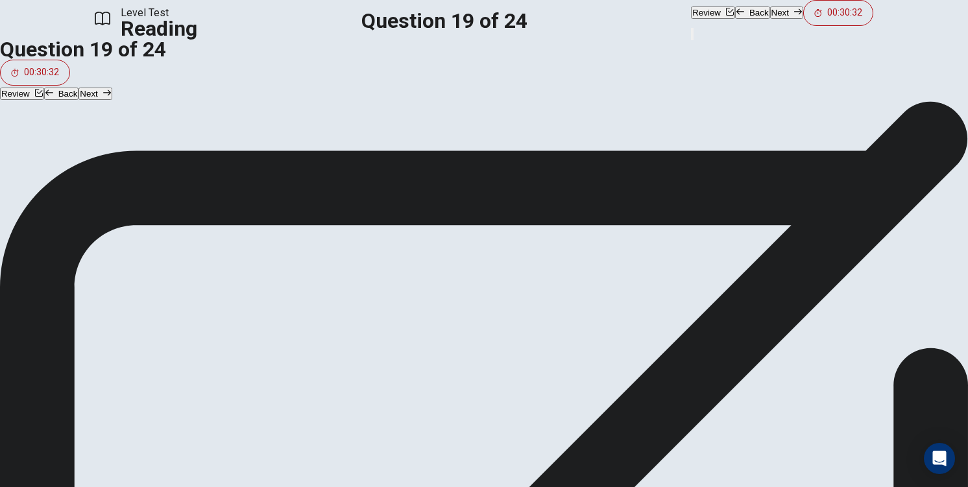
click at [770, 16] on button "Next" at bounding box center [786, 12] width 33 height 12
click at [295, 242] on span "How to make powerpoint presentations and spreadsheets" at bounding box center [164, 234] width 264 height 16
click at [770, 18] on button "Next" at bounding box center [786, 12] width 33 height 12
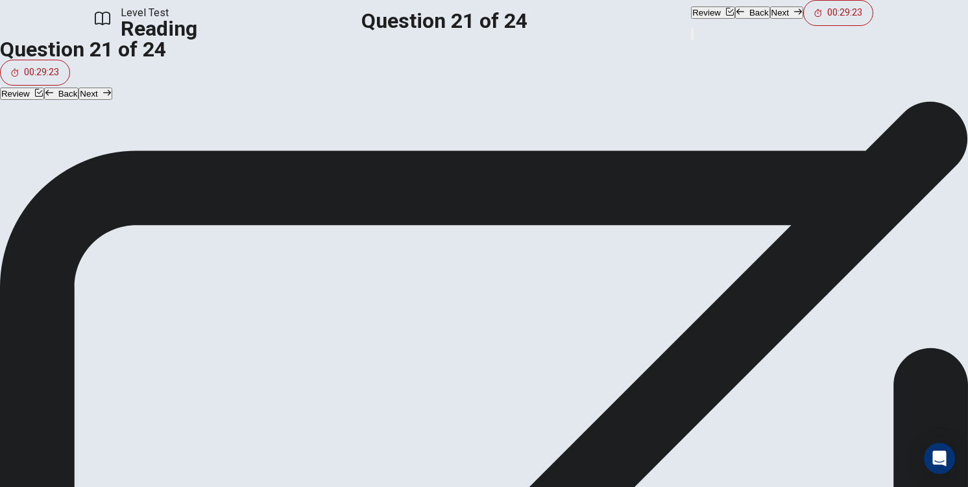
click at [222, 210] on span "Speaking English fluently by the end of the course" at bounding box center [145, 202] width 226 height 16
click at [770, 19] on button "Next" at bounding box center [786, 12] width 33 height 12
click at [140, 110] on span "Unemployed individuals" at bounding box center [86, 105] width 108 height 16
click at [770, 19] on button "Next" at bounding box center [786, 12] width 33 height 12
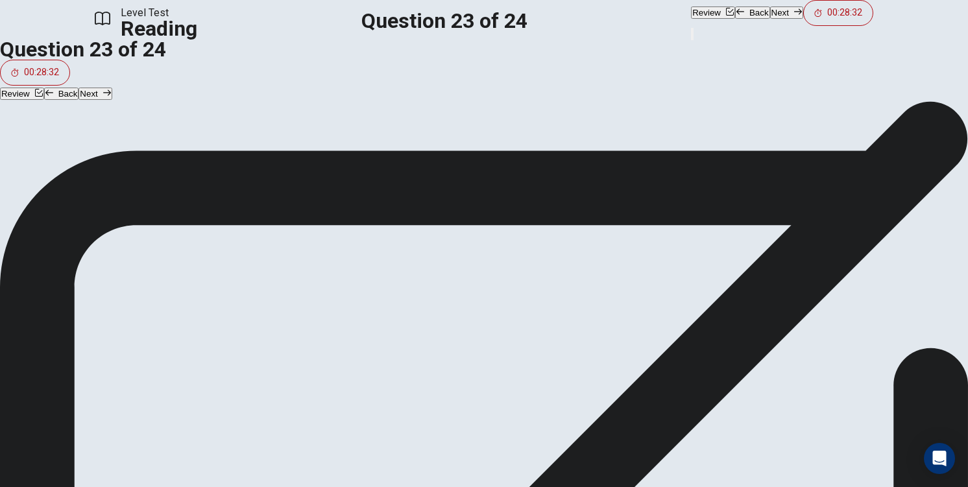
scroll to position [0, 0]
click at [229, 250] on button "C Professional skills/knowledge" at bounding box center [484, 234] width 968 height 32
click at [770, 16] on button "Next" at bounding box center [786, 12] width 33 height 12
click at [735, 19] on button "Back" at bounding box center [752, 12] width 35 height 12
click at [704, 37] on div "Level Test Reading Question 23 of 24 Review Back Next 00:28:03" at bounding box center [484, 21] width 968 height 42
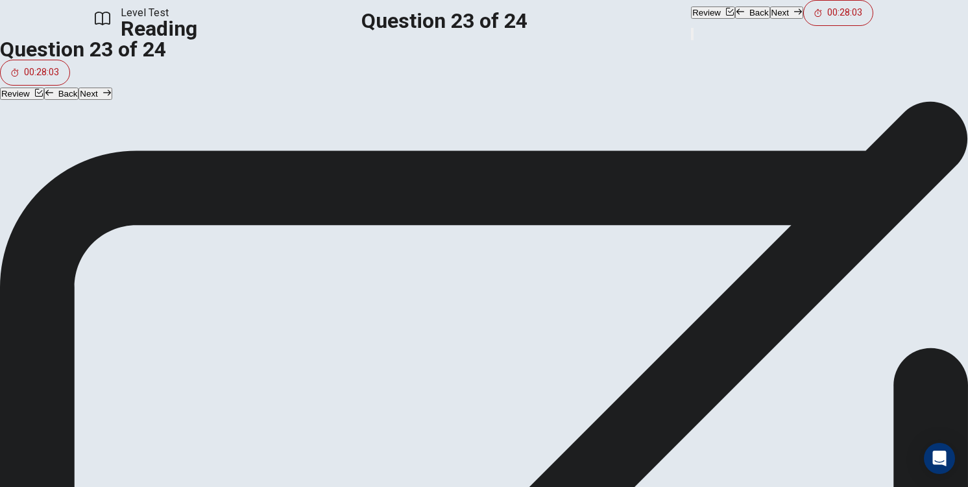
click at [770, 19] on button "Next" at bounding box center [786, 12] width 33 height 12
click at [735, 18] on button "Back" at bounding box center [752, 12] width 35 height 12
click at [770, 19] on button "Next" at bounding box center [786, 12] width 33 height 12
click at [735, 19] on button "Back" at bounding box center [752, 12] width 35 height 12
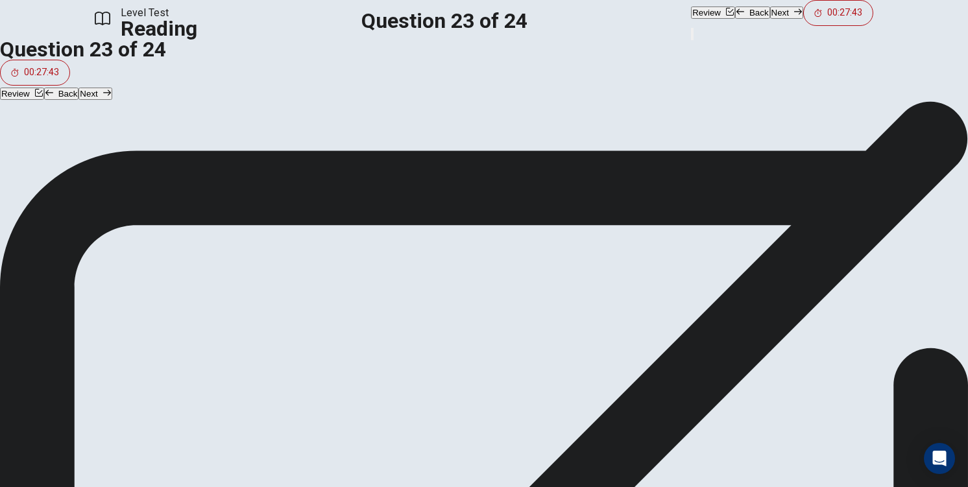
scroll to position [129, 0]
click at [770, 13] on button "Next" at bounding box center [786, 12] width 33 height 12
drag, startPoint x: 163, startPoint y: 310, endPoint x: 366, endPoint y: 311, distance: 203.7
drag, startPoint x: 230, startPoint y: 296, endPoint x: 411, endPoint y: 339, distance: 185.8
click at [735, 19] on button "Back" at bounding box center [752, 12] width 35 height 12
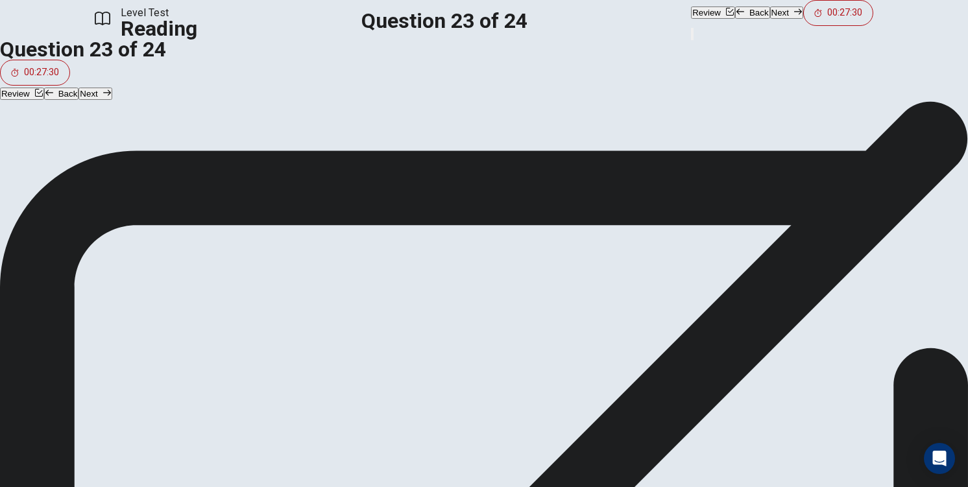
scroll to position [717, 0]
click at [691, 18] on div "Review Back Next 00:27:28" at bounding box center [782, 13] width 182 height 26
click at [735, 19] on button "Back" at bounding box center [752, 12] width 35 height 12
click at [324, 198] on div "A Unemployed individuals B Women C Men D New members of the workforce" at bounding box center [484, 218] width 968 height 130
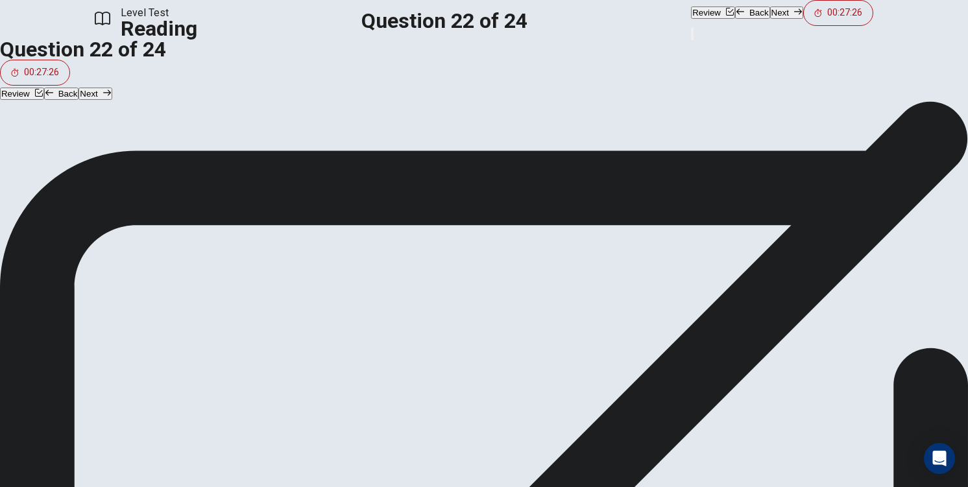
click at [298, 218] on button "B Women" at bounding box center [484, 202] width 968 height 32
click at [770, 19] on button "Next" at bounding box center [786, 12] width 33 height 12
drag, startPoint x: 719, startPoint y: 23, endPoint x: 701, endPoint y: 204, distance: 181.9
click at [702, 194] on div "Level Test Reading Question 23 of 24 Review Back Next 00:27:04 Question 23 of 2…" at bounding box center [484, 243] width 968 height 487
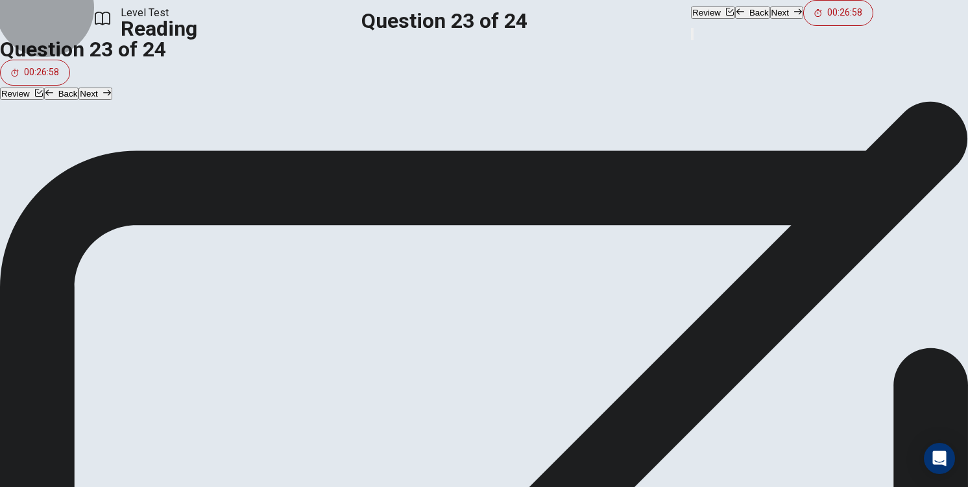
drag, startPoint x: 721, startPoint y: 17, endPoint x: 721, endPoint y: 25, distance: 7.8
click at [770, 19] on button "Next" at bounding box center [786, 12] width 33 height 12
drag, startPoint x: 241, startPoint y: 294, endPoint x: 374, endPoint y: 306, distance: 133.5
drag, startPoint x: 232, startPoint y: 347, endPoint x: 250, endPoint y: 344, distance: 18.4
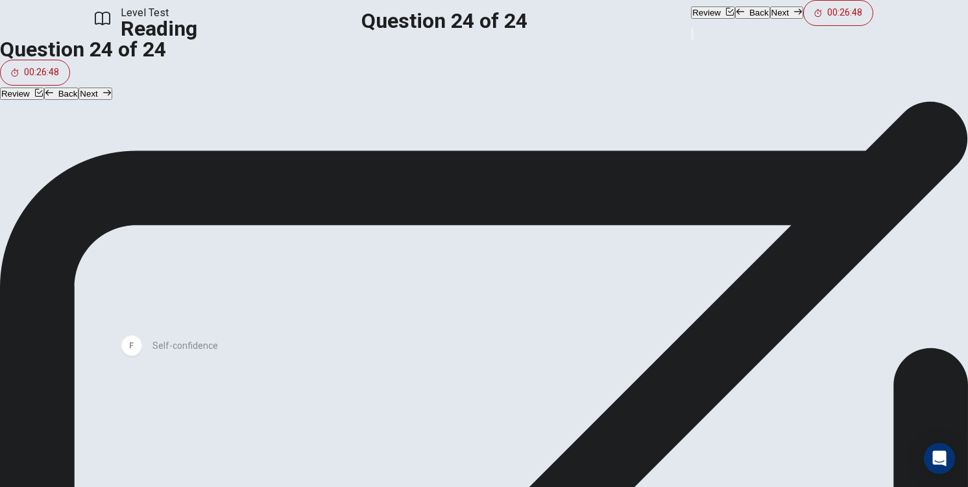
drag, startPoint x: 222, startPoint y: 402, endPoint x: 221, endPoint y: 352, distance: 50.0
drag, startPoint x: 230, startPoint y: 302, endPoint x: 440, endPoint y: 388, distance: 227.5
click at [736, 16] on icon "button" at bounding box center [740, 12] width 8 height 8
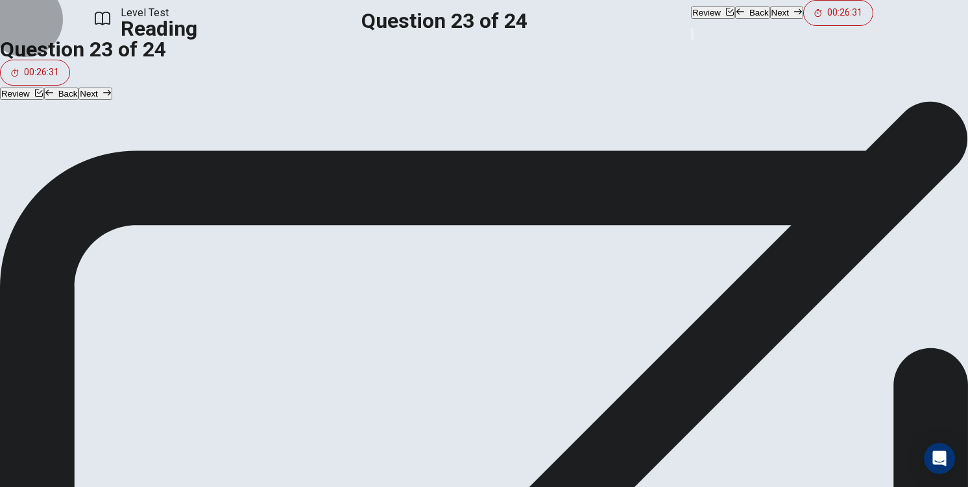
click at [770, 19] on button "Next" at bounding box center [786, 12] width 33 height 12
drag, startPoint x: 241, startPoint y: 303, endPoint x: 405, endPoint y: 275, distance: 165.8
drag, startPoint x: 228, startPoint y: 318, endPoint x: 419, endPoint y: 376, distance: 199.9
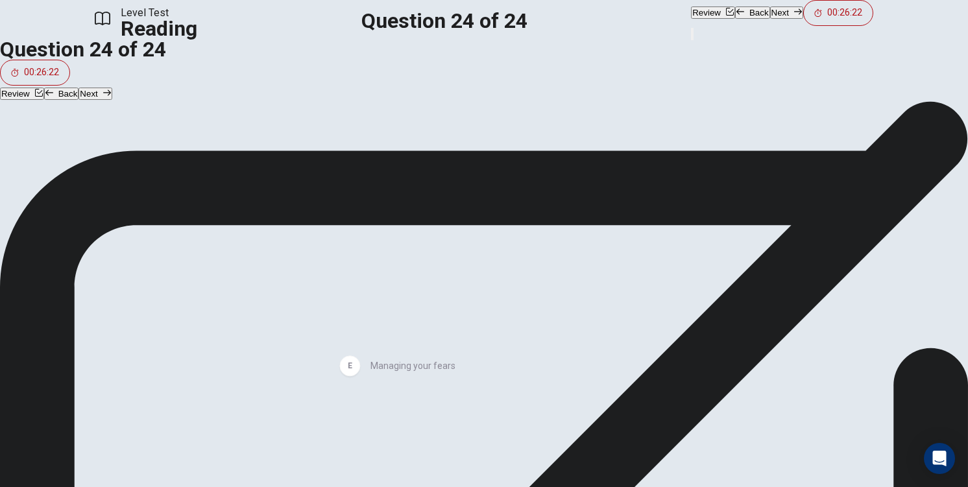
scroll to position [0, 0]
drag, startPoint x: 370, startPoint y: 338, endPoint x: 605, endPoint y: 324, distance: 234.6
drag, startPoint x: 402, startPoint y: 361, endPoint x: 206, endPoint y: 350, distance: 195.6
drag, startPoint x: 215, startPoint y: 385, endPoint x: 390, endPoint y: 367, distance: 175.4
drag, startPoint x: 265, startPoint y: 402, endPoint x: 440, endPoint y: 402, distance: 175.8
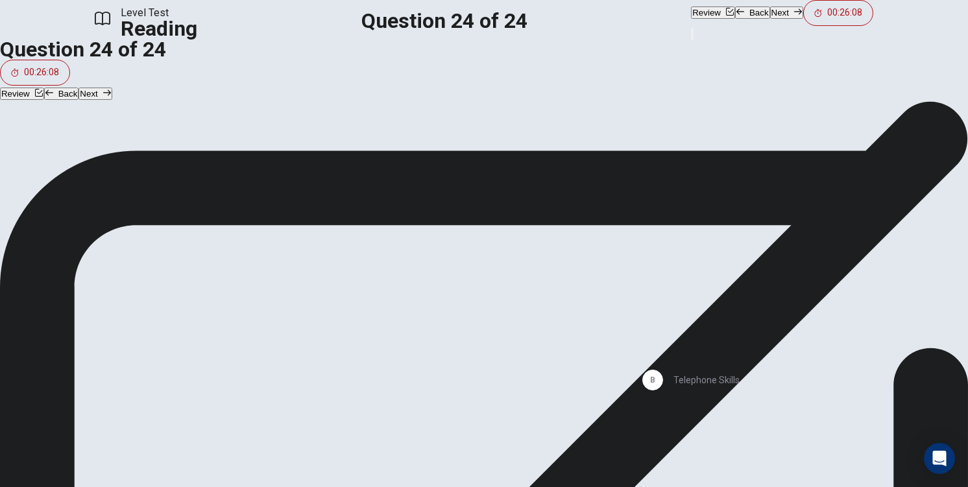
drag, startPoint x: 204, startPoint y: 298, endPoint x: 715, endPoint y: 211, distance: 518.4
click at [770, 19] on button "Next" at bounding box center [786, 12] width 33 height 12
click at [348, 347] on input "You must click this to continue" at bounding box center [484, 243] width 968 height 487
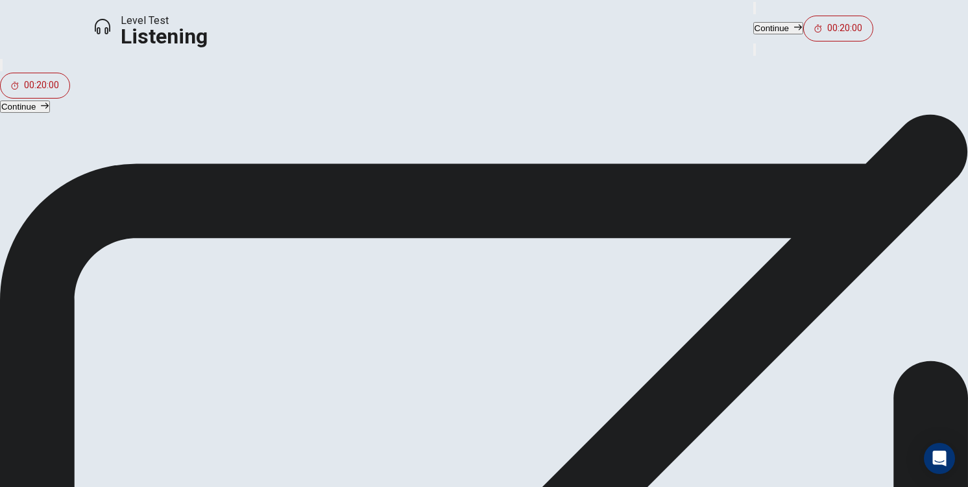
click at [753, 23] on button "Continue" at bounding box center [778, 28] width 50 height 12
click at [80, 330] on icon "button" at bounding box center [70, 340] width 21 height 21
click at [753, 8] on div "Continue 00:20:00" at bounding box center [813, 28] width 120 height 57
click at [753, 22] on button "Continue" at bounding box center [778, 28] width 50 height 12
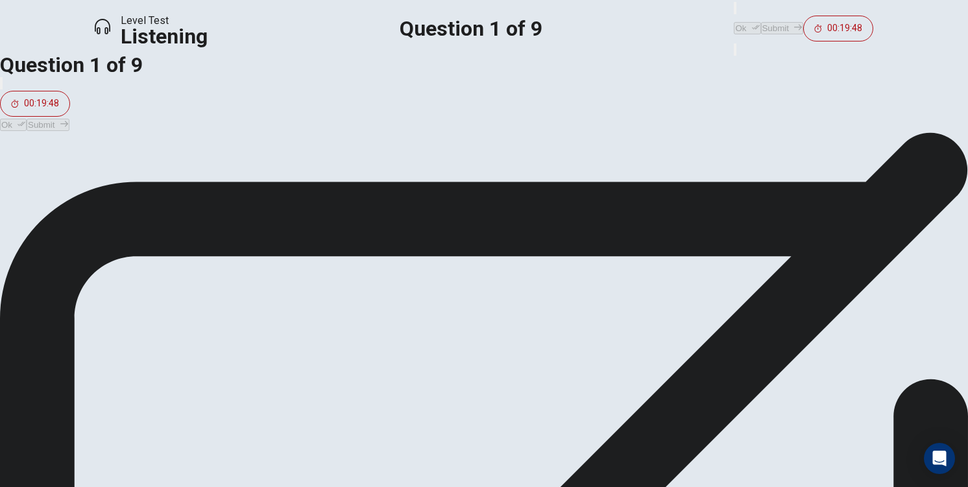
click at [374, 285] on span "The museum staff gives the student the museum guide's email to contact him" at bounding box center [208, 277] width 352 height 16
click at [734, 22] on button "Ok" at bounding box center [747, 28] width 27 height 12
click at [761, 22] on button "Submit" at bounding box center [782, 28] width 42 height 12
click at [62, 285] on span "[DATE]" at bounding box center [47, 277] width 30 height 16
click at [752, 25] on icon "button" at bounding box center [756, 27] width 8 height 8
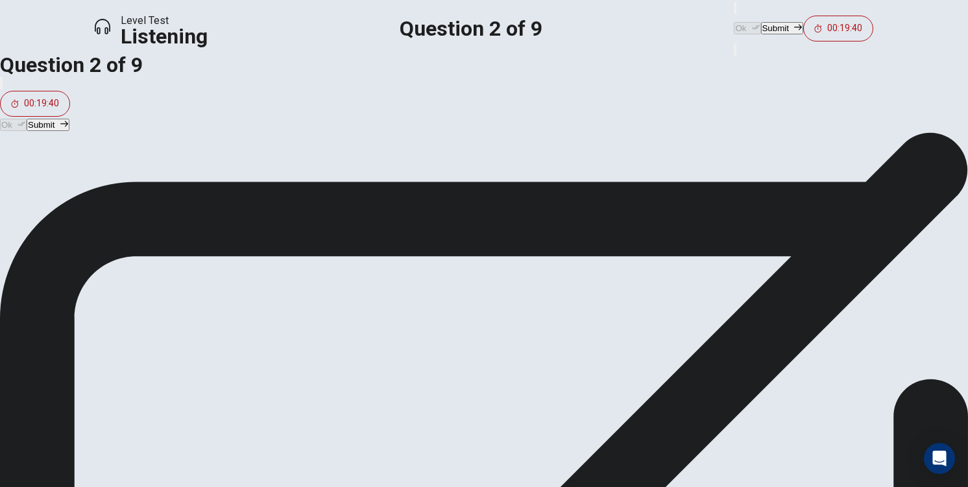
click at [761, 22] on button "Submit" at bounding box center [782, 28] width 42 height 12
click at [121, 220] on span "Ancient Egyptian art" at bounding box center [77, 212] width 90 height 16
drag, startPoint x: 630, startPoint y: 18, endPoint x: 677, endPoint y: 23, distance: 46.4
click at [734, 22] on button "Ok" at bounding box center [747, 28] width 27 height 12
click at [761, 22] on button "Submit" at bounding box center [782, 28] width 42 height 12
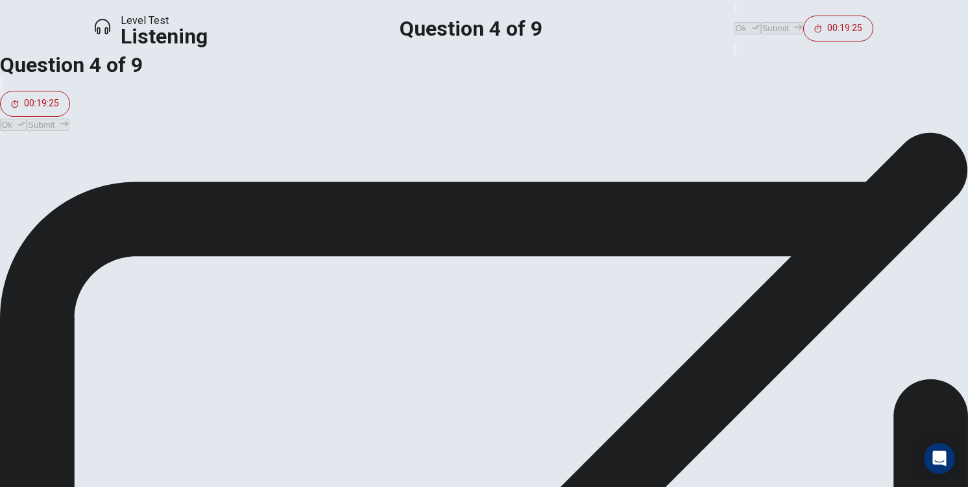
click at [263, 187] on span "To see if she can attend an exhibit that she missed" at bounding box center [147, 180] width 231 height 16
drag, startPoint x: 634, startPoint y: 25, endPoint x: 659, endPoint y: 23, distance: 24.7
click at [734, 26] on button "Ok" at bounding box center [747, 28] width 27 height 12
click at [761, 22] on button "Submit" at bounding box center [782, 28] width 42 height 12
click at [82, 479] on span "Nonchalant" at bounding box center [57, 487] width 50 height 16
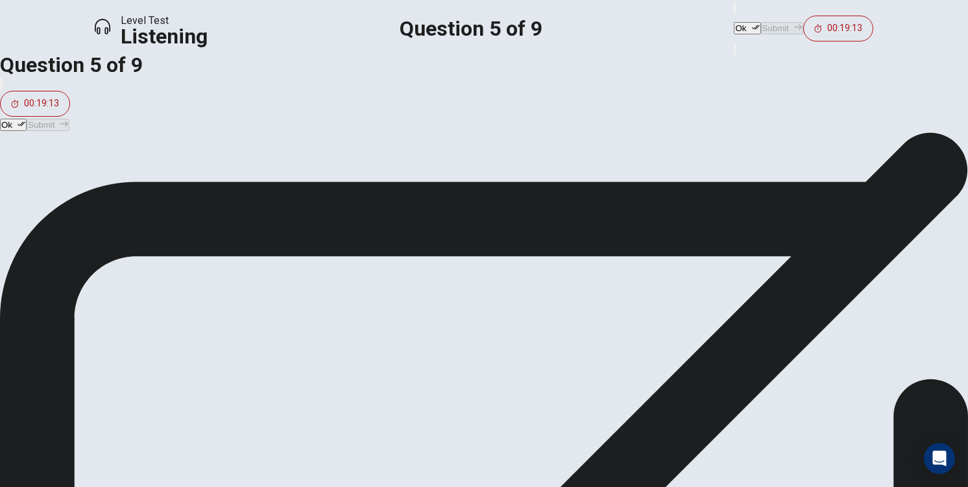
click at [752, 23] on icon "button" at bounding box center [756, 27] width 8 height 8
click at [761, 23] on button "Submit" at bounding box center [782, 28] width 42 height 12
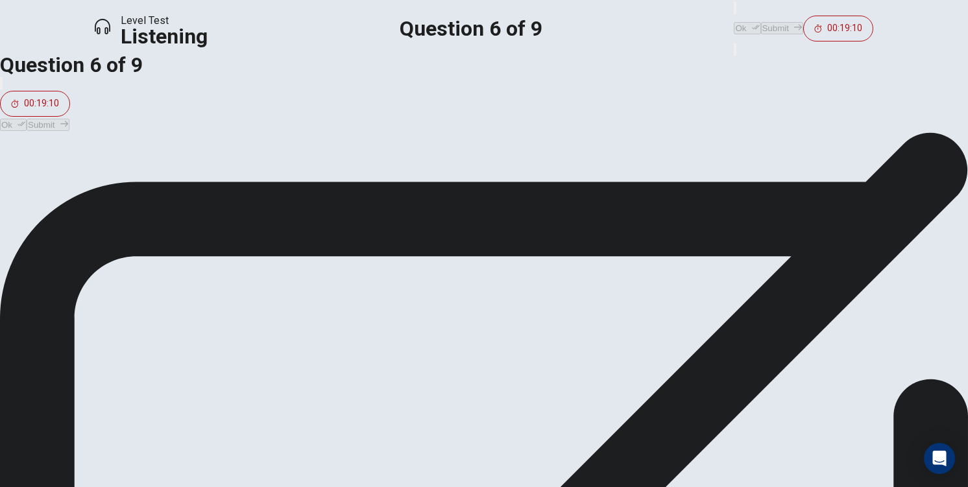
click at [129, 220] on span "To join the music club" at bounding box center [80, 212] width 97 height 16
click at [734, 27] on button "Ok" at bounding box center [747, 28] width 27 height 12
click at [761, 27] on button "Submit" at bounding box center [782, 28] width 42 height 12
click at [366, 252] on span "It is difficult because the music club cannot sustain an unlimited number of me…" at bounding box center [223, 245] width 383 height 16
drag, startPoint x: 627, startPoint y: 20, endPoint x: 654, endPoint y: 17, distance: 27.4
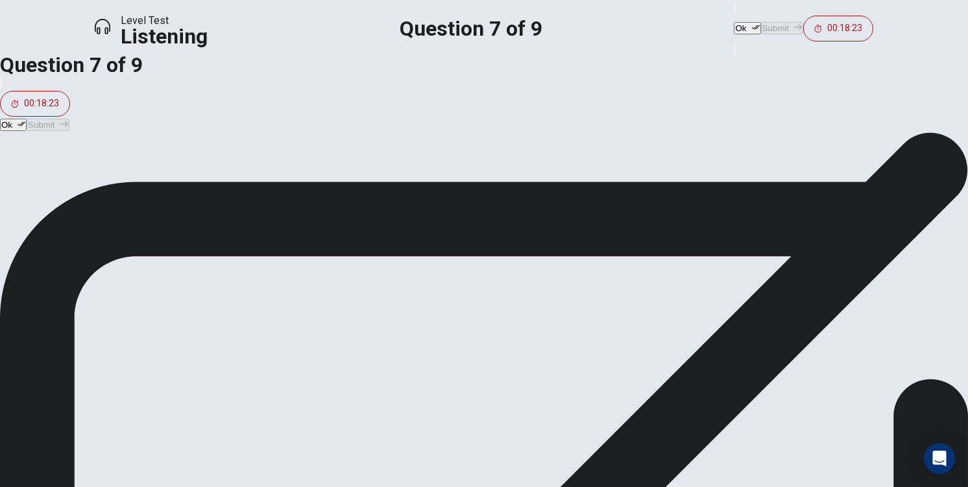
click at [734, 22] on button "Ok" at bounding box center [747, 28] width 27 height 12
click at [761, 22] on button "Submit" at bounding box center [782, 28] width 42 height 12
click at [556, 285] on span "A cover letter gives the music club the opportunity to learn more about the app…" at bounding box center [301, 277] width 538 height 16
drag, startPoint x: 646, startPoint y: 21, endPoint x: 679, endPoint y: 24, distance: 33.2
click at [734, 22] on button "Ok" at bounding box center [747, 28] width 27 height 12
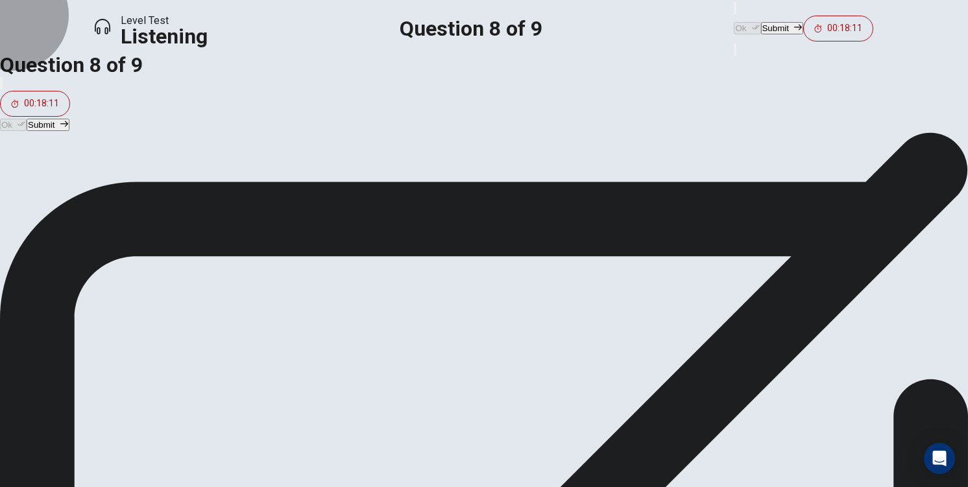
click at [761, 24] on button "Submit" at bounding box center [782, 28] width 42 height 12
click at [334, 285] on span "The student is feeling very enthusiastic about joining the music club" at bounding box center [185, 277] width 307 height 16
drag, startPoint x: 591, startPoint y: 203, endPoint x: 588, endPoint y: 211, distance: 8.8
click at [591, 205] on div "question 9 Throughout the conversation, the student makes remarks like "do I ev…" at bounding box center [306, 212] width 612 height 161
click at [588, 196] on button "A The student is disheartened and worried she won't get in" at bounding box center [306, 179] width 612 height 32
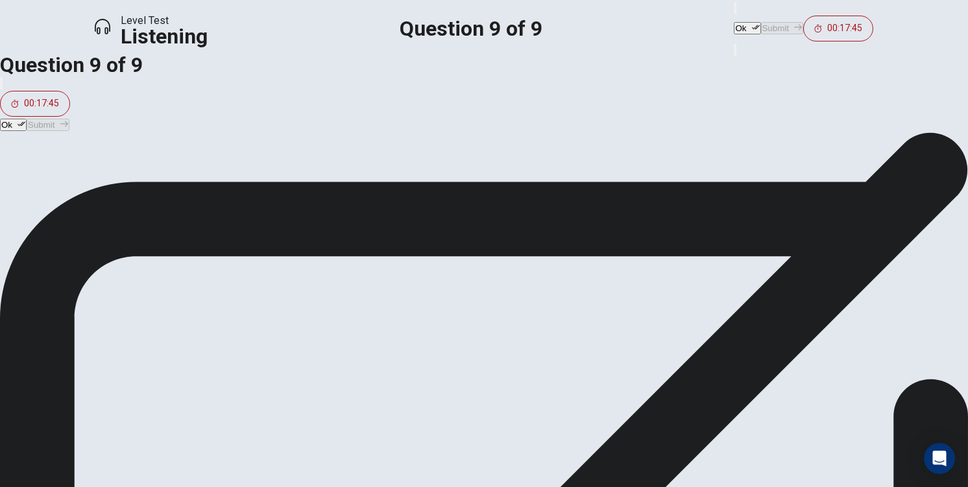
drag, startPoint x: 626, startPoint y: 18, endPoint x: 661, endPoint y: 20, distance: 35.1
click at [734, 22] on button "Ok" at bounding box center [747, 28] width 27 height 12
click at [761, 22] on button "Submit" at bounding box center [782, 28] width 42 height 12
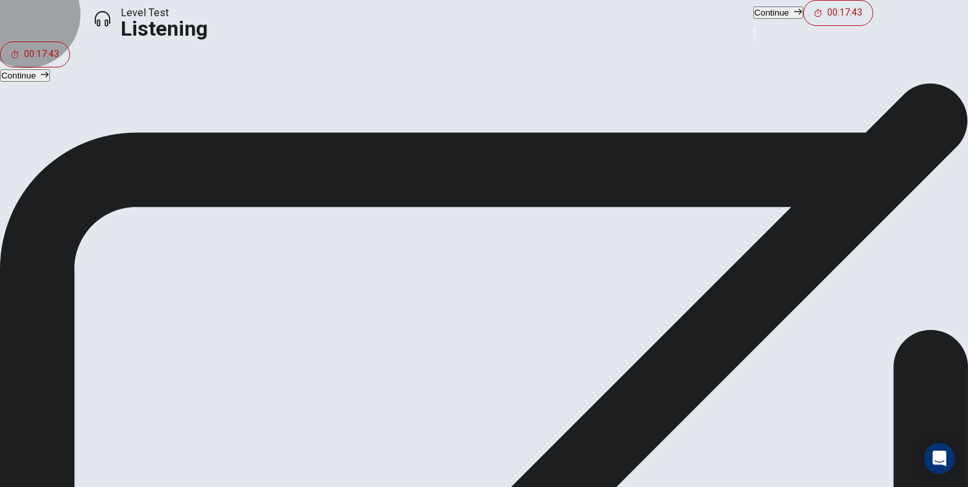
click at [753, 19] on button "Continue" at bounding box center [778, 12] width 50 height 12
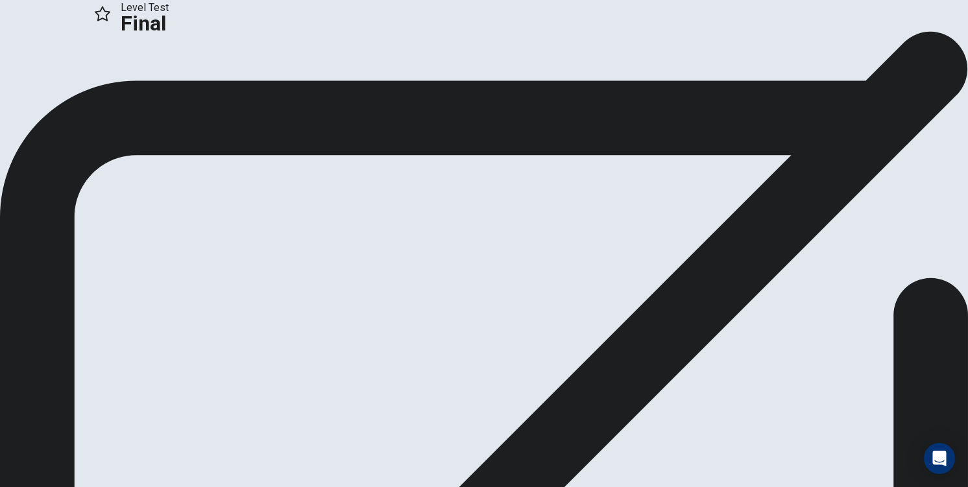
click at [103, 95] on button "Continue" at bounding box center [77, 87] width 53 height 18
